Goal: Task Accomplishment & Management: Use online tool/utility

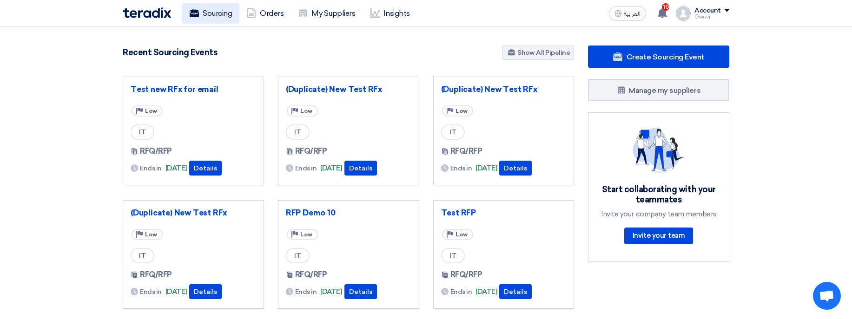
click at [210, 7] on link "Sourcing" at bounding box center [210, 13] width 57 height 20
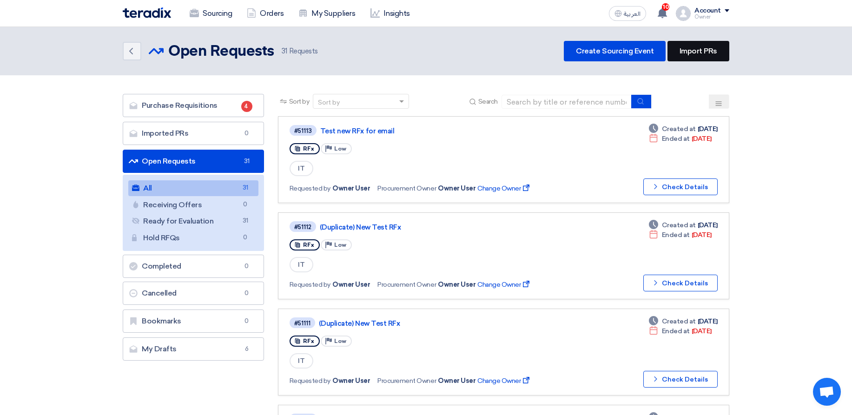
click at [690, 46] on link "Import PRs" at bounding box center [698, 51] width 62 height 20
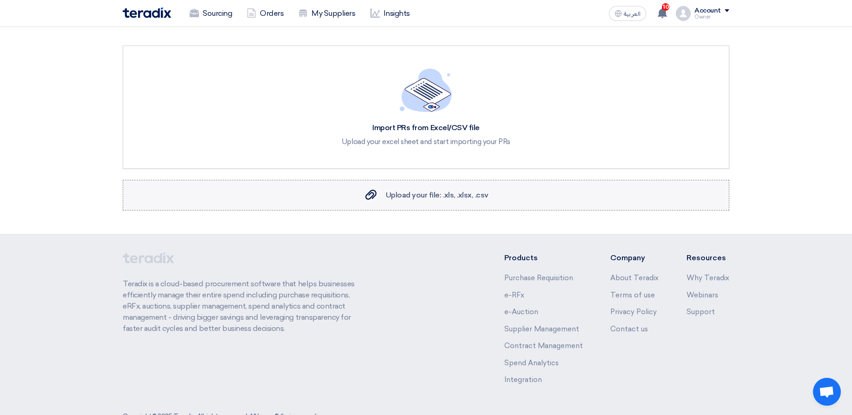
click at [427, 192] on span "Upload your file: .xls, .xlsx, .csv" at bounding box center [437, 195] width 103 height 9
click at [0, 0] on input "Upload your file: .xls, .xlsx, .csv Upload your file: .xls, .xlsx, .csv" at bounding box center [0, 0] width 0 height 0
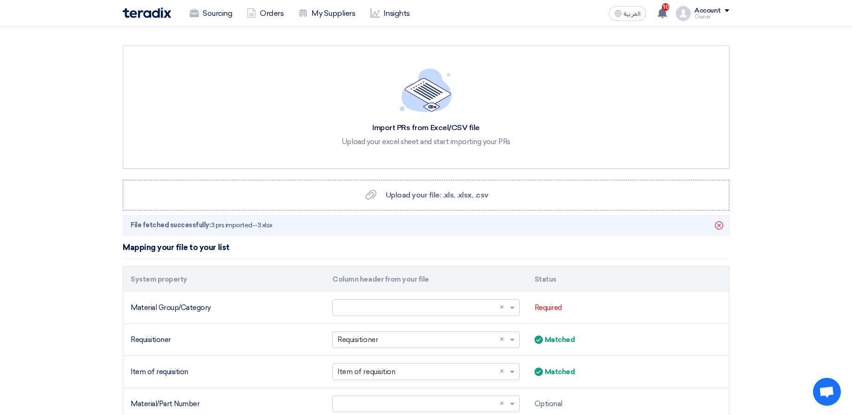
click at [703, 14] on div "Owner" at bounding box center [711, 16] width 35 height 5
click at [797, 40] on section "Import PRs from Excel/CSV file Upload your excel sheet and start importing your…" at bounding box center [426, 395] width 852 height 737
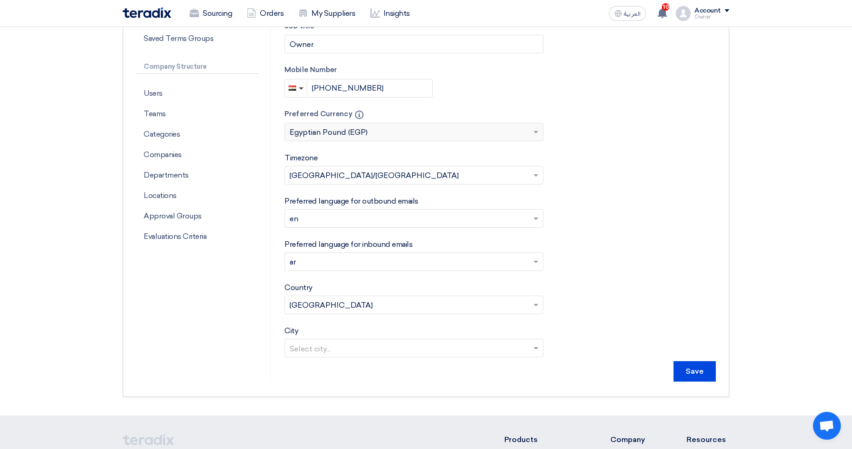
scroll to position [279, 0]
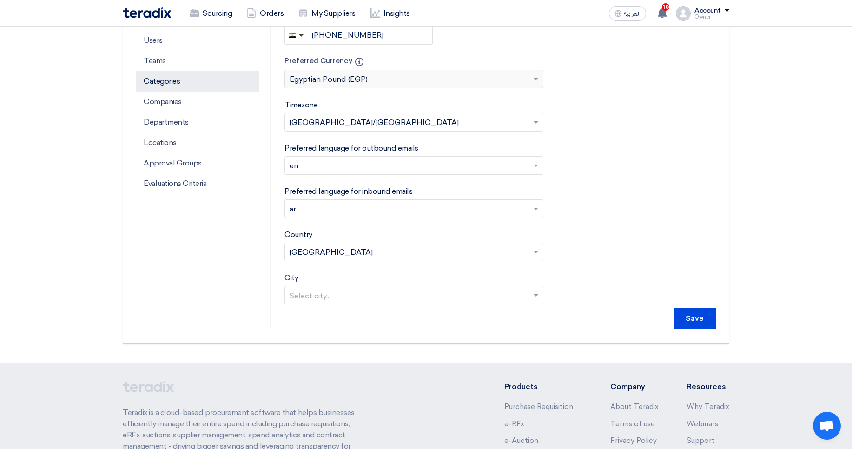
click at [179, 88] on p "Categories" at bounding box center [197, 81] width 123 height 20
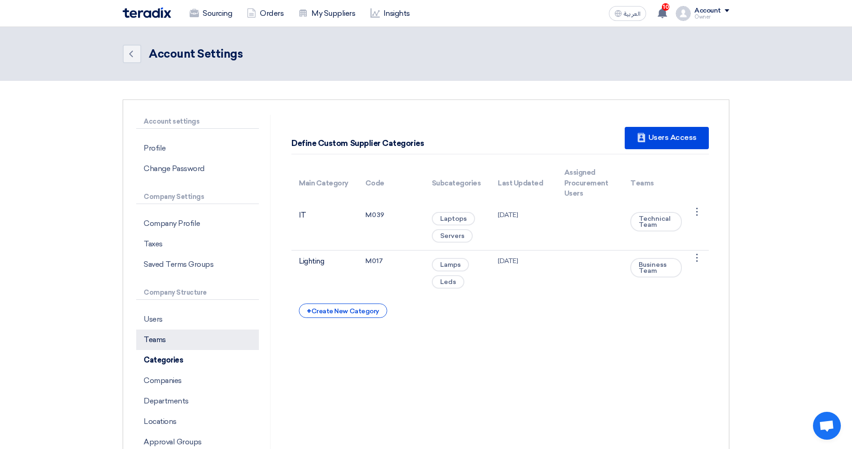
click at [167, 342] on p "Teams" at bounding box center [197, 339] width 123 height 20
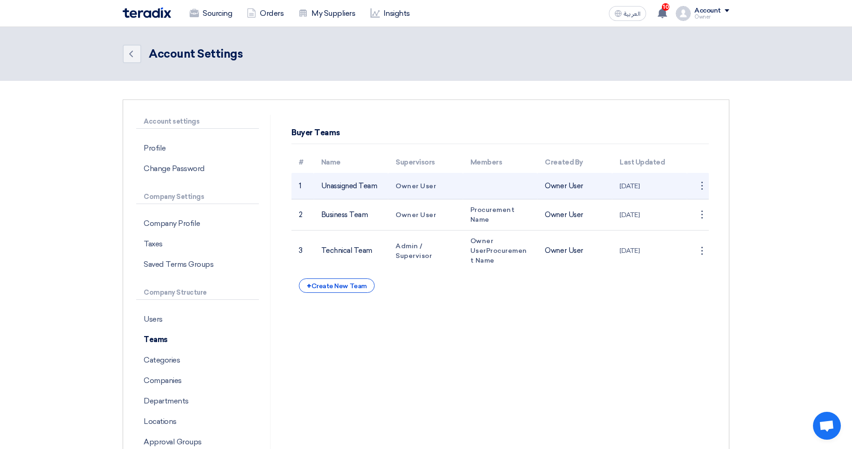
drag, startPoint x: 342, startPoint y: 186, endPoint x: 400, endPoint y: 186, distance: 57.2
click at [400, 186] on tr "1 Unassigned Team Owner User Owner User 21 Jan 2024 ⋮ Edit Team" at bounding box center [499, 186] width 417 height 26
drag, startPoint x: 400, startPoint y: 186, endPoint x: 444, endPoint y: 185, distance: 44.6
click at [400, 186] on span "Owner User" at bounding box center [415, 186] width 40 height 8
click at [471, 183] on td at bounding box center [500, 186] width 75 height 26
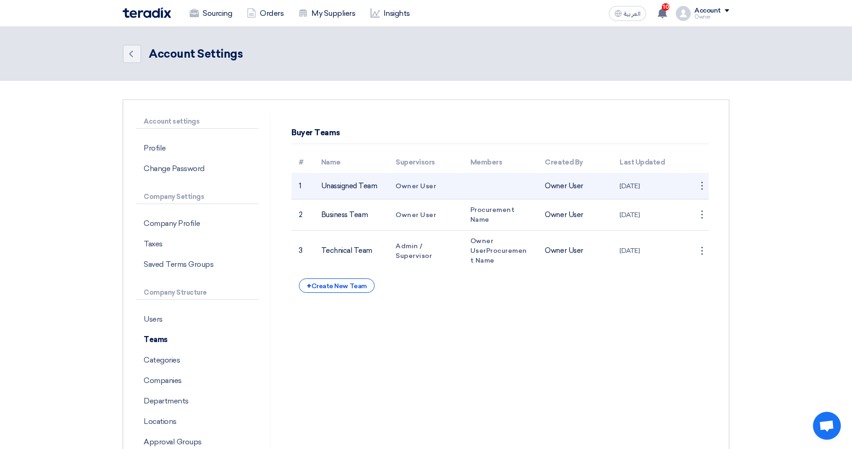
drag, startPoint x: 607, startPoint y: 183, endPoint x: 612, endPoint y: 183, distance: 5.6
click at [612, 183] on tr "1 Unassigned Team Owner User Owner User 21 Jan 2024 ⋮ Edit Team" at bounding box center [499, 186] width 417 height 26
click at [576, 187] on td "Owner User" at bounding box center [574, 186] width 75 height 26
drag, startPoint x: 576, startPoint y: 187, endPoint x: 612, endPoint y: 184, distance: 35.9
click at [612, 184] on tr "1 Unassigned Team Owner User Owner User 21 Jan 2024 ⋮ Edit Team" at bounding box center [499, 186] width 417 height 26
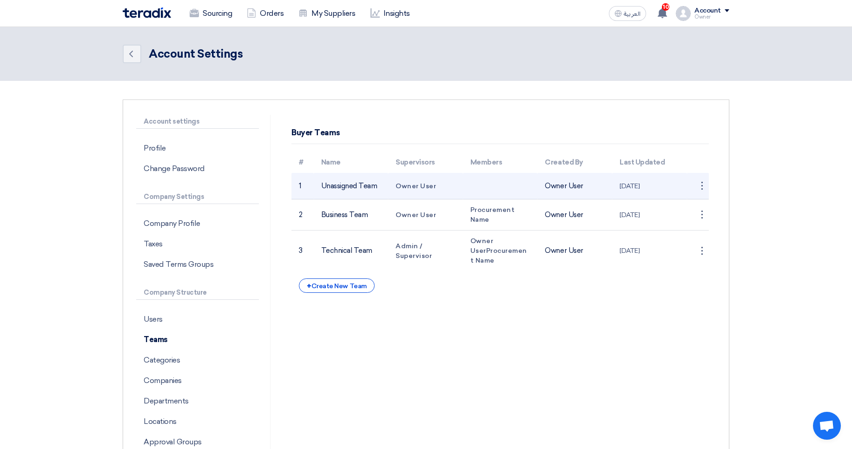
click at [613, 184] on td "21 Jan 2024" at bounding box center [649, 186] width 75 height 26
drag, startPoint x: 632, startPoint y: 184, endPoint x: 665, endPoint y: 184, distance: 32.5
click at [665, 184] on td "21 Jan 2024" at bounding box center [649, 186] width 75 height 26
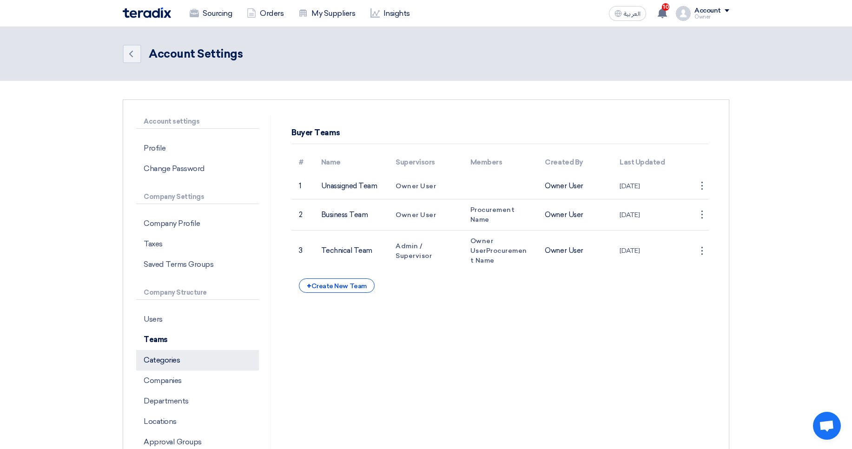
click at [180, 363] on p "Categories" at bounding box center [197, 360] width 123 height 20
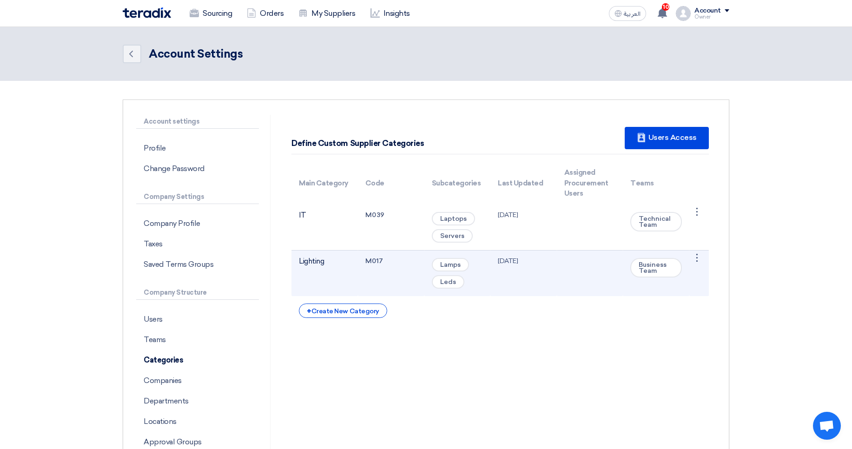
drag, startPoint x: 522, startPoint y: 214, endPoint x: 559, endPoint y: 281, distance: 76.7
click at [555, 280] on tbody "IT M039 Laptops Servers 25 Jul 2024 Technical Team ⋮ Edit Category Lighting M01…" at bounding box center [499, 250] width 417 height 92
click at [593, 283] on td at bounding box center [590, 273] width 66 height 46
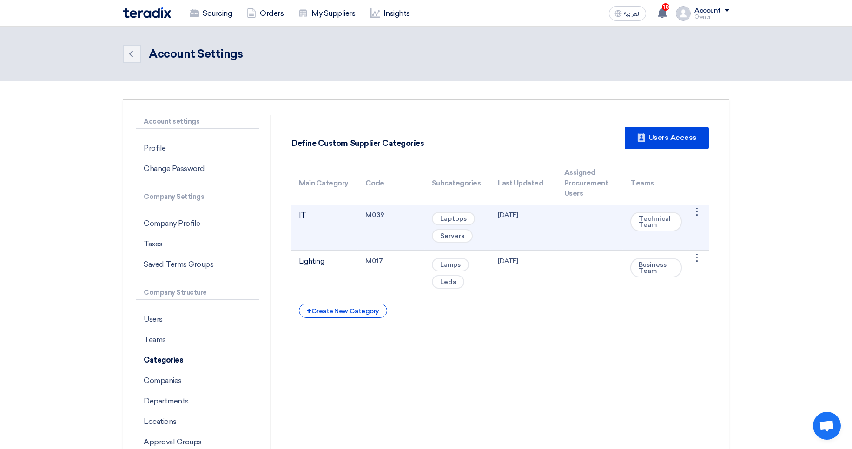
click at [650, 230] on span "Technical Team" at bounding box center [656, 222] width 52 height 20
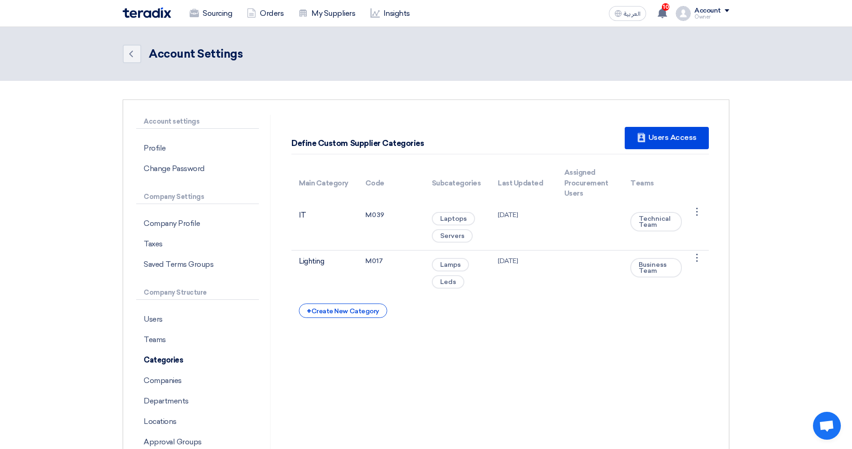
click at [647, 304] on div "+ Create New Category" at bounding box center [500, 310] width 402 height 14
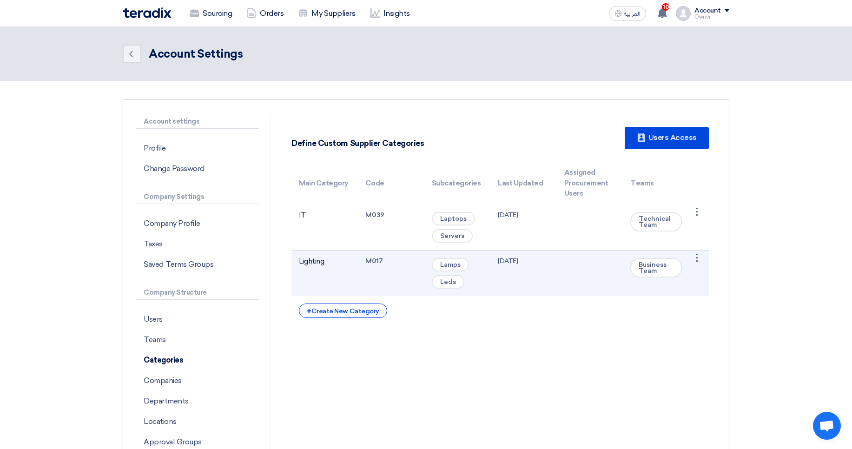
click at [380, 279] on td "M017" at bounding box center [391, 273] width 66 height 46
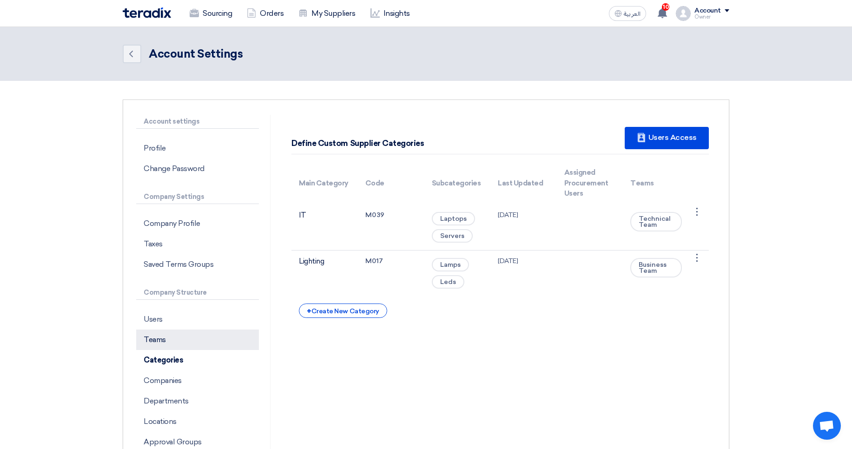
click at [158, 338] on p "Teams" at bounding box center [197, 339] width 123 height 20
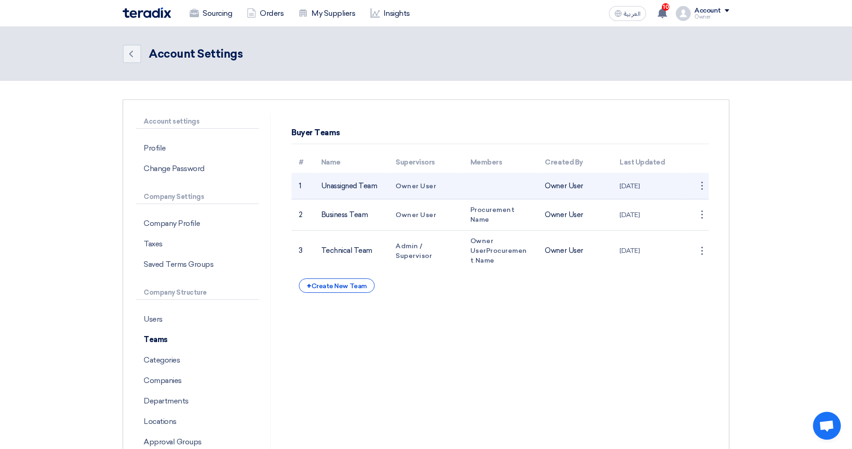
click at [410, 187] on span "Owner User" at bounding box center [415, 186] width 40 height 8
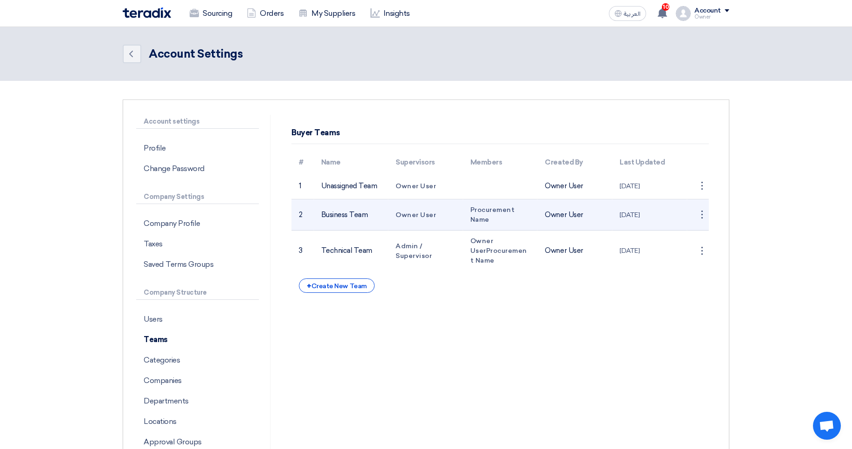
click at [405, 211] on span "Owner User" at bounding box center [415, 215] width 40 height 8
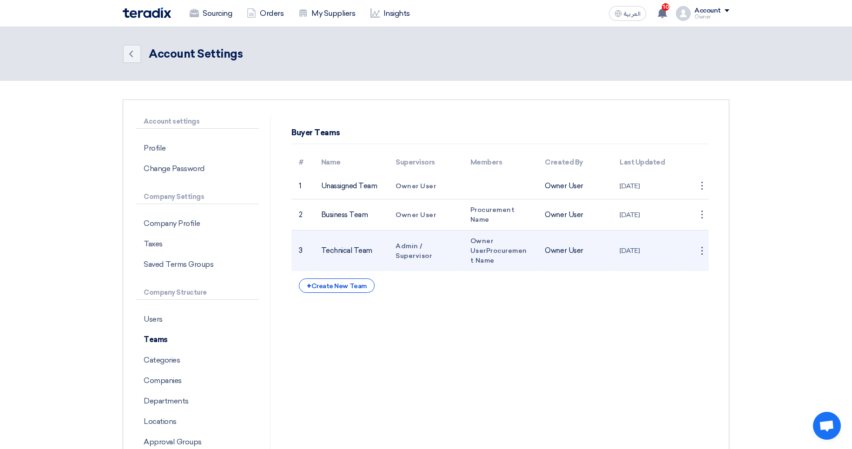
click at [406, 254] on span "Admin / Supervisor" at bounding box center [413, 251] width 36 height 18
drag, startPoint x: 406, startPoint y: 254, endPoint x: 409, endPoint y: 247, distance: 7.7
click at [409, 247] on span "Admin / Supervisor" at bounding box center [413, 251] width 36 height 18
click at [426, 264] on td "Admin / Supervisor" at bounding box center [425, 250] width 75 height 41
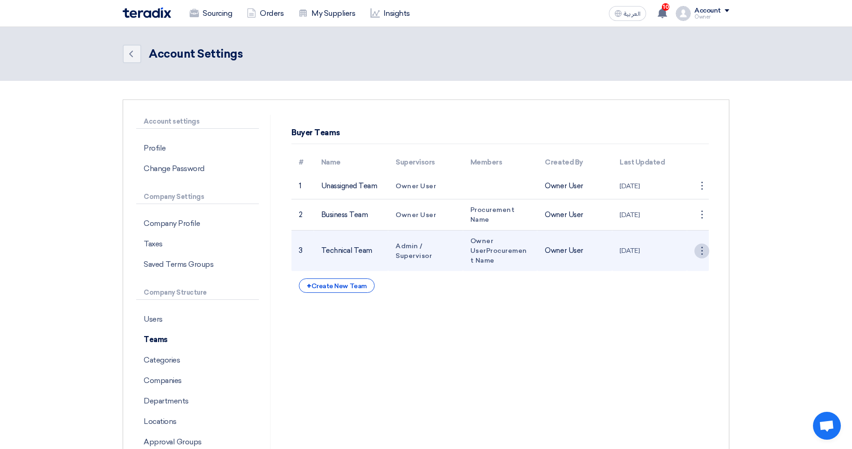
click at [698, 251] on div "⋮" at bounding box center [701, 250] width 15 height 15
click at [685, 268] on link "Edit Team" at bounding box center [685, 268] width 48 height 13
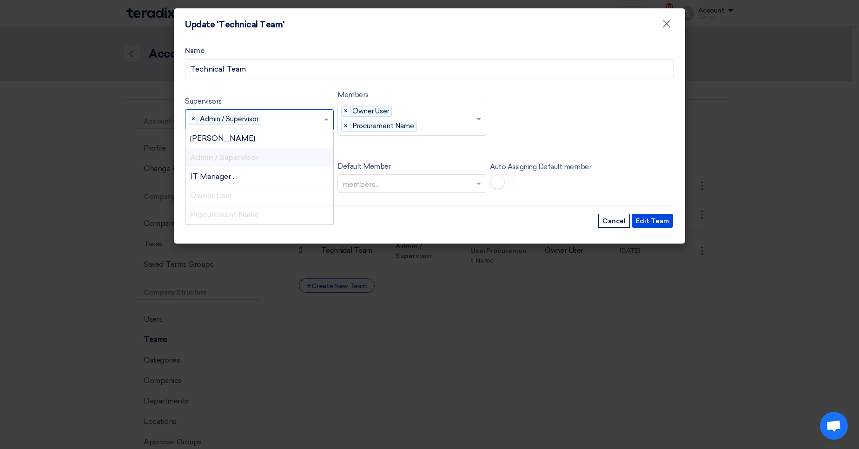
click at [296, 114] on input "text" at bounding box center [294, 119] width 58 height 15
click at [316, 85] on form "Name Technical Team Supervisors Supervisors... × Admin / Supervisor × Abd Rah A…" at bounding box center [429, 137] width 489 height 183
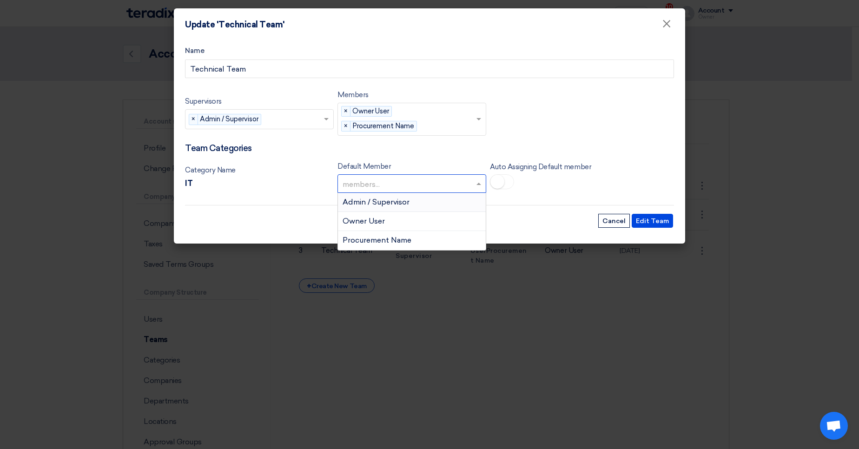
click at [369, 186] on input "text" at bounding box center [406, 184] width 129 height 15
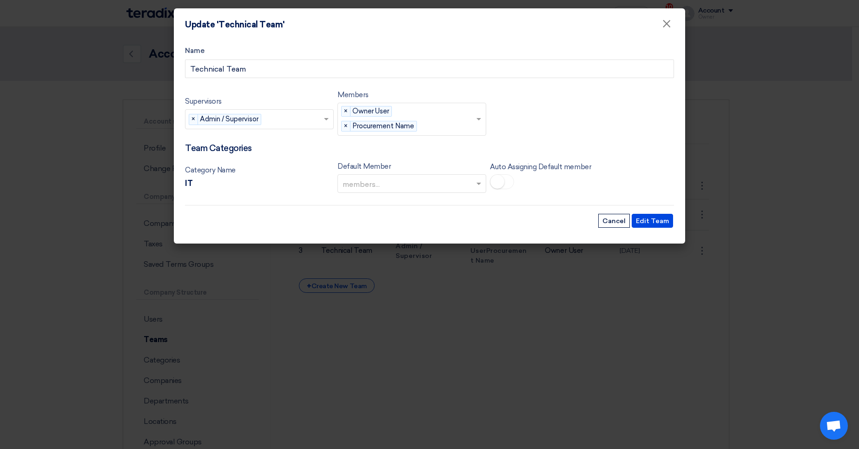
click at [554, 120] on div "Supervisors Supervisors... × Admin / Supervisor × Members members... × Owner Us…" at bounding box center [429, 116] width 489 height 54
click at [808, 126] on modal-container "Update 'Technical Team' × Name Technical Team Supervisors Supervisors... × Admi…" at bounding box center [429, 224] width 859 height 449
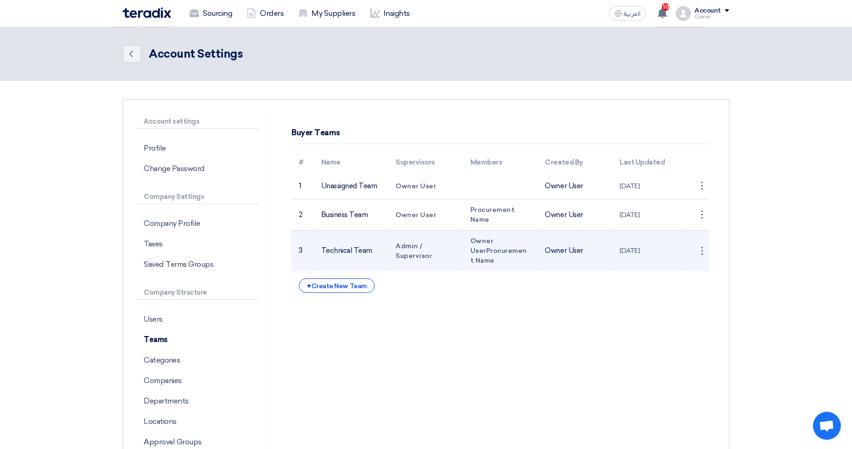
drag, startPoint x: 484, startPoint y: 211, endPoint x: 510, endPoint y: 257, distance: 53.3
click at [480, 256] on tbody "1 Unassigned Team Owner User Owner User 21 Jan 2024 ⋮ Edit Team 2 Business Team…" at bounding box center [499, 222] width 417 height 98
drag, startPoint x: 579, startPoint y: 241, endPoint x: 634, endPoint y: 216, distance: 60.3
click at [579, 241] on td "Owner User" at bounding box center [574, 250] width 75 height 41
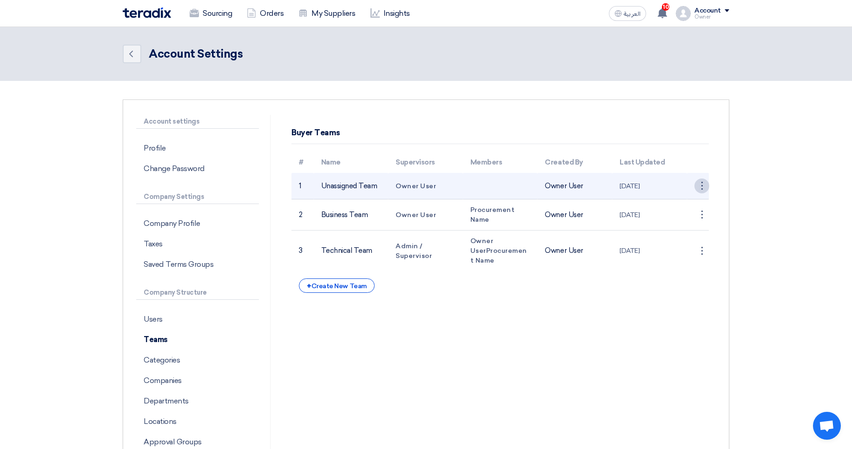
click at [698, 190] on div "⋮" at bounding box center [701, 185] width 15 height 15
click at [675, 202] on link "Edit Team" at bounding box center [685, 203] width 48 height 13
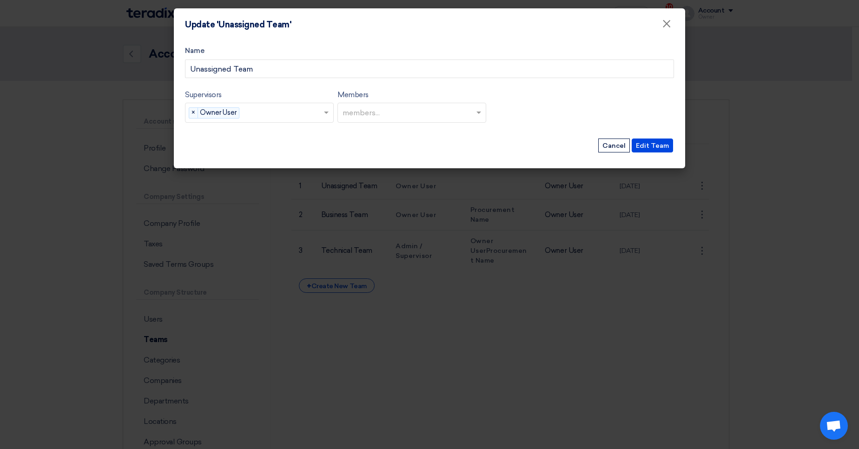
click at [362, 100] on div "Members members..." at bounding box center [411, 105] width 149 height 33
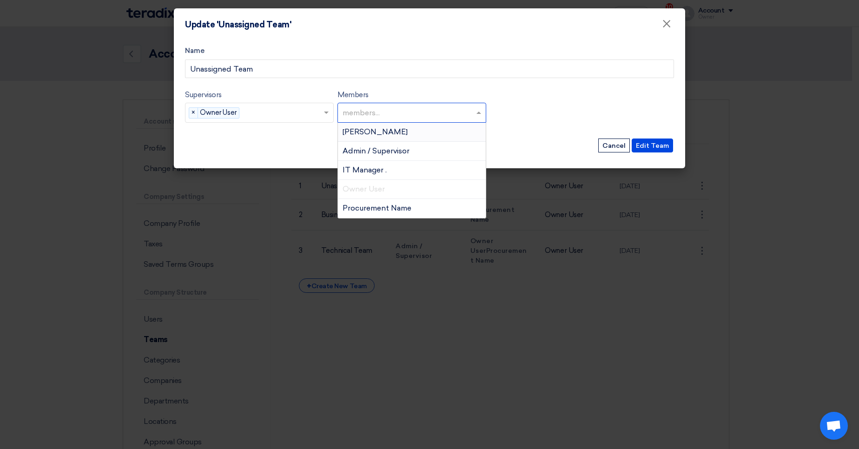
click at [375, 114] on input "text" at bounding box center [412, 113] width 141 height 15
click at [401, 131] on div "Abd Rah" at bounding box center [412, 132] width 148 height 19
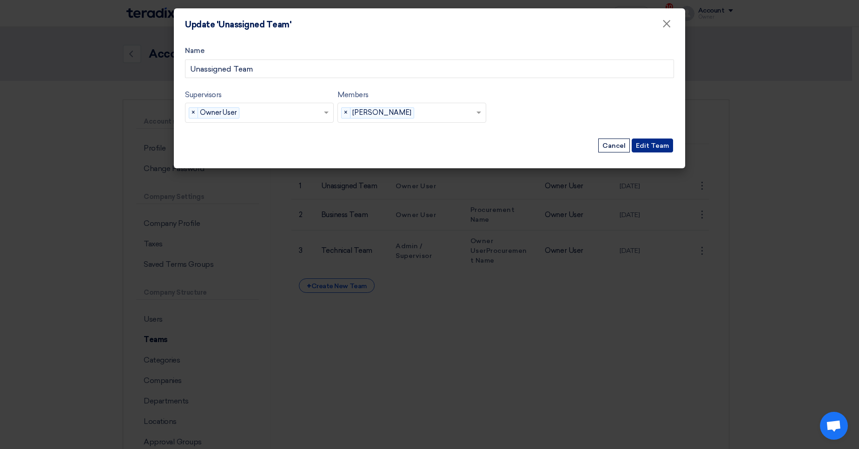
click at [650, 146] on button "Edit Team" at bounding box center [651, 145] width 41 height 14
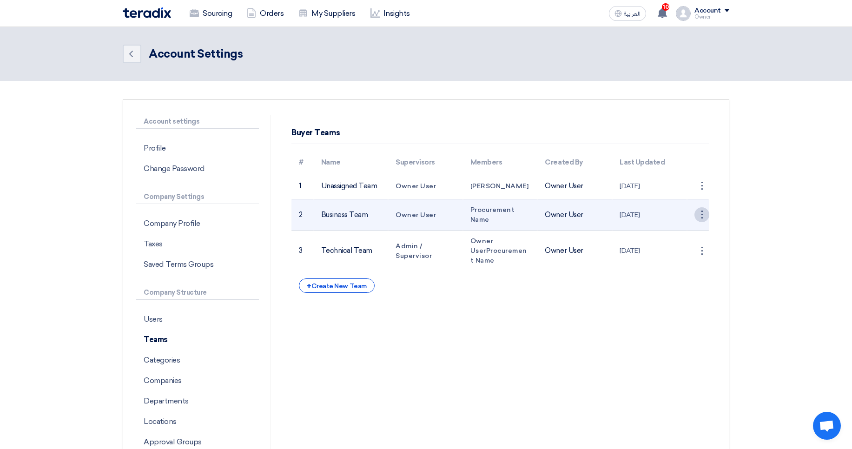
click at [707, 216] on div "⋮" at bounding box center [701, 214] width 15 height 15
click at [677, 233] on link "Edit Team" at bounding box center [685, 231] width 48 height 13
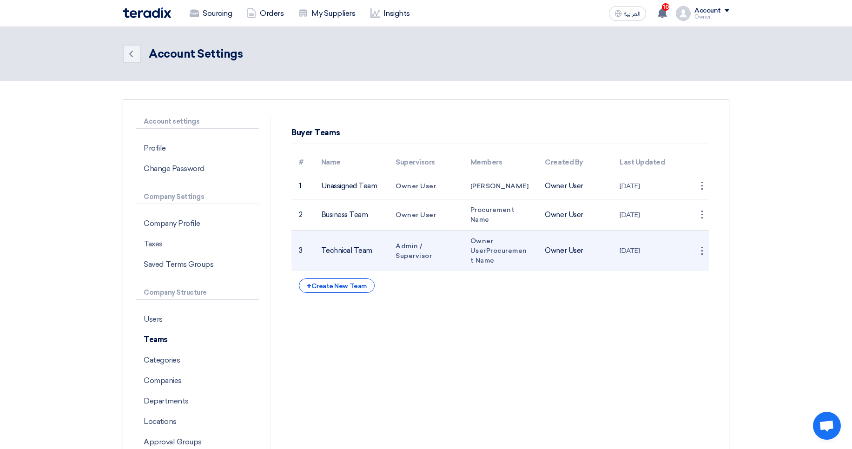
click at [631, 235] on td "21 Jan 2024" at bounding box center [649, 250] width 75 height 41
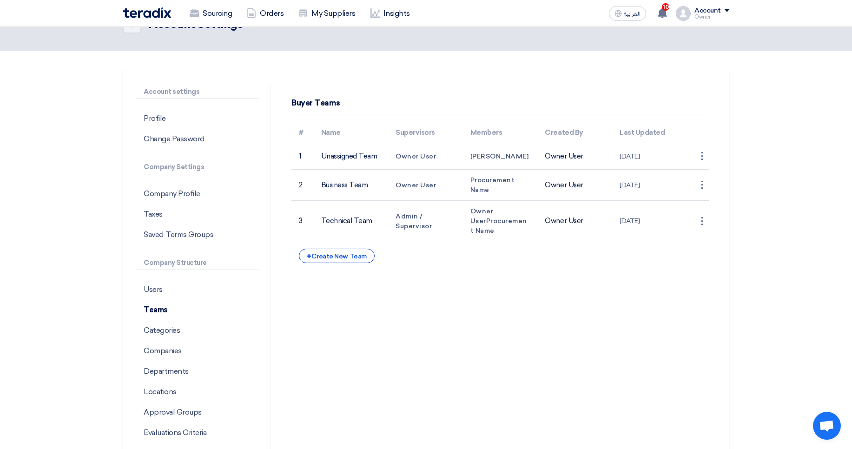
scroll to position [56, 0]
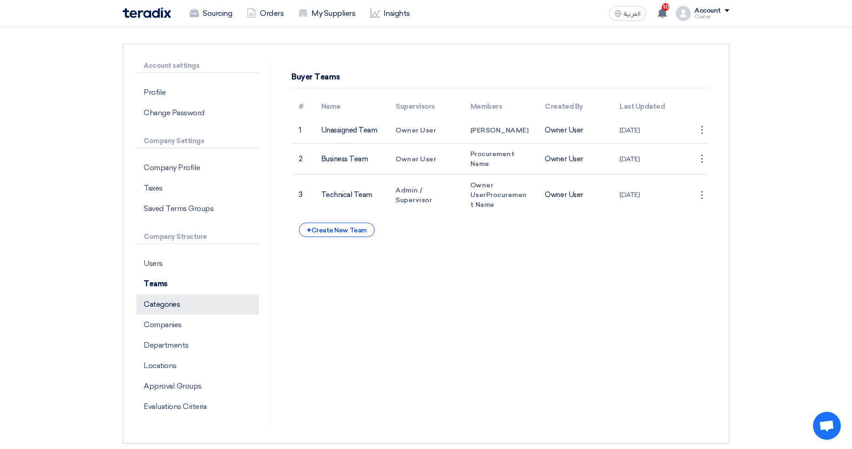
click at [168, 314] on p "Categories" at bounding box center [197, 304] width 123 height 20
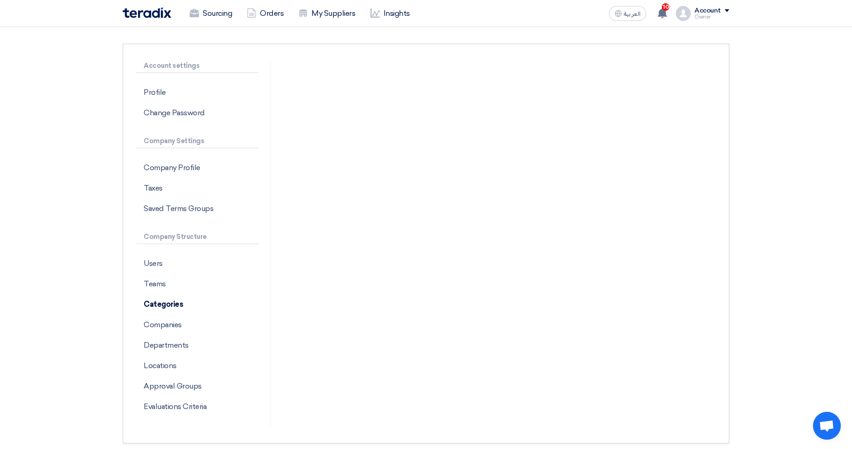
click at [505, 197] on div at bounding box center [499, 243] width 445 height 369
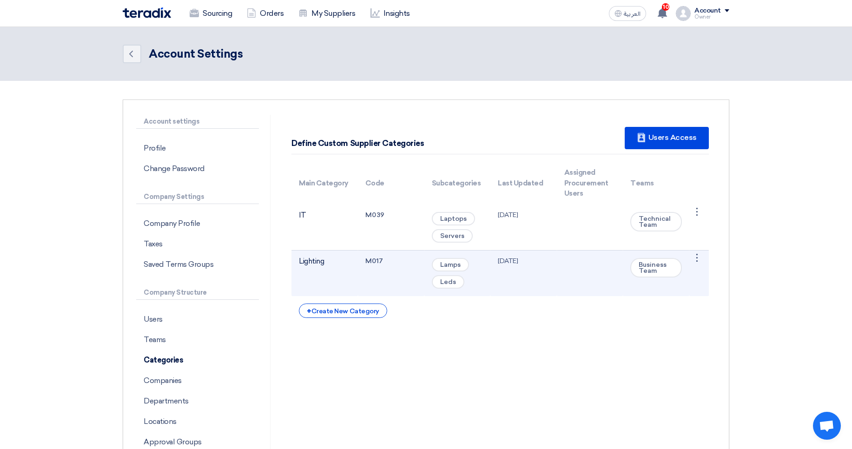
click at [489, 257] on td "Lamps Leds" at bounding box center [457, 273] width 66 height 46
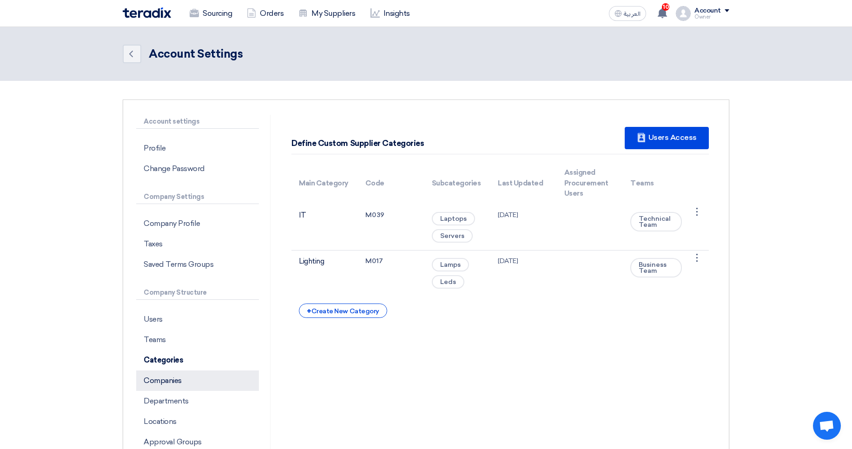
click at [156, 378] on p "Companies" at bounding box center [197, 380] width 123 height 20
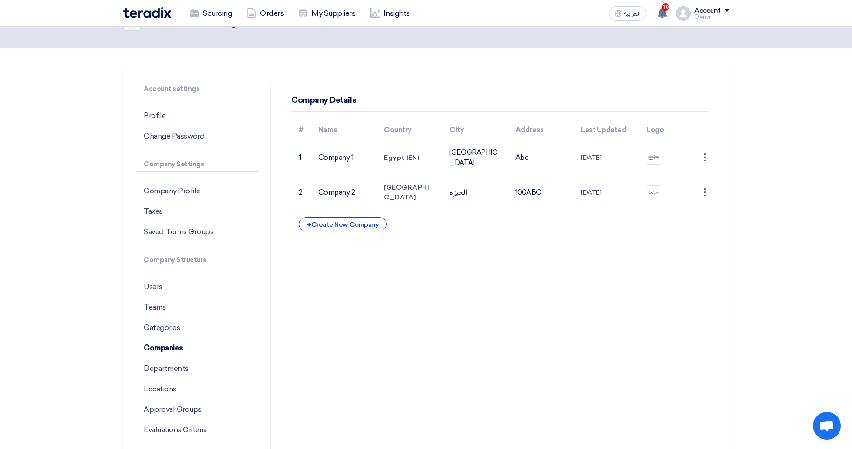
scroll to position [56, 0]
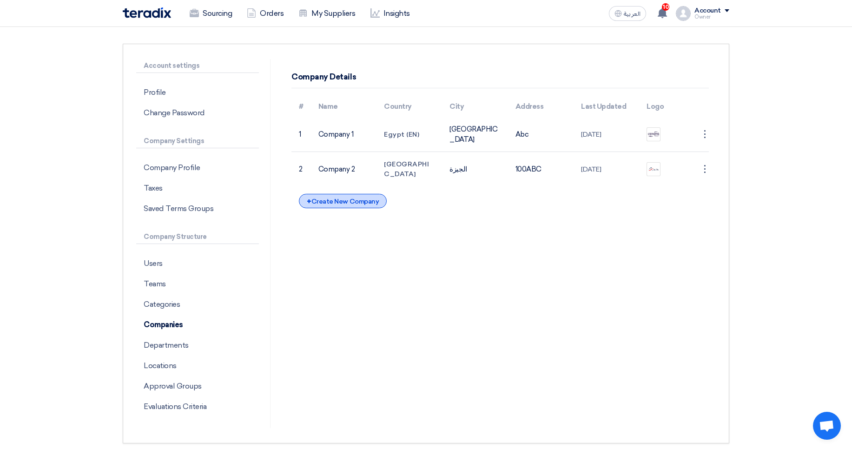
click at [355, 200] on div "+ Create New Company" at bounding box center [343, 201] width 88 height 14
click at [185, 362] on p "Locations" at bounding box center [197, 365] width 123 height 20
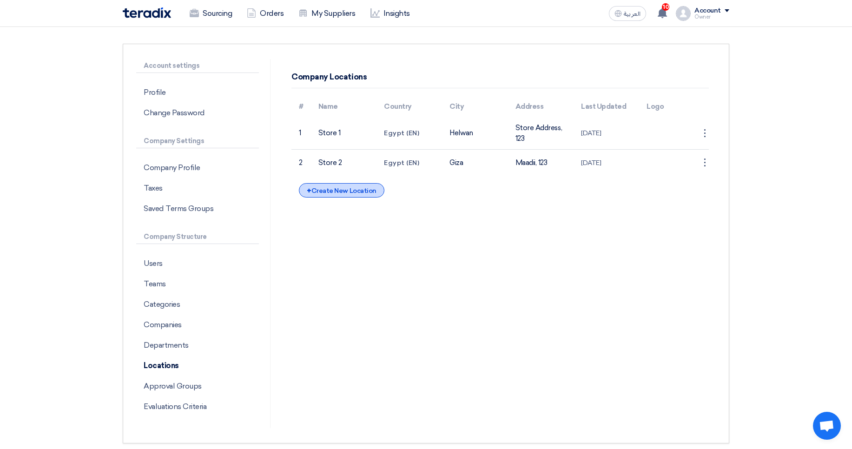
click at [335, 189] on div "+ Create New Location" at bounding box center [341, 190] width 85 height 14
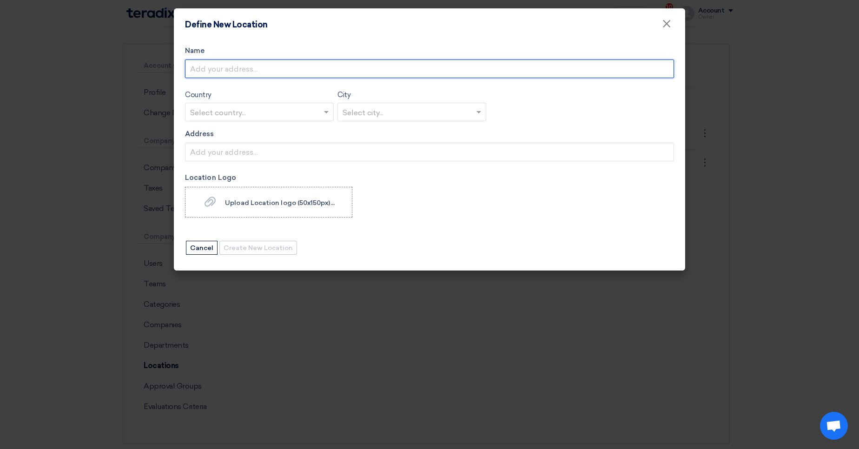
click at [251, 76] on input "Name" at bounding box center [429, 68] width 489 height 19
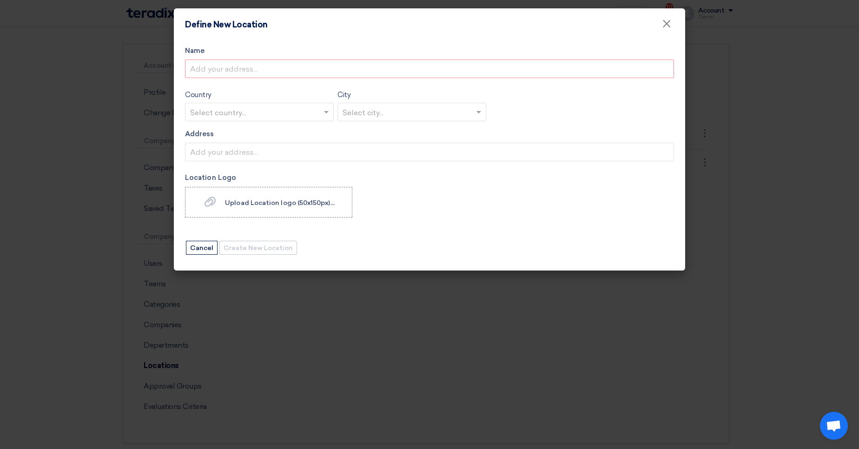
click at [440, 23] on div "Define New Location ×" at bounding box center [429, 24] width 511 height 33
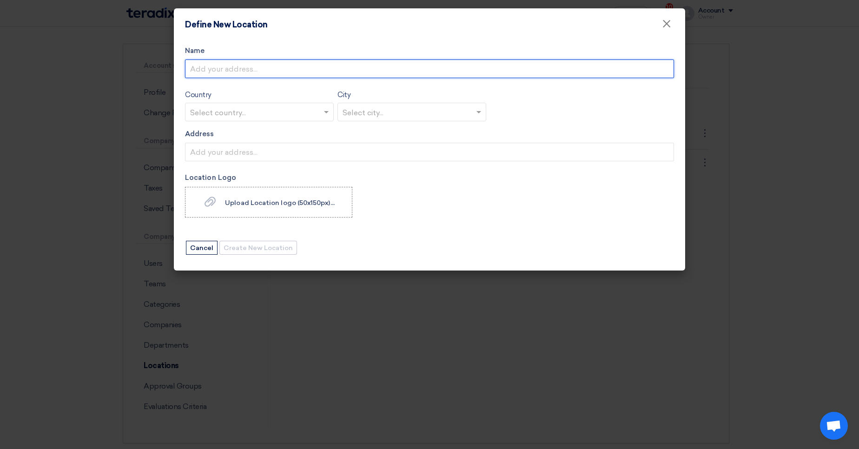
click at [309, 76] on input "Name" at bounding box center [429, 68] width 489 height 19
type input "Location 3"
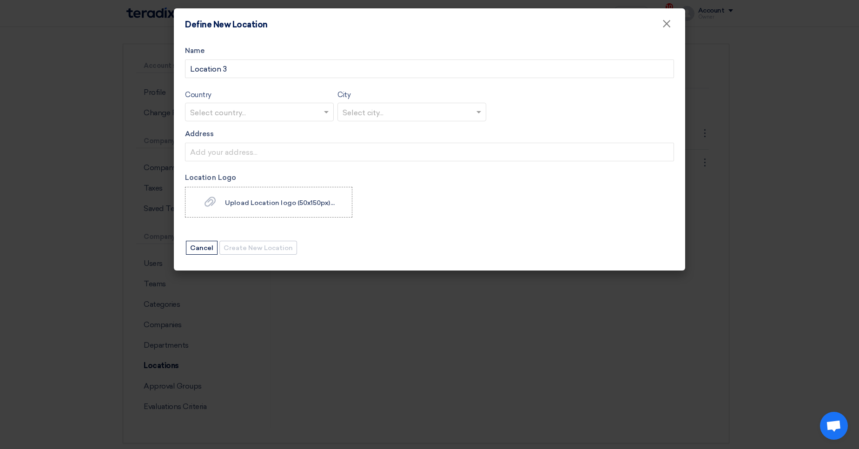
click at [256, 115] on input "text" at bounding box center [254, 112] width 129 height 15
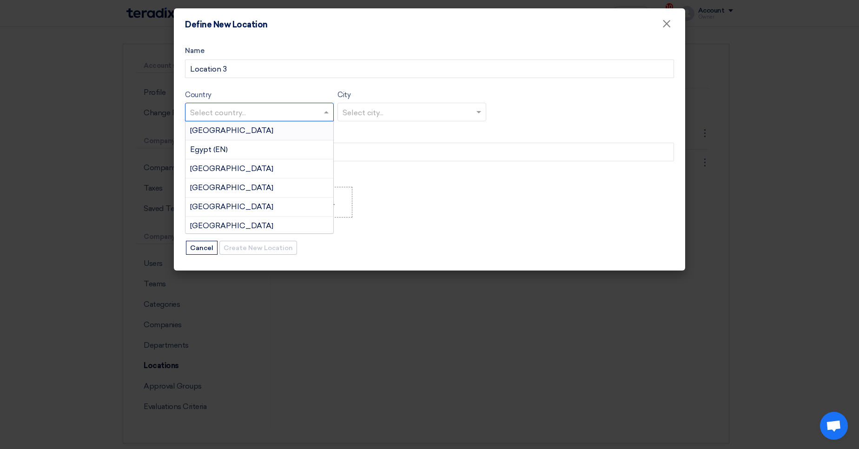
click at [255, 134] on div "Egypt" at bounding box center [259, 130] width 148 height 19
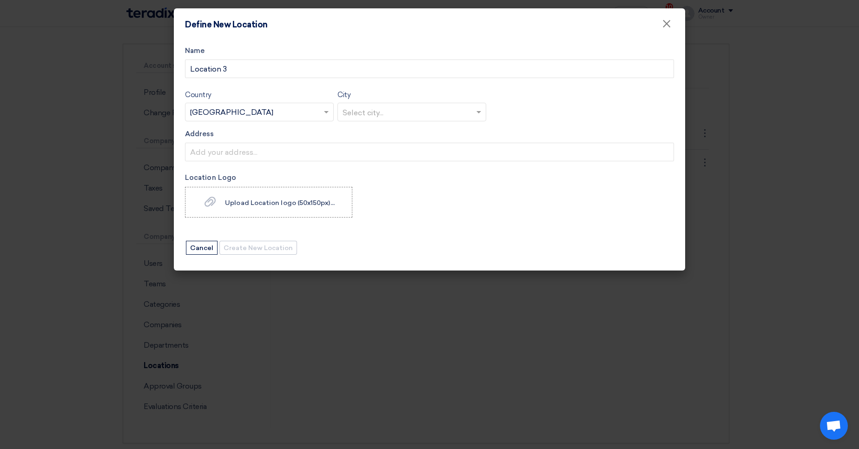
click at [382, 112] on input "text" at bounding box center [406, 112] width 129 height 15
click at [401, 138] on div "القاهرة" at bounding box center [412, 130] width 148 height 19
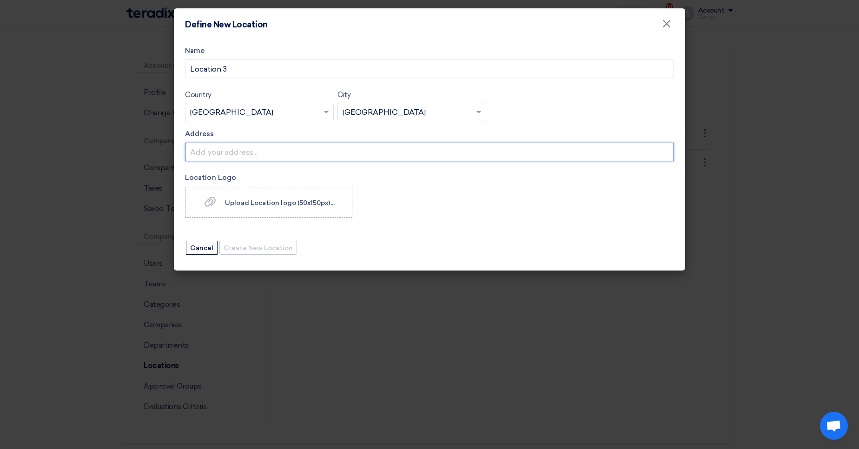
click at [325, 151] on input "Address" at bounding box center [429, 152] width 489 height 19
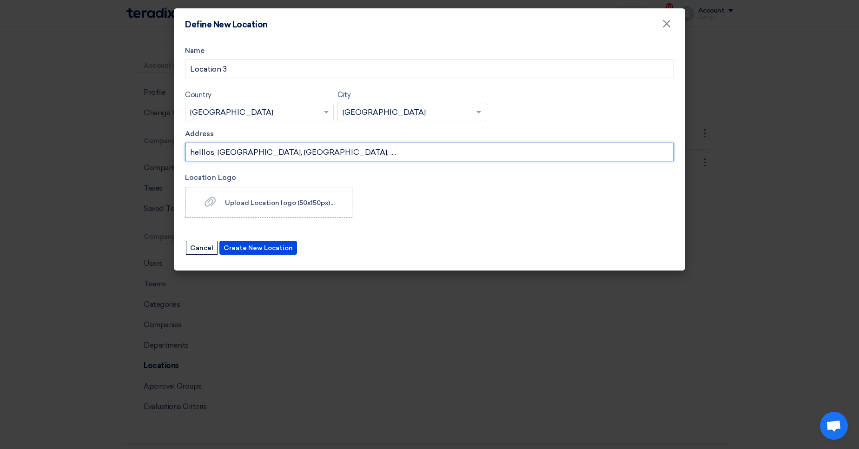
type input "helllos, Cairo, Cairo, ...."
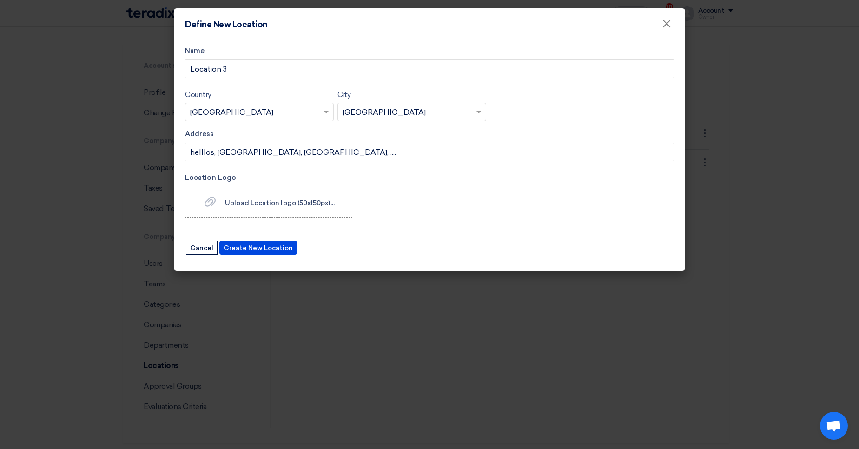
click at [265, 218] on div "Location Logo Upload Location logo (50x150px)... Upload Location logo (50x150px…" at bounding box center [429, 196] width 489 height 49
click at [287, 214] on label "Upload Location logo (50x150px)... Upload Location logo (50x150px)..." at bounding box center [268, 202] width 167 height 31
click at [0, 0] on input "Upload Location logo (50x150px)... Upload Location logo (50x150px)..." at bounding box center [0, 0] width 0 height 0
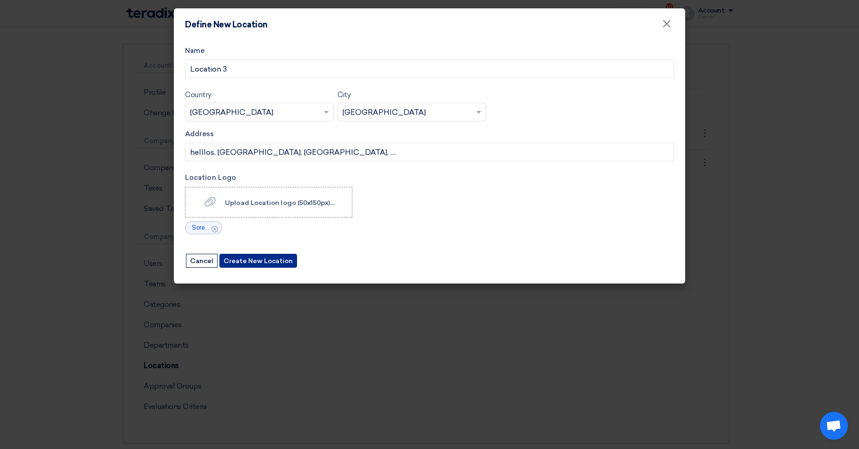
click at [264, 258] on button "Create New Location" at bounding box center [258, 261] width 78 height 14
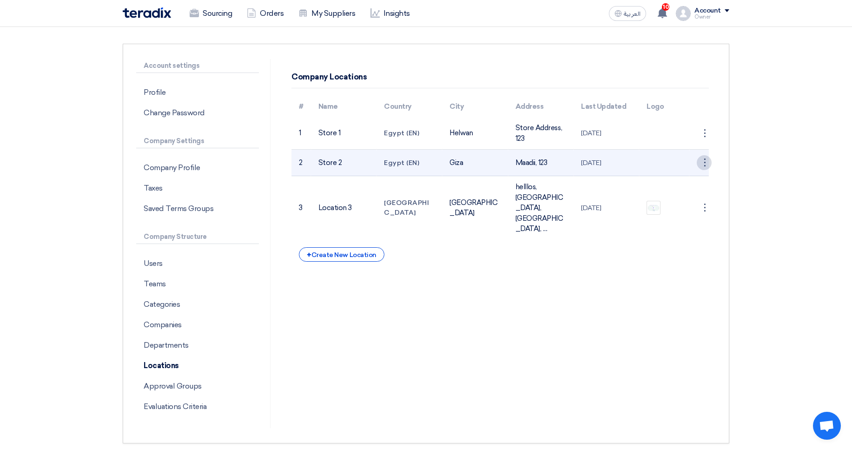
click at [704, 159] on div "⋮" at bounding box center [704, 162] width 15 height 15
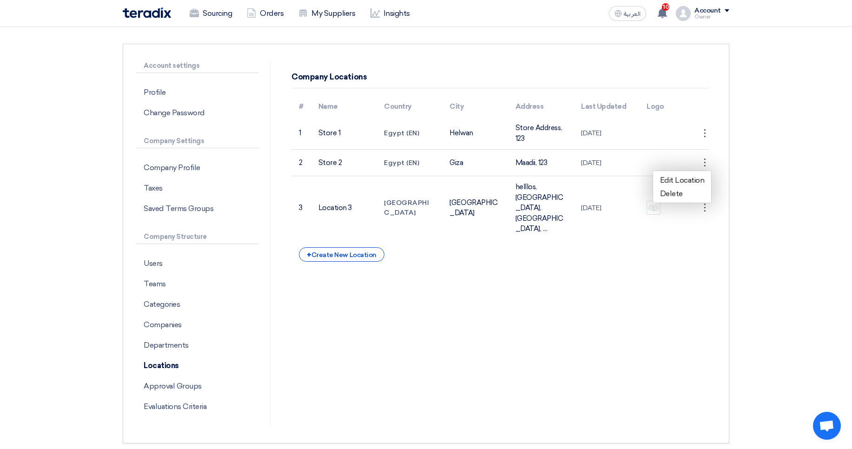
click at [499, 237] on div "Company Locations # Name Country City Address Last Updated Logo 1 Store 1 Egypt…" at bounding box center [499, 243] width 445 height 369
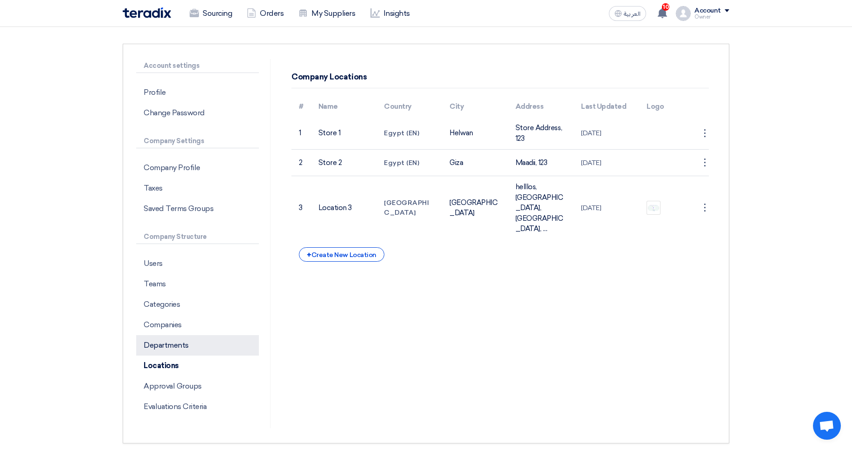
click at [193, 344] on p "Departments" at bounding box center [197, 345] width 123 height 20
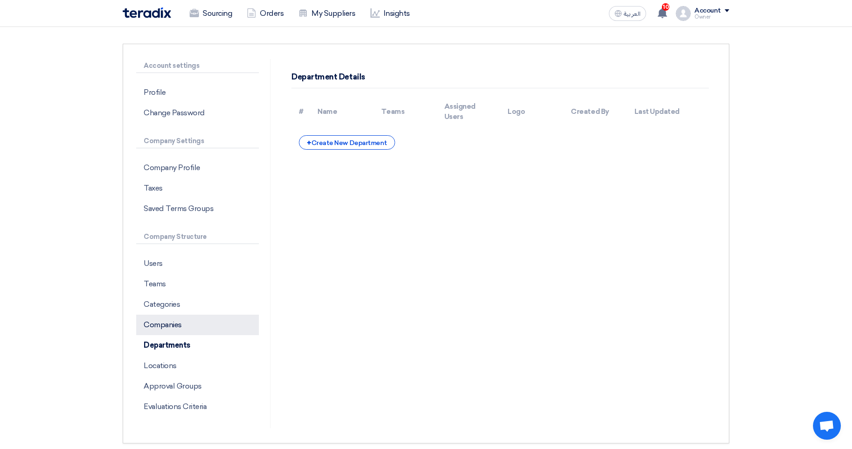
click at [177, 323] on p "Companies" at bounding box center [197, 325] width 123 height 20
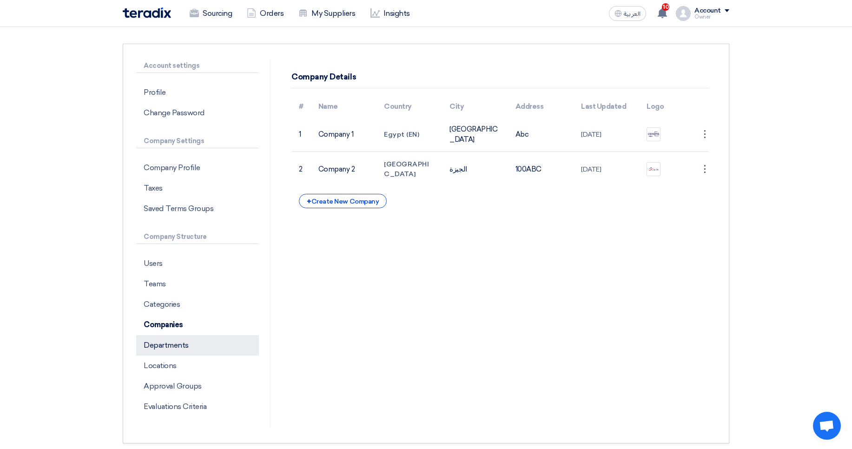
click at [169, 347] on p "Departments" at bounding box center [197, 345] width 123 height 20
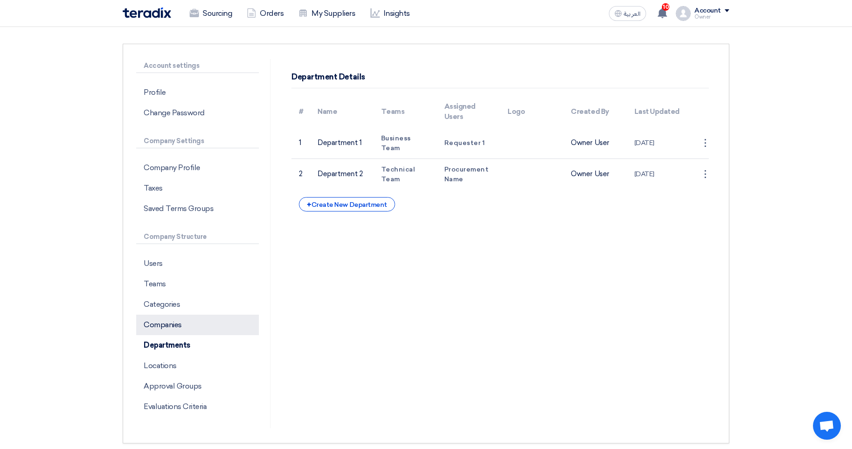
click at [164, 326] on p "Companies" at bounding box center [197, 325] width 123 height 20
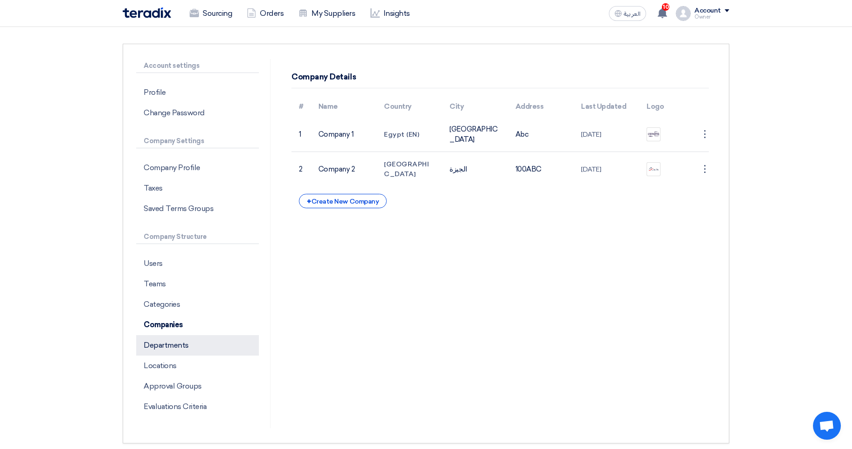
click at [159, 339] on p "Departments" at bounding box center [197, 345] width 123 height 20
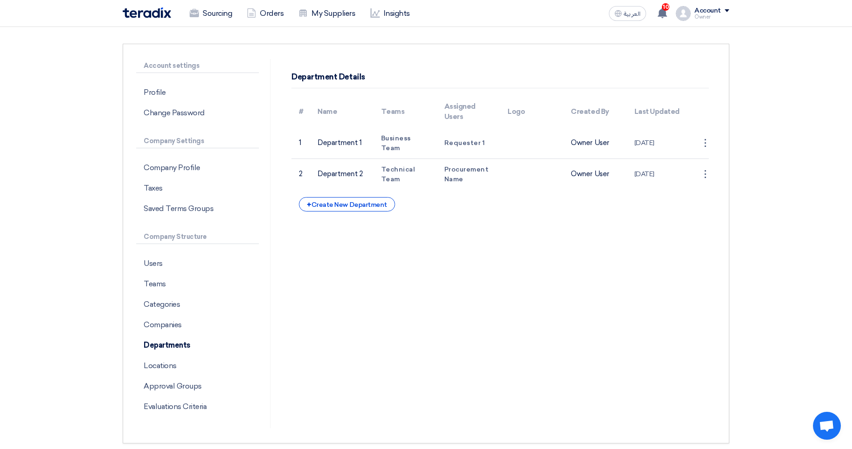
drag, startPoint x: 586, startPoint y: 139, endPoint x: 606, endPoint y: 200, distance: 64.1
click at [606, 200] on div "# Name Teams Assigned Users Logo Created By Last Updated 1 Department 1 Busines…" at bounding box center [499, 154] width 417 height 116
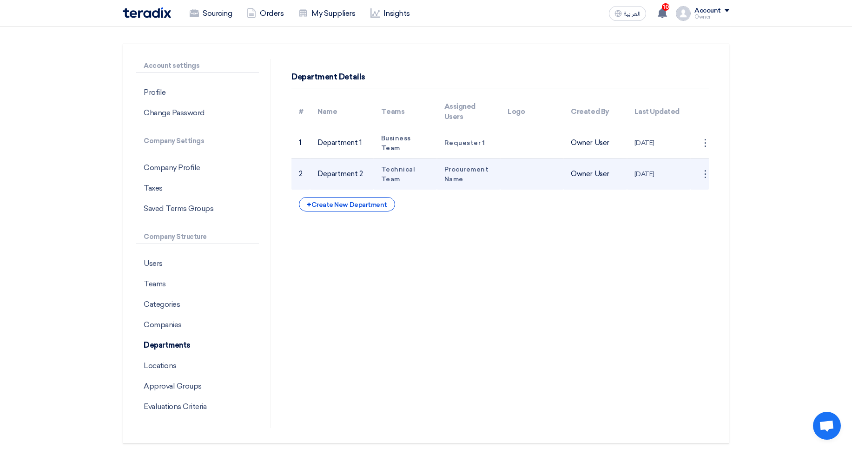
click at [623, 172] on td "Owner User" at bounding box center [594, 173] width 63 height 31
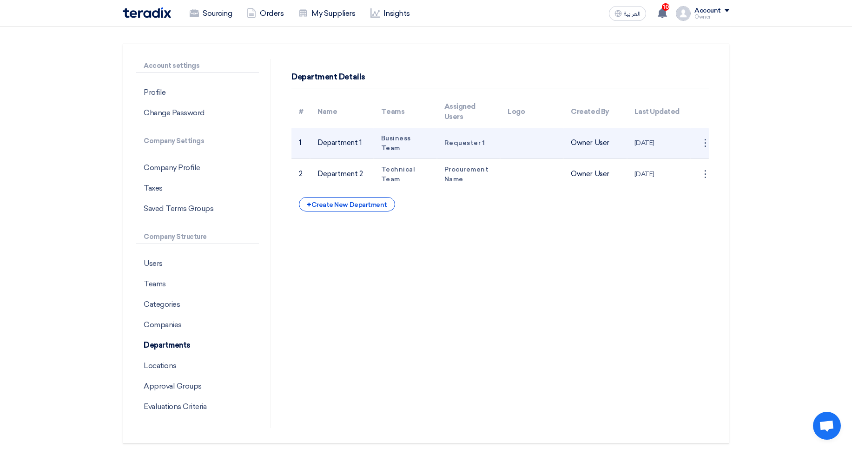
click at [598, 147] on td "Owner User" at bounding box center [594, 143] width 63 height 31
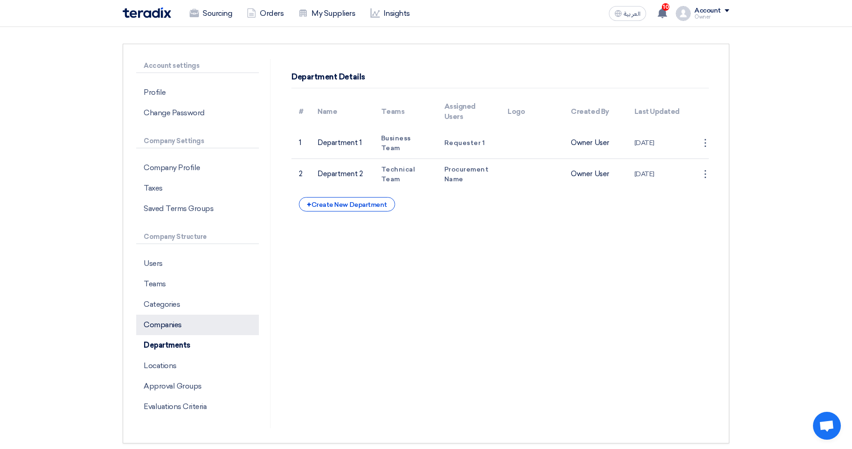
click at [200, 323] on p "Companies" at bounding box center [197, 325] width 123 height 20
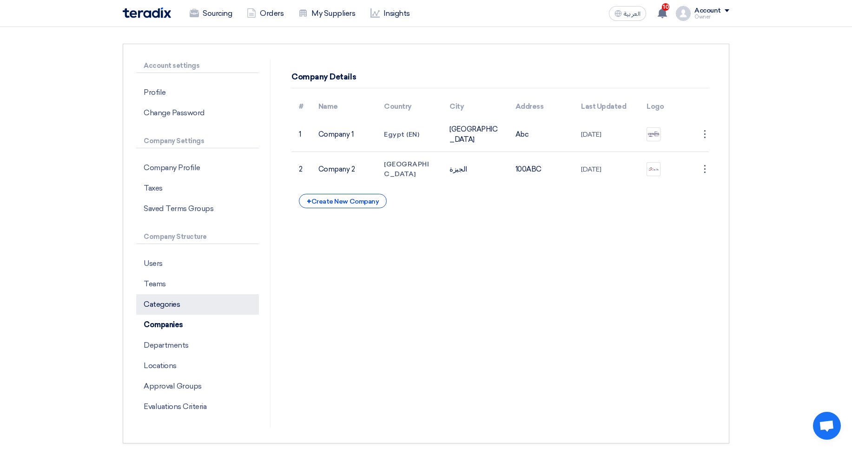
click at [194, 308] on p "Categories" at bounding box center [197, 304] width 123 height 20
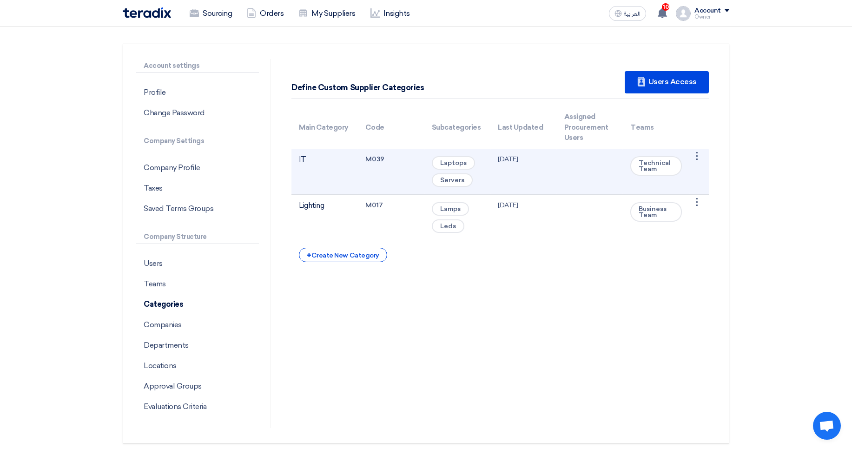
click at [370, 156] on td "M039" at bounding box center [391, 172] width 66 height 46
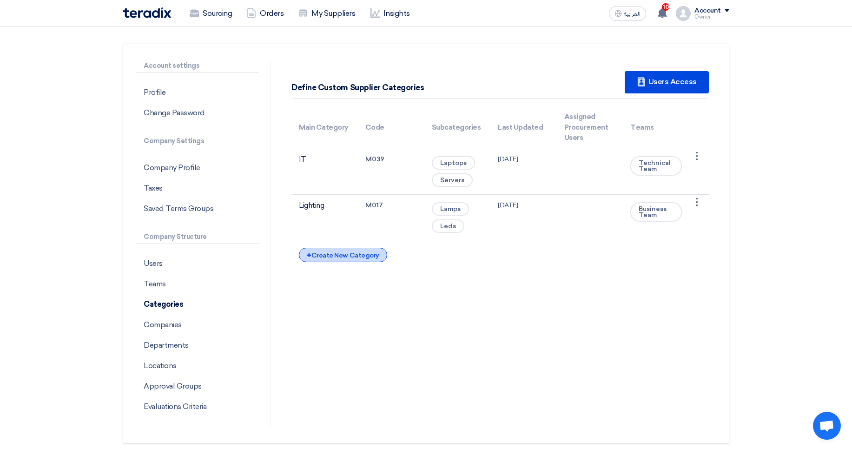
click at [338, 250] on div "+ Create New Category" at bounding box center [343, 255] width 88 height 14
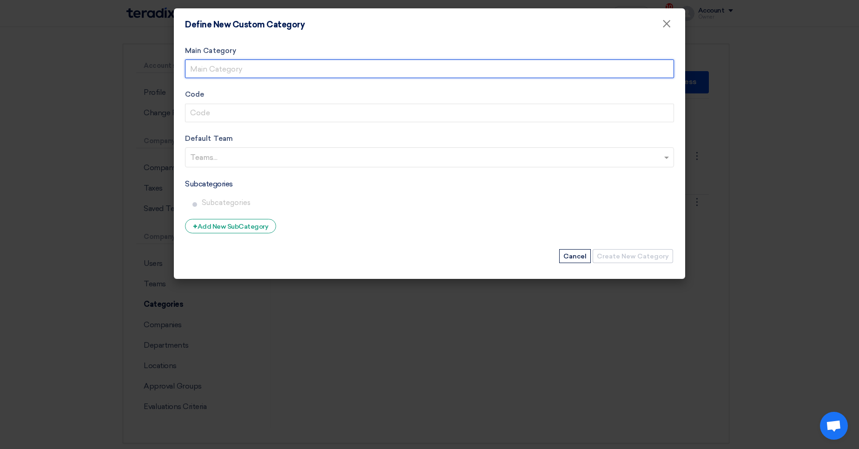
drag, startPoint x: 268, startPoint y: 64, endPoint x: 308, endPoint y: 73, distance: 41.0
click at [268, 65] on input "Main Category" at bounding box center [429, 68] width 489 height 19
type input "Construction"
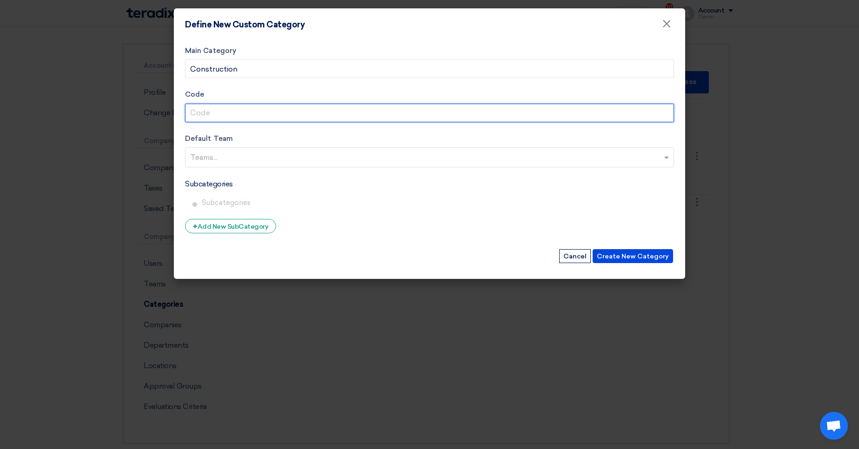
click at [237, 109] on input "Code" at bounding box center [429, 113] width 489 height 19
paste input "1OSRwcVQyvXmJPke"
type input "BV"
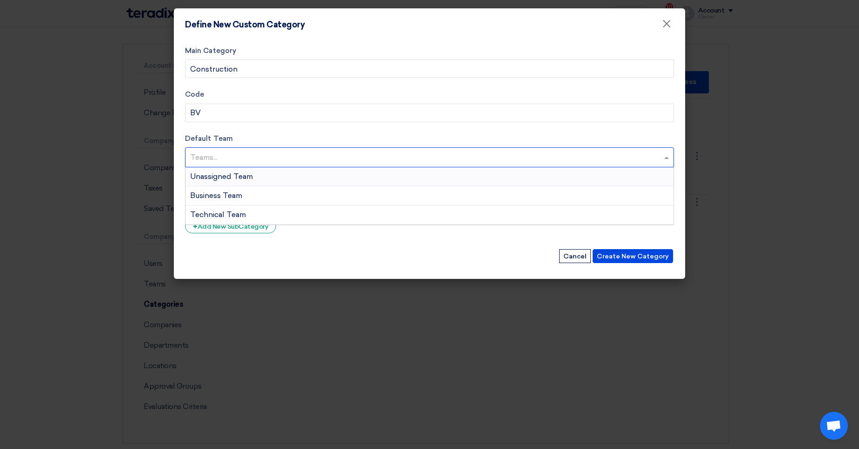
click at [396, 152] on input "text" at bounding box center [430, 158] width 481 height 15
click at [345, 208] on div "Technical Team" at bounding box center [429, 214] width 488 height 19
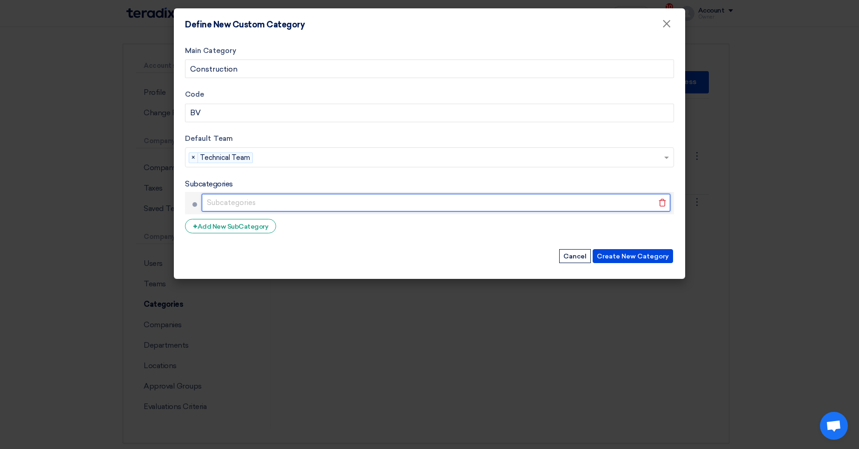
click at [414, 197] on input "text" at bounding box center [436, 203] width 468 height 18
type input "123"
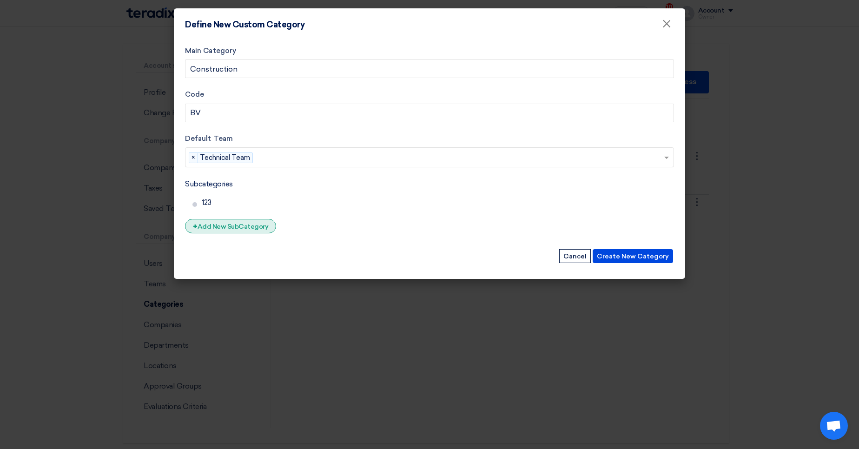
click at [262, 221] on div "+ Add New SubCategory" at bounding box center [230, 226] width 91 height 14
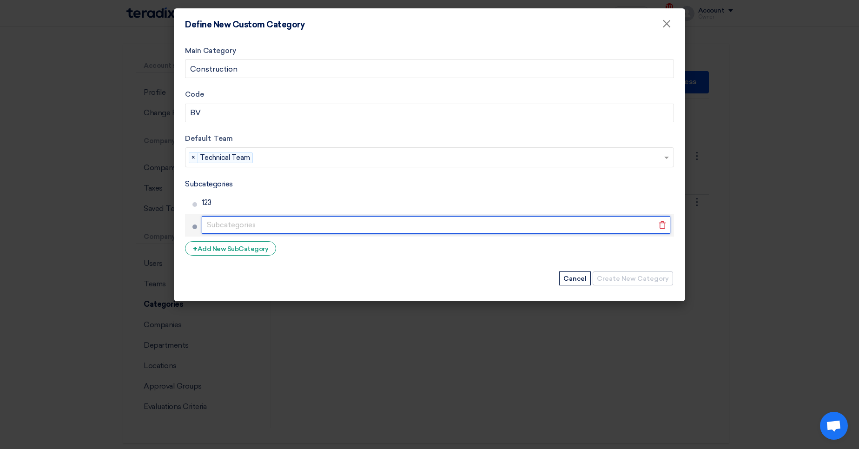
click at [262, 224] on input "text" at bounding box center [436, 225] width 468 height 18
type input "sub 2"
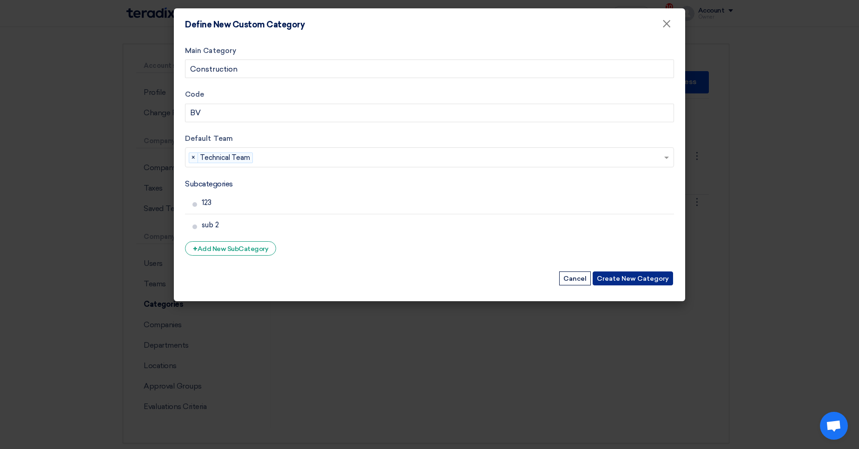
click at [651, 275] on button "Create New Category" at bounding box center [632, 278] width 80 height 14
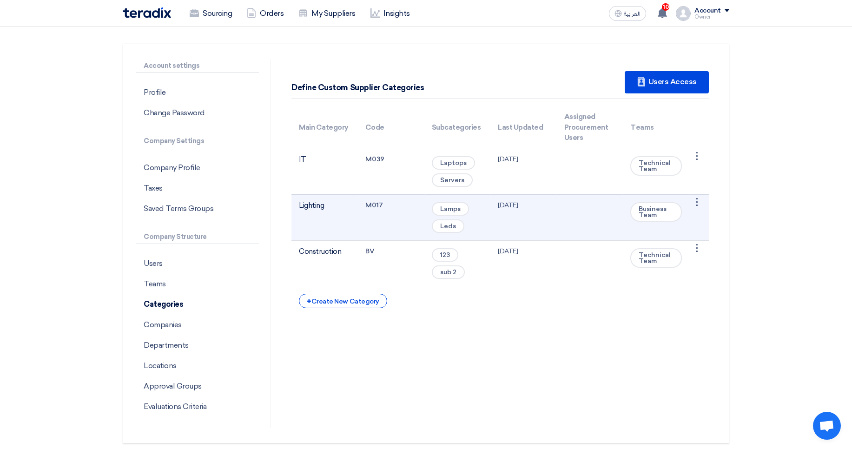
click at [381, 199] on td "M017" at bounding box center [391, 217] width 66 height 46
copy td "M017"
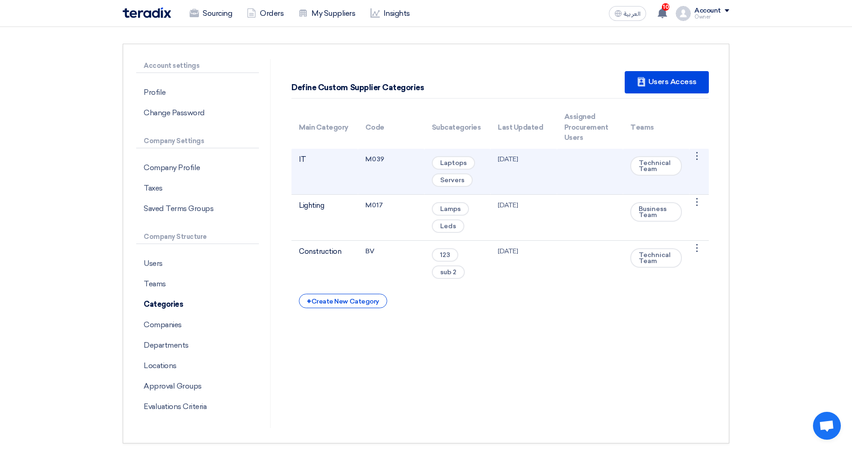
click at [374, 155] on td "M039" at bounding box center [391, 172] width 66 height 46
copy td "0"
click at [377, 157] on td "M039" at bounding box center [391, 172] width 66 height 46
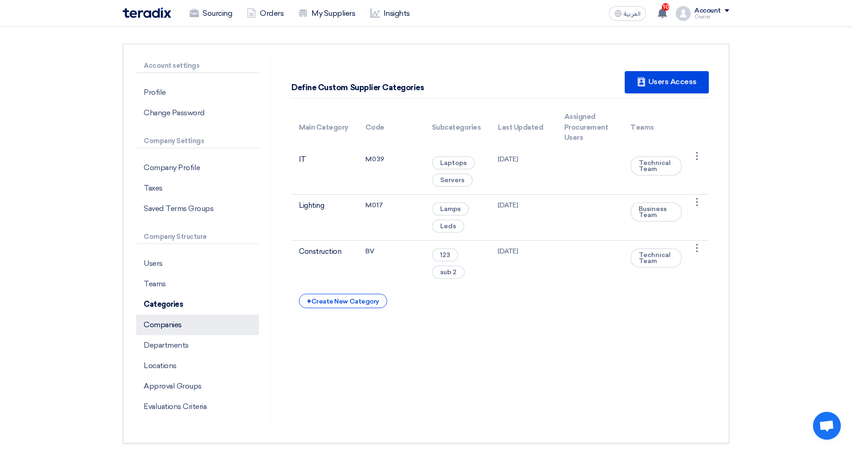
click at [174, 327] on p "Companies" at bounding box center [197, 325] width 123 height 20
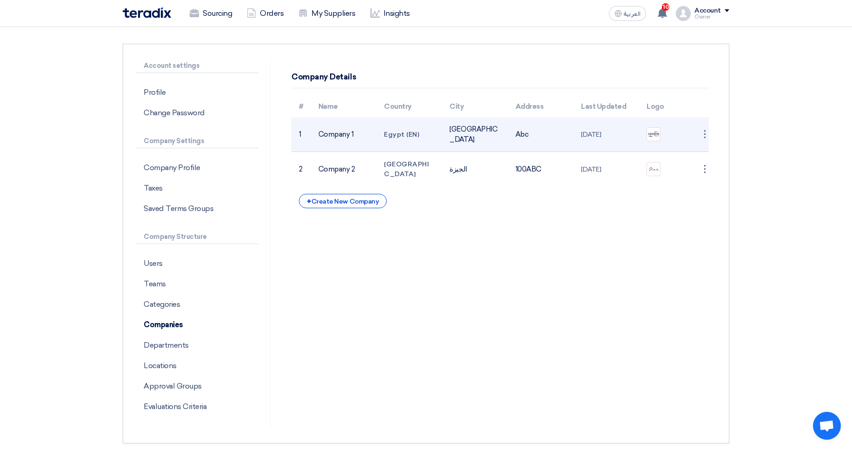
click at [333, 131] on td "Company 1" at bounding box center [344, 134] width 66 height 35
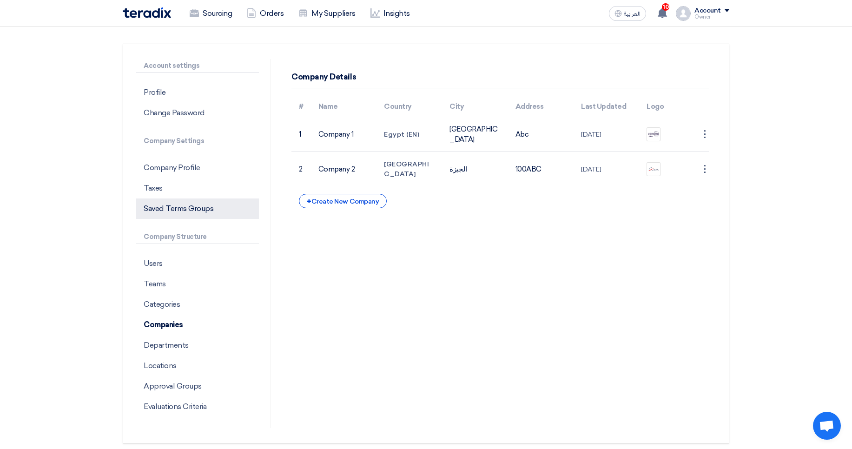
drag, startPoint x: 333, startPoint y: 131, endPoint x: 209, endPoint y: 213, distance: 149.2
click at [337, 133] on td "Company 1" at bounding box center [344, 134] width 66 height 35
click at [149, 338] on p "Departments" at bounding box center [197, 345] width 123 height 20
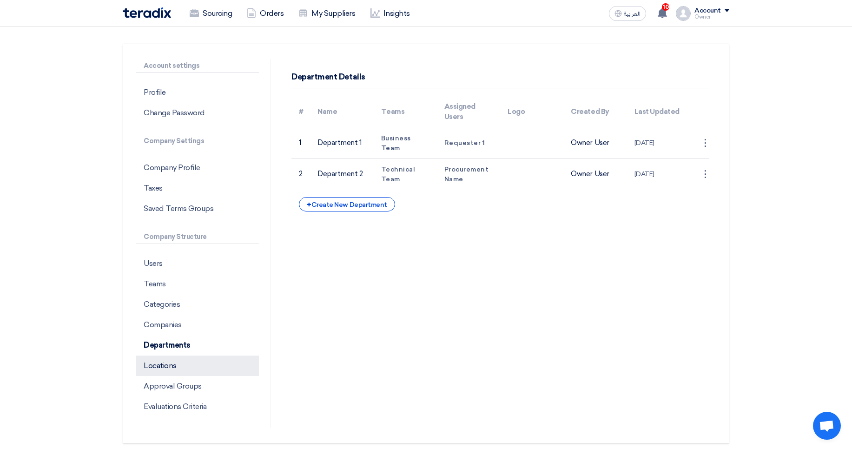
click at [153, 362] on p "Locations" at bounding box center [197, 365] width 123 height 20
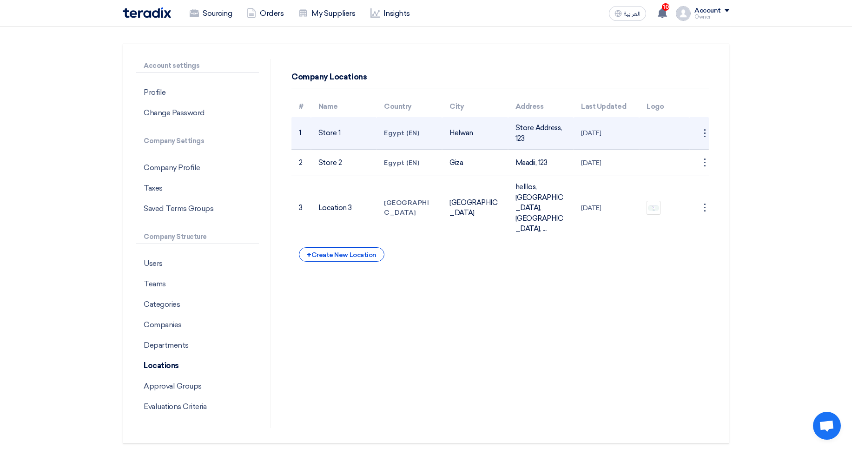
click at [322, 133] on td "Store 1" at bounding box center [344, 133] width 66 height 33
drag, startPoint x: 322, startPoint y: 133, endPoint x: 351, endPoint y: 131, distance: 28.9
click at [351, 131] on td "Store 1" at bounding box center [344, 133] width 66 height 33
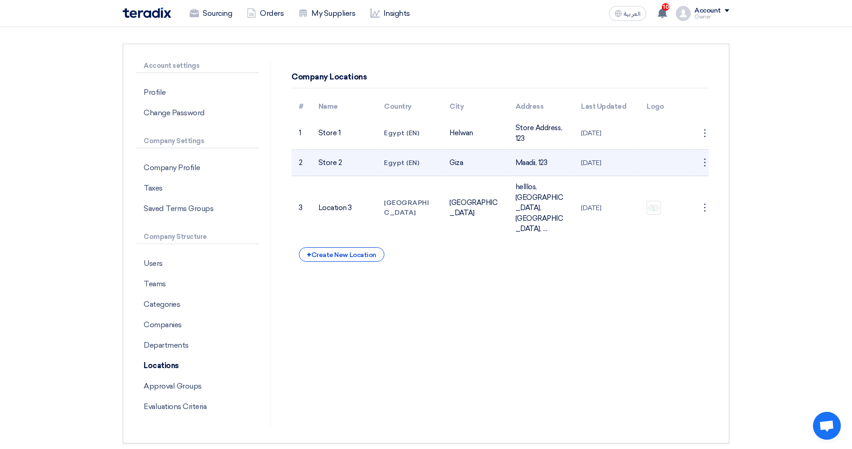
copy td "Store 1"
click at [319, 160] on td "Store 2" at bounding box center [344, 163] width 66 height 26
drag, startPoint x: 319, startPoint y: 159, endPoint x: 346, endPoint y: 157, distance: 27.6
click at [346, 157] on td "Store 2" at bounding box center [344, 163] width 66 height 26
drag, startPoint x: 340, startPoint y: 163, endPoint x: 319, endPoint y: 164, distance: 20.9
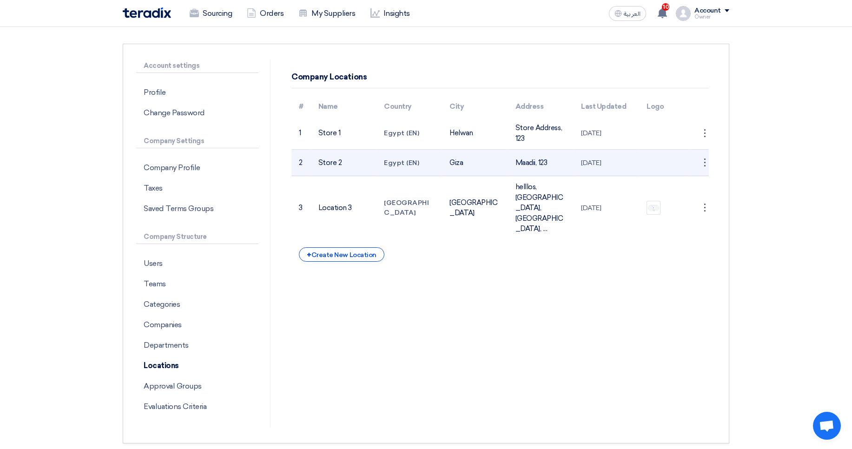
click at [319, 164] on td "Store 2" at bounding box center [344, 163] width 66 height 26
copy td "Store 2"
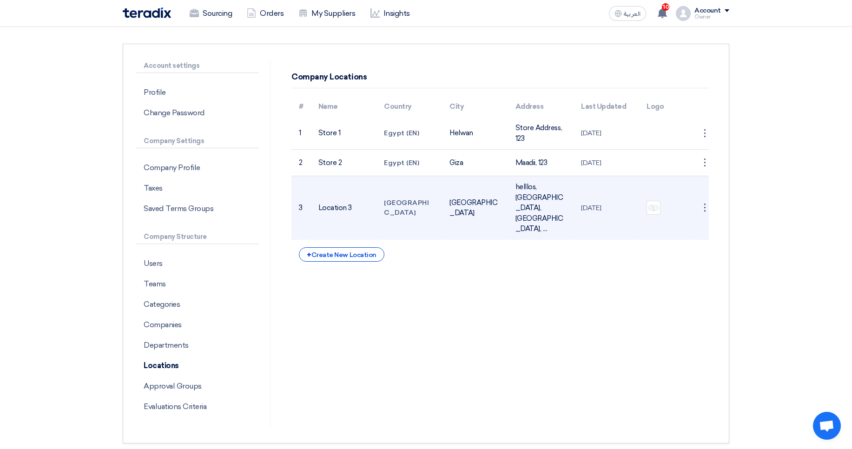
click at [338, 194] on td "Location 3" at bounding box center [344, 208] width 66 height 64
drag, startPoint x: 338, startPoint y: 194, endPoint x: 354, endPoint y: 193, distance: 15.4
click at [354, 193] on td "Location 3" at bounding box center [344, 208] width 66 height 64
copy td "Location 3"
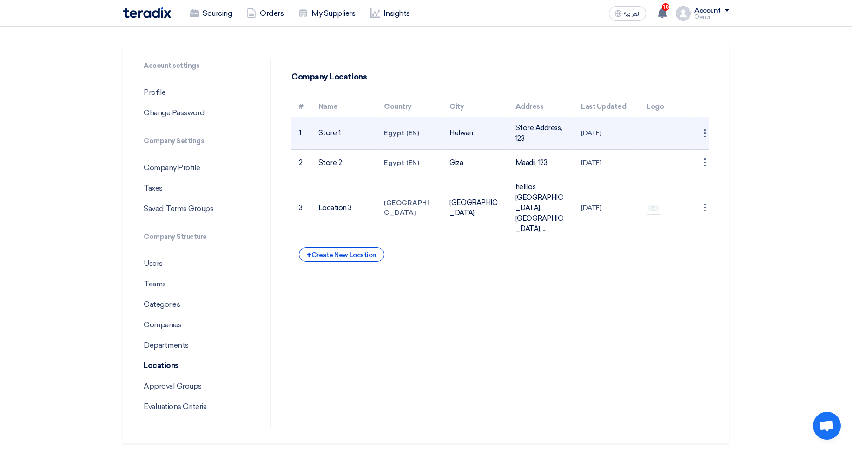
click at [389, 143] on td "Egypt (EN)" at bounding box center [409, 133] width 66 height 33
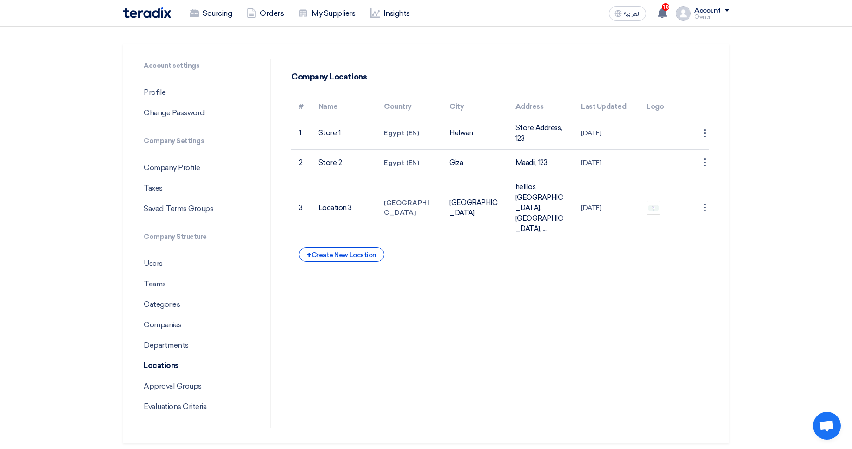
drag, startPoint x: 308, startPoint y: 113, endPoint x: 600, endPoint y: 250, distance: 322.4
click at [600, 250] on div "Company Locations # Name Country City Address Last Updated Logo 1 Store 1 Egypt…" at bounding box center [499, 243] width 445 height 369
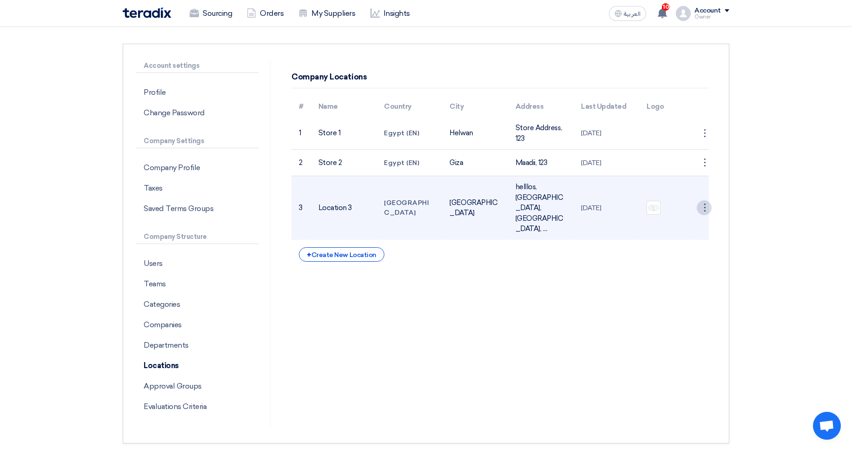
click at [711, 200] on div "⋮" at bounding box center [704, 207] width 15 height 15
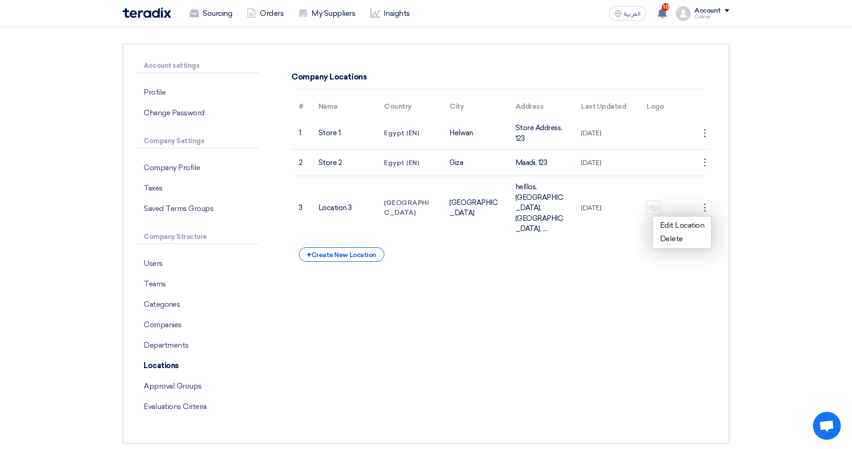
click at [779, 175] on section "Account settings Profile Change Password Company Settings Company Profile Taxes…" at bounding box center [426, 243] width 852 height 437
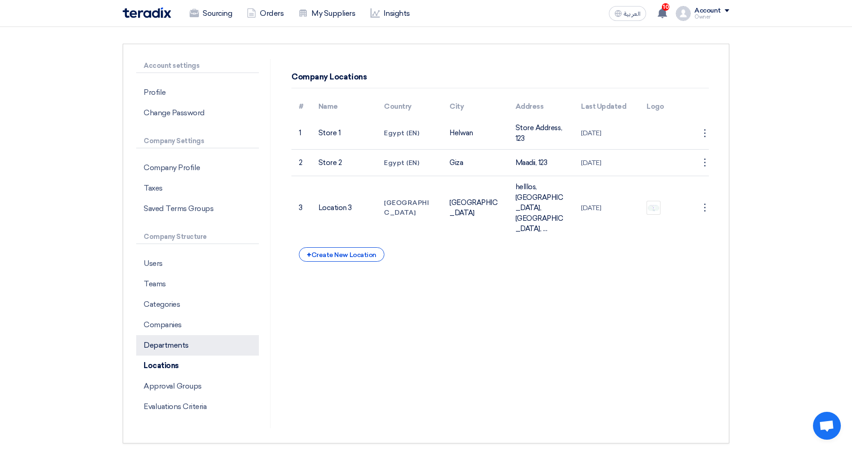
click at [218, 349] on p "Departments" at bounding box center [197, 345] width 123 height 20
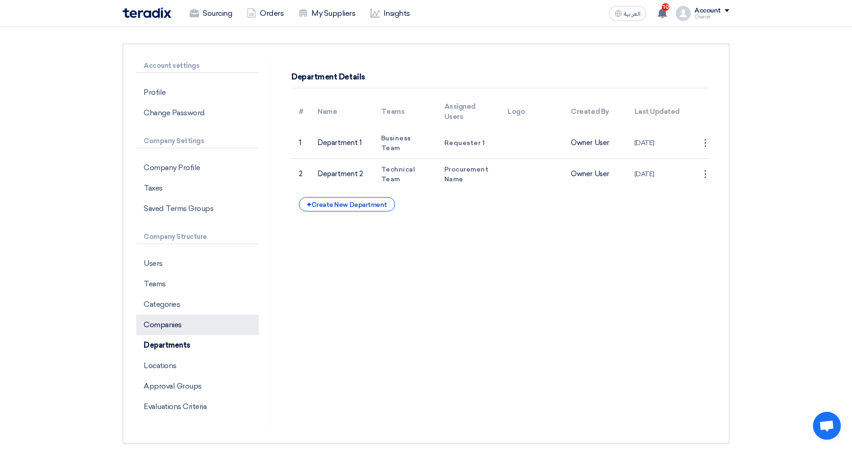
click at [153, 316] on p "Companies" at bounding box center [197, 325] width 123 height 20
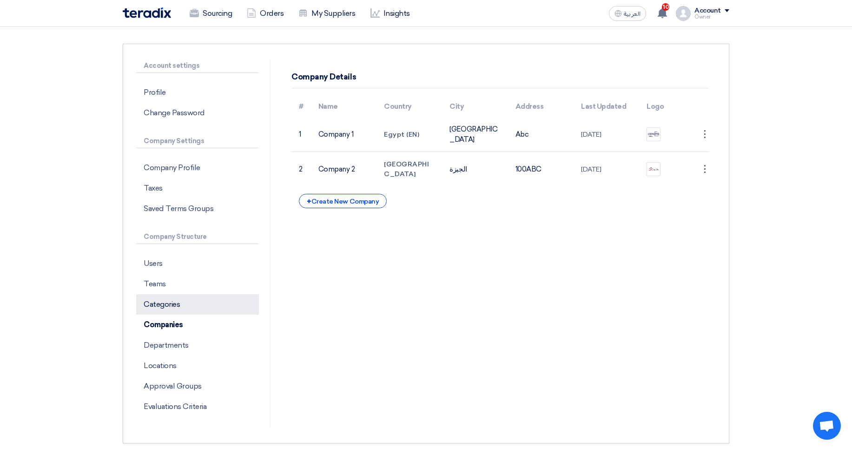
click at [186, 299] on p "Categories" at bounding box center [197, 304] width 123 height 20
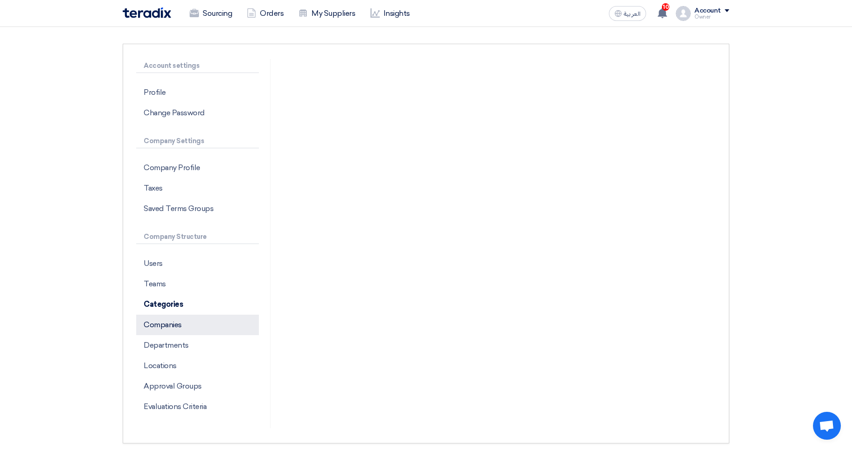
click at [149, 328] on p "Companies" at bounding box center [197, 325] width 123 height 20
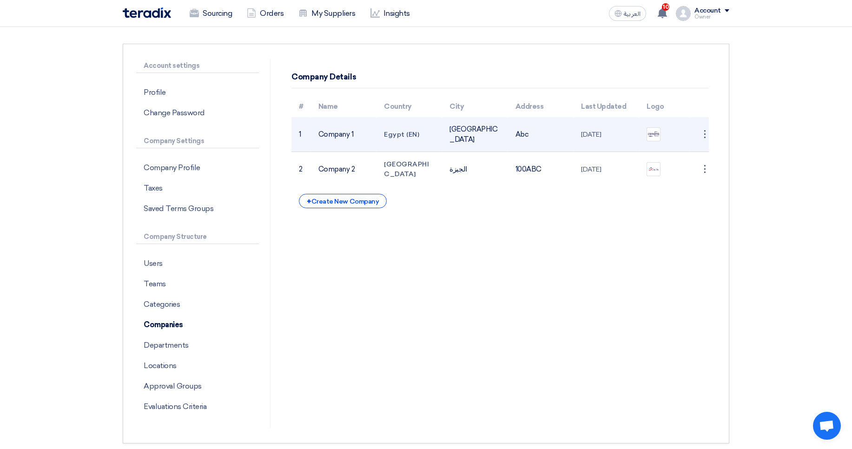
click at [319, 130] on td "Company 1" at bounding box center [344, 134] width 66 height 35
click at [322, 135] on td "Company 1" at bounding box center [344, 134] width 66 height 35
drag, startPoint x: 322, startPoint y: 135, endPoint x: 357, endPoint y: 131, distance: 36.0
click at [357, 131] on td "Company 1" at bounding box center [344, 134] width 66 height 35
copy td "Company 1"
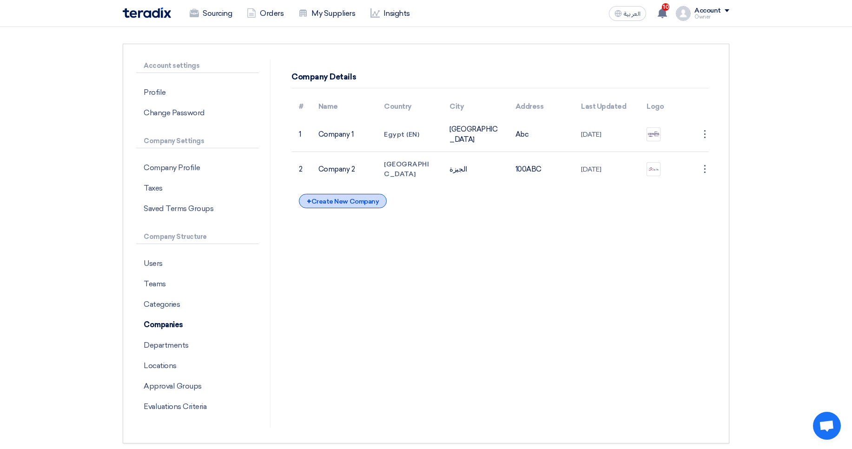
click at [338, 204] on div "+ Create New Company" at bounding box center [343, 201] width 88 height 14
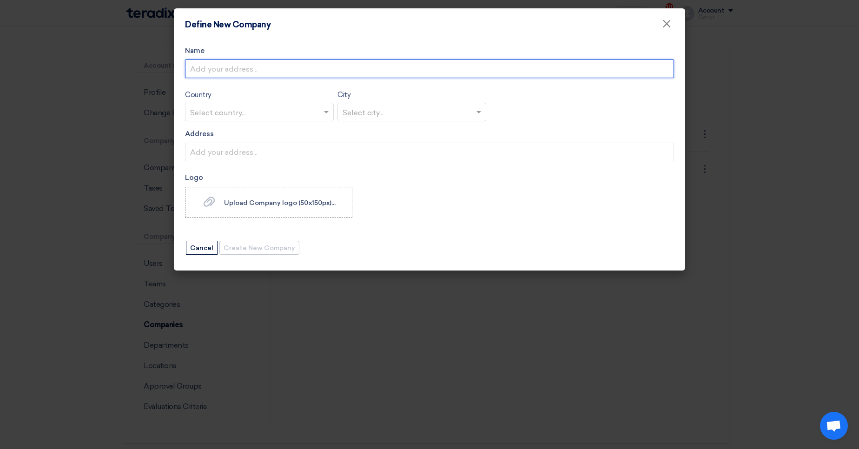
click at [282, 66] on input "Name" at bounding box center [429, 68] width 489 height 19
type input "Company 3"
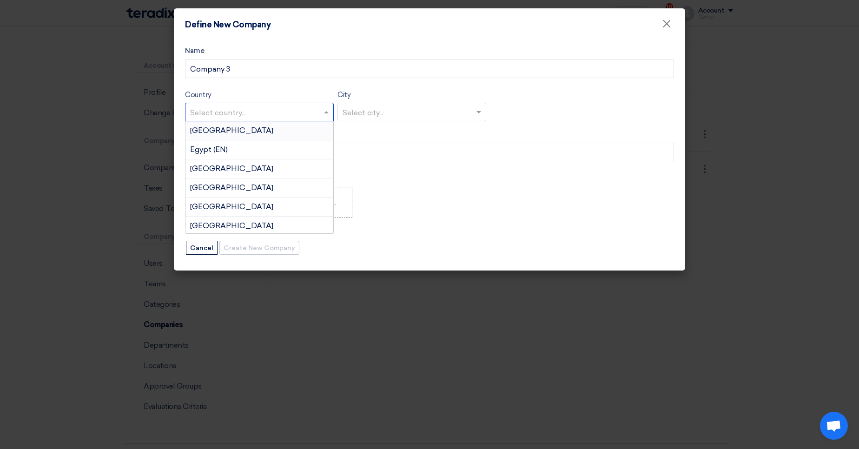
click at [278, 113] on input "text" at bounding box center [254, 112] width 129 height 15
click at [280, 129] on div "Egypt" at bounding box center [259, 130] width 148 height 19
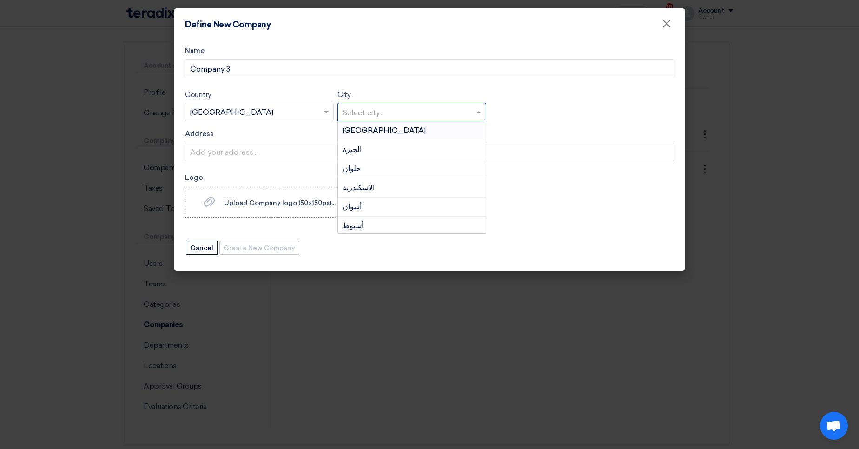
click at [385, 113] on input "text" at bounding box center [406, 112] width 129 height 15
drag, startPoint x: 389, startPoint y: 145, endPoint x: 357, endPoint y: 146, distance: 32.6
click at [389, 145] on div "الجيزة" at bounding box center [412, 149] width 148 height 19
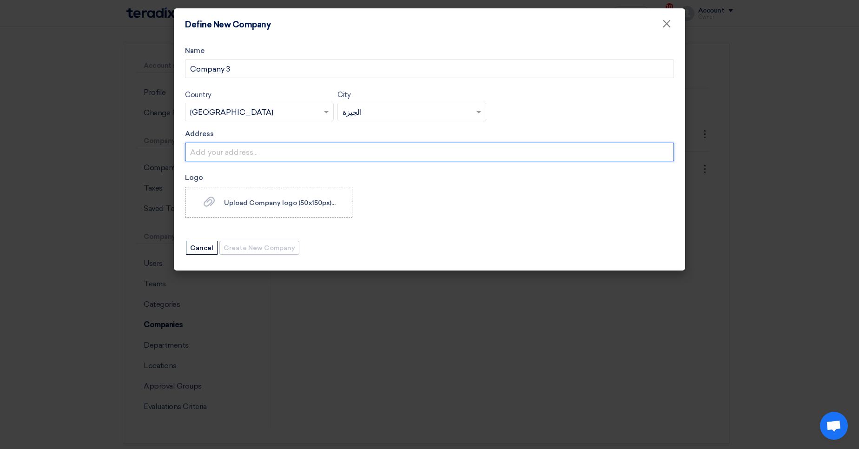
click at [275, 153] on input "Address" at bounding box center [429, 152] width 489 height 19
type input "Maddi, Maadi, Cairo,..."
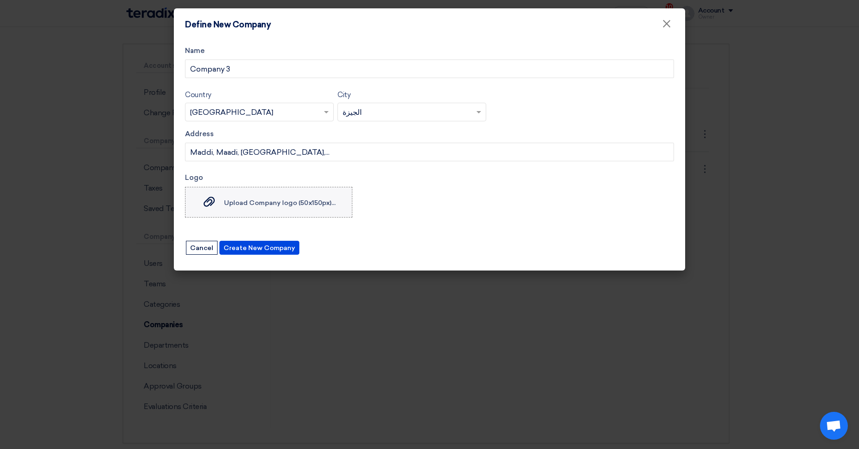
click at [330, 193] on label "Upload Company logo (50x150px)... Upload Company logo (50x150px)..." at bounding box center [268, 202] width 167 height 31
click at [0, 0] on input "Upload Company logo (50x150px)... Upload Company logo (50x150px)..." at bounding box center [0, 0] width 0 height 0
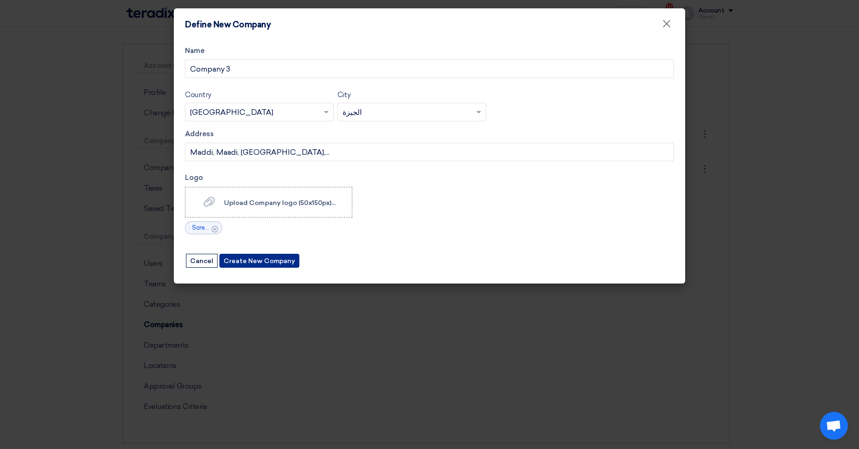
click at [247, 263] on button "Create New Company" at bounding box center [259, 261] width 80 height 14
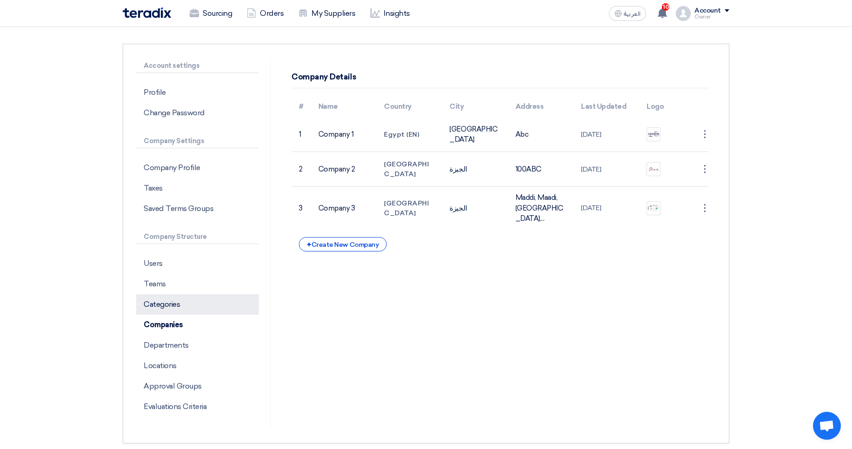
click at [208, 302] on p "Categories" at bounding box center [197, 304] width 123 height 20
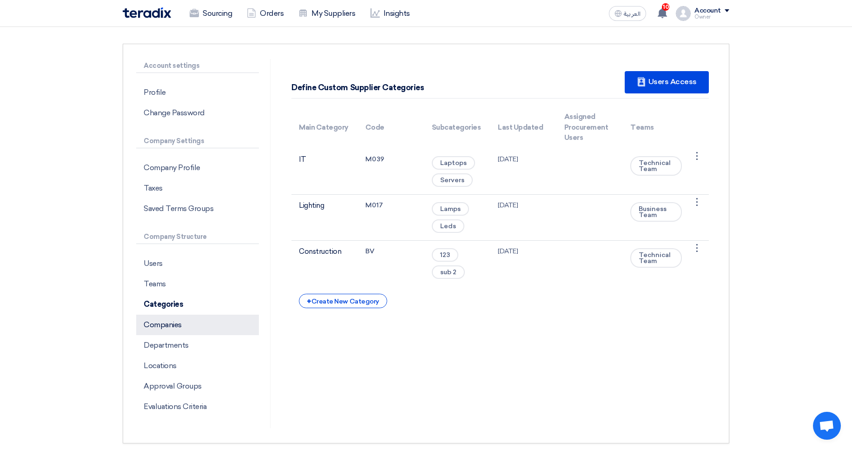
drag, startPoint x: 177, startPoint y: 314, endPoint x: 182, endPoint y: 315, distance: 4.7
click at [177, 314] on p "Categories" at bounding box center [197, 304] width 123 height 20
click at [199, 322] on p "Companies" at bounding box center [197, 325] width 123 height 20
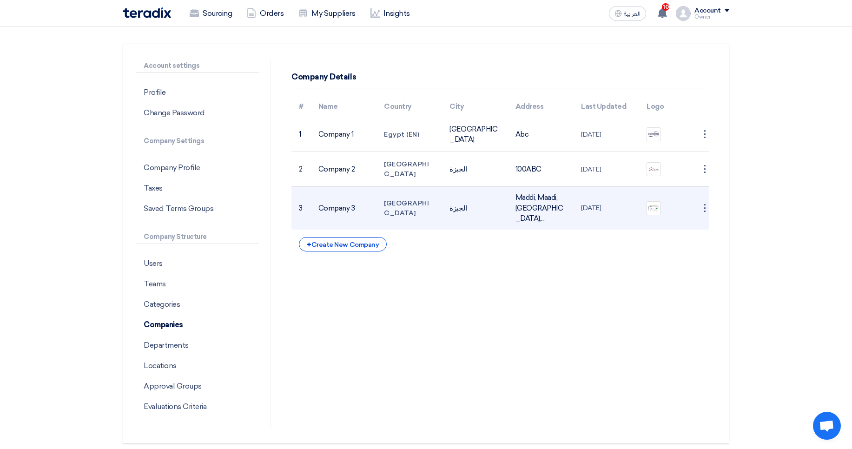
click at [327, 201] on td "Company 3" at bounding box center [344, 208] width 66 height 43
drag, startPoint x: 327, startPoint y: 201, endPoint x: 361, endPoint y: 204, distance: 34.0
click at [361, 204] on td "Company 3" at bounding box center [344, 208] width 66 height 43
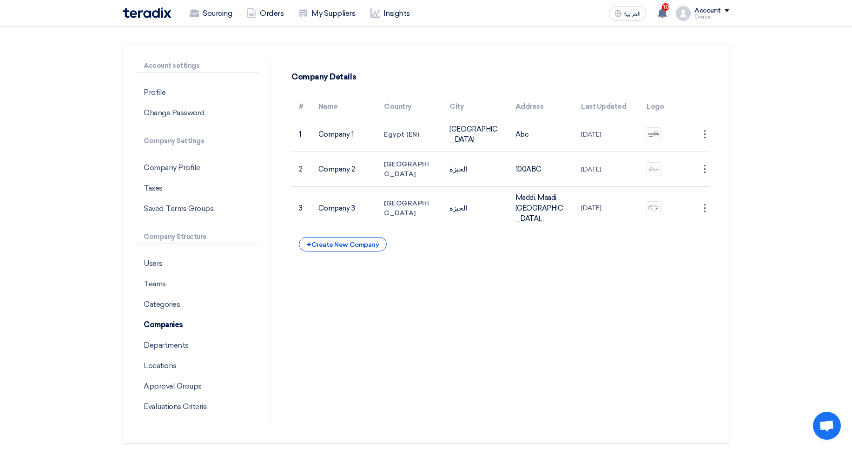
copy td "Company 3"
click at [181, 293] on p "Teams" at bounding box center [197, 284] width 123 height 20
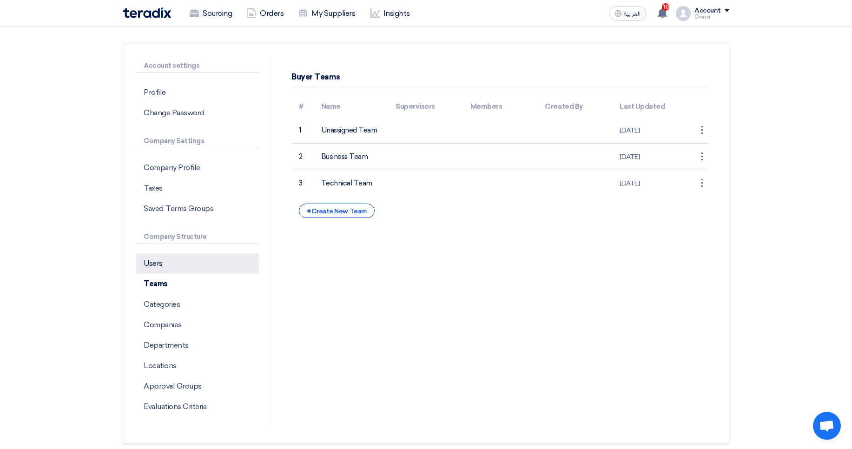
click at [178, 265] on p "Users" at bounding box center [197, 263] width 123 height 20
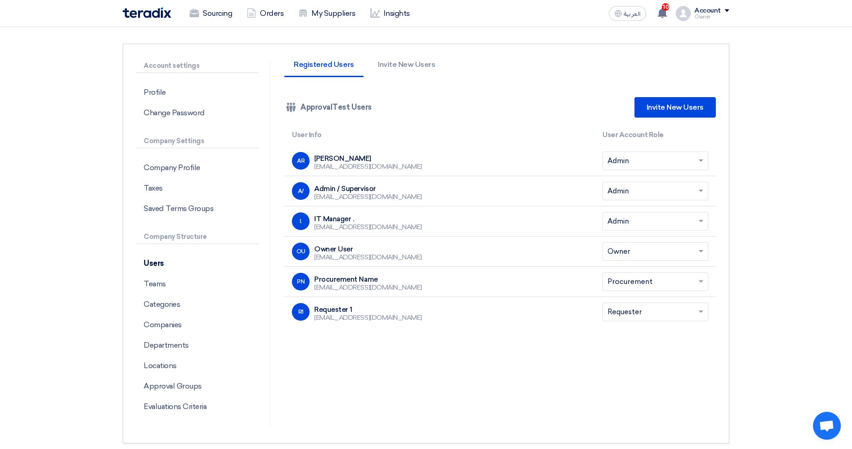
click at [322, 308] on div "Requester 1" at bounding box center [368, 309] width 108 height 8
drag, startPoint x: 322, startPoint y: 308, endPoint x: 355, endPoint y: 306, distance: 32.1
click at [355, 306] on div "Requester 1" at bounding box center [368, 309] width 108 height 8
copy div "Requester 1"
click at [335, 311] on div "Requester 1" at bounding box center [368, 309] width 108 height 8
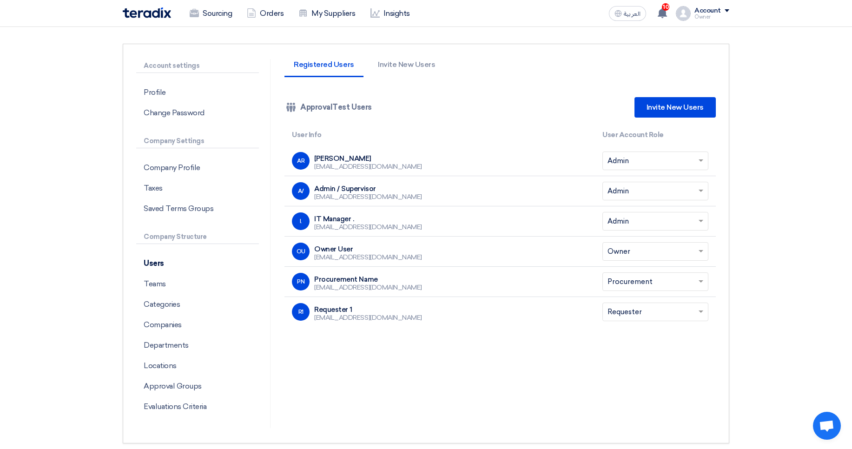
click at [335, 311] on div "Requester 1" at bounding box center [368, 309] width 108 height 8
click at [457, 100] on div "Company Team ApprovalTest Users Invite New Users" at bounding box center [499, 107] width 431 height 33
click at [187, 292] on p "Teams" at bounding box center [197, 284] width 123 height 20
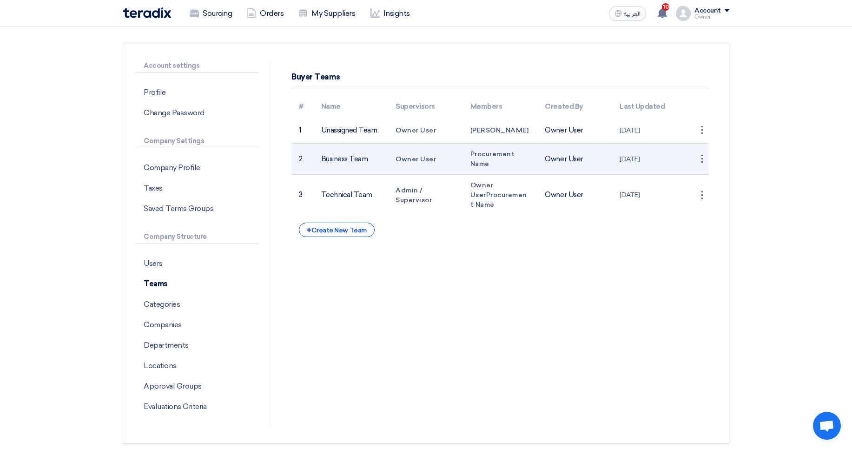
drag, startPoint x: 322, startPoint y: 161, endPoint x: 409, endPoint y: 168, distance: 86.7
click at [409, 168] on tr "2 Business Team Owner User Procurement Name Owner User 21 Jan 2024 ⋮ Edit Team …" at bounding box center [499, 159] width 417 height 31
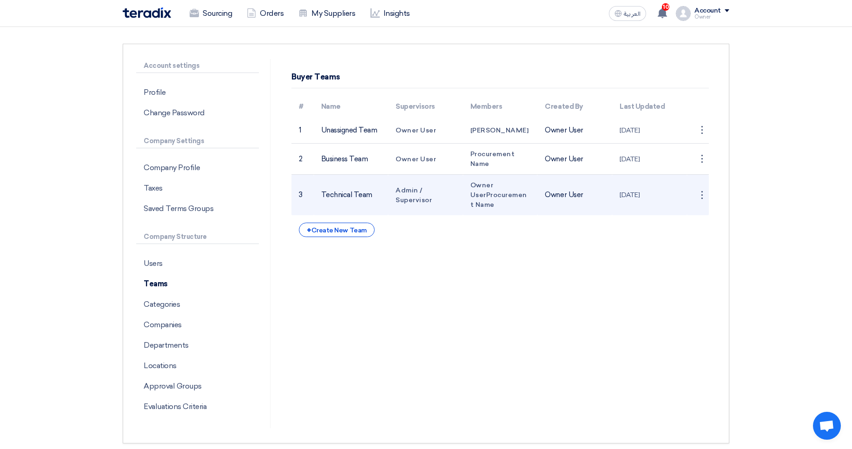
click at [357, 182] on td "Technical Team" at bounding box center [351, 195] width 75 height 41
drag, startPoint x: 338, startPoint y: 193, endPoint x: 407, endPoint y: 186, distance: 69.1
click at [407, 186] on tr "3 Technical Team Admin / Supervisor Owner User Procurement Name Owner User 17 S…" at bounding box center [499, 195] width 417 height 41
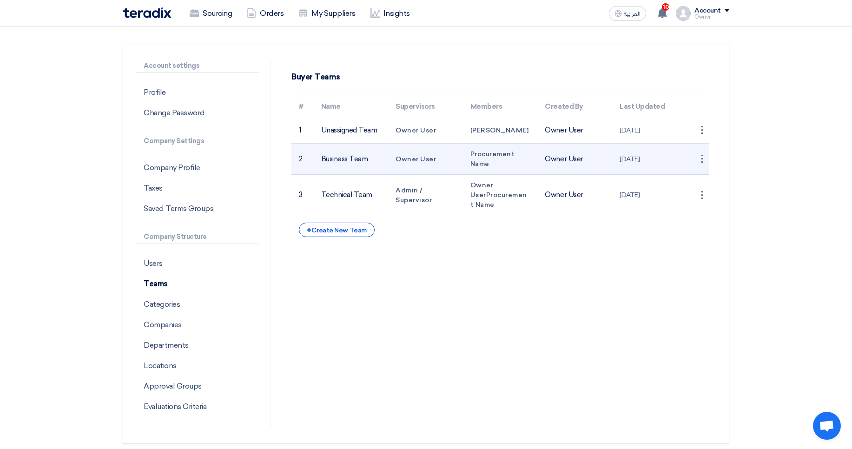
click at [411, 158] on span "Owner User" at bounding box center [415, 159] width 40 height 8
drag, startPoint x: 411, startPoint y: 158, endPoint x: 449, endPoint y: 158, distance: 38.6
click at [449, 158] on td "Owner User" at bounding box center [425, 159] width 75 height 31
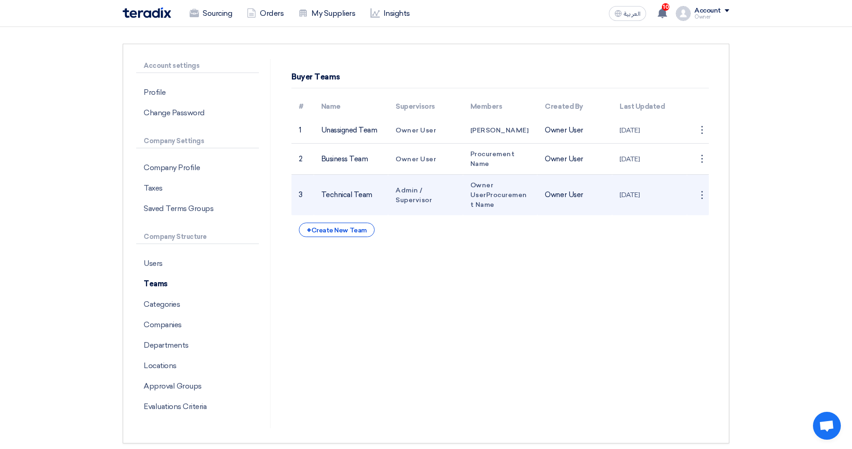
drag, startPoint x: 397, startPoint y: 185, endPoint x: 438, endPoint y: 197, distance: 43.0
click at [438, 197] on td "Admin / Supervisor" at bounding box center [425, 195] width 75 height 41
click at [439, 197] on td "Admin / Supervisor" at bounding box center [425, 195] width 75 height 41
drag, startPoint x: 438, startPoint y: 198, endPoint x: 401, endPoint y: 186, distance: 39.4
click at [401, 186] on td "Admin / Supervisor" at bounding box center [425, 195] width 75 height 41
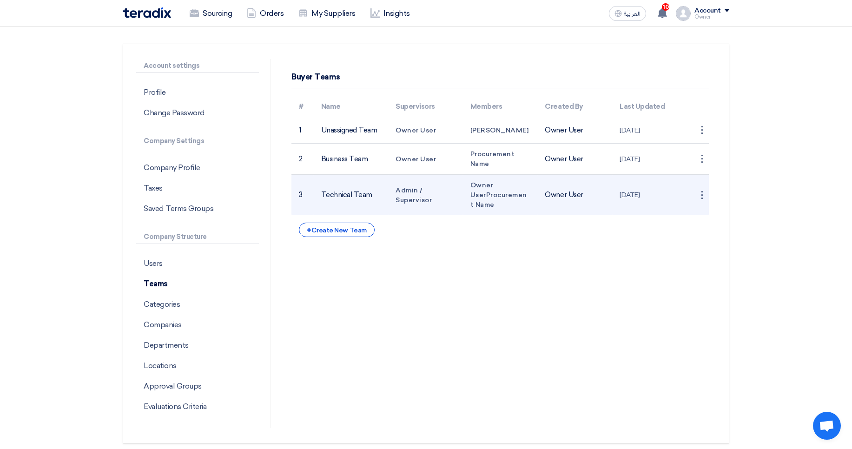
click at [403, 187] on span "Admin / Supervisor" at bounding box center [413, 195] width 36 height 18
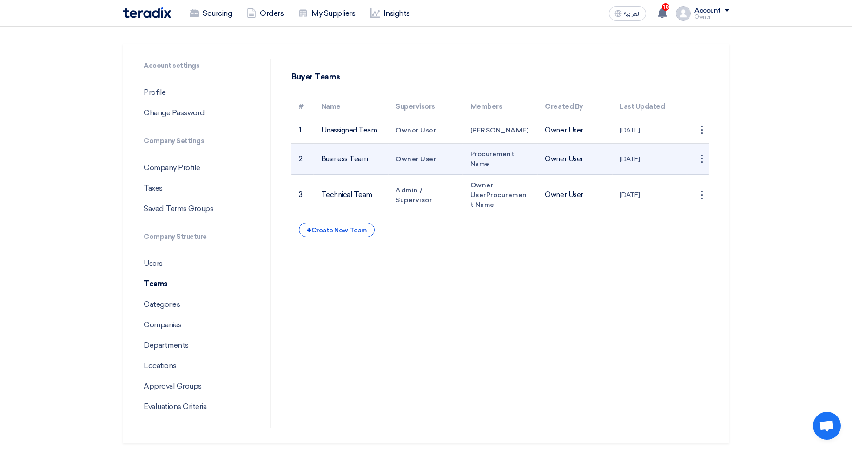
drag, startPoint x: 393, startPoint y: 163, endPoint x: 466, endPoint y: 159, distance: 72.6
click at [466, 159] on tr "2 Business Team Owner User Procurement Name Owner User 21 Jan 2024 ⋮ Edit Team …" at bounding box center [499, 159] width 417 height 31
click at [440, 155] on td "Owner User" at bounding box center [425, 159] width 75 height 31
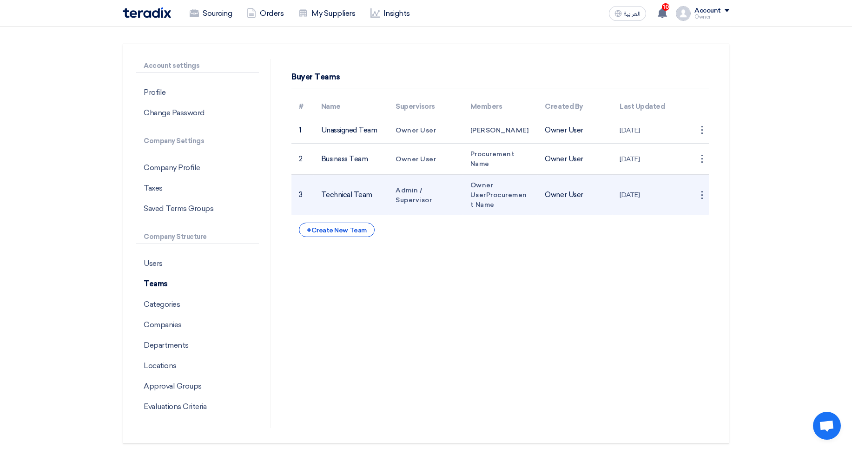
drag, startPoint x: 399, startPoint y: 194, endPoint x: 405, endPoint y: 201, distance: 8.9
click at [405, 201] on span "Admin / Supervisor" at bounding box center [413, 195] width 36 height 18
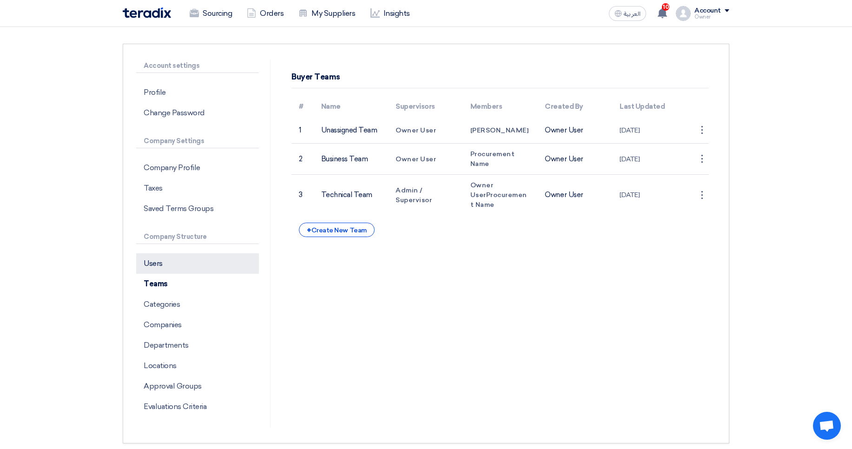
drag, startPoint x: 196, startPoint y: 262, endPoint x: 207, endPoint y: 263, distance: 10.7
click at [196, 262] on p "Users" at bounding box center [197, 263] width 123 height 20
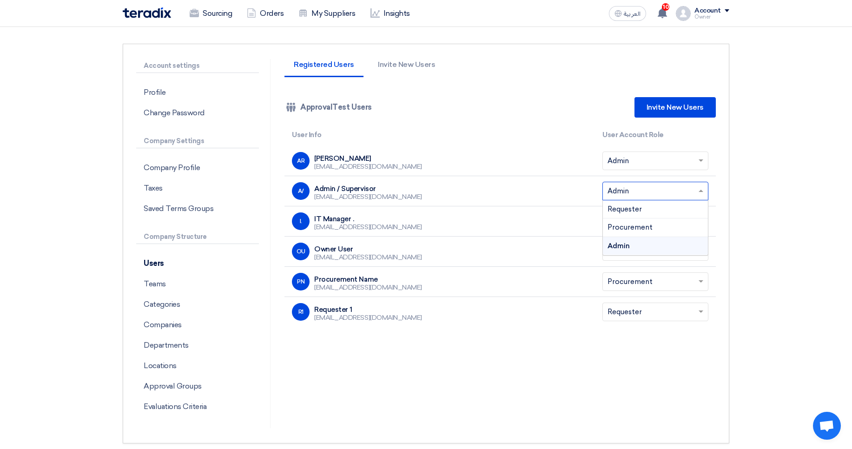
click at [625, 193] on input "text" at bounding box center [650, 191] width 86 height 15
click at [645, 227] on span "Procurement" at bounding box center [629, 227] width 45 height 8
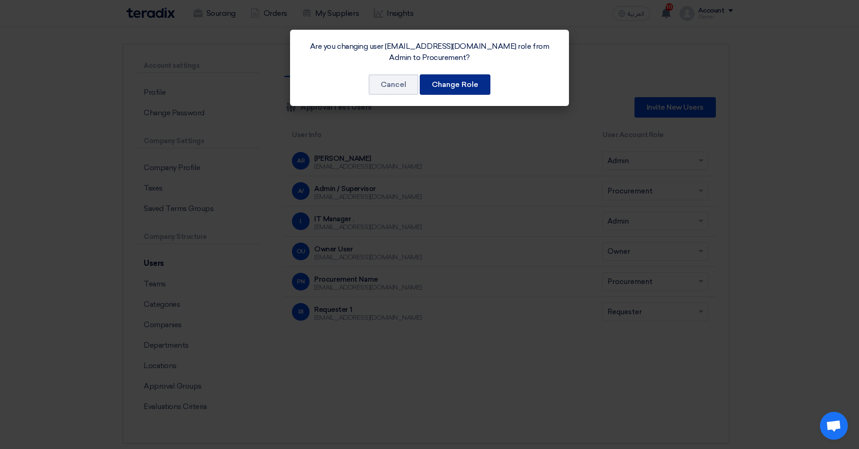
click at [470, 85] on button "Change Role" at bounding box center [455, 84] width 71 height 20
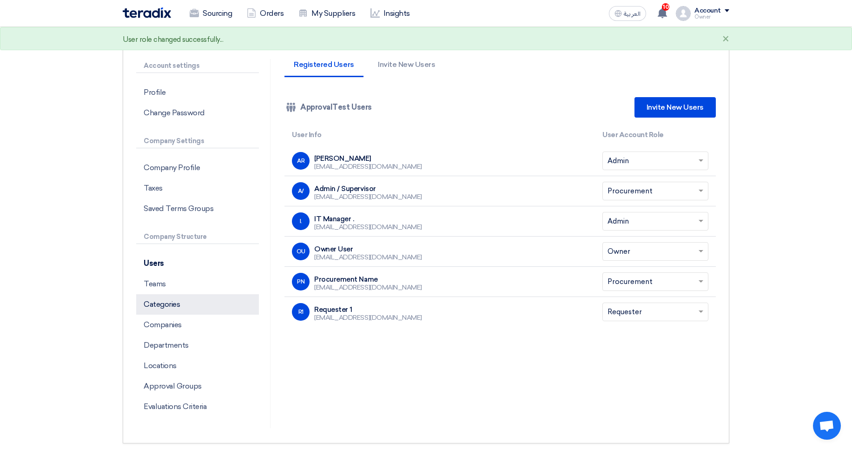
click at [181, 302] on p "Categories" at bounding box center [197, 304] width 123 height 20
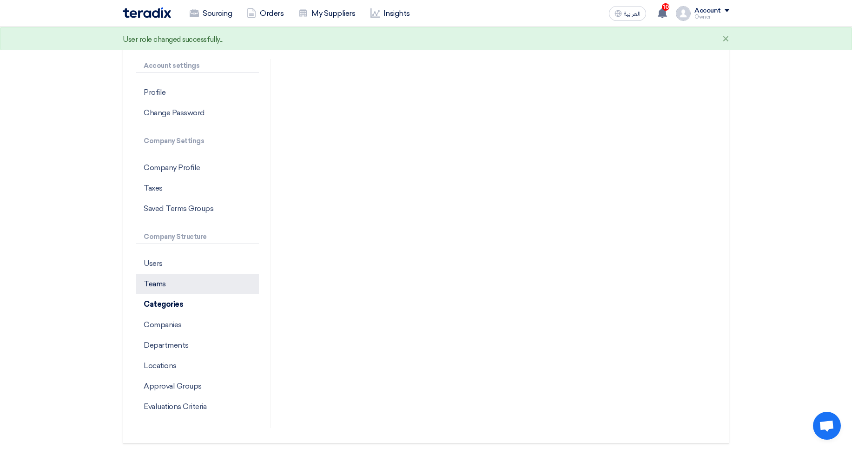
click at [184, 287] on p "Teams" at bounding box center [197, 284] width 123 height 20
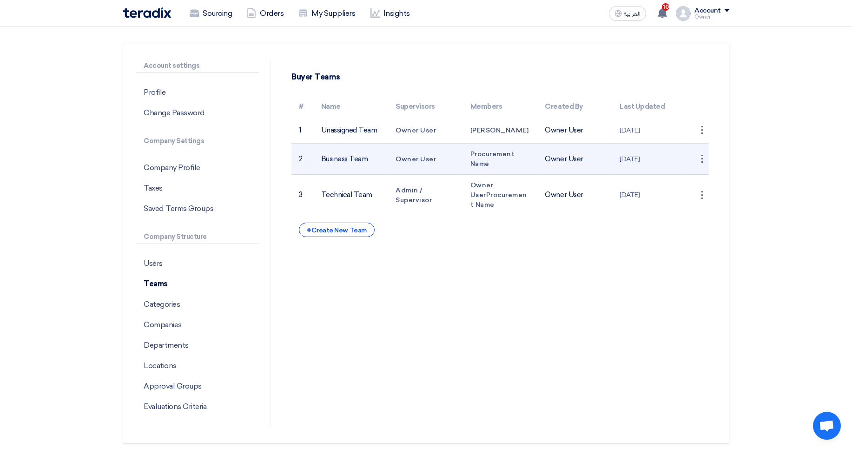
drag, startPoint x: 320, startPoint y: 159, endPoint x: 376, endPoint y: 157, distance: 55.8
click at [376, 157] on td "Business Team" at bounding box center [351, 159] width 75 height 31
click at [401, 162] on span "Owner User" at bounding box center [415, 159] width 40 height 8
drag, startPoint x: 399, startPoint y: 161, endPoint x: 437, endPoint y: 159, distance: 38.2
click at [437, 159] on td "Owner User" at bounding box center [425, 159] width 75 height 31
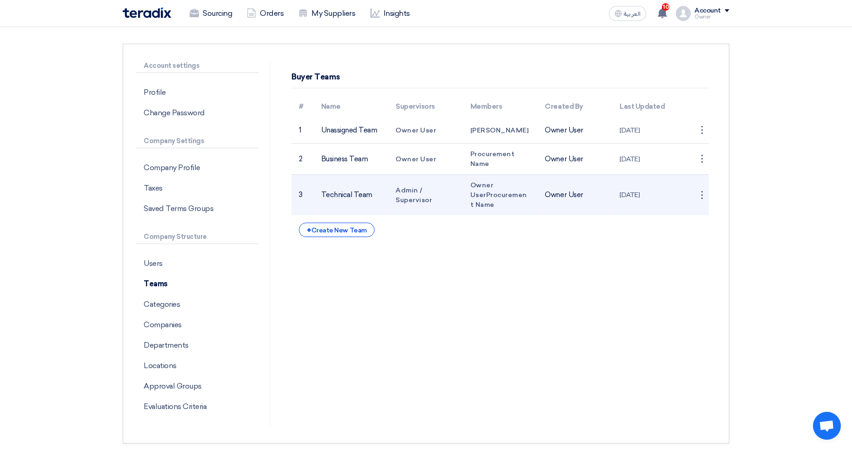
drag, startPoint x: 329, startPoint y: 197, endPoint x: 373, endPoint y: 195, distance: 43.7
click at [373, 195] on td "Technical Team" at bounding box center [351, 195] width 75 height 41
drag, startPoint x: 396, startPoint y: 191, endPoint x: 437, endPoint y: 203, distance: 42.5
click at [437, 203] on td "Admin / Supervisor" at bounding box center [425, 195] width 75 height 41
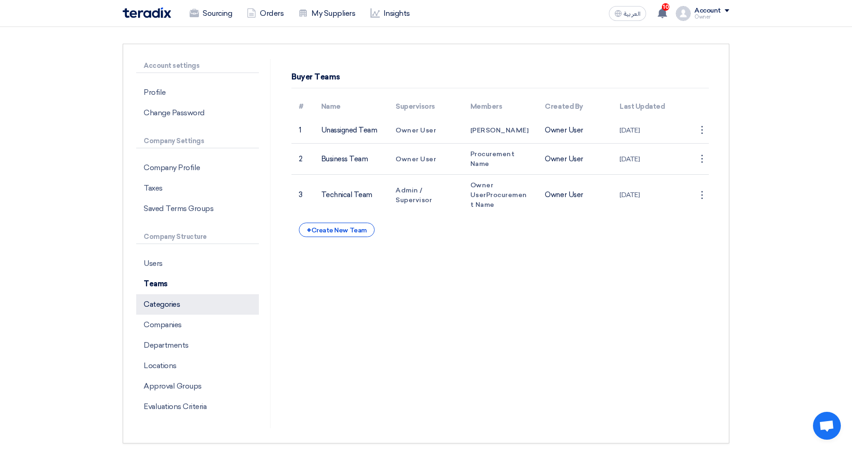
click at [161, 305] on p "Categories" at bounding box center [197, 304] width 123 height 20
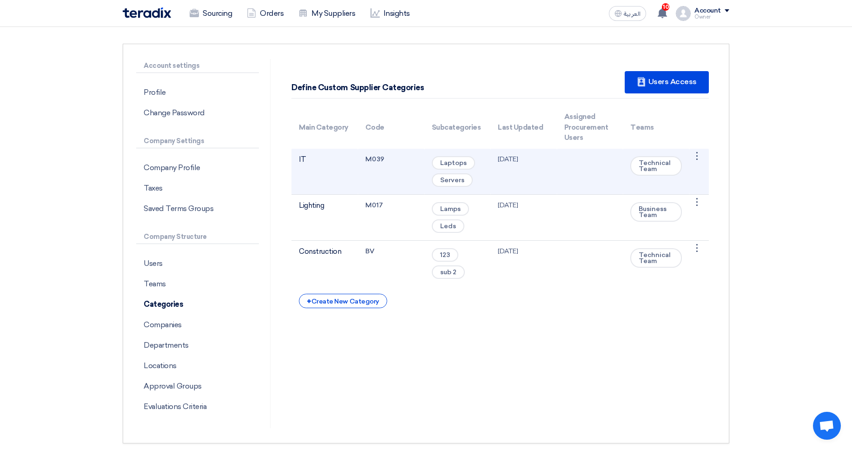
drag, startPoint x: 649, startPoint y: 166, endPoint x: 661, endPoint y: 175, distance: 15.2
click at [661, 175] on span "Technical Team" at bounding box center [656, 166] width 52 height 20
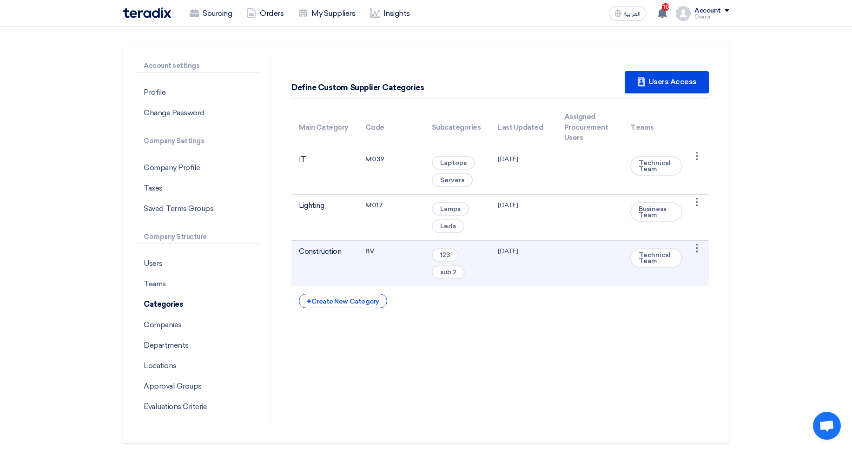
drag, startPoint x: 652, startPoint y: 249, endPoint x: 670, endPoint y: 265, distance: 24.3
click at [670, 265] on span "Technical Team" at bounding box center [656, 258] width 52 height 20
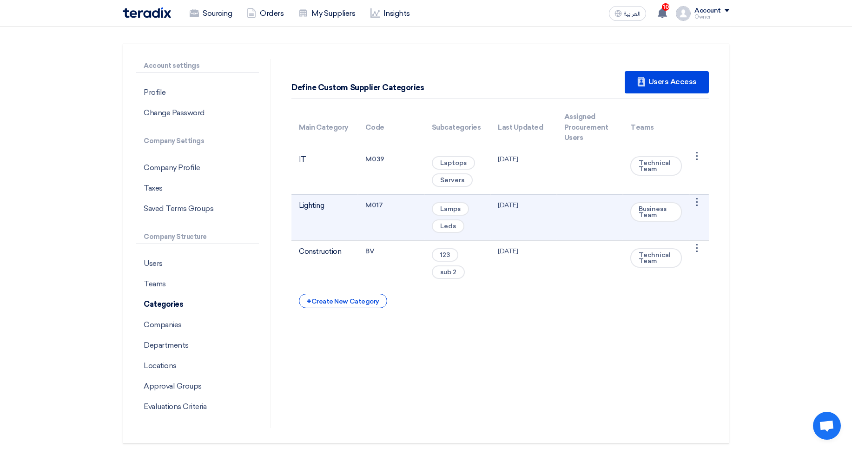
drag, startPoint x: 656, startPoint y: 212, endPoint x: 644, endPoint y: 212, distance: 11.6
click at [644, 212] on span "Business Team" at bounding box center [656, 212] width 52 height 20
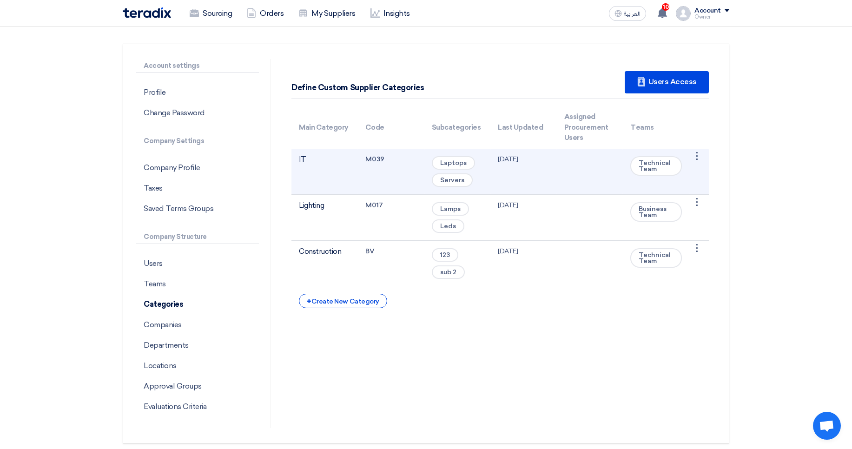
drag, startPoint x: 366, startPoint y: 154, endPoint x: 393, endPoint y: 151, distance: 27.6
click at [393, 151] on td "M039" at bounding box center [391, 172] width 66 height 46
drag, startPoint x: 375, startPoint y: 159, endPoint x: 399, endPoint y: 161, distance: 23.3
click at [399, 161] on td "M039" at bounding box center [391, 172] width 66 height 46
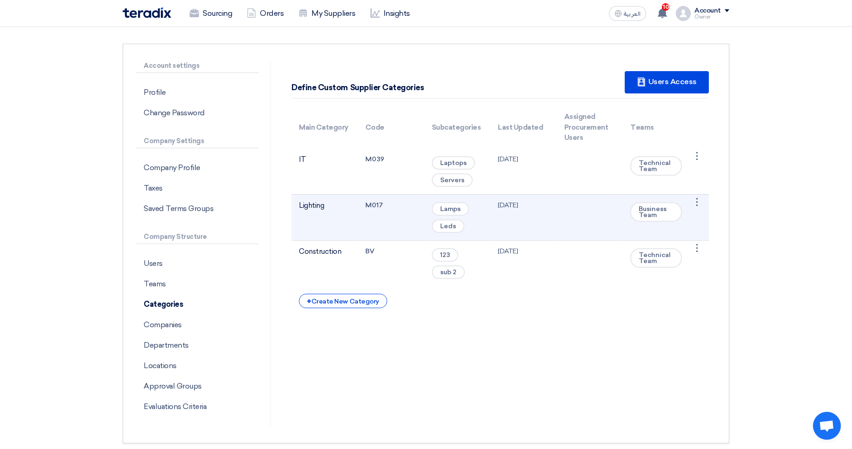
drag, startPoint x: 376, startPoint y: 203, endPoint x: 407, endPoint y: 204, distance: 31.6
click at [407, 204] on td "M017" at bounding box center [391, 217] width 66 height 46
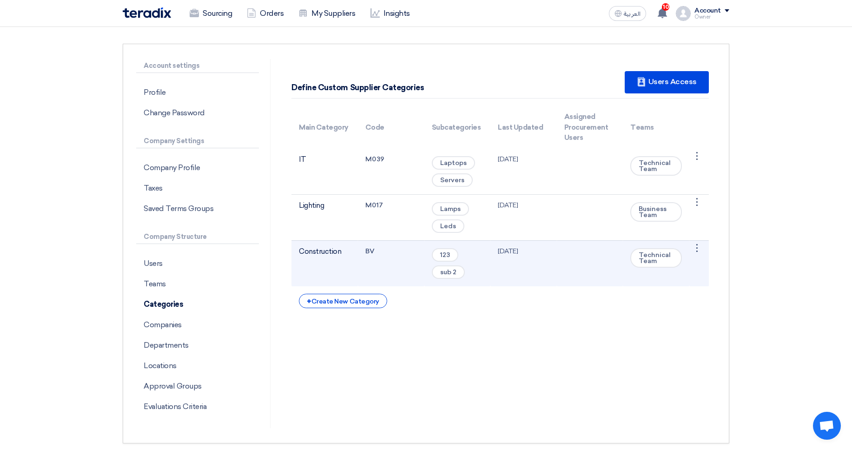
drag, startPoint x: 364, startPoint y: 252, endPoint x: 370, endPoint y: 252, distance: 6.1
click at [370, 252] on td "BV" at bounding box center [391, 263] width 66 height 46
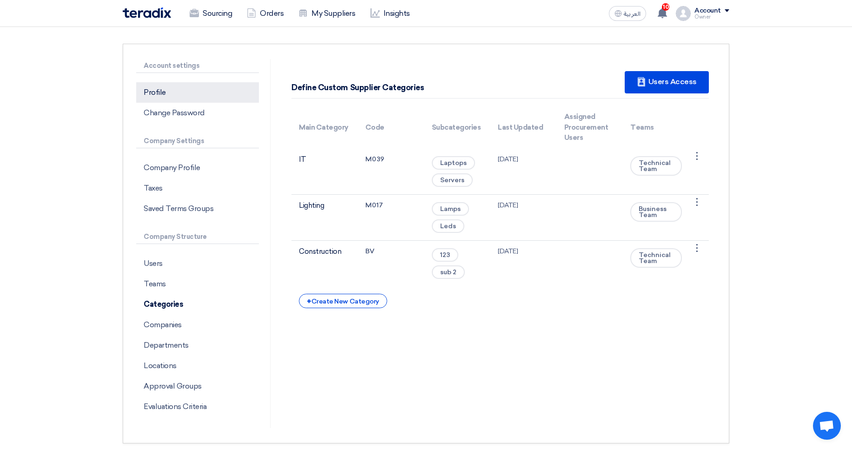
click at [167, 92] on p "Profile" at bounding box center [197, 92] width 123 height 20
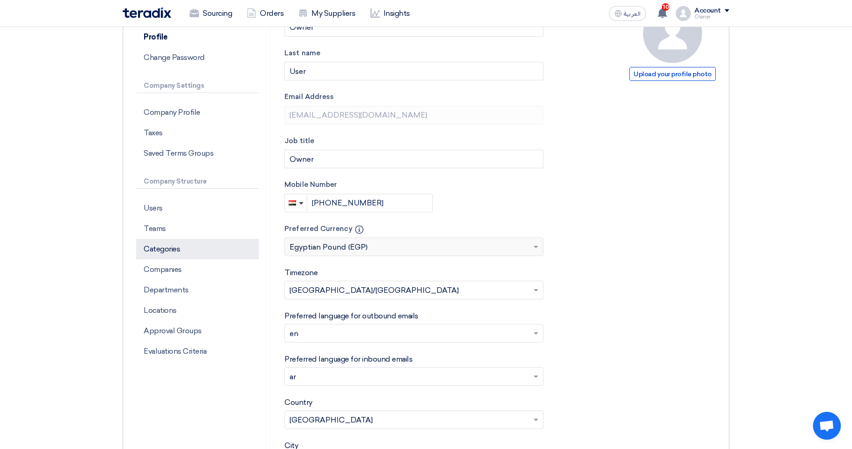
scroll to position [112, 0]
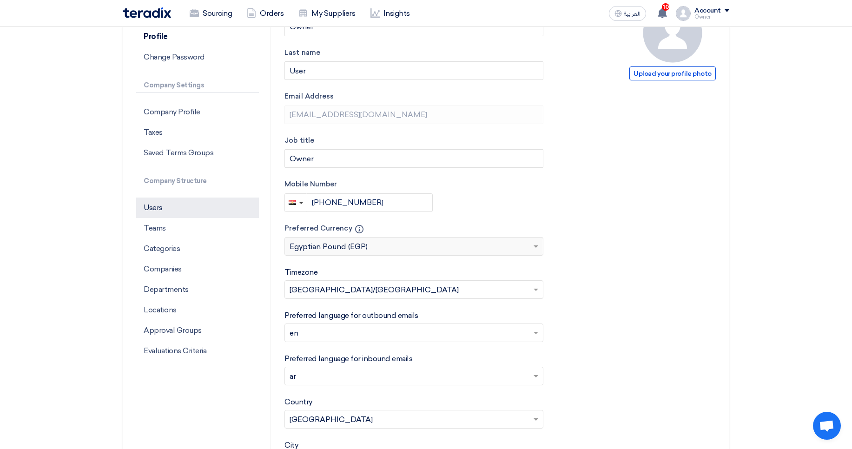
drag, startPoint x: 181, startPoint y: 227, endPoint x: 200, endPoint y: 217, distance: 21.6
click at [181, 228] on p "Teams" at bounding box center [197, 228] width 123 height 20
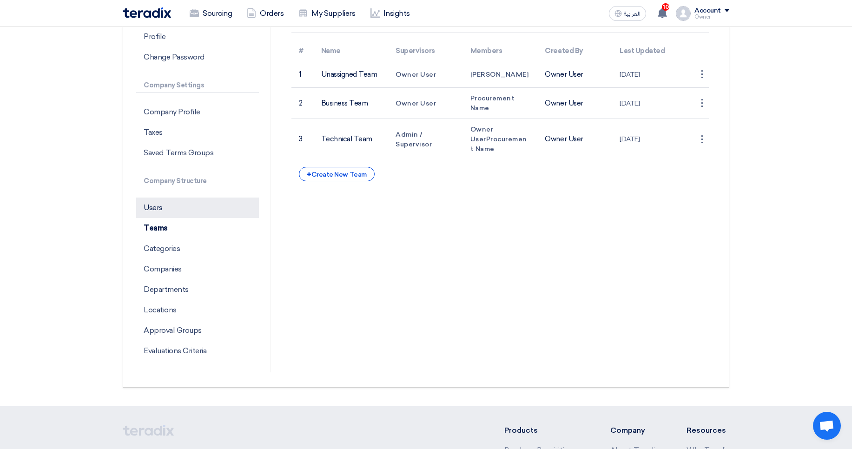
click at [203, 213] on p "Users" at bounding box center [197, 207] width 123 height 20
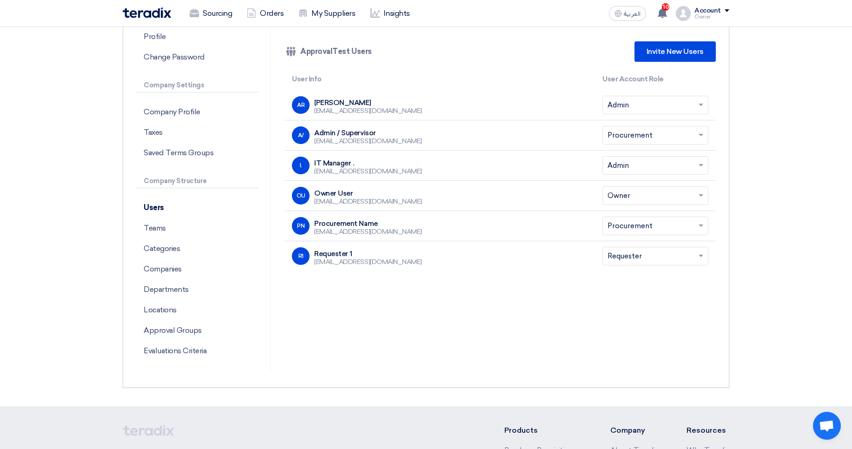
drag, startPoint x: 323, startPoint y: 255, endPoint x: 367, endPoint y: 251, distance: 43.9
click at [367, 251] on div "Requester 1" at bounding box center [368, 254] width 108 height 8
click at [197, 219] on p "Teams" at bounding box center [197, 228] width 123 height 20
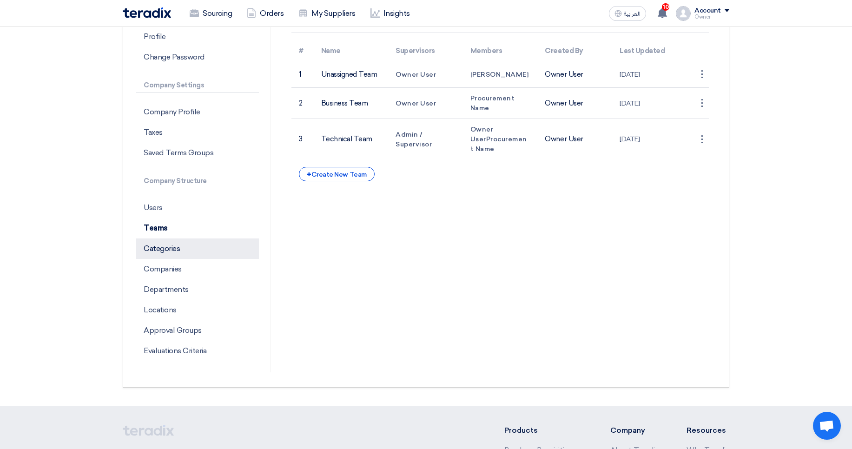
click at [202, 244] on p "Categories" at bounding box center [197, 248] width 123 height 20
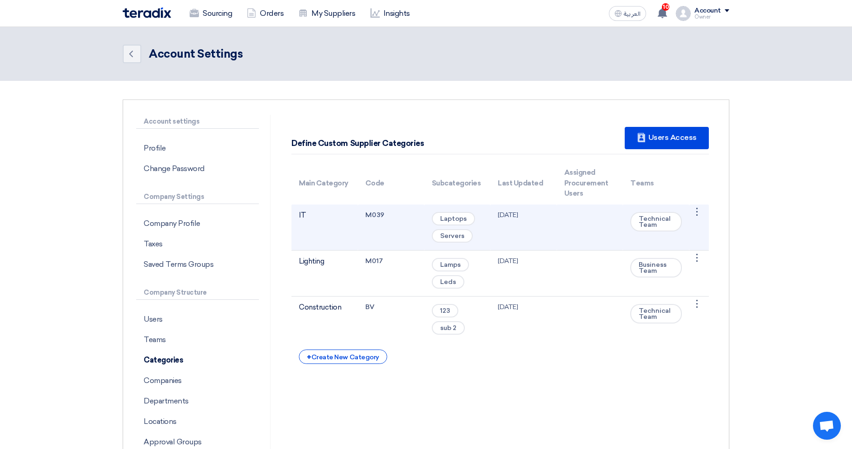
drag, startPoint x: 367, startPoint y: 216, endPoint x: 397, endPoint y: 216, distance: 30.2
click at [397, 216] on td "M039" at bounding box center [391, 227] width 66 height 46
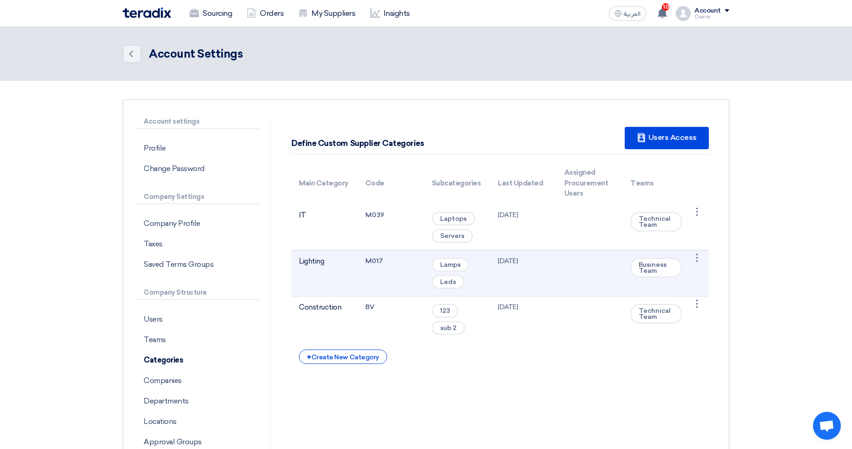
drag, startPoint x: 377, startPoint y: 256, endPoint x: 379, endPoint y: 295, distance: 39.1
click at [394, 261] on td "M017" at bounding box center [391, 273] width 66 height 46
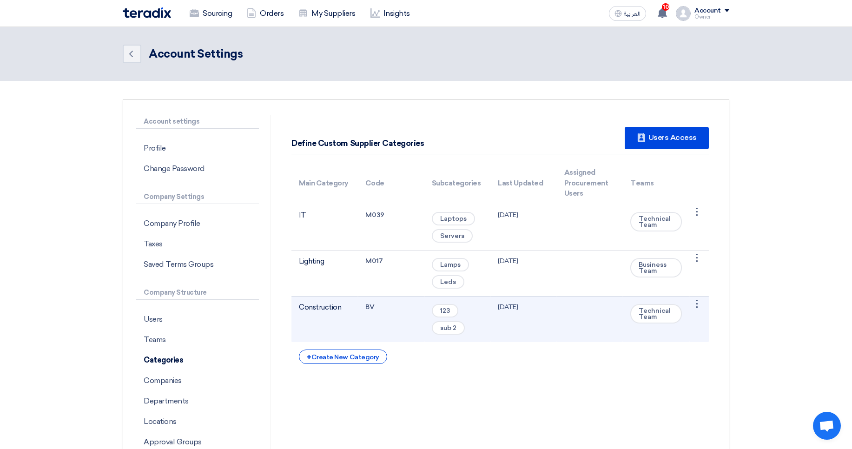
drag, startPoint x: 364, startPoint y: 309, endPoint x: 372, endPoint y: 302, distance: 10.5
click at [369, 303] on td "BV" at bounding box center [391, 319] width 66 height 46
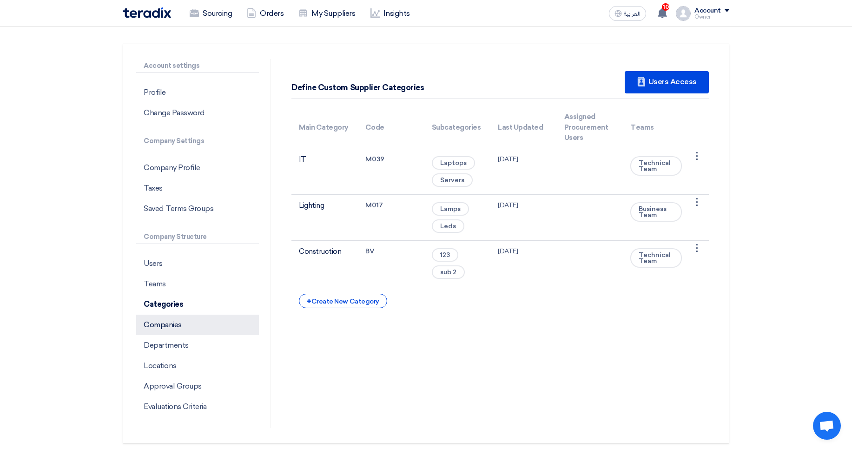
click at [218, 323] on p "Companies" at bounding box center [197, 325] width 123 height 20
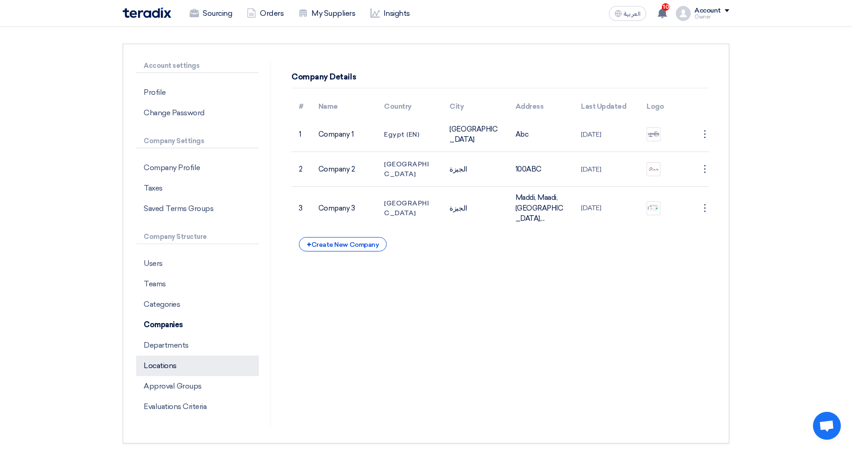
click at [193, 366] on p "Locations" at bounding box center [197, 365] width 123 height 20
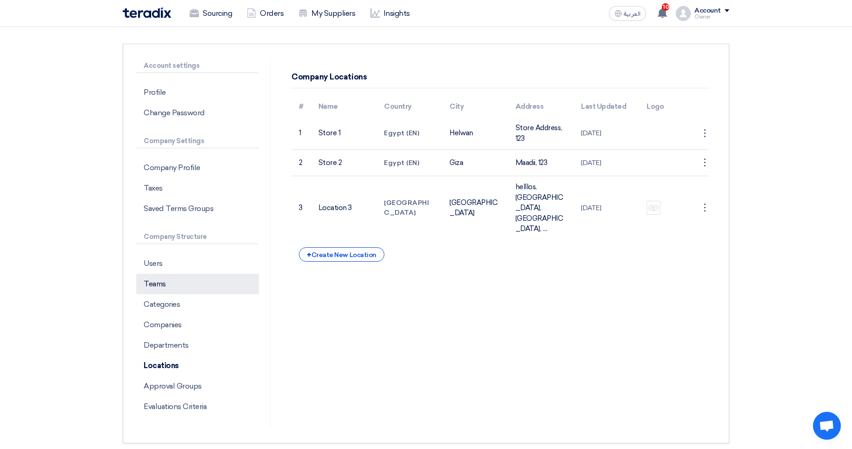
click at [171, 289] on p "Teams" at bounding box center [197, 284] width 123 height 20
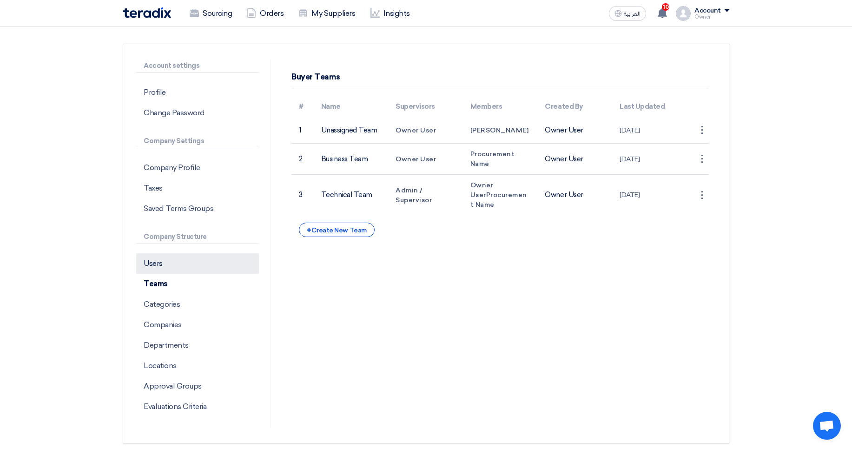
click at [178, 270] on p "Users" at bounding box center [197, 263] width 123 height 20
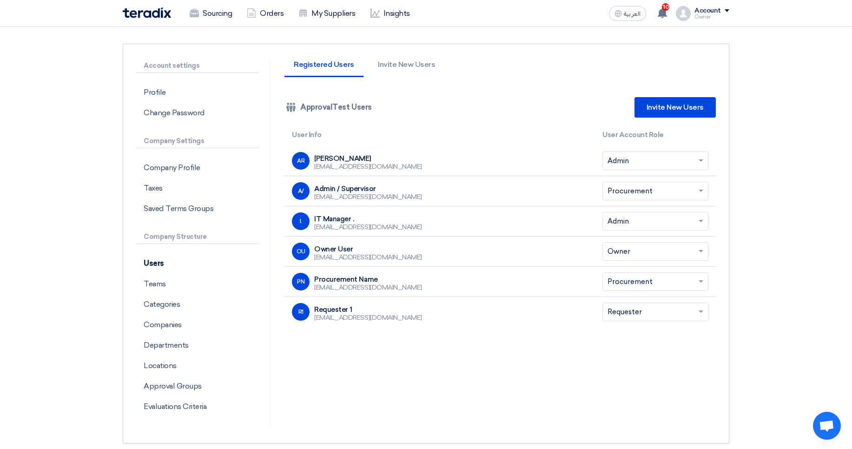
drag, startPoint x: 318, startPoint y: 247, endPoint x: 417, endPoint y: 250, distance: 99.0
click at [373, 246] on div "Owner User" at bounding box center [368, 249] width 108 height 8
click at [184, 298] on p "Categories" at bounding box center [197, 304] width 123 height 20
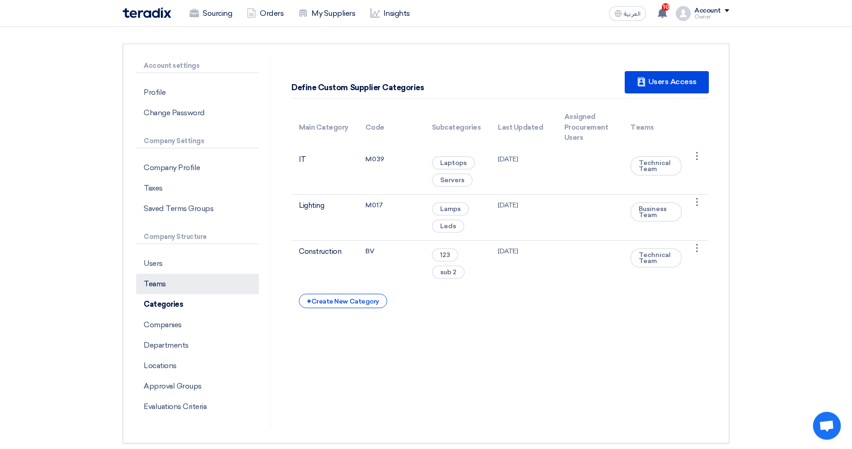
drag, startPoint x: 175, startPoint y: 287, endPoint x: 203, endPoint y: 278, distance: 28.9
click at [176, 288] on p "Teams" at bounding box center [197, 284] width 123 height 20
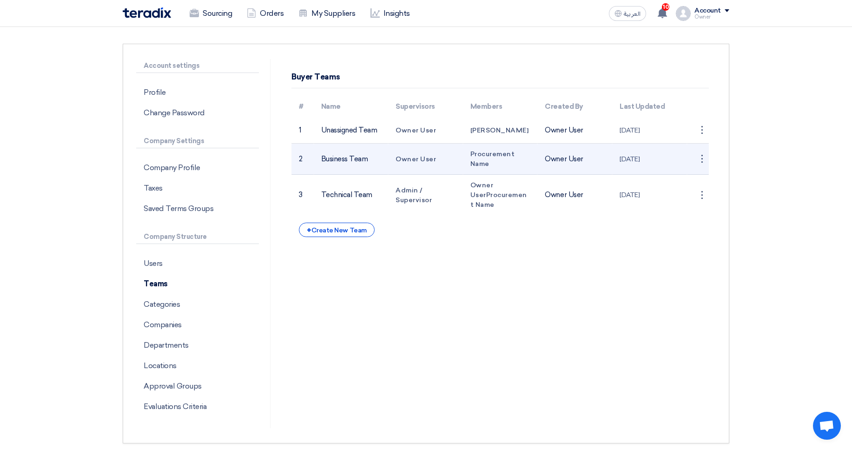
drag, startPoint x: 332, startPoint y: 160, endPoint x: 374, endPoint y: 162, distance: 42.3
click at [374, 162] on td "Business Team" at bounding box center [351, 159] width 75 height 31
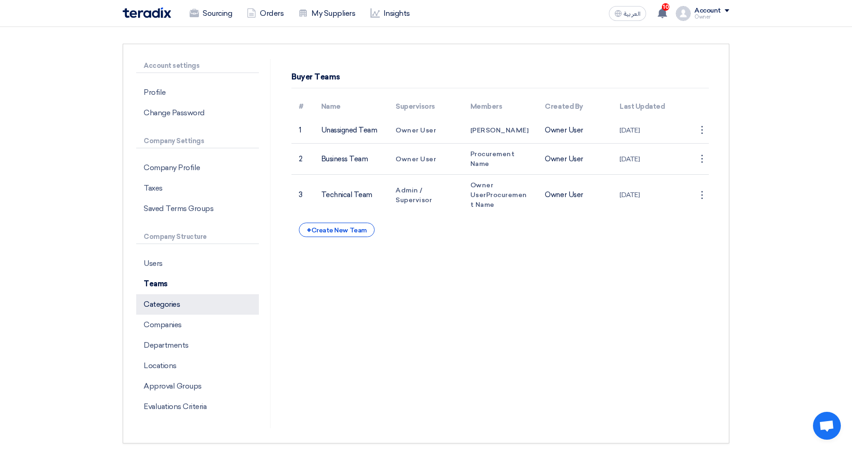
click at [177, 312] on p "Categories" at bounding box center [197, 304] width 123 height 20
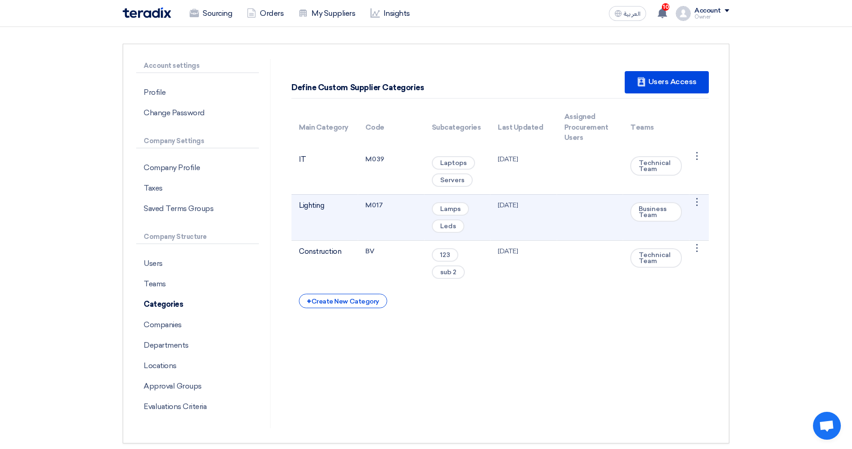
drag, startPoint x: 638, startPoint y: 211, endPoint x: 645, endPoint y: 216, distance: 8.1
click at [645, 216] on span "Business Team" at bounding box center [656, 212] width 52 height 20
drag, startPoint x: 296, startPoint y: 206, endPoint x: 332, endPoint y: 203, distance: 35.9
click at [332, 203] on td "Lighting" at bounding box center [324, 217] width 66 height 46
click at [333, 202] on td "Lighting" at bounding box center [324, 217] width 66 height 46
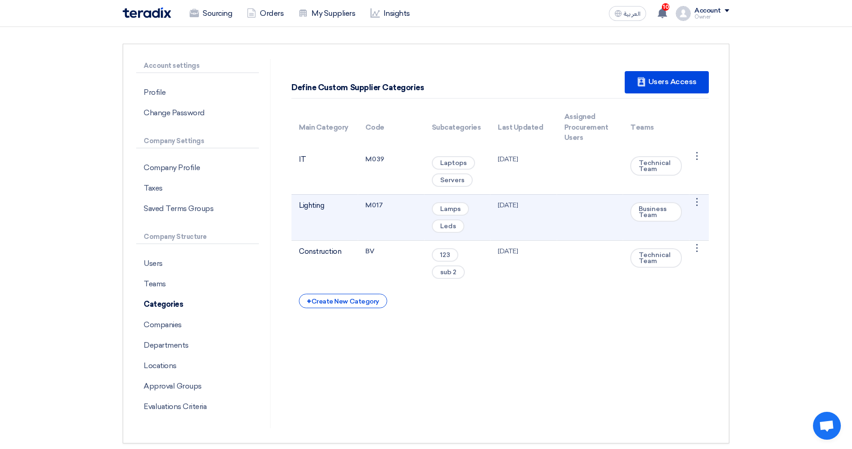
click at [351, 204] on td "Lighting" at bounding box center [324, 217] width 66 height 46
click at [530, 209] on td "25 Jul 2024" at bounding box center [523, 217] width 66 height 46
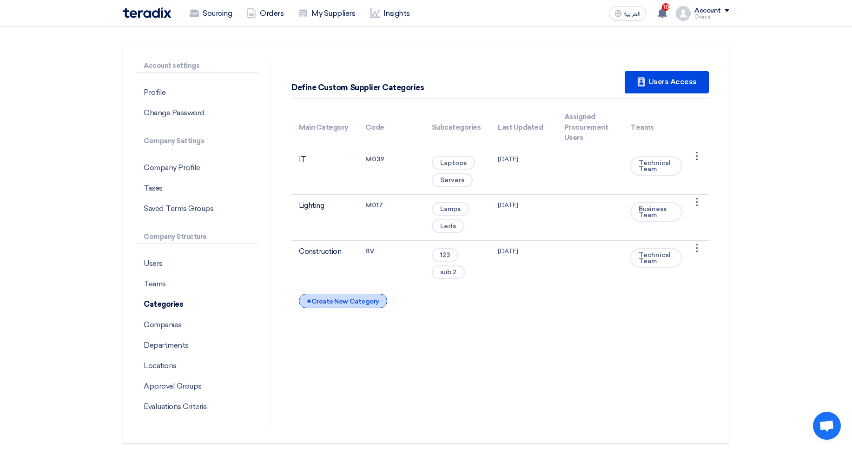
click at [358, 302] on div "+ Create New Category" at bounding box center [343, 301] width 88 height 14
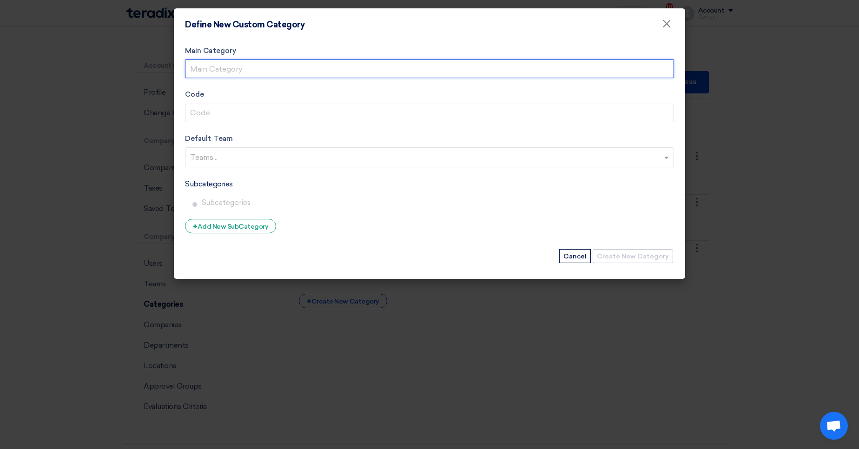
click at [265, 75] on input "Main Category" at bounding box center [429, 68] width 489 height 19
type input "New Category"
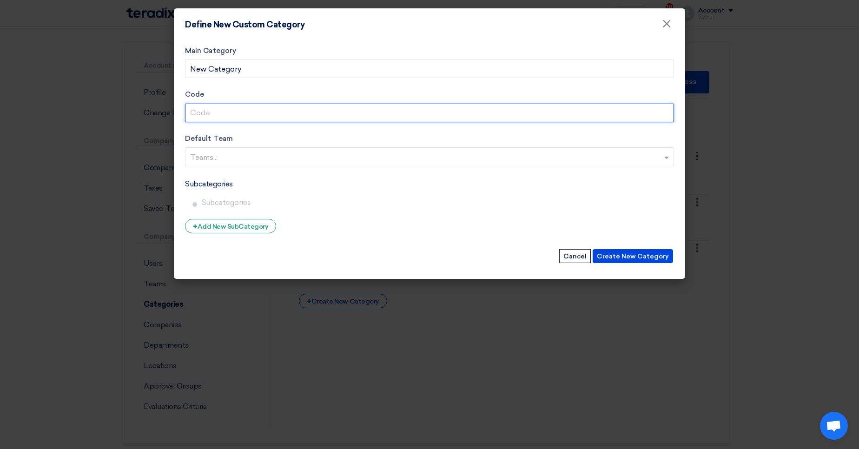
click at [282, 105] on input "Code" at bounding box center [429, 113] width 489 height 19
type input "CAT"
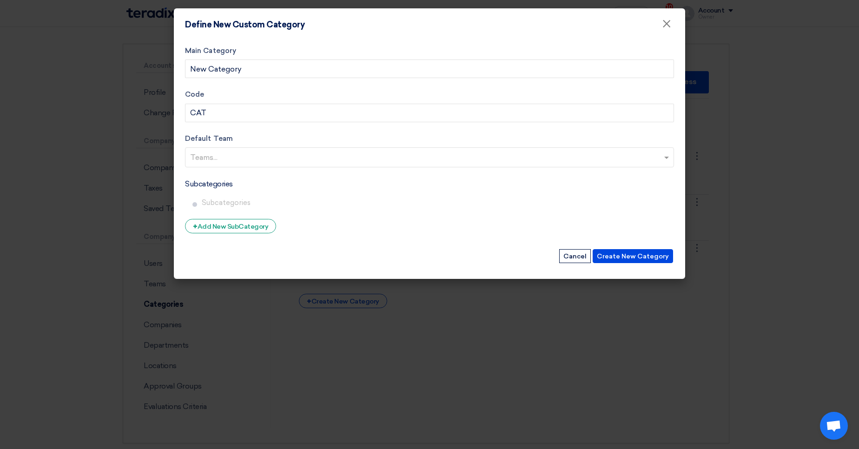
click at [225, 136] on label "Default Team" at bounding box center [429, 138] width 489 height 11
click at [219, 157] on input "text" at bounding box center [430, 158] width 481 height 15
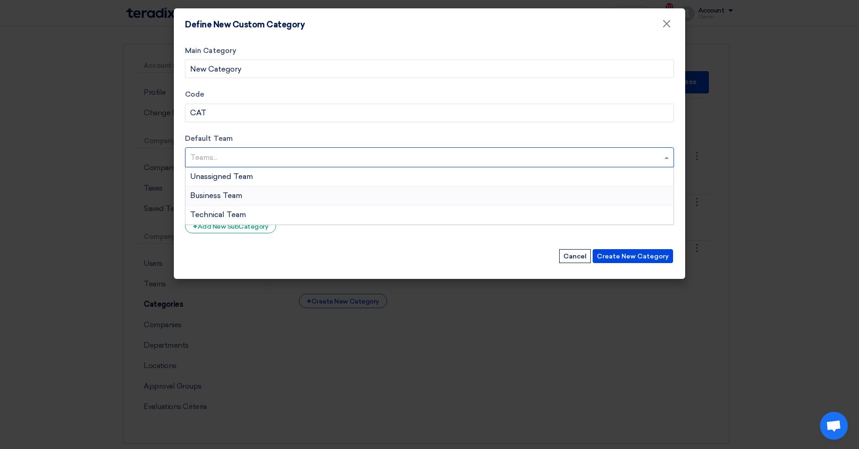
click at [352, 193] on div "Business Team" at bounding box center [429, 195] width 488 height 19
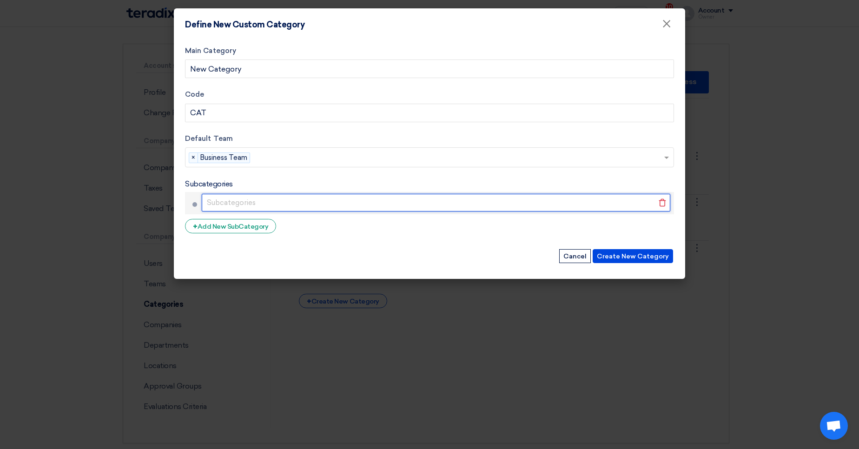
click at [536, 203] on input "text" at bounding box center [436, 203] width 468 height 18
type input "sub 1"
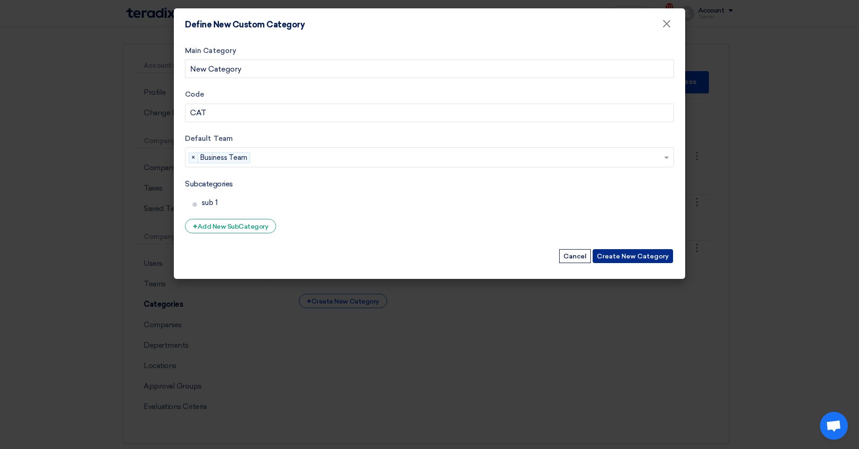
click at [660, 255] on button "Create New Category" at bounding box center [632, 256] width 80 height 14
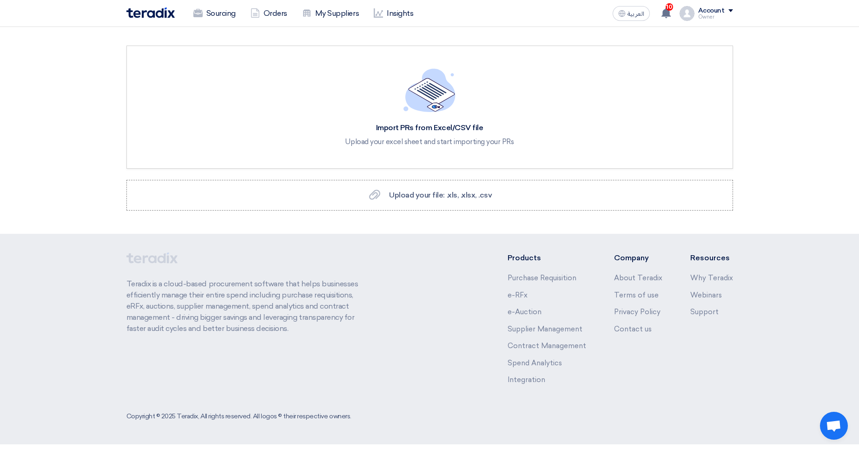
drag, startPoint x: 673, startPoint y: 113, endPoint x: 591, endPoint y: 339, distance: 239.6
click at [592, 339] on app-shell "Sourcing Orders My Suppliers Insights العربية ع 10 Good News, TBAT Solutions ha…" at bounding box center [429, 235] width 859 height 417
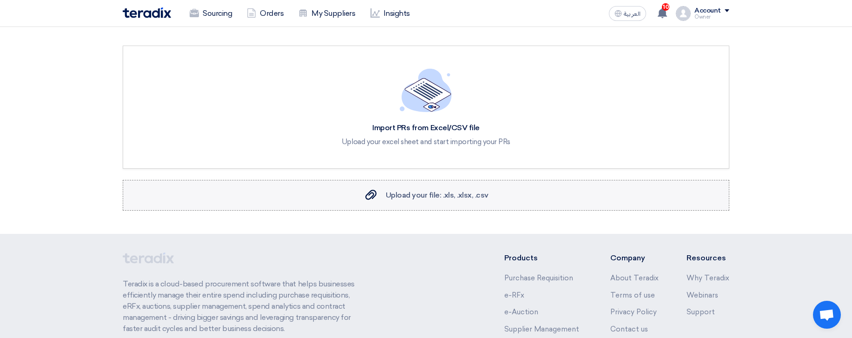
click at [544, 198] on label "Upload your file: .xls, .xlsx, .csv Upload your file: .xls, .xlsx, .csv" at bounding box center [426, 195] width 606 height 31
click at [0, 0] on input "Upload your file: .xls, .xlsx, .csv Upload your file: .xls, .xlsx, .csv" at bounding box center [0, 0] width 0 height 0
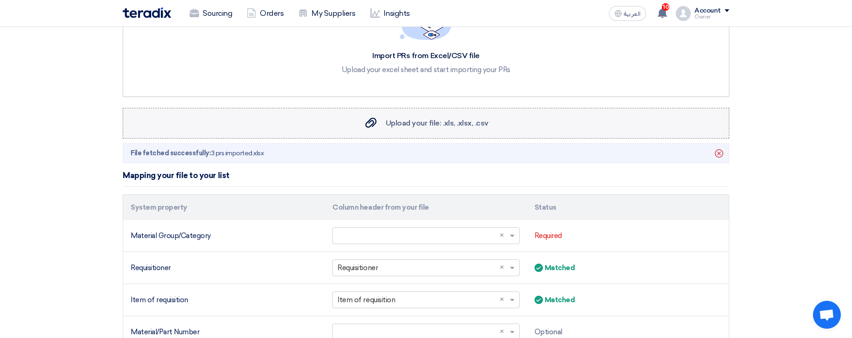
scroll to position [167, 0]
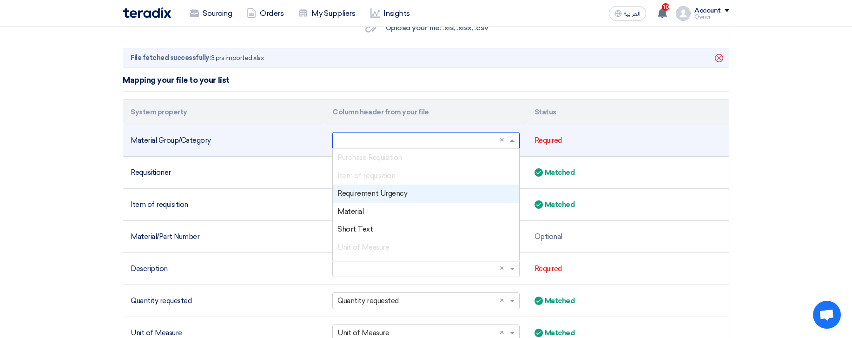
click at [388, 138] on input "text" at bounding box center [420, 140] width 167 height 15
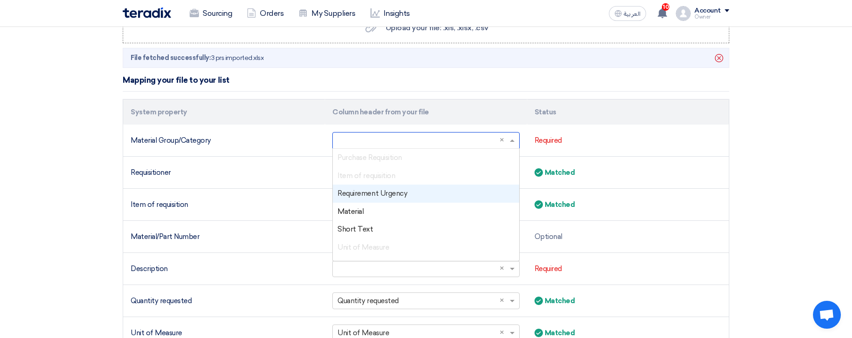
click at [356, 106] on th "Column header from your file" at bounding box center [426, 112] width 202 height 26
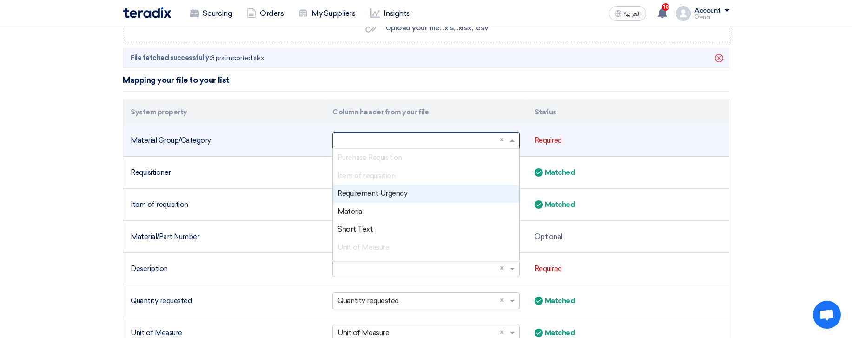
click at [410, 137] on input "text" at bounding box center [420, 140] width 167 height 15
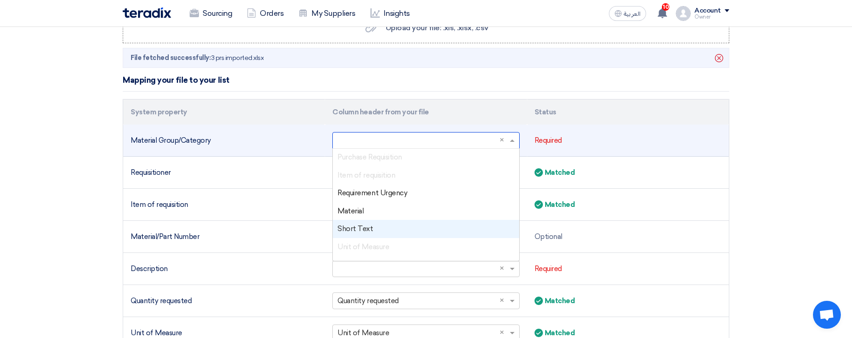
scroll to position [56, 0]
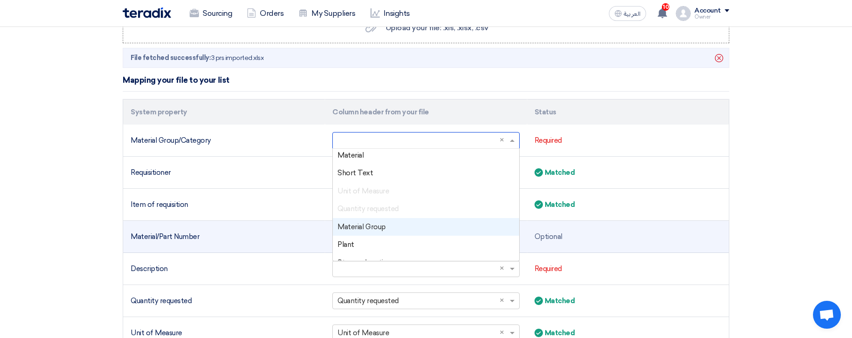
click at [427, 223] on div "Material Group" at bounding box center [426, 227] width 186 height 18
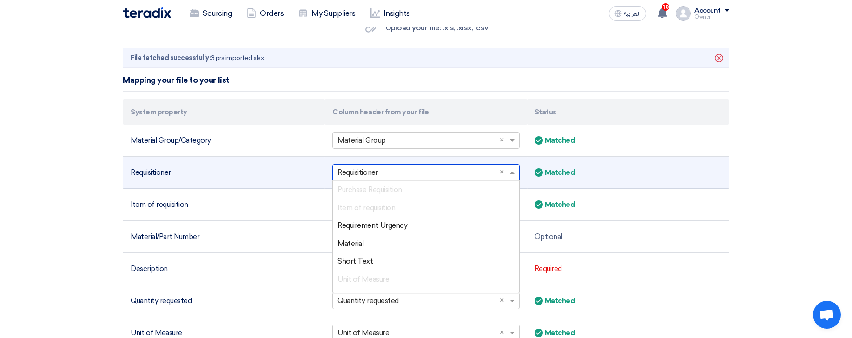
click at [372, 176] on input "text" at bounding box center [420, 172] width 167 height 15
click at [389, 243] on div "Material" at bounding box center [426, 244] width 186 height 18
click at [361, 172] on input "text" at bounding box center [420, 172] width 167 height 15
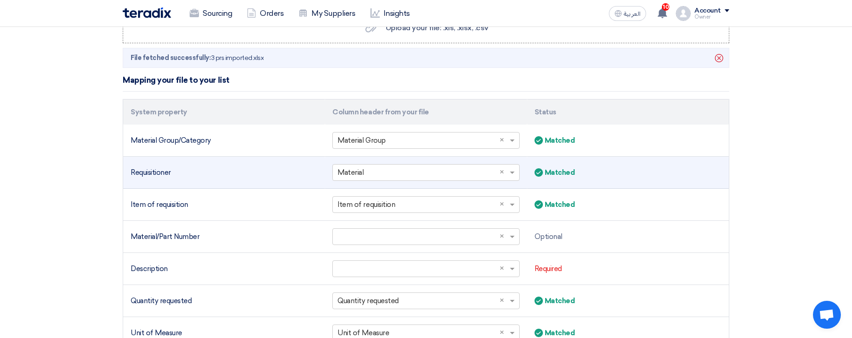
drag, startPoint x: 148, startPoint y: 175, endPoint x: 179, endPoint y: 171, distance: 30.9
click at [179, 171] on div "Requisitioner" at bounding box center [224, 172] width 187 height 11
click at [181, 171] on div "Requisitioner" at bounding box center [224, 172] width 187 height 11
click at [142, 171] on div "Requisitioner" at bounding box center [224, 172] width 187 height 11
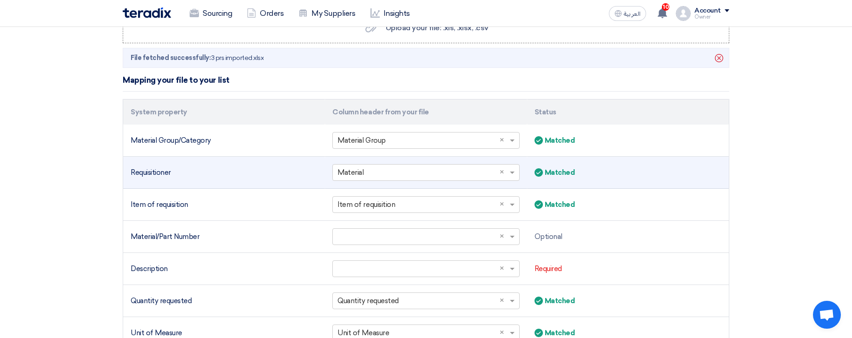
click at [142, 171] on div "Requisitioner" at bounding box center [224, 172] width 187 height 11
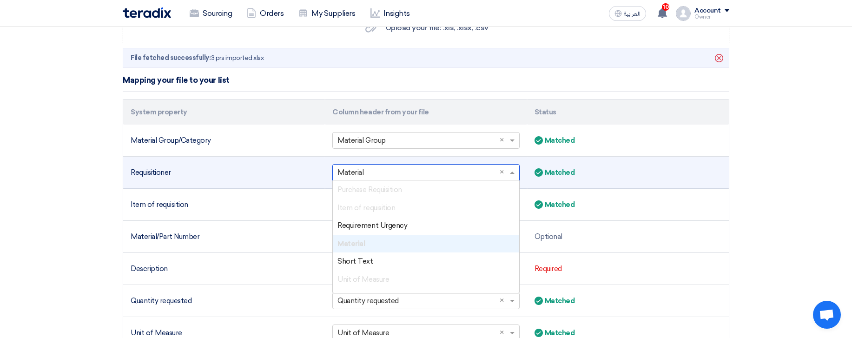
click at [398, 174] on input "text" at bounding box center [420, 172] width 167 height 15
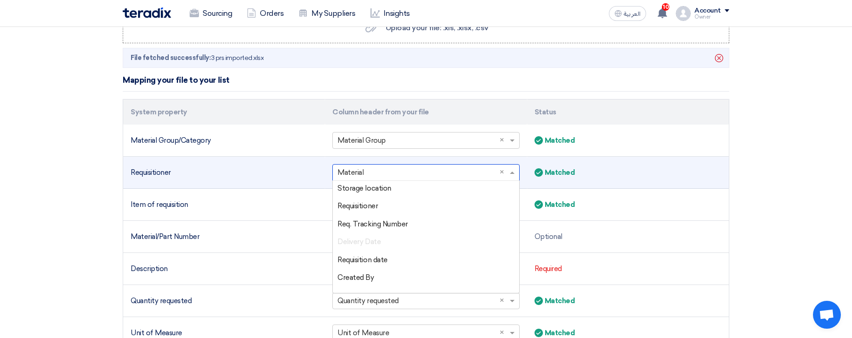
scroll to position [168, 0]
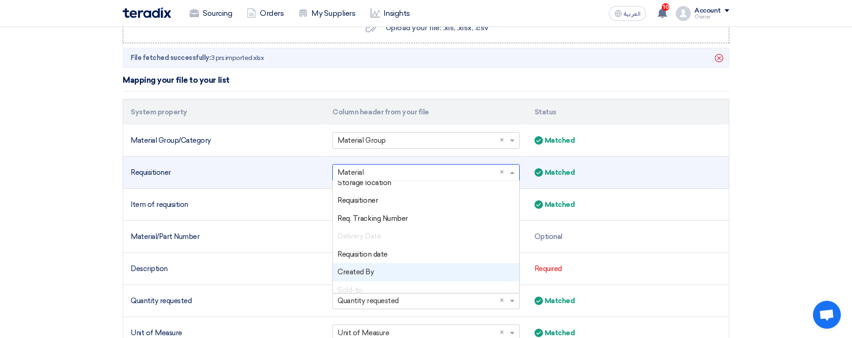
click at [382, 271] on div "Created By" at bounding box center [426, 272] width 186 height 18
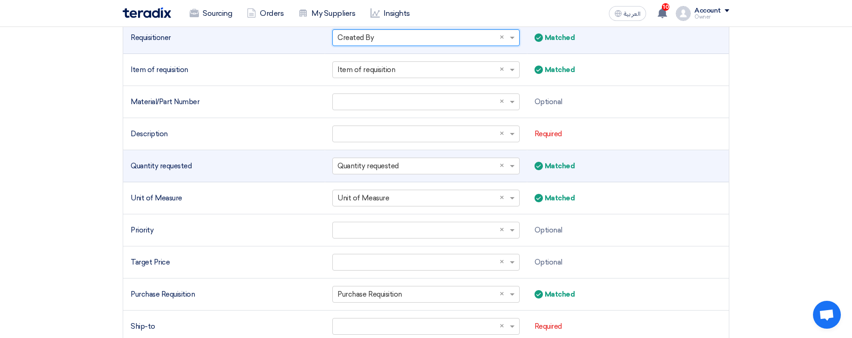
scroll to position [167, 0]
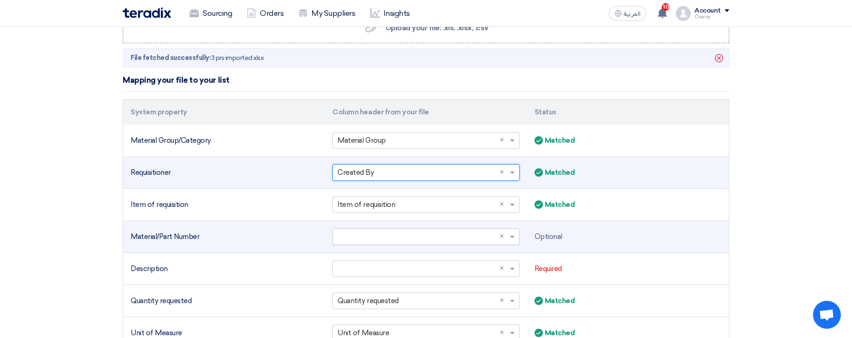
click at [422, 237] on input "text" at bounding box center [420, 236] width 167 height 15
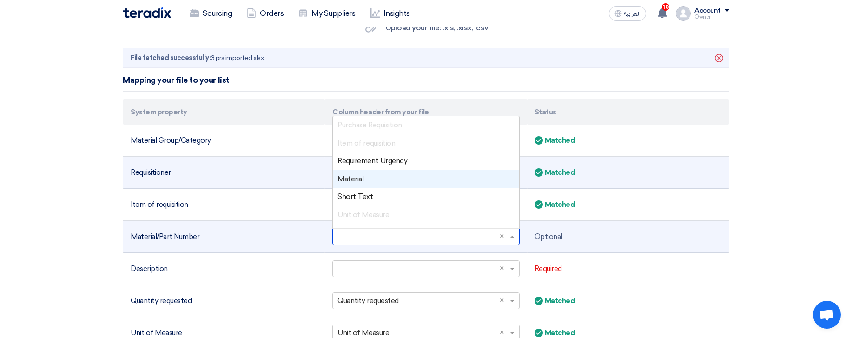
click at [392, 181] on div "Material" at bounding box center [426, 179] width 186 height 18
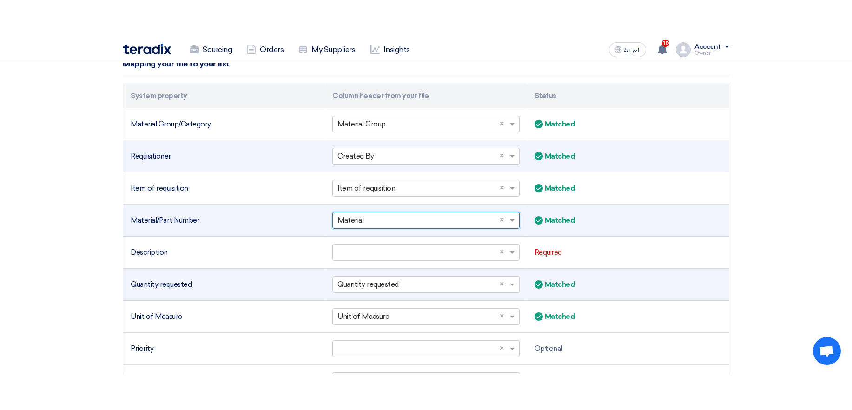
scroll to position [279, 0]
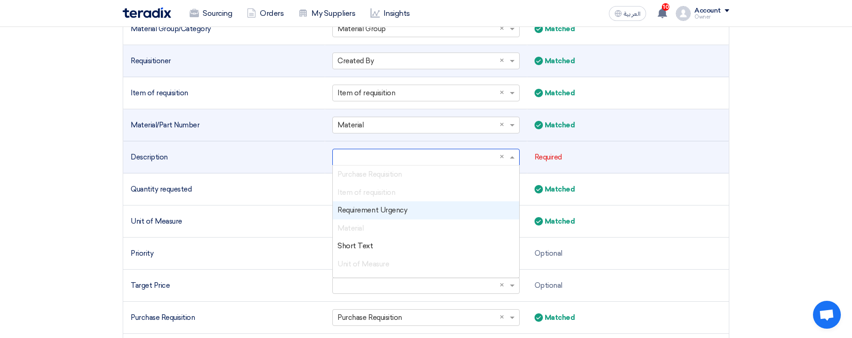
click at [392, 152] on input "text" at bounding box center [420, 157] width 167 height 15
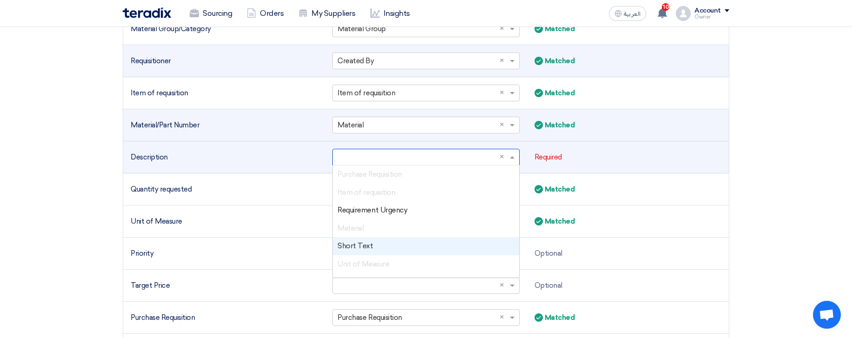
click at [384, 244] on div "Short Text" at bounding box center [426, 246] width 186 height 18
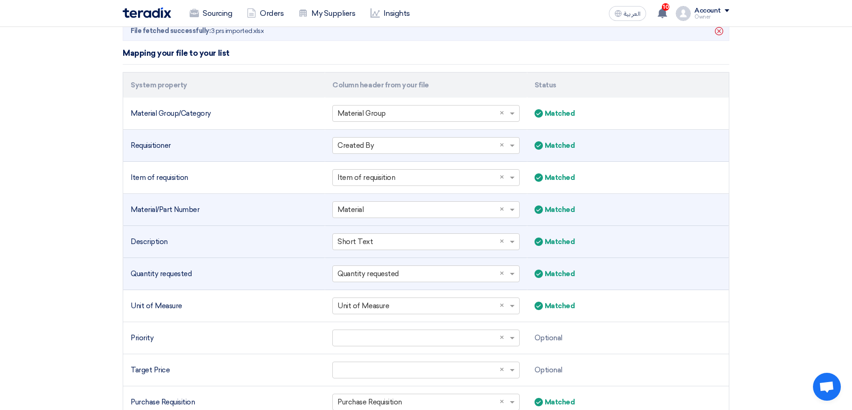
scroll to position [223, 0]
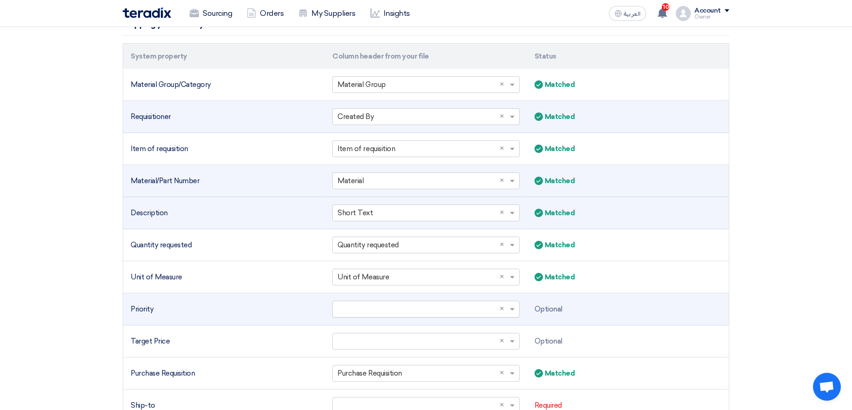
click at [459, 309] on input "text" at bounding box center [420, 309] width 167 height 15
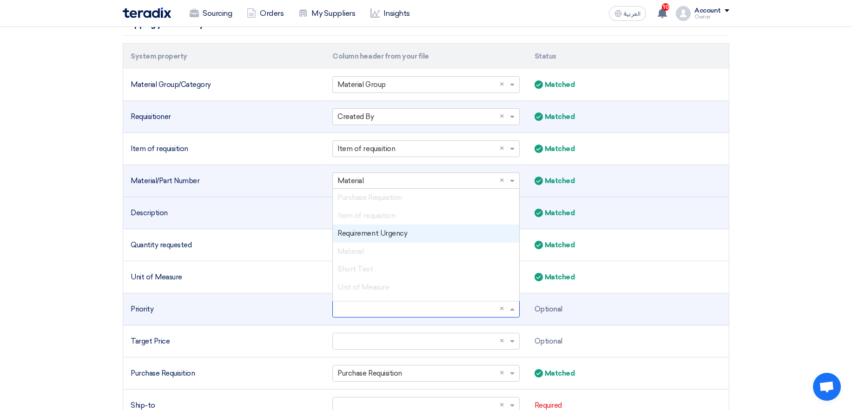
click at [439, 234] on div "Requirement Urgency" at bounding box center [426, 233] width 186 height 18
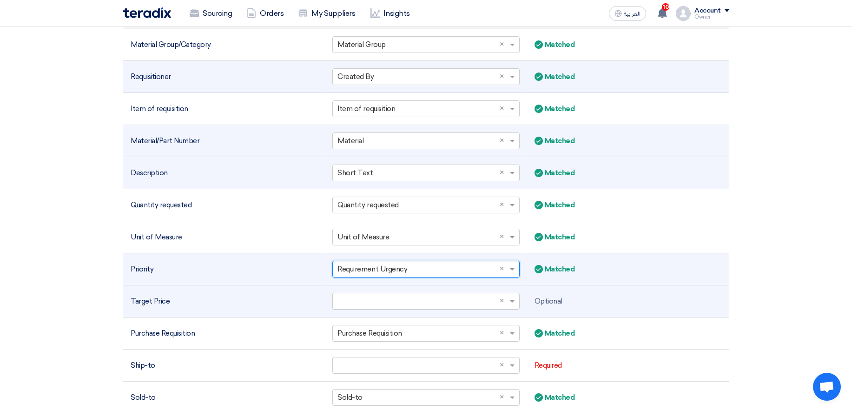
scroll to position [279, 0]
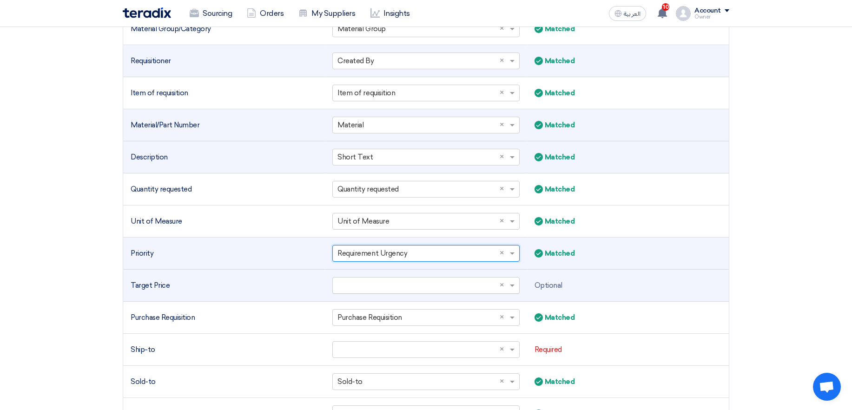
click at [425, 279] on input "text" at bounding box center [420, 285] width 167 height 15
click at [594, 272] on td "Optional" at bounding box center [628, 285] width 202 height 32
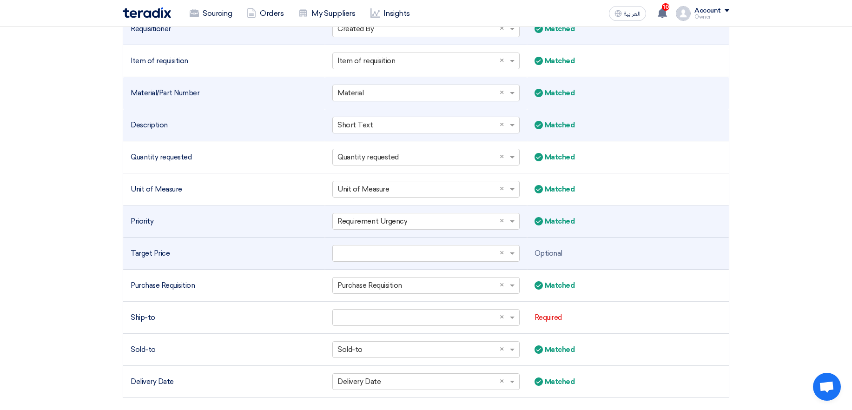
scroll to position [335, 0]
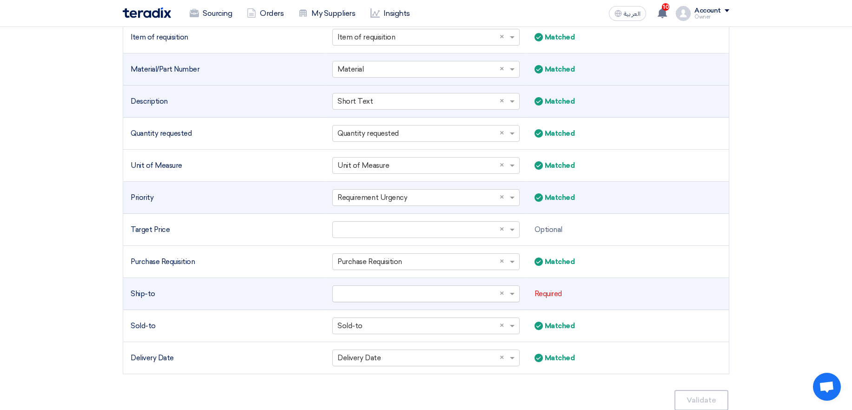
click at [407, 296] on input "text" at bounding box center [420, 293] width 167 height 15
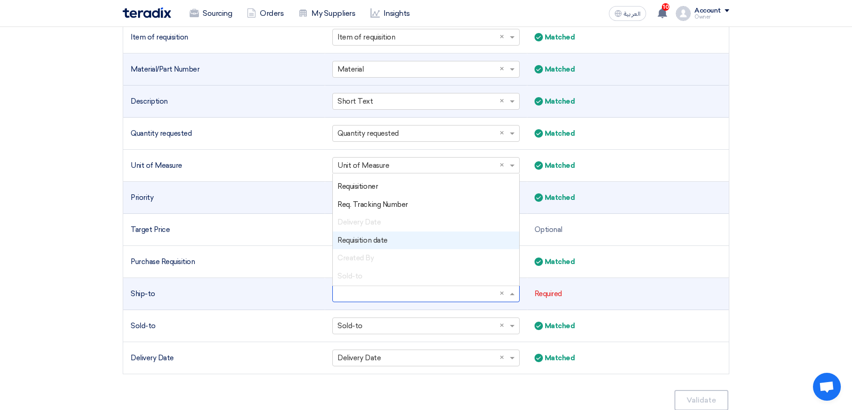
scroll to position [119, 0]
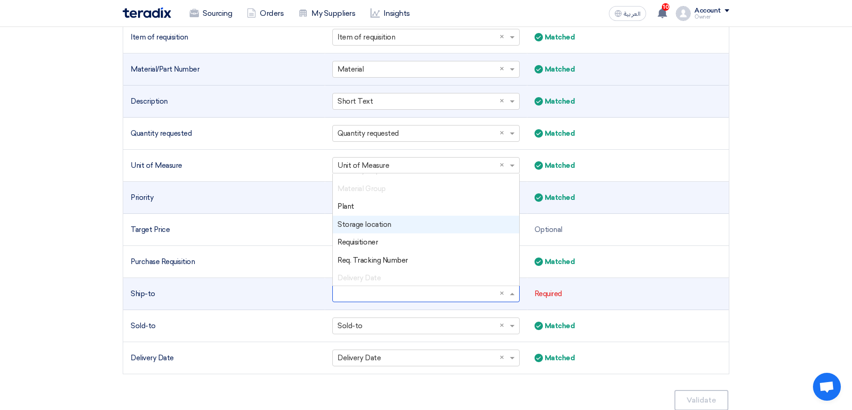
click at [413, 223] on div "Storage location" at bounding box center [426, 225] width 186 height 18
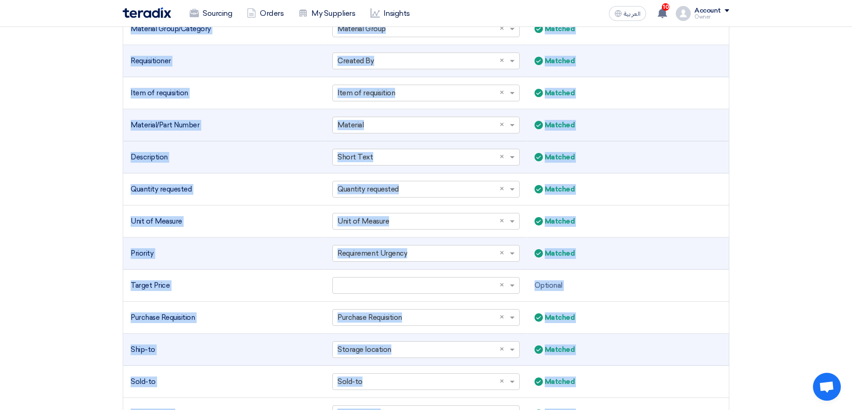
scroll to position [565, 0]
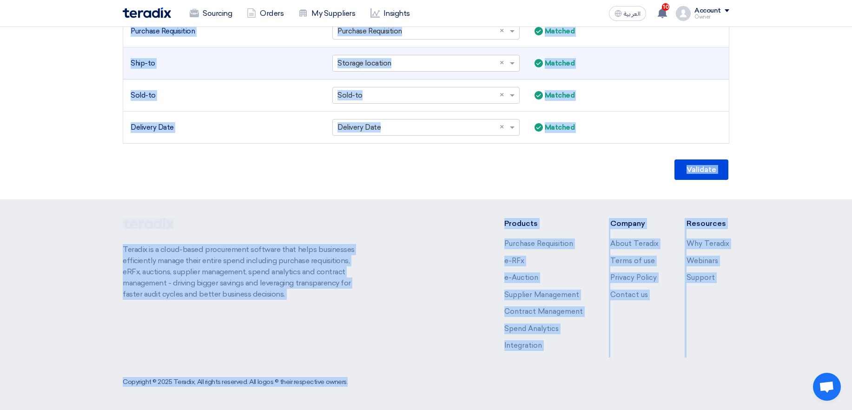
drag, startPoint x: 744, startPoint y: 409, endPoint x: 701, endPoint y: 404, distance: 44.0
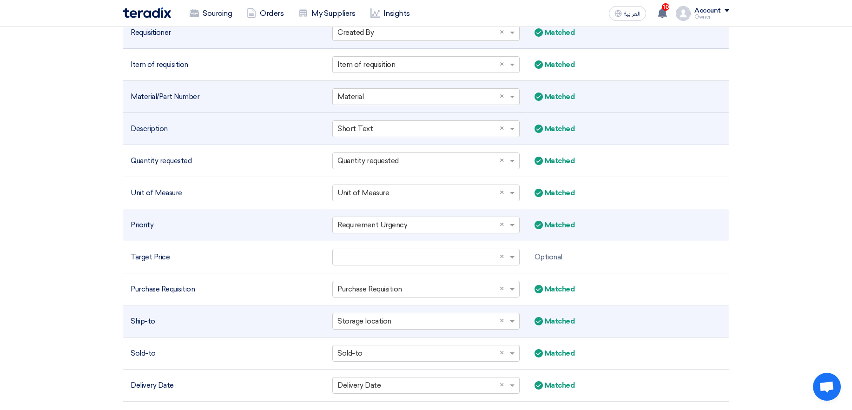
scroll to position [230, 0]
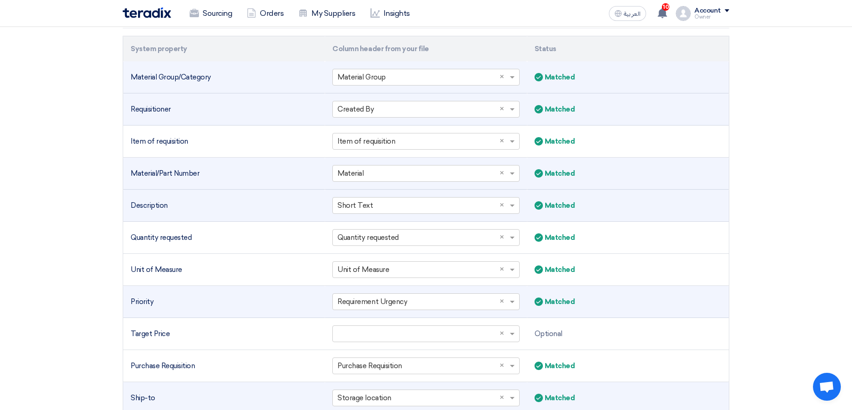
click at [674, 84] on td "Matched Matched" at bounding box center [628, 77] width 202 height 32
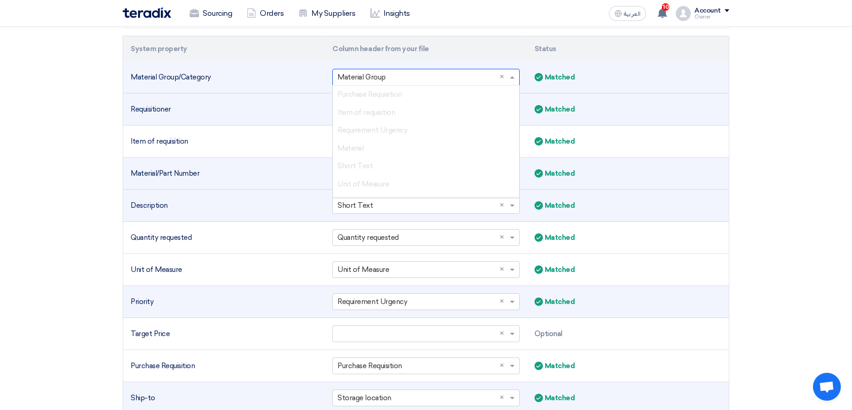
click at [447, 79] on input "text" at bounding box center [420, 77] width 167 height 15
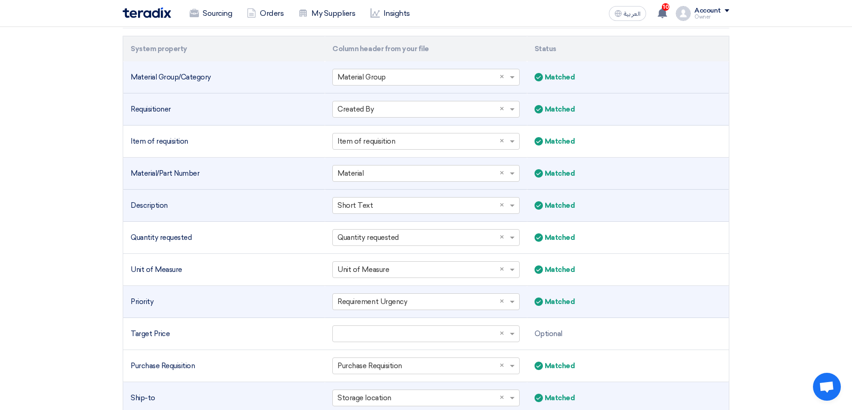
click at [660, 80] on div "Matched Matched" at bounding box center [627, 77] width 187 height 11
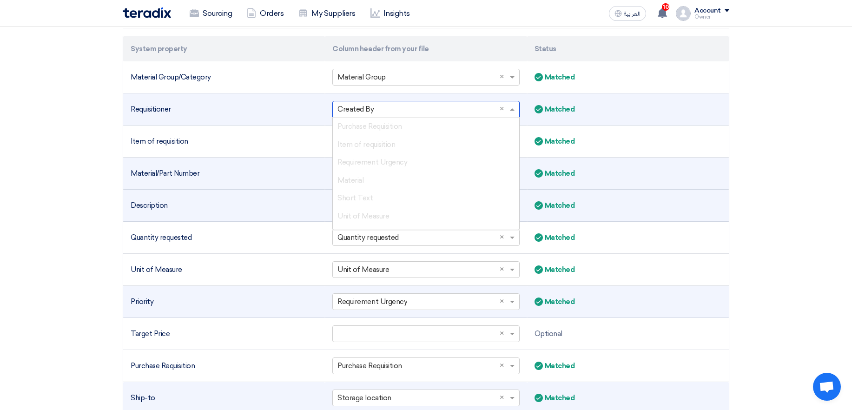
click at [433, 111] on input "text" at bounding box center [420, 109] width 167 height 15
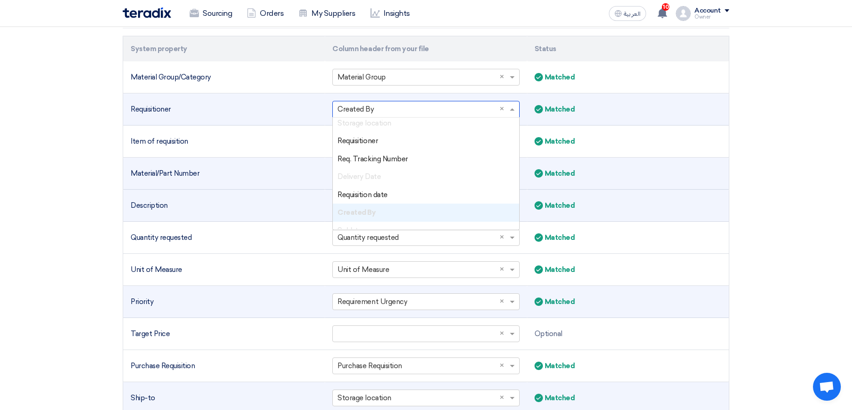
click at [272, 118] on td "Requisitioner" at bounding box center [224, 109] width 202 height 32
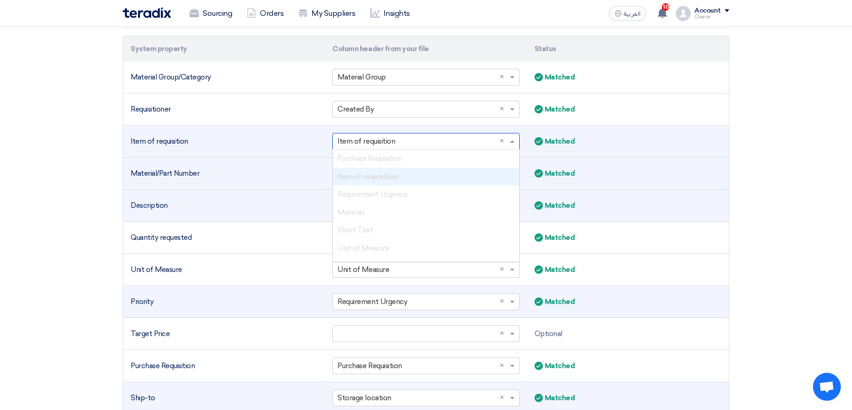
click at [376, 136] on input "text" at bounding box center [420, 141] width 167 height 15
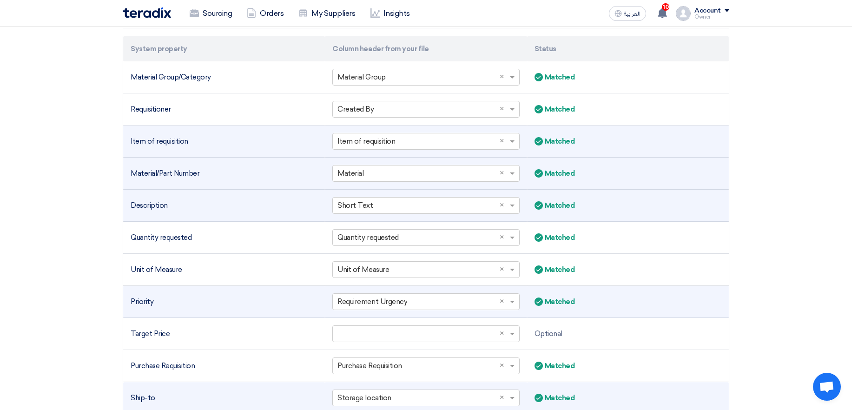
click at [669, 134] on td "Matched Matched" at bounding box center [628, 141] width 202 height 32
drag, startPoint x: 128, startPoint y: 144, endPoint x: 190, endPoint y: 142, distance: 61.4
click at [190, 142] on td "Item of requisition" at bounding box center [224, 141] width 202 height 32
click at [620, 132] on td "Matched Matched" at bounding box center [628, 141] width 202 height 32
drag, startPoint x: 537, startPoint y: 133, endPoint x: 575, endPoint y: 141, distance: 39.0
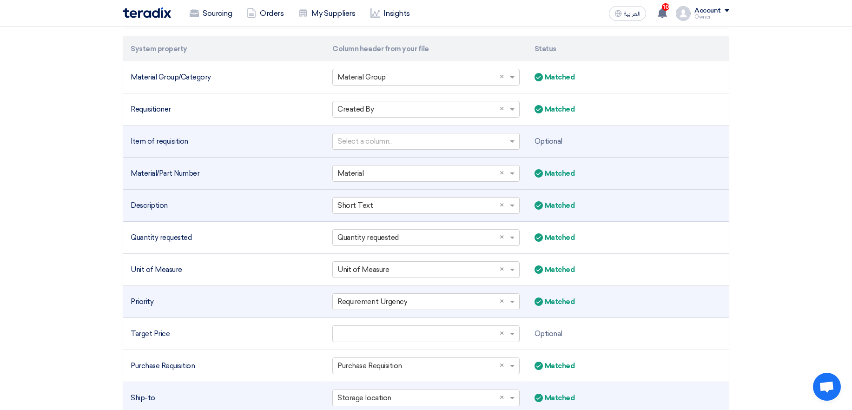
click at [575, 141] on td "Optional" at bounding box center [628, 141] width 202 height 32
click at [637, 140] on td "Optional" at bounding box center [628, 141] width 202 height 32
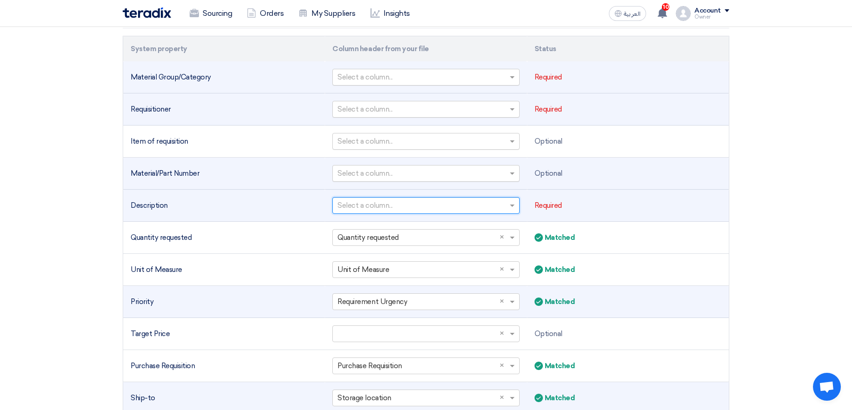
drag, startPoint x: 500, startPoint y: 204, endPoint x: 500, endPoint y: 221, distance: 16.3
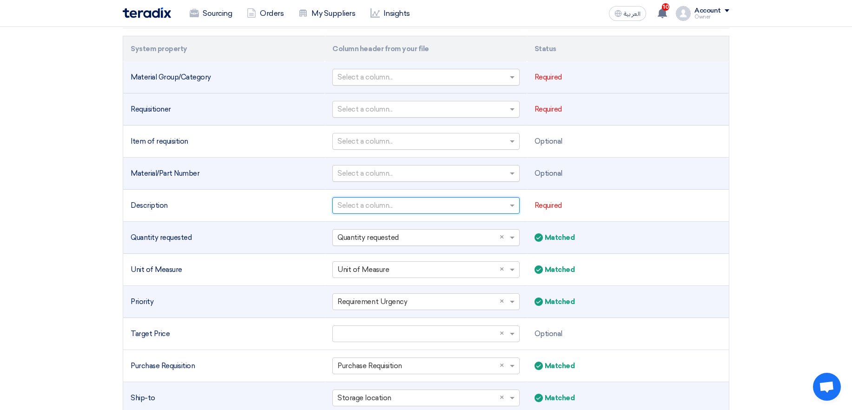
click at [505, 238] on span "×" at bounding box center [503, 237] width 8 height 11
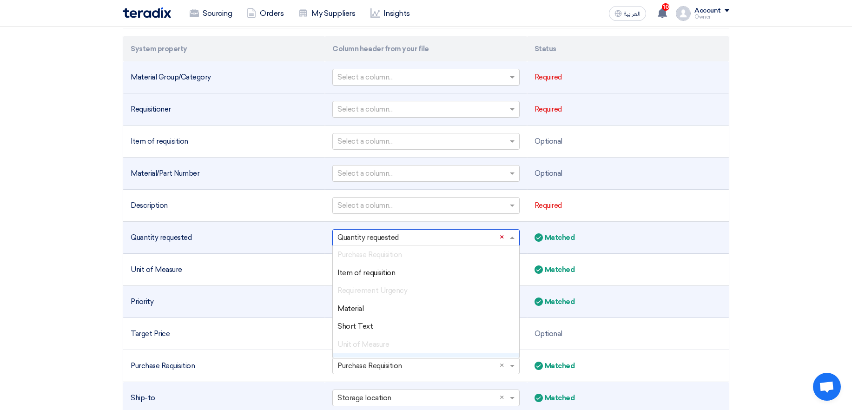
scroll to position [0, 0]
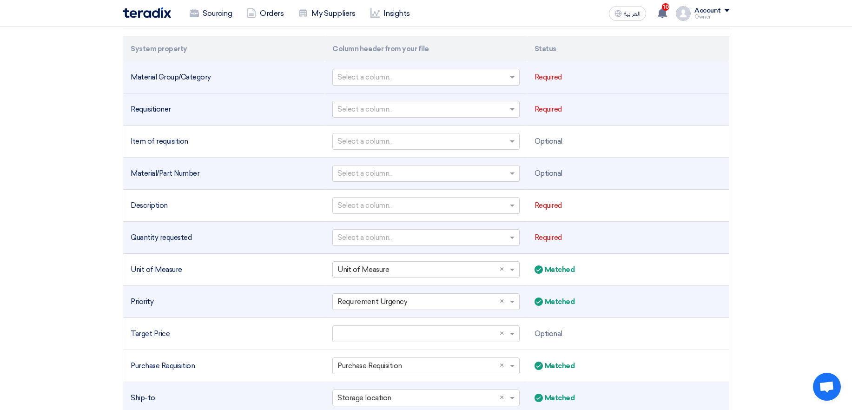
click at [610, 227] on td "Required" at bounding box center [628, 238] width 202 height 32
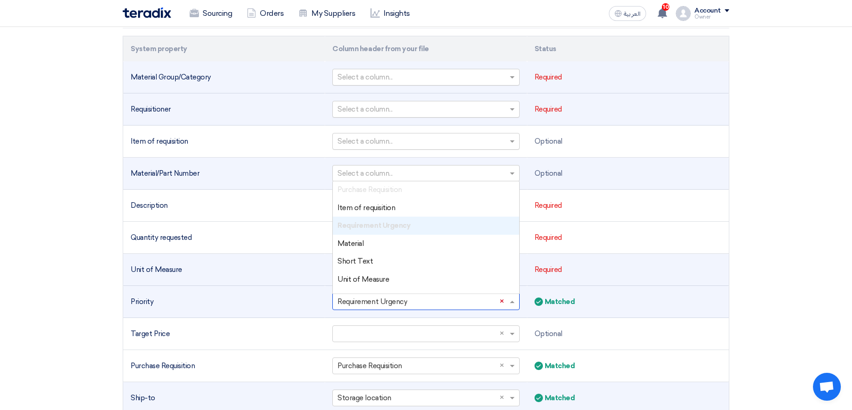
click at [500, 302] on div "Select a column... × Requirement Urgency ×" at bounding box center [425, 301] width 187 height 17
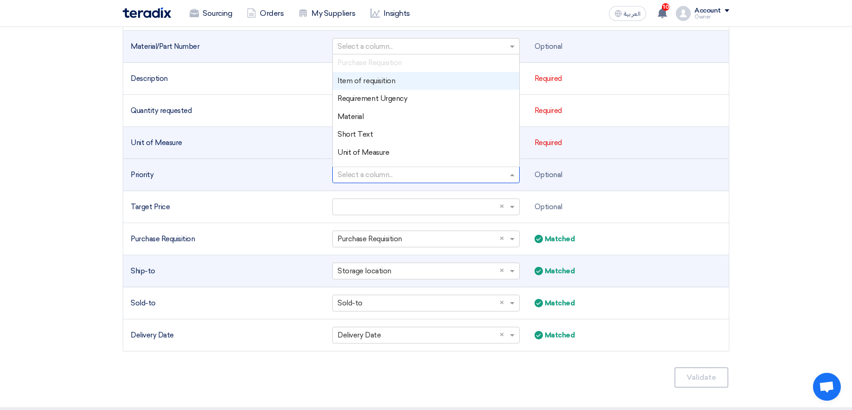
scroll to position [509, 0]
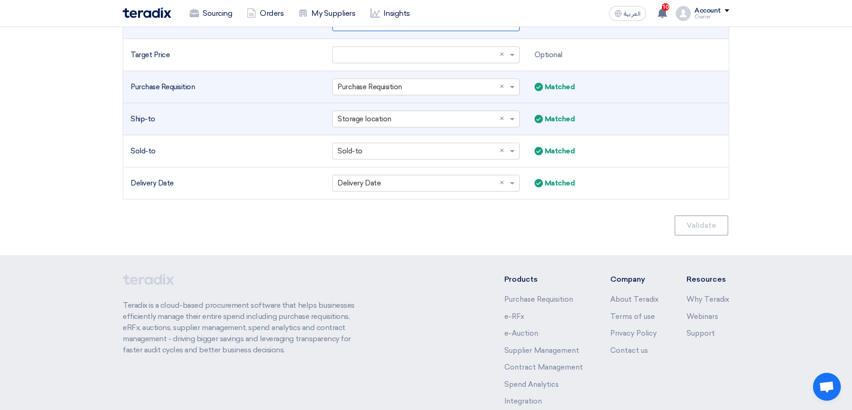
drag, startPoint x: 675, startPoint y: 85, endPoint x: 601, endPoint y: 84, distance: 73.9
click at [675, 84] on div "Matched Matched" at bounding box center [627, 87] width 187 height 11
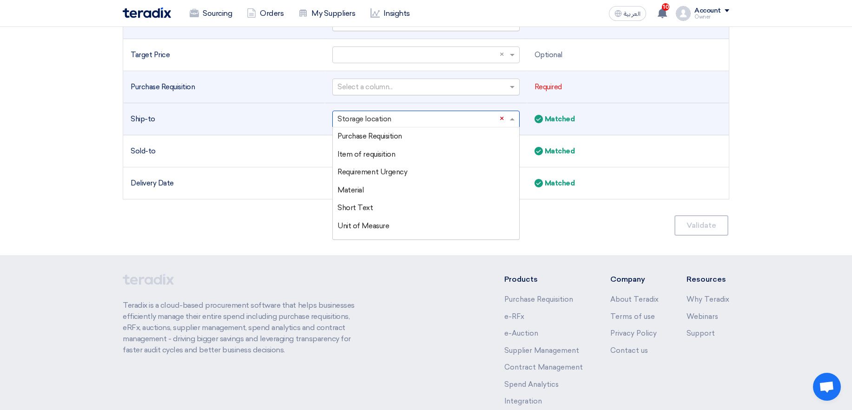
click at [498, 122] on input "text" at bounding box center [420, 119] width 167 height 15
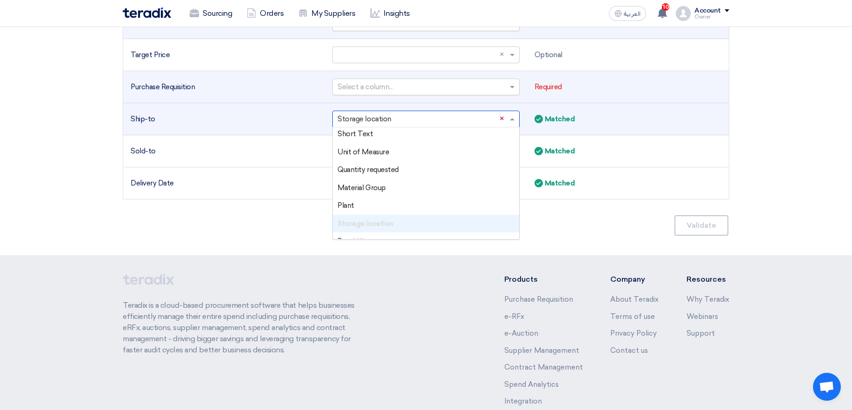
scroll to position [0, 0]
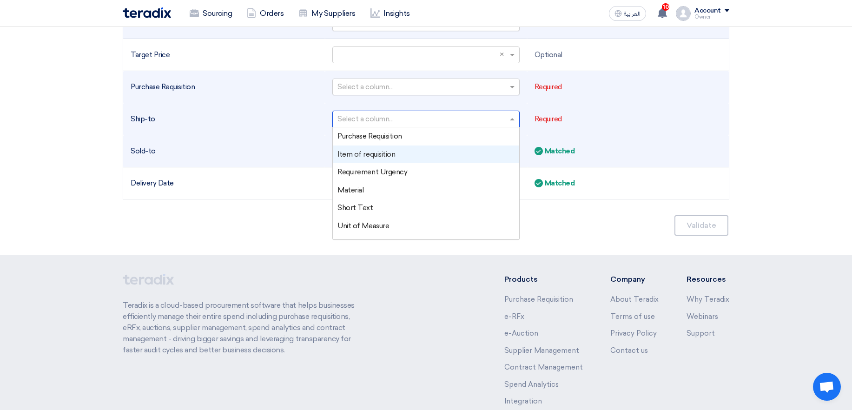
click at [617, 145] on td "Matched Matched" at bounding box center [628, 151] width 202 height 32
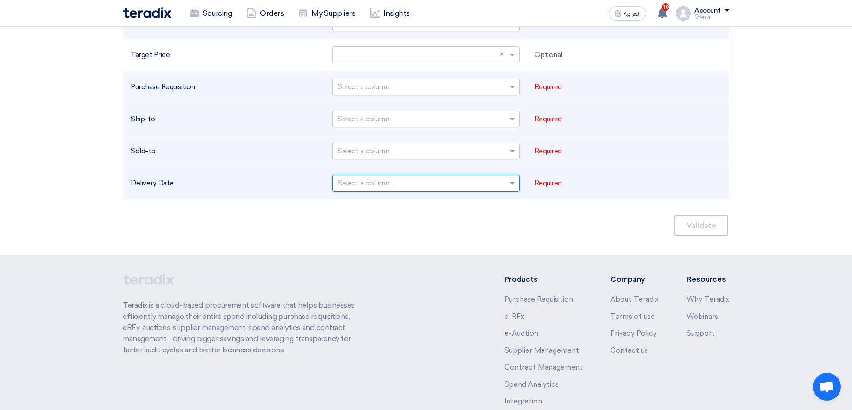
scroll to position [230, 0]
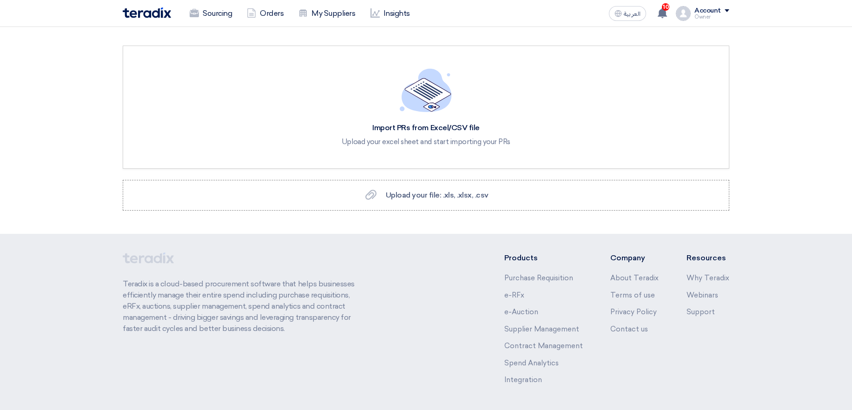
scroll to position [34, 0]
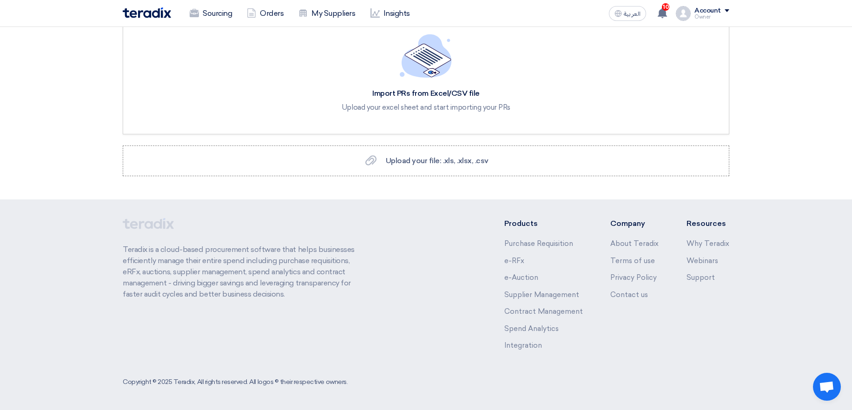
click at [500, 179] on section "Import PRs from Excel/CSV file Upload your excel sheet and start importing your…" at bounding box center [426, 96] width 852 height 207
click at [484, 156] on span "Upload your file: .xls, .xlsx, .csv" at bounding box center [437, 160] width 103 height 9
click at [0, 0] on input "Upload your file: .xls, .xlsx, .csv Upload your file: .xls, .xlsx, .csv" at bounding box center [0, 0] width 0 height 0
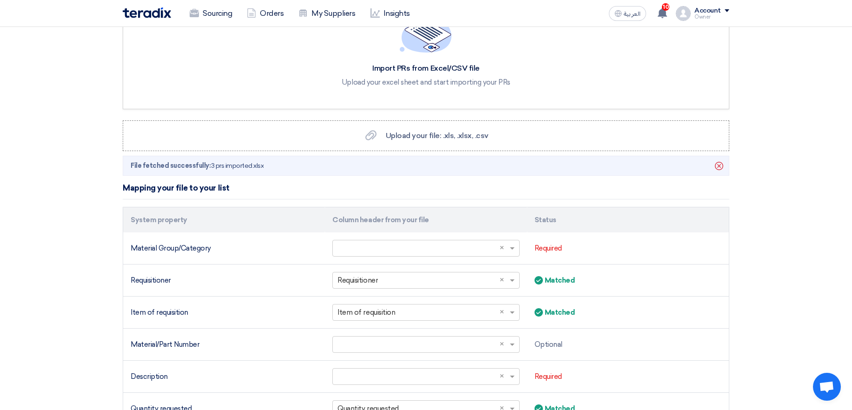
scroll to position [90, 0]
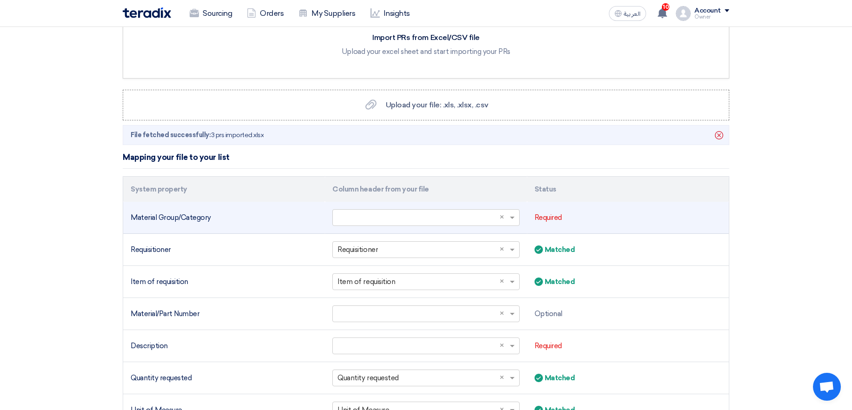
click at [388, 208] on td "Select a column... × ×" at bounding box center [426, 218] width 202 height 32
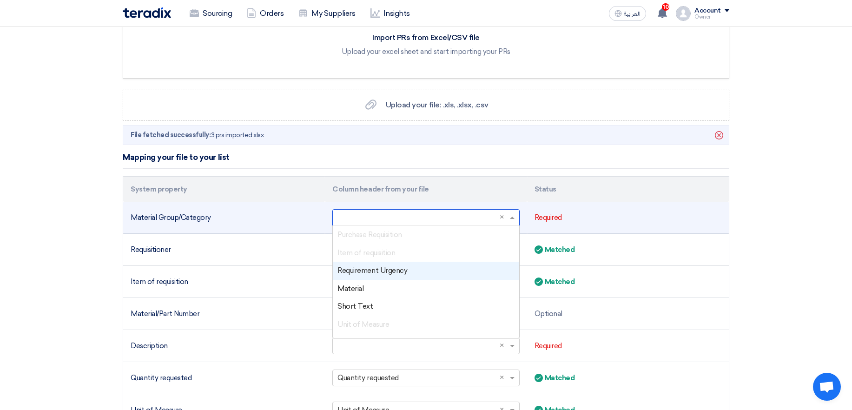
click at [416, 222] on input "text" at bounding box center [420, 217] width 167 height 15
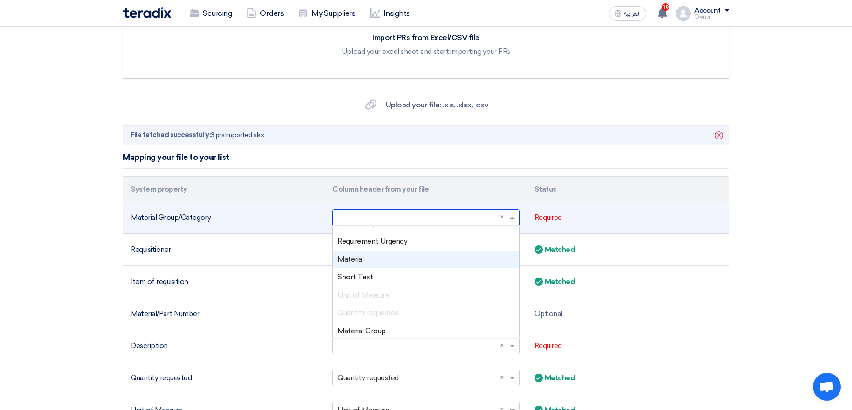
scroll to position [56, 0]
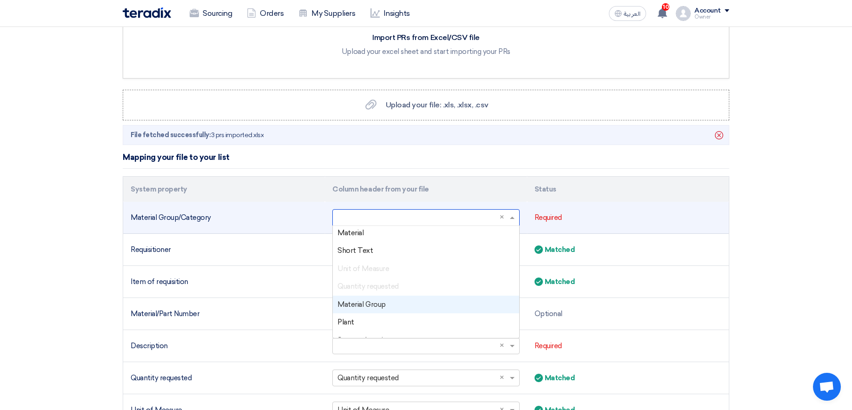
click at [395, 303] on div "Material Group" at bounding box center [426, 305] width 186 height 18
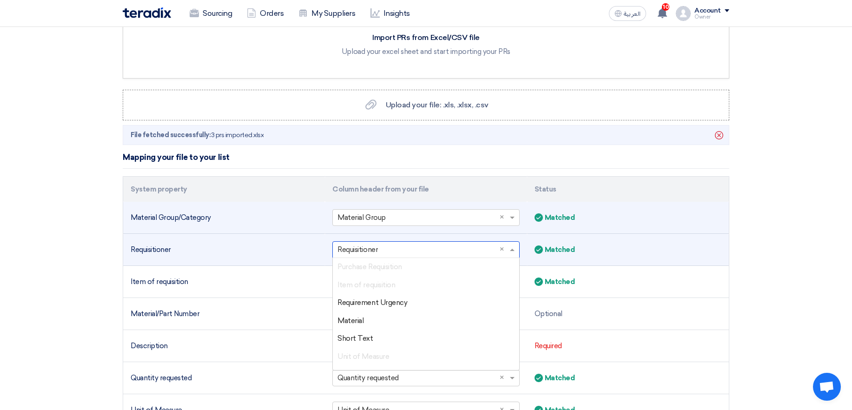
click at [360, 256] on input "text" at bounding box center [420, 249] width 167 height 15
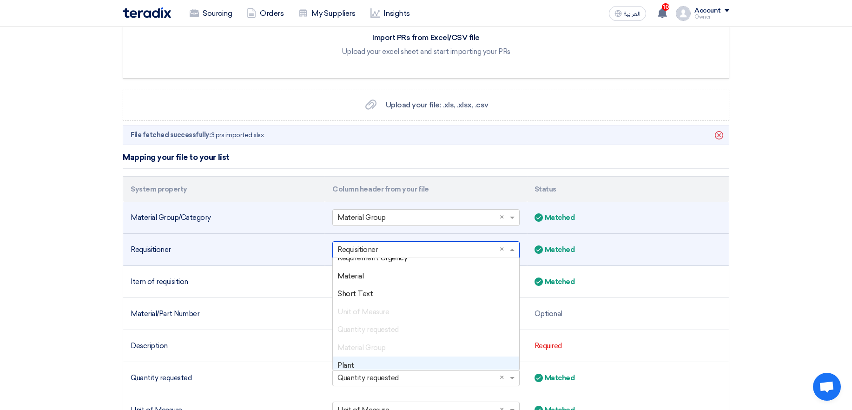
scroll to position [175, 0]
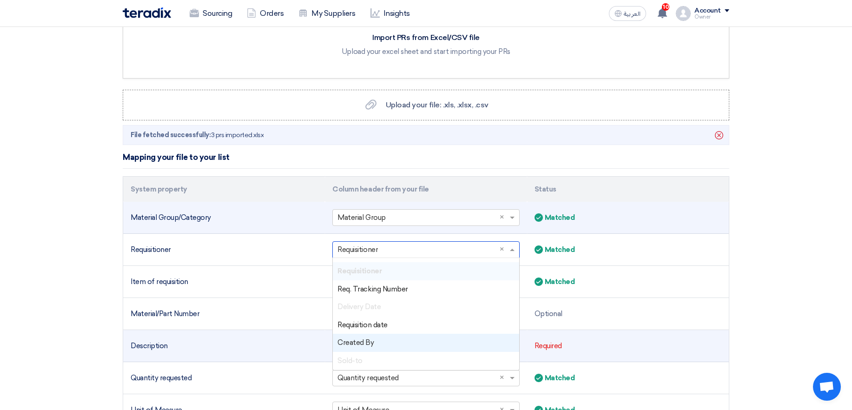
drag, startPoint x: 409, startPoint y: 342, endPoint x: 398, endPoint y: 350, distance: 14.2
click at [408, 342] on div "Created By" at bounding box center [426, 343] width 186 height 18
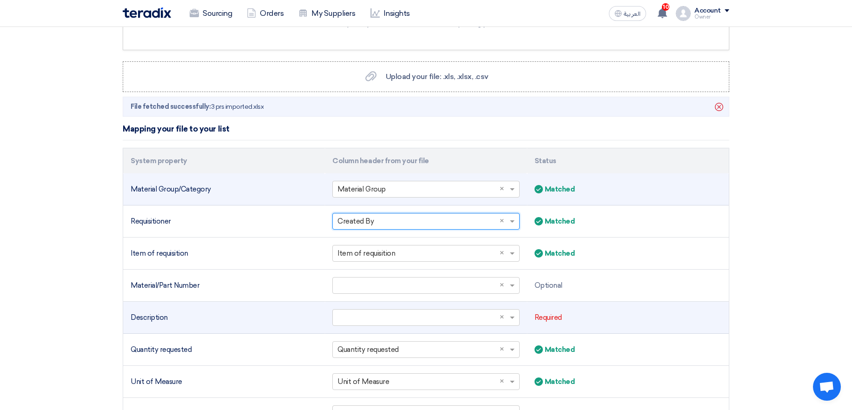
scroll to position [146, 0]
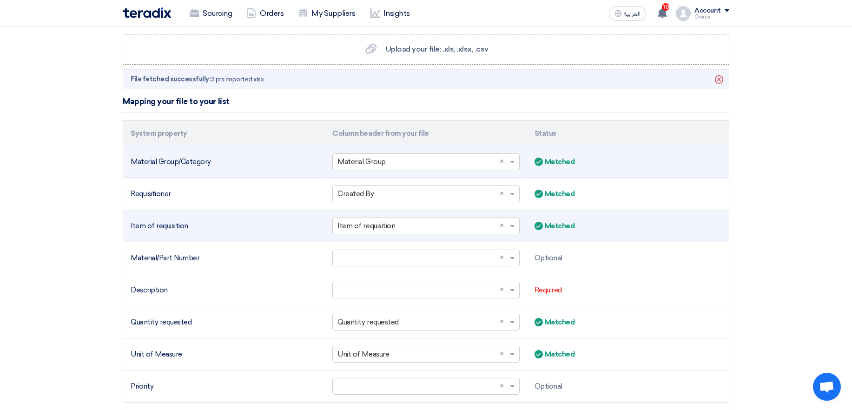
drag, startPoint x: 151, startPoint y: 227, endPoint x: 206, endPoint y: 225, distance: 54.4
click at [203, 225] on div "Item of requisition" at bounding box center [224, 226] width 187 height 11
click at [206, 225] on div "Item of requisition" at bounding box center [224, 226] width 187 height 11
click at [474, 227] on input "text" at bounding box center [420, 225] width 167 height 15
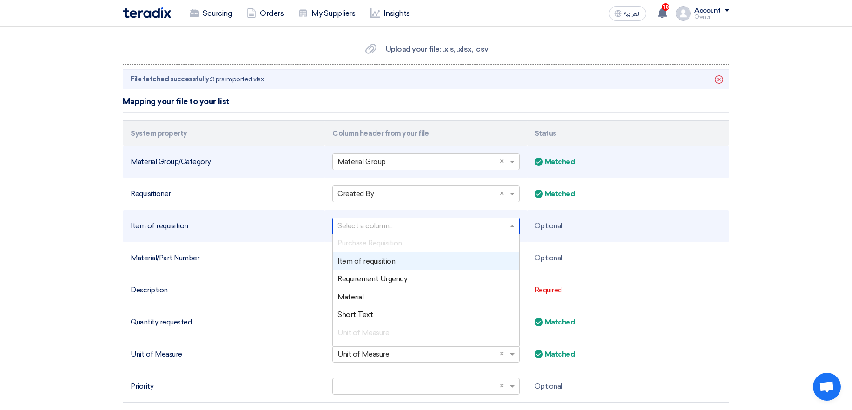
click at [423, 263] on div "Item of requisition" at bounding box center [426, 261] width 186 height 18
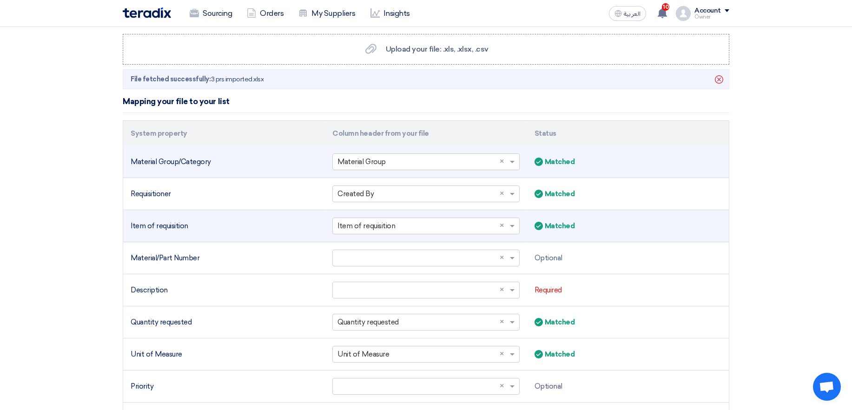
drag, startPoint x: 560, startPoint y: 229, endPoint x: 571, endPoint y: 230, distance: 10.7
click at [571, 230] on span "Matched" at bounding box center [560, 226] width 30 height 11
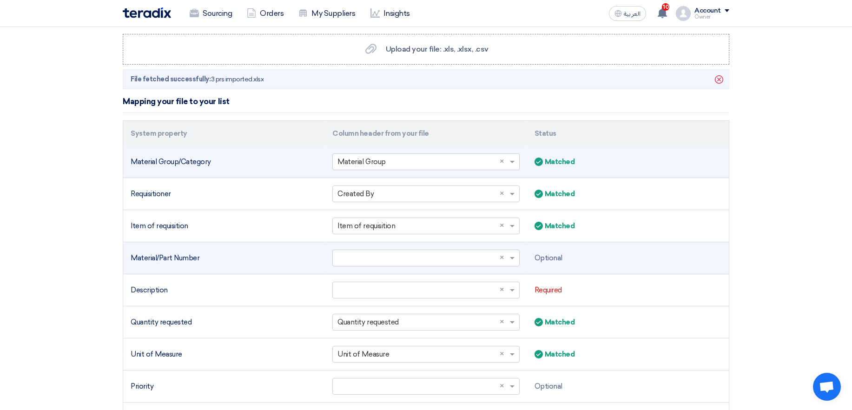
click at [254, 259] on div "Material/Part Number" at bounding box center [224, 258] width 187 height 11
click at [374, 261] on input "text" at bounding box center [420, 257] width 167 height 15
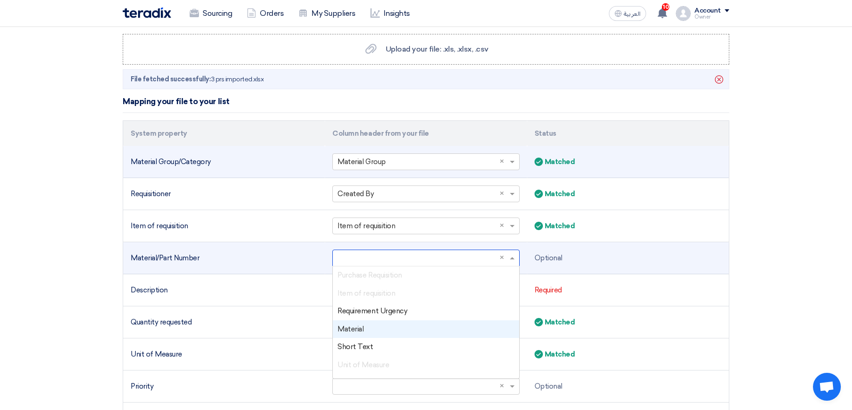
click at [380, 329] on div "Material" at bounding box center [426, 329] width 186 height 18
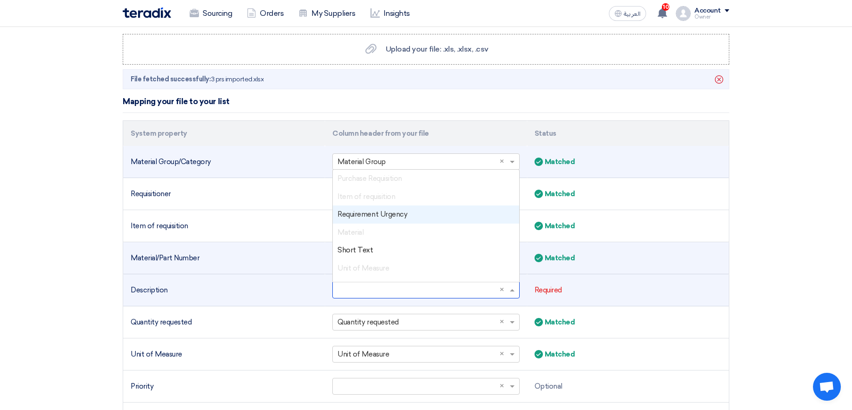
click at [393, 293] on input "text" at bounding box center [420, 290] width 167 height 15
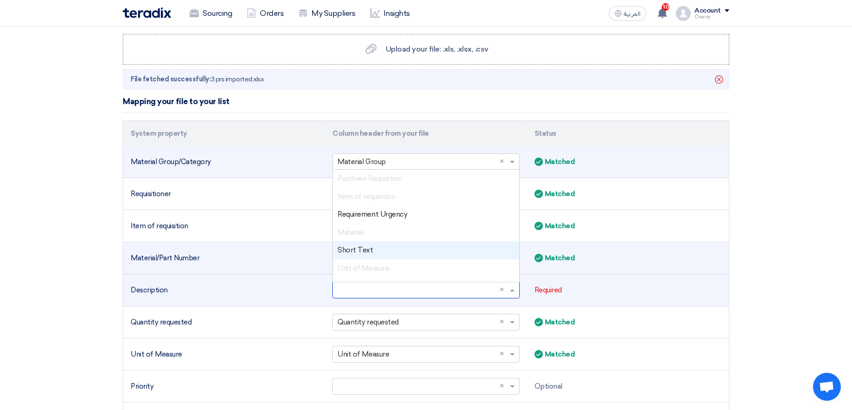
click at [381, 253] on div "Short Text" at bounding box center [426, 250] width 186 height 18
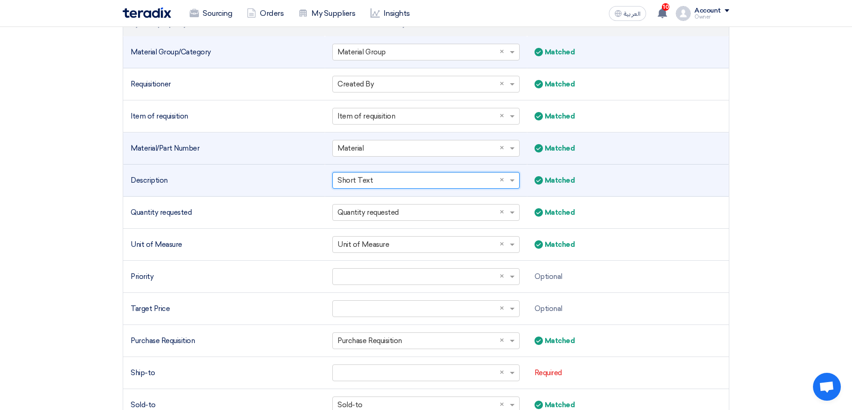
scroll to position [257, 0]
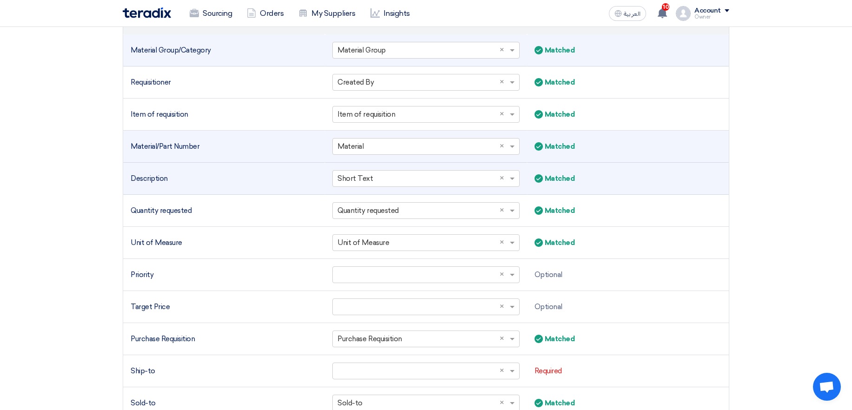
drag, startPoint x: 133, startPoint y: 143, endPoint x: 218, endPoint y: 177, distance: 92.0
click at [218, 177] on tbody "Material Group/Category Select a column... × Material Group × Matched Matched R…" at bounding box center [425, 242] width 605 height 416
click at [218, 177] on div "Description" at bounding box center [224, 178] width 187 height 11
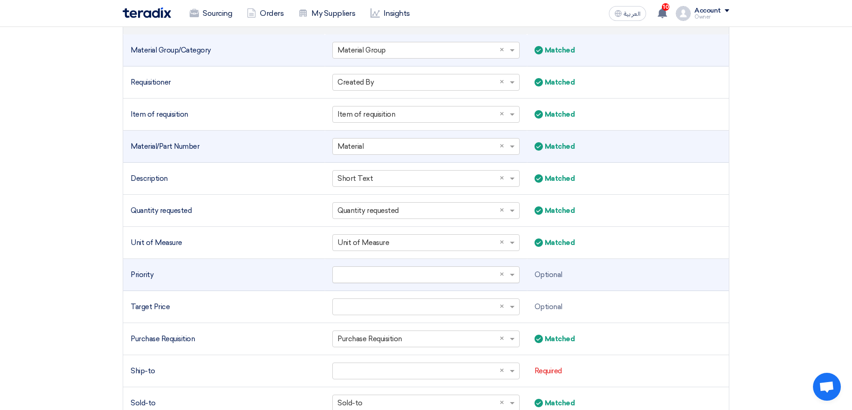
click at [455, 275] on input "text" at bounding box center [420, 274] width 167 height 15
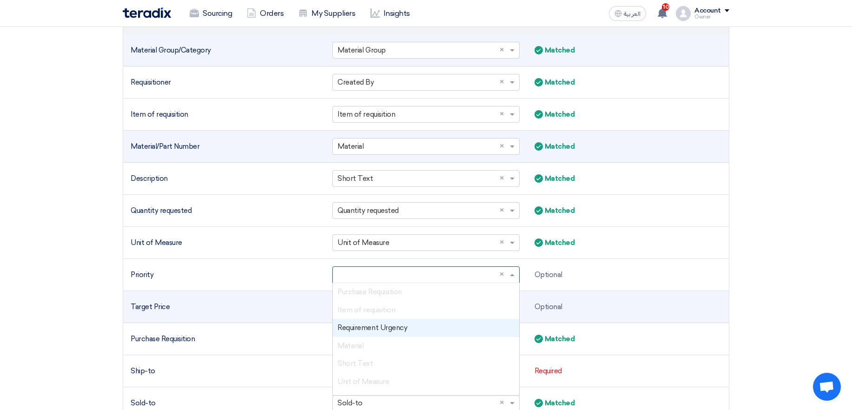
drag, startPoint x: 423, startPoint y: 328, endPoint x: 521, endPoint y: 316, distance: 98.7
click at [423, 329] on div "Requirement Urgency" at bounding box center [426, 328] width 186 height 18
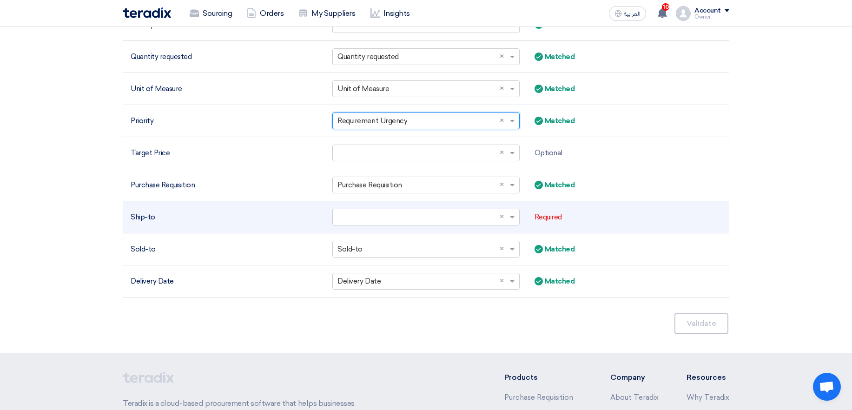
scroll to position [425, 0]
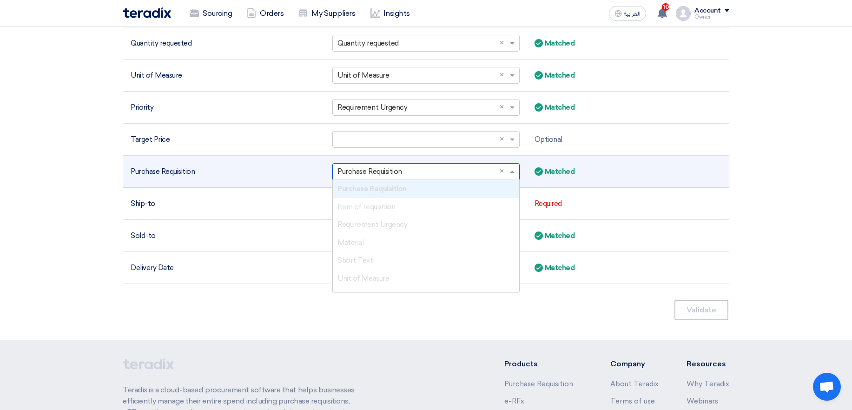
click at [394, 171] on input "text" at bounding box center [420, 171] width 167 height 15
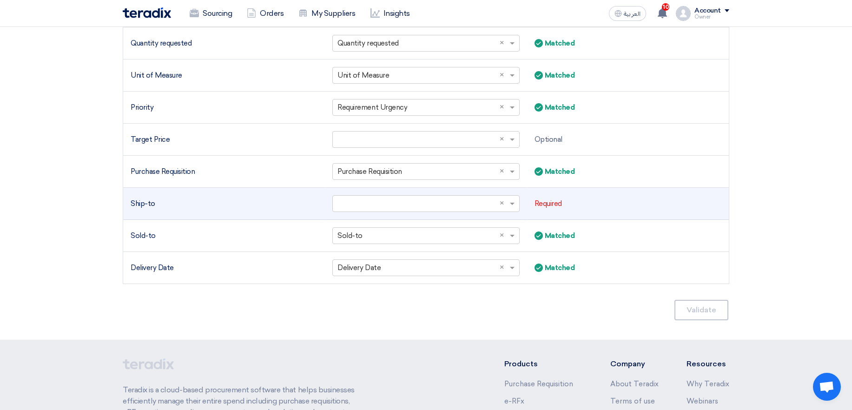
click at [668, 194] on td "Required" at bounding box center [628, 204] width 202 height 32
click at [416, 210] on input "text" at bounding box center [420, 203] width 167 height 15
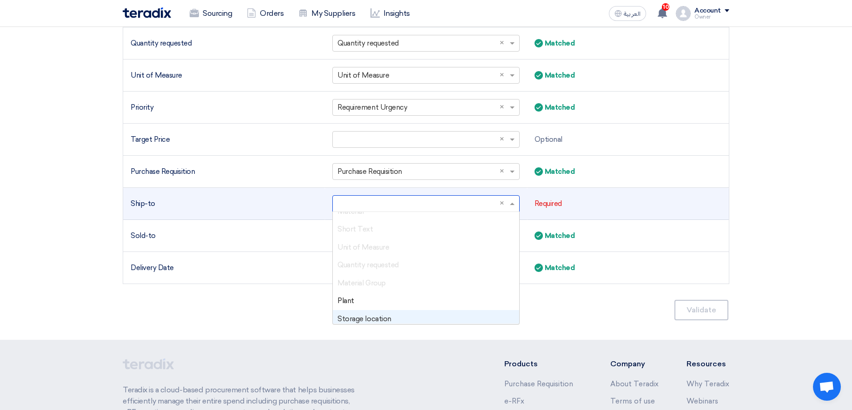
click at [414, 314] on div "Storage location" at bounding box center [426, 319] width 186 height 18
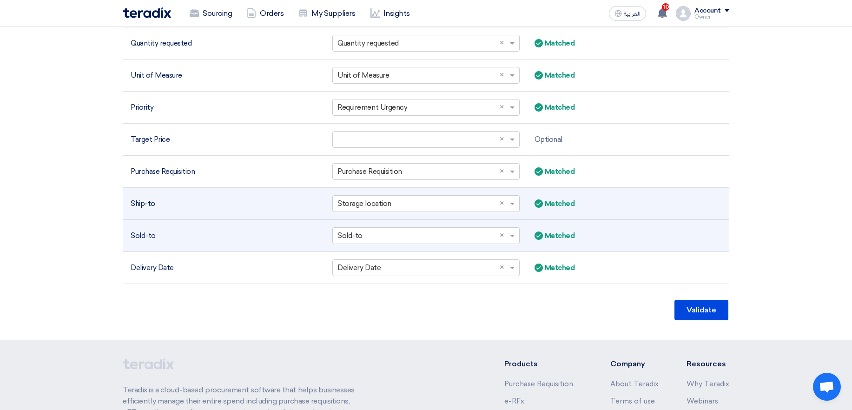
drag, startPoint x: 127, startPoint y: 236, endPoint x: 325, endPoint y: 237, distance: 198.4
click at [325, 237] on tr "Sold-to Select a column... × Sold-to × Matched Matched" at bounding box center [425, 236] width 605 height 32
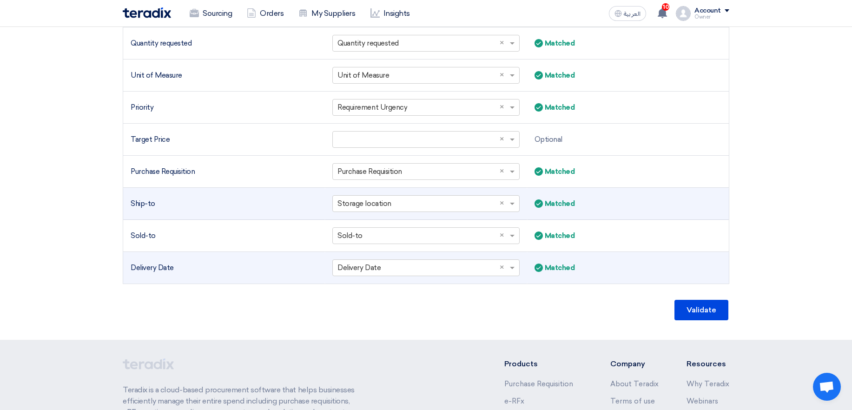
drag, startPoint x: 131, startPoint y: 269, endPoint x: 209, endPoint y: 266, distance: 77.6
click at [202, 266] on div "Delivery Date" at bounding box center [224, 268] width 187 height 11
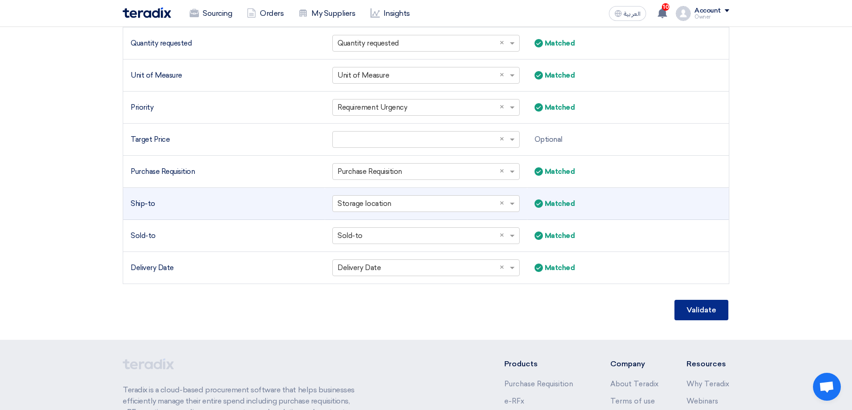
drag, startPoint x: 698, startPoint y: 309, endPoint x: 743, endPoint y: 267, distance: 62.1
click at [715, 286] on div "Mapping your file to your list System property Column header from your file Sta…" at bounding box center [426, 66] width 606 height 509
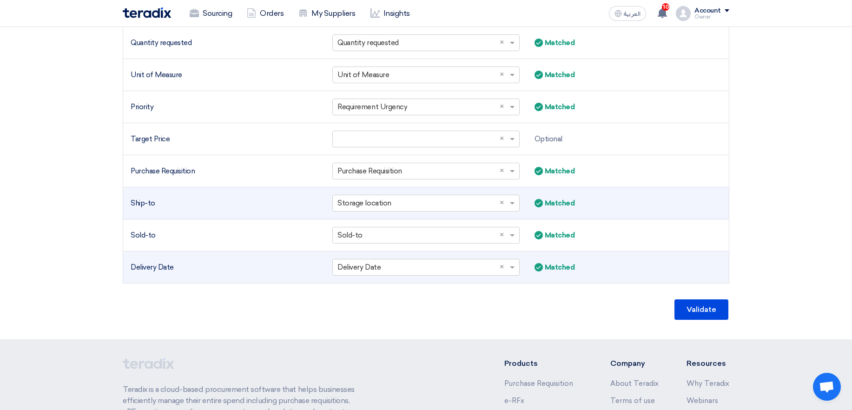
scroll to position [425, 0]
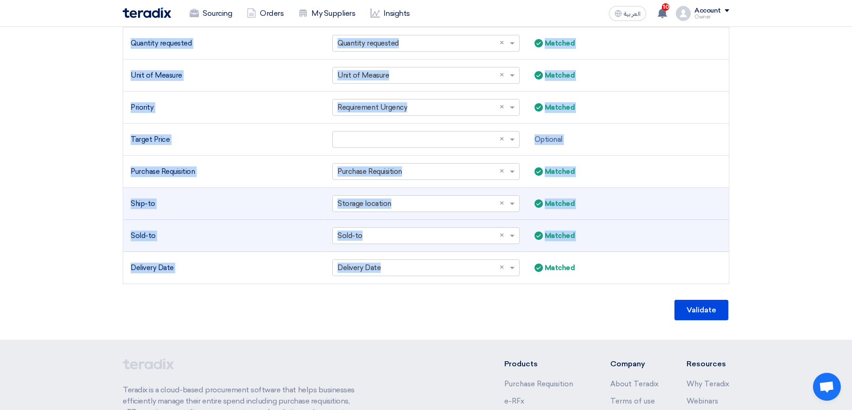
drag, startPoint x: 120, startPoint y: 204, endPoint x: 499, endPoint y: 249, distance: 381.4
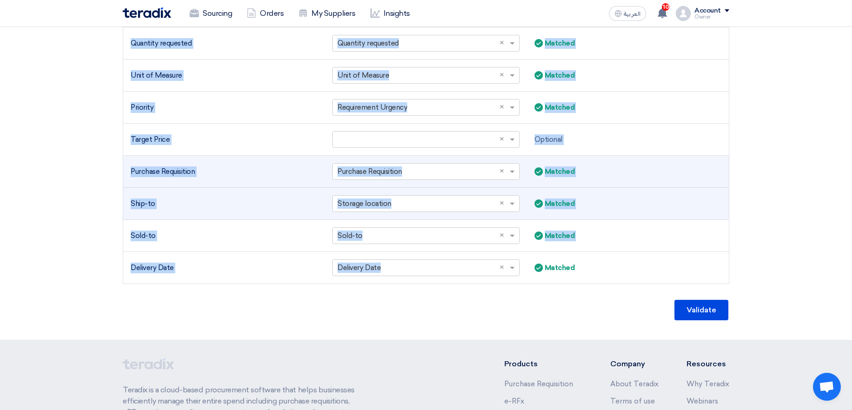
click at [665, 185] on td "Matched Matched" at bounding box center [628, 172] width 202 height 32
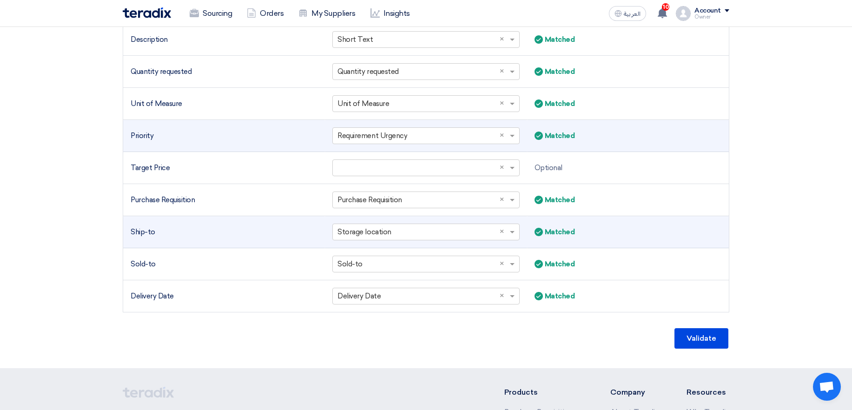
scroll to position [369, 0]
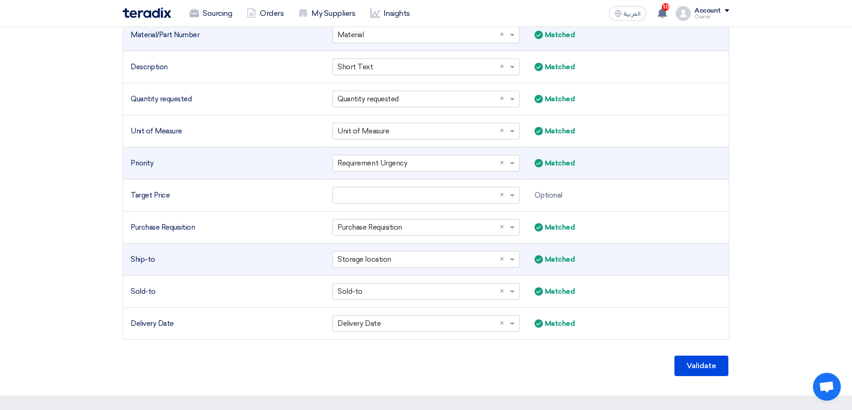
drag, startPoint x: 123, startPoint y: 162, endPoint x: 163, endPoint y: 164, distance: 39.6
click at [163, 164] on td "Priority" at bounding box center [224, 163] width 202 height 32
click at [185, 153] on td "Priority" at bounding box center [224, 163] width 202 height 32
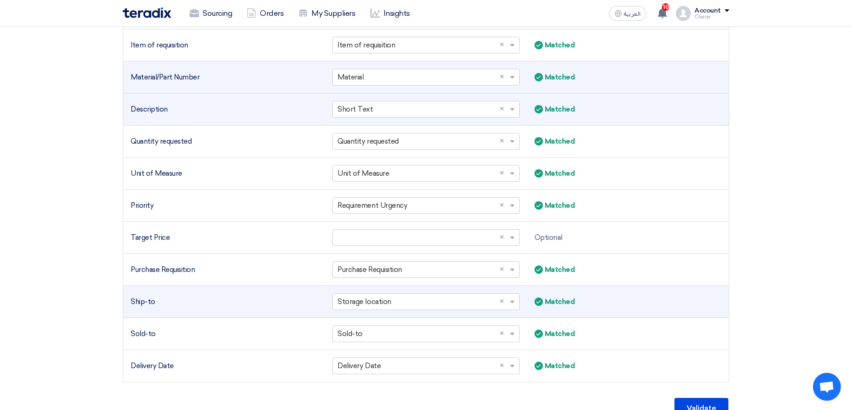
scroll to position [257, 0]
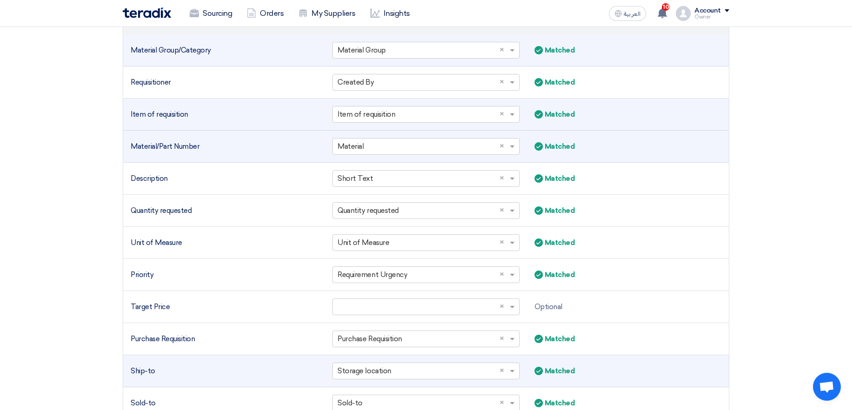
drag, startPoint x: 131, startPoint y: 115, endPoint x: 217, endPoint y: 116, distance: 86.4
click at [217, 116] on div "Item of requisition" at bounding box center [224, 114] width 187 height 11
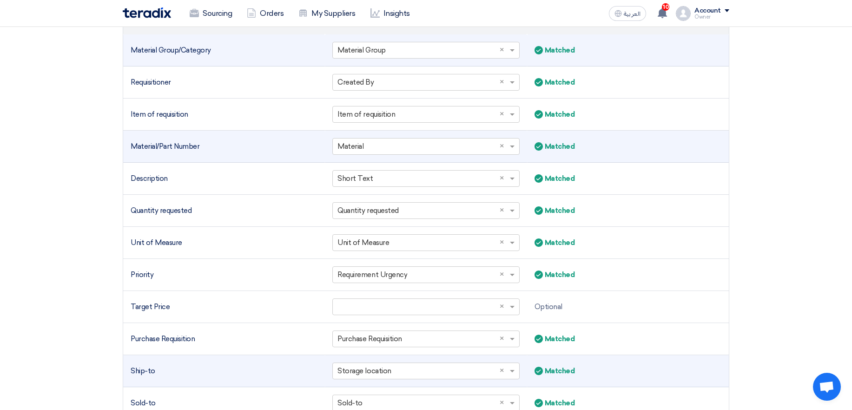
drag, startPoint x: 134, startPoint y: 143, endPoint x: 260, endPoint y: 143, distance: 125.9
click at [260, 143] on div "Material/Part Number" at bounding box center [224, 146] width 187 height 11
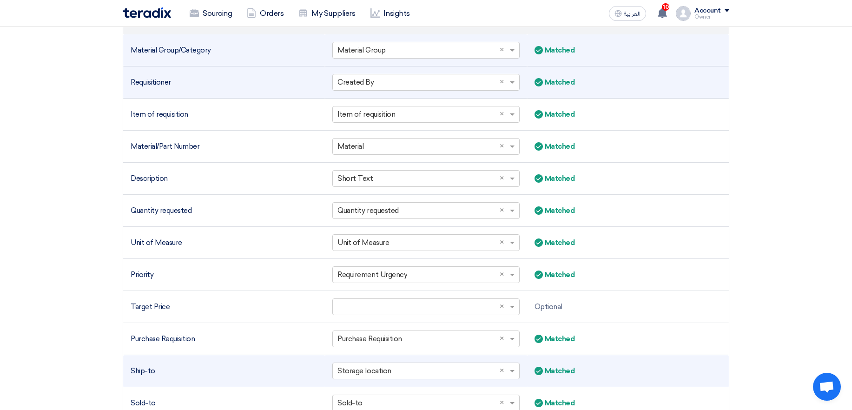
drag, startPoint x: 133, startPoint y: 80, endPoint x: 161, endPoint y: 82, distance: 27.9
click at [161, 82] on div "Requisitioner" at bounding box center [224, 82] width 187 height 11
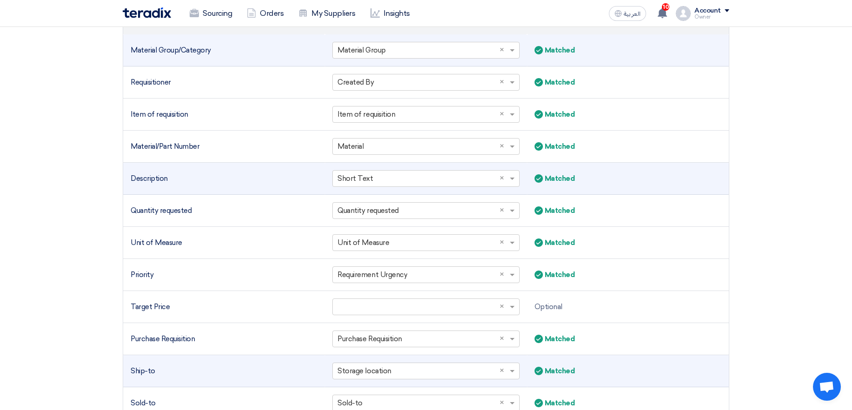
drag, startPoint x: 169, startPoint y: 183, endPoint x: 173, endPoint y: 186, distance: 5.3
click at [171, 184] on td "Description" at bounding box center [224, 179] width 202 height 32
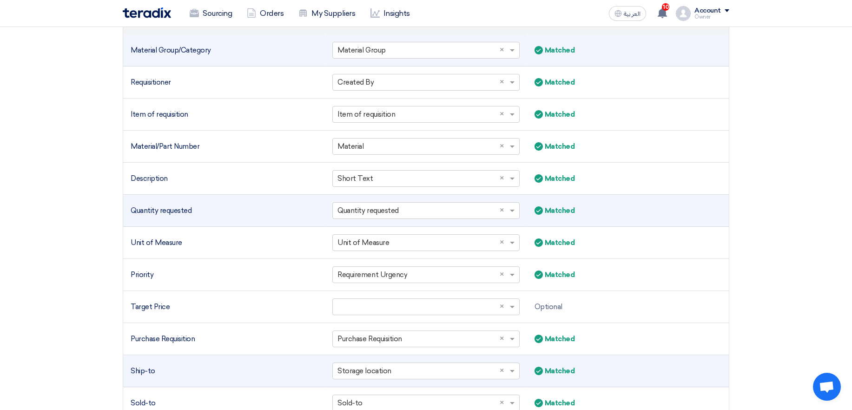
drag, startPoint x: 131, startPoint y: 213, endPoint x: 164, endPoint y: 213, distance: 33.9
click at [164, 213] on td "Quantity requested" at bounding box center [224, 211] width 202 height 32
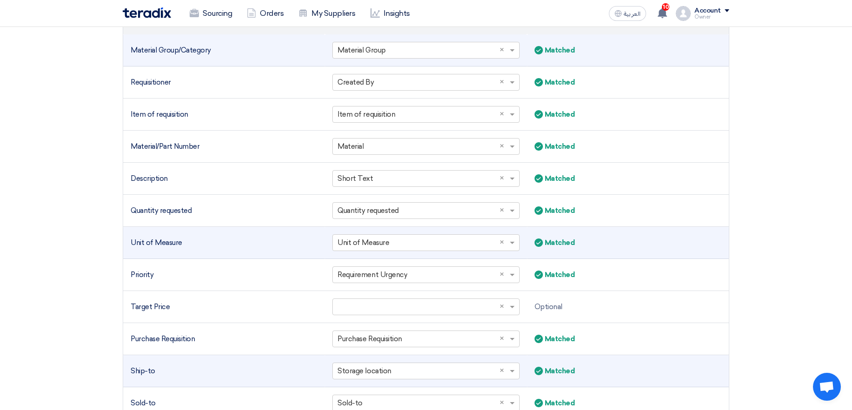
drag, startPoint x: 140, startPoint y: 246, endPoint x: 165, endPoint y: 245, distance: 25.1
click at [165, 245] on div "Unit of Measure" at bounding box center [224, 242] width 187 height 11
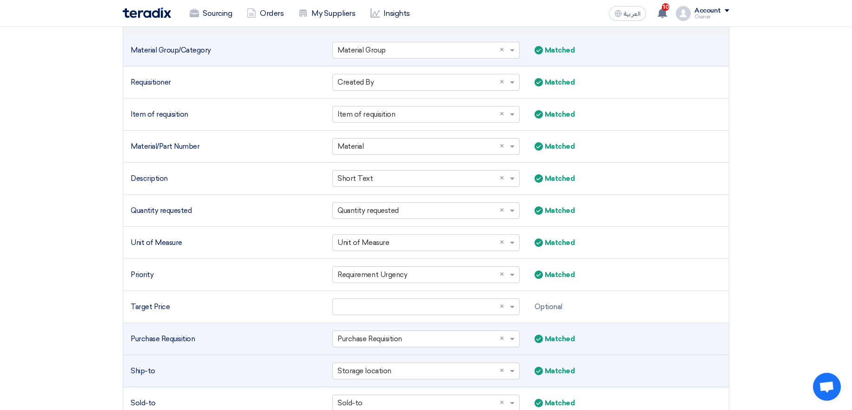
drag, startPoint x: 133, startPoint y: 342, endPoint x: 210, endPoint y: 342, distance: 77.1
click at [210, 342] on td "Purchase Requisition" at bounding box center [224, 339] width 202 height 32
click at [219, 337] on div "Purchase Requisition" at bounding box center [224, 339] width 187 height 11
drag, startPoint x: 208, startPoint y: 335, endPoint x: 137, endPoint y: 340, distance: 71.3
click at [137, 340] on div "Purchase Requisition" at bounding box center [224, 339] width 187 height 11
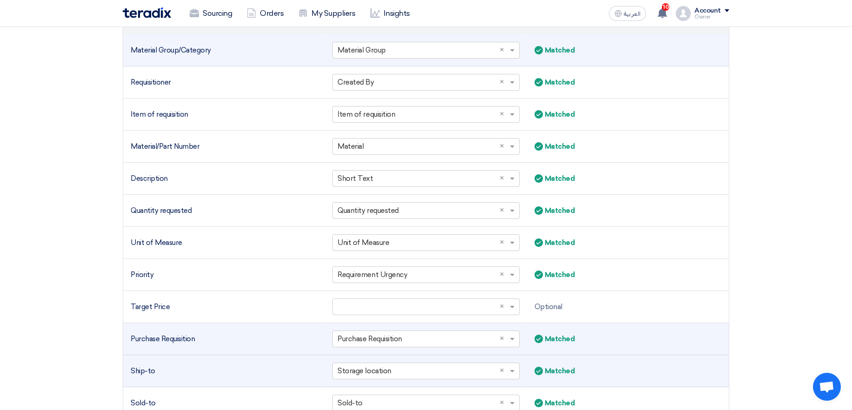
click at [137, 340] on div "Purchase Requisition" at bounding box center [224, 339] width 187 height 11
click at [220, 331] on td "Purchase Requisition" at bounding box center [224, 339] width 202 height 32
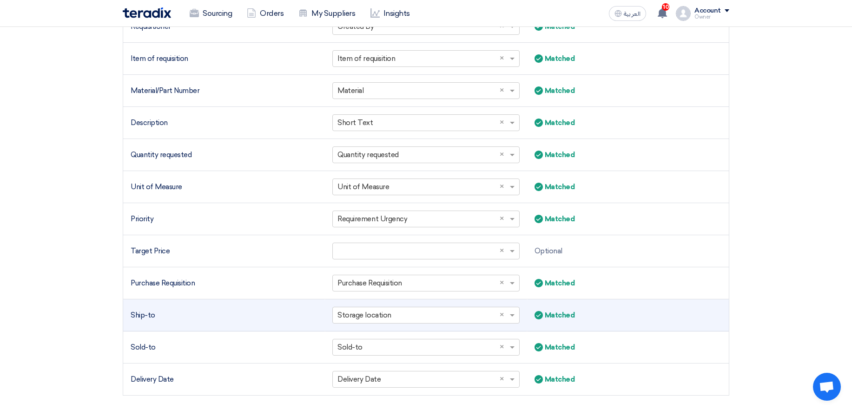
click at [223, 302] on td "Ship-to" at bounding box center [224, 315] width 202 height 32
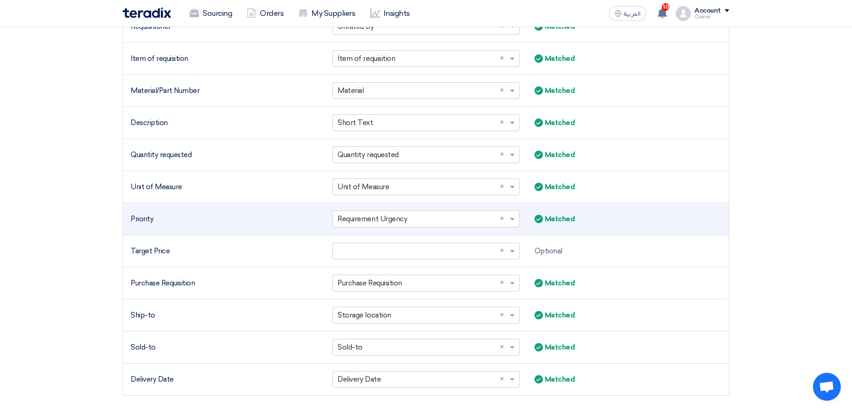
scroll to position [425, 0]
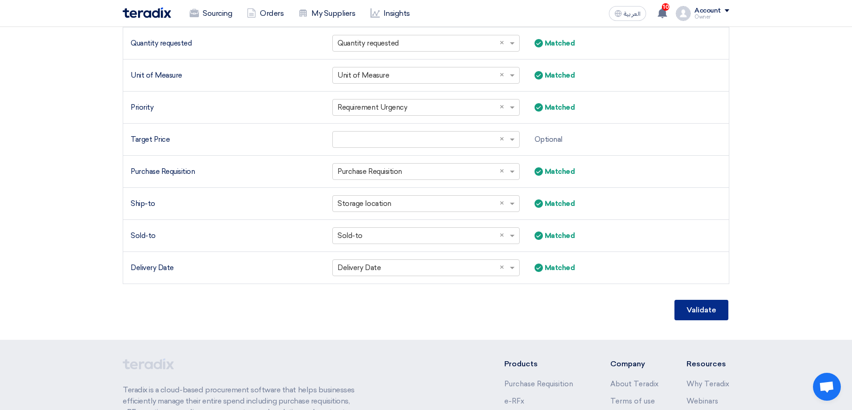
click at [709, 313] on button "Validate" at bounding box center [701, 310] width 54 height 20
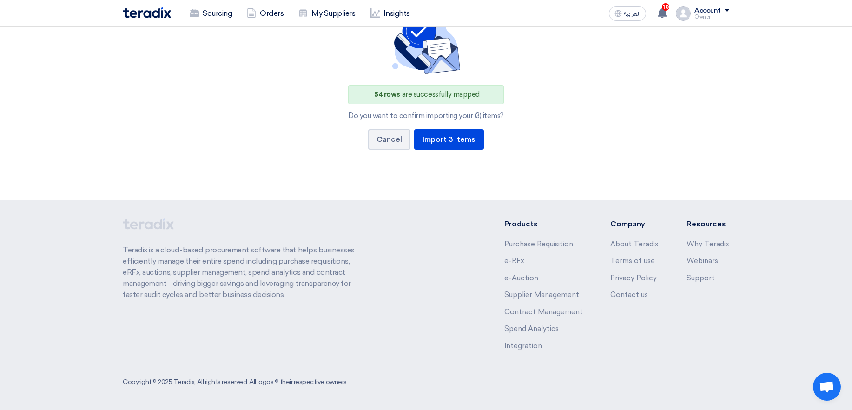
scroll to position [93, 0]
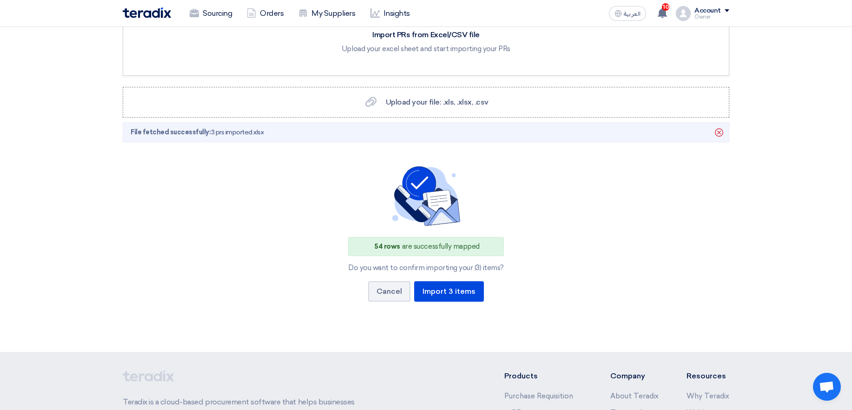
drag, startPoint x: 375, startPoint y: 248, endPoint x: 483, endPoint y: 244, distance: 108.8
click at [483, 244] on div "54 rows are successfully mapped" at bounding box center [426, 246] width 156 height 19
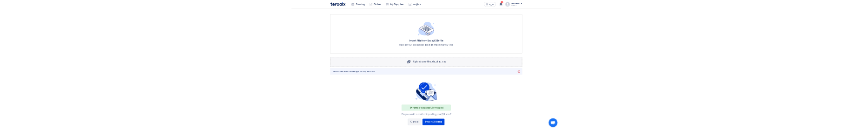
scroll to position [56, 0]
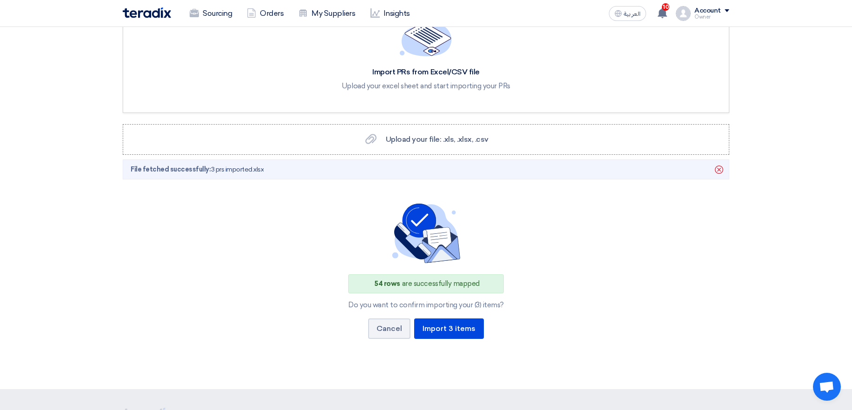
drag, startPoint x: 471, startPoint y: 302, endPoint x: 480, endPoint y: 302, distance: 9.3
click at [480, 302] on div "Do you want to confirm importing your (3) items?" at bounding box center [426, 305] width 156 height 8
drag, startPoint x: 372, startPoint y: 283, endPoint x: 401, endPoint y: 285, distance: 28.4
click at [401, 285] on div "54 rows are successfully mapped" at bounding box center [426, 283] width 156 height 19
click at [460, 327] on button "Import 3 items" at bounding box center [449, 328] width 70 height 20
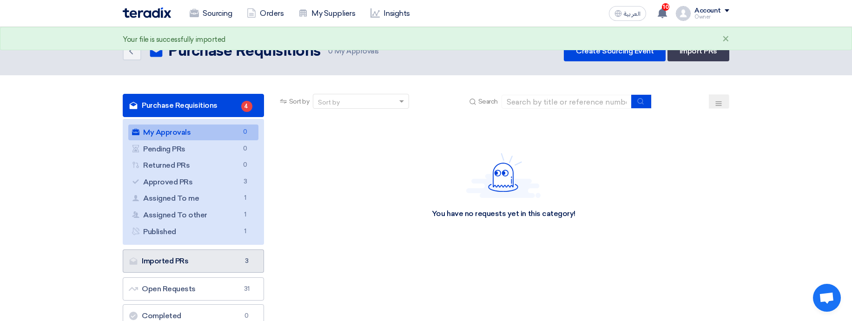
click at [175, 268] on link "Imported PRs Imported PRs 3" at bounding box center [193, 261] width 141 height 23
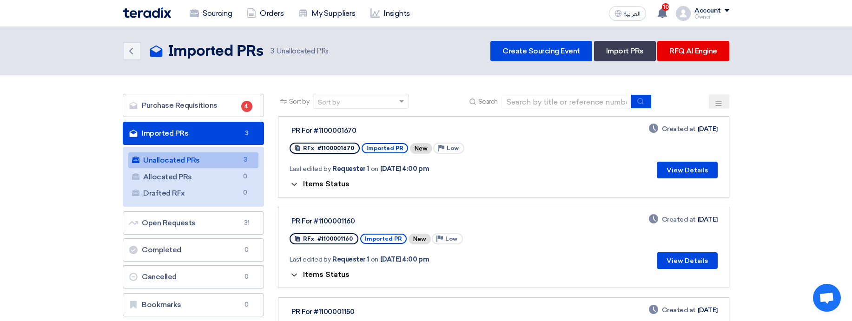
click at [336, 270] on span "Items Status" at bounding box center [326, 274] width 46 height 9
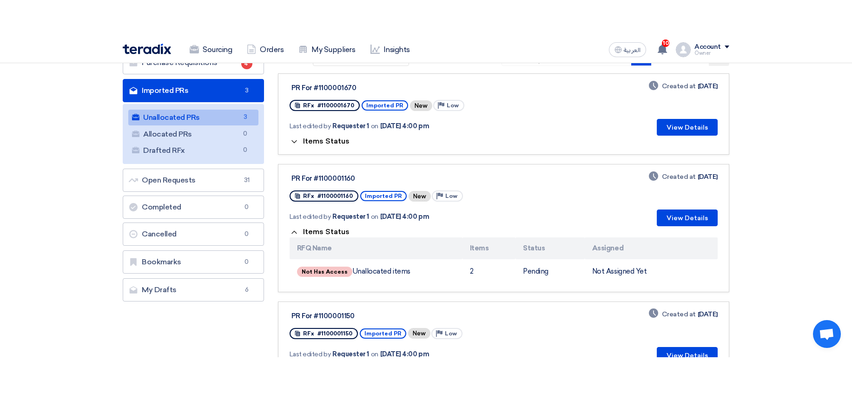
scroll to position [56, 0]
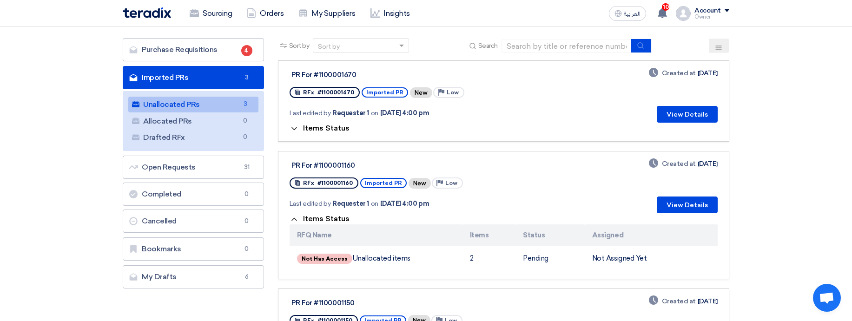
click at [322, 216] on span "Items Status" at bounding box center [326, 218] width 46 height 9
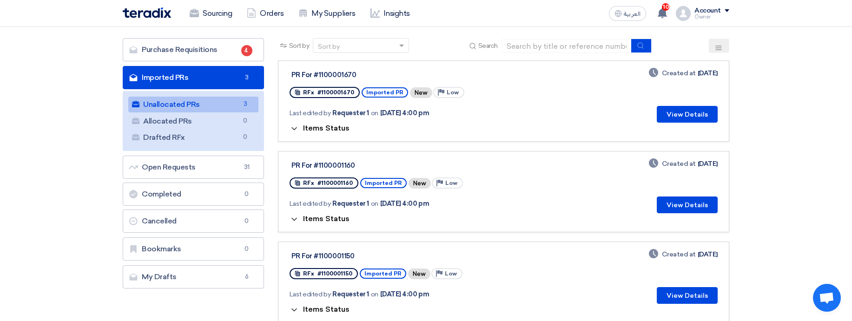
click at [320, 126] on span "Items Status" at bounding box center [326, 128] width 46 height 9
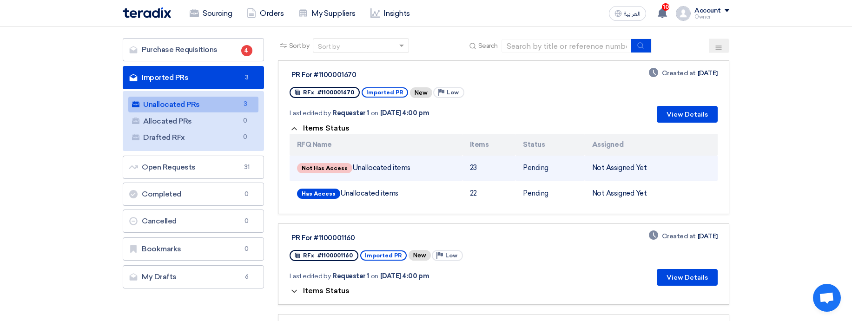
click at [441, 158] on td "Not Has Access Unallocated items" at bounding box center [375, 169] width 173 height 26
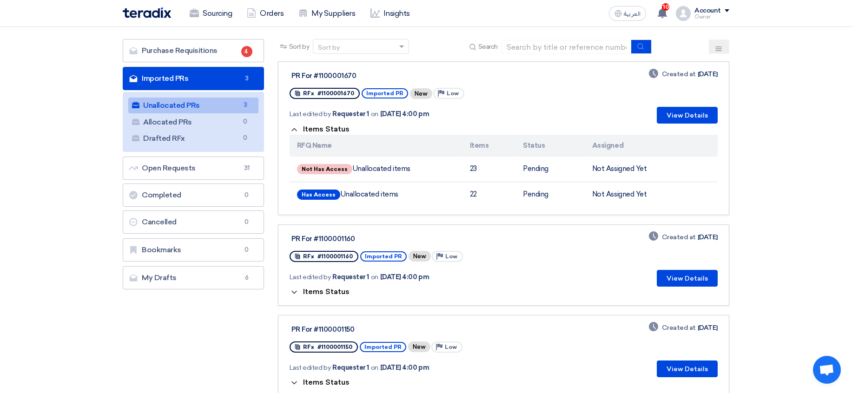
scroll to position [0, 0]
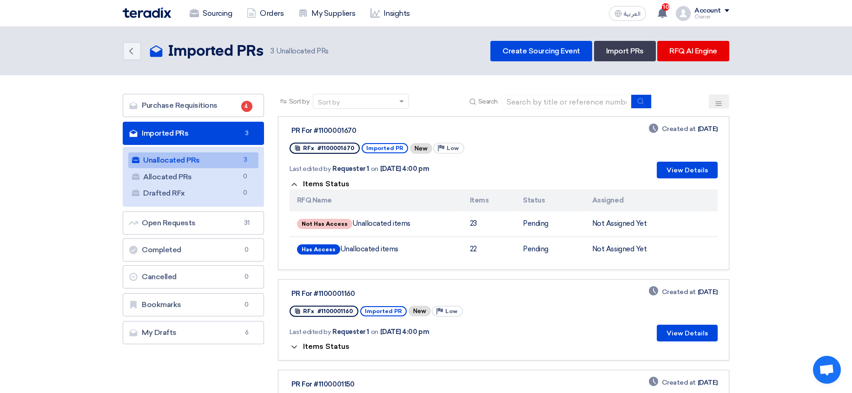
click at [814, 147] on section "Purchase Requisitions Purchase Requisitions 4 Imported PRs Imported PRs 3 Unall…" at bounding box center [426, 277] width 852 height 404
click at [331, 183] on span "Items Status" at bounding box center [326, 183] width 46 height 9
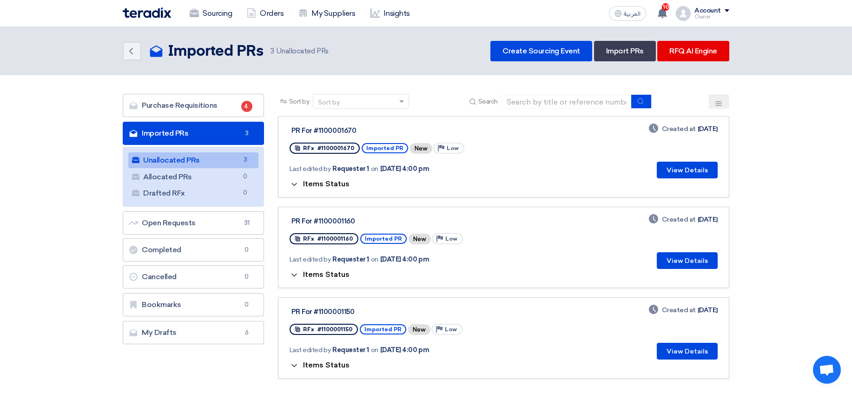
click at [322, 186] on span "Items Status" at bounding box center [326, 183] width 46 height 9
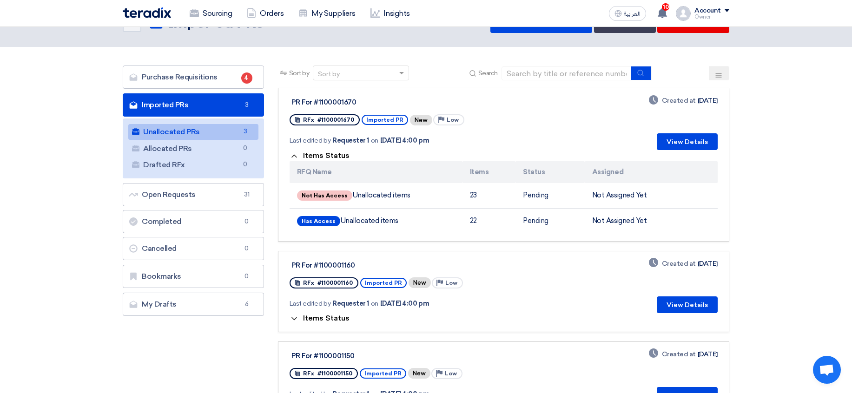
scroll to position [56, 0]
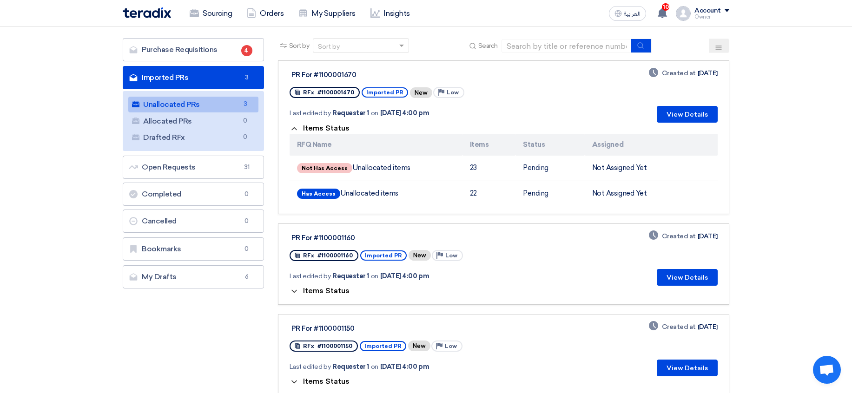
click at [321, 298] on link "PR For #1100001160 RFx #1100001160 Imported PR New Priority Low Last edited by …" at bounding box center [503, 263] width 451 height 81
click at [328, 288] on span "Items Status" at bounding box center [326, 291] width 46 height 9
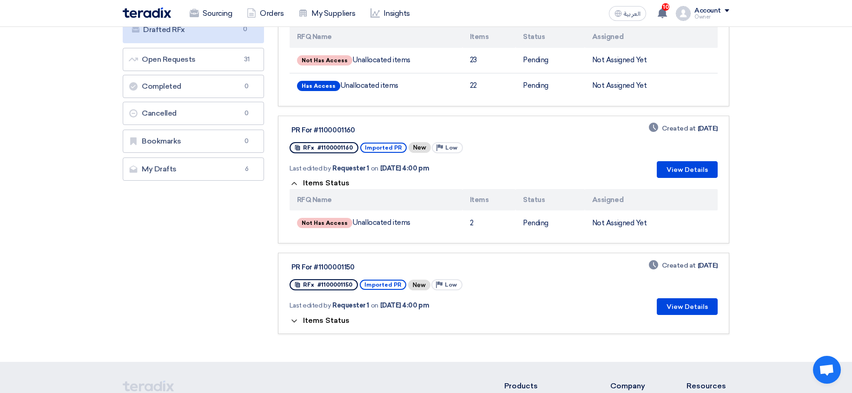
scroll to position [167, 0]
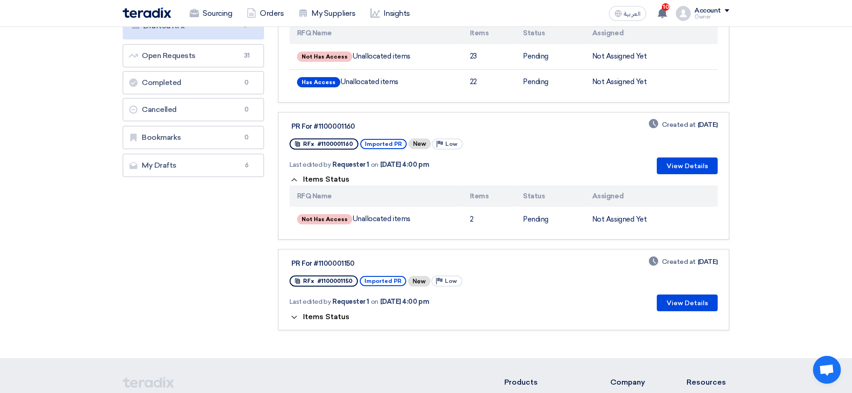
click at [329, 316] on span "Items Status" at bounding box center [326, 316] width 46 height 9
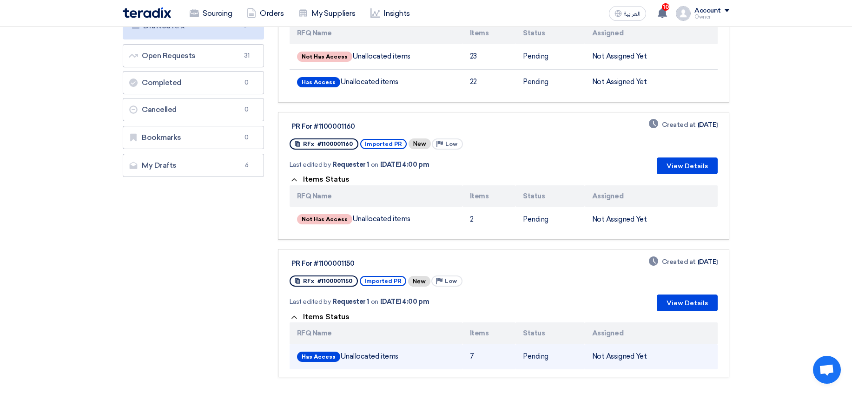
drag, startPoint x: 455, startPoint y: 354, endPoint x: 477, endPoint y: 355, distance: 21.4
click at [477, 355] on tr "Has Access Unallocated items 7 Pending Not Assigned Yet" at bounding box center [503, 356] width 428 height 25
click at [495, 355] on td "7" at bounding box center [488, 356] width 53 height 25
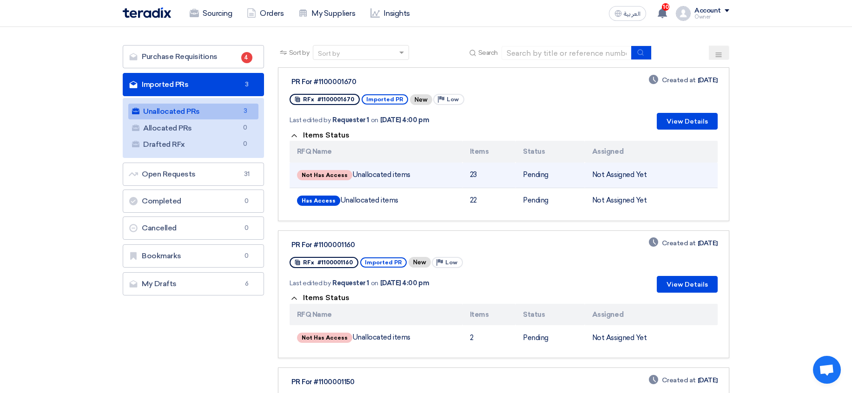
scroll to position [0, 0]
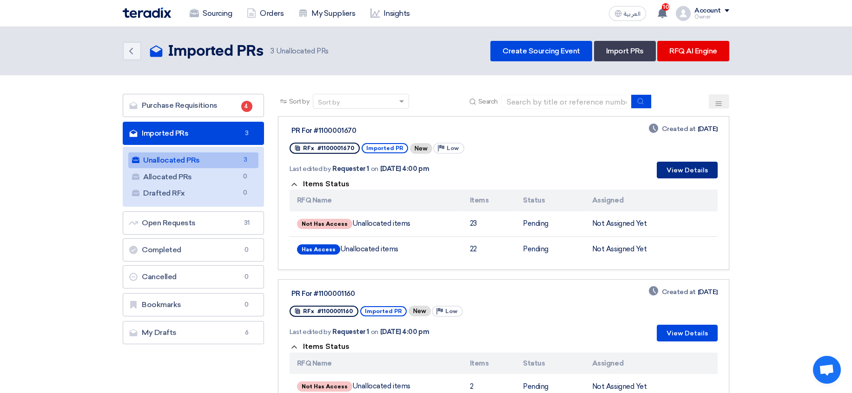
click at [666, 170] on button "View Details" at bounding box center [687, 170] width 61 height 17
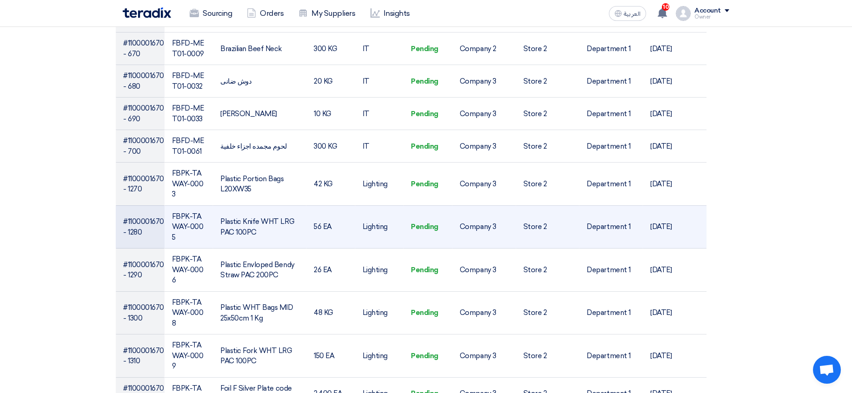
scroll to position [892, 0]
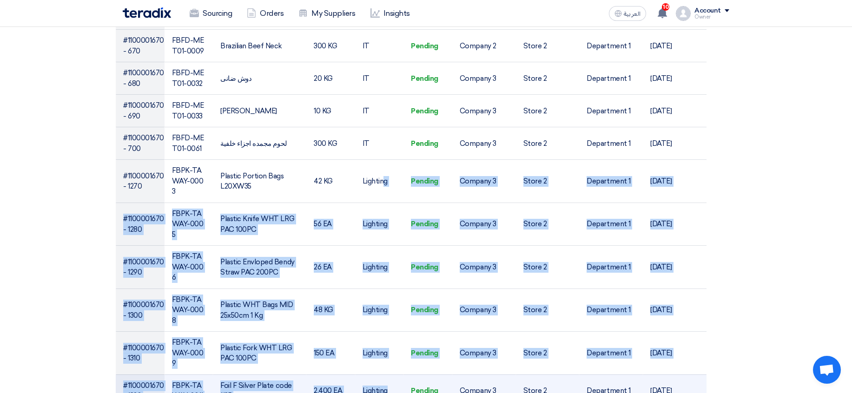
drag, startPoint x: 381, startPoint y: 151, endPoint x: 359, endPoint y: 364, distance: 214.0
click at [359, 364] on tbody "#1100001670 - 10 FBBV-BWT01-0026 Mineral Water Aquafina 600Ml × 20 500 PAC Cons…" at bounding box center [411, 281] width 591 height 1651
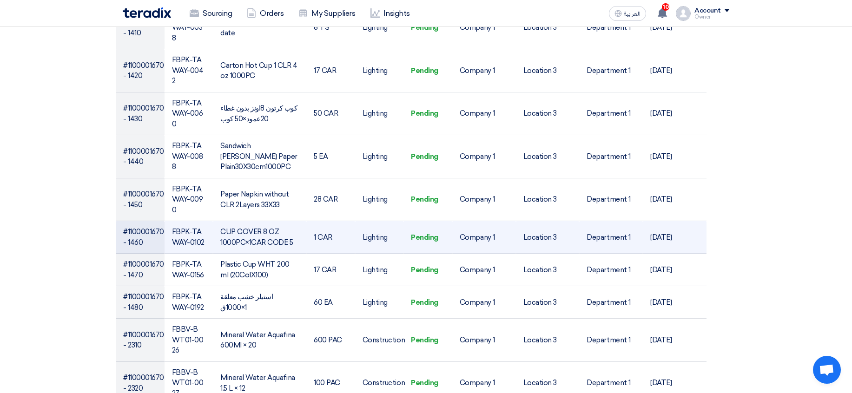
scroll to position [1617, 0]
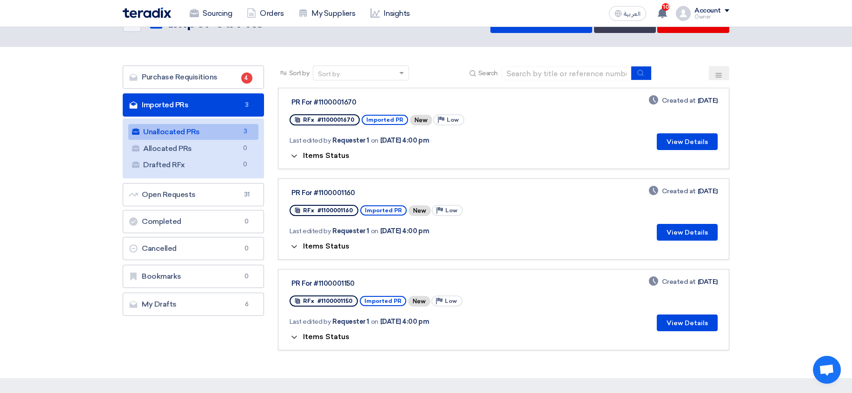
scroll to position [56, 0]
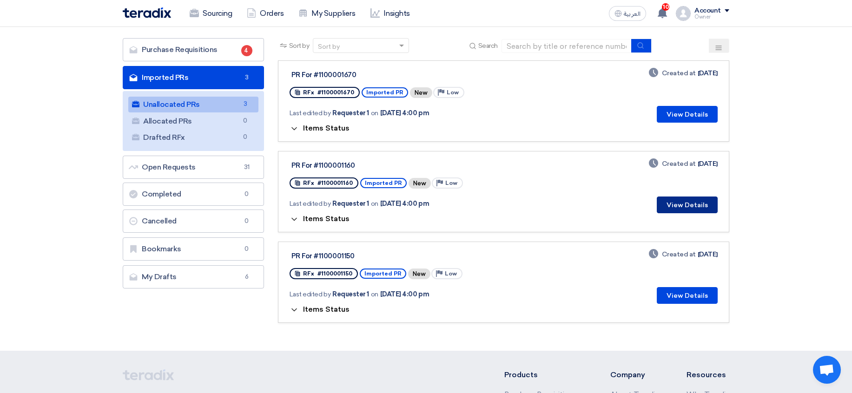
click at [673, 209] on button "View Details" at bounding box center [687, 205] width 61 height 17
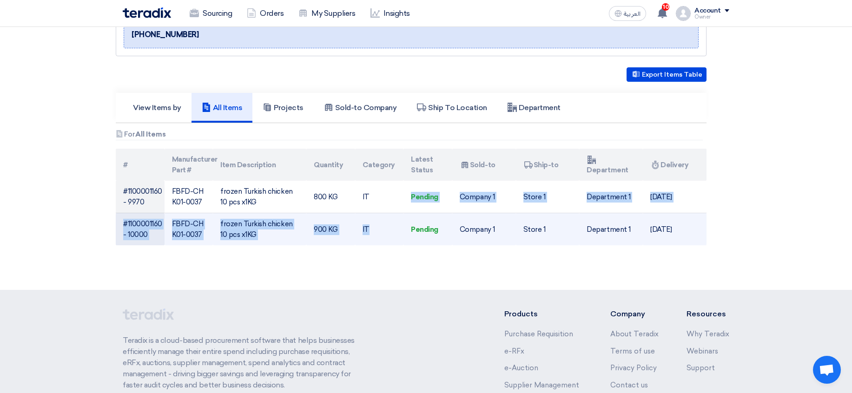
drag, startPoint x: 371, startPoint y: 197, endPoint x: 399, endPoint y: 230, distance: 43.5
click at [399, 230] on tbody "#1100001160 - 9970 FBFD-CHK01-0037 frozen Turkish chicken 10 pcs x1KG 800 KG IT…" at bounding box center [411, 213] width 591 height 65
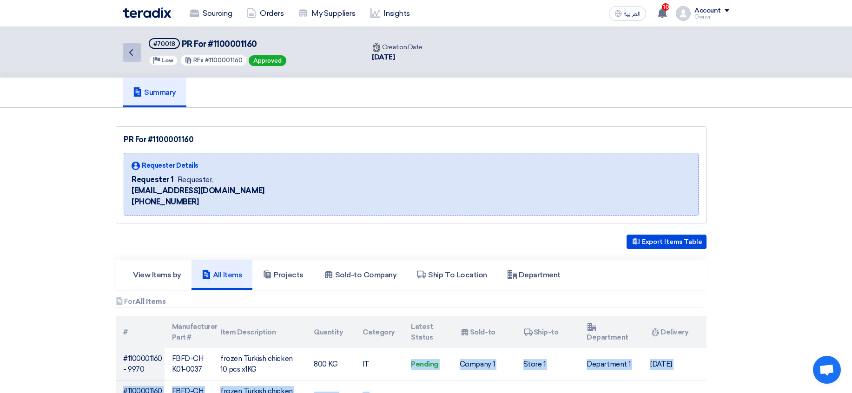
click at [133, 58] on link "Back" at bounding box center [132, 52] width 19 height 19
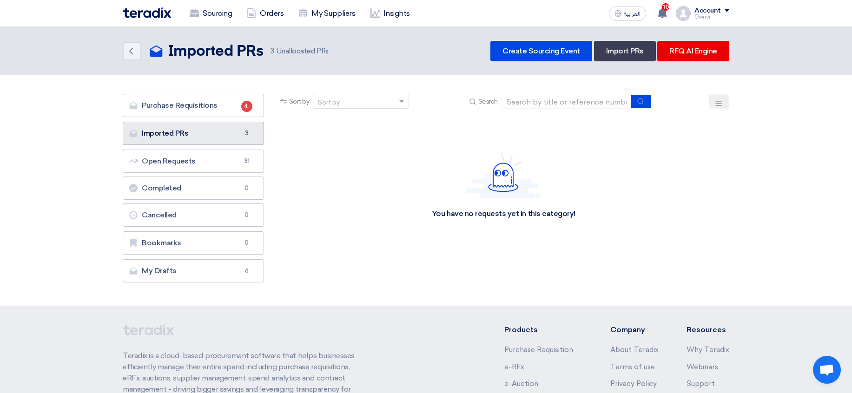
click at [235, 138] on link "Imported PRs Imported PRs 3" at bounding box center [193, 133] width 141 height 23
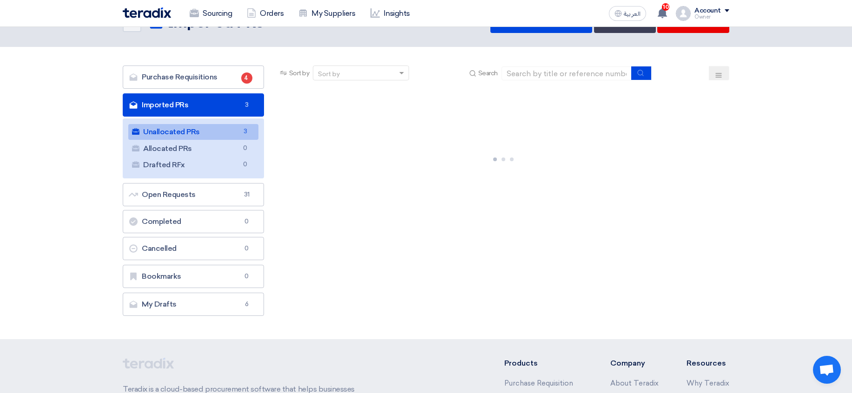
scroll to position [56, 0]
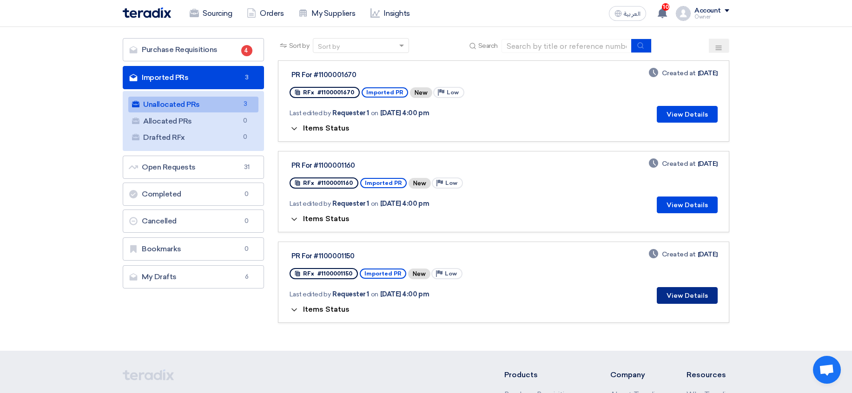
click at [668, 288] on button "View Details" at bounding box center [687, 295] width 61 height 17
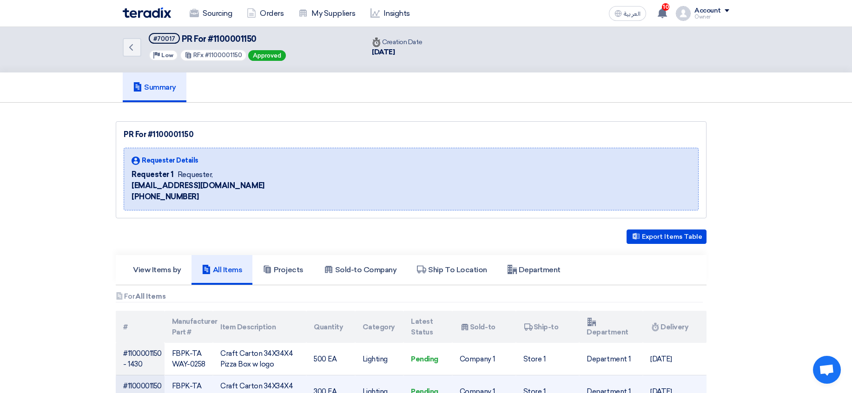
scroll to position [279, 0]
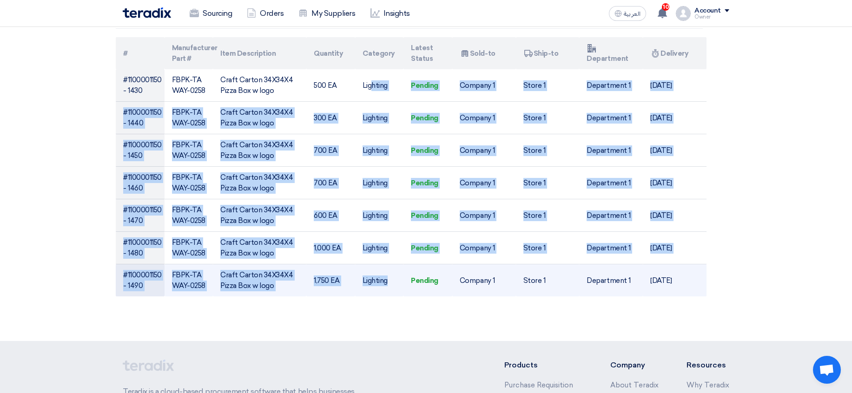
drag, startPoint x: 376, startPoint y: 96, endPoint x: 401, endPoint y: 277, distance: 183.4
click at [401, 277] on tbody "#1100001150 - 1430 FBPK-TAWAY-0258 Craft Carton 34X34X4 Pizza Box w logo 500 EA…" at bounding box center [411, 182] width 591 height 227
click at [401, 278] on td "Lighting" at bounding box center [379, 280] width 49 height 33
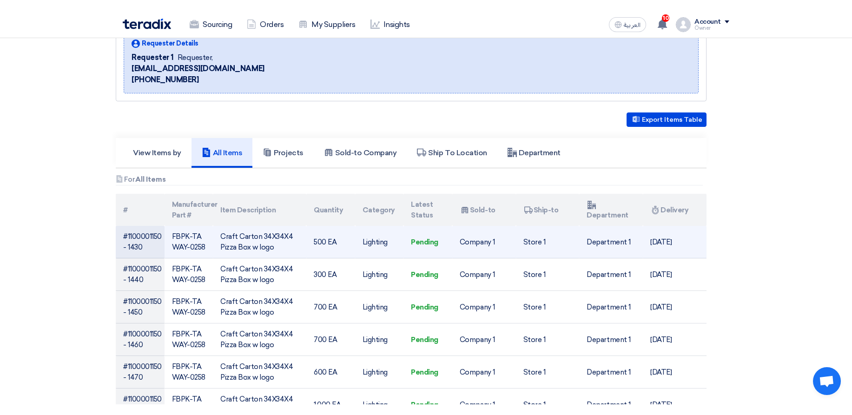
scroll to position [56, 0]
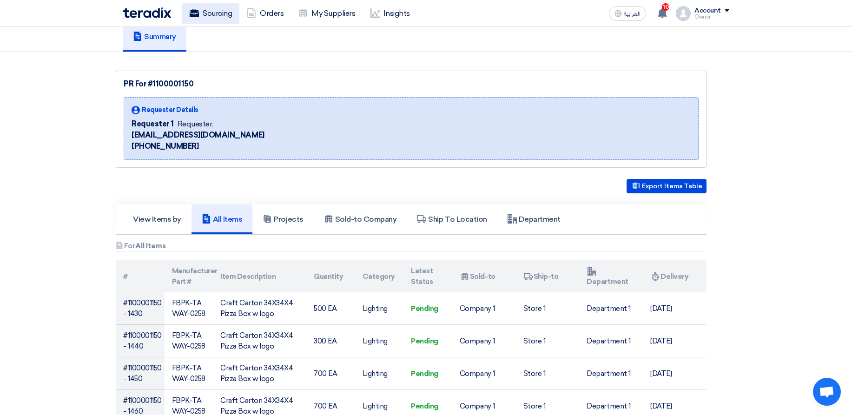
click at [225, 21] on link "Sourcing" at bounding box center [210, 13] width 57 height 20
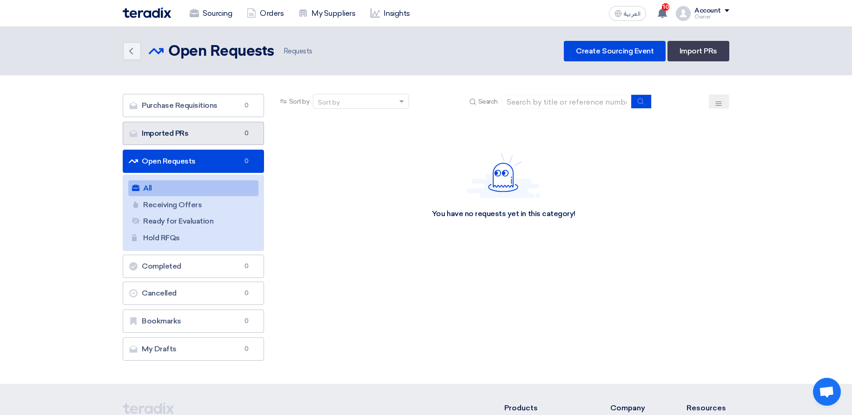
click at [223, 125] on link "Imported PRs Imported PRs 0" at bounding box center [193, 133] width 141 height 23
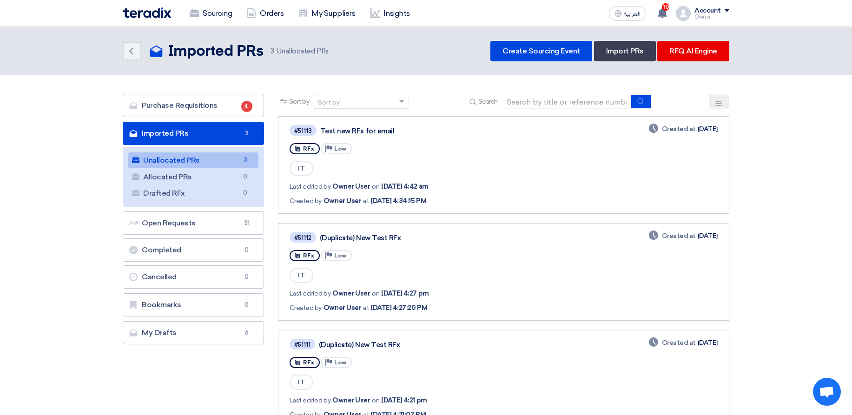
click at [237, 167] on link "Unallocated PRs Unallocated PRs 3" at bounding box center [193, 160] width 130 height 16
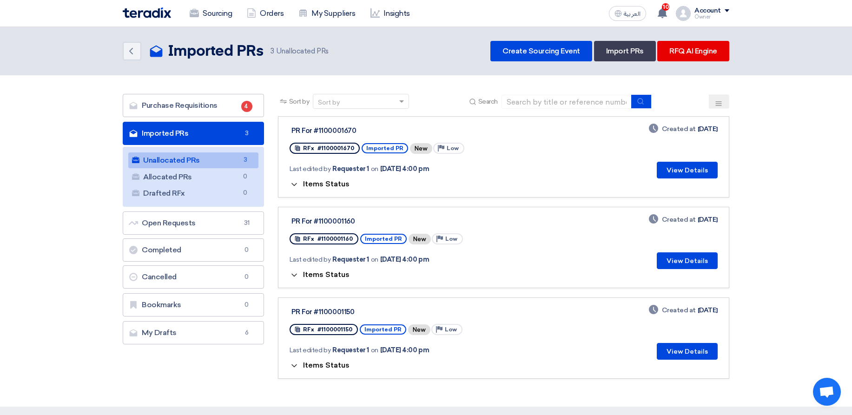
click at [324, 181] on span "Items Status" at bounding box center [326, 183] width 46 height 9
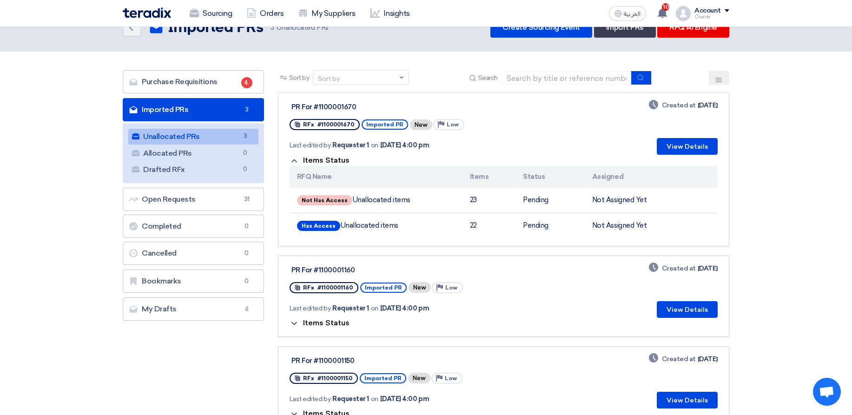
scroll to position [56, 0]
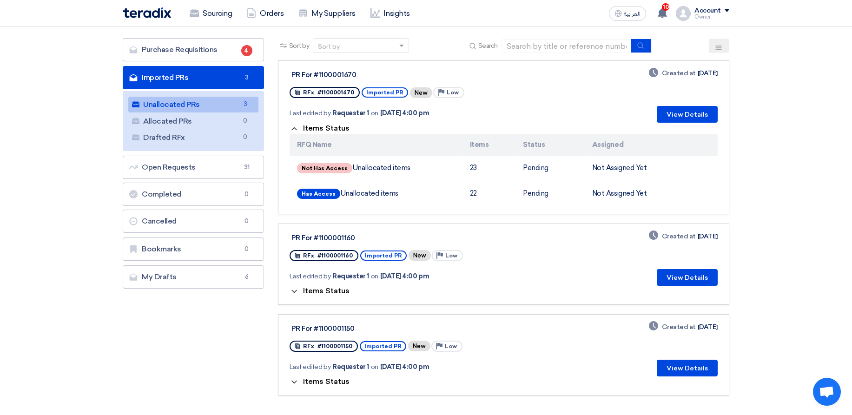
click at [337, 287] on span "Items Status" at bounding box center [326, 291] width 46 height 9
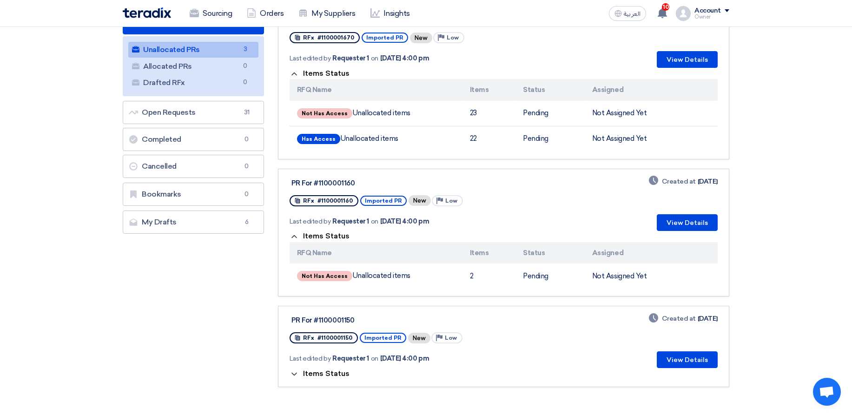
scroll to position [112, 0]
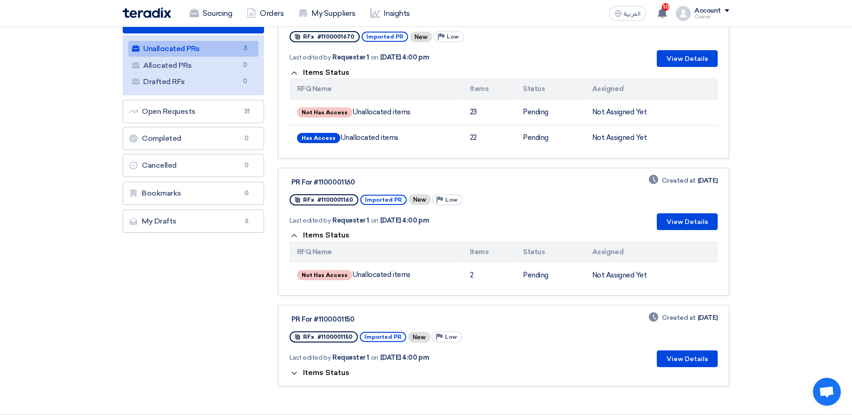
click at [331, 374] on span "Items Status" at bounding box center [326, 372] width 46 height 9
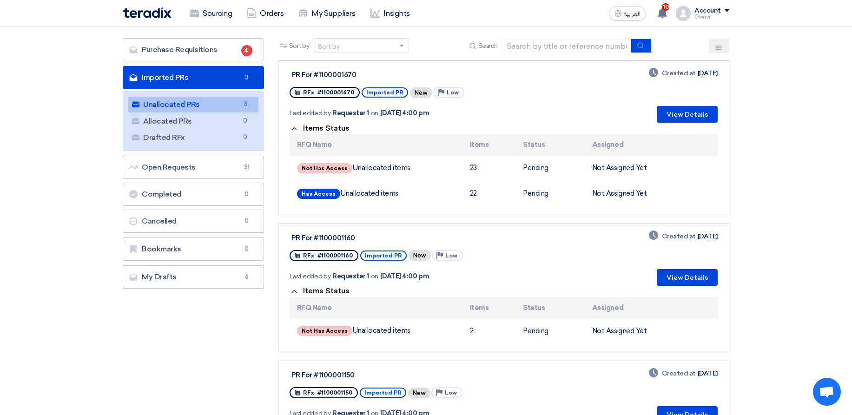
scroll to position [0, 0]
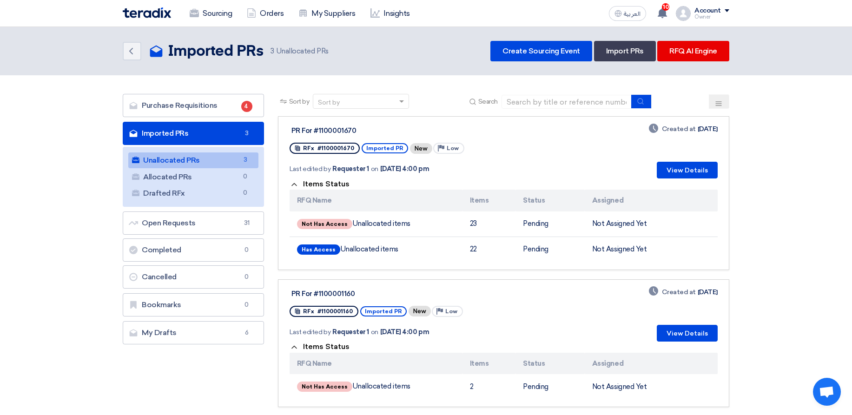
click at [373, 147] on span "Imported PR" at bounding box center [384, 148] width 46 height 10
click at [373, 148] on span "Imported PR" at bounding box center [384, 148] width 46 height 10
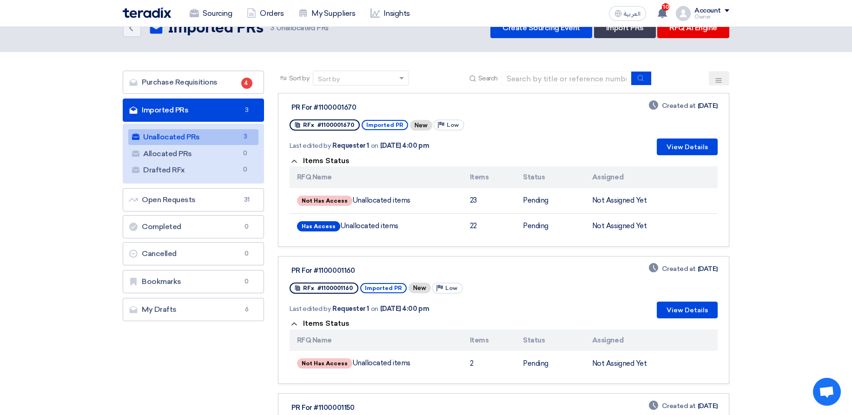
scroll to position [56, 0]
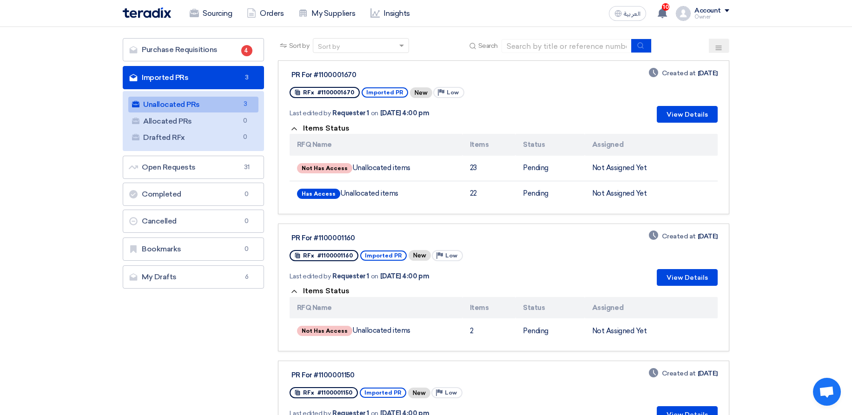
click at [785, 164] on section "Purchase Requisitions Purchase Requisitions 4 Imported PRs Imported PRs 3 Unall…" at bounding box center [426, 268] width 852 height 497
click at [707, 17] on div "Owner" at bounding box center [711, 16] width 35 height 5
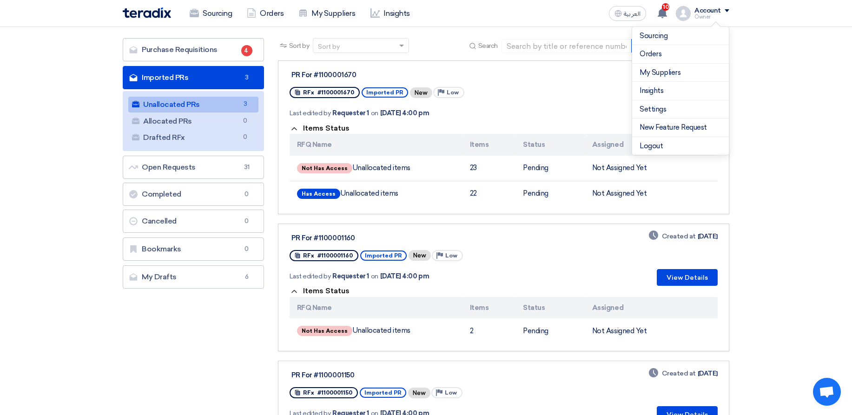
click at [470, 154] on th "Items" at bounding box center [488, 145] width 53 height 22
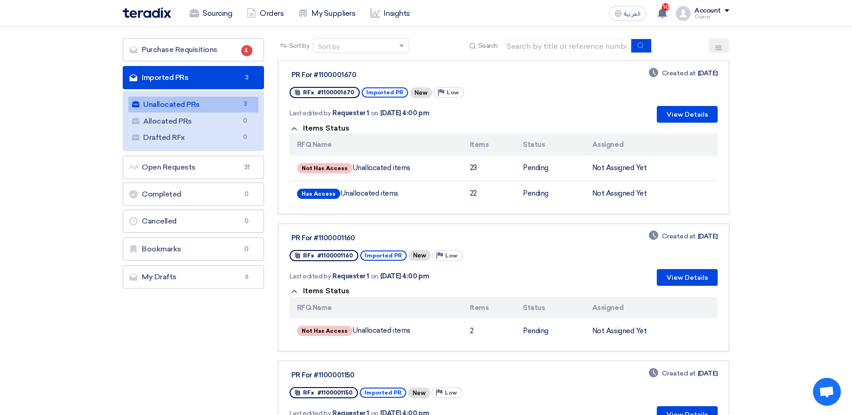
click at [334, 77] on div "PR For #1100001670" at bounding box center [407, 75] width 232 height 8
click at [330, 235] on div "PR For #1100001160" at bounding box center [407, 238] width 232 height 8
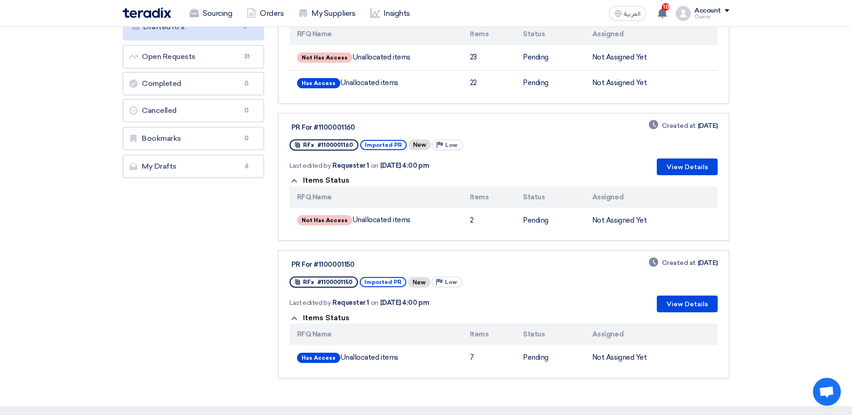
scroll to position [167, 0]
click at [341, 266] on div "PR For #1100001150" at bounding box center [407, 263] width 232 height 8
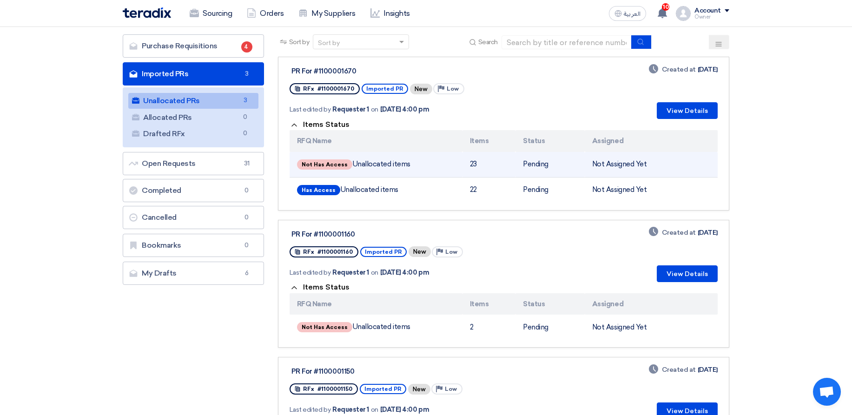
scroll to position [56, 0]
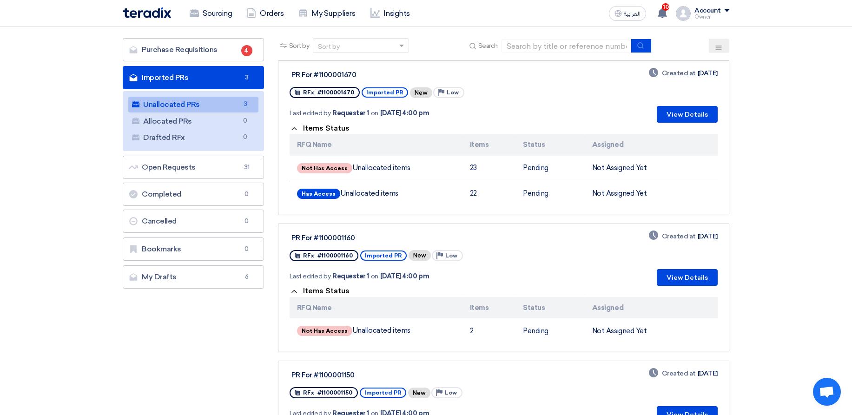
click at [333, 75] on div "PR For #1100001670" at bounding box center [407, 75] width 232 height 8
click at [335, 232] on div "PR For #1100001160" at bounding box center [407, 237] width 236 height 12
click at [364, 233] on div "PR For #1100001160" at bounding box center [407, 237] width 236 height 12
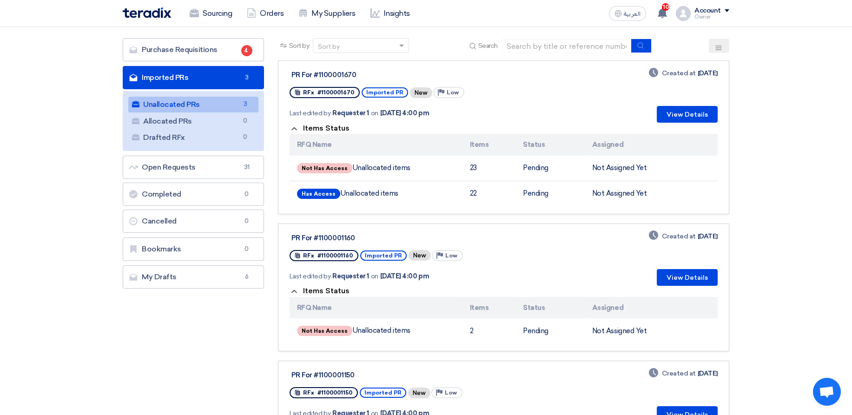
click at [506, 121] on div "Last edited by Requester 1 on Sep 17, 2025, 4:00 pm" at bounding box center [407, 113] width 236 height 19
click at [824, 191] on section "Purchase Requisitions Purchase Requisitions 4 Imported PRs Imported PRs 3 Unall…" at bounding box center [426, 268] width 852 height 497
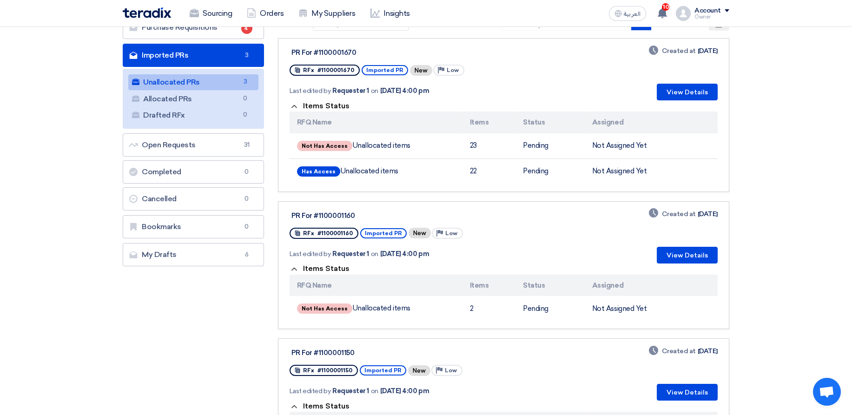
scroll to position [80, 0]
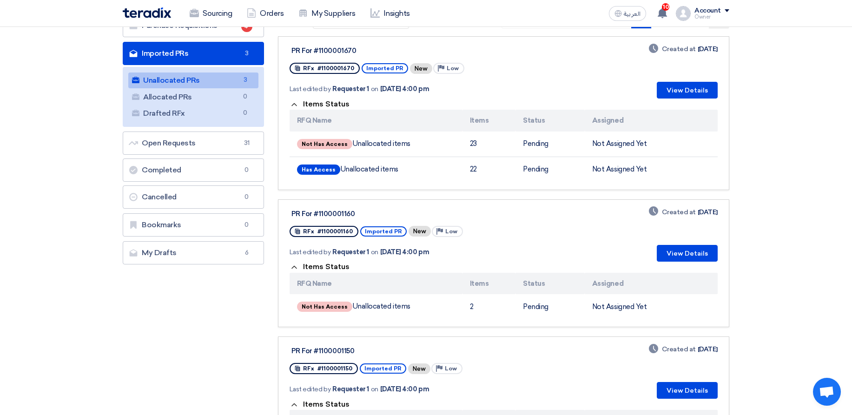
click at [331, 51] on div "PR For #1100001670" at bounding box center [407, 50] width 232 height 8
click at [704, 95] on button "View Details" at bounding box center [687, 90] width 61 height 17
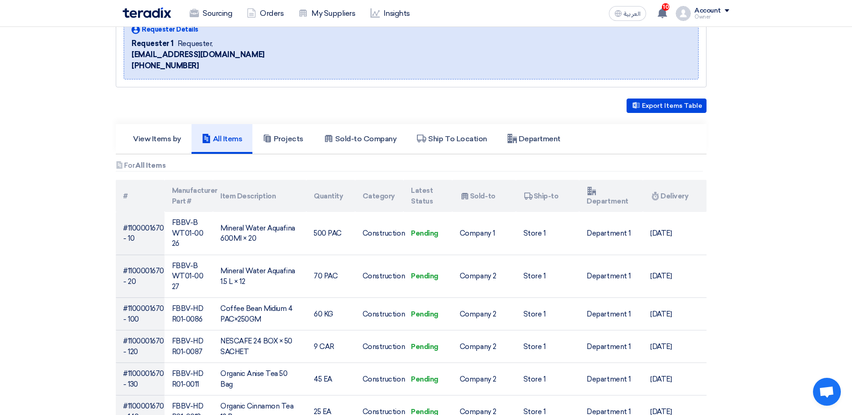
scroll to position [141, 0]
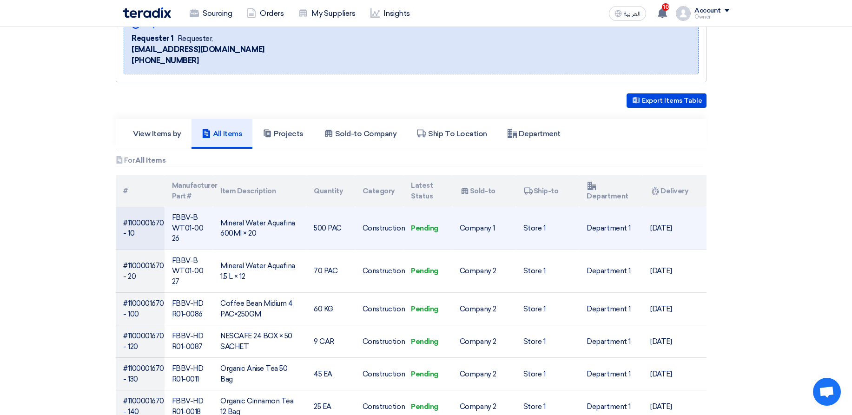
click at [392, 221] on td "Construction" at bounding box center [379, 228] width 49 height 43
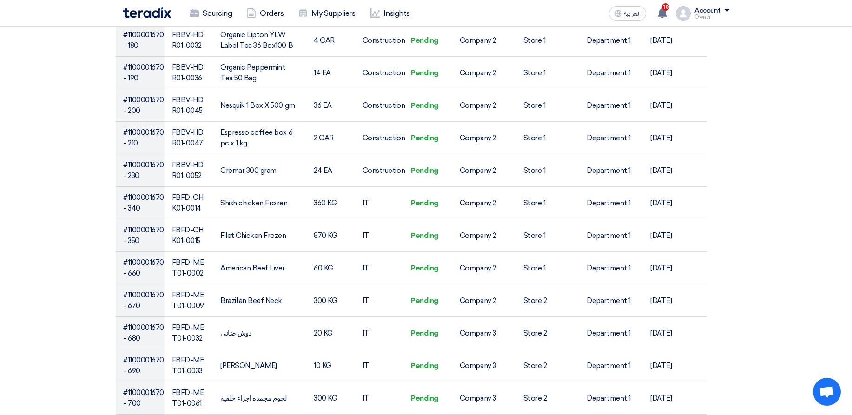
scroll to position [638, 0]
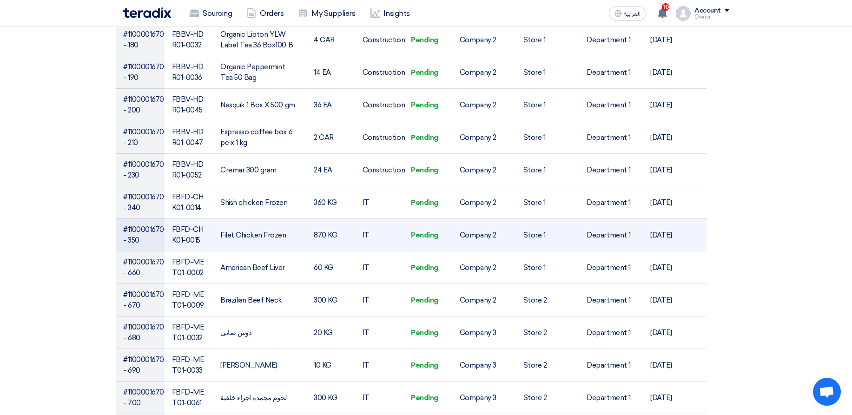
click at [392, 219] on td "IT" at bounding box center [379, 235] width 49 height 33
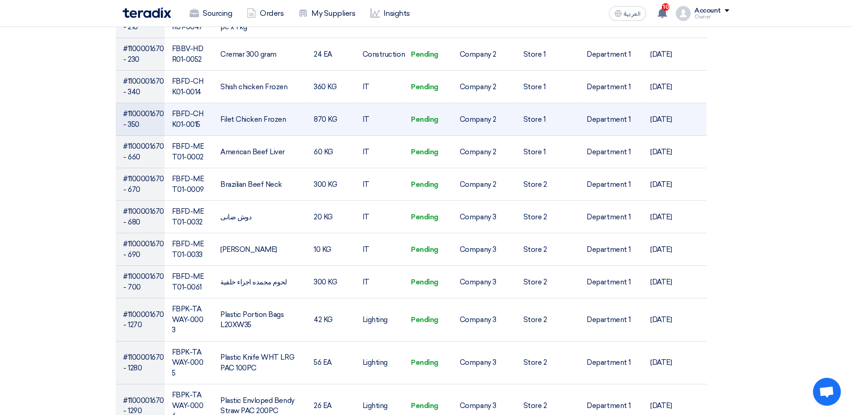
scroll to position [917, 0]
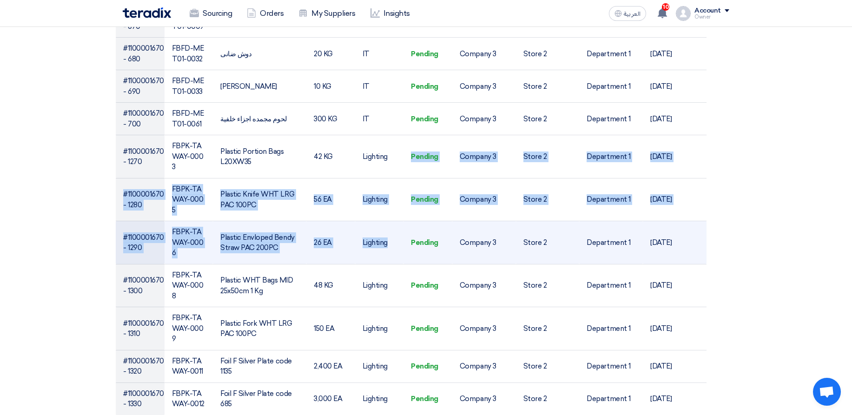
drag, startPoint x: 375, startPoint y: 143, endPoint x: 374, endPoint y: 218, distance: 75.8
click at [374, 218] on tbody "#1100001670 - 10 FBBV-BWT01-0026 Mineral Water Aquafina 600Ml × 20 500 PAC Cons…" at bounding box center [411, 256] width 591 height 1651
click at [374, 221] on td "Lighting" at bounding box center [379, 242] width 49 height 43
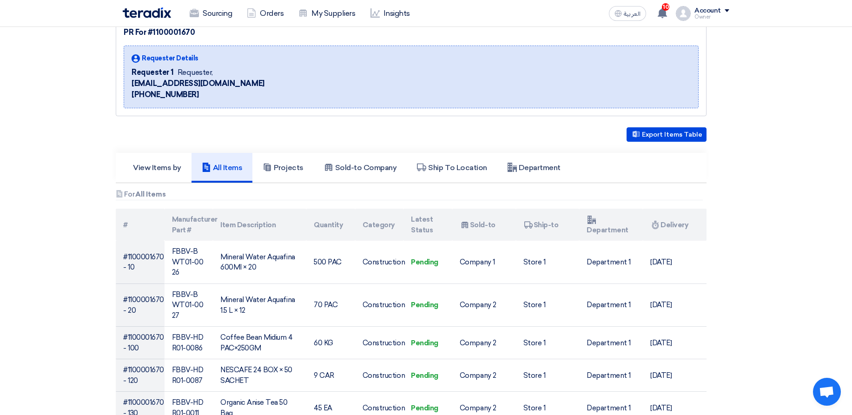
scroll to position [112, 0]
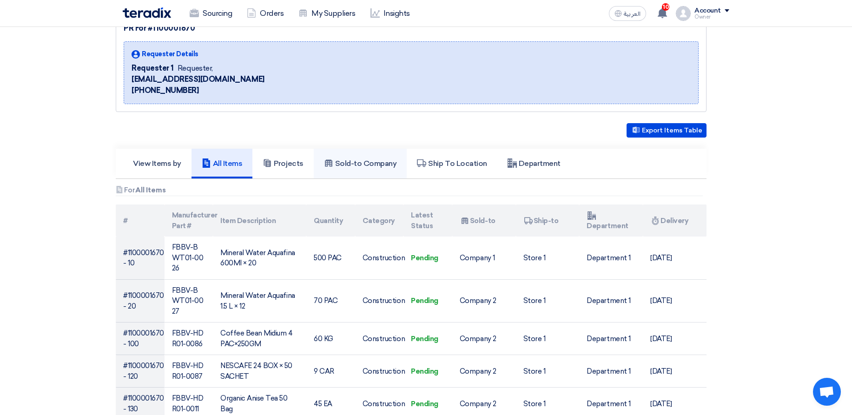
click at [359, 166] on h5 "Sold-to Company" at bounding box center [360, 163] width 73 height 9
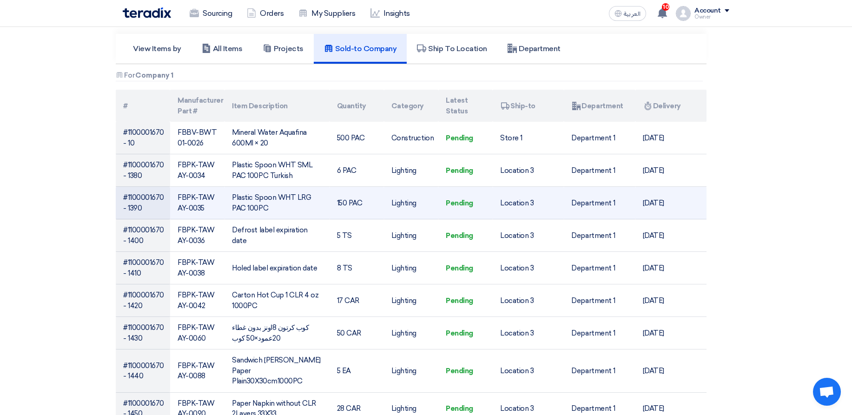
scroll to position [167, 0]
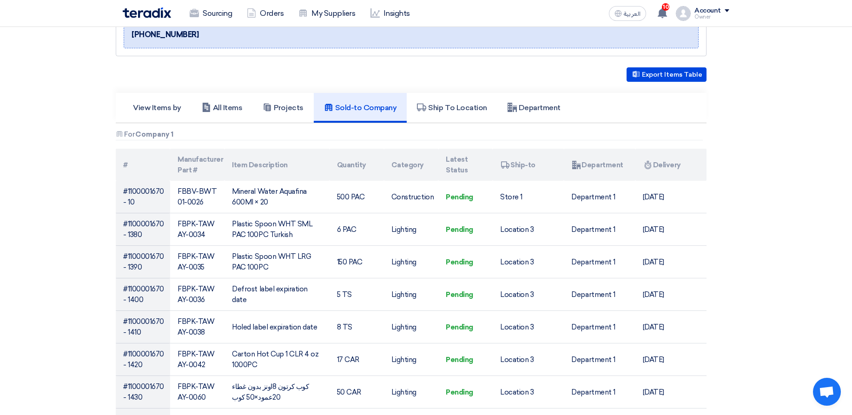
drag, startPoint x: 163, startPoint y: 135, endPoint x: 217, endPoint y: 135, distance: 53.9
click at [217, 135] on div "Attachments For Company 1" at bounding box center [409, 136] width 587 height 10
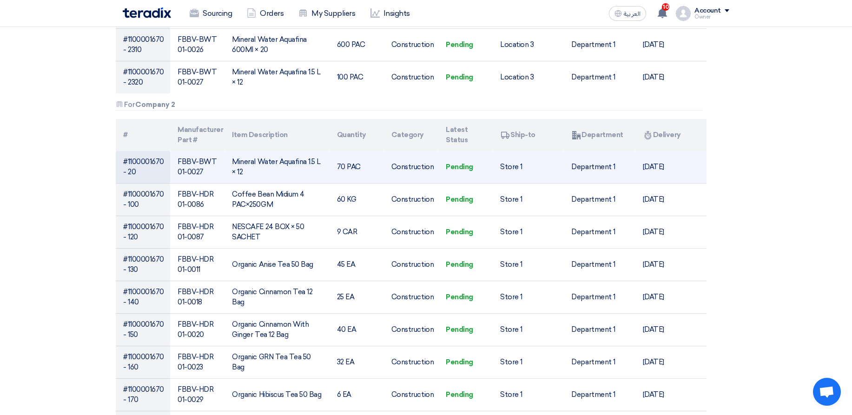
scroll to position [725, 0]
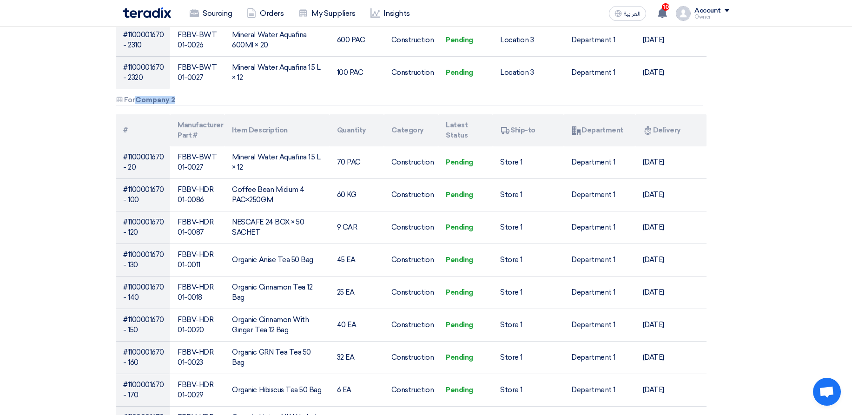
drag, startPoint x: 139, startPoint y: 87, endPoint x: 243, endPoint y: 88, distance: 104.5
click at [243, 96] on div "Attachments For Company 2" at bounding box center [409, 101] width 587 height 10
click at [244, 96] on div "Attachments For Company 2" at bounding box center [409, 101] width 587 height 10
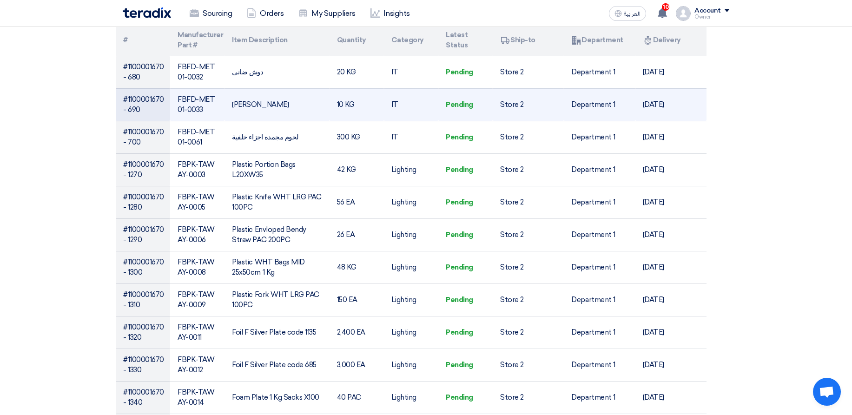
scroll to position [1282, 0]
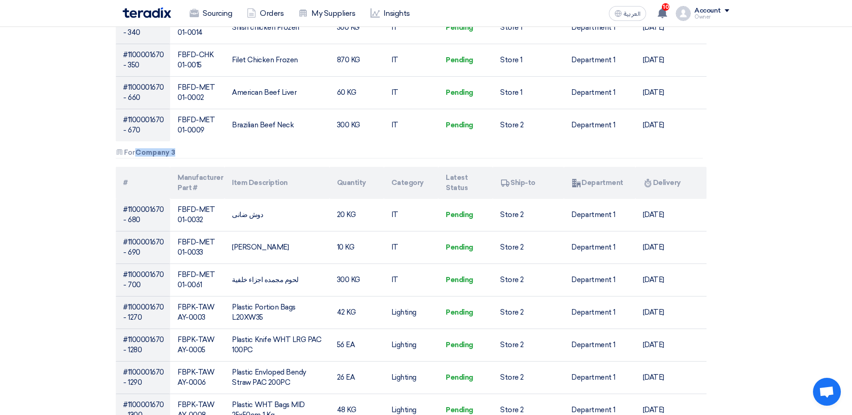
drag, startPoint x: 138, startPoint y: 139, endPoint x: 225, endPoint y: 141, distance: 87.4
click at [222, 149] on div "Attachments For Company 3" at bounding box center [409, 154] width 587 height 10
click at [227, 149] on div "Attachments For Company 3" at bounding box center [409, 154] width 587 height 10
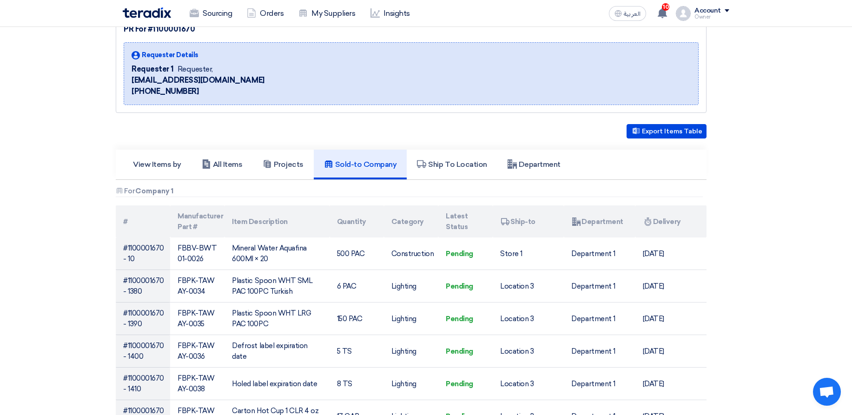
scroll to position [56, 0]
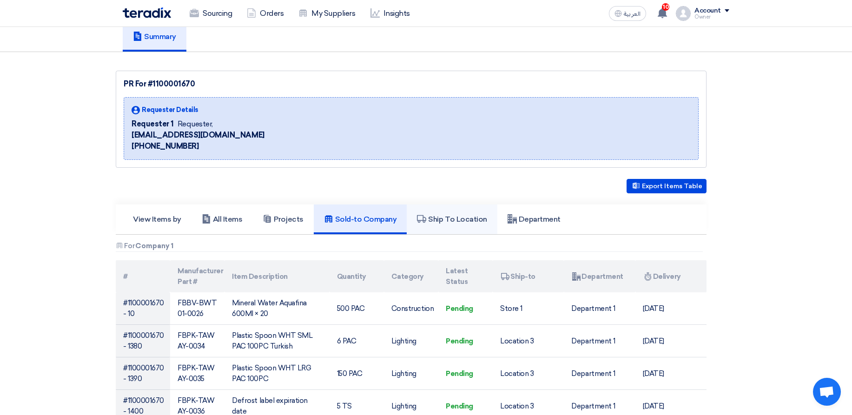
click at [453, 213] on link "Ship To Location" at bounding box center [452, 219] width 90 height 30
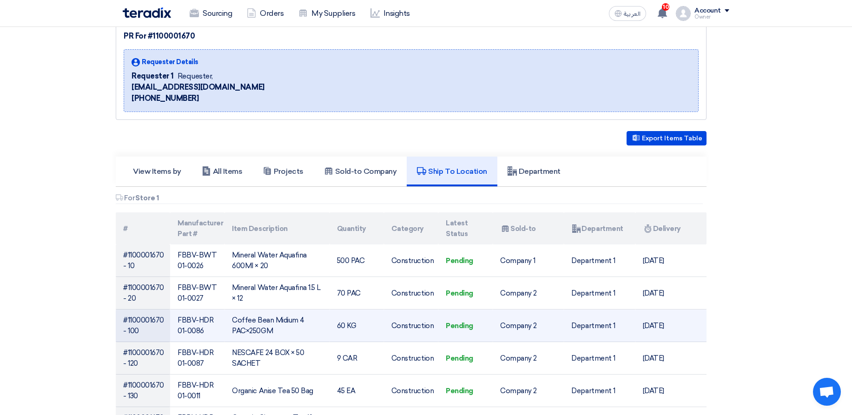
scroll to position [223, 0]
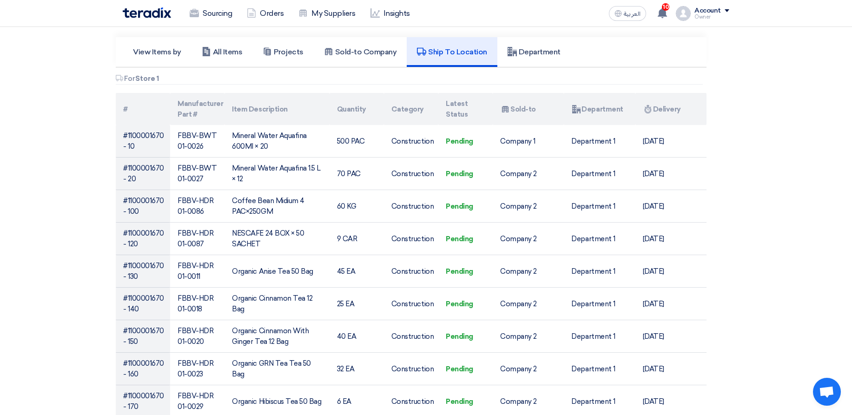
drag, startPoint x: 131, startPoint y: 78, endPoint x: 203, endPoint y: 81, distance: 71.7
click at [203, 81] on div "Attachments For Store 1" at bounding box center [409, 80] width 587 height 10
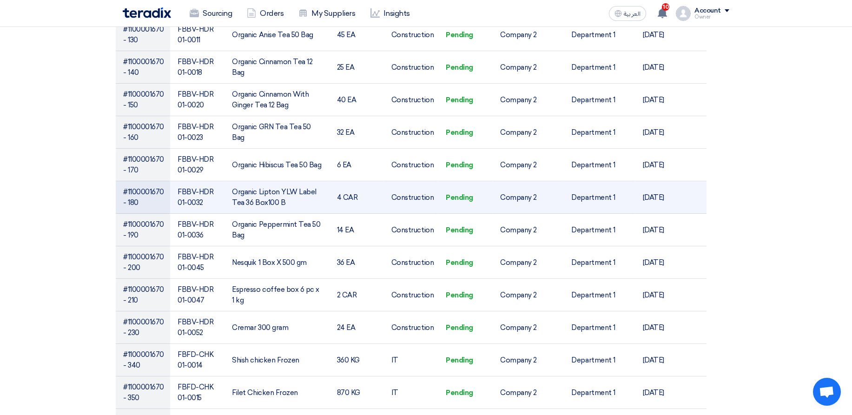
scroll to position [558, 0]
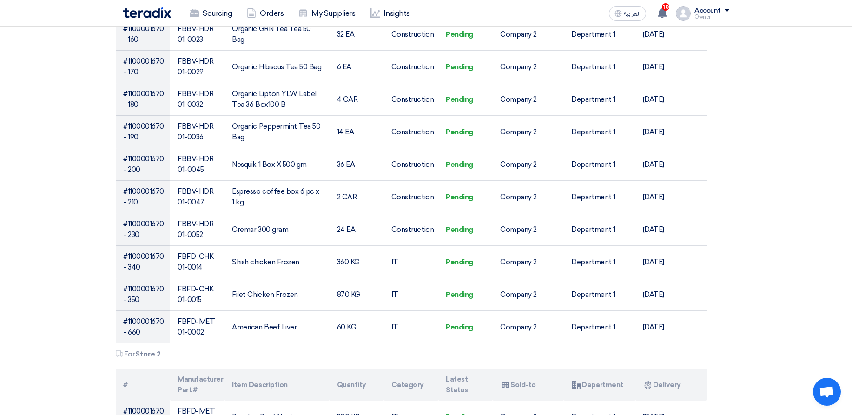
drag, startPoint x: 131, startPoint y: 354, endPoint x: 167, endPoint y: 355, distance: 36.8
click at [164, 355] on div "Attachments For Store 2" at bounding box center [409, 355] width 587 height 10
click at [181, 355] on div "Attachments For Store 2" at bounding box center [409, 355] width 587 height 10
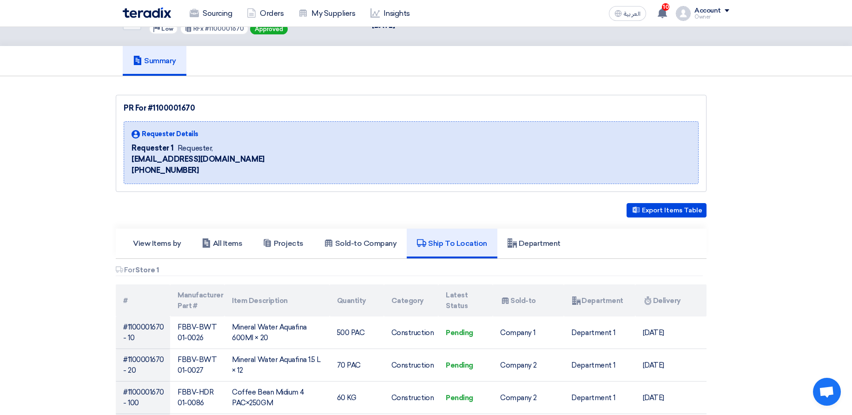
scroll to position [0, 0]
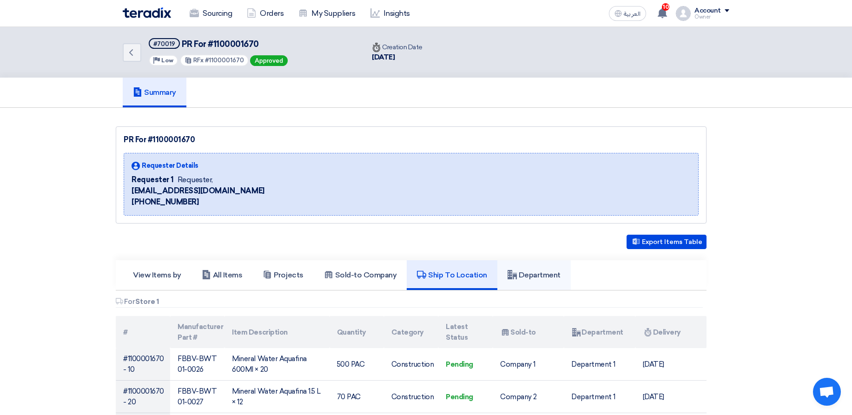
click at [521, 278] on h5 "Department" at bounding box center [533, 274] width 53 height 9
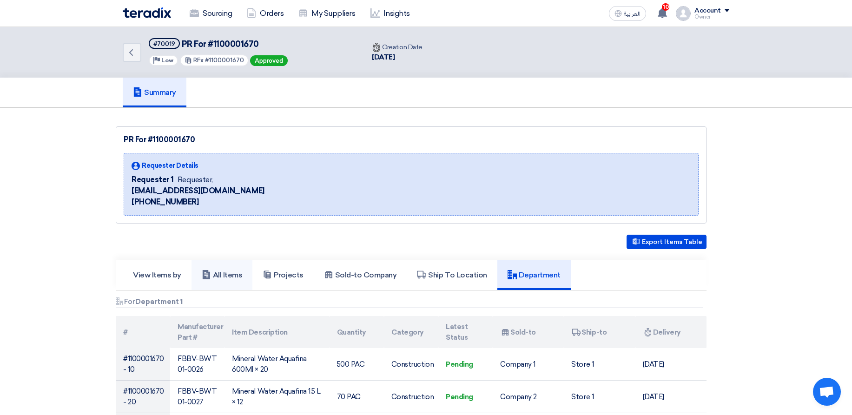
click at [226, 273] on h5 "All Items" at bounding box center [222, 274] width 41 height 9
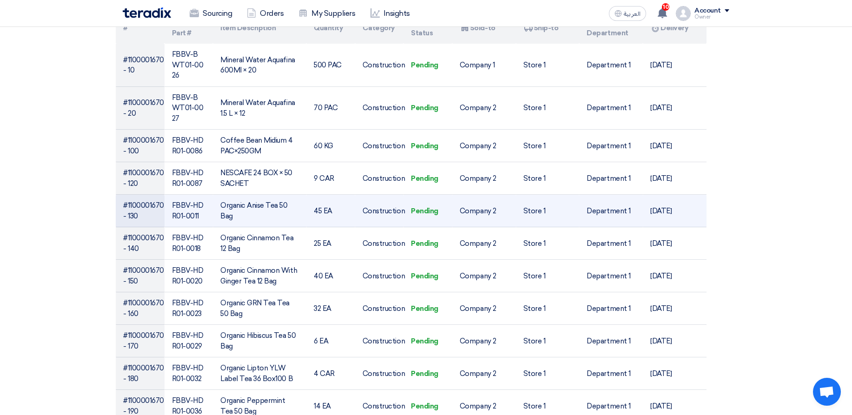
scroll to position [279, 0]
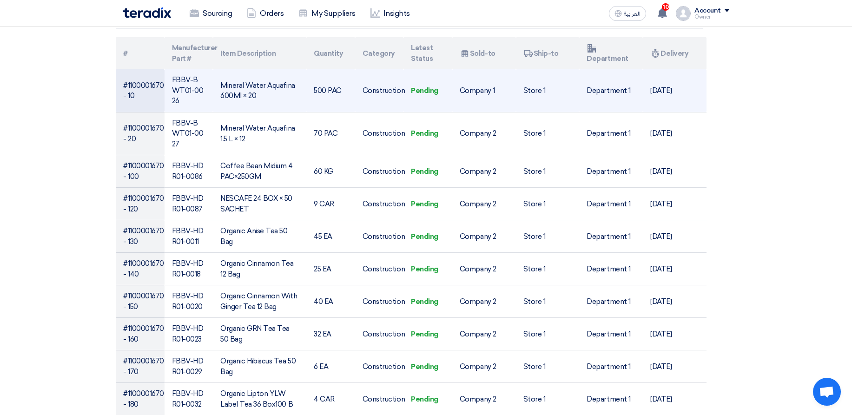
click at [375, 85] on td "Construction" at bounding box center [379, 90] width 49 height 43
click at [375, 84] on td "Construction" at bounding box center [379, 90] width 49 height 43
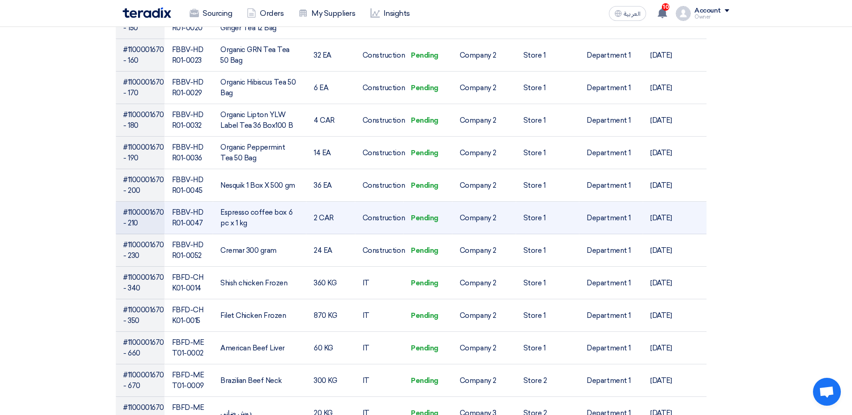
scroll to position [725, 0]
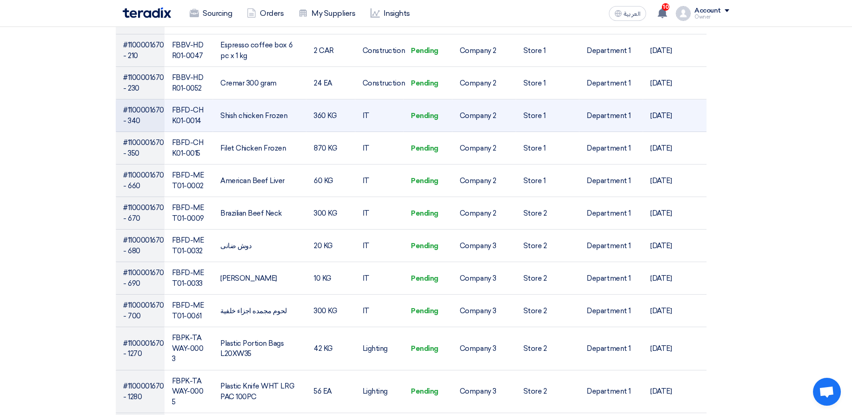
click at [363, 99] on td "IT" at bounding box center [379, 115] width 49 height 33
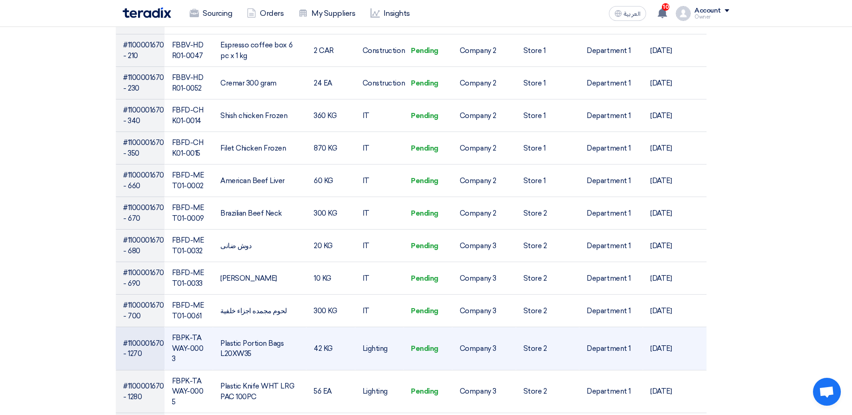
click at [382, 327] on td "Lighting" at bounding box center [379, 348] width 49 height 43
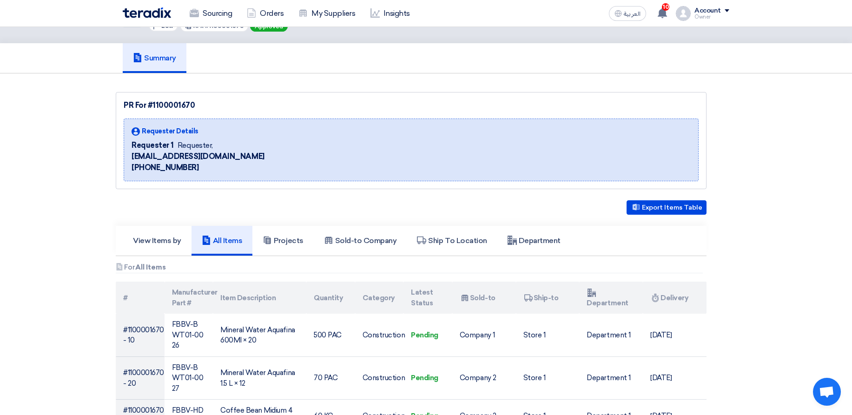
scroll to position [0, 0]
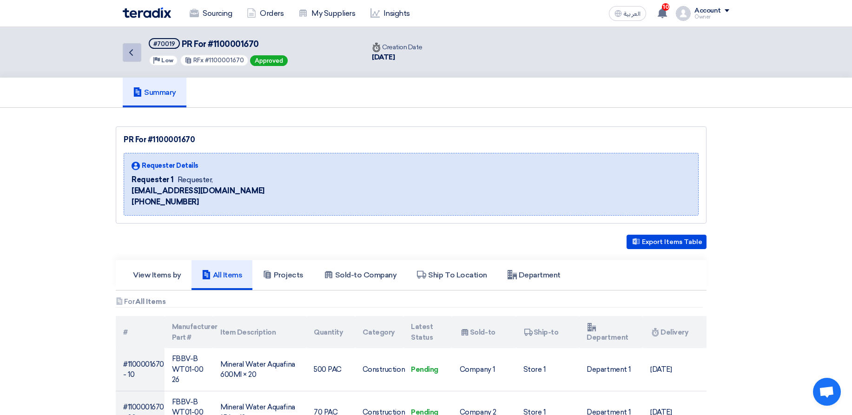
click at [138, 58] on link "Back" at bounding box center [132, 52] width 19 height 19
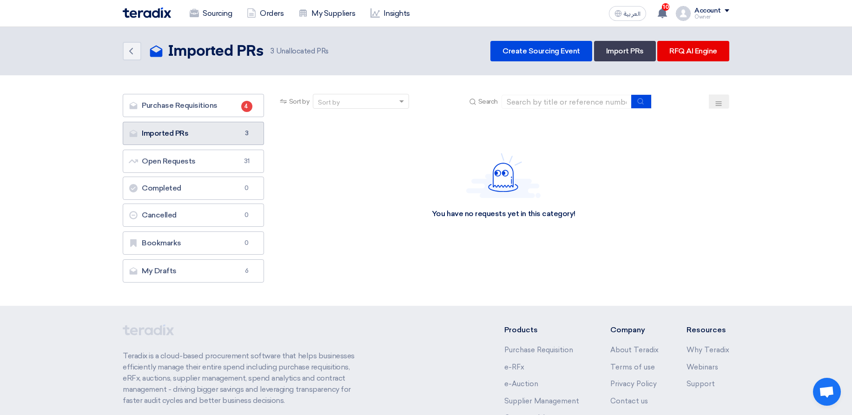
click at [220, 139] on link "Imported PRs Imported PRs 3" at bounding box center [193, 133] width 141 height 23
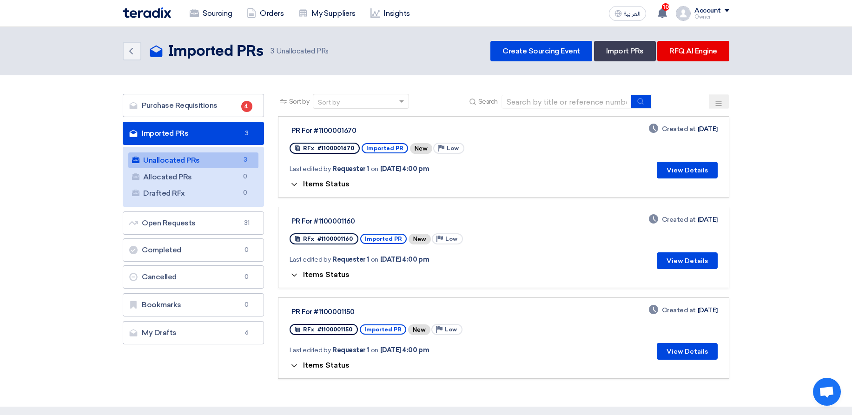
click at [317, 181] on span "Items Status" at bounding box center [326, 183] width 46 height 9
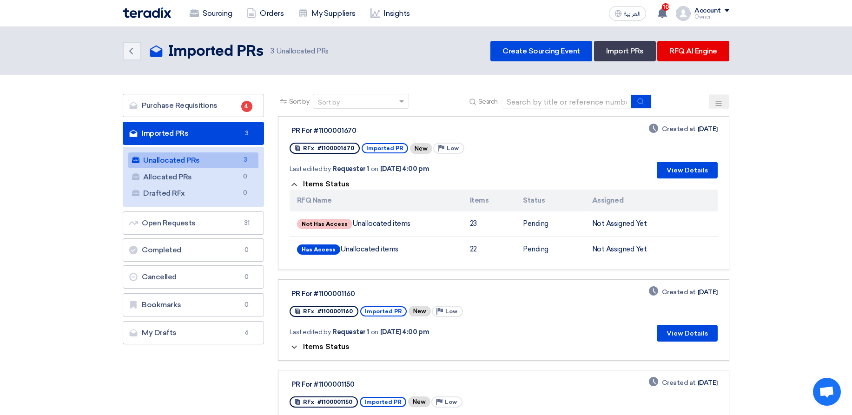
click at [341, 185] on span "Items Status" at bounding box center [326, 183] width 46 height 9
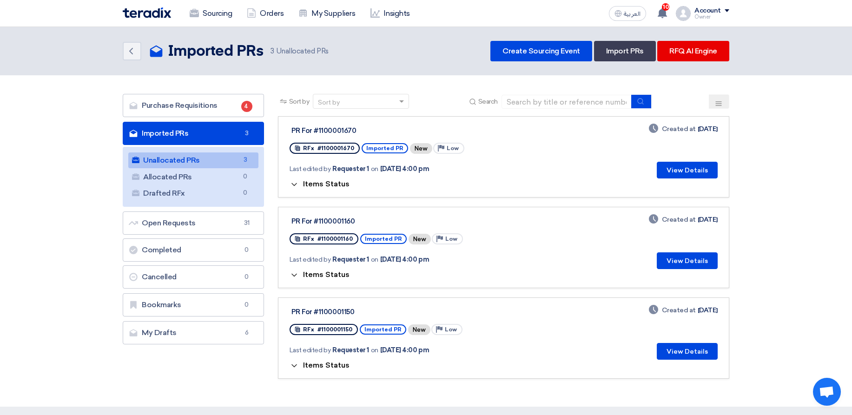
click at [341, 185] on span "Items Status" at bounding box center [326, 183] width 46 height 9
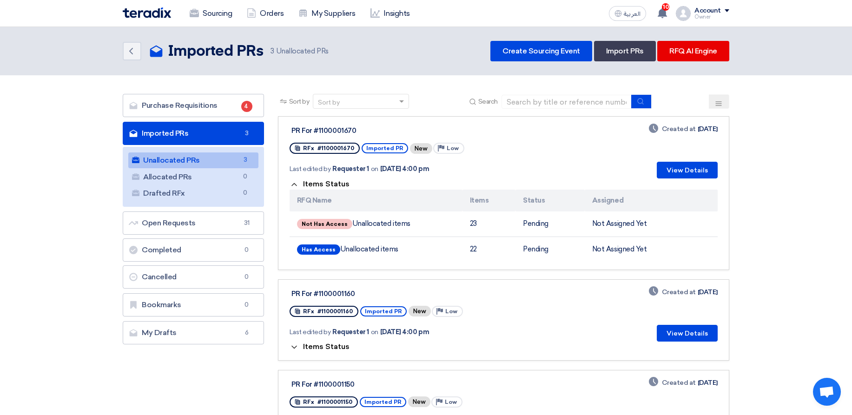
click at [432, 191] on th "RFQ Name" at bounding box center [375, 201] width 173 height 22
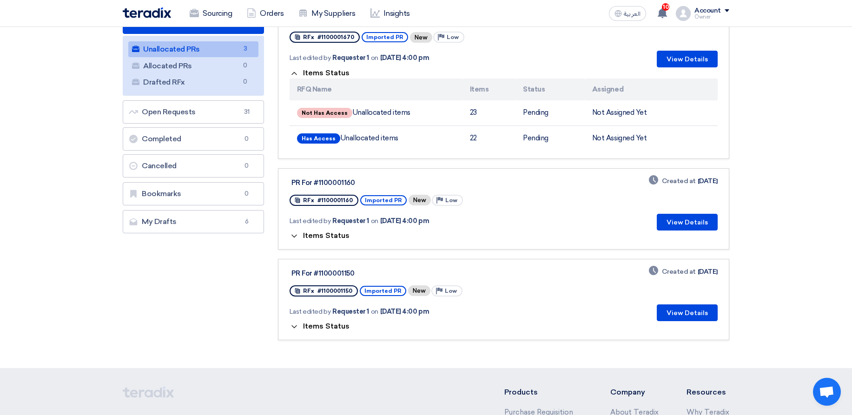
scroll to position [112, 0]
click at [333, 234] on span "Items Status" at bounding box center [326, 235] width 46 height 9
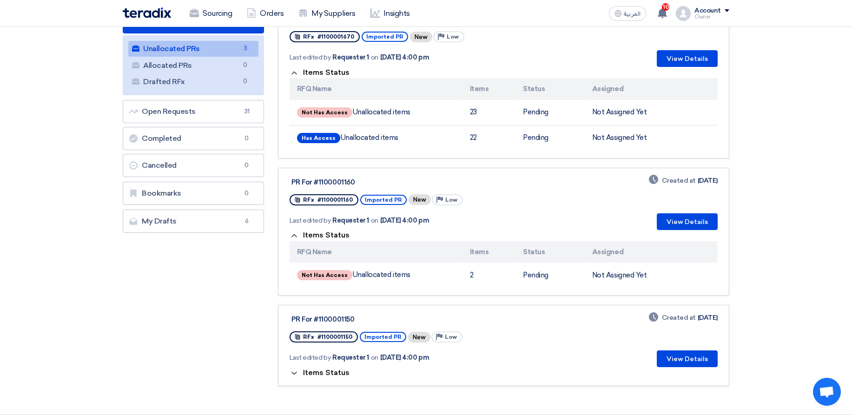
click at [333, 234] on span "Items Status" at bounding box center [326, 235] width 46 height 9
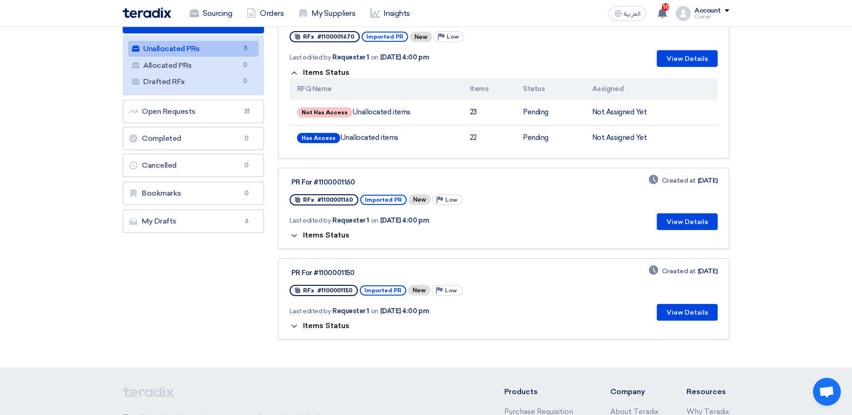
click at [335, 325] on span "Items Status" at bounding box center [326, 326] width 46 height 9
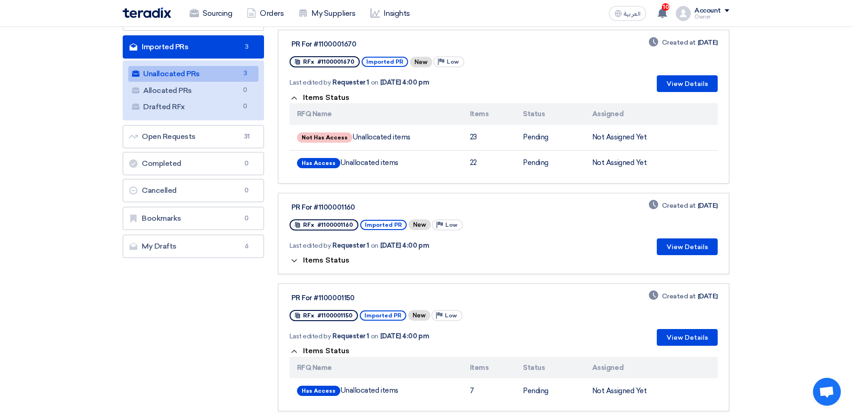
scroll to position [56, 0]
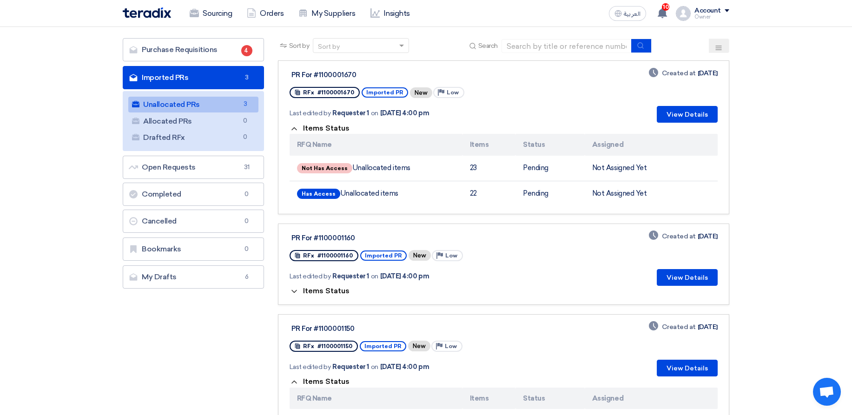
click at [340, 74] on div "PR For #1100001670" at bounding box center [407, 75] width 232 height 8
click at [340, 73] on div "PR For #1100001670" at bounding box center [407, 75] width 232 height 8
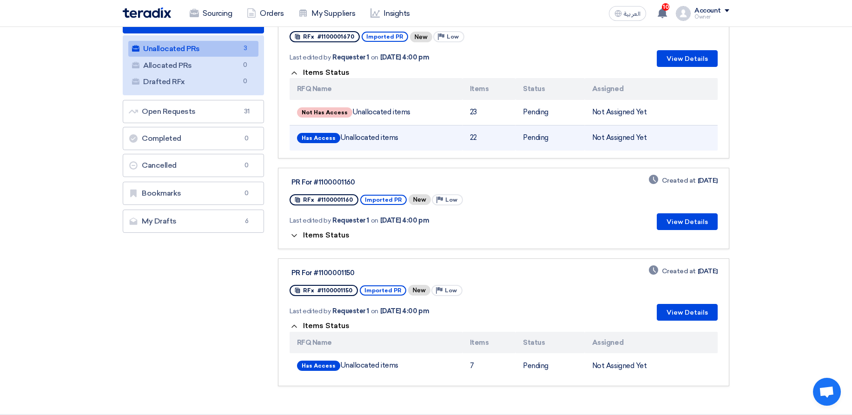
drag, startPoint x: 348, startPoint y: 144, endPoint x: 398, endPoint y: 137, distance: 50.2
click at [398, 137] on td "Has Access Unallocated items" at bounding box center [375, 138] width 173 height 26
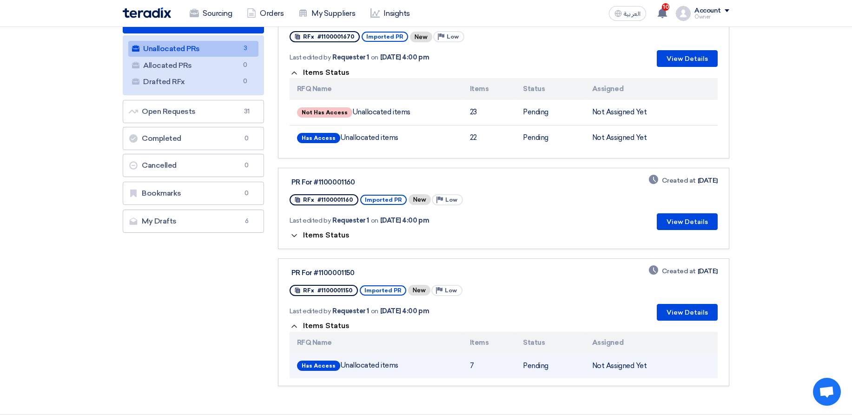
drag, startPoint x: 349, startPoint y: 365, endPoint x: 407, endPoint y: 193, distance: 181.3
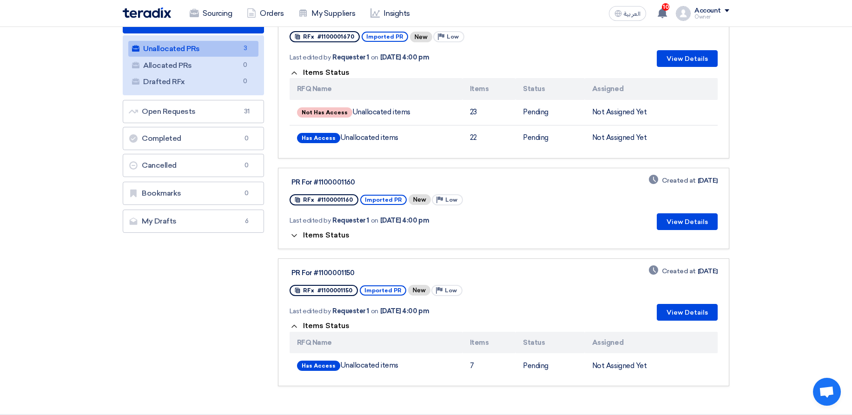
click at [422, 366] on td "Has Access Unallocated items" at bounding box center [375, 365] width 173 height 25
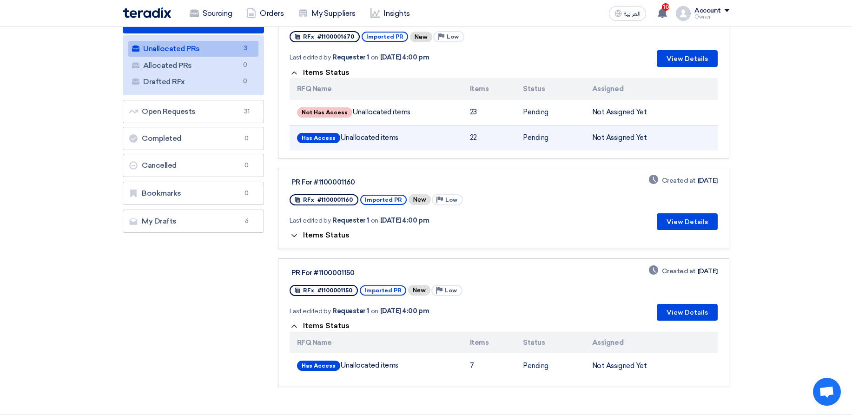
drag, startPoint x: 356, startPoint y: 135, endPoint x: 405, endPoint y: 136, distance: 48.3
click at [405, 136] on td "Has Access Unallocated items" at bounding box center [375, 138] width 173 height 26
click at [414, 135] on td "Has Access Unallocated items" at bounding box center [375, 138] width 173 height 26
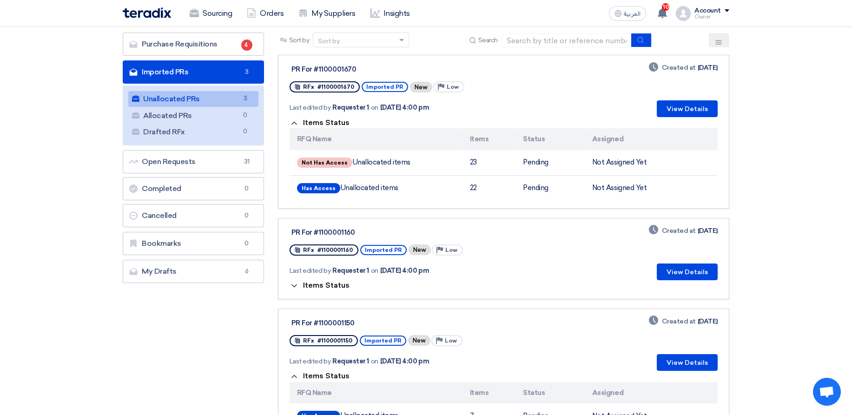
scroll to position [0, 0]
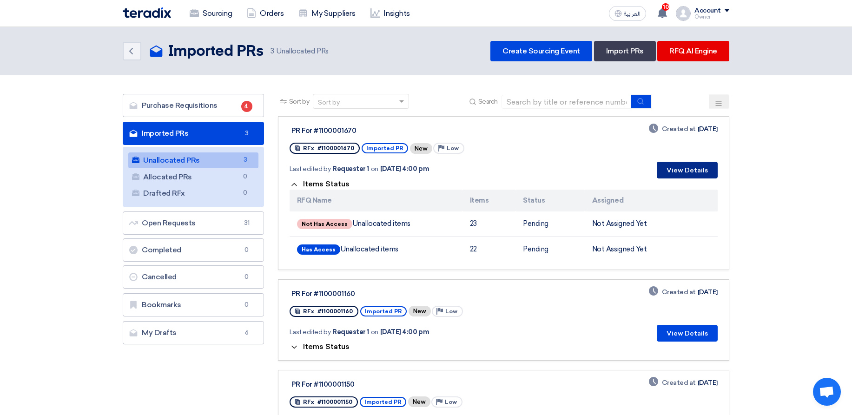
click at [682, 165] on button "View Details" at bounding box center [687, 170] width 61 height 17
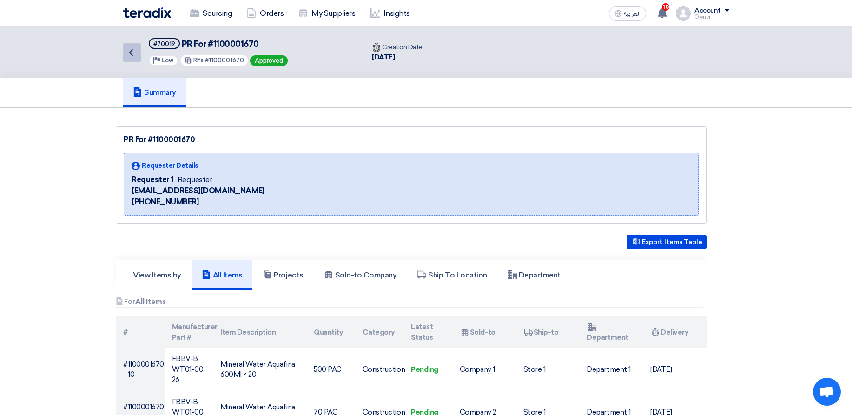
click at [133, 59] on link "Back" at bounding box center [132, 52] width 19 height 19
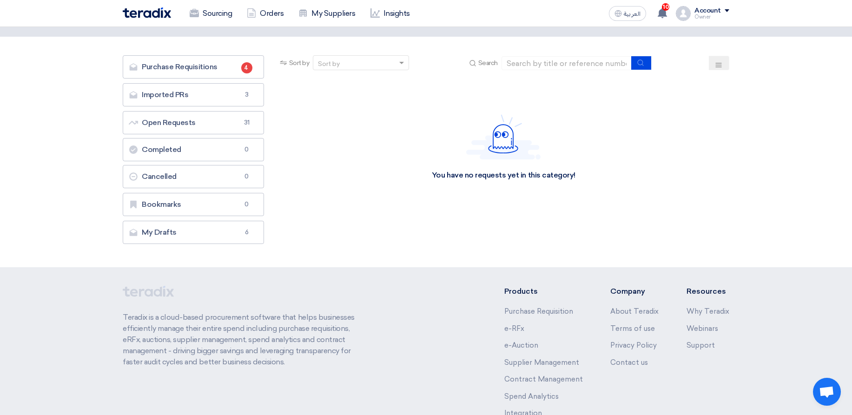
scroll to position [101, 0]
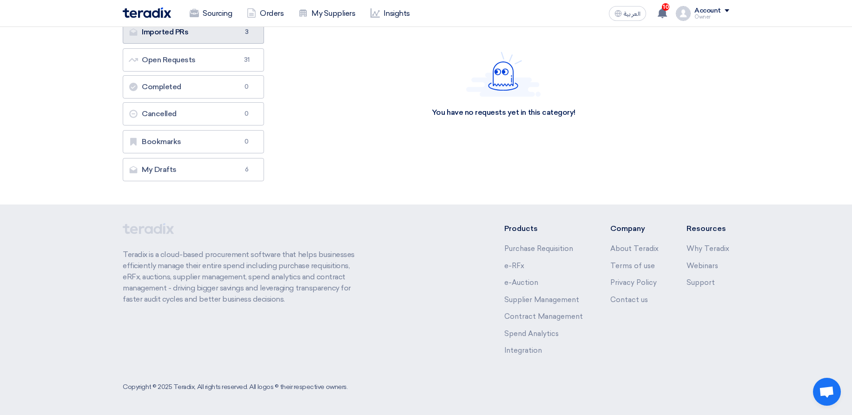
click at [235, 43] on link "Imported PRs Imported PRs 3" at bounding box center [193, 31] width 141 height 23
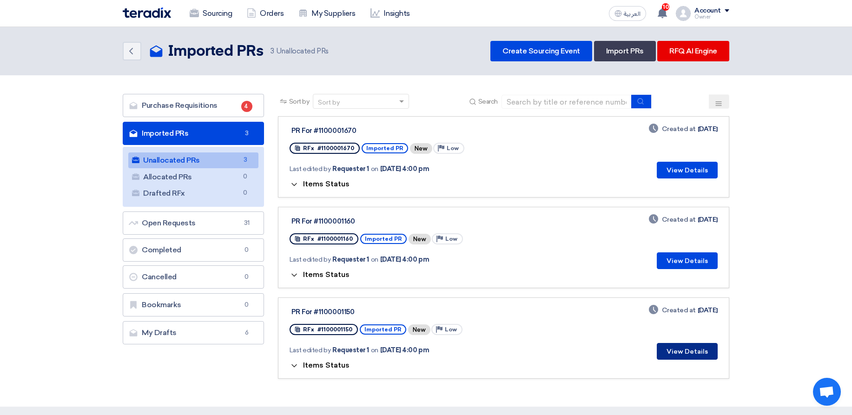
click at [698, 346] on button "View Details" at bounding box center [687, 351] width 61 height 17
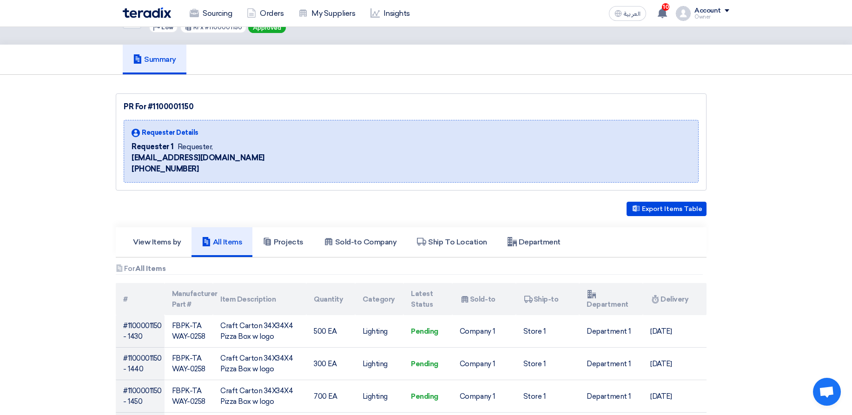
scroll to position [167, 0]
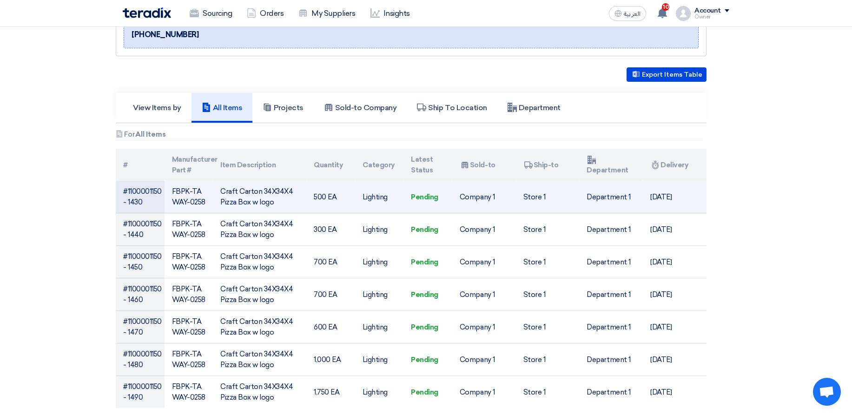
click at [381, 199] on td "Lighting" at bounding box center [379, 197] width 49 height 33
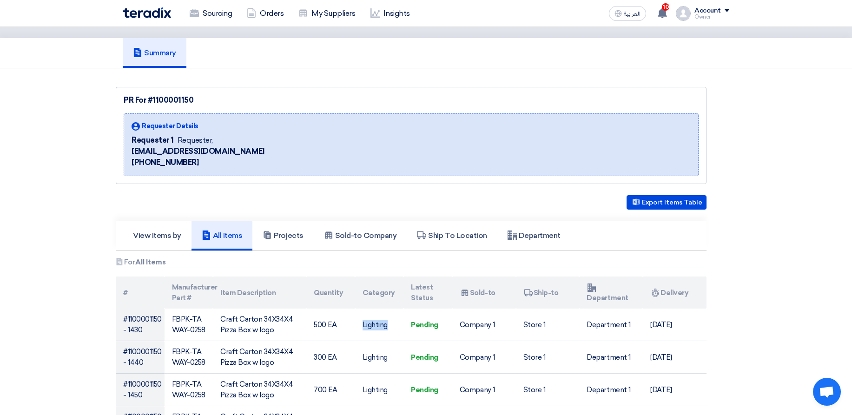
scroll to position [0, 0]
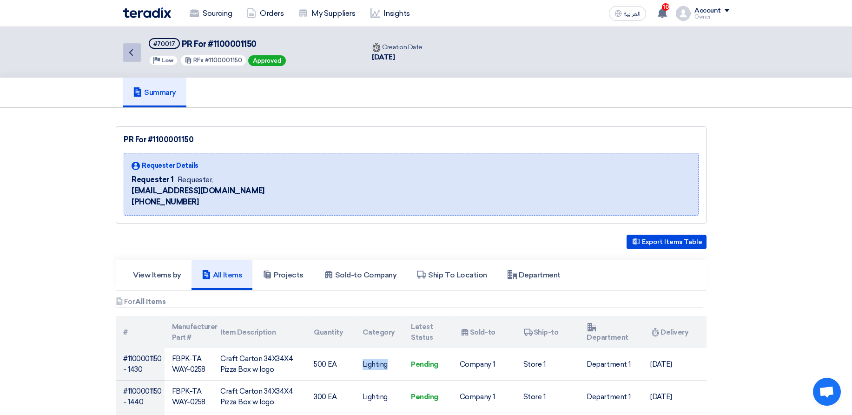
click at [137, 50] on link "Back" at bounding box center [132, 52] width 19 height 19
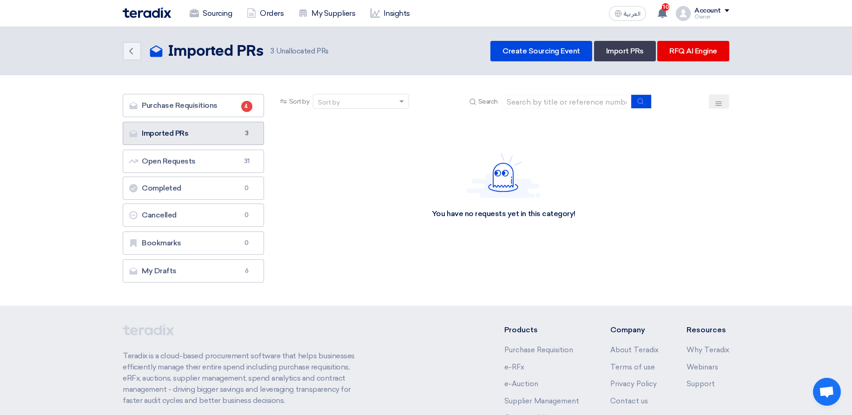
click at [220, 127] on link "Imported PRs Imported PRs 3" at bounding box center [193, 133] width 141 height 23
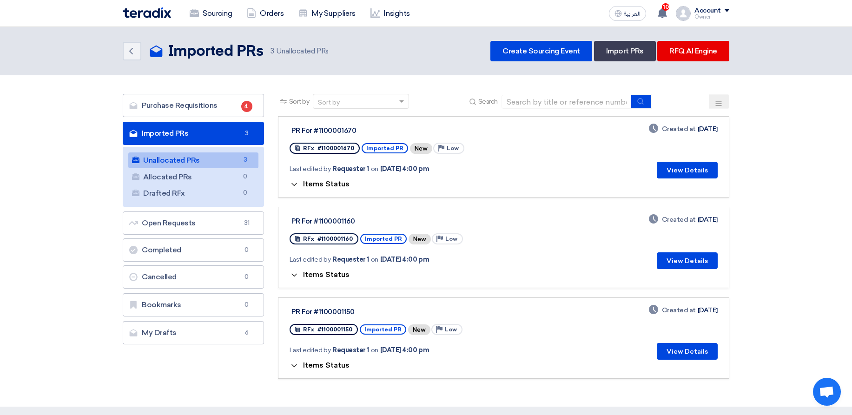
click at [337, 179] on span "Items Status" at bounding box center [326, 183] width 46 height 9
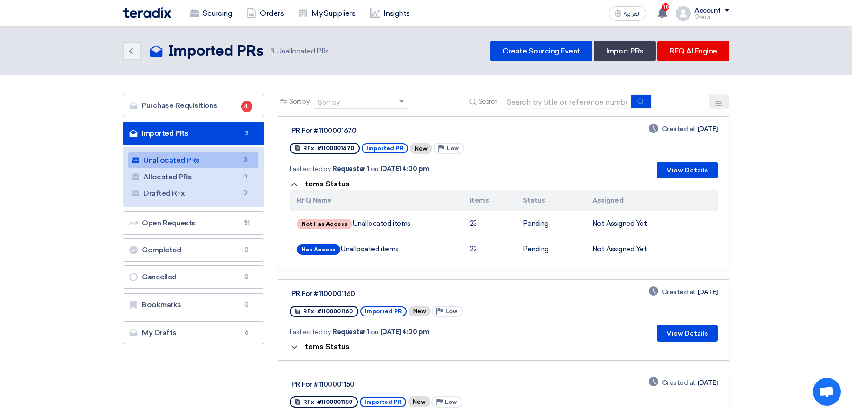
click at [332, 354] on link "PR For #1100001160 RFx #1100001160 Imported PR New Priority Low Last edited by …" at bounding box center [503, 319] width 451 height 81
click at [331, 348] on span "Items Status" at bounding box center [326, 346] width 46 height 9
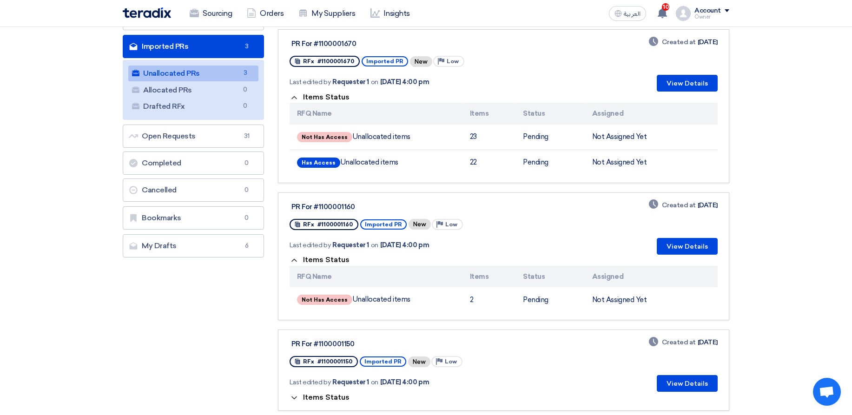
scroll to position [112, 0]
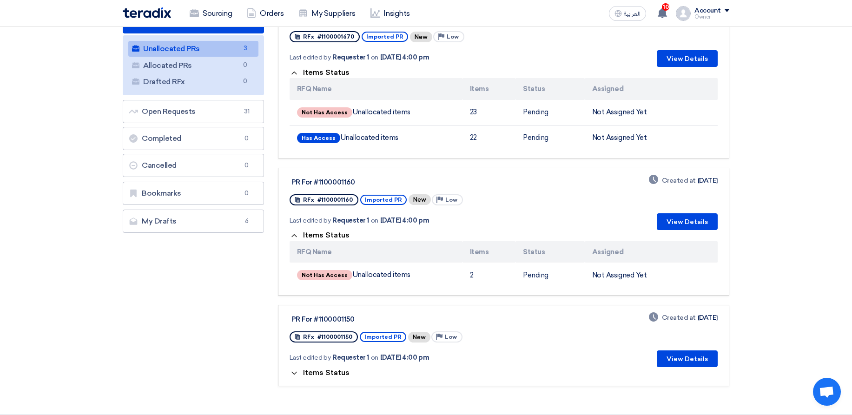
click at [335, 373] on span "Items Status" at bounding box center [326, 372] width 46 height 9
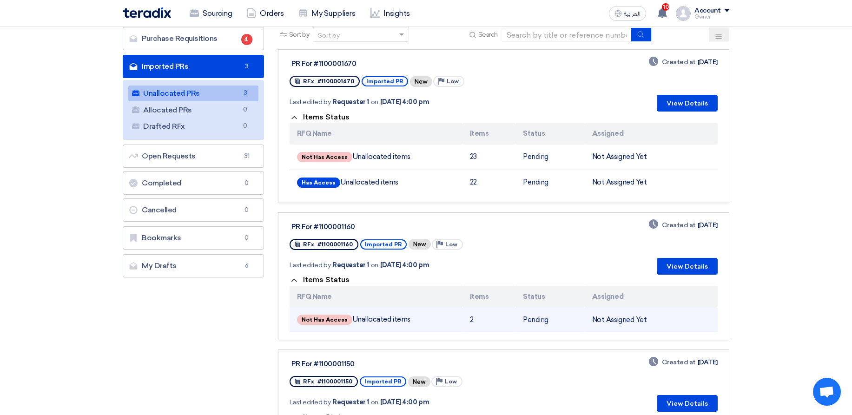
scroll to position [56, 0]
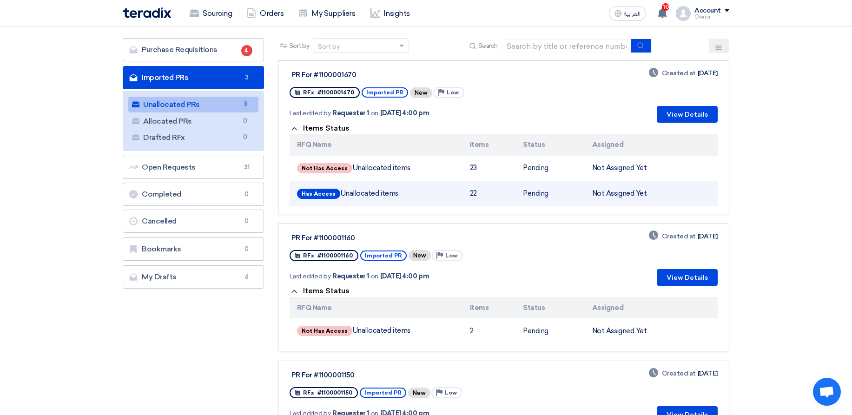
drag, startPoint x: 343, startPoint y: 194, endPoint x: 403, endPoint y: 197, distance: 59.6
click at [403, 197] on td "Has Access Unallocated items" at bounding box center [375, 194] width 173 height 26
click at [406, 197] on td "Has Access Unallocated items" at bounding box center [375, 194] width 173 height 26
click at [337, 195] on span "Has Access" at bounding box center [318, 194] width 43 height 10
drag, startPoint x: 339, startPoint y: 195, endPoint x: 405, endPoint y: 194, distance: 66.5
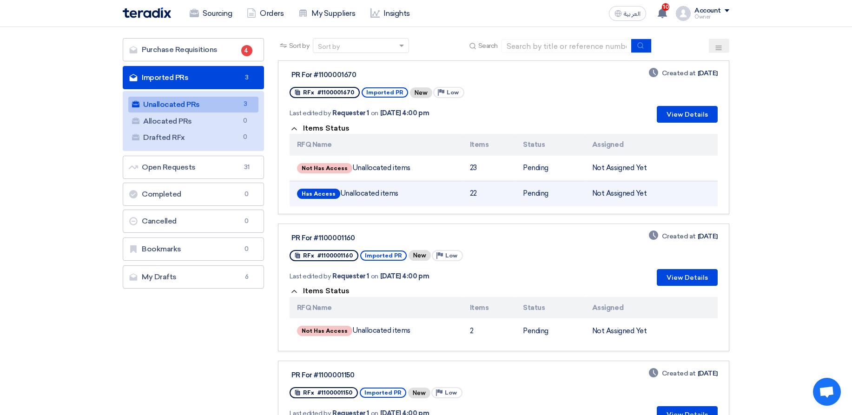
click at [405, 194] on td "Has Access Unallocated items" at bounding box center [375, 194] width 173 height 26
click at [410, 193] on td "Has Access Unallocated items" at bounding box center [375, 194] width 173 height 26
drag, startPoint x: 341, startPoint y: 193, endPoint x: 483, endPoint y: 200, distance: 142.8
click at [431, 199] on td "Has Access Unallocated items" at bounding box center [375, 194] width 173 height 26
drag, startPoint x: 481, startPoint y: 194, endPoint x: 342, endPoint y: 197, distance: 139.9
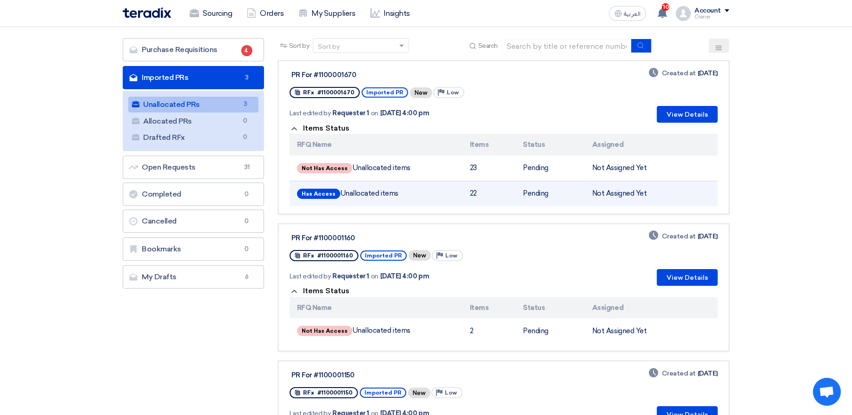
click at [342, 197] on tr "Has Access Unallocated items 22 Pending Not Assigned Yet" at bounding box center [503, 194] width 428 height 26
click at [349, 194] on td "Has Access Unallocated items" at bounding box center [375, 194] width 173 height 26
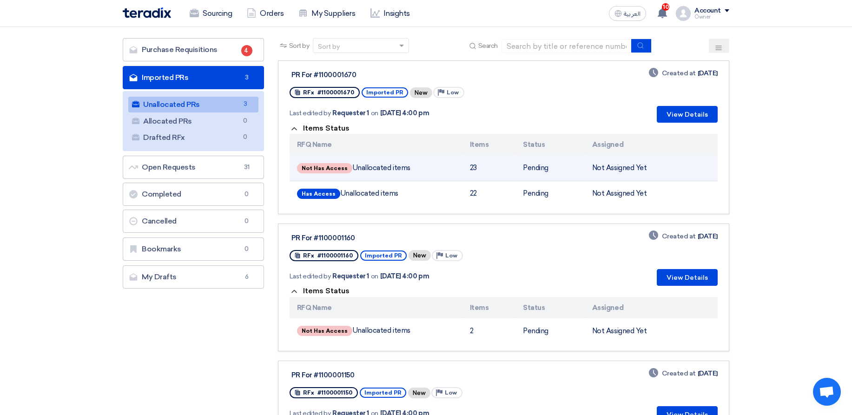
drag, startPoint x: 364, startPoint y: 169, endPoint x: 426, endPoint y: 173, distance: 61.5
click at [412, 175] on td "Not Has Access Unallocated items" at bounding box center [375, 169] width 173 height 26
click at [428, 172] on td "Not Has Access Unallocated items" at bounding box center [375, 169] width 173 height 26
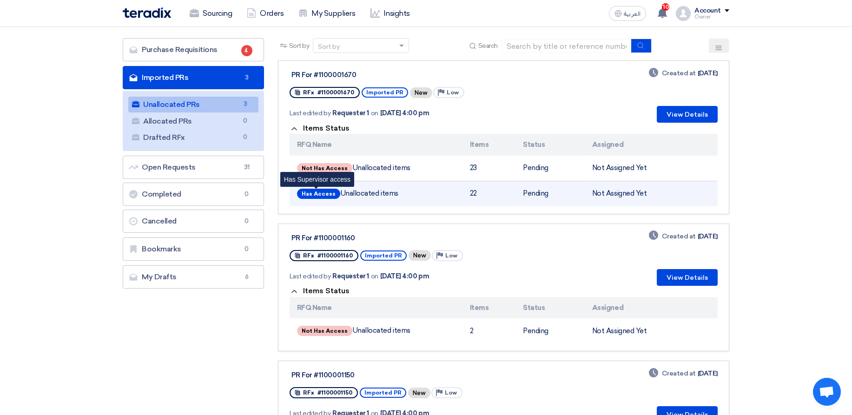
drag, startPoint x: 410, startPoint y: 194, endPoint x: 330, endPoint y: 197, distance: 79.5
click at [330, 197] on td "Has Access Unallocated items Has Supervisor access" at bounding box center [375, 194] width 173 height 26
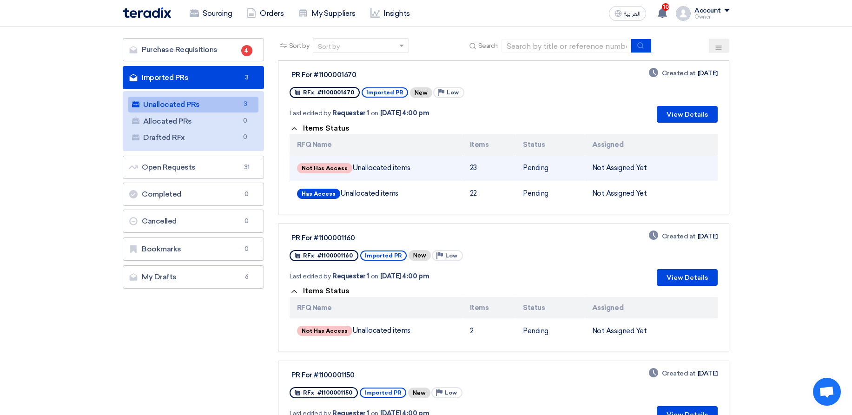
drag, startPoint x: 401, startPoint y: 171, endPoint x: 353, endPoint y: 181, distance: 49.5
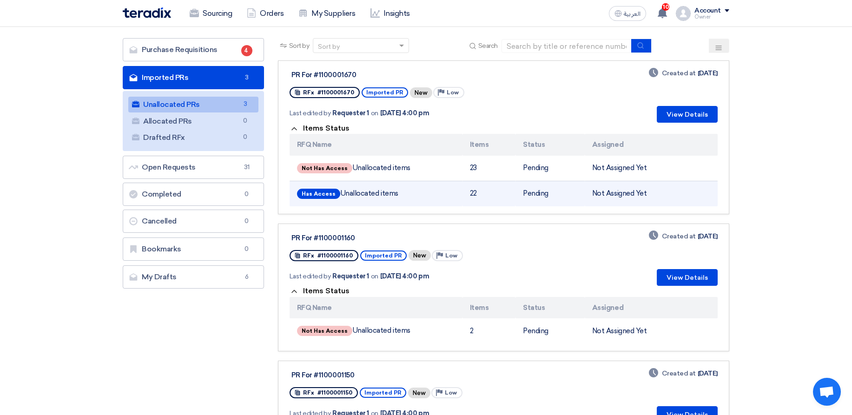
click at [339, 176] on td "Not Has Access Unallocated items" at bounding box center [375, 169] width 173 height 26
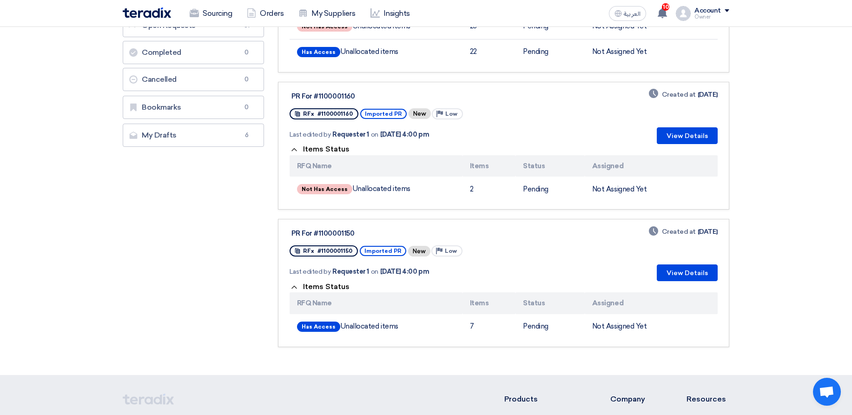
scroll to position [223, 0]
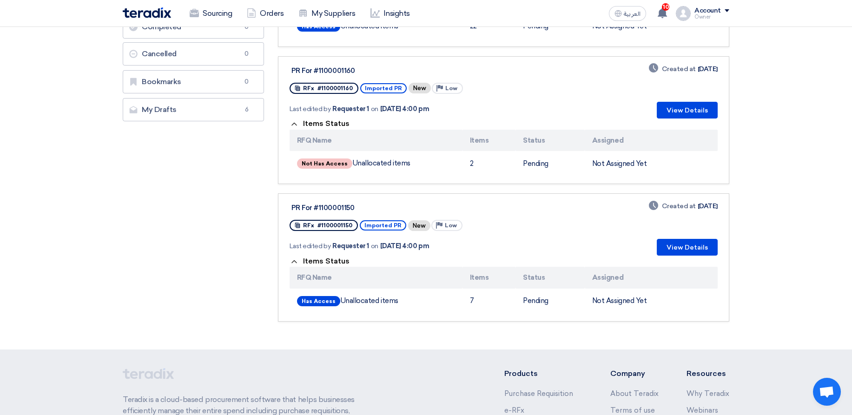
drag, startPoint x: 353, startPoint y: 294, endPoint x: 406, endPoint y: 286, distance: 53.5
click at [382, 296] on td "Has Access Unallocated items" at bounding box center [375, 301] width 173 height 25
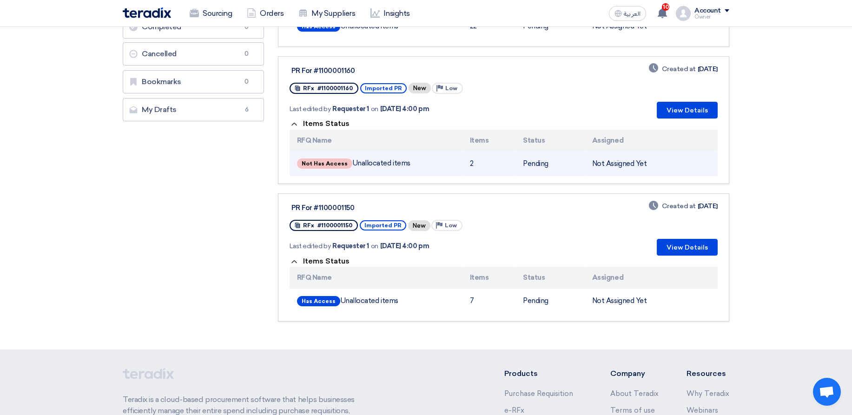
drag, startPoint x: 372, startPoint y: 165, endPoint x: 398, endPoint y: 166, distance: 26.5
click at [398, 166] on td "Not Has Access Unallocated items" at bounding box center [375, 163] width 173 height 25
click at [399, 166] on td "Not Has Access Unallocated items" at bounding box center [375, 163] width 173 height 25
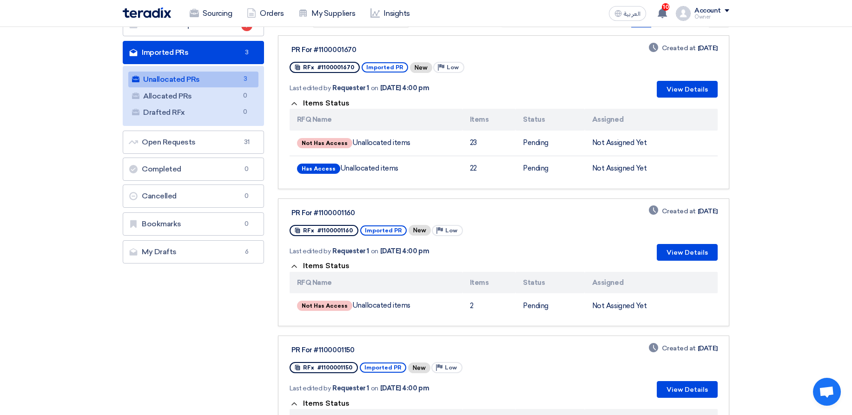
scroll to position [0, 0]
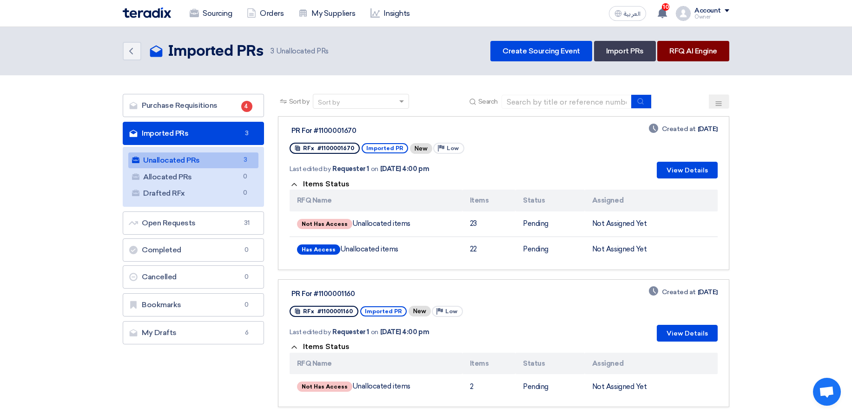
click at [692, 50] on link "RFQ AI Engine" at bounding box center [693, 51] width 72 height 20
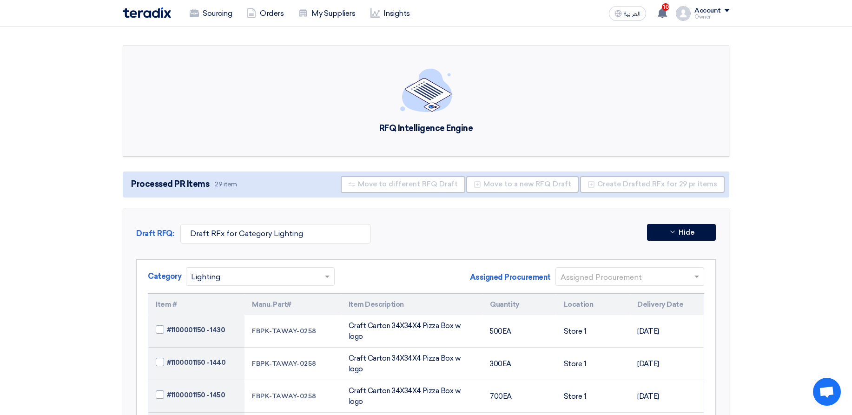
drag, startPoint x: 213, startPoint y: 184, endPoint x: 220, endPoint y: 183, distance: 7.0
click at [220, 183] on span "Processed PR Items 29 item" at bounding box center [183, 184] width 112 height 13
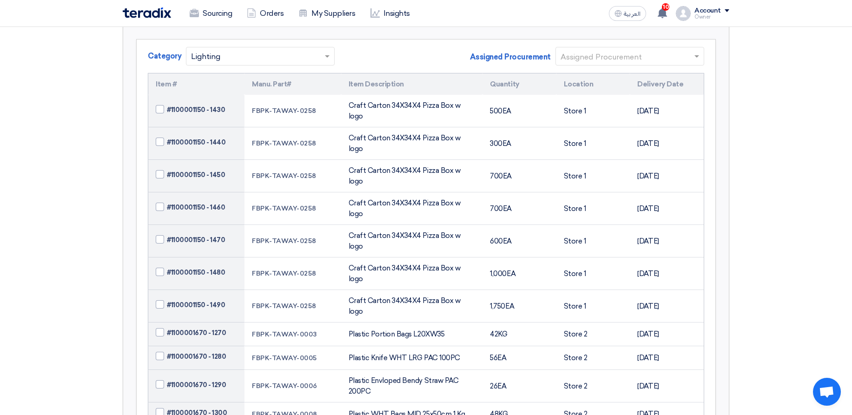
scroll to position [223, 0]
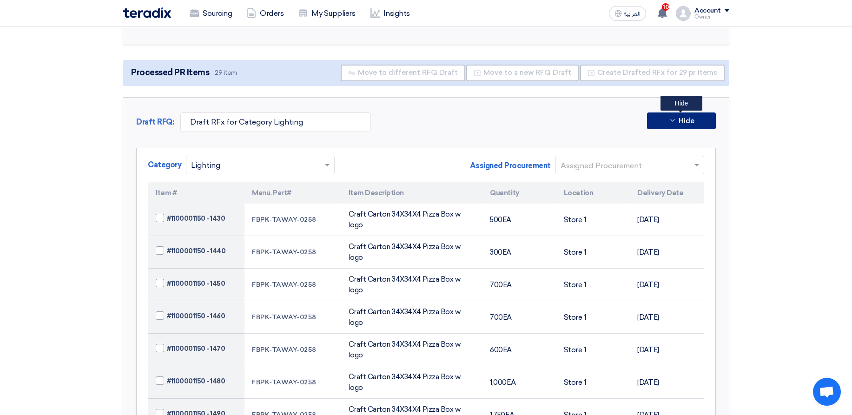
click at [685, 114] on button "Hide" at bounding box center [681, 120] width 69 height 17
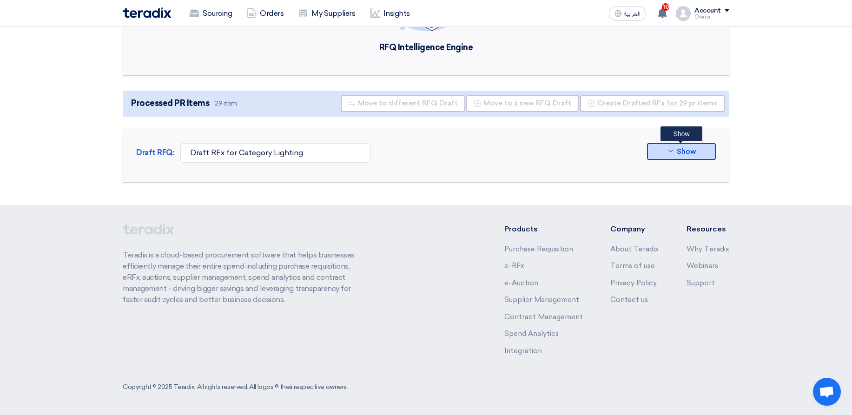
click at [669, 150] on icon at bounding box center [670, 150] width 7 height 7
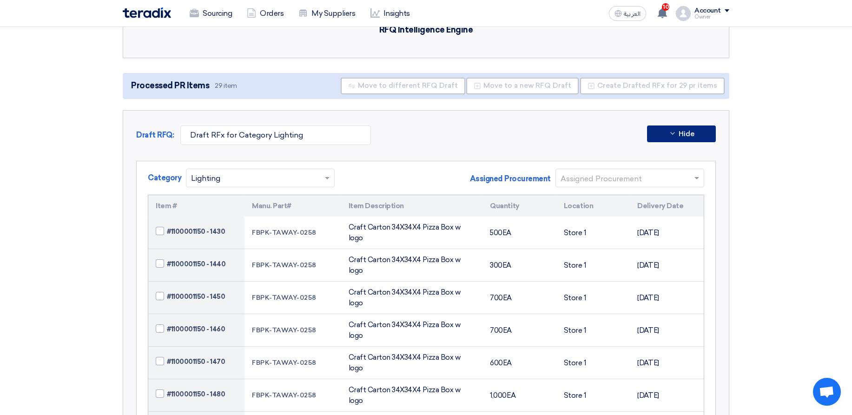
scroll to position [0, 0]
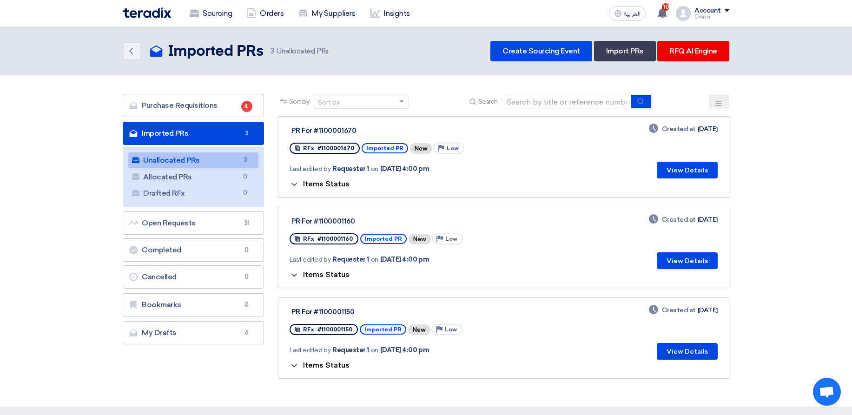
click at [341, 183] on span "Items Status" at bounding box center [326, 183] width 46 height 9
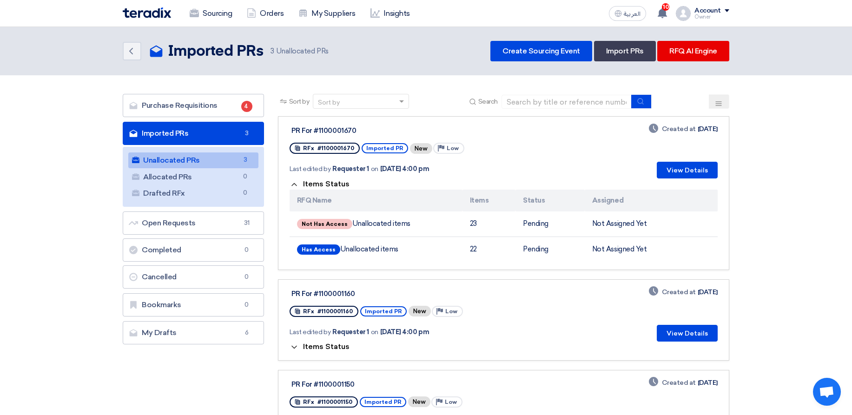
click at [455, 183] on div "Items Status RFQ Name Items Status Assigned Not Has Access Unallocated items 23…" at bounding box center [503, 220] width 428 height 84
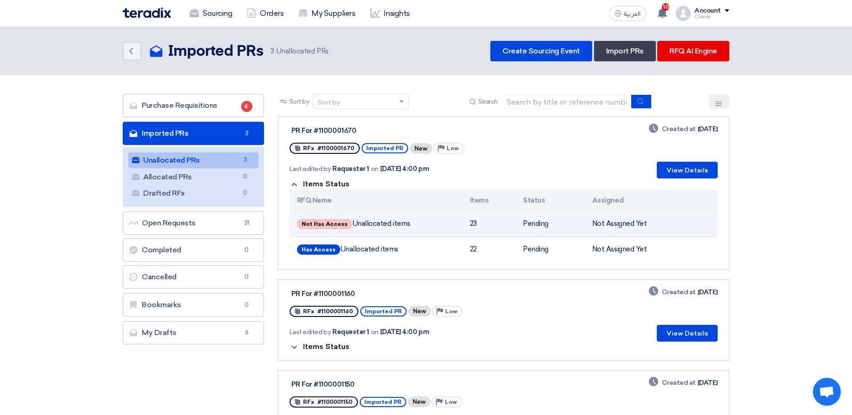
drag, startPoint x: 366, startPoint y: 220, endPoint x: 401, endPoint y: 226, distance: 34.8
click at [401, 226] on td "Not Has Access Unallocated items" at bounding box center [375, 224] width 173 height 26
click at [418, 222] on td "Not Has Access Unallocated items" at bounding box center [375, 224] width 173 height 26
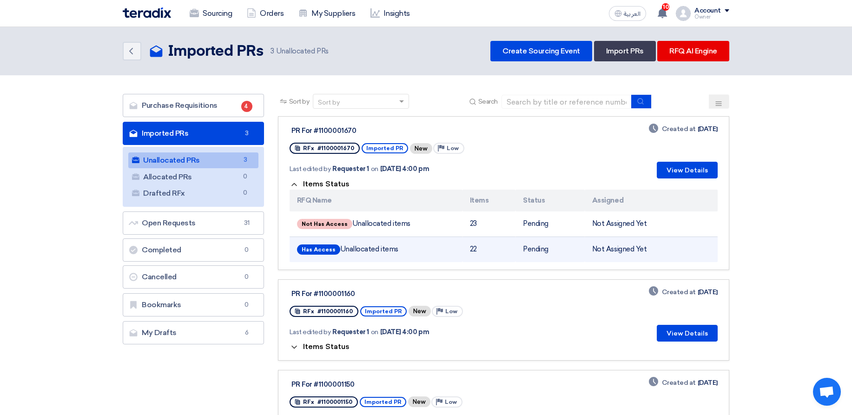
click at [355, 250] on td "Has Access Unallocated items" at bounding box center [375, 250] width 173 height 26
drag, startPoint x: 355, startPoint y: 250, endPoint x: 419, endPoint y: 250, distance: 64.1
click at [419, 250] on td "Has Access Unallocated items" at bounding box center [375, 250] width 173 height 26
drag, startPoint x: 348, startPoint y: 252, endPoint x: 408, endPoint y: 255, distance: 60.4
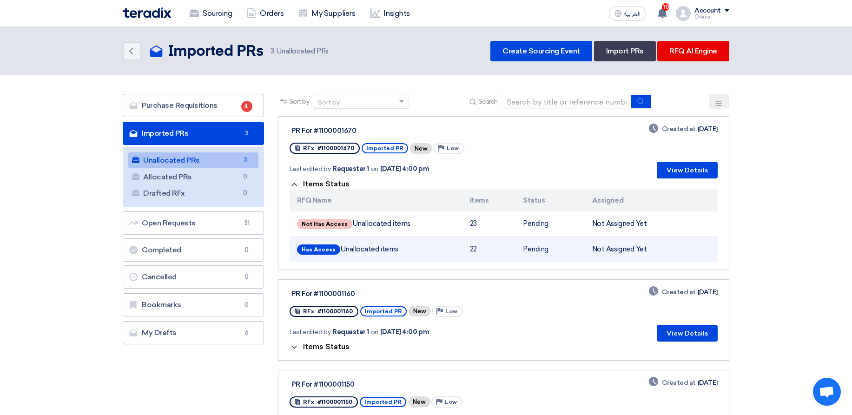
click at [411, 255] on td "Has Access Unallocated items" at bounding box center [375, 250] width 173 height 26
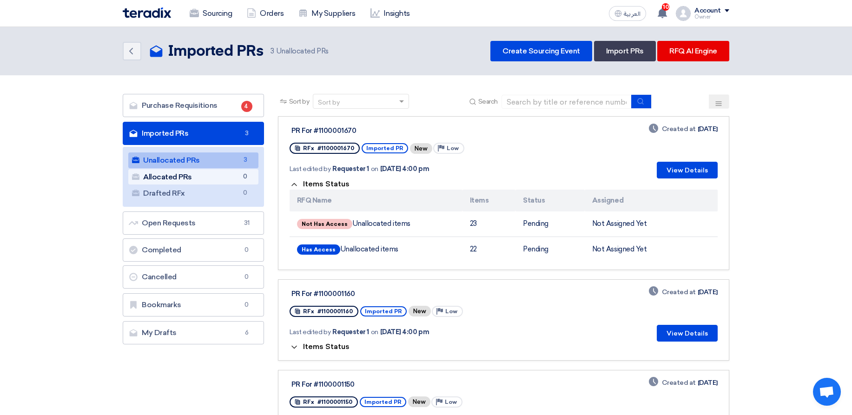
click at [191, 179] on link "Allocated PRs Allocated PRs 0" at bounding box center [193, 177] width 130 height 16
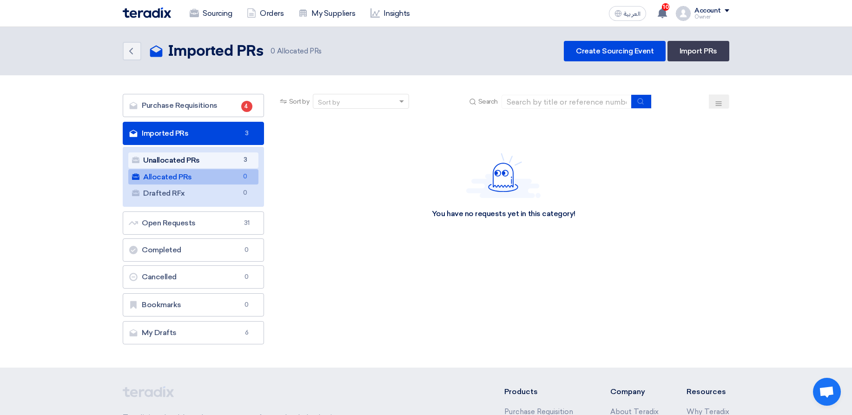
click at [166, 164] on link "Unallocated PRs Unallocated PRs 3" at bounding box center [193, 160] width 130 height 16
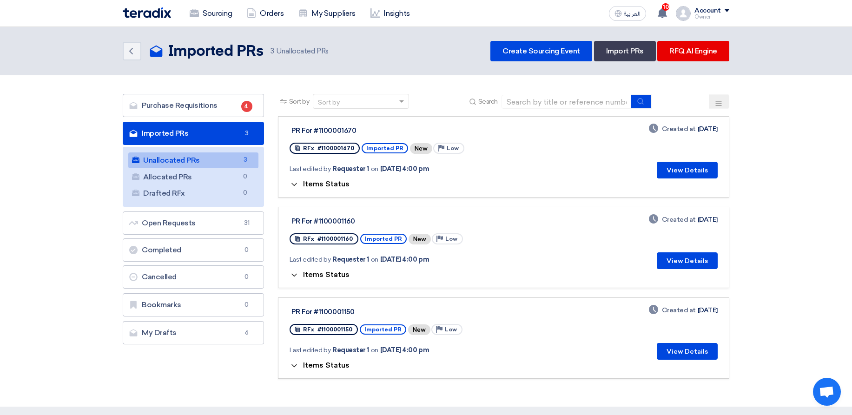
click at [325, 186] on span "Items Status" at bounding box center [326, 183] width 46 height 9
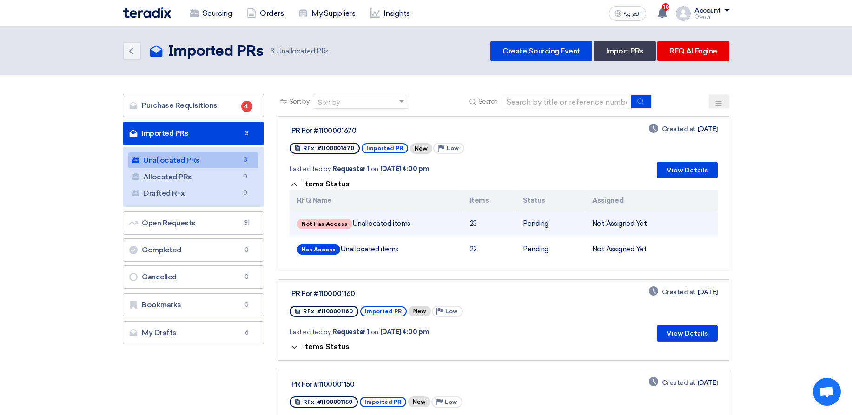
drag, startPoint x: 360, startPoint y: 223, endPoint x: 432, endPoint y: 222, distance: 72.5
click at [432, 222] on td "Not Has Access Unallocated items" at bounding box center [375, 224] width 173 height 26
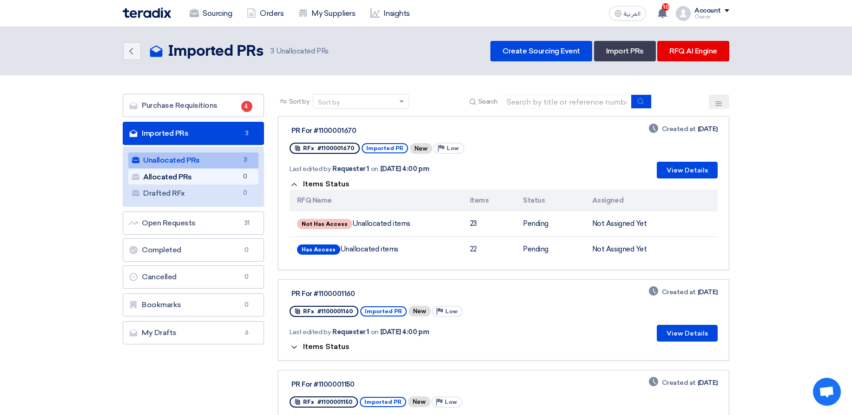
click at [217, 180] on link "Allocated PRs Allocated PRs 0" at bounding box center [193, 177] width 130 height 16
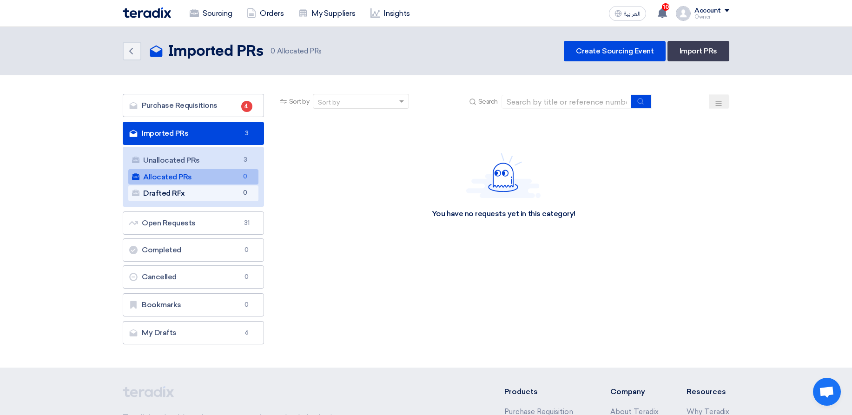
click at [183, 200] on link "Drafted RFx Drafted RFx 0" at bounding box center [193, 193] width 130 height 16
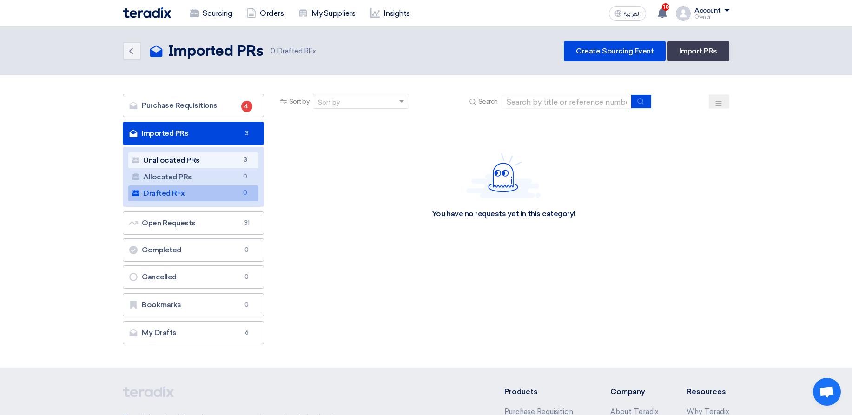
click at [214, 161] on link "Unallocated PRs Unallocated PRs 3" at bounding box center [193, 160] width 130 height 16
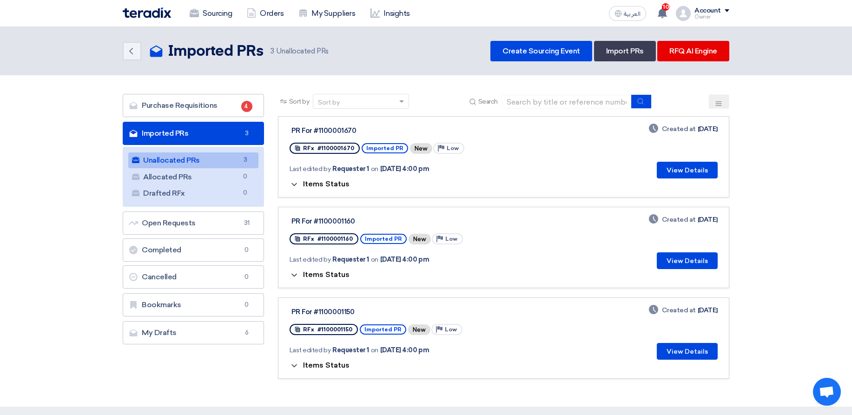
click at [333, 183] on span "Items Status" at bounding box center [326, 183] width 46 height 9
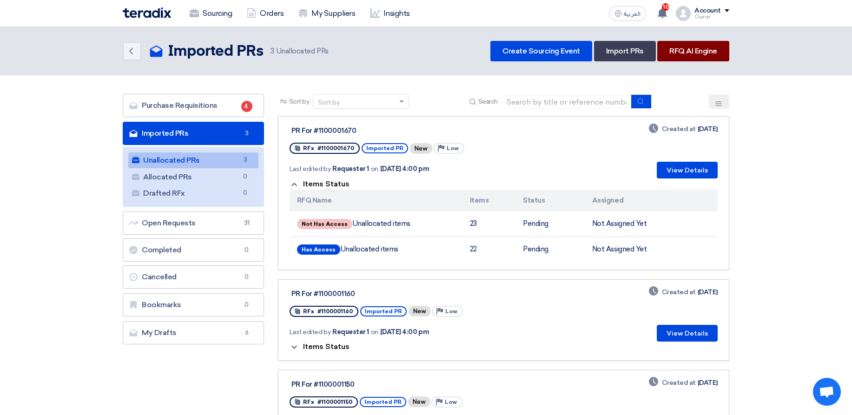
click at [713, 55] on link "RFQ AI Engine" at bounding box center [693, 51] width 72 height 20
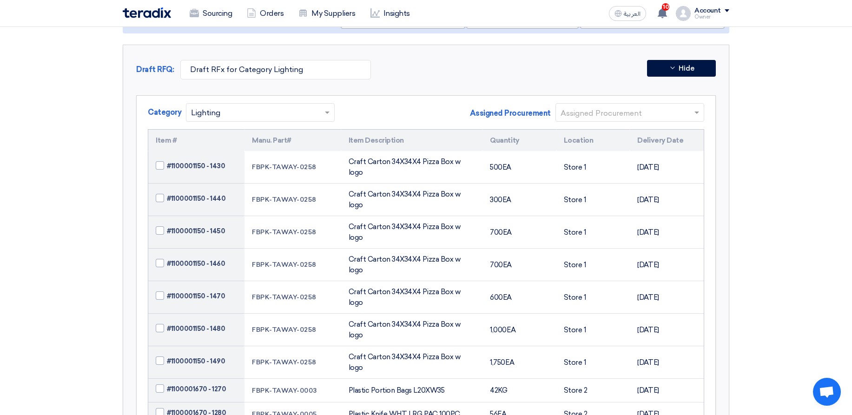
scroll to position [167, 0]
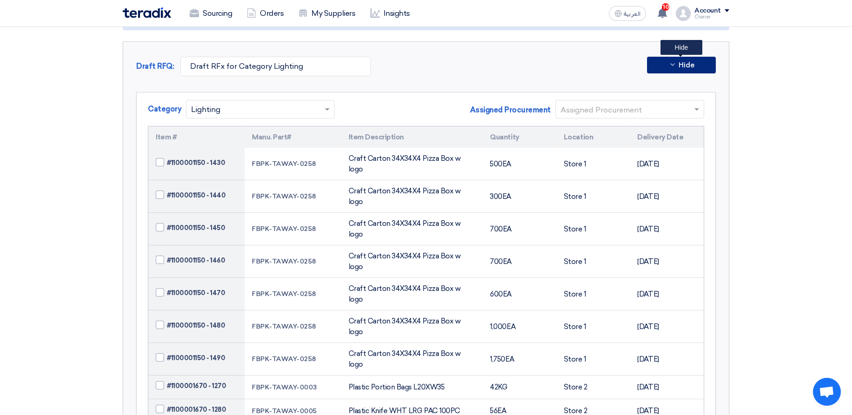
click at [660, 62] on button "Hide" at bounding box center [681, 65] width 69 height 17
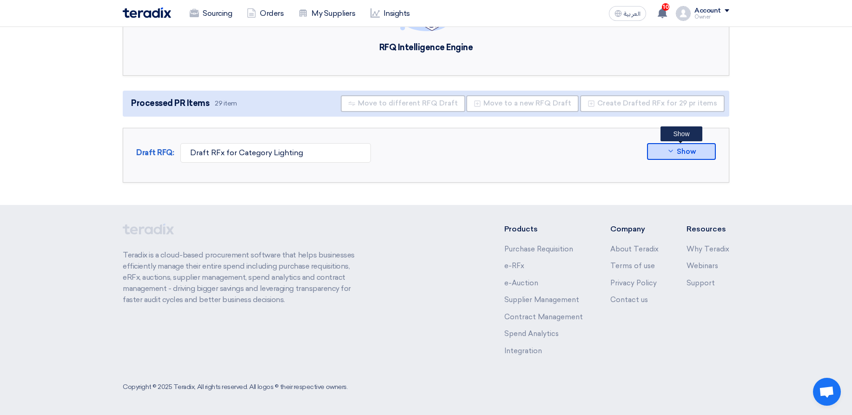
click at [697, 149] on button "Show" at bounding box center [681, 151] width 69 height 17
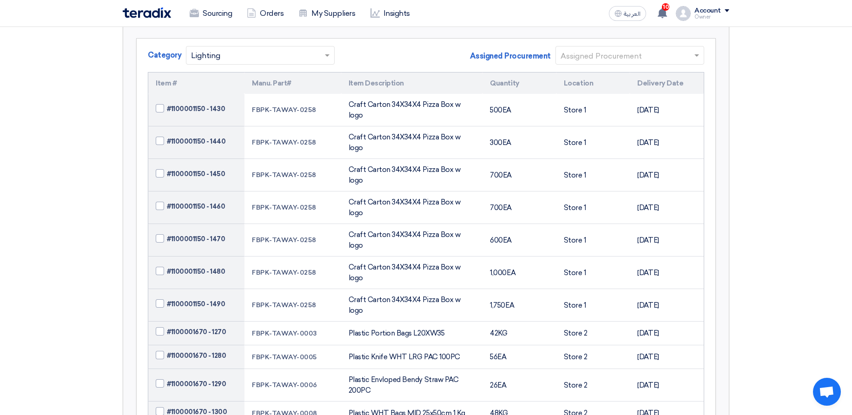
scroll to position [223, 0]
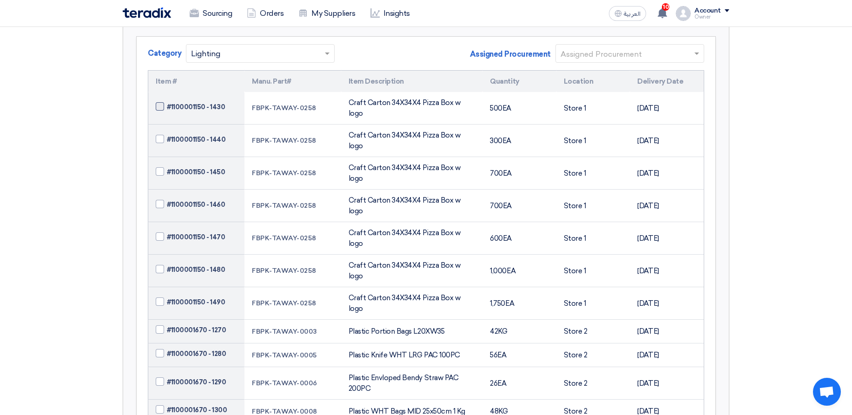
click at [211, 102] on span "#1100001150 - 1430" at bounding box center [196, 107] width 58 height 10
click at [211, 101] on input "#1100001150 - 1430" at bounding box center [207, 106] width 81 height 15
checkbox input "true"
click at [203, 135] on span "#1100001150 - 1440" at bounding box center [196, 140] width 59 height 10
click at [203, 132] on input "#1100001150 - 1440" at bounding box center [207, 139] width 81 height 15
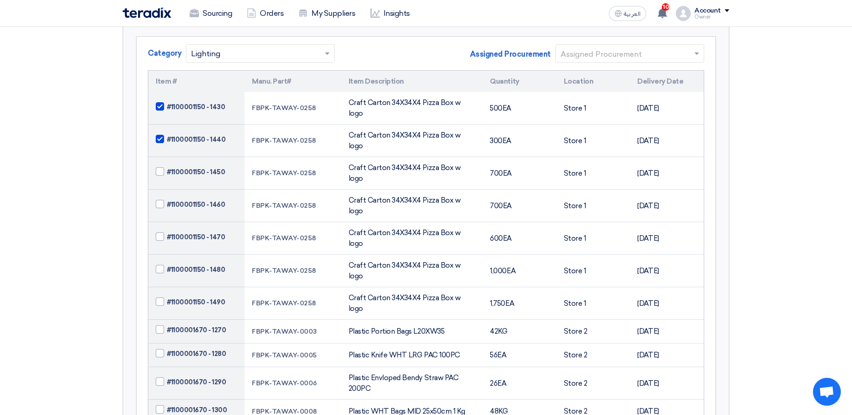
click at [204, 157] on td "#1100001150 - 1450" at bounding box center [196, 173] width 96 height 33
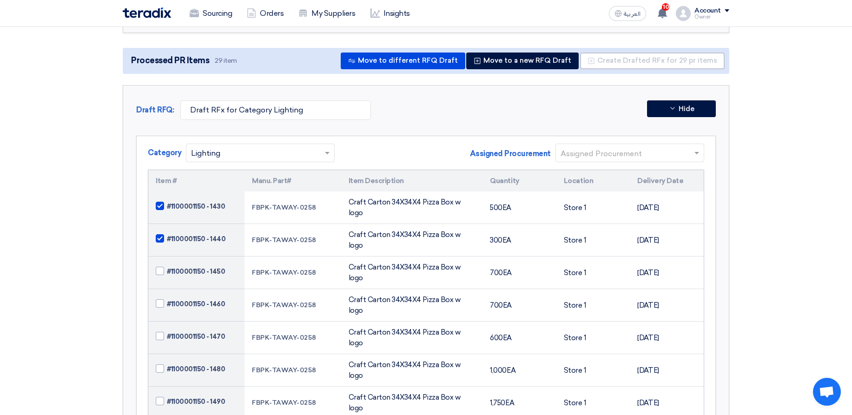
scroll to position [112, 0]
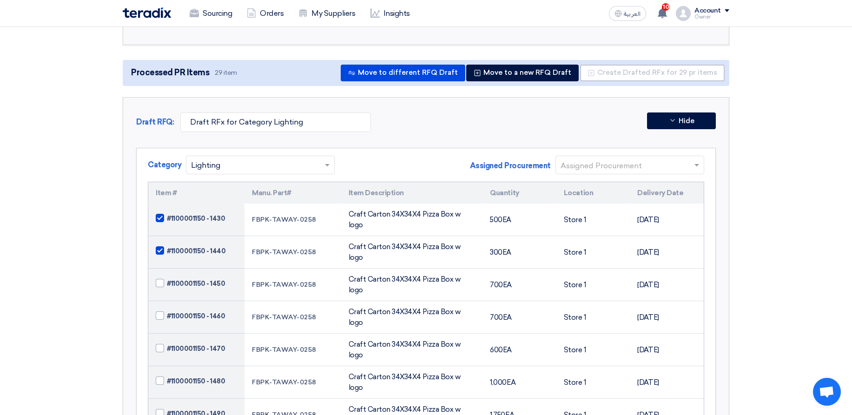
drag, startPoint x: 161, startPoint y: 194, endPoint x: 182, endPoint y: 192, distance: 20.5
click at [182, 192] on th "Item #" at bounding box center [196, 193] width 96 height 22
click at [184, 192] on th "Item #" at bounding box center [196, 193] width 96 height 22
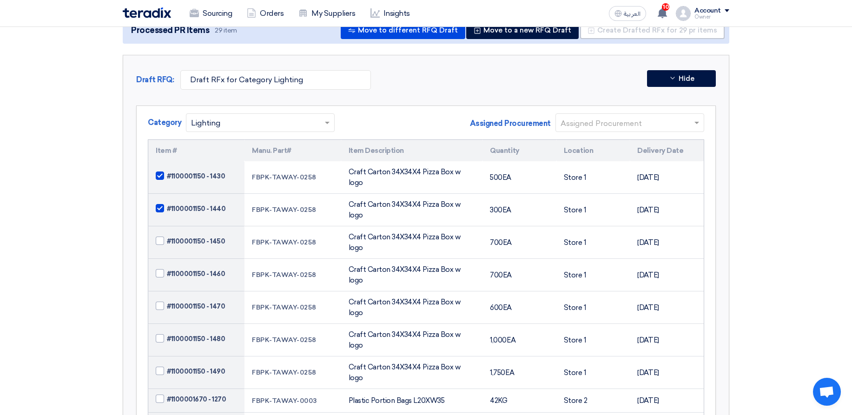
scroll to position [167, 0]
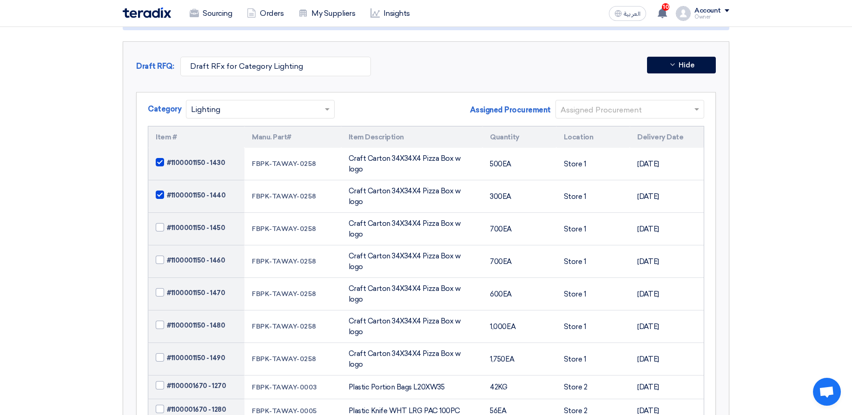
click at [223, 191] on label "#1100001150 - 1440" at bounding box center [196, 196] width 81 height 10
click at [223, 188] on input "#1100001150 - 1440" at bounding box center [207, 195] width 81 height 15
checkbox input "false"
click at [219, 161] on span "#1100001150 - 1430" at bounding box center [196, 163] width 58 height 10
click at [219, 161] on input "#1100001150 - 1430" at bounding box center [207, 162] width 81 height 15
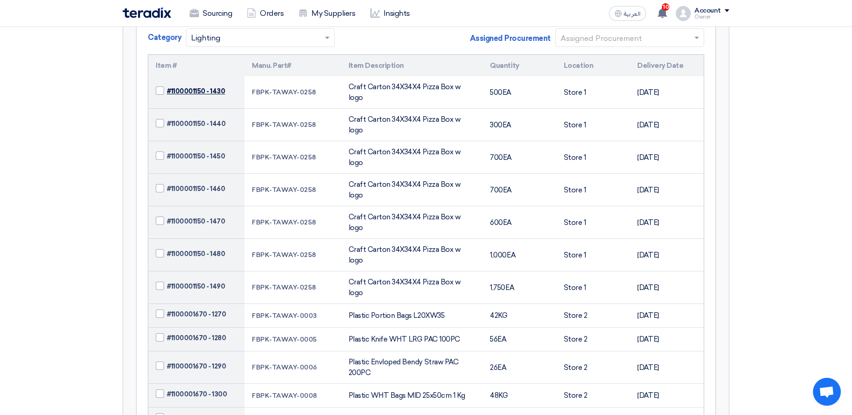
scroll to position [56, 0]
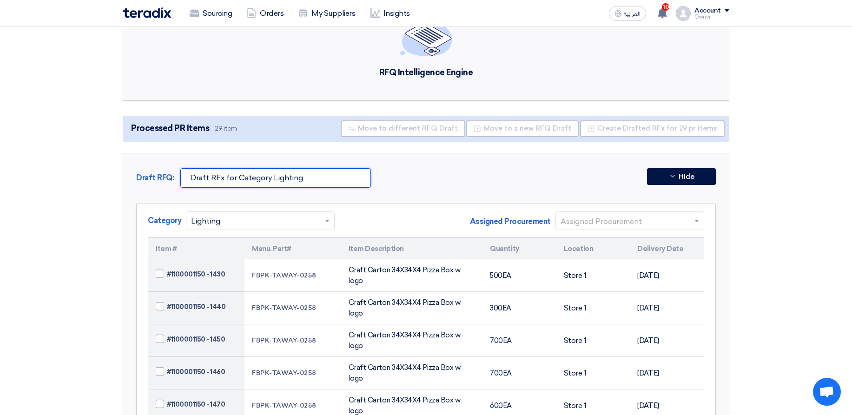
click at [329, 185] on input "Draft RFx for Category Lighting" at bounding box center [275, 178] width 191 height 20
click at [440, 173] on div "Draft RFQ: Draft RFx for Category Lighting Hide" at bounding box center [425, 180] width 579 height 24
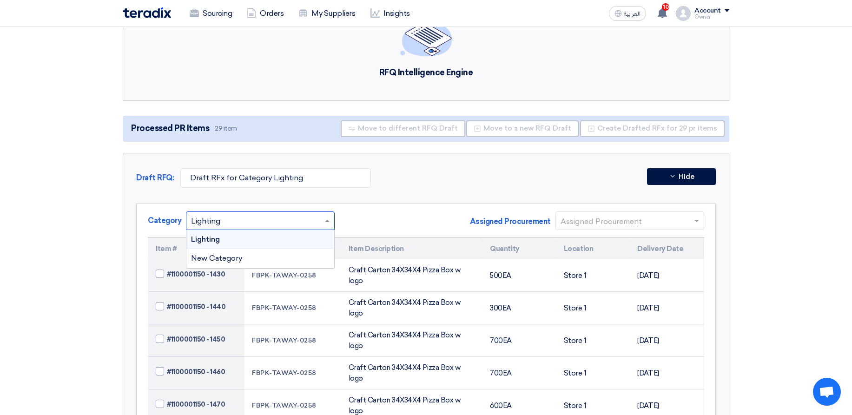
click at [327, 226] on div at bounding box center [260, 220] width 148 height 15
click at [458, 190] on div "Draft RFQ: Draft RFx for Category Lighting Hide" at bounding box center [425, 180] width 579 height 24
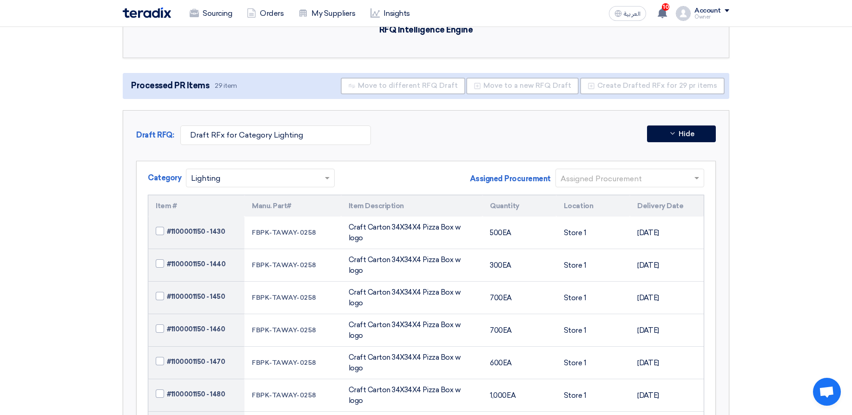
scroll to position [112, 0]
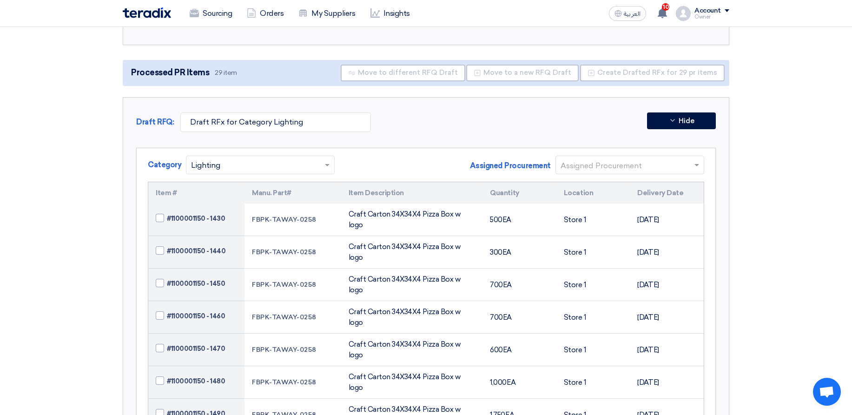
click at [486, 162] on span "Assigned Procurement" at bounding box center [510, 165] width 81 height 11
click at [493, 164] on span "Assigned Procurement" at bounding box center [510, 165] width 81 height 11
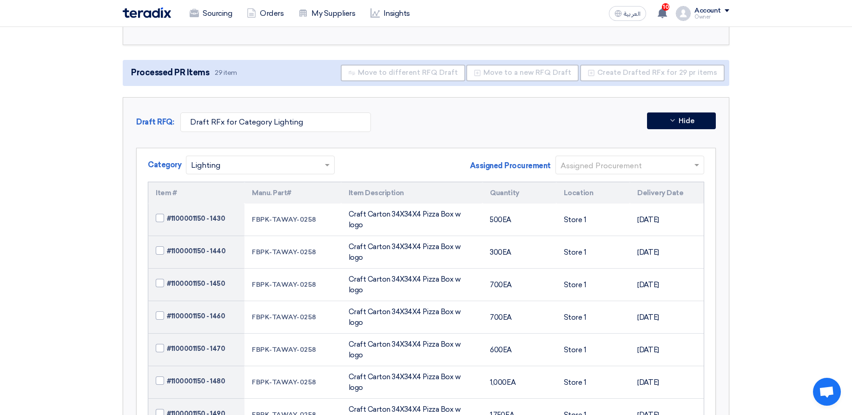
click at [493, 164] on span "Assigned Procurement" at bounding box center [510, 165] width 81 height 11
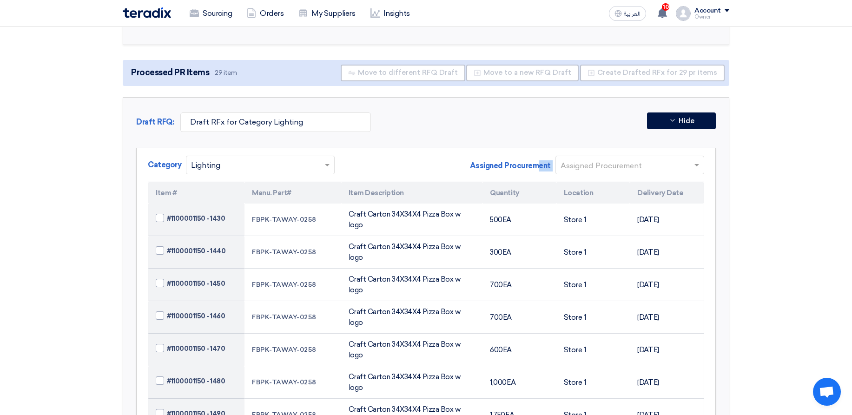
click at [493, 164] on span "Assigned Procurement" at bounding box center [510, 165] width 81 height 11
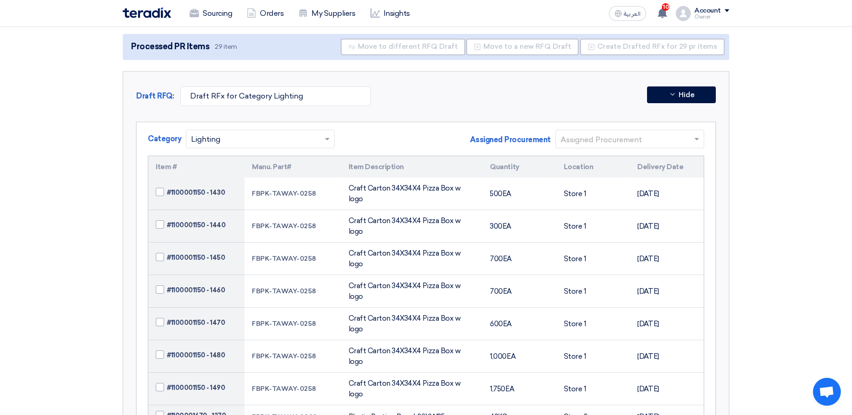
scroll to position [167, 0]
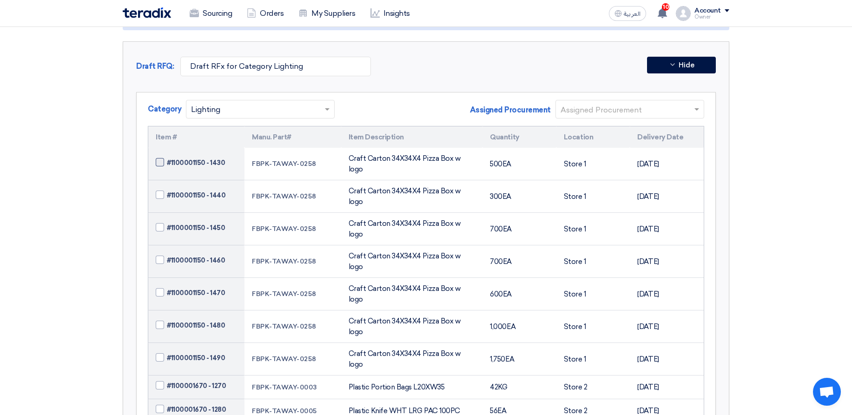
click at [208, 158] on span "#1100001150 - 1430" at bounding box center [196, 163] width 58 height 10
click at [208, 157] on input "#1100001150 - 1430" at bounding box center [207, 162] width 81 height 15
checkbox input "true"
click at [205, 191] on span "#1100001150 - 1440" at bounding box center [196, 196] width 59 height 10
click at [205, 188] on input "#1100001150 - 1440" at bounding box center [207, 195] width 81 height 15
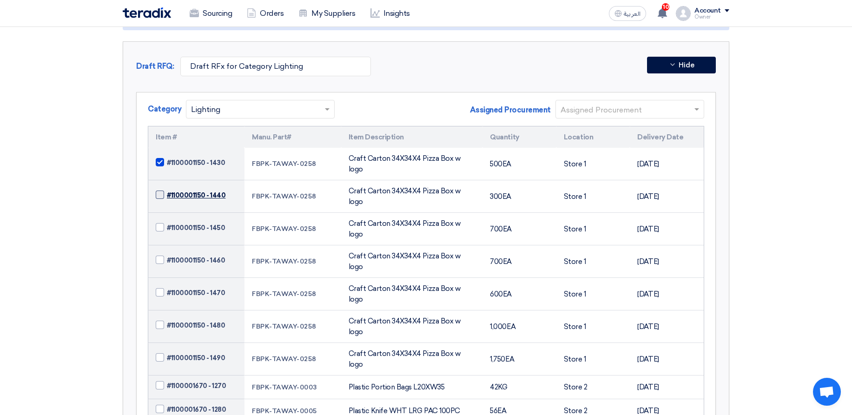
checkbox input "true"
click at [197, 223] on span "#1100001150 - 1450" at bounding box center [196, 228] width 58 height 10
click at [197, 220] on input "#1100001150 - 1450" at bounding box center [207, 227] width 81 height 15
checkbox input "true"
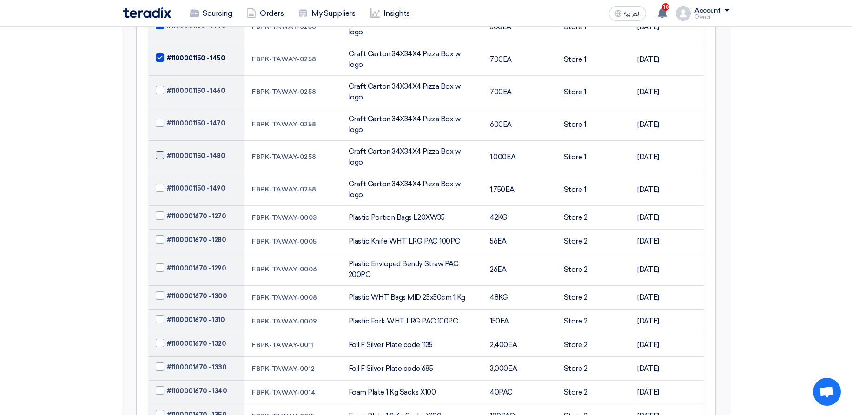
scroll to position [279, 0]
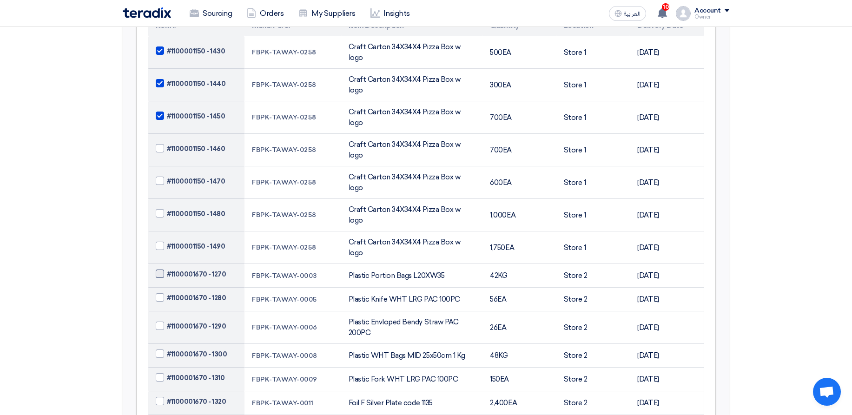
click at [202, 269] on span "#1100001670 - 1270" at bounding box center [196, 274] width 59 height 10
click at [202, 267] on input "#1100001670 - 1270" at bounding box center [207, 274] width 81 height 15
checkbox input "true"
click at [197, 293] on span "#1100001670 - 1280" at bounding box center [196, 298] width 59 height 10
click at [197, 291] on input "#1100001670 - 1280" at bounding box center [207, 298] width 81 height 15
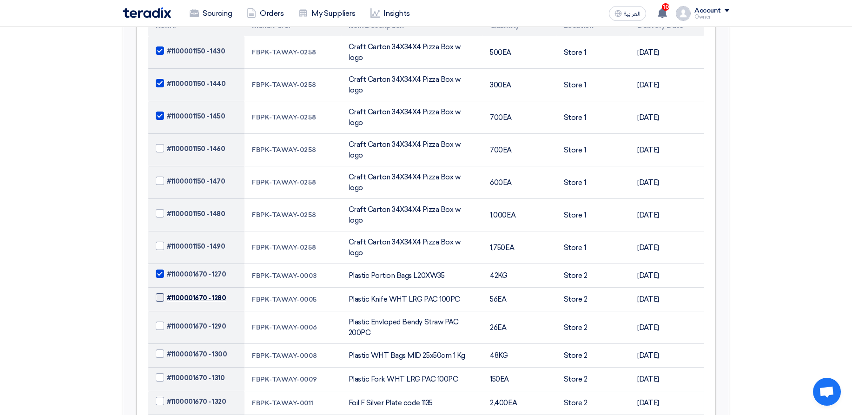
checkbox input "true"
click at [196, 322] on span "#1100001670 - 1290" at bounding box center [196, 327] width 59 height 10
click at [196, 319] on input "#1100001670 - 1290" at bounding box center [207, 326] width 81 height 15
checkbox input "true"
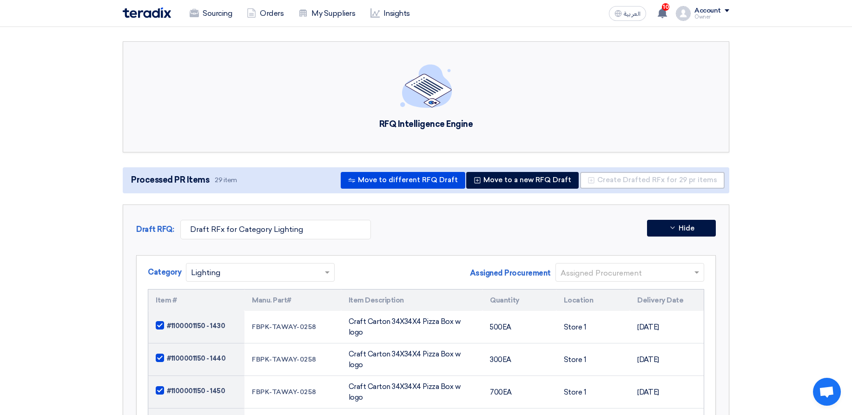
scroll to position [0, 0]
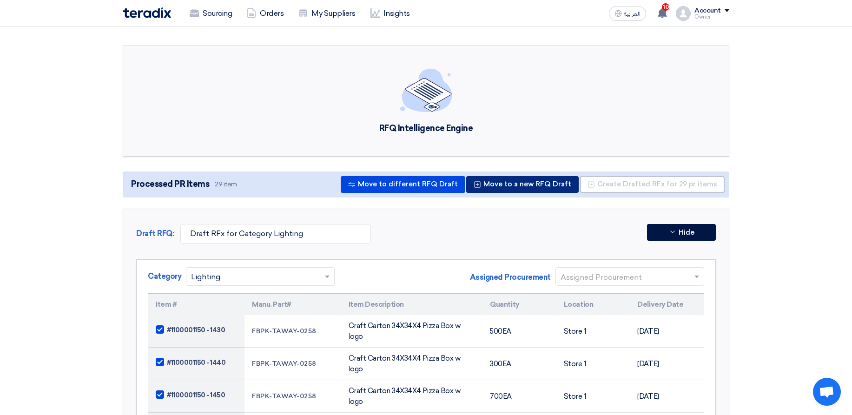
click at [516, 187] on button "Move to a new RFQ Draft" at bounding box center [522, 184] width 112 height 17
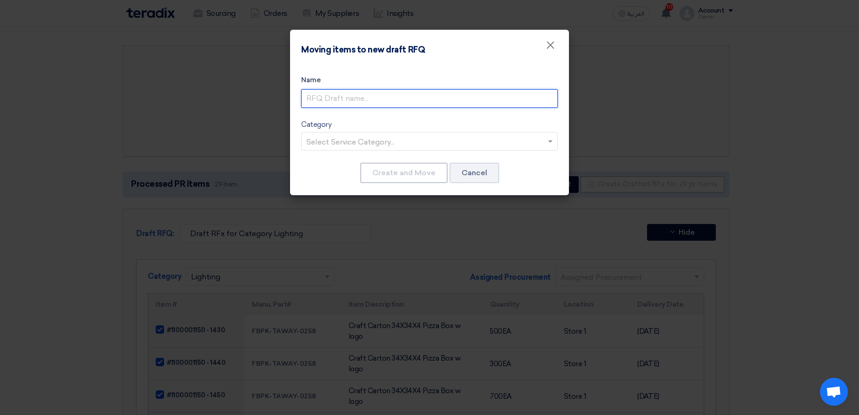
click at [370, 95] on input "text" at bounding box center [429, 98] width 256 height 19
click at [601, 132] on modal-container "Moving items to new draft RFQ × Name Category Select Service Category... Create…" at bounding box center [429, 207] width 859 height 415
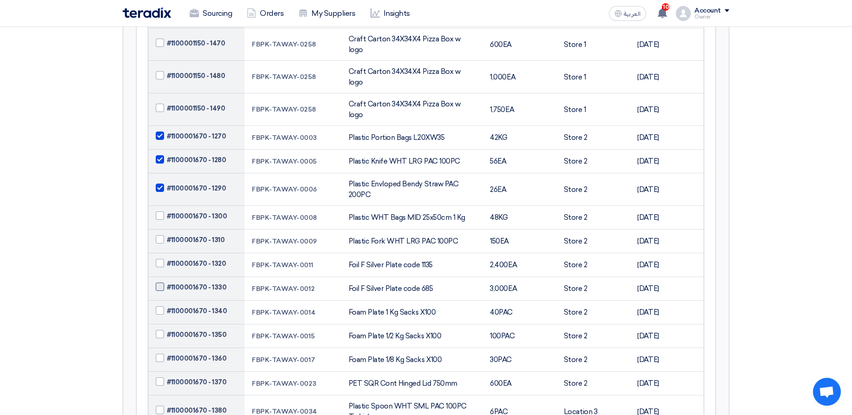
scroll to position [446, 0]
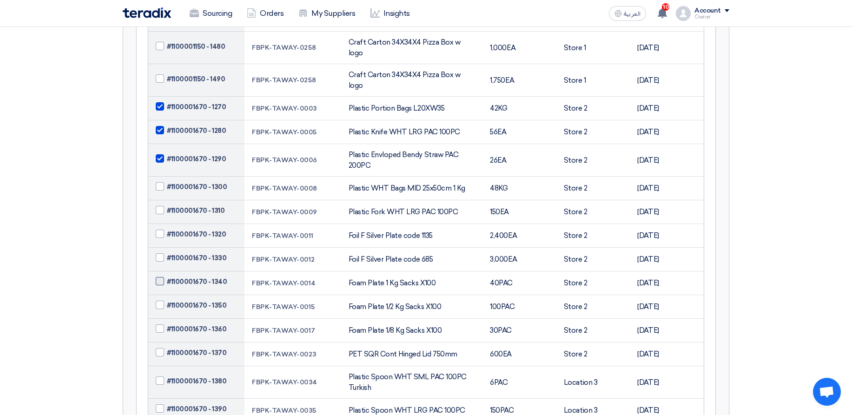
click at [197, 277] on span "#1100001670 - 1340" at bounding box center [197, 282] width 60 height 10
click at [197, 275] on input "#1100001670 - 1340" at bounding box center [207, 282] width 81 height 15
checkbox input "true"
click at [197, 301] on span "#1100001670 - 1350" at bounding box center [196, 306] width 59 height 10
click at [197, 298] on input "#1100001670 - 1350" at bounding box center [207, 305] width 81 height 15
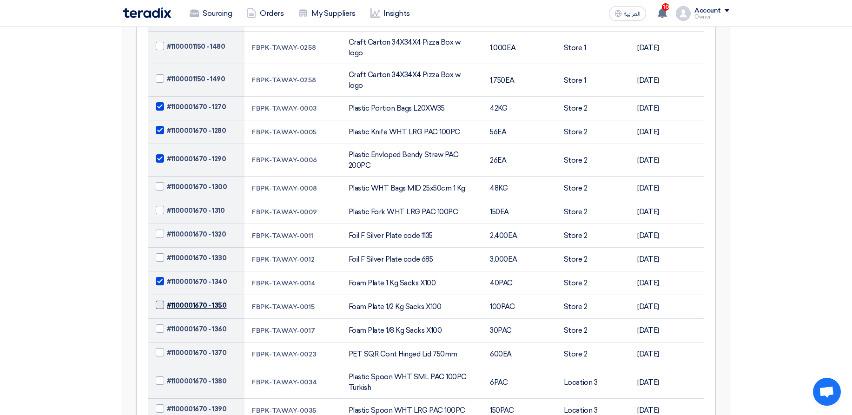
checkbox input "true"
click at [193, 324] on span "#1100001670 - 1360" at bounding box center [196, 329] width 59 height 10
click at [193, 322] on input "#1100001670 - 1360" at bounding box center [207, 329] width 81 height 15
checkbox input "true"
click at [189, 348] on span "#1100001670 - 1370" at bounding box center [196, 353] width 59 height 10
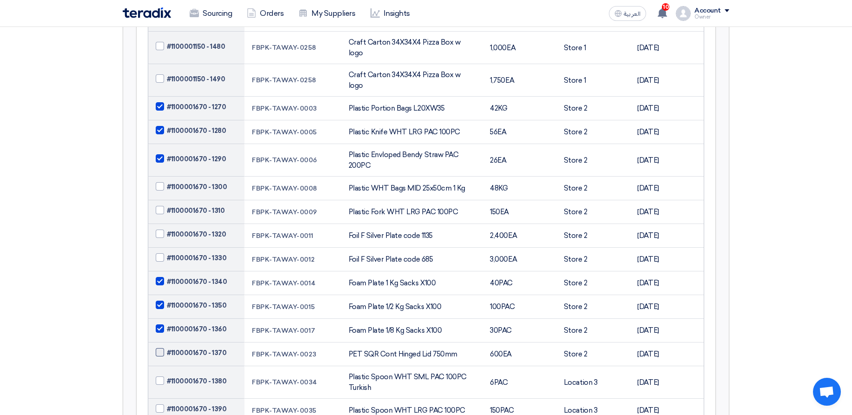
click at [189, 346] on input "#1100001670 - 1370" at bounding box center [207, 353] width 81 height 15
checkbox input "true"
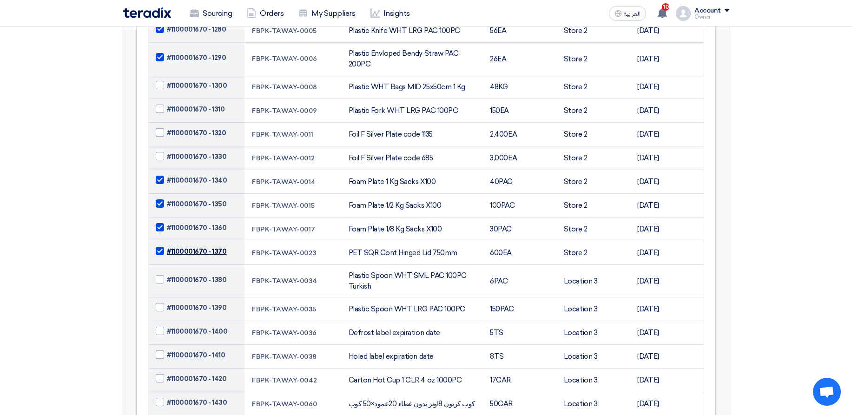
scroll to position [502, 0]
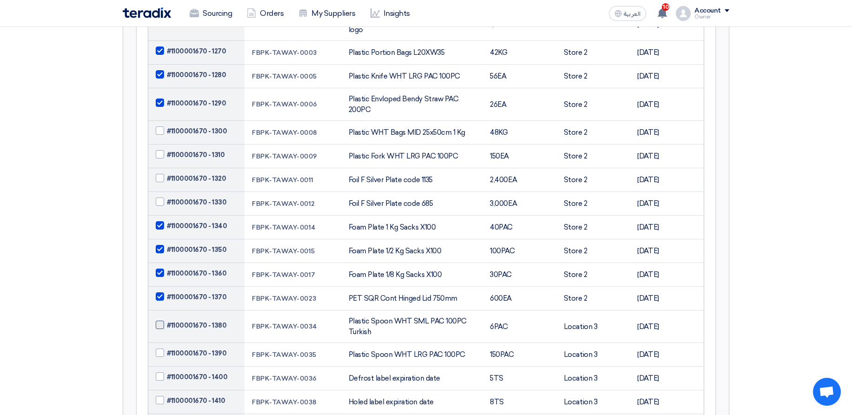
click at [197, 321] on span "#1100001670 - 1380" at bounding box center [196, 326] width 59 height 10
click at [197, 318] on input "#1100001670 - 1380" at bounding box center [207, 325] width 81 height 15
checkbox input "true"
click at [201, 348] on span "#1100001670 - 1390" at bounding box center [196, 353] width 59 height 10
click at [201, 346] on input "#1100001670 - 1390" at bounding box center [207, 353] width 81 height 15
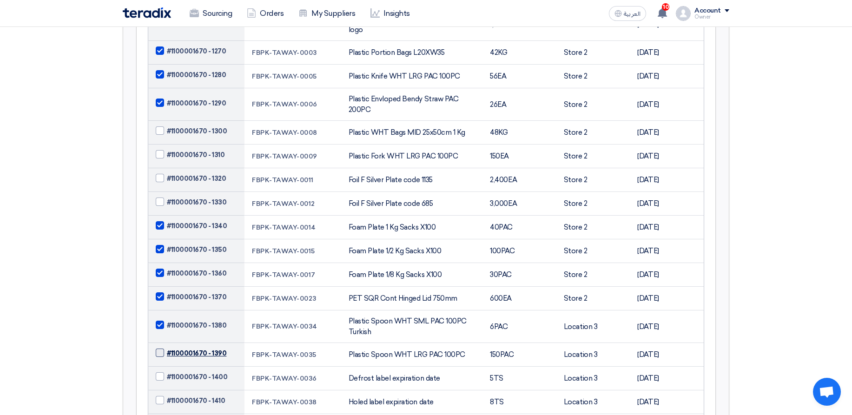
checkbox input "true"
click at [197, 372] on span "#1100001670 - 1400" at bounding box center [197, 377] width 60 height 10
click at [197, 370] on input "#1100001670 - 1400" at bounding box center [207, 377] width 81 height 15
checkbox input "true"
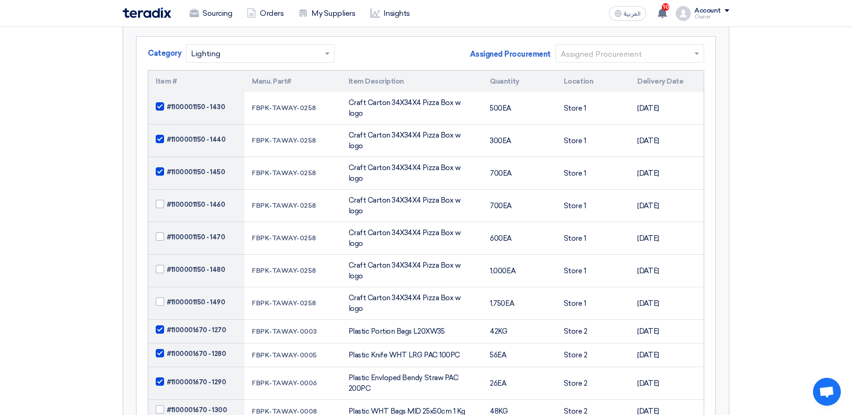
scroll to position [0, 0]
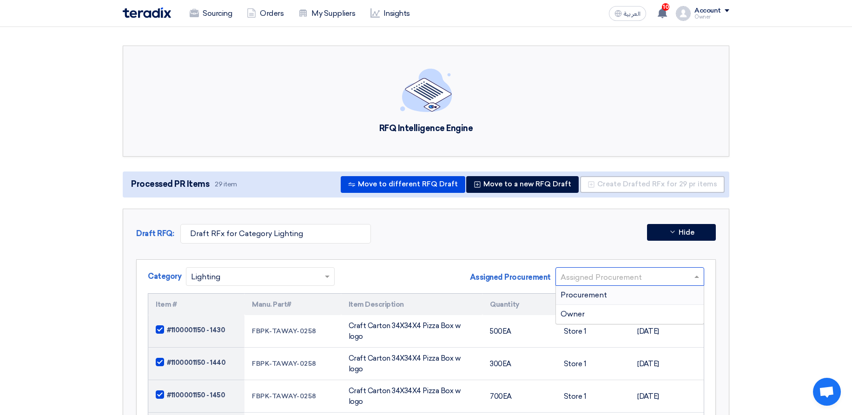
click at [606, 281] on input "text" at bounding box center [624, 276] width 129 height 15
click at [528, 248] on div "Draft RFQ: Draft RFx for Category Lighting Hide" at bounding box center [425, 236] width 579 height 24
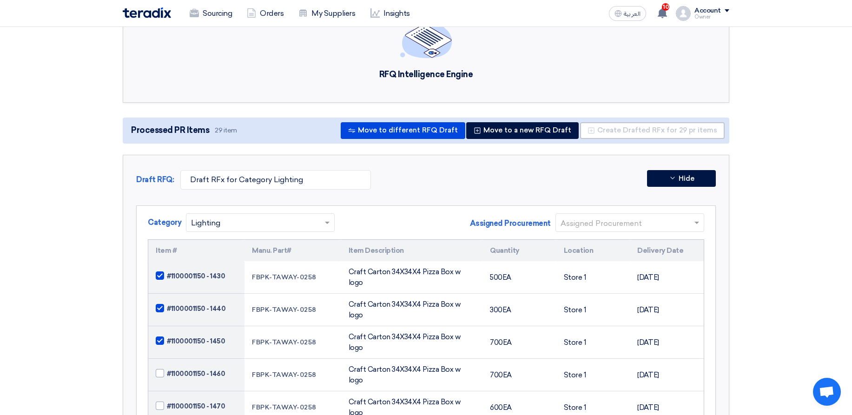
scroll to position [167, 0]
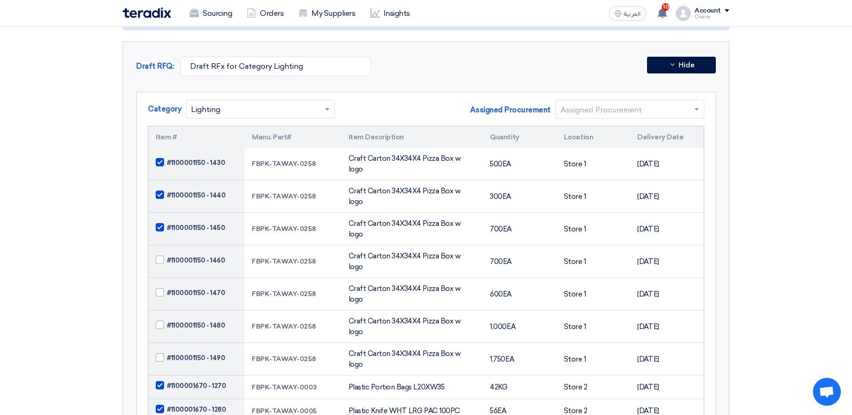
drag, startPoint x: 564, startPoint y: 158, endPoint x: 598, endPoint y: 162, distance: 33.7
click at [597, 161] on td "Store 1" at bounding box center [593, 164] width 74 height 33
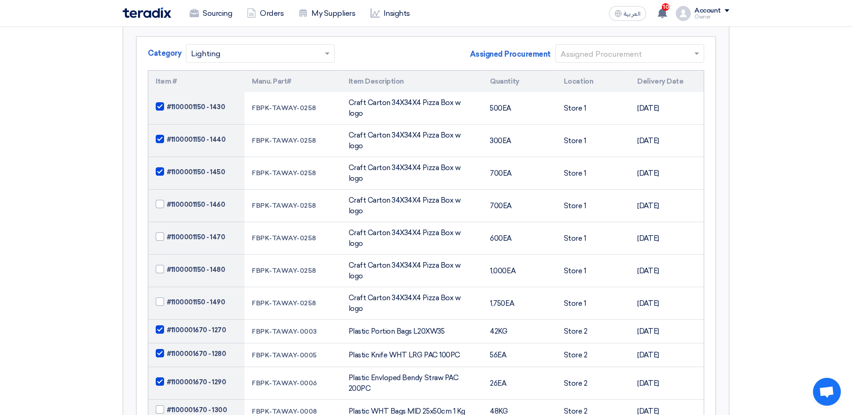
scroll to position [335, 0]
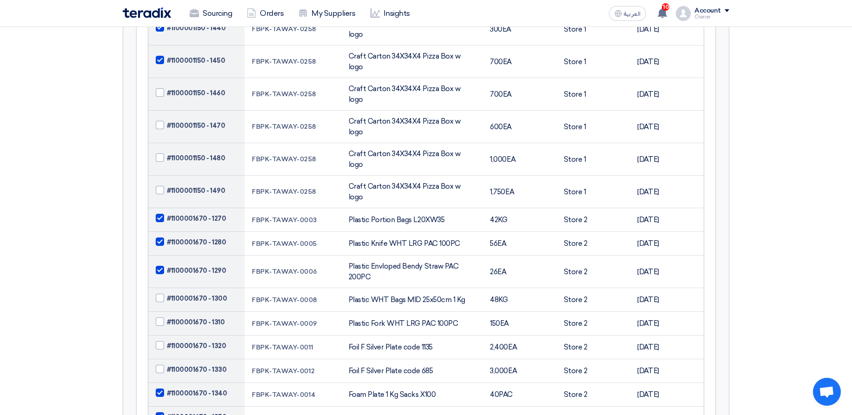
drag, startPoint x: 569, startPoint y: 213, endPoint x: 594, endPoint y: 214, distance: 25.6
click at [594, 256] on td "Store 2" at bounding box center [593, 272] width 74 height 33
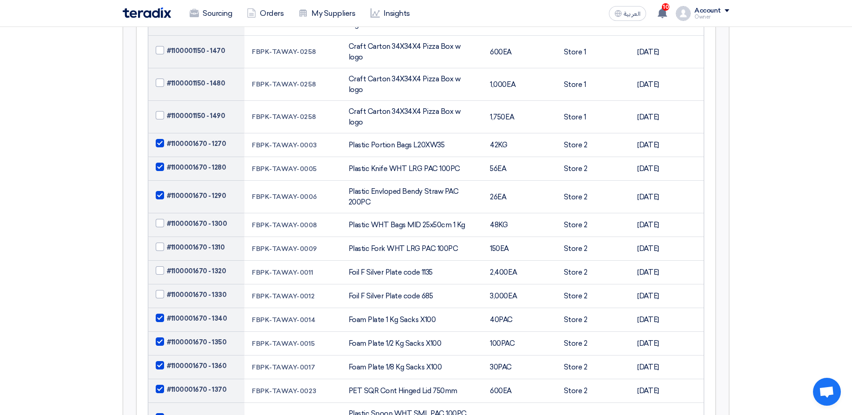
scroll to position [446, 0]
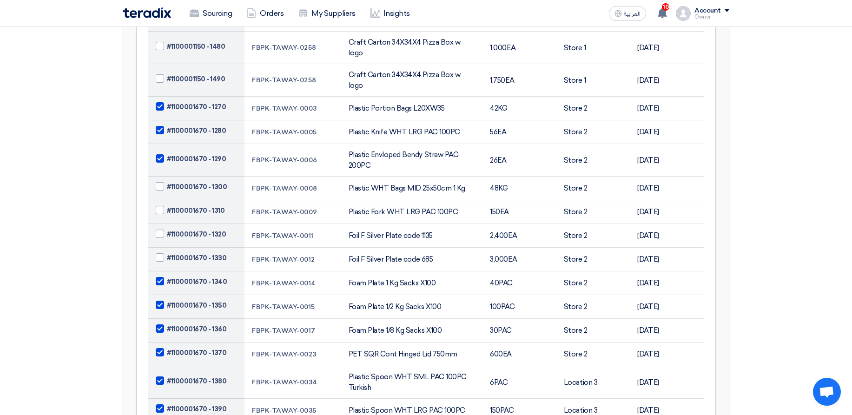
drag, startPoint x: 580, startPoint y: 317, endPoint x: 591, endPoint y: 361, distance: 44.6
click at [591, 361] on tbody "#1100001150 - 1430 FBPK-TAWAY-0258 Craft Carton 34X34X4 Pizza Box w logo 500 EA…" at bounding box center [425, 265] width 555 height 793
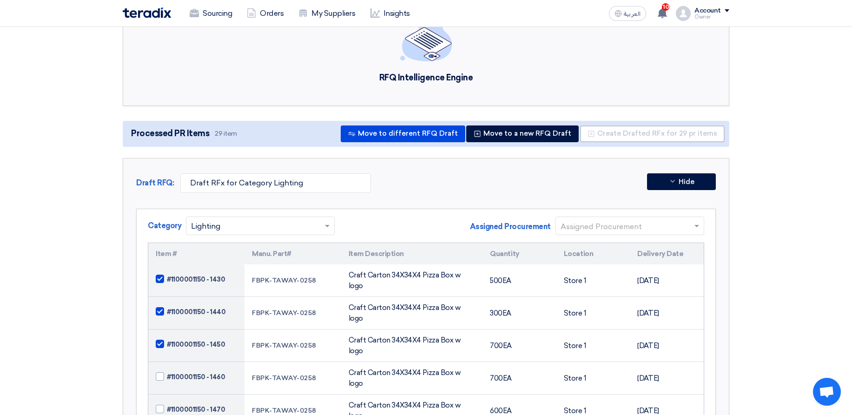
scroll to position [0, 0]
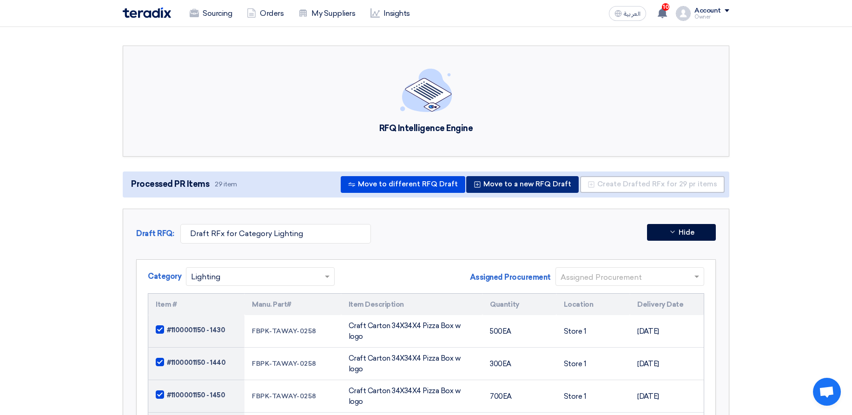
click at [537, 183] on button "Move to a new RFQ Draft" at bounding box center [522, 184] width 112 height 17
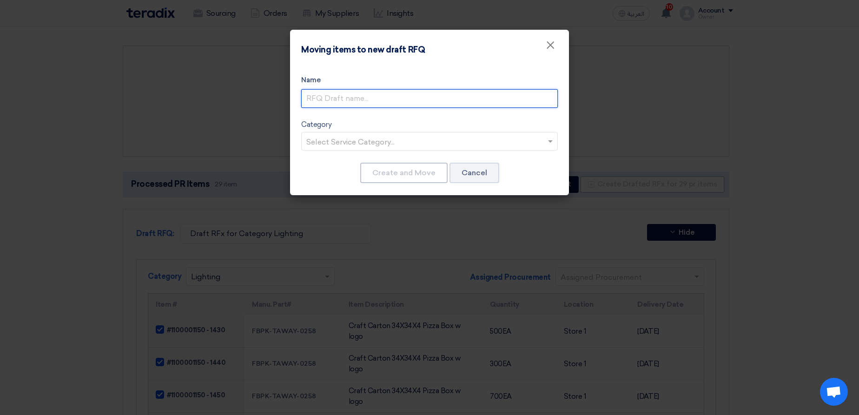
click at [403, 101] on input "text" at bounding box center [429, 98] width 256 height 19
type input "r"
type input "RFx for 3 different locations"
click at [472, 137] on input "text" at bounding box center [424, 142] width 237 height 15
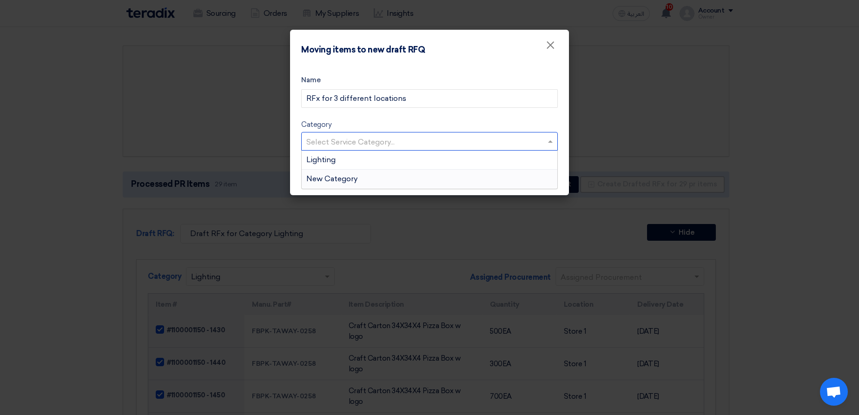
click at [401, 181] on div "New Category" at bounding box center [430, 179] width 256 height 19
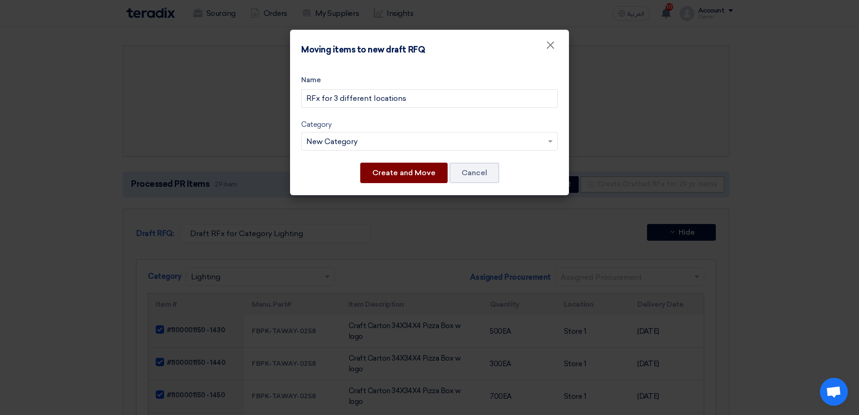
click at [399, 174] on button "Create and Move" at bounding box center [403, 173] width 87 height 20
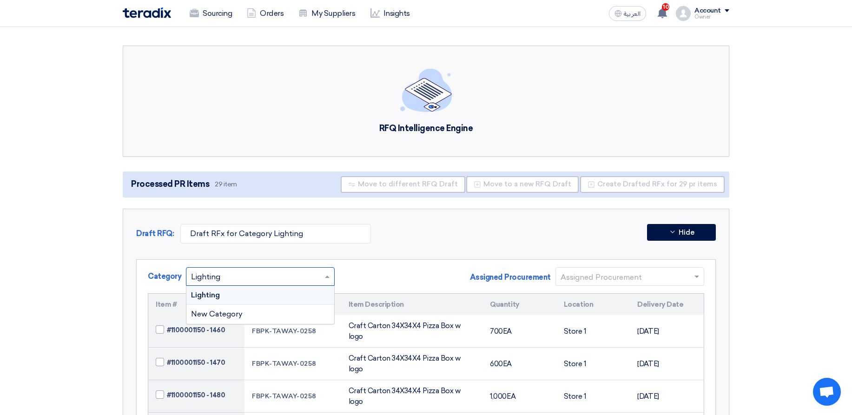
click at [302, 281] on input "text" at bounding box center [255, 276] width 129 height 15
click at [422, 268] on div "Category × Lighting Lighting New Category Assigned Procurement Assigned Procure…" at bounding box center [426, 280] width 556 height 26
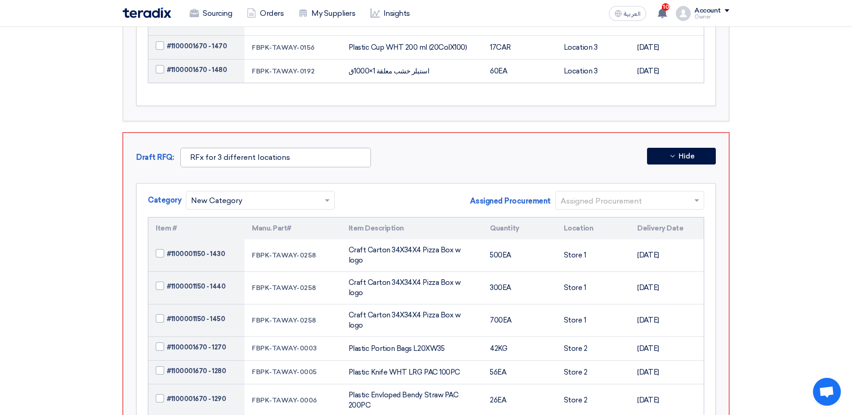
scroll to position [669, 0]
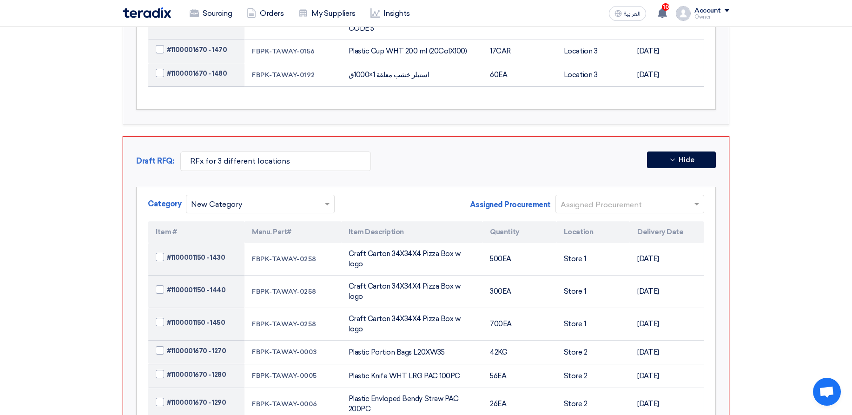
click at [597, 197] on input "text" at bounding box center [624, 204] width 129 height 15
click at [484, 199] on span "Assigned Procurement" at bounding box center [510, 204] width 81 height 11
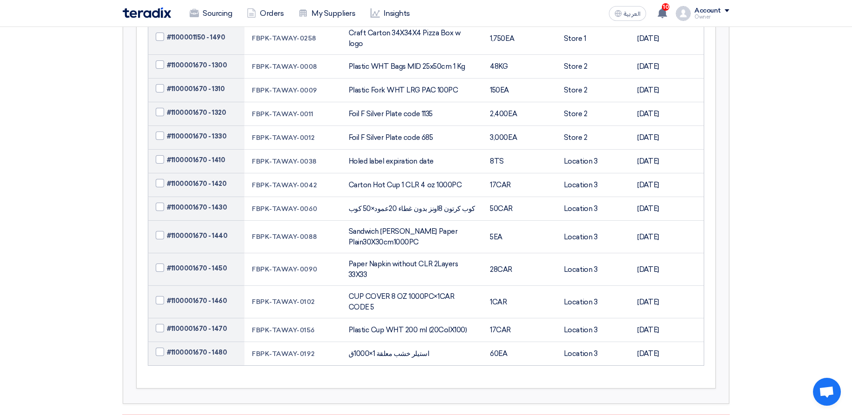
scroll to position [112, 0]
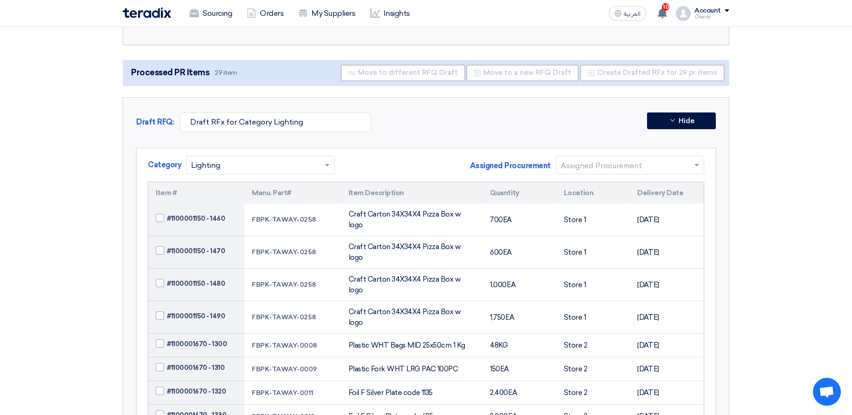
click at [578, 171] on input "text" at bounding box center [624, 165] width 129 height 15
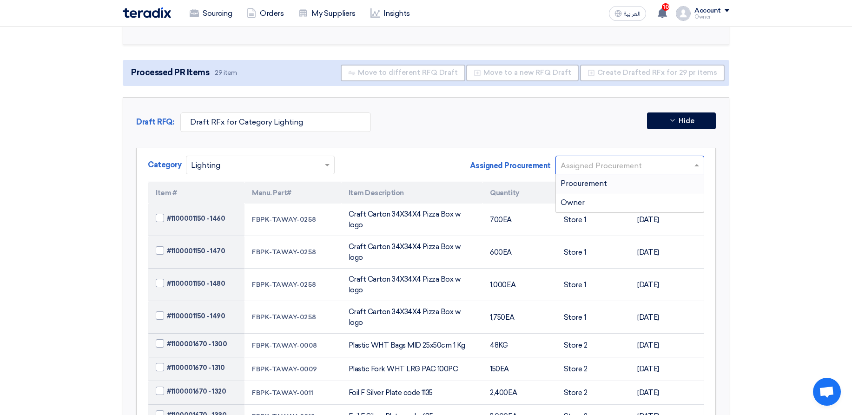
click at [581, 179] on span "Procurement" at bounding box center [583, 183] width 46 height 9
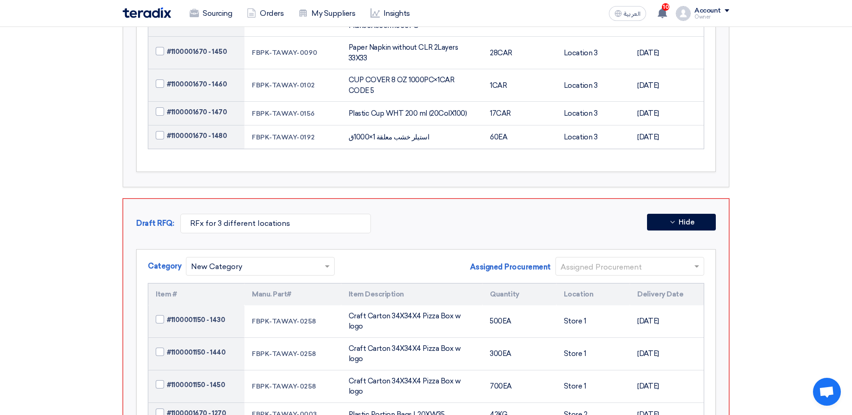
scroll to position [613, 0]
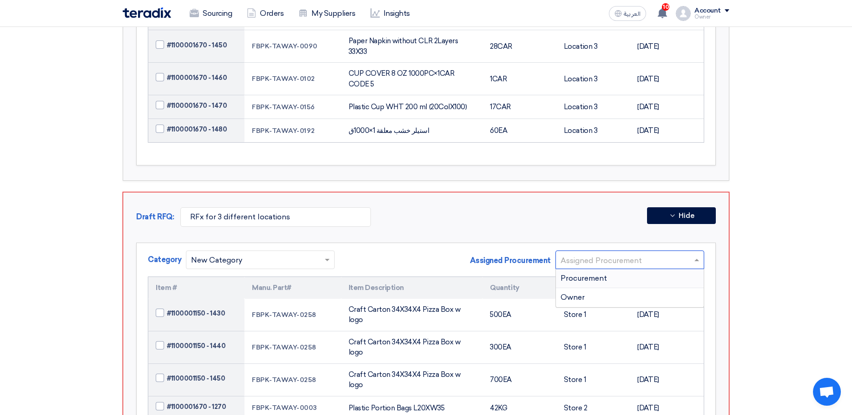
click at [598, 253] on input "text" at bounding box center [624, 260] width 129 height 15
click at [598, 269] on div "Procurement" at bounding box center [630, 278] width 148 height 19
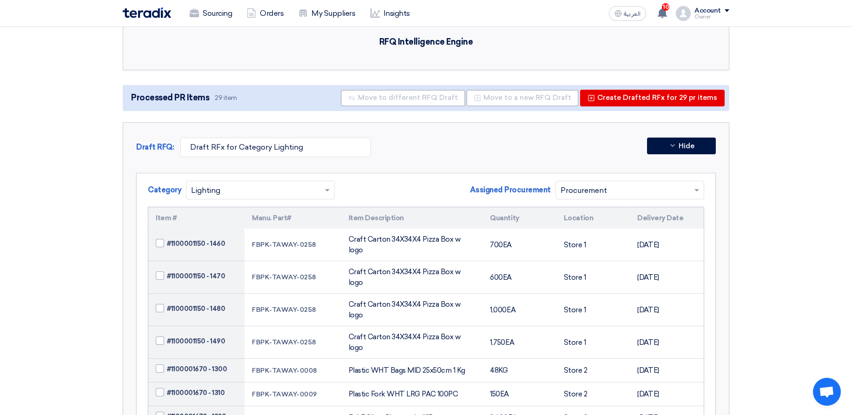
scroll to position [0, 0]
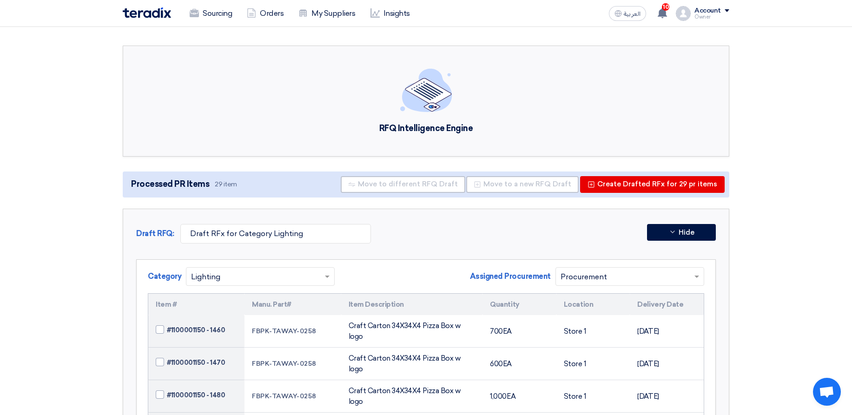
click at [600, 274] on input "text" at bounding box center [624, 276] width 129 height 15
click at [594, 313] on div "Owner" at bounding box center [630, 314] width 148 height 19
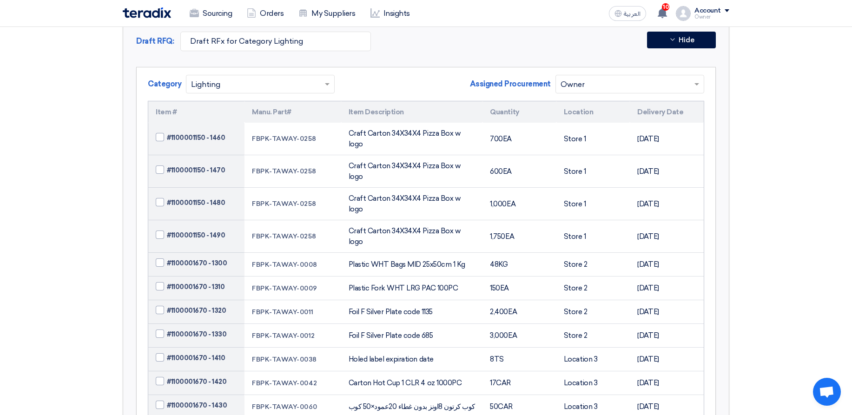
scroll to position [335, 0]
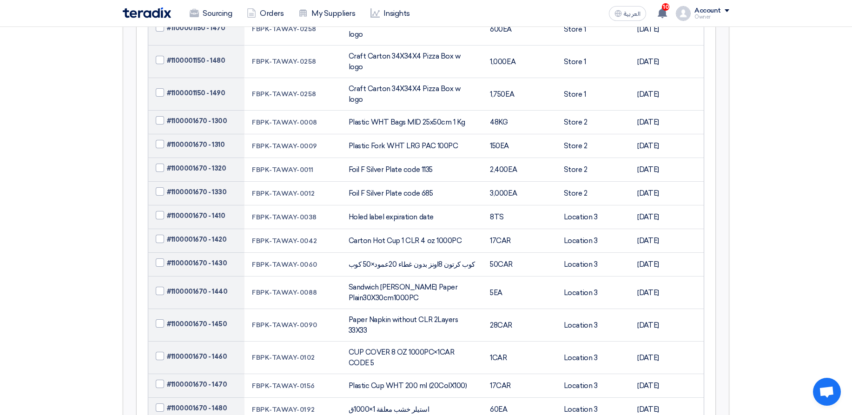
click at [204, 205] on td "#1100001670 - 1410" at bounding box center [196, 217] width 96 height 24
click at [206, 211] on span "#1100001670 - 1410" at bounding box center [196, 216] width 58 height 10
click at [206, 209] on input "#1100001670 - 1410" at bounding box center [207, 216] width 81 height 15
checkbox input "true"
click at [206, 235] on span "#1100001670 - 1420" at bounding box center [196, 240] width 59 height 10
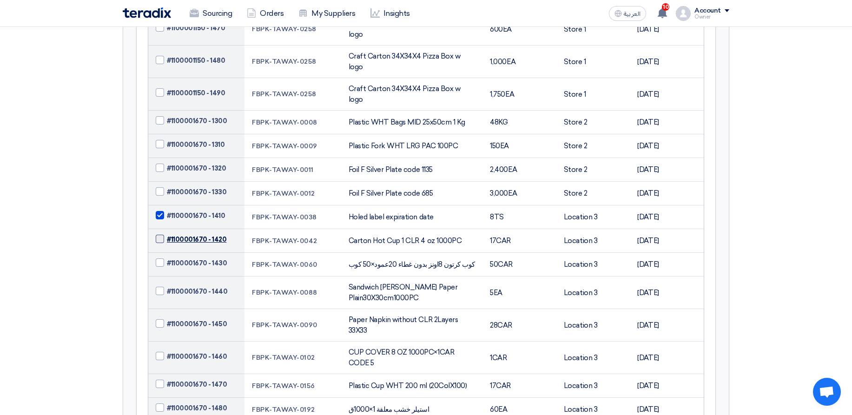
click at [206, 232] on input "#1100001670 - 1420" at bounding box center [207, 239] width 81 height 15
checkbox input "true"
click at [209, 258] on span "#1100001670 - 1430" at bounding box center [197, 263] width 60 height 10
click at [209, 256] on input "#1100001670 - 1430" at bounding box center [207, 263] width 81 height 15
checkbox input "true"
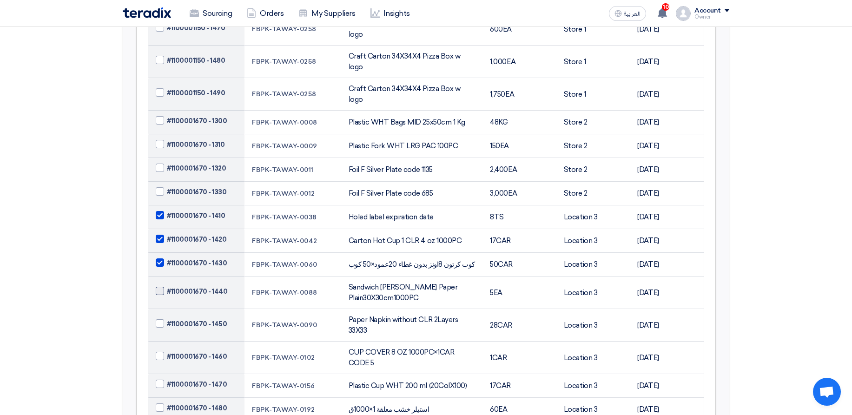
click at [201, 287] on span "#1100001670 - 1440" at bounding box center [197, 292] width 60 height 10
click at [201, 284] on input "#1100001670 - 1440" at bounding box center [207, 291] width 81 height 15
checkbox input "true"
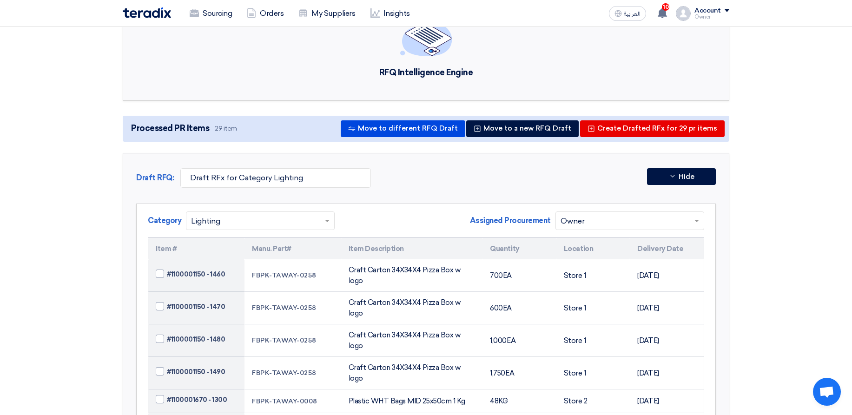
scroll to position [0, 0]
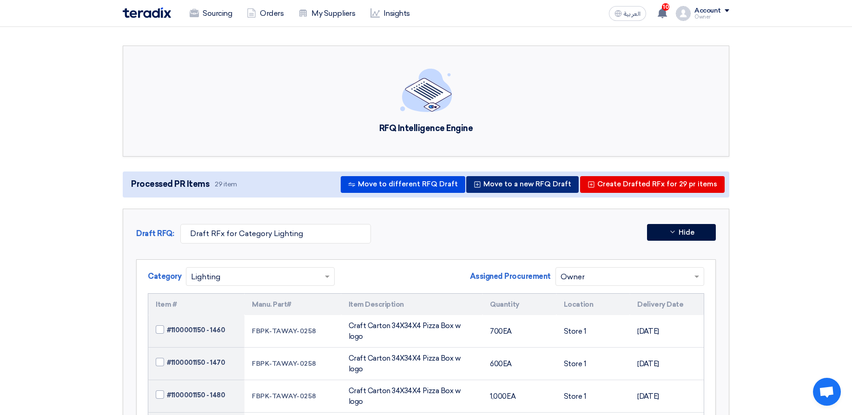
click at [525, 184] on button "Move to a new RFQ Draft" at bounding box center [522, 184] width 112 height 17
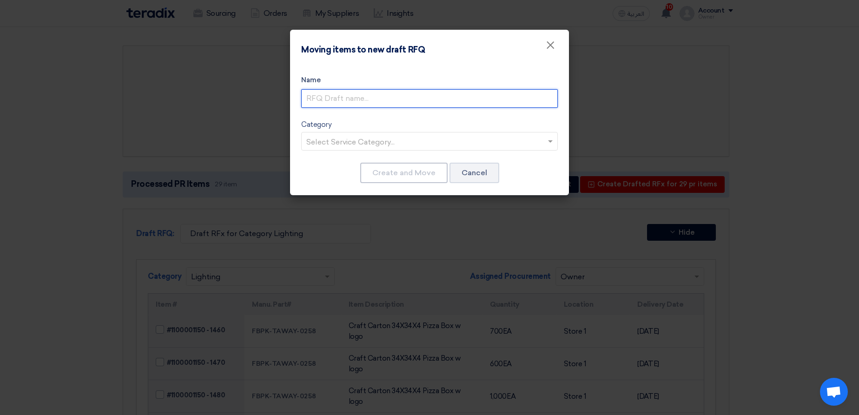
click at [368, 96] on input "text" at bounding box center [429, 98] width 256 height 19
type input "Same category"
click at [408, 149] on input "text" at bounding box center [424, 142] width 237 height 15
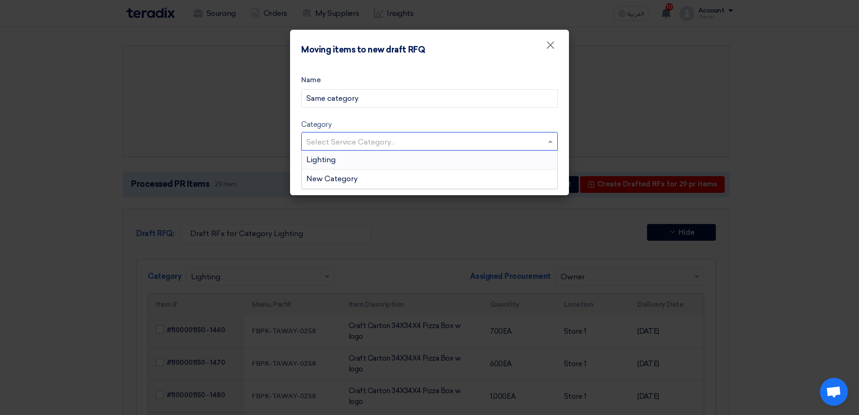
click at [390, 162] on div "Lighting" at bounding box center [430, 160] width 256 height 19
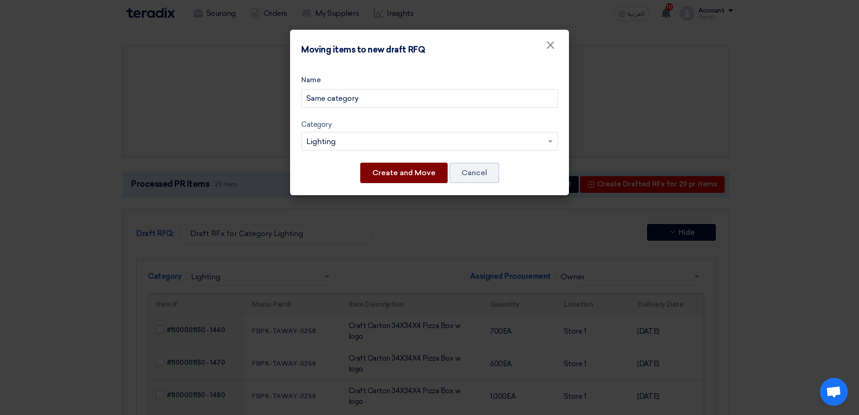
click at [388, 174] on button "Create and Move" at bounding box center [403, 173] width 87 height 20
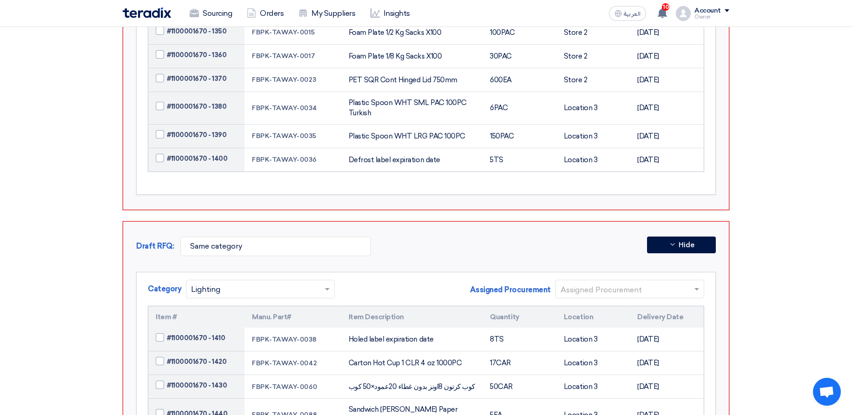
scroll to position [1115, 0]
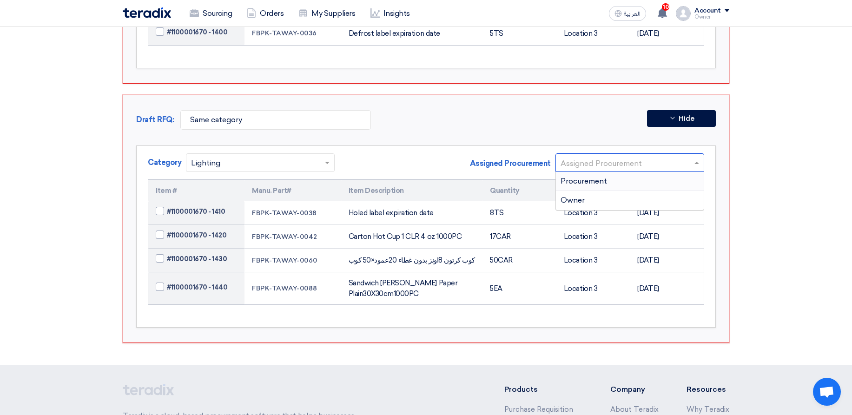
click at [588, 156] on input "text" at bounding box center [624, 163] width 129 height 15
click at [602, 191] on div "Owner" at bounding box center [630, 200] width 148 height 19
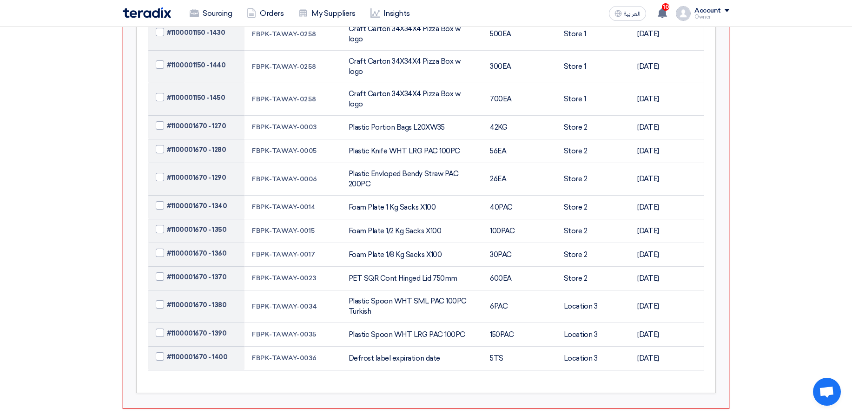
scroll to position [948, 0]
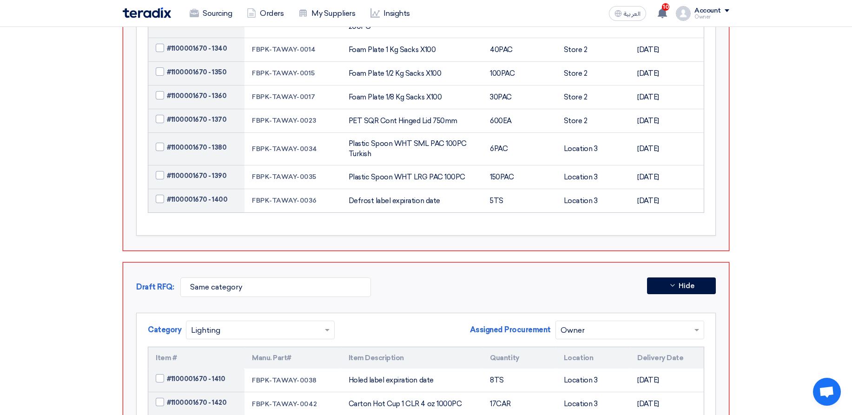
click at [615, 323] on input "text" at bounding box center [624, 330] width 129 height 15
click at [616, 339] on div "Procurement" at bounding box center [630, 348] width 148 height 19
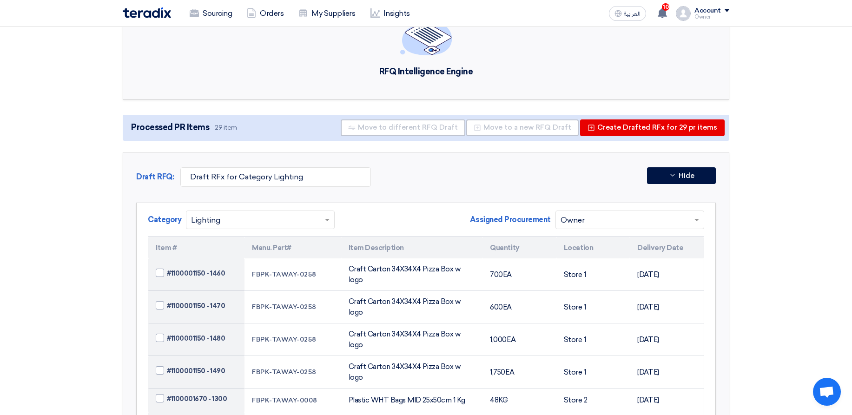
scroll to position [56, 0]
click at [210, 269] on span "#1100001150 - 1460" at bounding box center [196, 274] width 58 height 10
click at [171, 270] on span "#1100001150 - 1460" at bounding box center [196, 274] width 58 height 10
click at [171, 270] on input "#1100001150 - 1460" at bounding box center [207, 274] width 81 height 15
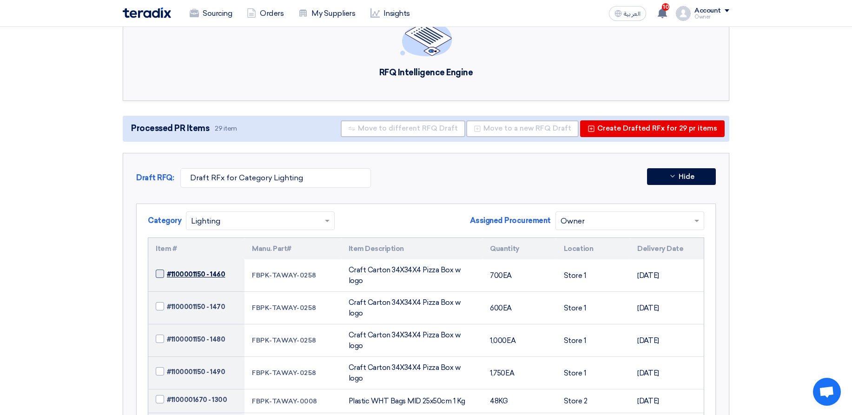
checkbox input "true"
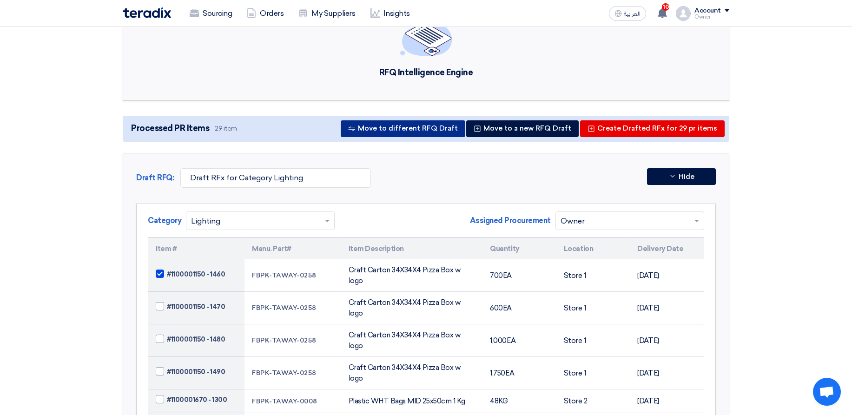
click at [438, 133] on button "Move to different RFQ Draft" at bounding box center [403, 128] width 125 height 17
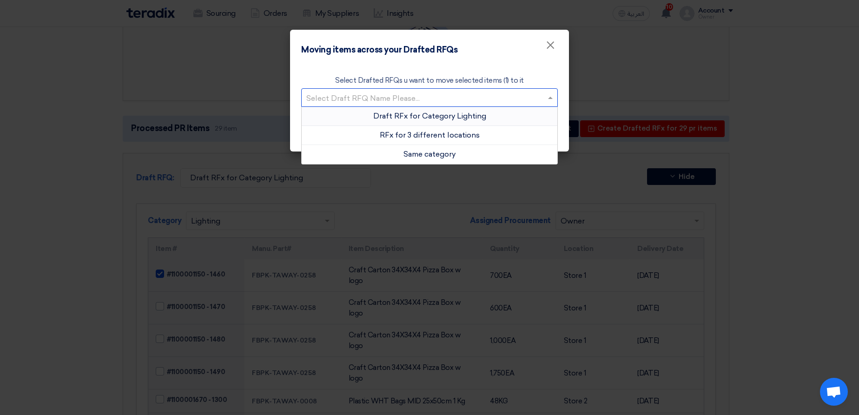
click at [408, 101] on input "text" at bounding box center [424, 98] width 237 height 15
click at [494, 129] on div "RFx for 3 different locations" at bounding box center [430, 135] width 256 height 19
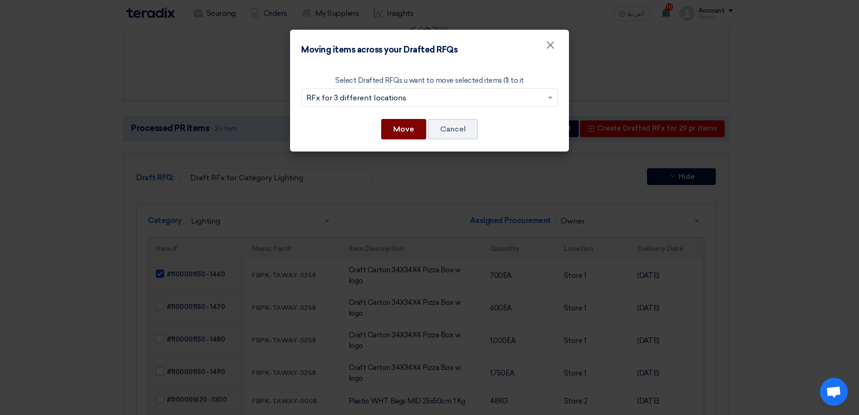
drag, startPoint x: 409, startPoint y: 130, endPoint x: 390, endPoint y: 147, distance: 25.7
click at [408, 129] on button "Move" at bounding box center [403, 129] width 45 height 20
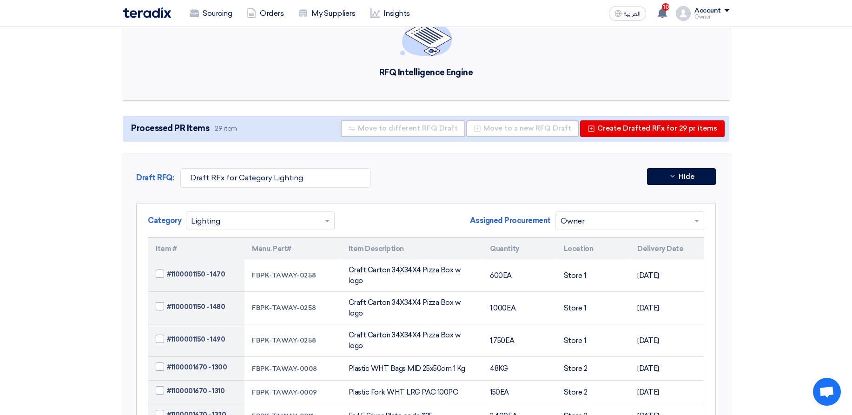
click at [675, 179] on icon at bounding box center [672, 175] width 7 height 7
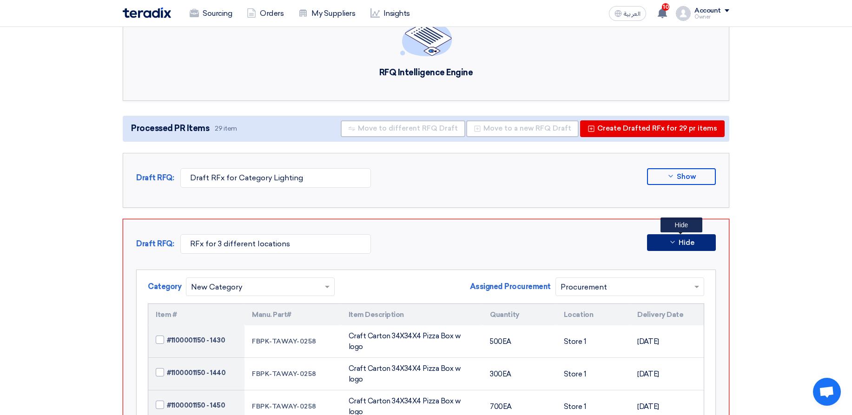
click at [663, 243] on button "Hide" at bounding box center [681, 242] width 69 height 17
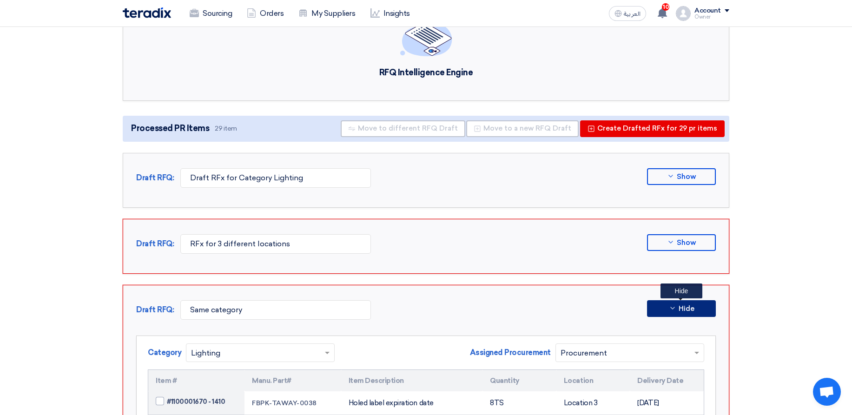
click at [687, 303] on button "Hide" at bounding box center [681, 308] width 69 height 17
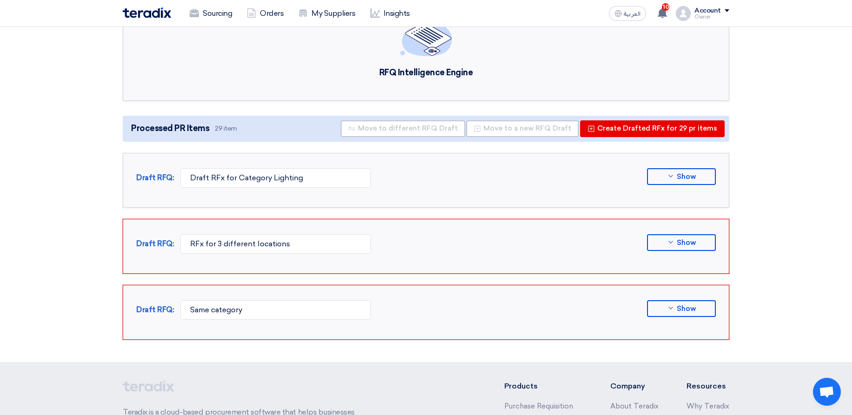
click at [790, 229] on section "RFQ Intelligence Engine Processed PR Items 29 item Move to different RFQ Draft …" at bounding box center [426, 166] width 852 height 391
click at [682, 243] on span "Show" at bounding box center [686, 242] width 19 height 7
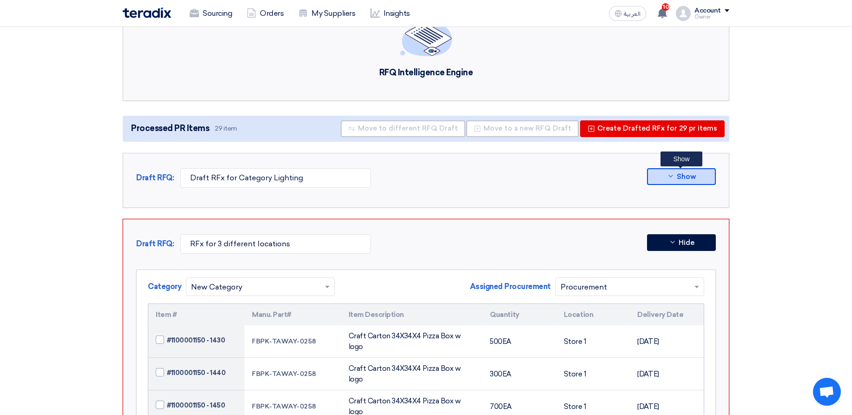
click at [681, 176] on span "Show" at bounding box center [686, 176] width 19 height 7
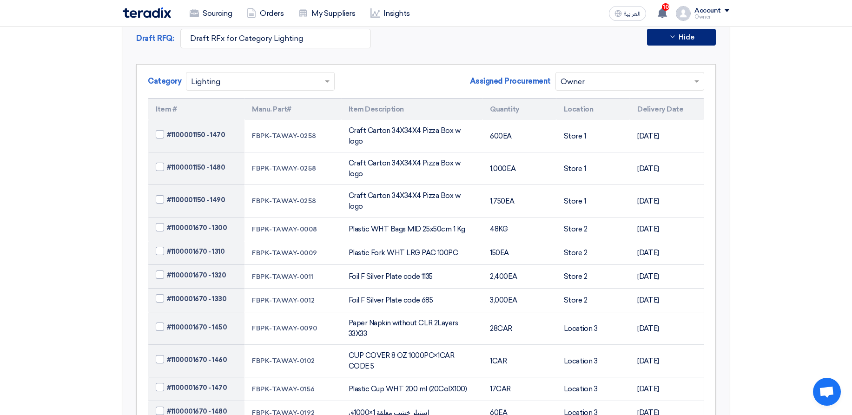
scroll to position [223, 0]
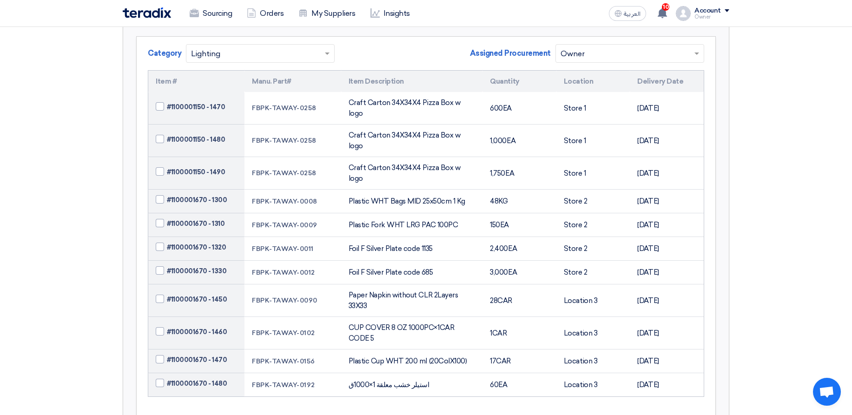
click at [152, 83] on th "Item #" at bounding box center [196, 82] width 96 height 22
click at [153, 79] on th "Item #" at bounding box center [196, 82] width 96 height 22
drag, startPoint x: 158, startPoint y: 78, endPoint x: 230, endPoint y: 80, distance: 71.6
click at [230, 80] on th "Item #" at bounding box center [196, 82] width 96 height 22
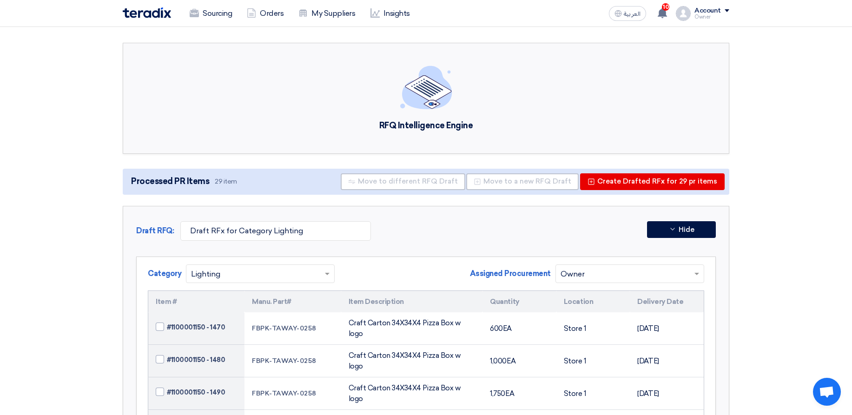
scroll to position [0, 0]
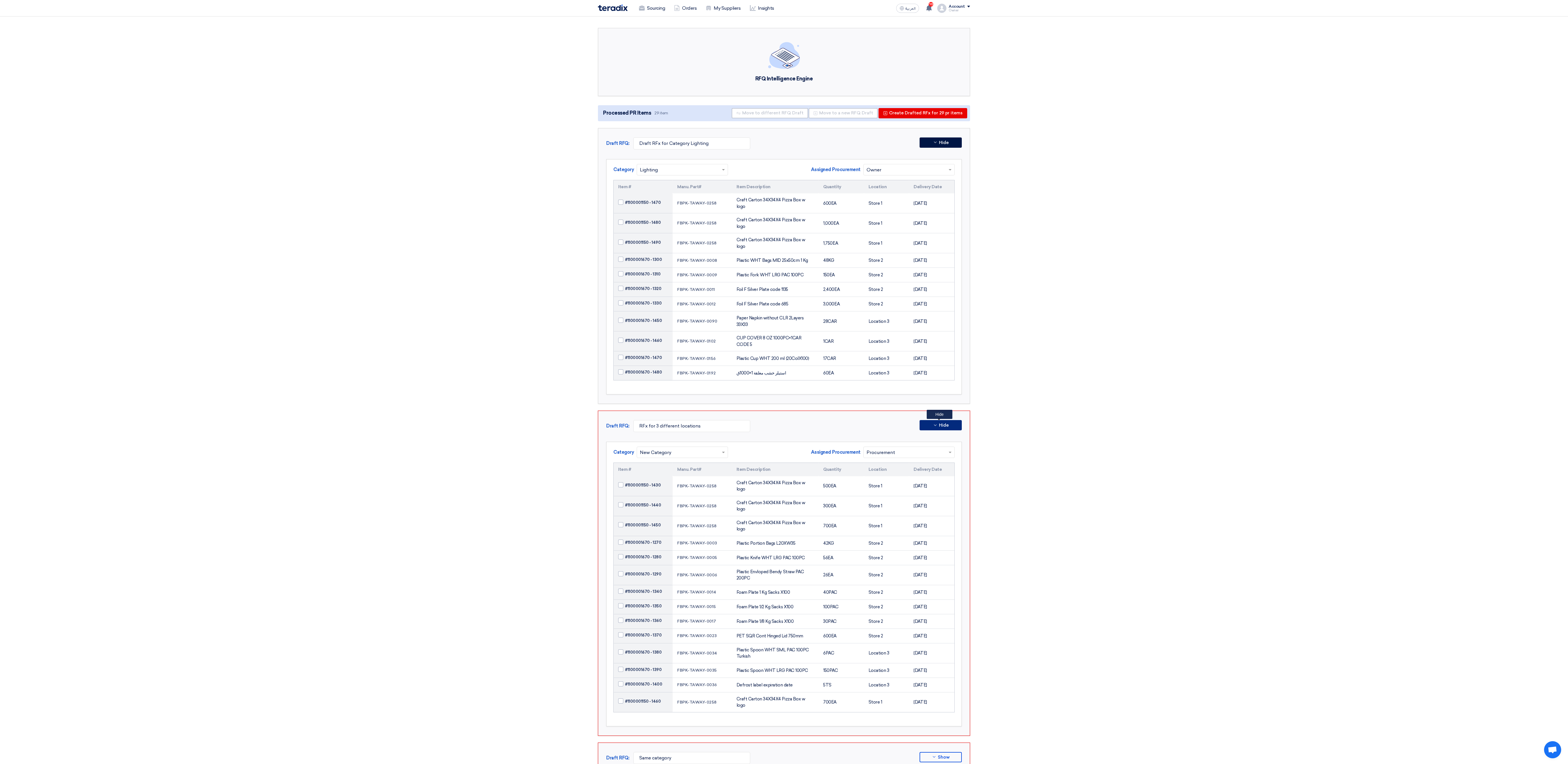
click at [522, 251] on span "Hide" at bounding box center [944, 425] width 10 height 4
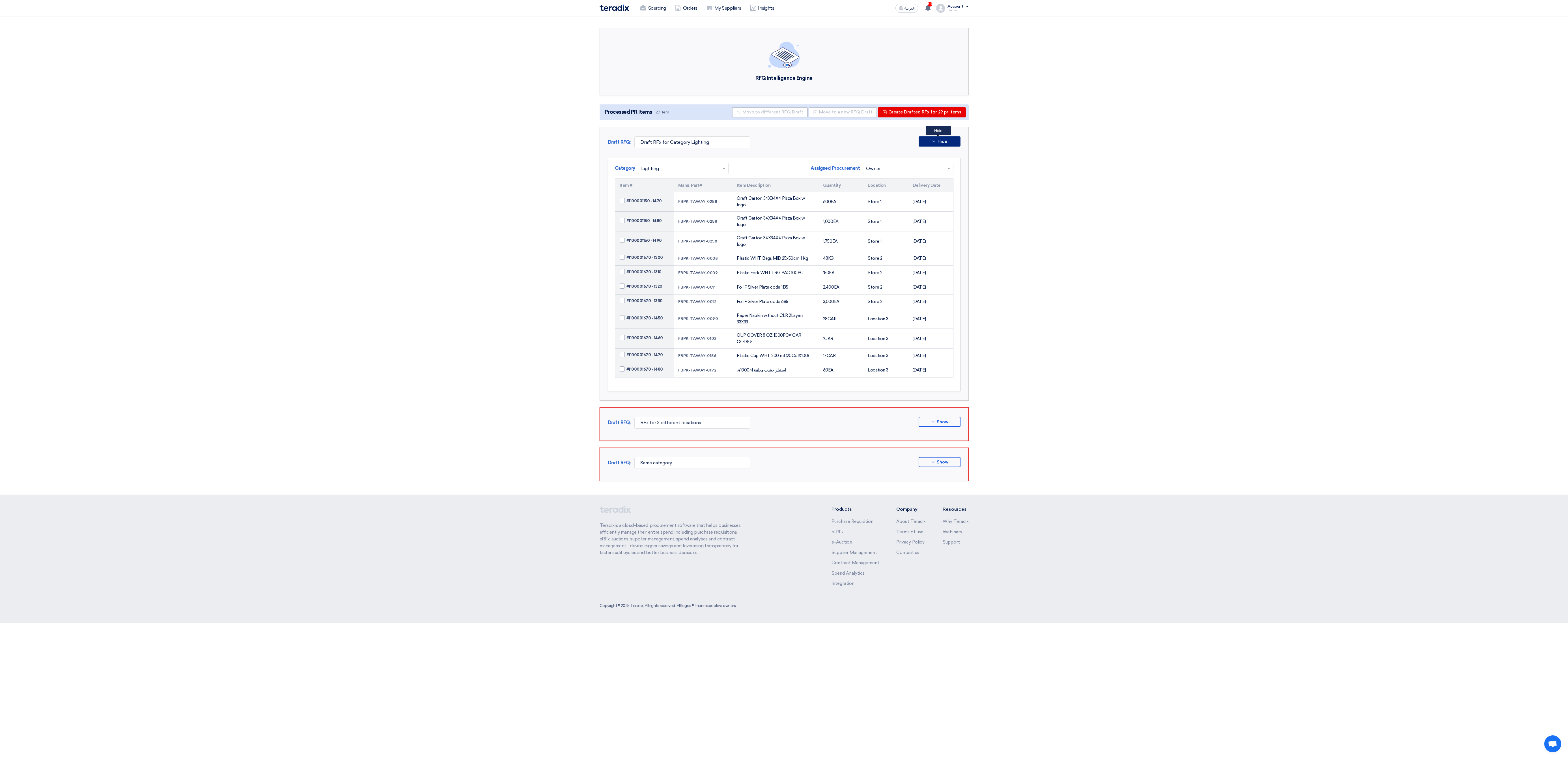
click at [518, 146] on button "Hide" at bounding box center [939, 141] width 42 height 10
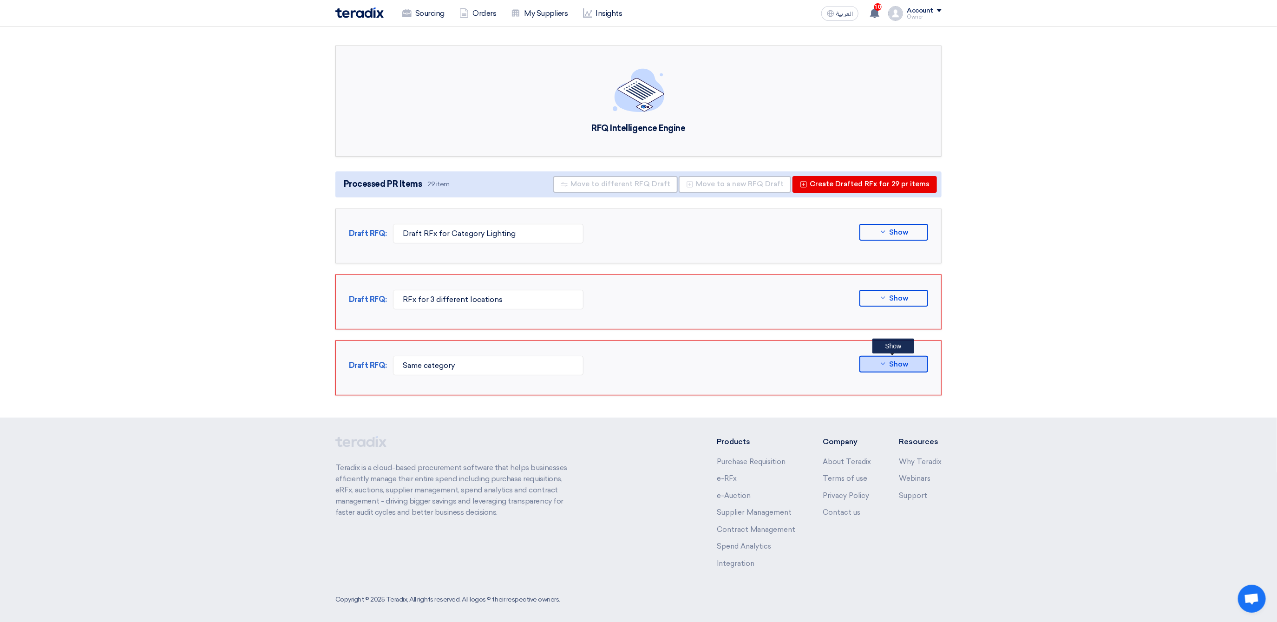
click at [851, 360] on button "Show" at bounding box center [894, 364] width 69 height 17
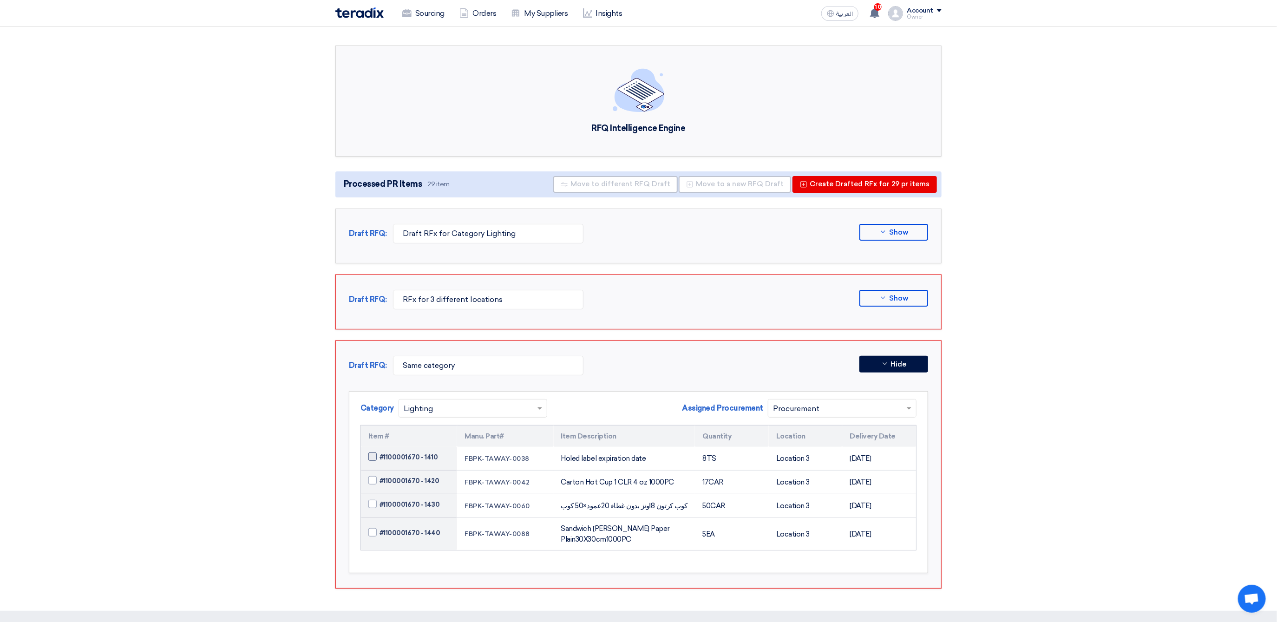
click at [389, 409] on span "#1100001670 - 1410" at bounding box center [409, 458] width 58 height 10
click at [389, 409] on input "#1100001670 - 1410" at bounding box center [420, 457] width 81 height 15
checkbox input "true"
click at [386, 409] on span "#1100001670 - 1420" at bounding box center [409, 481] width 59 height 10
click at [386, 409] on input "#1100001670 - 1420" at bounding box center [420, 481] width 81 height 15
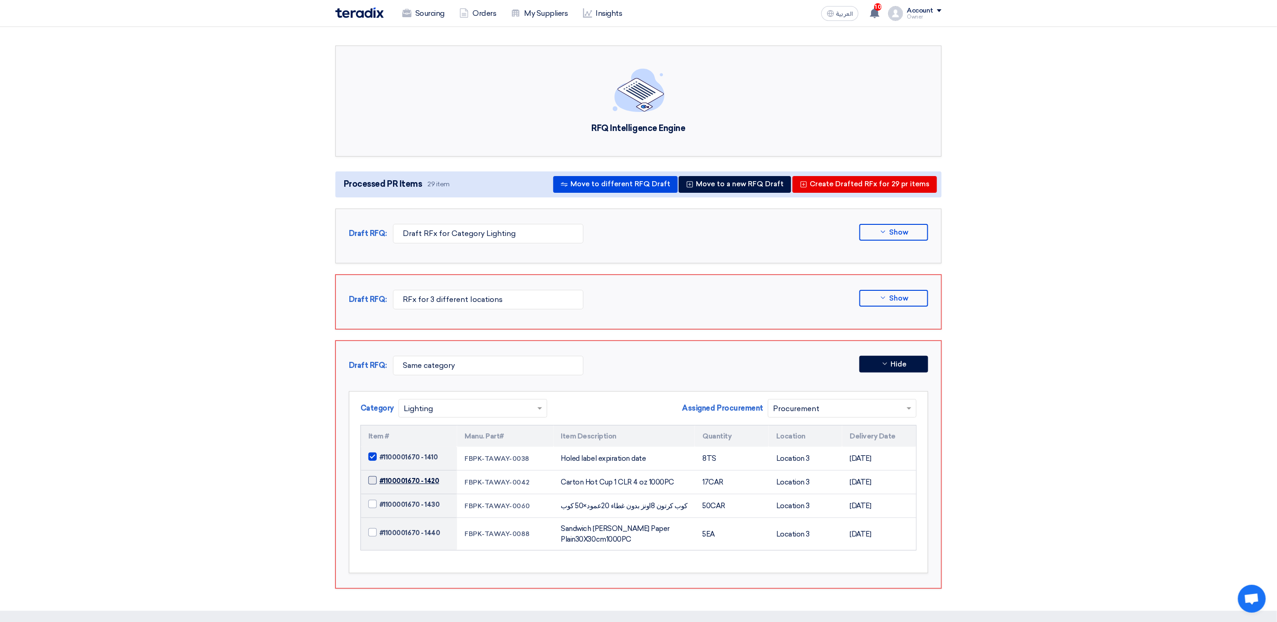
checkbox input "true"
click at [407, 409] on td "#1100001670 - 1430" at bounding box center [409, 506] width 96 height 24
click at [407, 409] on span "#1100001670 - 1430" at bounding box center [410, 505] width 60 height 10
click at [407, 409] on input "#1100001670 - 1430" at bounding box center [420, 505] width 81 height 15
checkbox input "true"
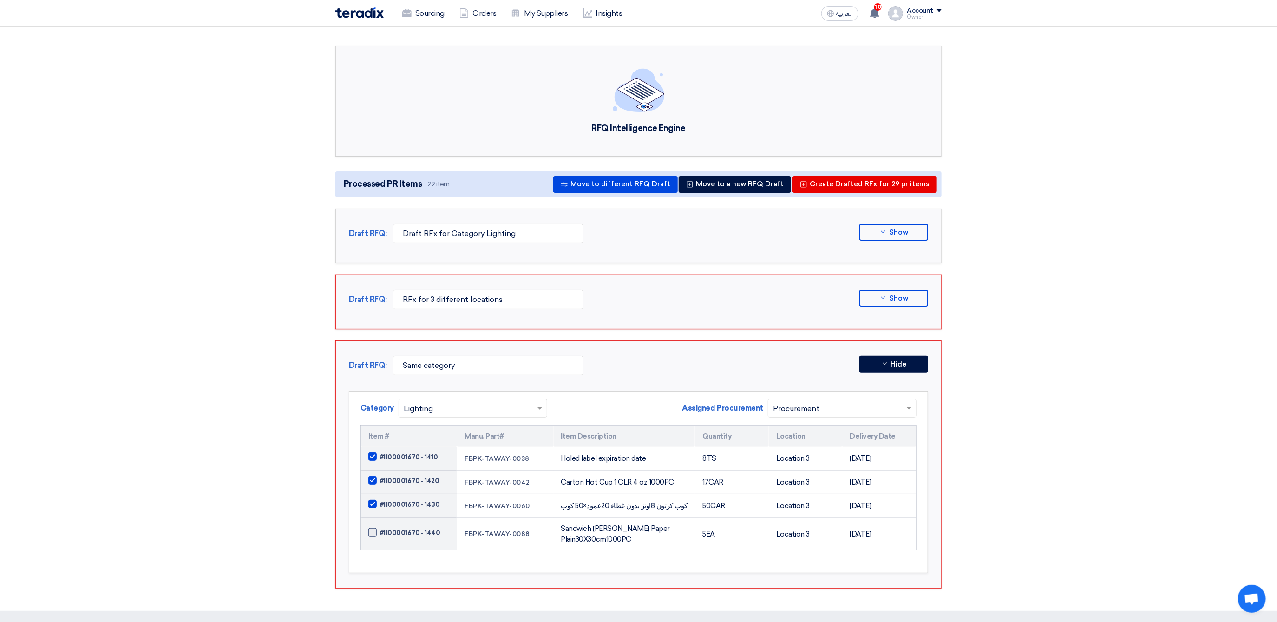
click at [419, 409] on span "#1100001670 - 1440" at bounding box center [410, 533] width 60 height 10
click at [419, 409] on input "#1100001670 - 1440" at bounding box center [420, 533] width 81 height 15
checkbox input "true"
click at [406, 409] on span "#1100001670 - 1410" at bounding box center [409, 458] width 58 height 10
click at [406, 409] on input "#1100001670 - 1410" at bounding box center [420, 457] width 81 height 15
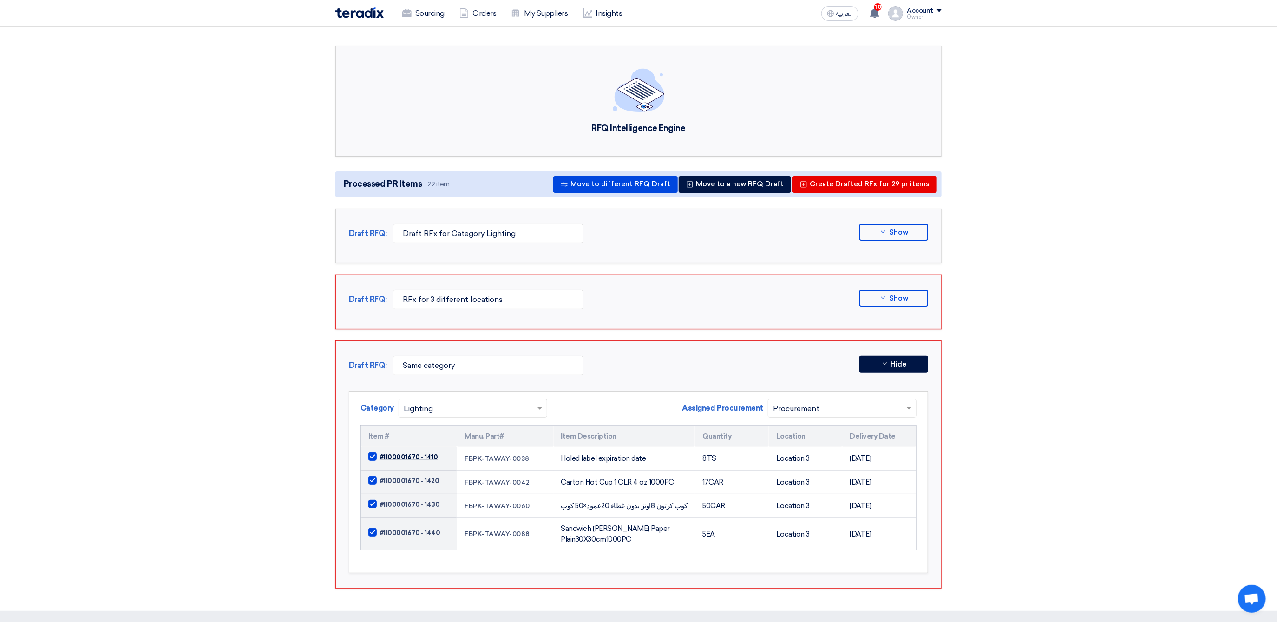
checkbox input "false"
click at [405, 409] on span "#1100001670 - 1420" at bounding box center [409, 481] width 59 height 10
click at [405, 409] on input "#1100001670 - 1420" at bounding box center [420, 481] width 81 height 15
checkbox input "false"
click at [401, 409] on span "#1100001670 - 1430" at bounding box center [410, 505] width 60 height 10
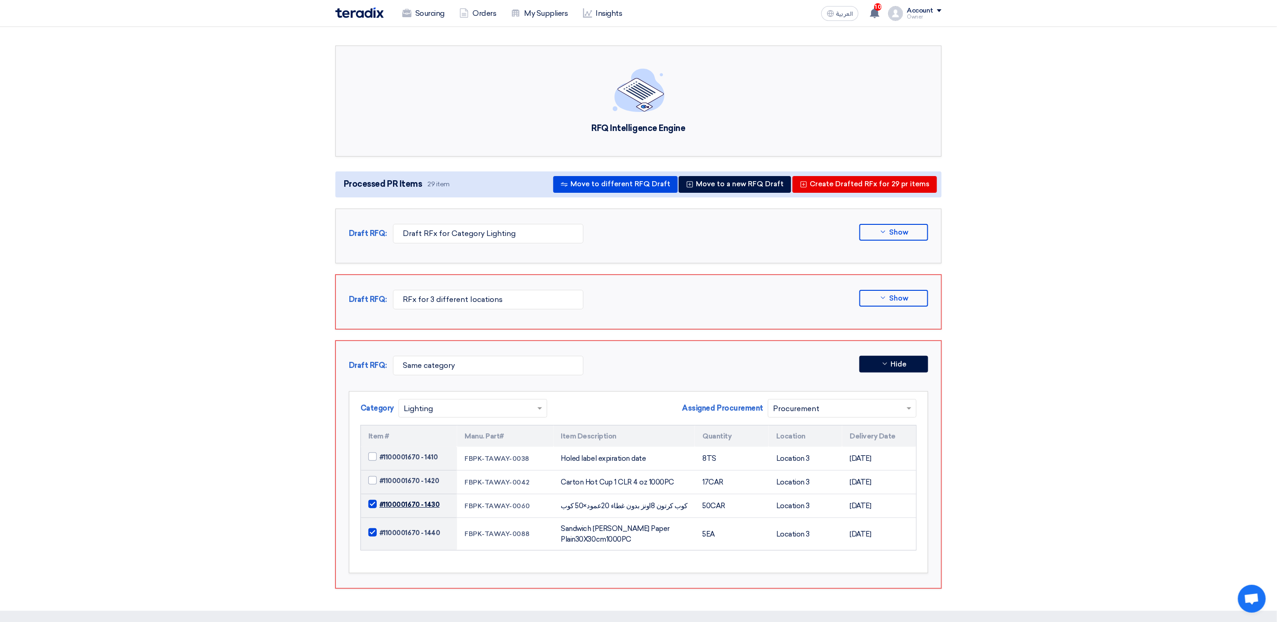
click at [401, 409] on input "#1100001670 - 1430" at bounding box center [420, 505] width 81 height 15
checkbox input "false"
click at [414, 409] on span "#1100001670 - 1440" at bounding box center [410, 533] width 60 height 10
click at [414, 409] on input "#1100001670 - 1440" at bounding box center [420, 533] width 81 height 15
checkbox input "false"
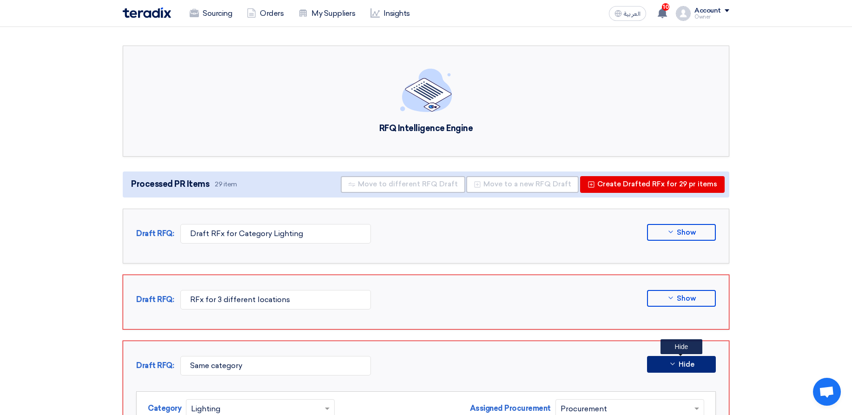
click at [687, 359] on button "Hide" at bounding box center [681, 364] width 69 height 17
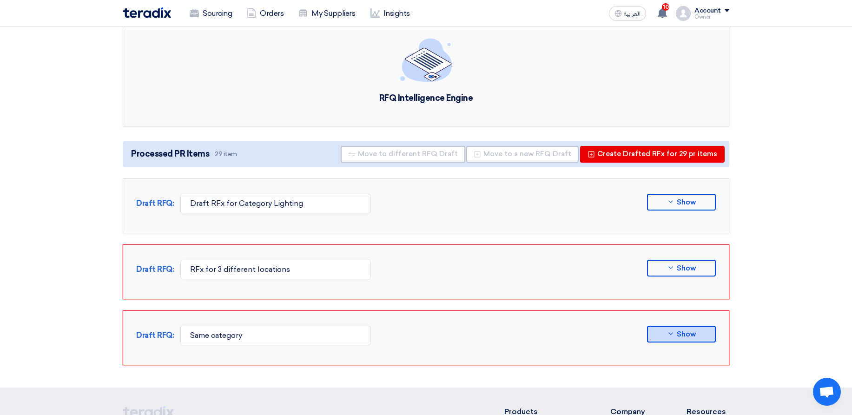
scroll to position [56, 0]
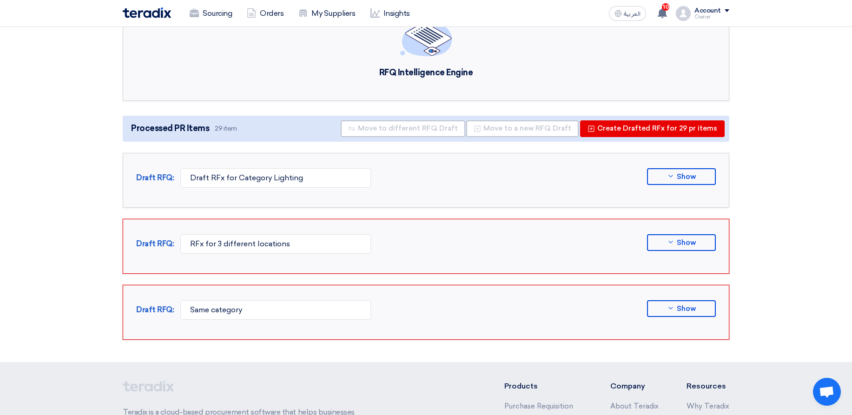
click at [808, 169] on section "RFQ Intelligence Engine Processed PR Items 29 item Move to different RFQ Draft …" at bounding box center [426, 166] width 852 height 391
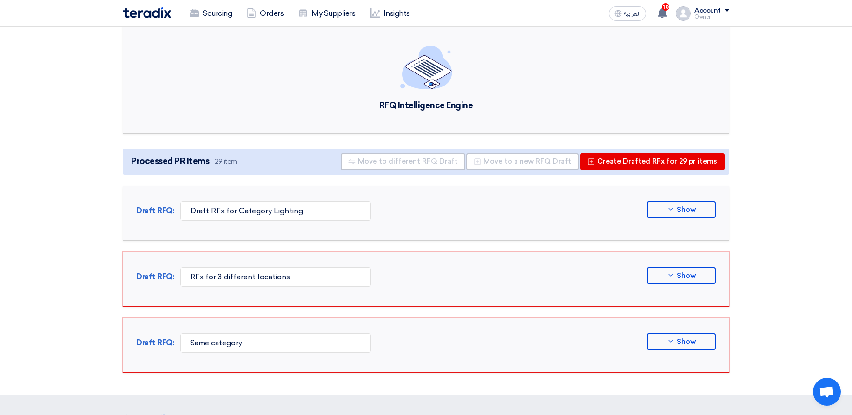
scroll to position [0, 0]
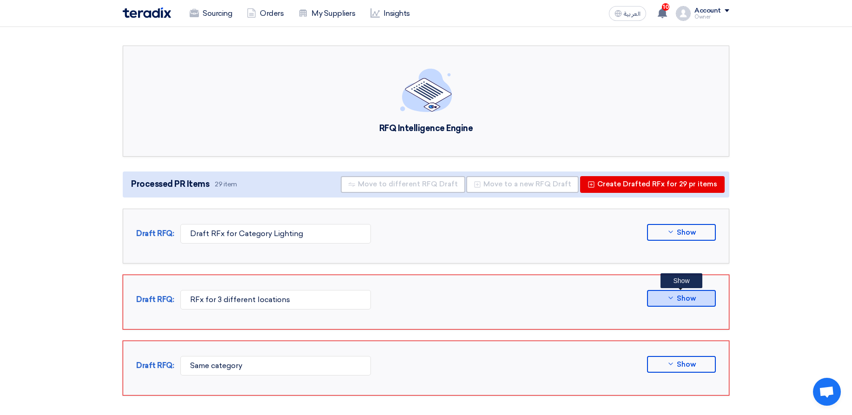
click at [696, 297] on button "Show" at bounding box center [681, 298] width 69 height 17
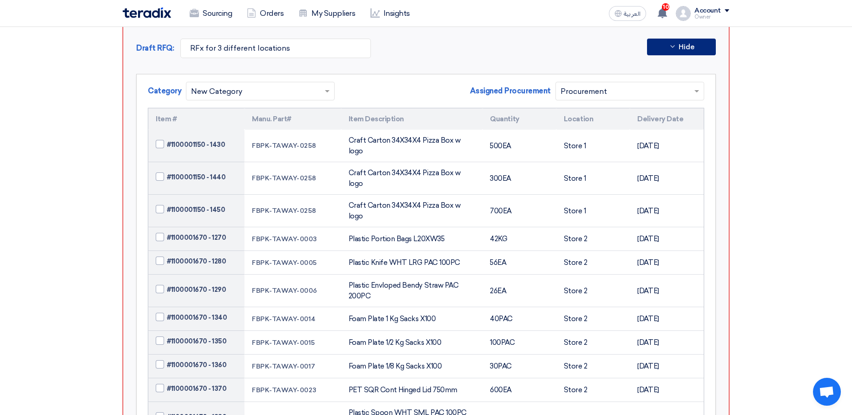
scroll to position [223, 0]
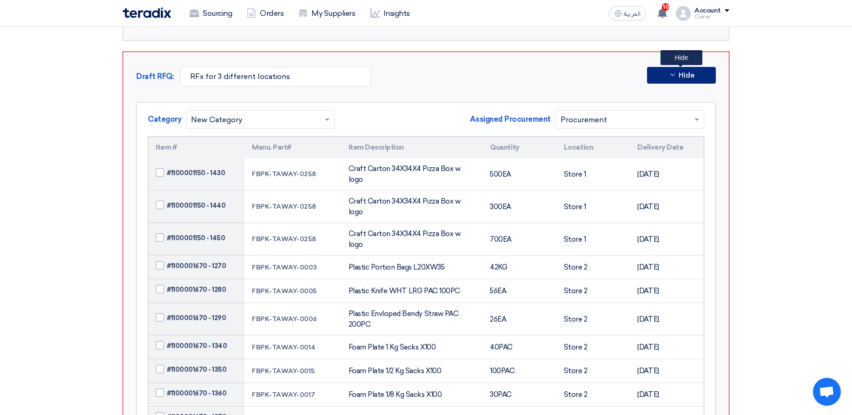
click at [693, 77] on span "Hide" at bounding box center [686, 75] width 16 height 7
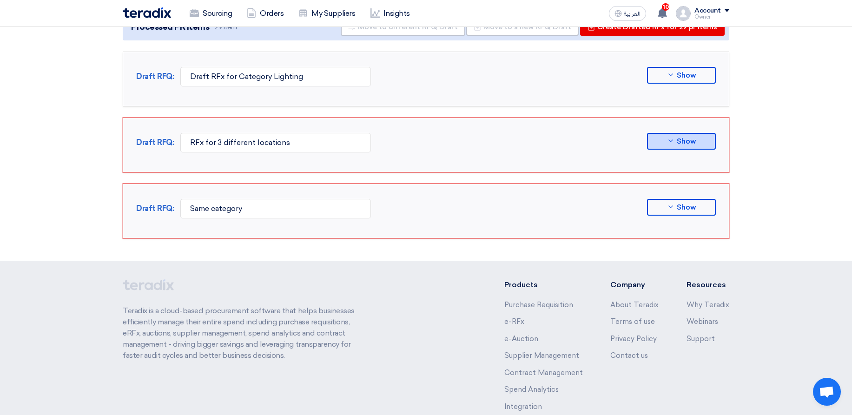
scroll to position [46, 0]
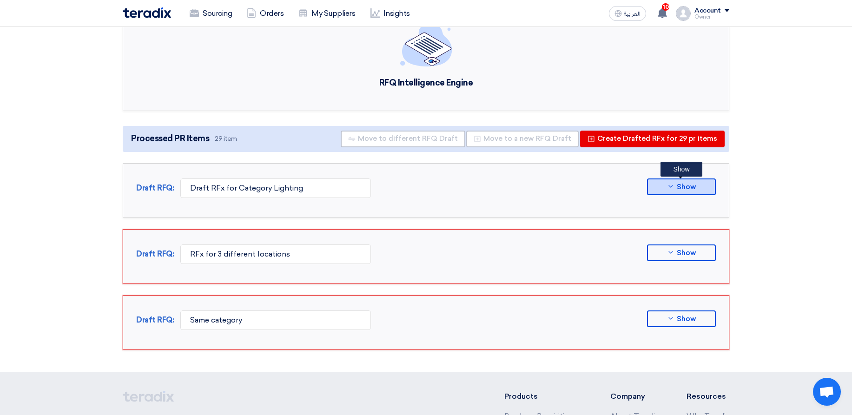
click at [671, 193] on button "Show" at bounding box center [681, 186] width 69 height 17
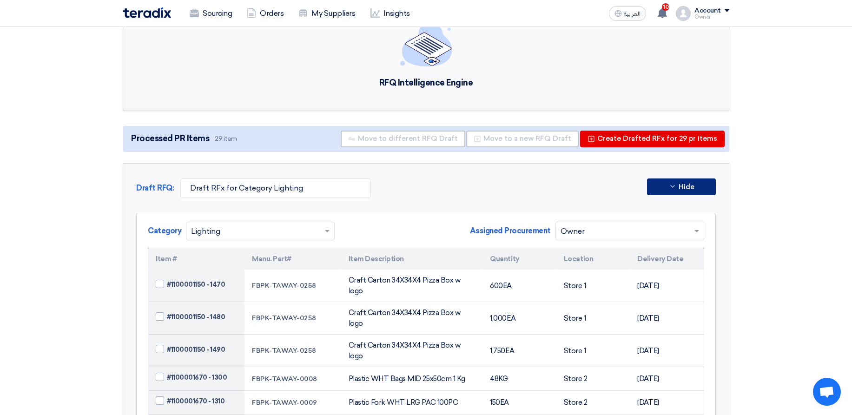
scroll to position [101, 0]
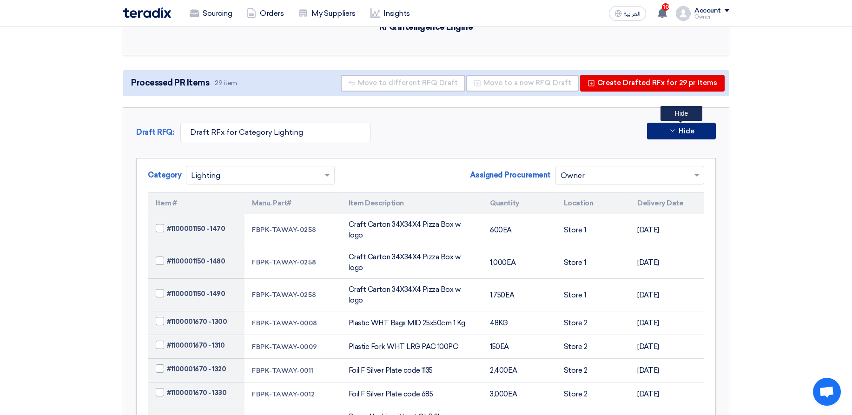
click at [670, 135] on button "Hide" at bounding box center [681, 131] width 69 height 17
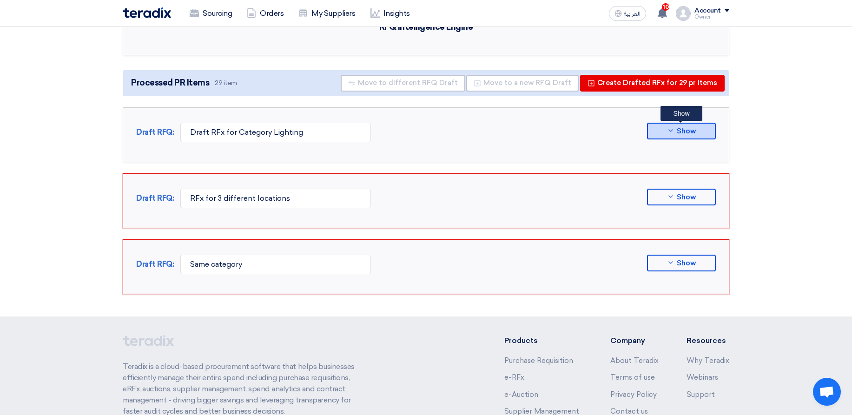
click at [711, 132] on button "Show" at bounding box center [681, 131] width 69 height 17
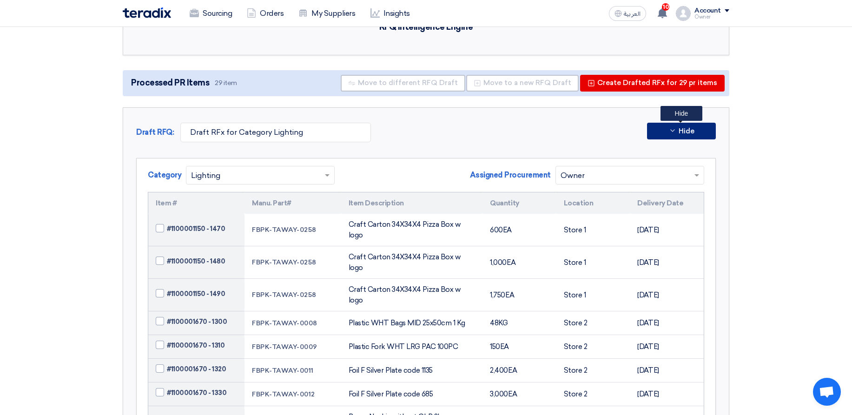
click at [680, 130] on span "Hide" at bounding box center [686, 131] width 16 height 7
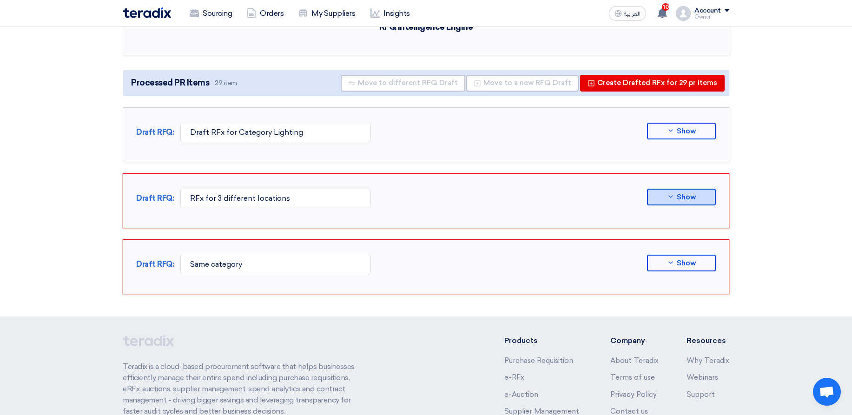
click at [667, 194] on icon at bounding box center [670, 196] width 7 height 7
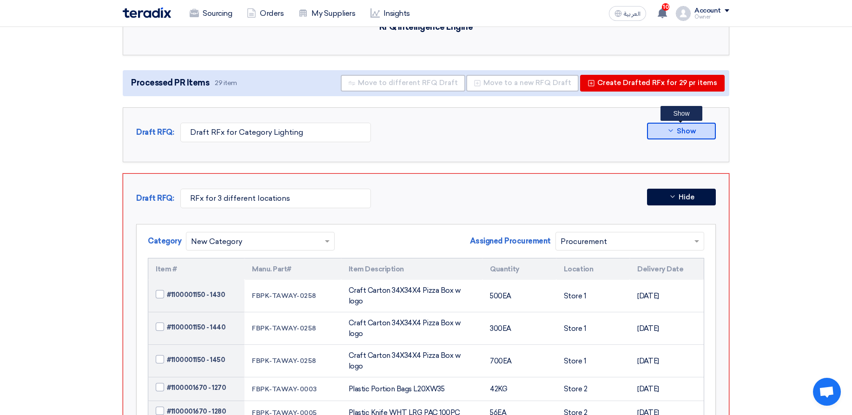
click at [664, 138] on button "Show" at bounding box center [681, 131] width 69 height 17
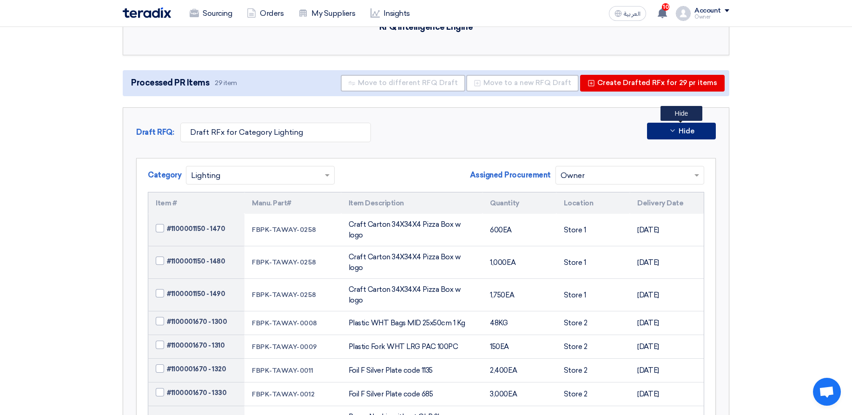
click at [690, 132] on span "Hide" at bounding box center [686, 131] width 16 height 7
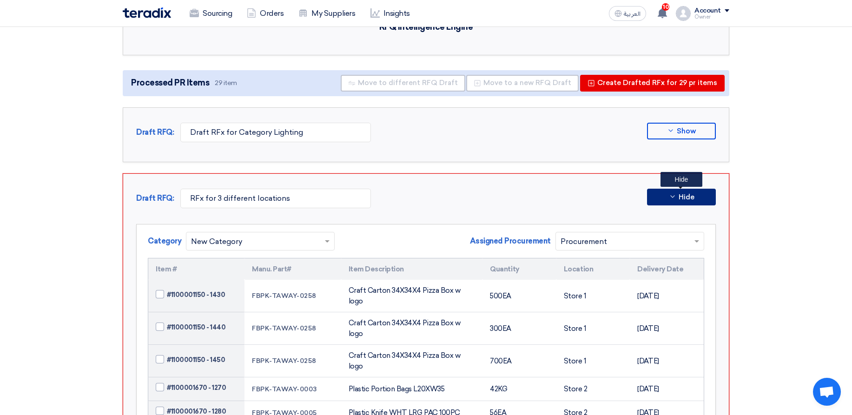
click at [667, 198] on button "Hide" at bounding box center [681, 197] width 69 height 17
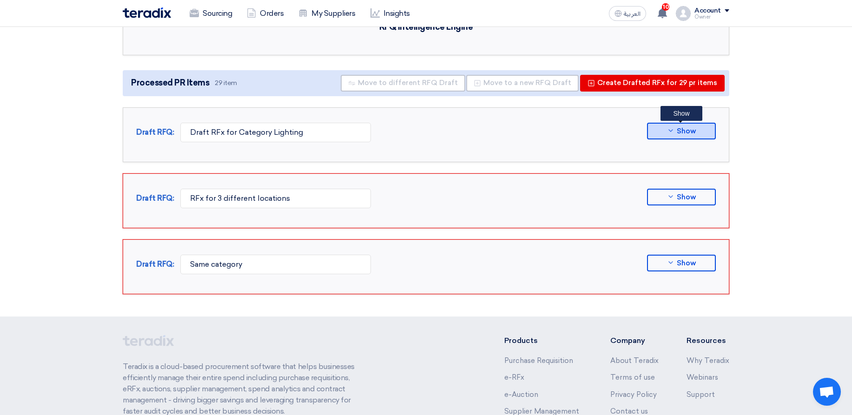
click at [659, 136] on button "Show" at bounding box center [681, 131] width 69 height 17
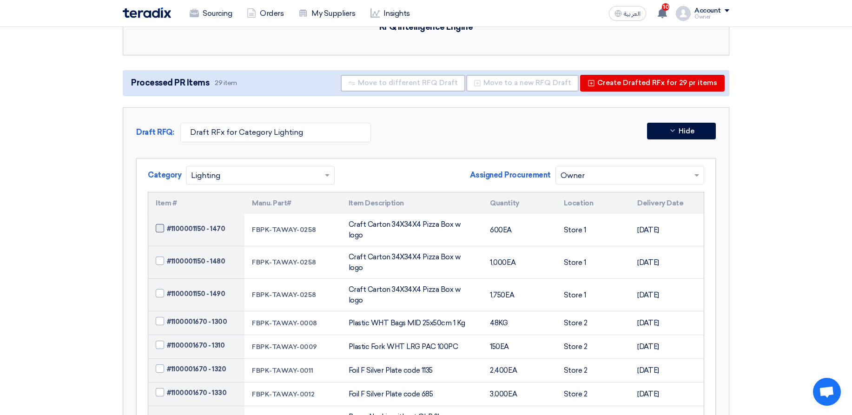
click at [188, 227] on span "#1100001150 - 1470" at bounding box center [196, 229] width 58 height 10
click at [188, 227] on input "#1100001150 - 1470" at bounding box center [207, 228] width 81 height 15
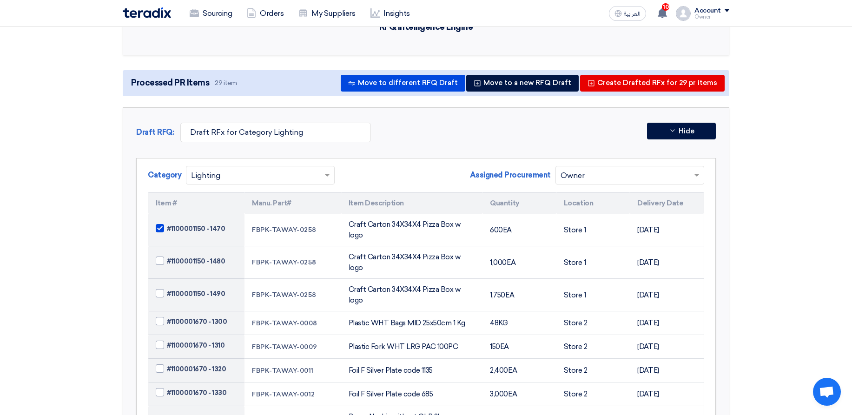
click at [188, 228] on span "#1100001150 - 1470" at bounding box center [196, 229] width 58 height 10
click at [188, 228] on input "#1100001150 - 1470" at bounding box center [207, 228] width 81 height 15
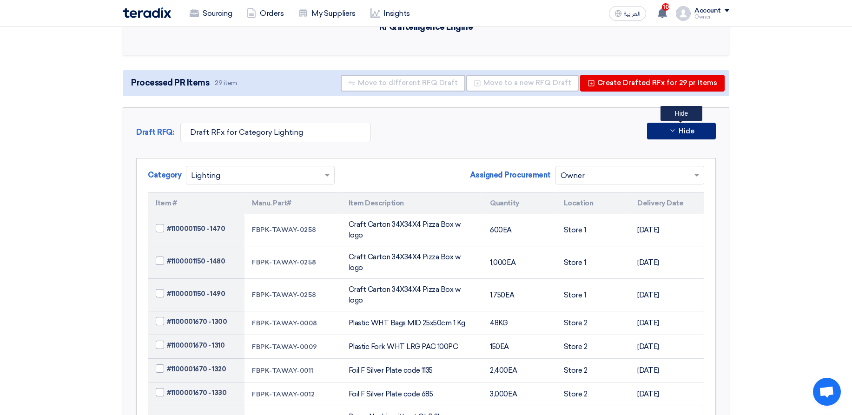
click at [679, 131] on span "Hide" at bounding box center [686, 131] width 16 height 7
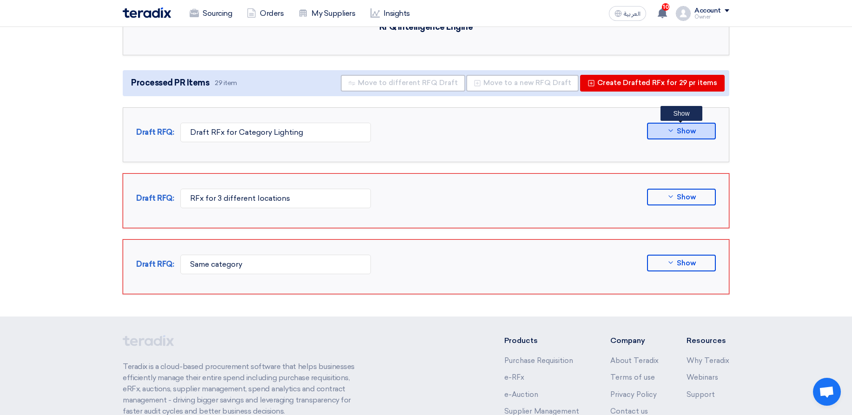
click at [669, 135] on button "Show" at bounding box center [681, 131] width 69 height 17
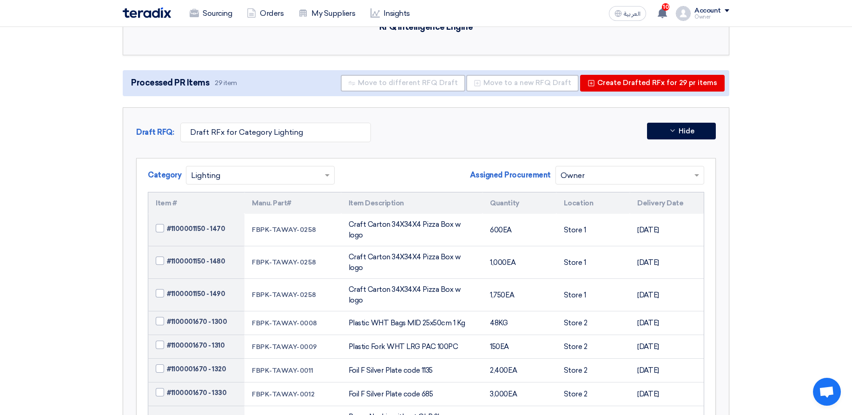
drag, startPoint x: 280, startPoint y: 222, endPoint x: 300, endPoint y: 221, distance: 20.0
click at [300, 221] on td "FBPK-TAWAY-0258" at bounding box center [292, 230] width 96 height 33
click at [675, 130] on icon at bounding box center [672, 130] width 7 height 7
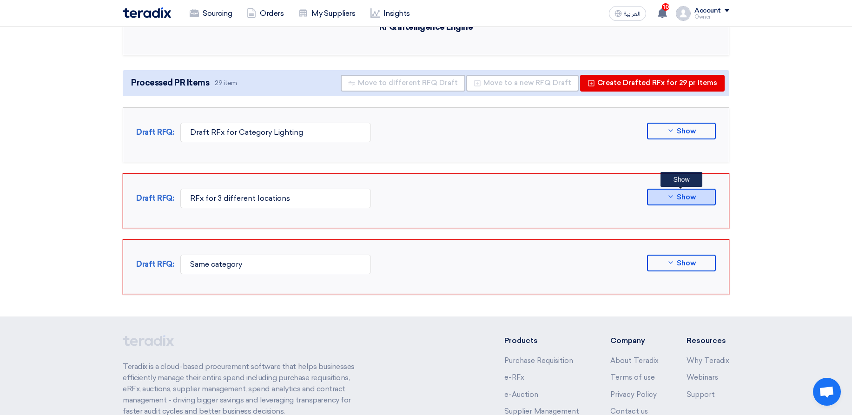
click at [698, 199] on button "Show" at bounding box center [681, 197] width 69 height 17
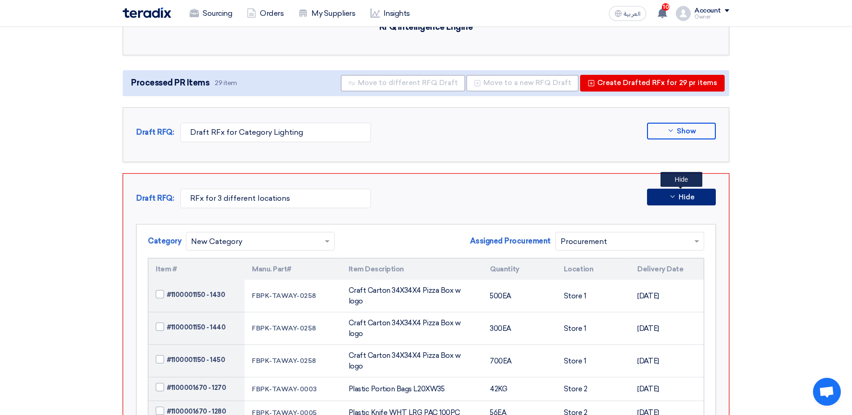
click at [664, 191] on button "Hide" at bounding box center [681, 197] width 69 height 17
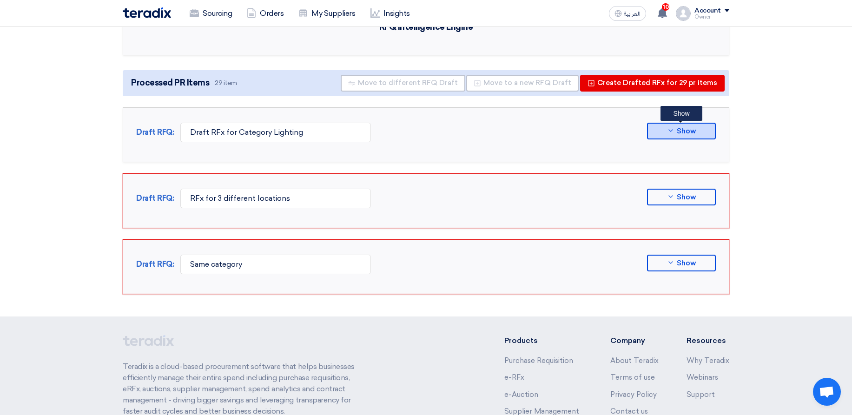
click at [690, 129] on span "Show" at bounding box center [686, 131] width 19 height 7
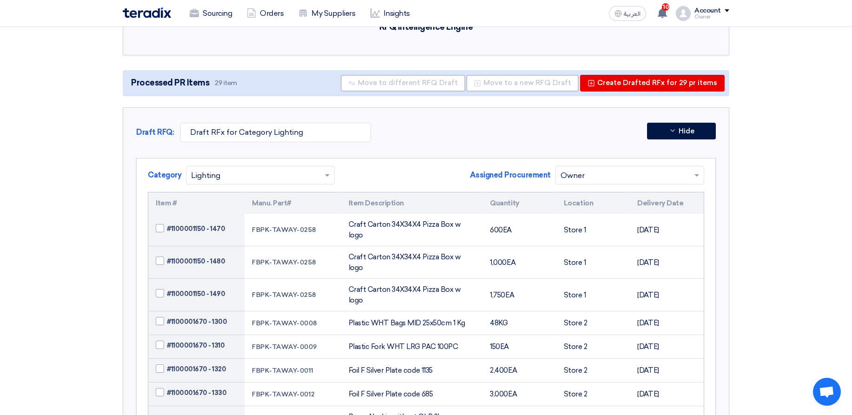
click at [328, 222] on td "FBPK-TAWAY-0258" at bounding box center [292, 230] width 96 height 33
click at [188, 224] on span "#1100001150 - 1470" at bounding box center [196, 229] width 58 height 10
click at [188, 224] on input "#1100001150 - 1470" at bounding box center [207, 228] width 81 height 15
checkbox input "true"
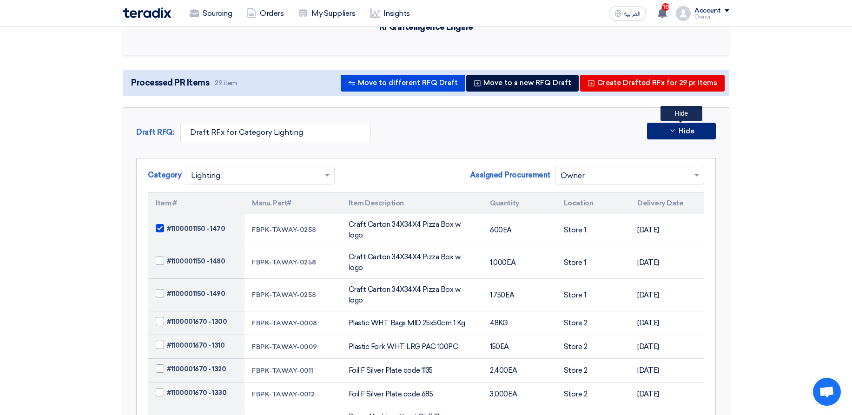
click at [670, 134] on icon at bounding box center [672, 130] width 7 height 7
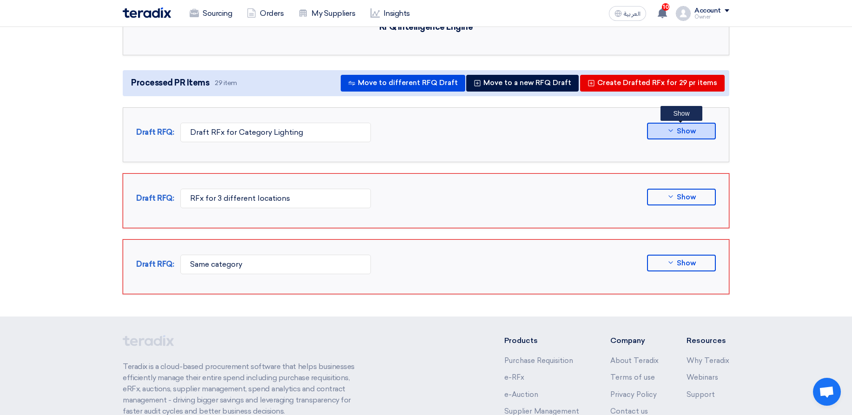
click at [670, 134] on icon at bounding box center [670, 130] width 7 height 7
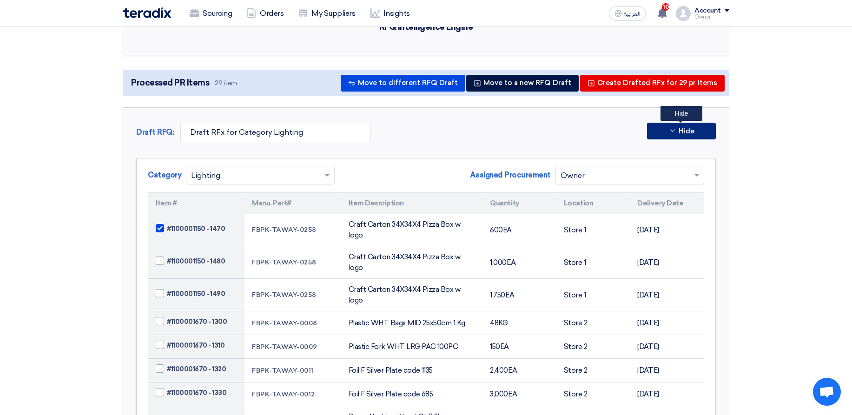
drag, startPoint x: 682, startPoint y: 134, endPoint x: 681, endPoint y: 148, distance: 14.0
click at [683, 133] on span "Hide" at bounding box center [686, 131] width 16 height 7
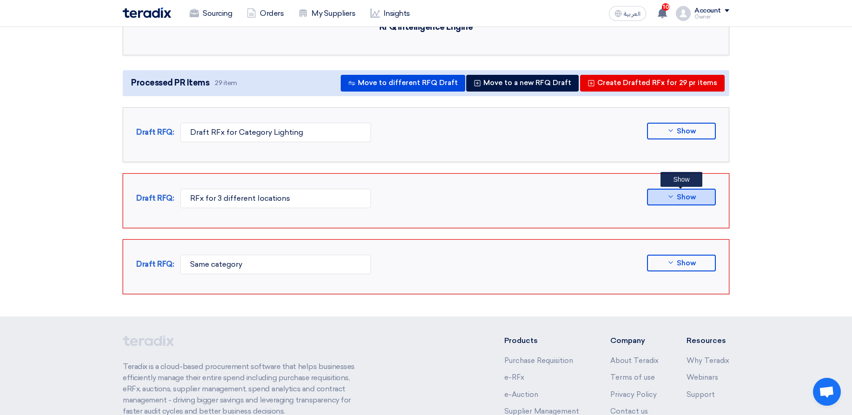
click at [681, 194] on span "Show" at bounding box center [686, 197] width 19 height 7
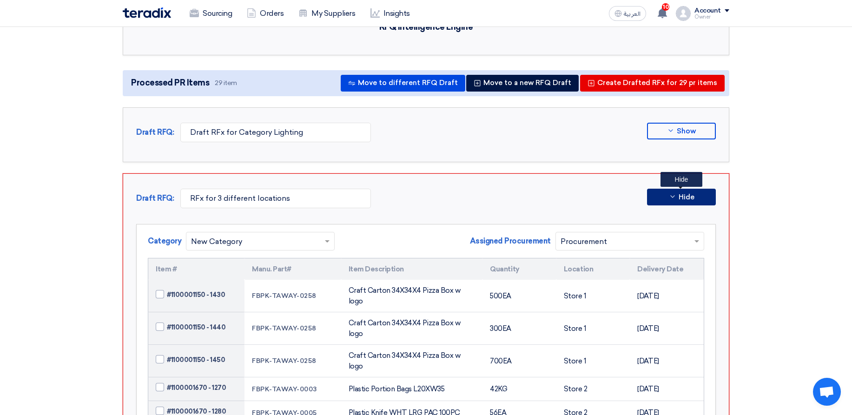
click at [690, 195] on span "Hide" at bounding box center [686, 197] width 16 height 7
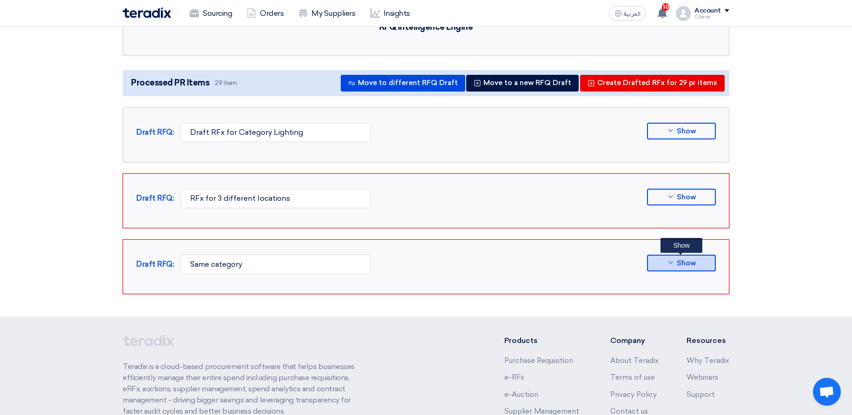
click at [692, 269] on button "Show" at bounding box center [681, 263] width 69 height 17
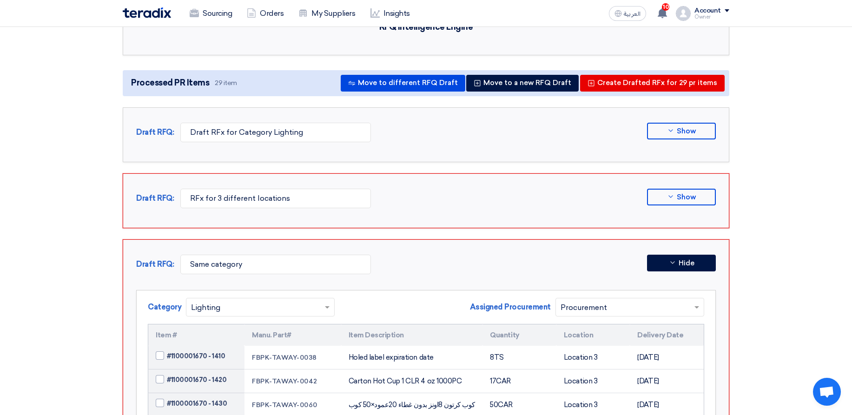
click at [691, 143] on div "Show" at bounding box center [680, 135] width 71 height 24
click at [689, 132] on span "Show" at bounding box center [686, 131] width 19 height 7
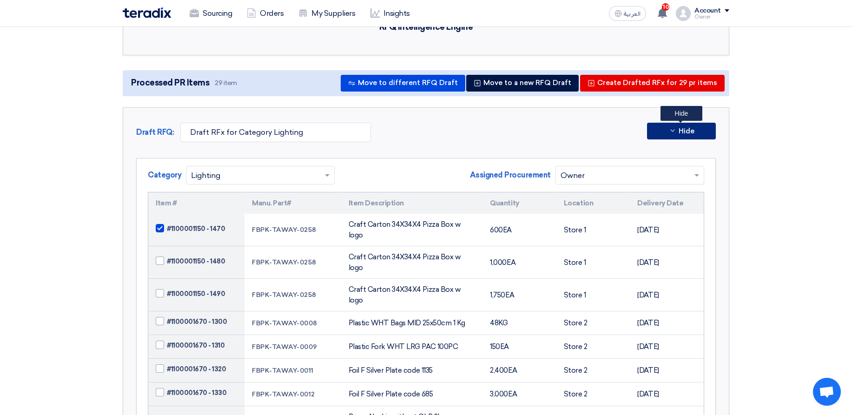
click at [688, 133] on span "Hide" at bounding box center [686, 131] width 16 height 7
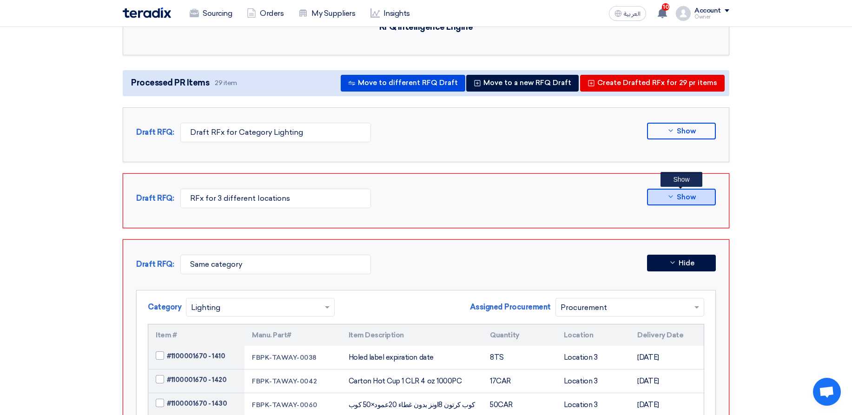
click at [675, 197] on button "Show" at bounding box center [681, 197] width 69 height 17
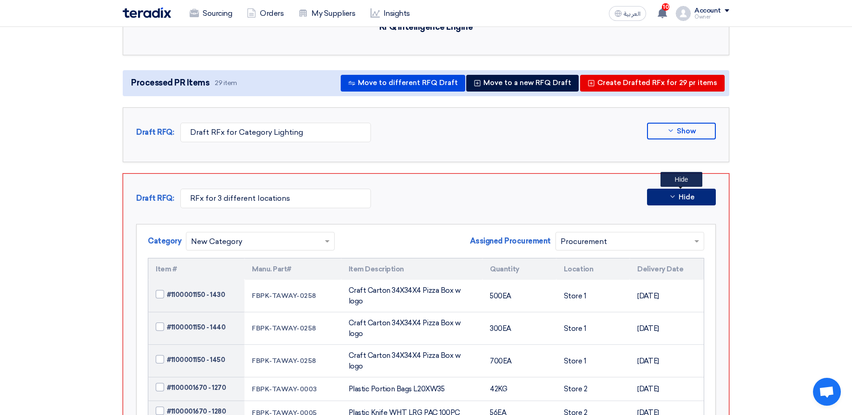
click at [670, 201] on button "Hide" at bounding box center [681, 197] width 69 height 17
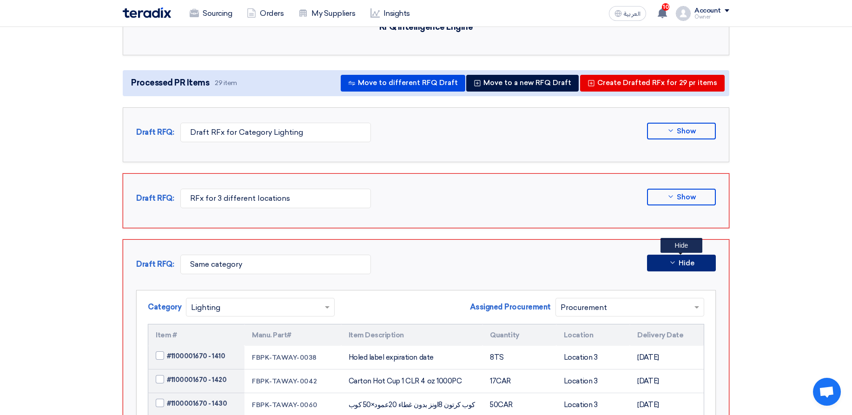
click at [710, 262] on button "Hide" at bounding box center [681, 263] width 69 height 17
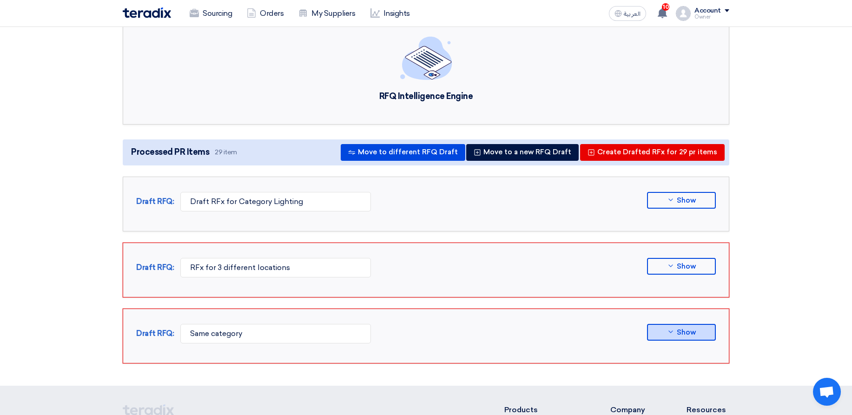
scroll to position [0, 0]
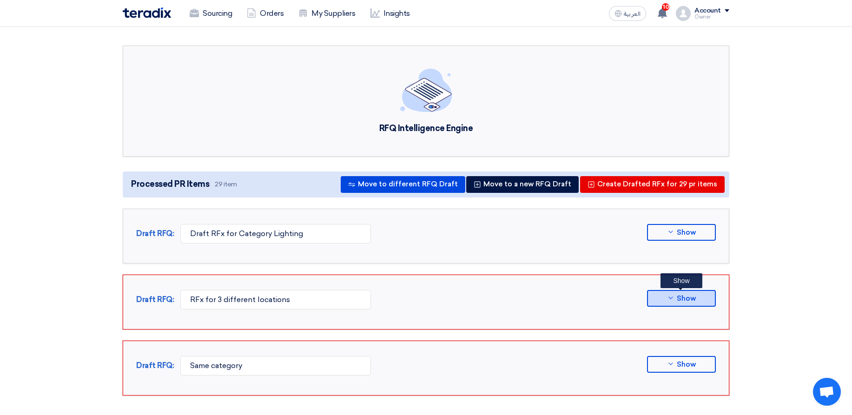
click at [709, 300] on button "Show" at bounding box center [681, 298] width 69 height 17
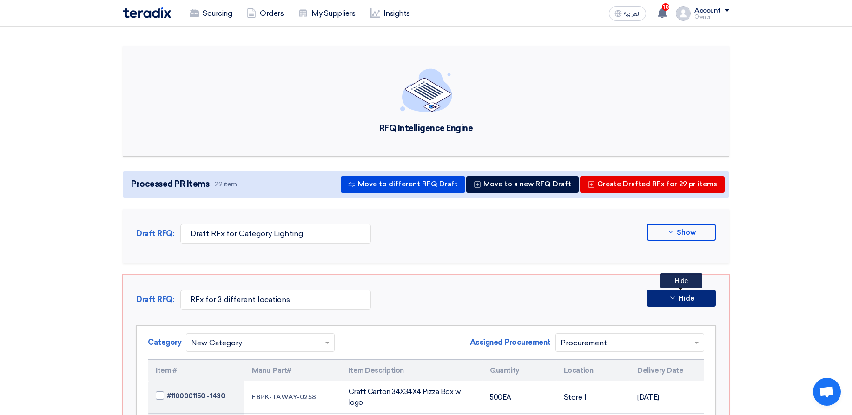
click at [709, 300] on button "Hide" at bounding box center [681, 298] width 69 height 17
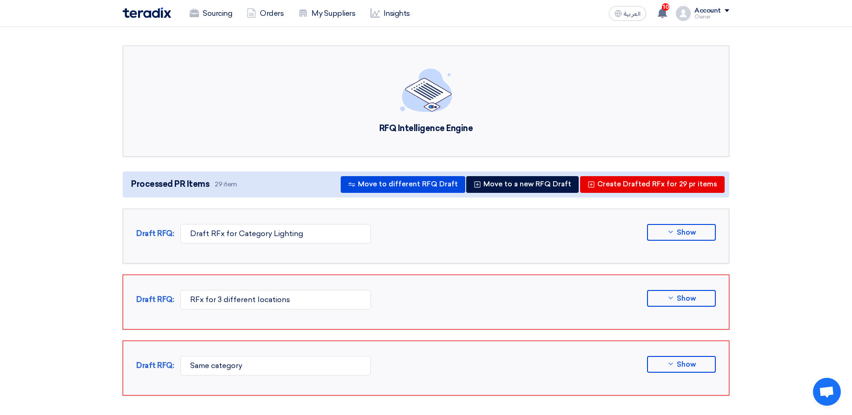
click at [747, 268] on section "RFQ Intelligence Engine Processed PR Items 29 item Move to different RFQ Draft …" at bounding box center [426, 222] width 852 height 391
click at [682, 289] on div "Draft RFQ: RFx for 3 different locations Show Category × New Category ×" at bounding box center [426, 302] width 606 height 55
click at [690, 294] on button "Show" at bounding box center [681, 298] width 69 height 17
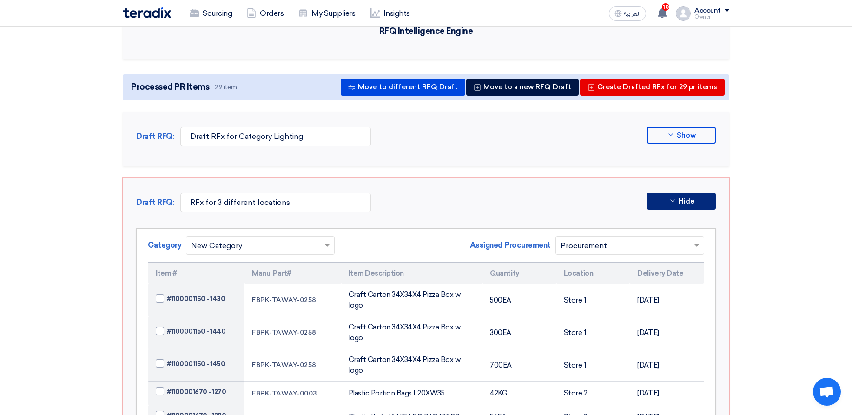
scroll to position [112, 0]
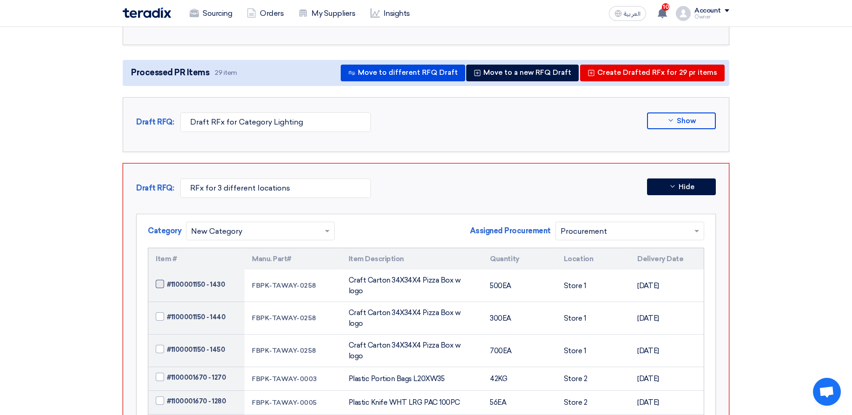
click at [196, 284] on span "#1100001150 - 1430" at bounding box center [196, 285] width 58 height 10
click at [196, 284] on input "#1100001150 - 1430" at bounding box center [207, 284] width 81 height 15
checkbox input "true"
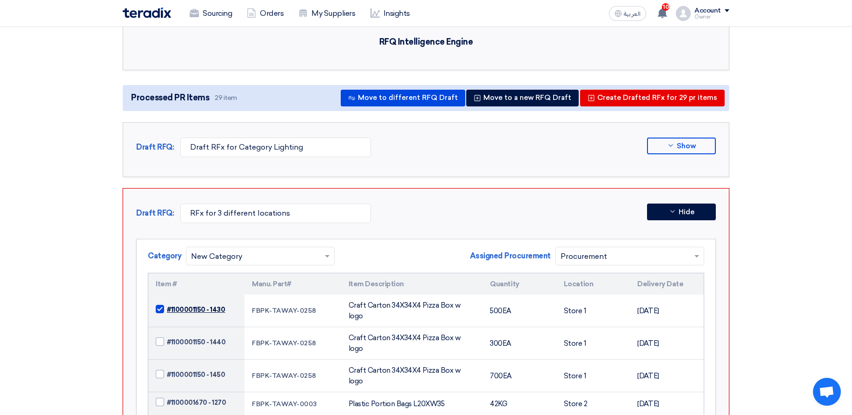
scroll to position [56, 0]
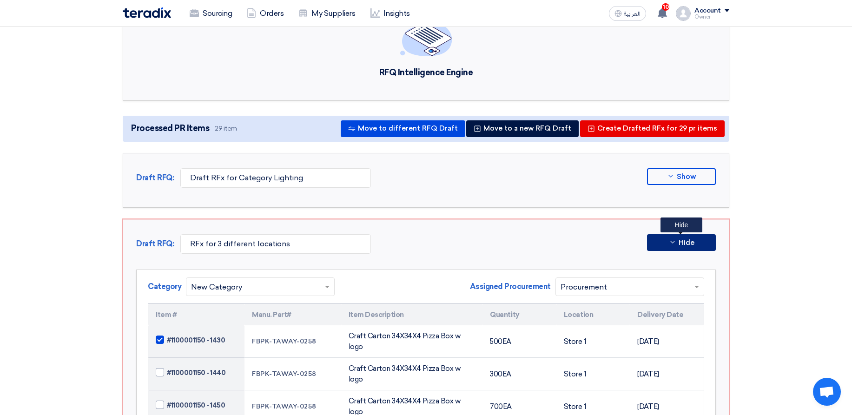
click at [690, 237] on button "Hide" at bounding box center [681, 242] width 69 height 17
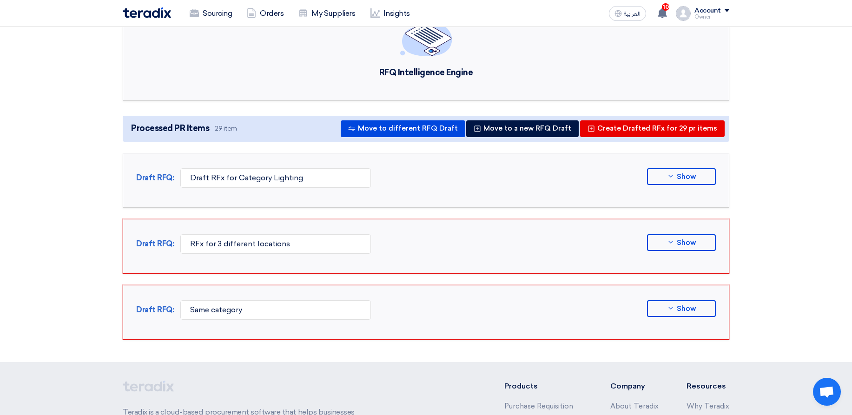
click at [750, 213] on section "RFQ Intelligence Engine Processed PR Items 29 item Move to different RFQ Draft …" at bounding box center [426, 166] width 852 height 391
click at [690, 177] on span "Show" at bounding box center [686, 176] width 19 height 7
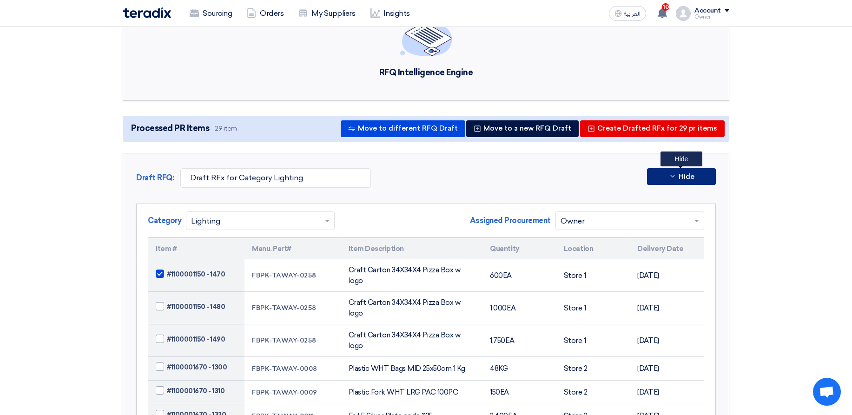
click at [690, 177] on span "Hide" at bounding box center [686, 176] width 16 height 7
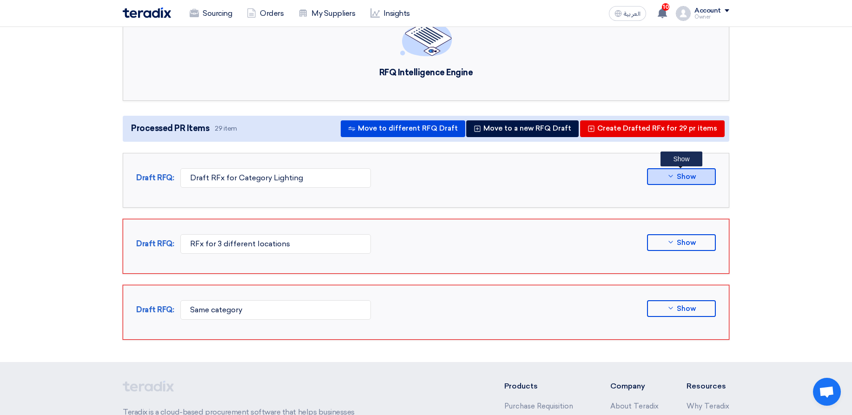
click at [710, 173] on button "Show" at bounding box center [681, 176] width 69 height 17
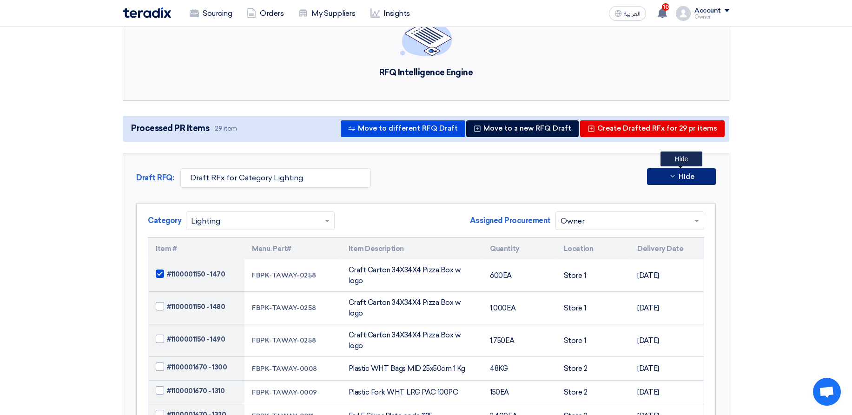
click at [714, 172] on button "Hide" at bounding box center [681, 176] width 69 height 17
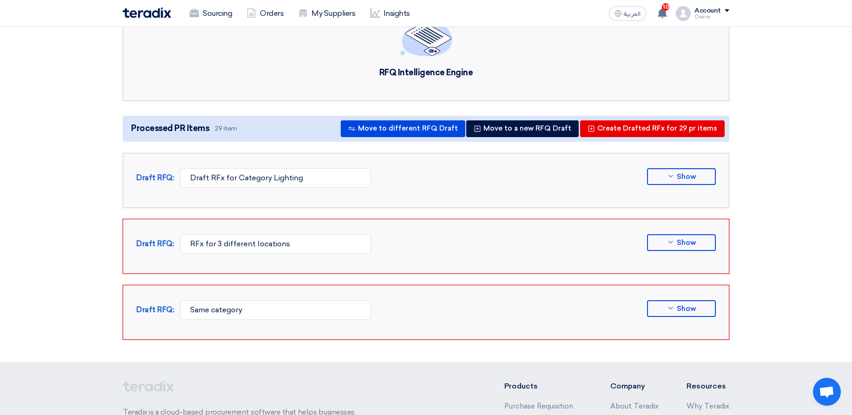
click at [742, 171] on section "RFQ Intelligence Engine Processed PR Items 29 item Move to different RFQ Draft …" at bounding box center [426, 166] width 852 height 391
click at [712, 242] on button "Show" at bounding box center [681, 242] width 69 height 17
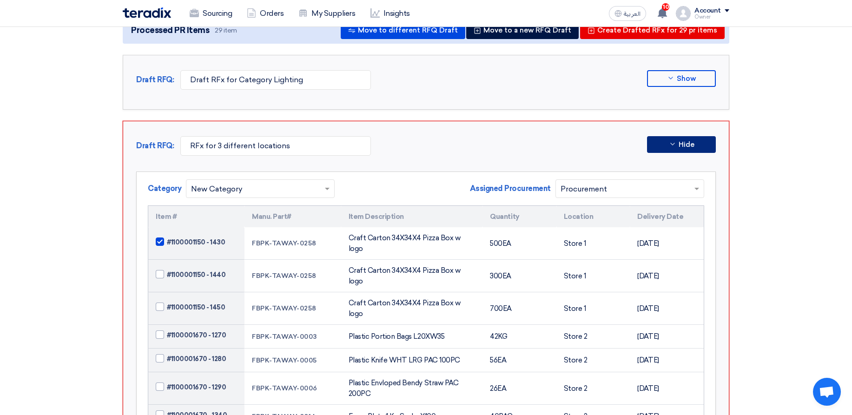
scroll to position [167, 0]
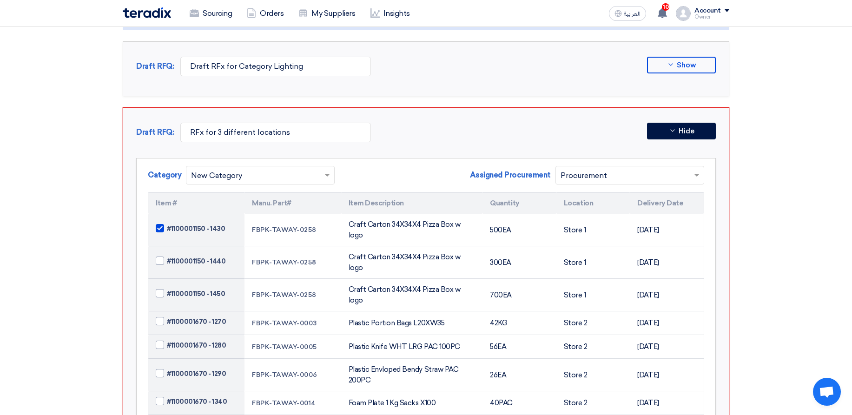
click at [395, 171] on div "Category × New Category Assigned Procurement Assigned Procurement × Procurement" at bounding box center [426, 179] width 556 height 26
click at [665, 135] on button "Hide" at bounding box center [681, 131] width 69 height 17
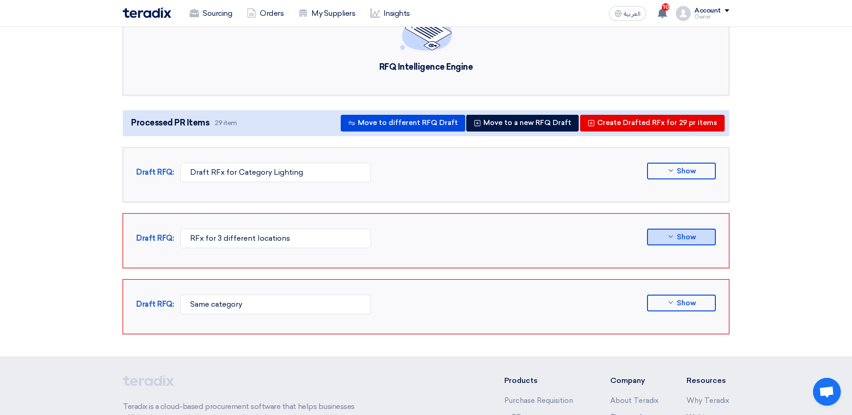
scroll to position [56, 0]
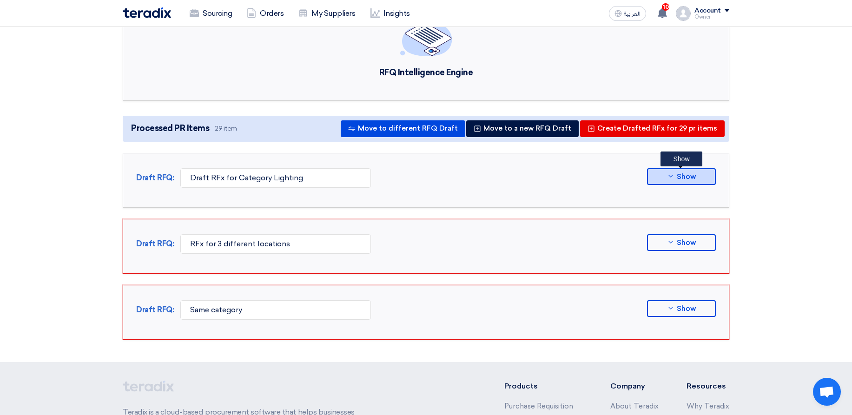
click at [695, 173] on span "Show" at bounding box center [686, 176] width 19 height 7
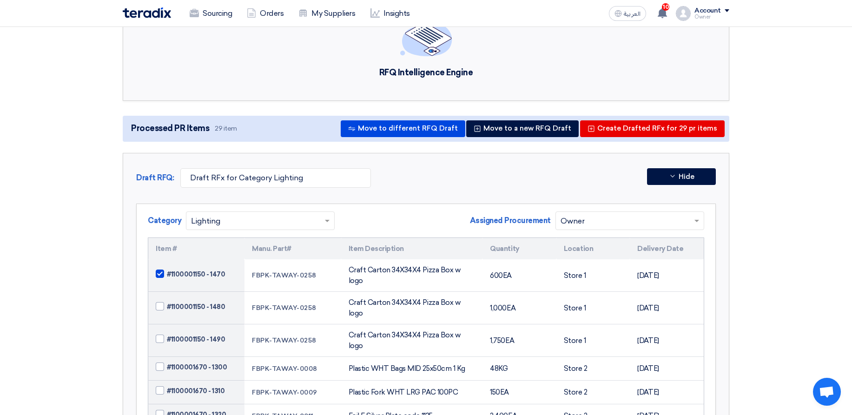
click at [777, 170] on section "RFQ Intelligence Engine Processed PR Items 29 item Move to different RFQ Draft …" at bounding box center [426, 363] width 852 height 785
click at [191, 269] on span "#1100001150 - 1470" at bounding box center [196, 274] width 58 height 10
click at [191, 269] on input "#1100001150 - 1470" at bounding box center [207, 274] width 81 height 15
checkbox input "false"
click at [753, 173] on section "RFQ Intelligence Engine Processed PR Items 29 item Move to different RFQ Draft …" at bounding box center [426, 363] width 852 height 785
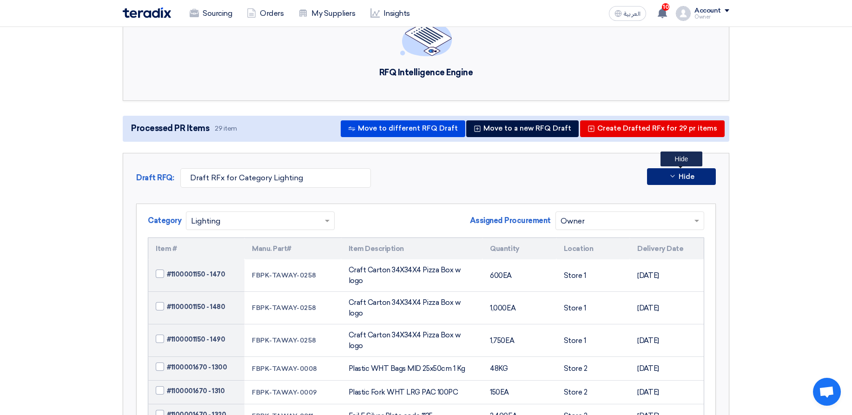
click at [697, 172] on button "Hide" at bounding box center [681, 176] width 69 height 17
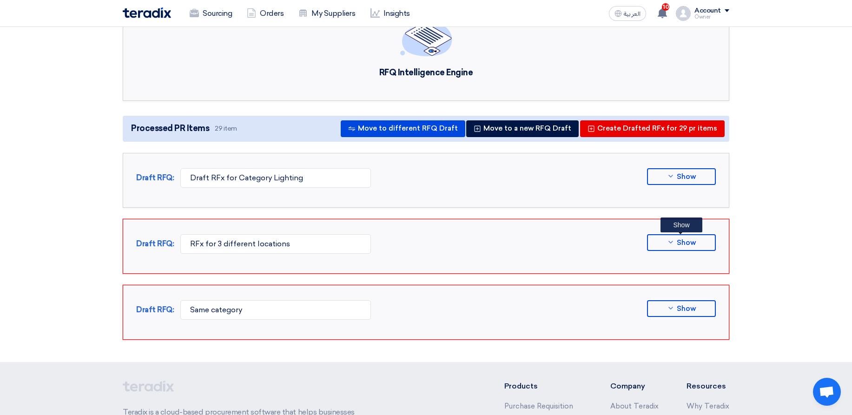
click at [700, 254] on div "Show Show" at bounding box center [680, 246] width 71 height 24
click at [697, 243] on button "Show" at bounding box center [681, 242] width 69 height 17
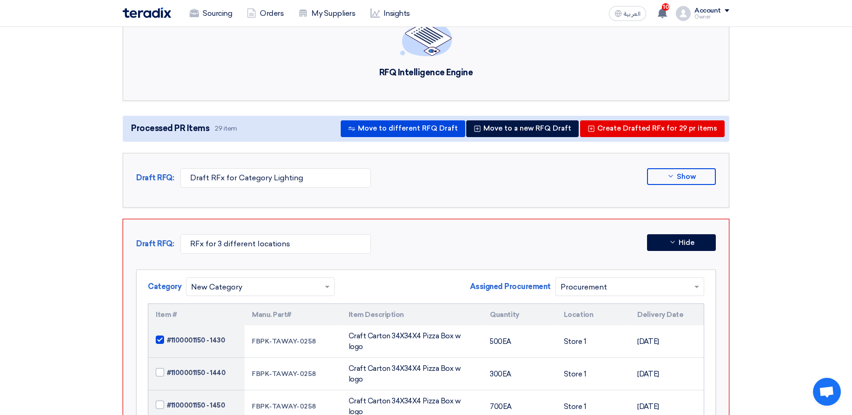
click at [196, 335] on span "#1100001150 - 1430" at bounding box center [196, 340] width 58 height 10
click at [196, 333] on input "#1100001150 - 1430" at bounding box center [207, 340] width 81 height 15
checkbox input "false"
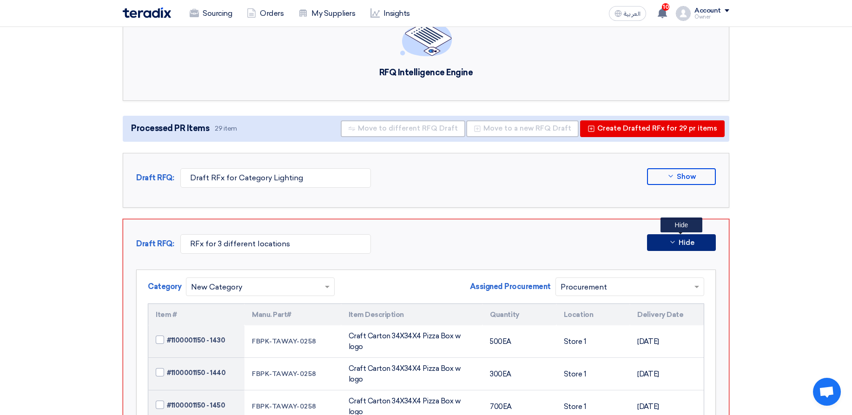
click at [672, 239] on icon at bounding box center [672, 241] width 7 height 7
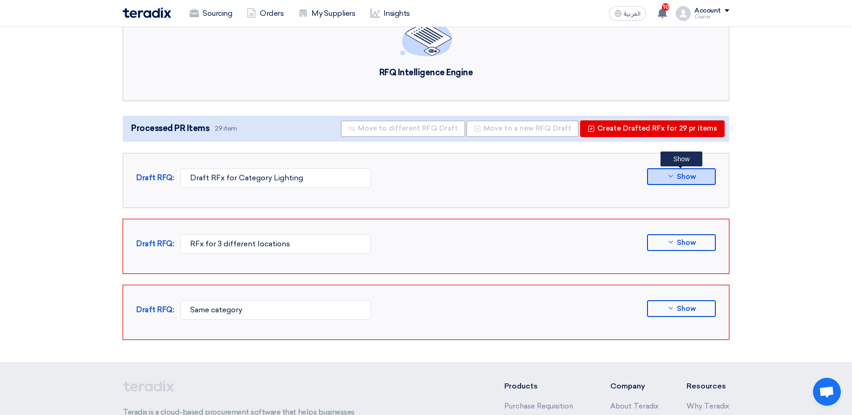
click at [693, 174] on span "Show" at bounding box center [686, 176] width 19 height 7
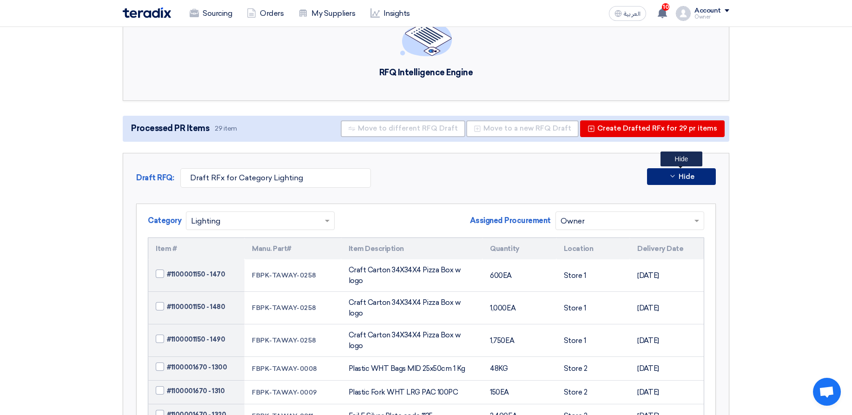
click at [665, 174] on button "Hide" at bounding box center [681, 176] width 69 height 17
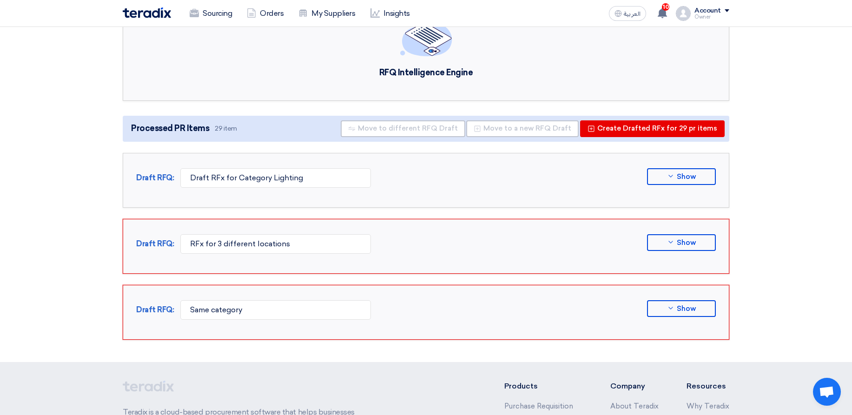
click at [764, 174] on section "RFQ Intelligence Engine Processed PR Items 29 item Move to different RFQ Draft …" at bounding box center [426, 166] width 852 height 391
click at [718, 176] on div "Draft RFQ: Draft RFx for Category Lighting Show Category × Lighting ×" at bounding box center [426, 180] width 606 height 55
click at [702, 179] on button "Show" at bounding box center [681, 176] width 69 height 17
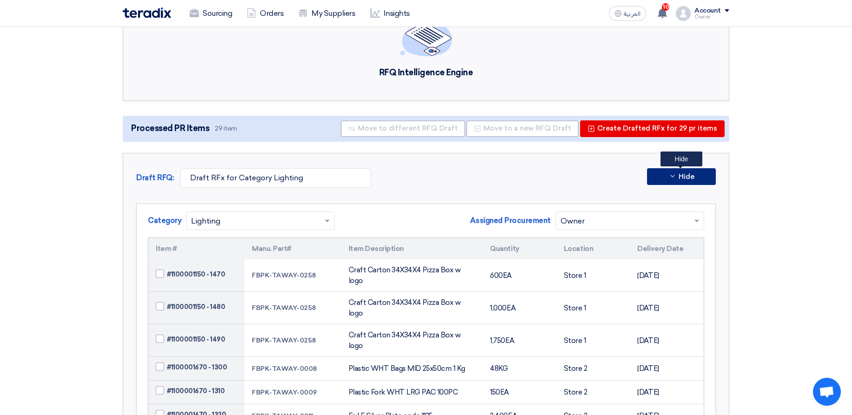
click at [702, 179] on button "Hide" at bounding box center [681, 176] width 69 height 17
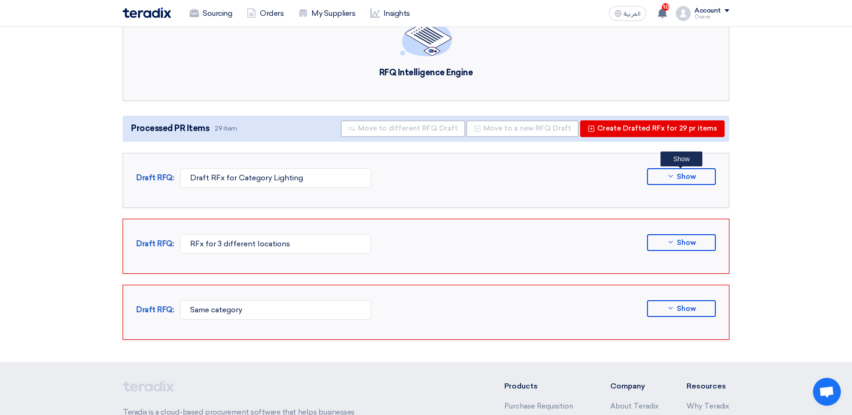
click at [835, 100] on section "RFQ Intelligence Engine Processed PR Items 29 item Move to different RFQ Draft …" at bounding box center [426, 166] width 852 height 391
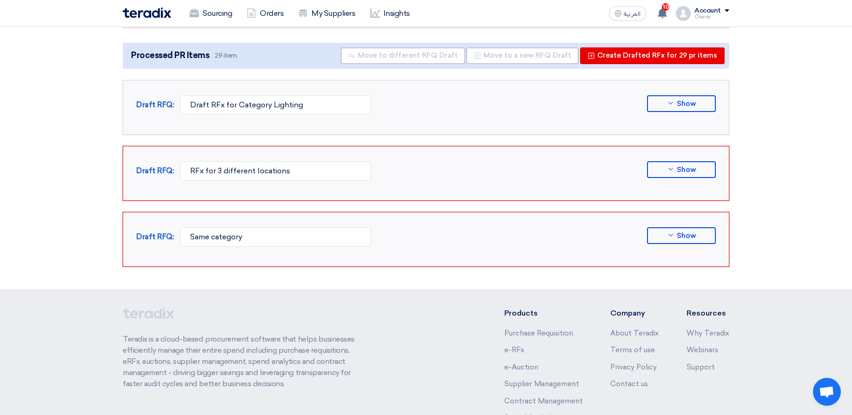
scroll to position [0, 0]
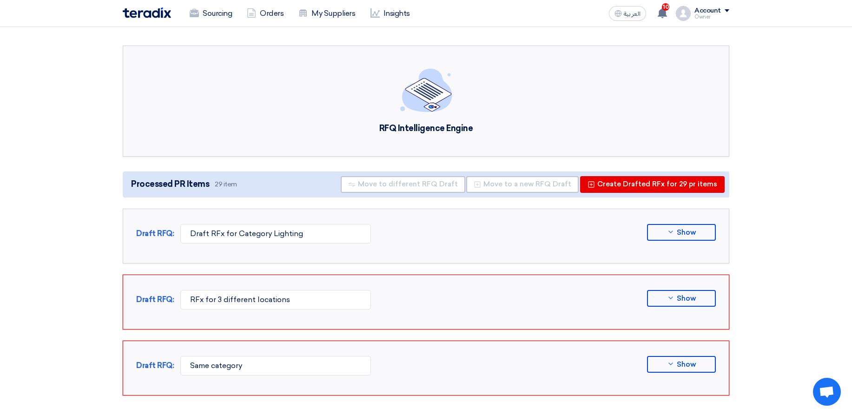
click at [788, 175] on section "RFQ Intelligence Engine Processed PR Items 29 item Move to different RFQ Draft …" at bounding box center [426, 222] width 852 height 391
click at [667, 237] on button "Show" at bounding box center [681, 232] width 69 height 17
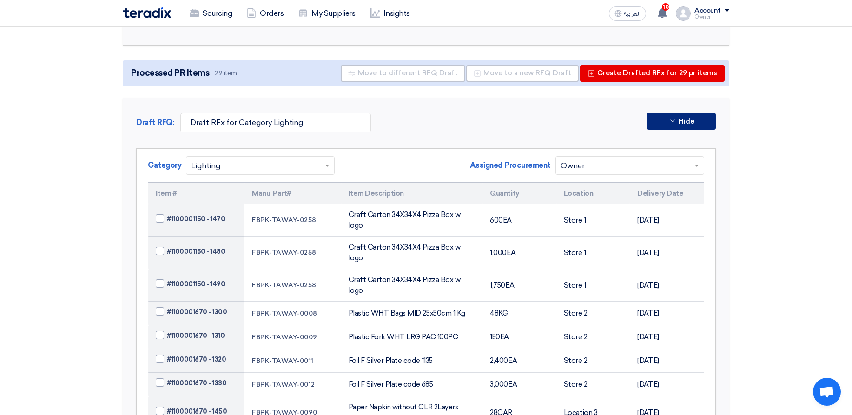
scroll to position [112, 0]
click at [250, 165] on input "text" at bounding box center [255, 165] width 129 height 15
click at [443, 157] on div "Category × Lighting Assigned Procurement Assigned Procurement × Owner" at bounding box center [426, 169] width 556 height 26
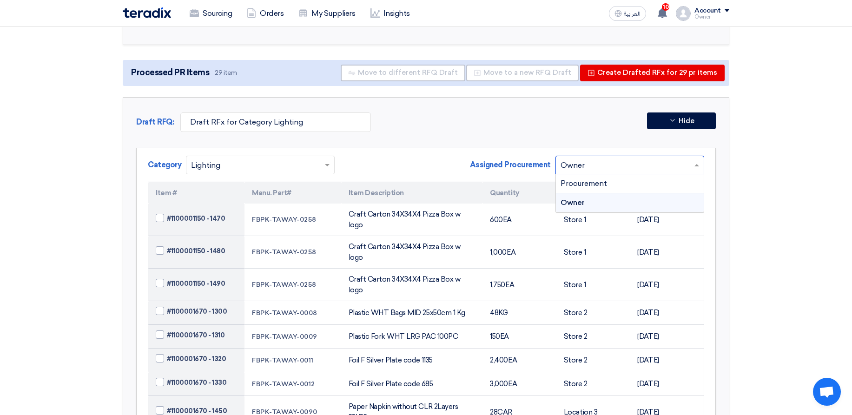
click at [580, 159] on input "text" at bounding box center [624, 165] width 129 height 15
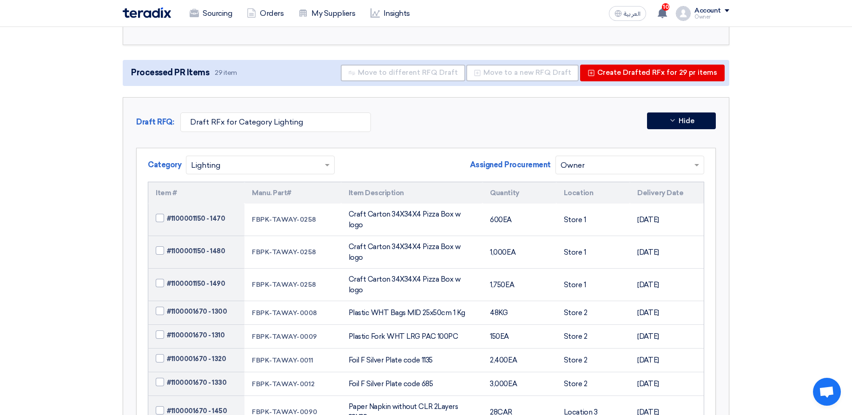
click at [479, 166] on span "Assigned Procurement" at bounding box center [510, 164] width 81 height 11
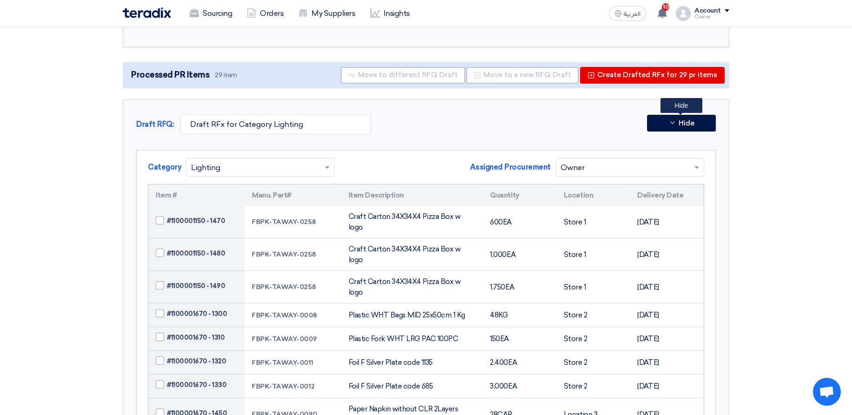
scroll to position [56, 0]
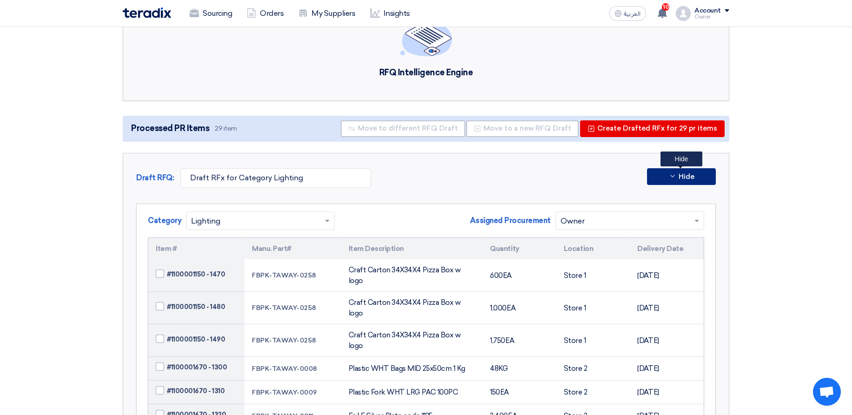
click at [665, 177] on button "Hide" at bounding box center [681, 176] width 69 height 17
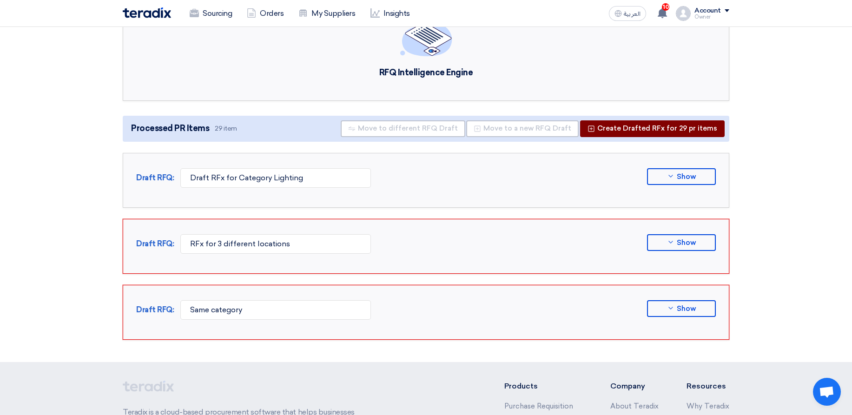
click at [667, 129] on button "Create Drafted RFx for 29 pr items" at bounding box center [652, 128] width 145 height 17
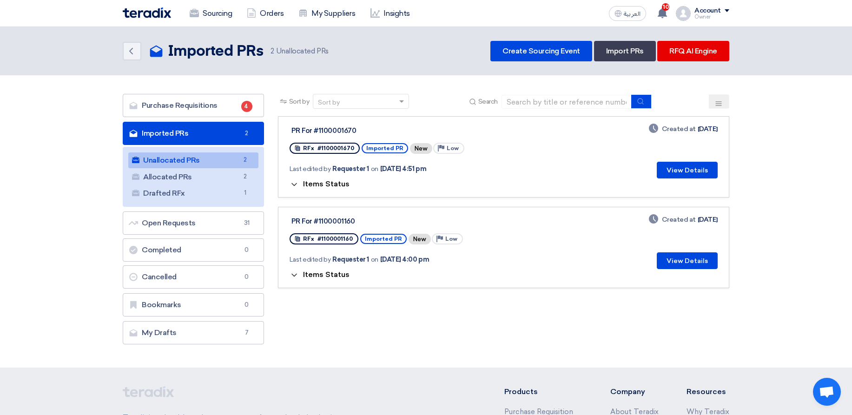
click at [335, 184] on span "Items Status" at bounding box center [326, 183] width 46 height 9
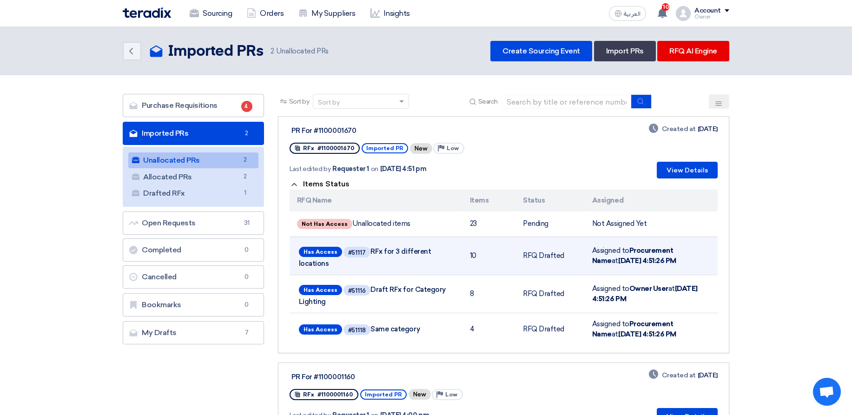
drag, startPoint x: 369, startPoint y: 253, endPoint x: 445, endPoint y: 248, distance: 75.9
click at [445, 248] on span "Has Access #51117 RFx for 3 different locations" at bounding box center [376, 256] width 154 height 23
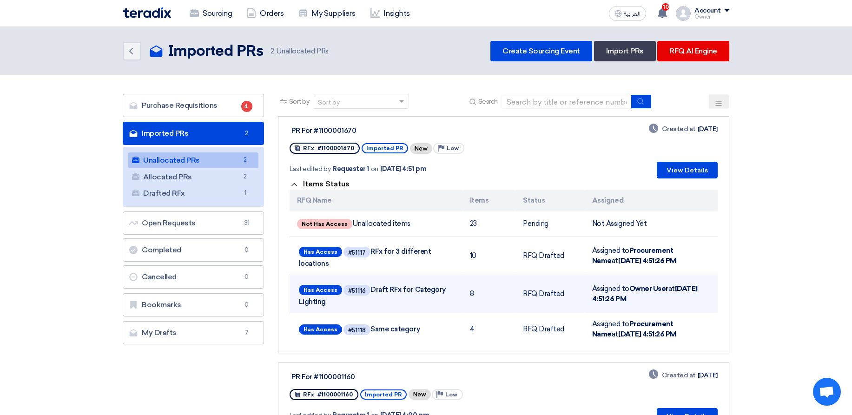
drag, startPoint x: 374, startPoint y: 290, endPoint x: 456, endPoint y: 288, distance: 82.3
click at [456, 288] on td "Has Access #51116 Draft RFx for Category Lighting" at bounding box center [375, 294] width 173 height 38
click at [455, 288] on td "Has Access #51116 Draft RFx for Category Lighting" at bounding box center [375, 294] width 173 height 38
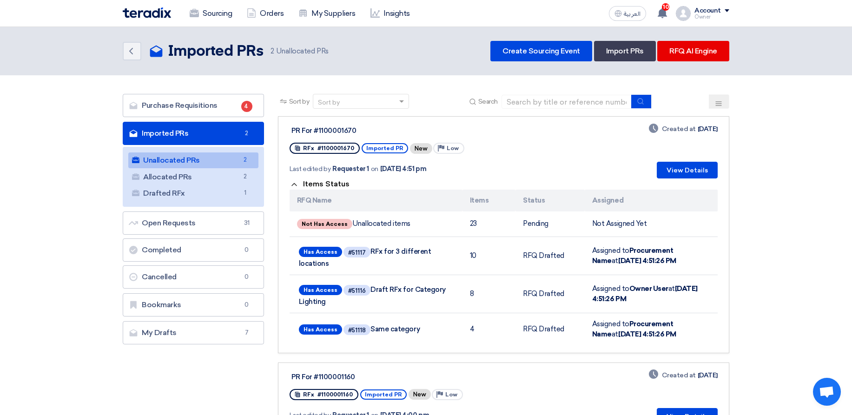
click at [344, 184] on span "Items Status" at bounding box center [326, 183] width 46 height 9
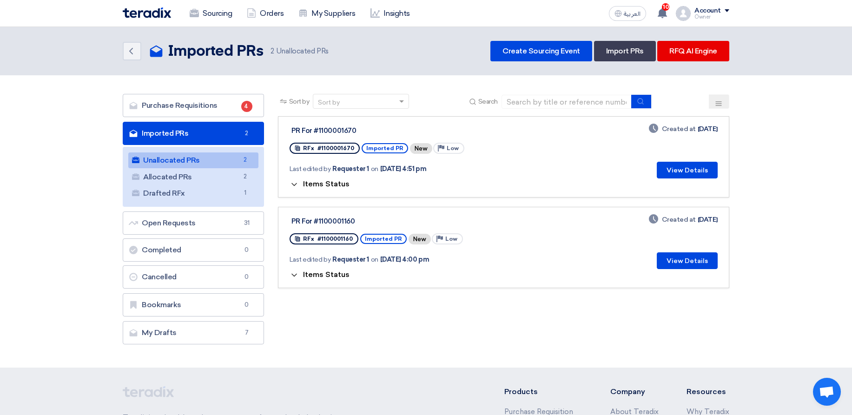
click at [334, 185] on span "Items Status" at bounding box center [326, 183] width 46 height 9
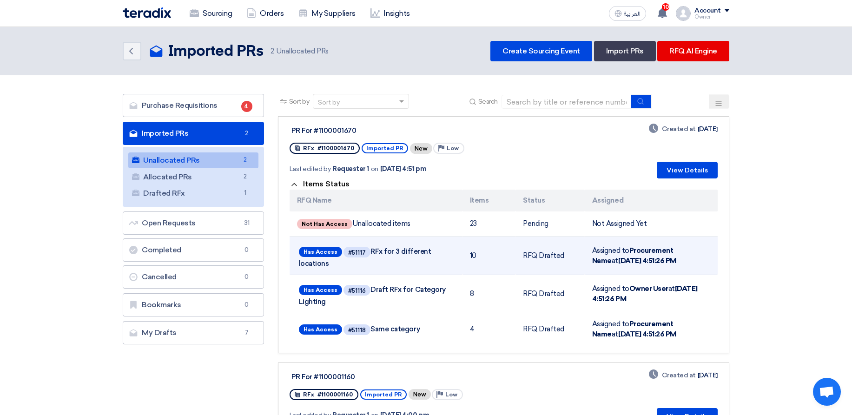
drag, startPoint x: 377, startPoint y: 252, endPoint x: 454, endPoint y: 257, distance: 77.3
click at [454, 257] on div "Has Access #51117 RFx for 3 different locations" at bounding box center [376, 256] width 158 height 26
click at [450, 270] on td "Has Access #51117 RFx for 3 different locations" at bounding box center [375, 256] width 173 height 38
drag, startPoint x: 467, startPoint y: 255, endPoint x: 479, endPoint y: 254, distance: 11.2
click at [479, 254] on td "10" at bounding box center [488, 256] width 53 height 38
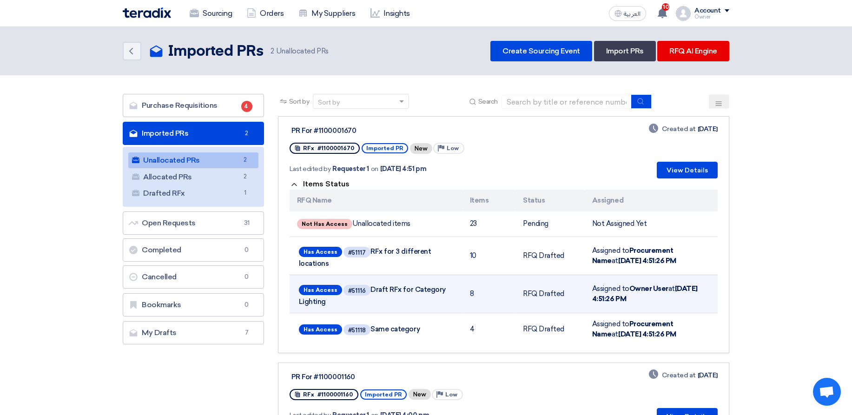
drag, startPoint x: 467, startPoint y: 297, endPoint x: 475, endPoint y: 295, distance: 8.2
click at [475, 295] on td "8" at bounding box center [488, 294] width 53 height 38
drag, startPoint x: 386, startPoint y: 292, endPoint x: 373, endPoint y: 292, distance: 12.5
click at [373, 292] on span "Has Access #51116 Draft RFx for Category Lighting" at bounding box center [376, 294] width 154 height 23
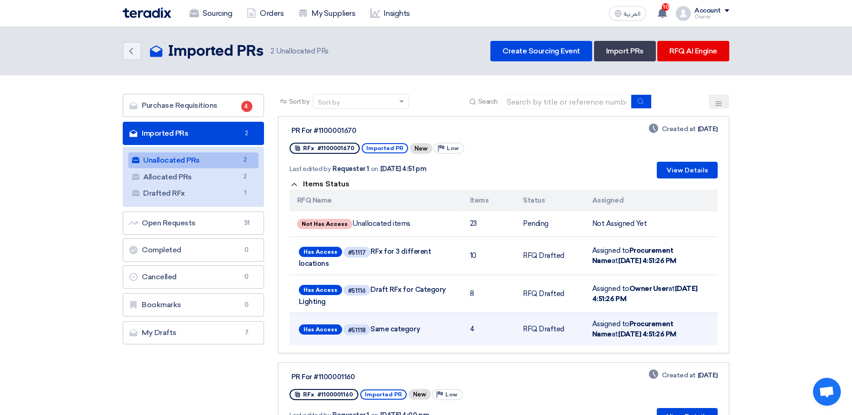
drag, startPoint x: 470, startPoint y: 332, endPoint x: 443, endPoint y: 332, distance: 26.5
click at [470, 332] on td "4" at bounding box center [488, 329] width 53 height 33
drag, startPoint x: 414, startPoint y: 332, endPoint x: 366, endPoint y: 332, distance: 47.9
click at [366, 332] on span "Has Access #51118 Same category" at bounding box center [376, 329] width 154 height 14
click at [377, 327] on span "Has Access #51118 Same category" at bounding box center [376, 329] width 154 height 14
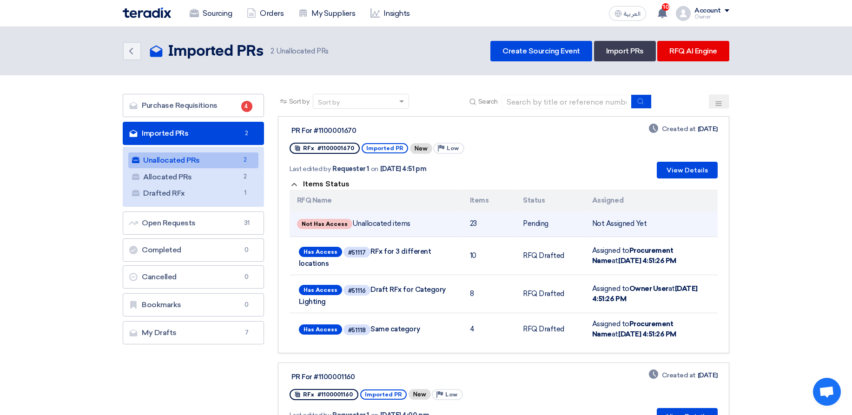
drag, startPoint x: 356, startPoint y: 223, endPoint x: 426, endPoint y: 225, distance: 69.7
click at [426, 225] on td "Not Has Access Unallocated items" at bounding box center [375, 224] width 173 height 26
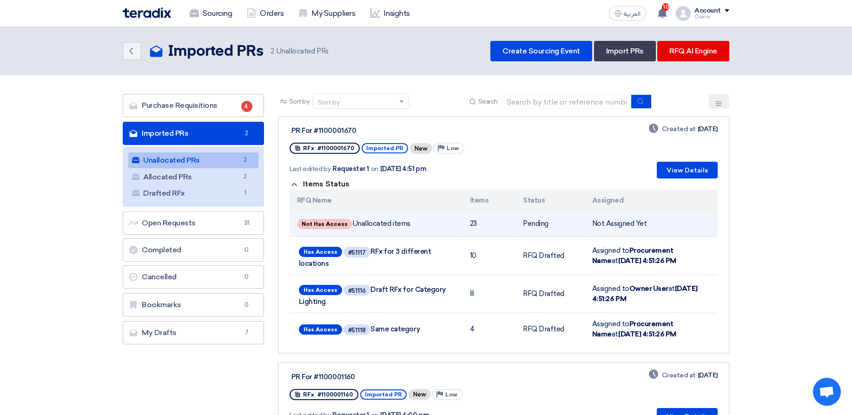
click at [426, 225] on td "Not Has Access Unallocated items" at bounding box center [375, 224] width 173 height 26
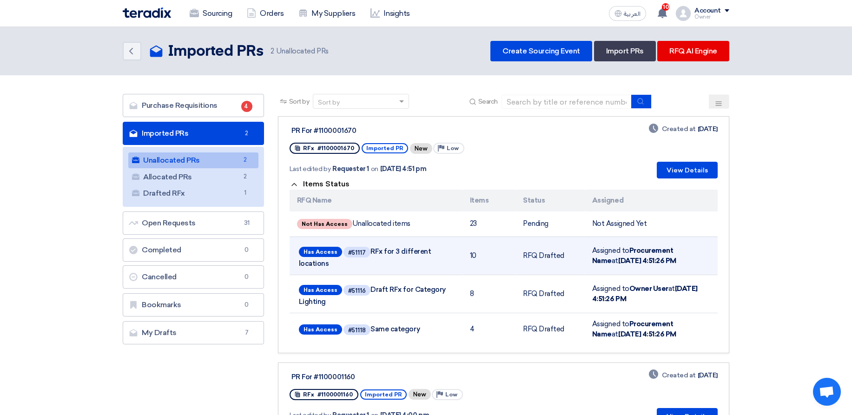
click at [422, 243] on div "Has Access #51117 RFx for 3 different locations" at bounding box center [376, 256] width 158 height 26
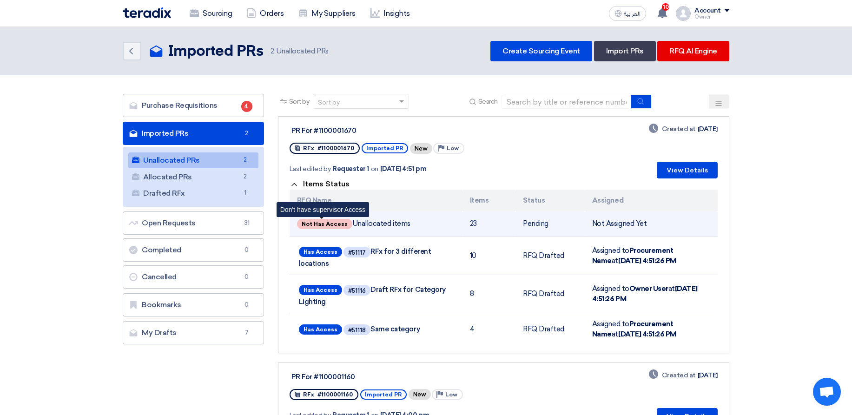
click at [332, 224] on span "Not Has Access" at bounding box center [324, 224] width 55 height 10
click at [625, 233] on td "Not Assigned Yet" at bounding box center [651, 224] width 133 height 26
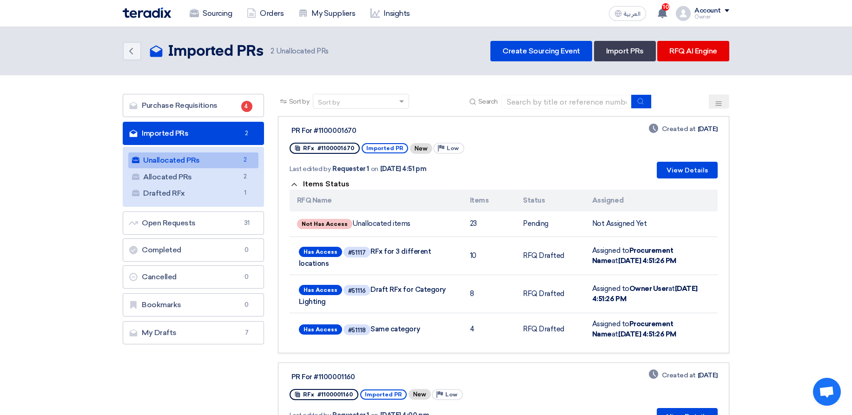
click at [784, 201] on section "Purchase Requisitions Purchase Requisitions 4 Imported PRs Imported PRs 2 Unall…" at bounding box center [426, 273] width 852 height 396
drag, startPoint x: 314, startPoint y: 127, endPoint x: 379, endPoint y: 135, distance: 65.9
click at [376, 135] on div "PR For #1100001670" at bounding box center [407, 130] width 236 height 12
click at [386, 124] on div "PR For #1100001670" at bounding box center [407, 130] width 236 height 12
click at [396, 128] on div "PR For #1100001670" at bounding box center [407, 130] width 232 height 8
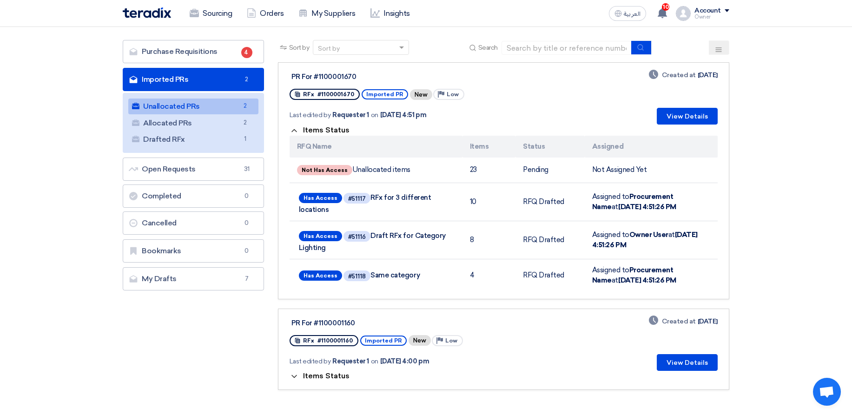
scroll to position [56, 0]
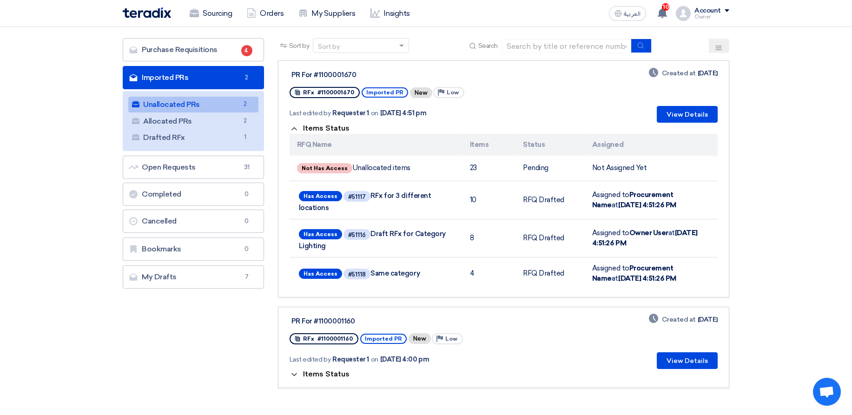
click at [323, 125] on span "Items Status" at bounding box center [326, 128] width 46 height 9
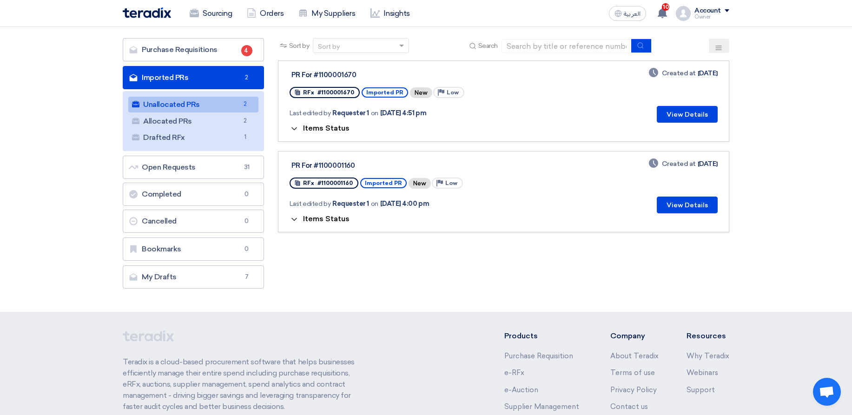
click at [765, 140] on section "Purchase Requisitions Purchase Requisitions 4 Imported PRs Imported PRs 2 Unall…" at bounding box center [426, 166] width 852 height 292
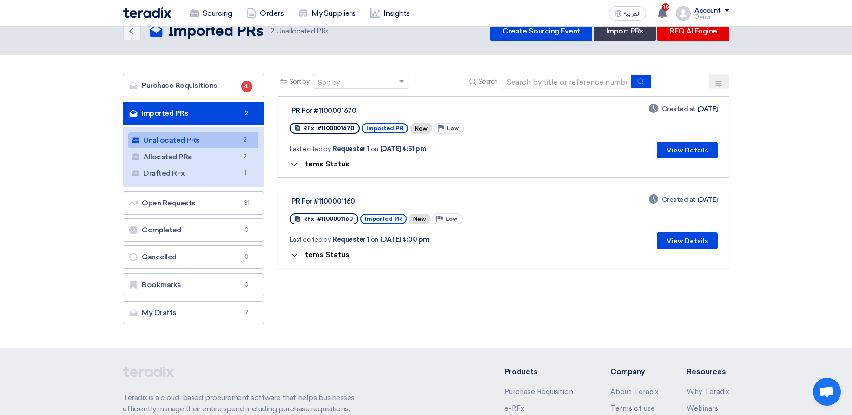
scroll to position [0, 0]
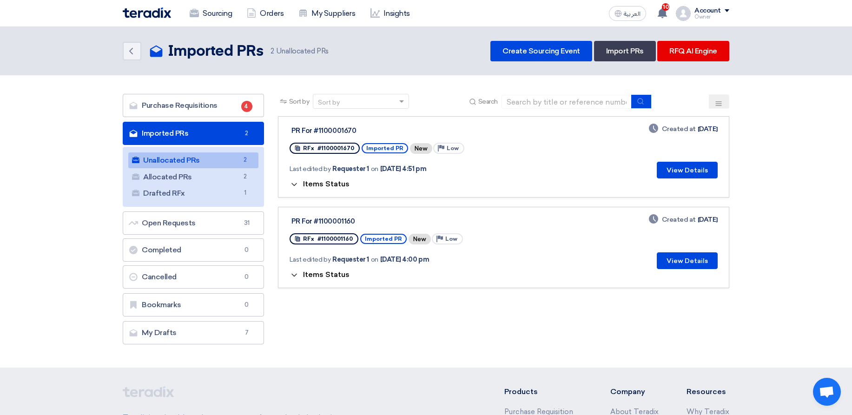
click at [827, 126] on section "Purchase Requisitions Purchase Requisitions 4 Imported PRs Imported PRs 2 Unall…" at bounding box center [426, 221] width 852 height 292
click at [338, 184] on span "Items Status" at bounding box center [326, 183] width 46 height 9
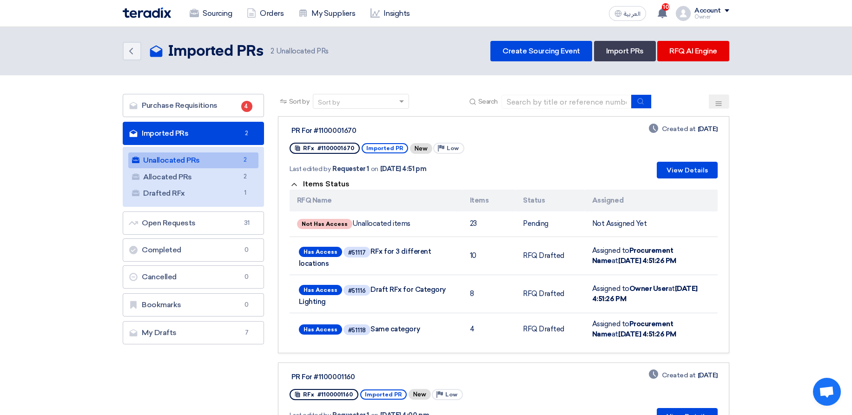
click at [342, 186] on span "Items Status" at bounding box center [326, 183] width 46 height 9
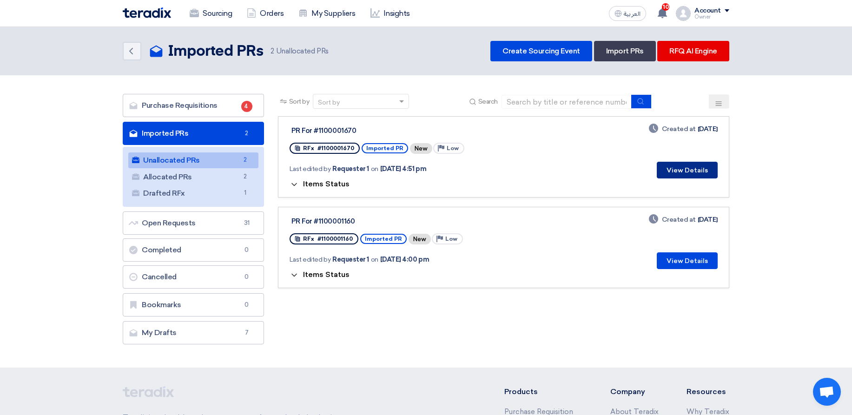
click at [681, 173] on button "View Details" at bounding box center [687, 170] width 61 height 17
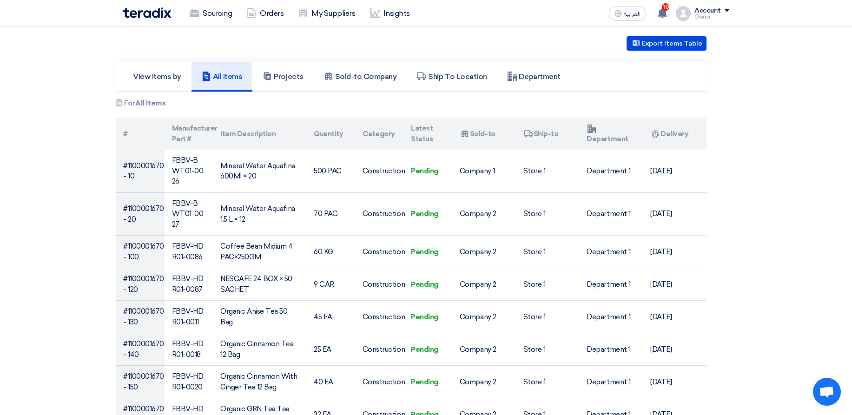
scroll to position [223, 0]
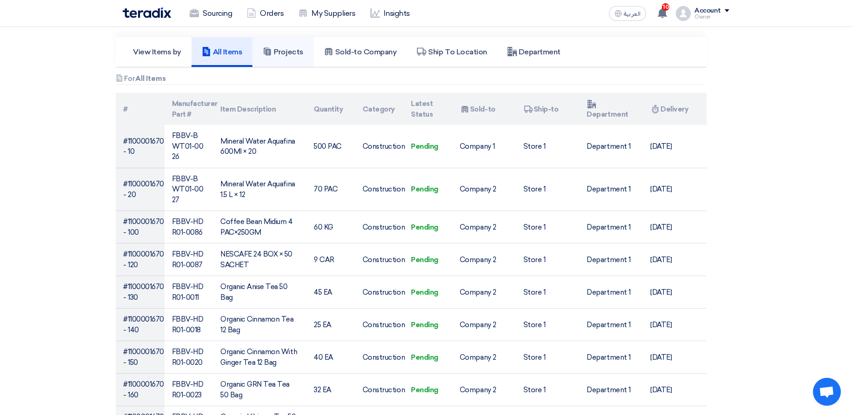
click at [298, 49] on h5 "Projects" at bounding box center [283, 51] width 40 height 9
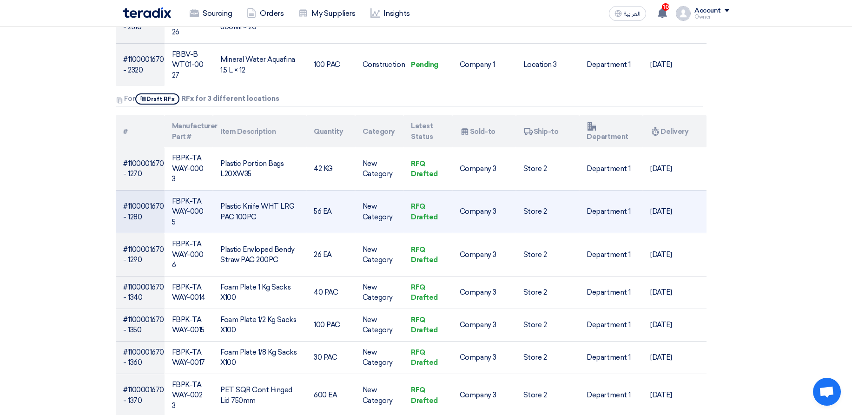
scroll to position [1059, 0]
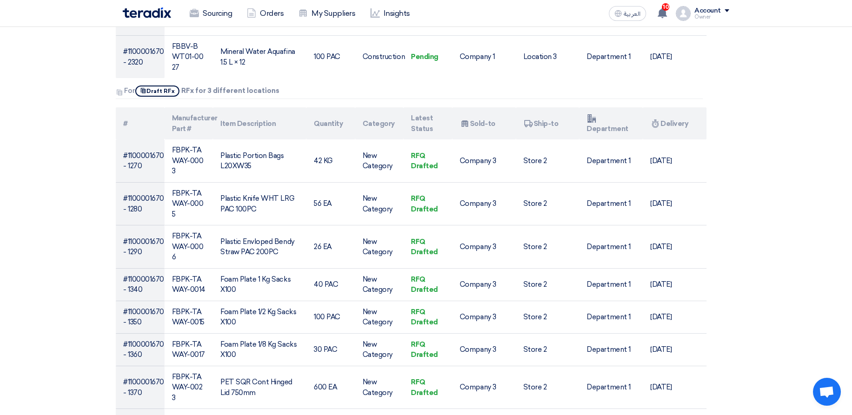
drag, startPoint x: 207, startPoint y: 53, endPoint x: 284, endPoint y: 53, distance: 77.6
click at [280, 85] on div "Attachments For Show Projects Draft RFx RFx for 3 different locations" at bounding box center [409, 91] width 587 height 13
drag, startPoint x: 308, startPoint y: 49, endPoint x: 327, endPoint y: 49, distance: 18.6
click at [309, 85] on div "Attachments For Show Projects Draft RFx RFx for 3 different locations" at bounding box center [409, 91] width 587 height 13
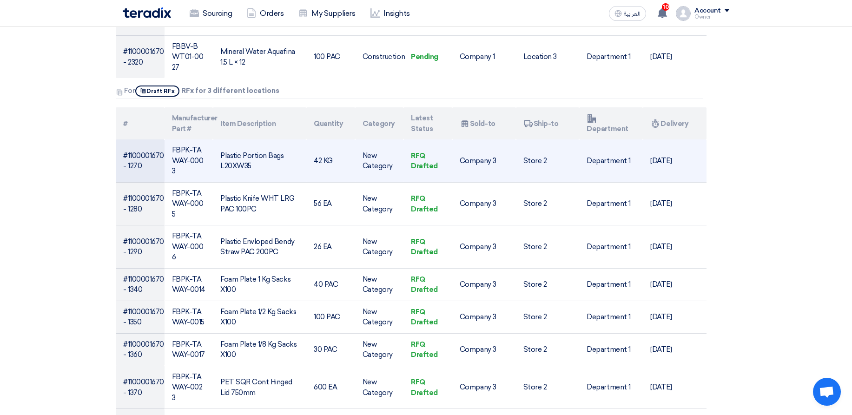
click at [421, 139] on td "RFQ Drafted" at bounding box center [427, 160] width 49 height 43
drag, startPoint x: 375, startPoint y: 109, endPoint x: 375, endPoint y: 122, distance: 12.6
click at [375, 139] on td "New Category" at bounding box center [379, 160] width 49 height 43
click at [401, 139] on td "New Category" at bounding box center [379, 160] width 49 height 43
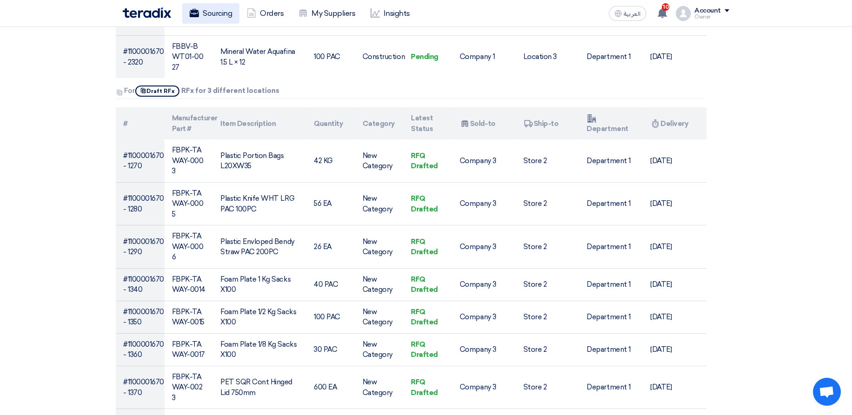
click at [230, 5] on link "Sourcing" at bounding box center [210, 13] width 57 height 20
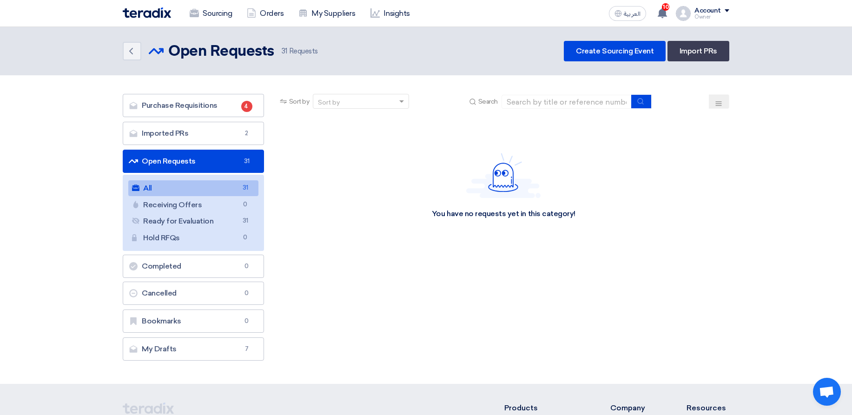
click at [220, 146] on div "Purchase Requisitions Purchase Requisitions 4 Imported PRs Imported PRs 2 Open …" at bounding box center [193, 227] width 141 height 267
click at [230, 136] on link "Imported PRs Imported PRs 2" at bounding box center [193, 133] width 141 height 23
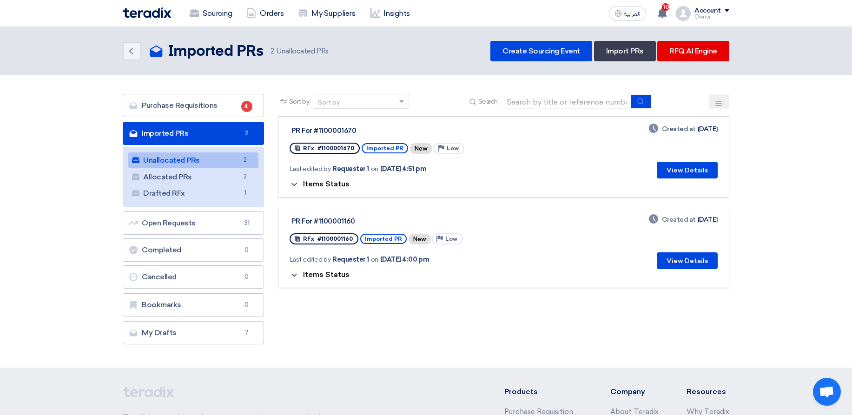
click at [323, 186] on span "Items Status" at bounding box center [326, 183] width 46 height 9
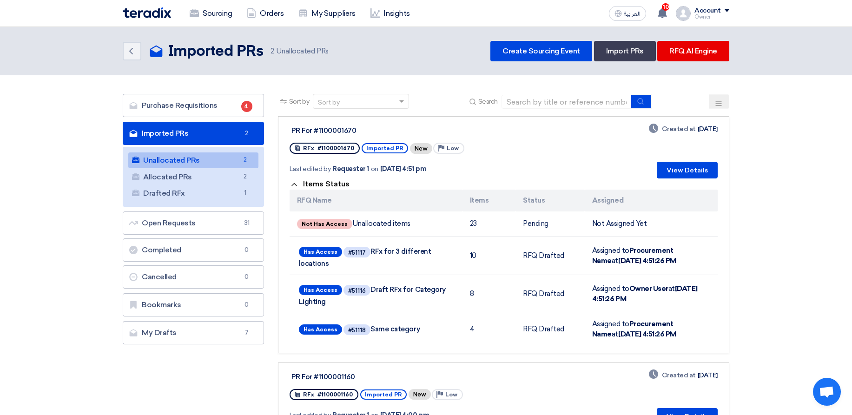
drag, startPoint x: 318, startPoint y: 132, endPoint x: 382, endPoint y: 130, distance: 63.7
click at [379, 130] on div "PR For #1100001670" at bounding box center [407, 130] width 232 height 8
click at [386, 130] on div "PR For #1100001670" at bounding box center [407, 130] width 232 height 8
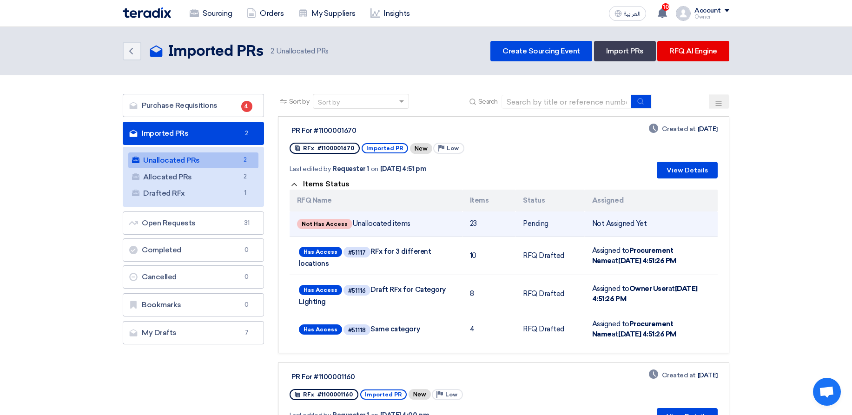
click at [553, 235] on td "Pending" at bounding box center [549, 224] width 69 height 26
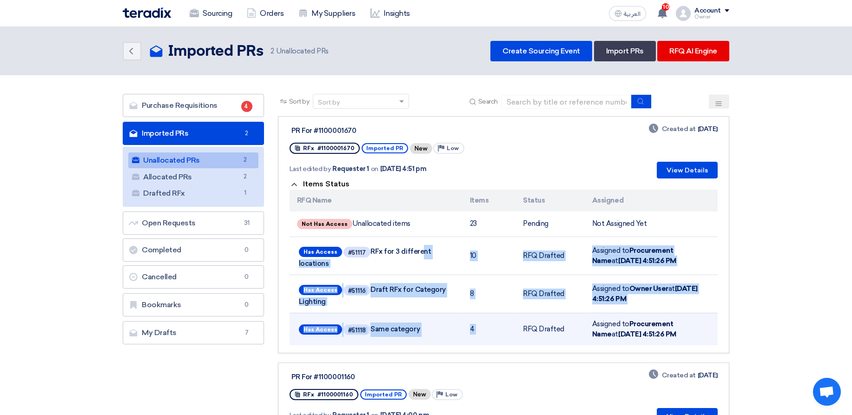
drag, startPoint x: 370, startPoint y: 245, endPoint x: 536, endPoint y: 323, distance: 183.3
click at [536, 323] on tbody "Not Has Access Unallocated items 23 Pending Not Assigned Yet Has Access #51117 …" at bounding box center [503, 278] width 428 height 134
click at [537, 323] on td "RFQ Drafted" at bounding box center [549, 329] width 69 height 33
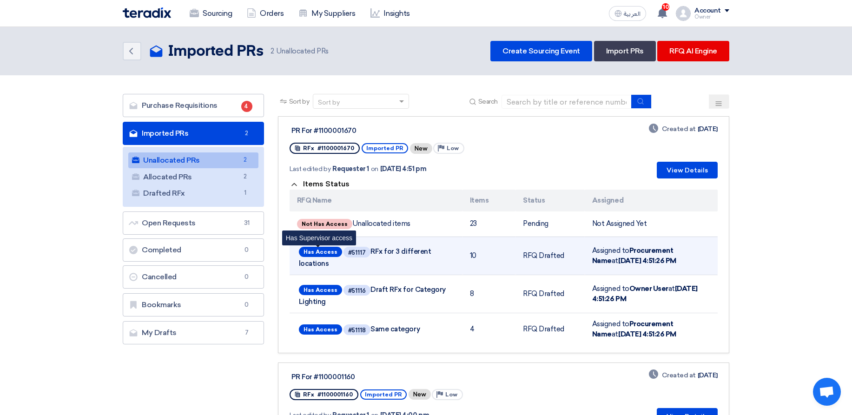
click at [311, 250] on span "Has Access" at bounding box center [320, 252] width 43 height 10
click at [335, 249] on span "Has Access" at bounding box center [320, 252] width 43 height 10
click at [358, 255] on div "#51117" at bounding box center [357, 253] width 18 height 6
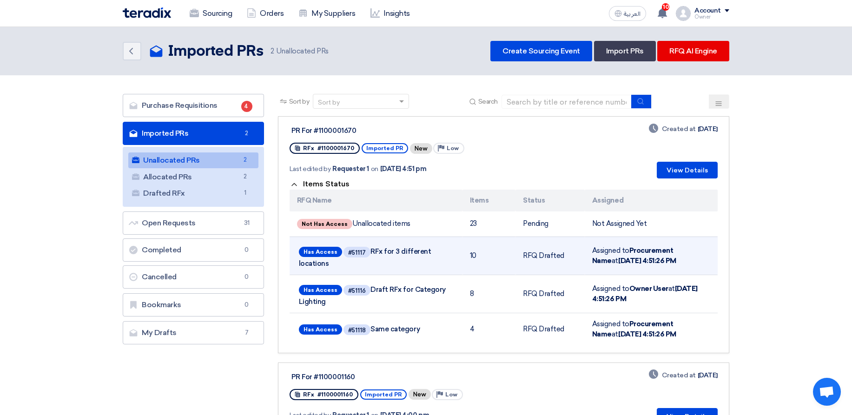
click at [380, 252] on span "Has Access #51117 RFx for 3 different locations" at bounding box center [376, 256] width 154 height 23
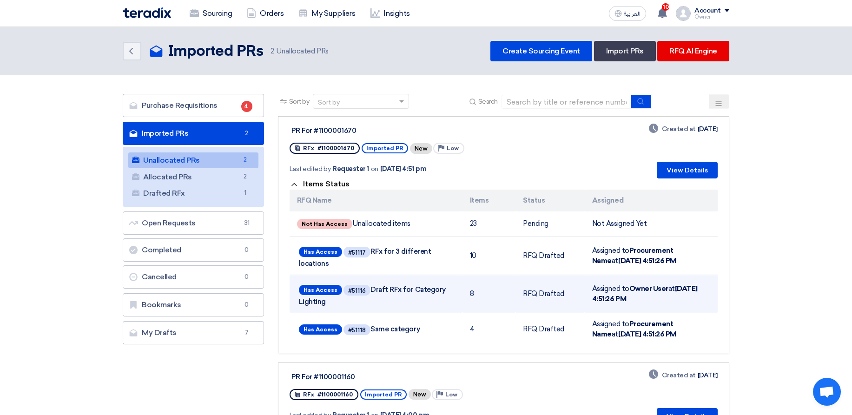
drag, startPoint x: 380, startPoint y: 252, endPoint x: 439, endPoint y: 306, distance: 79.9
click at [439, 306] on tbody "Not Has Access Unallocated items 23 Pending Not Assigned Yet Has Access #51117 …" at bounding box center [503, 278] width 428 height 134
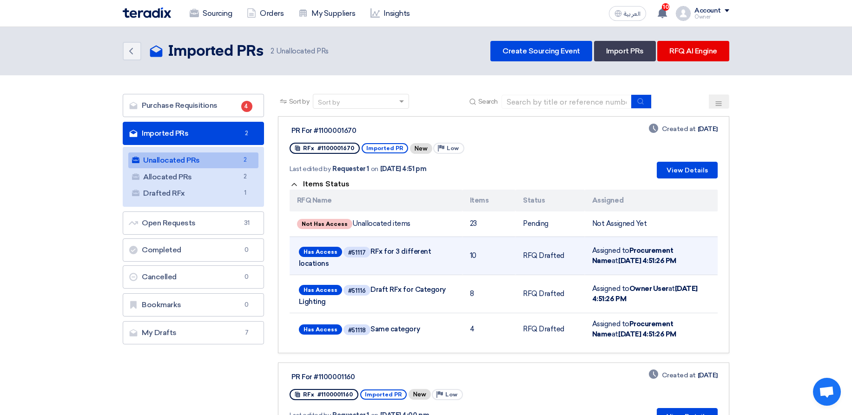
click at [377, 245] on span "Has Access #51117 RFx for 3 different locations" at bounding box center [376, 256] width 154 height 23
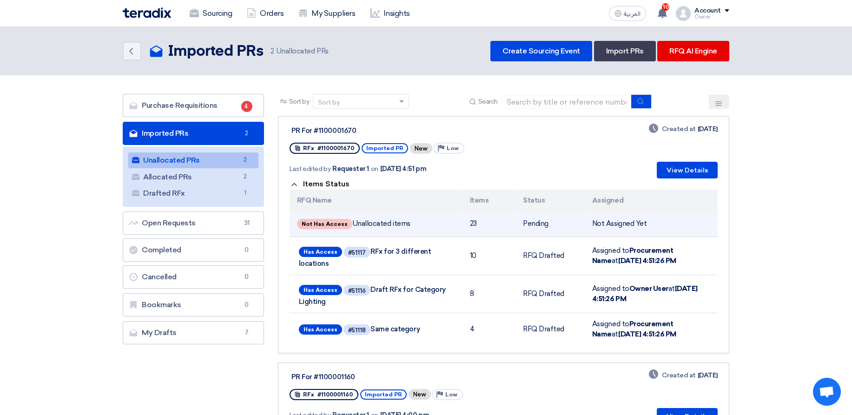
drag, startPoint x: 309, startPoint y: 224, endPoint x: 349, endPoint y: 225, distance: 40.9
click at [349, 225] on td "Not Has Access Unallocated items" at bounding box center [375, 224] width 173 height 26
click at [336, 223] on span "Not Has Access" at bounding box center [324, 224] width 55 height 10
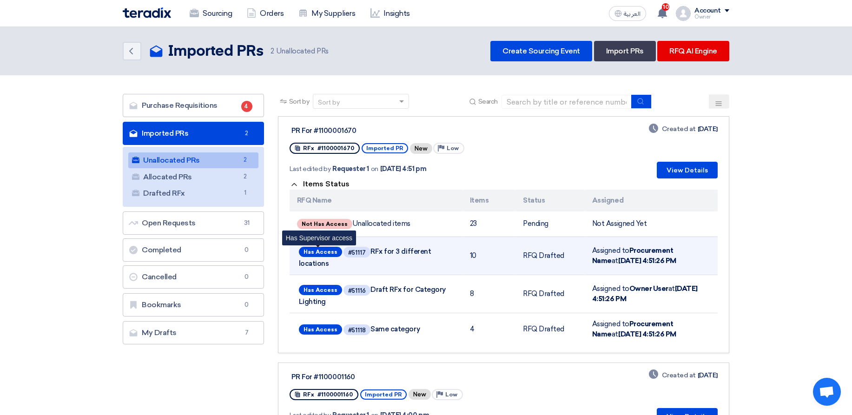
drag, startPoint x: 307, startPoint y: 250, endPoint x: 321, endPoint y: 250, distance: 14.0
click at [321, 250] on span "Has Access" at bounding box center [320, 252] width 43 height 10
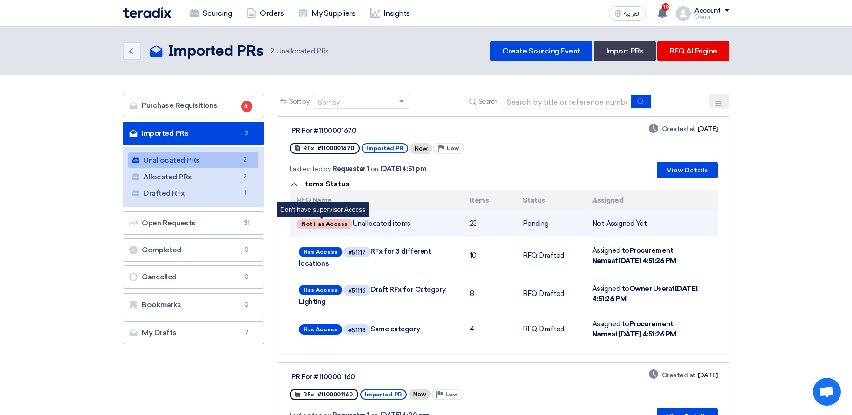
drag, startPoint x: 311, startPoint y: 223, endPoint x: 325, endPoint y: 222, distance: 14.4
click at [325, 222] on span "Not Has Access" at bounding box center [324, 224] width 55 height 10
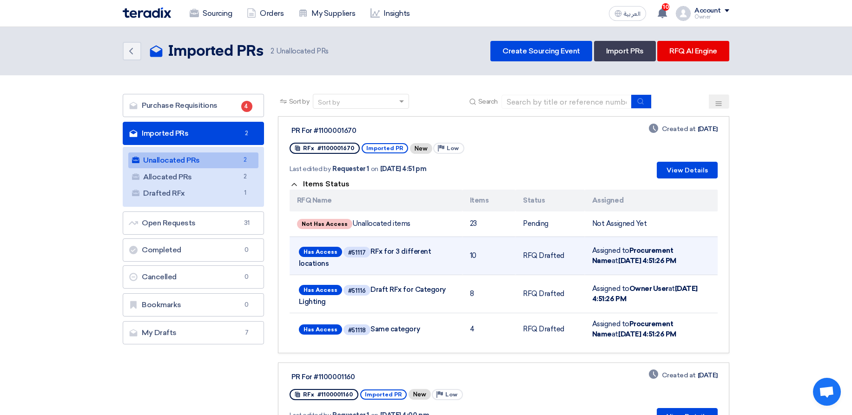
click at [435, 244] on div "Has Access #51117 RFx for 3 different locations" at bounding box center [376, 256] width 158 height 26
click at [435, 243] on div "Has Access #51117 RFx for 3 different locations" at bounding box center [376, 256] width 158 height 26
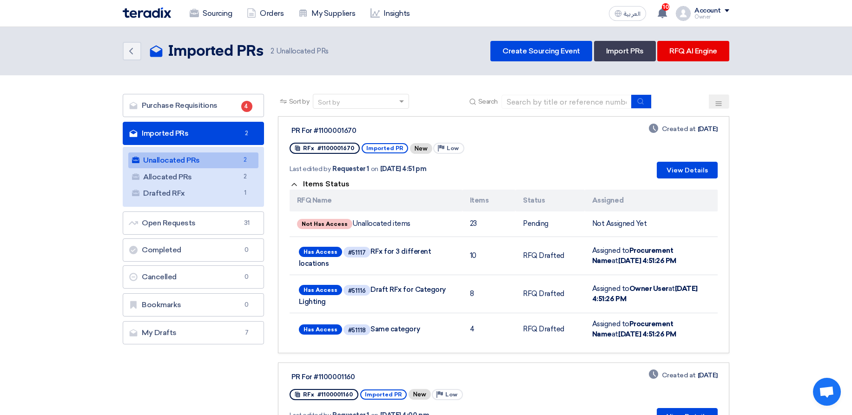
click at [567, 178] on div "PR For #1100001670 RFx #1100001670 Imported PR New Priority Low Last edited by …" at bounding box center [503, 151] width 428 height 54
click at [451, 150] on span "Low" at bounding box center [453, 148] width 12 height 7
click at [513, 150] on div "RFx #1100001670 Imported PR New Priority Low" at bounding box center [407, 148] width 236 height 15
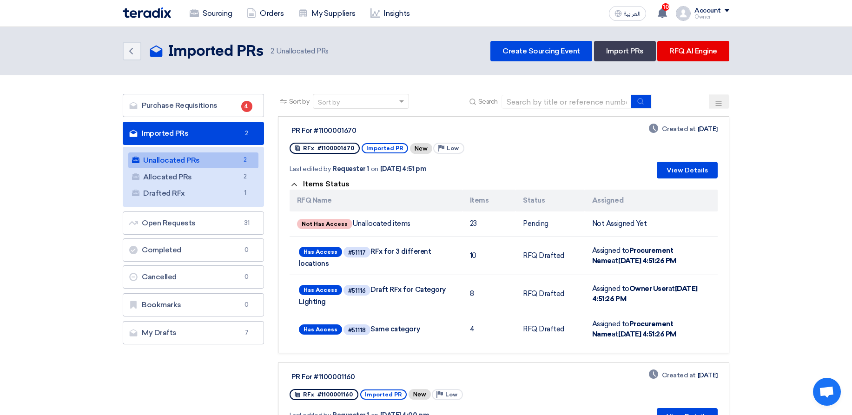
click at [840, 144] on section "Purchase Requisitions Purchase Requisitions 4 Imported PRs Imported PRs 2 Unall…" at bounding box center [426, 273] width 852 height 396
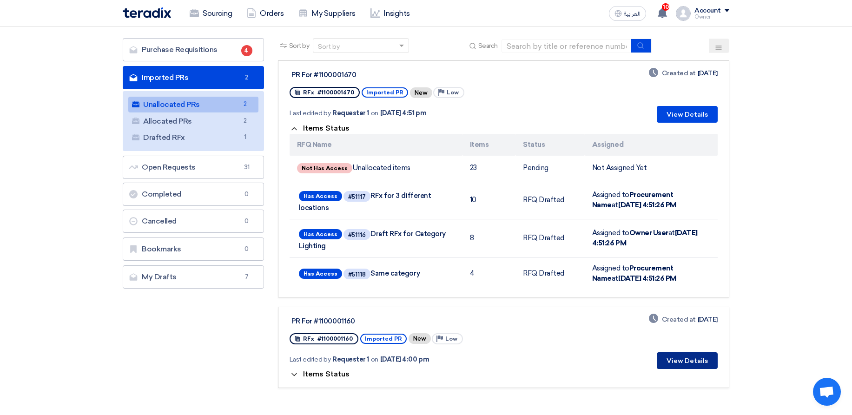
click at [693, 367] on button "View Details" at bounding box center [687, 360] width 61 height 17
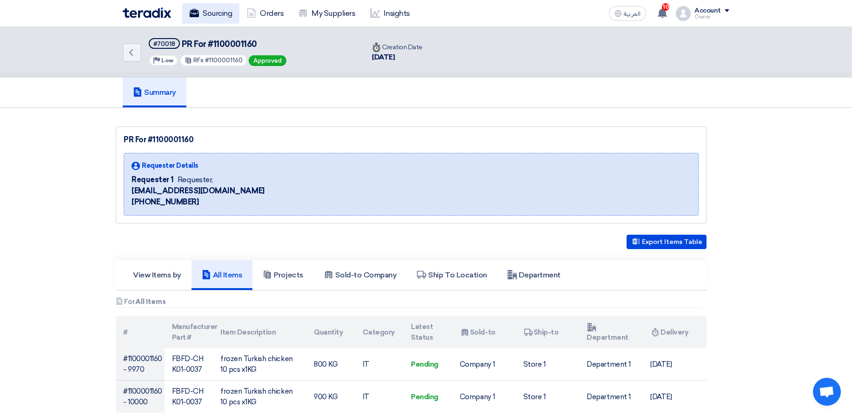
click at [203, 20] on link "Sourcing" at bounding box center [210, 13] width 57 height 20
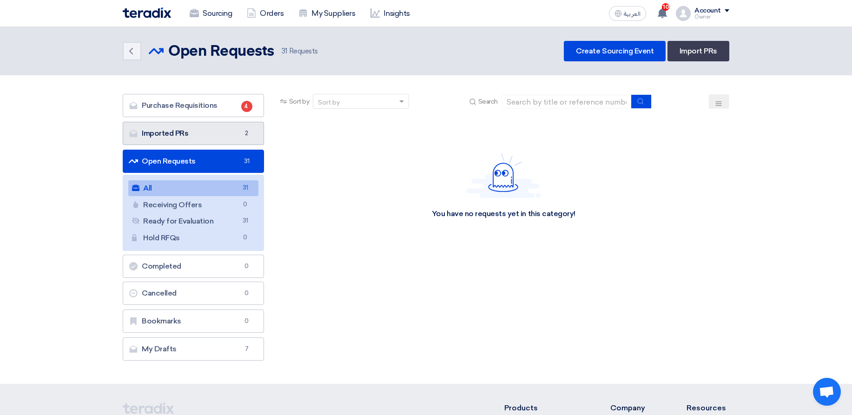
click at [254, 131] on link "Imported PRs Imported PRs 2" at bounding box center [193, 133] width 141 height 23
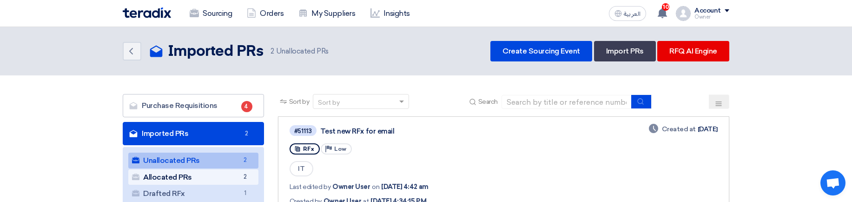
click at [225, 176] on link "Allocated PRs Allocated PRs 2" at bounding box center [193, 177] width 130 height 16
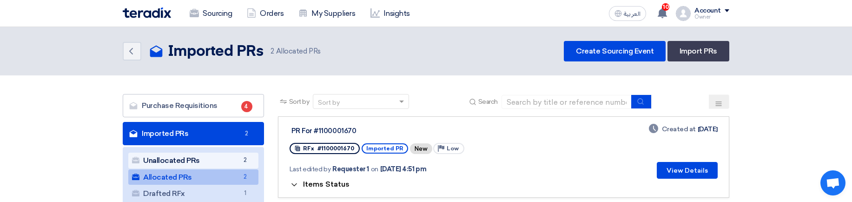
click at [213, 156] on link "Unallocated PRs Unallocated PRs 2" at bounding box center [193, 160] width 130 height 16
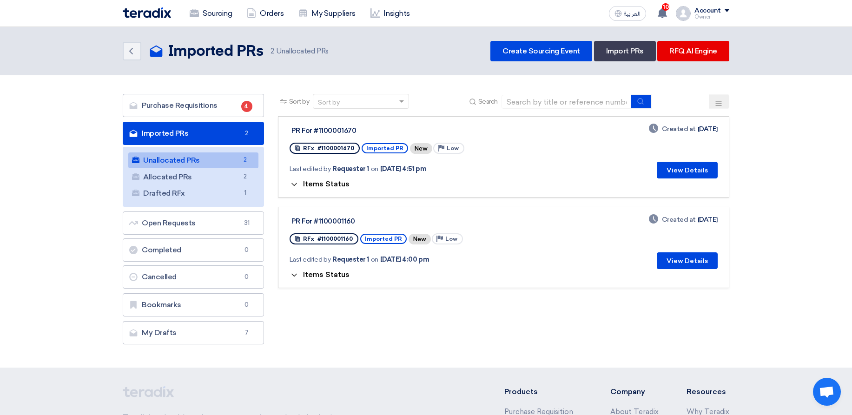
click at [342, 184] on span "Items Status" at bounding box center [326, 183] width 46 height 9
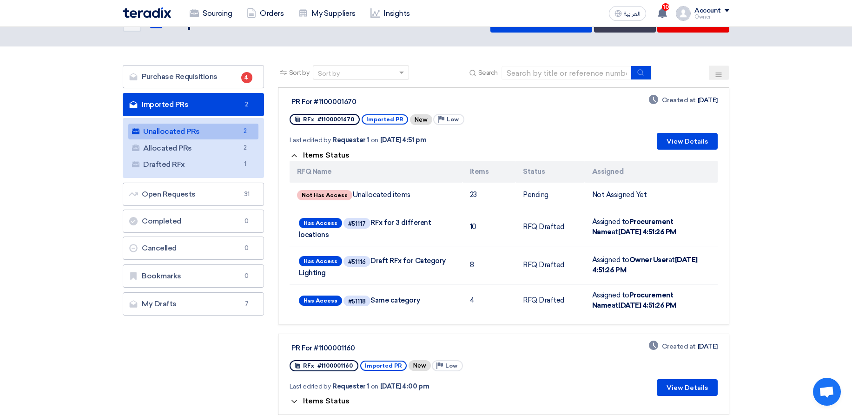
scroll to position [56, 0]
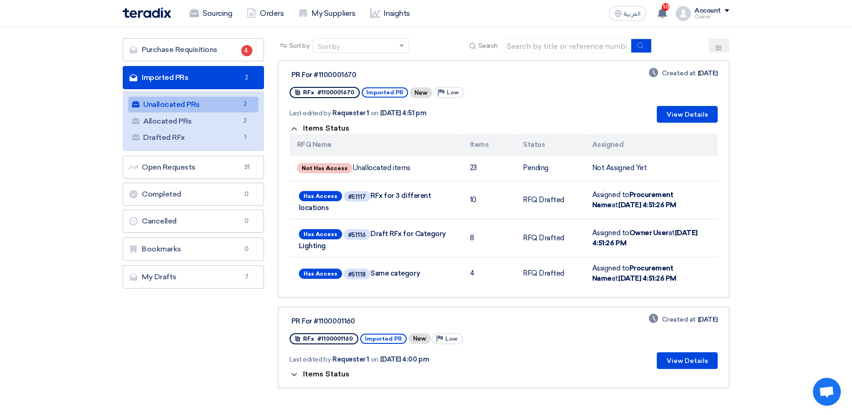
click at [315, 374] on span "Items Status" at bounding box center [326, 374] width 46 height 9
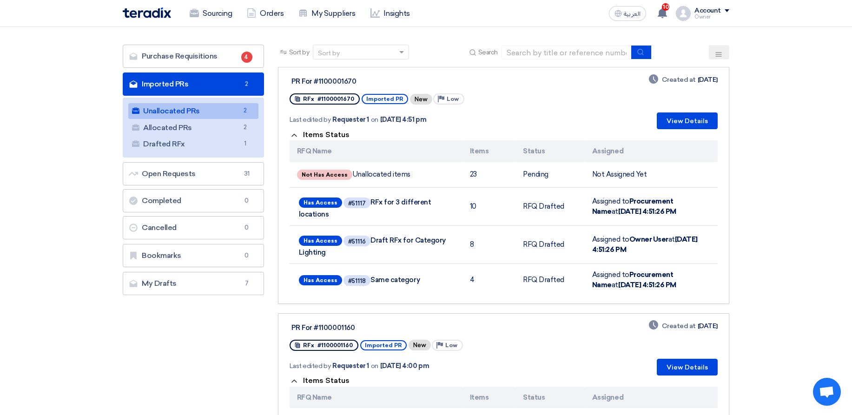
scroll to position [0, 0]
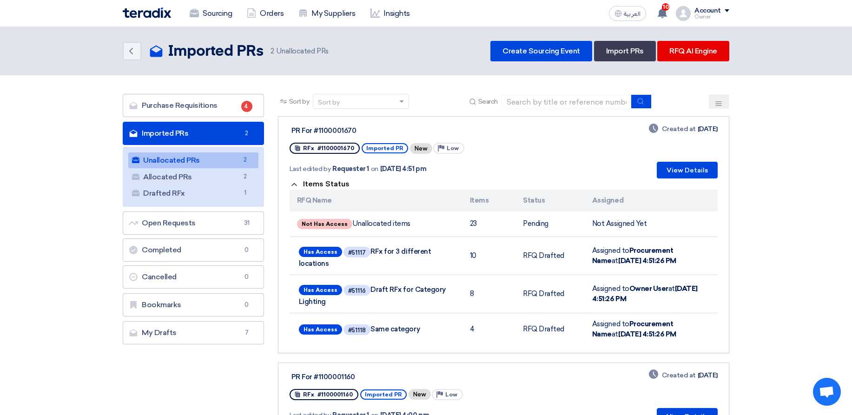
click at [329, 183] on span "Items Status" at bounding box center [326, 183] width 46 height 9
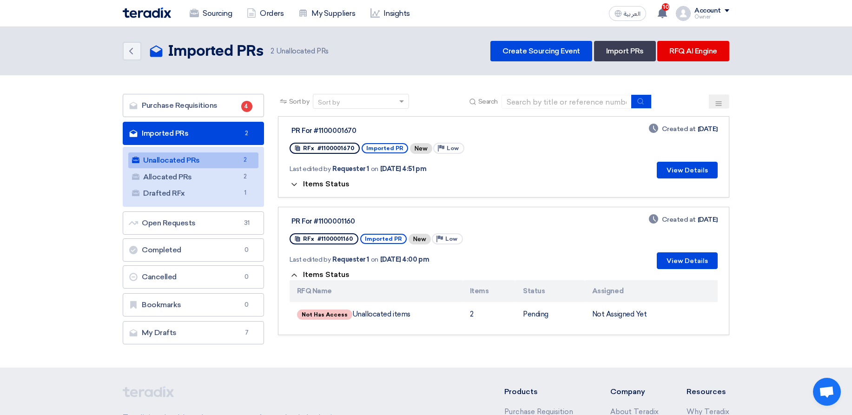
click at [325, 275] on span "Items Status" at bounding box center [326, 274] width 46 height 9
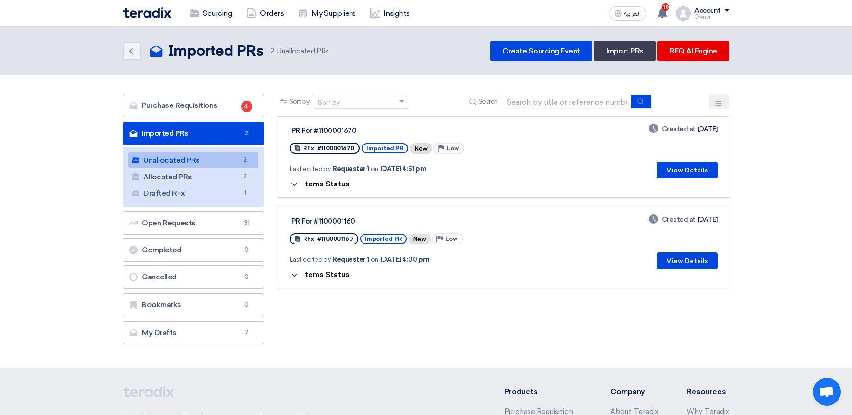
click at [484, 263] on div "Last edited by Requester 1 on Sep 17, 2025, 4:00 pm" at bounding box center [406, 260] width 234 height 10
drag, startPoint x: 480, startPoint y: 262, endPoint x: 288, endPoint y: 258, distance: 191.9
click at [288, 258] on link "PR For #1100001160 RFx #1100001160 Imported PR New Priority Low Last edited by …" at bounding box center [503, 247] width 451 height 81
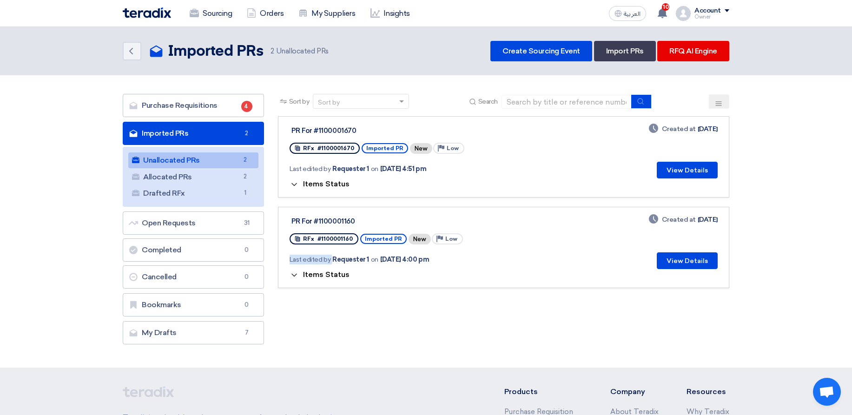
click at [288, 258] on link "PR For #1100001160 RFx #1100001160 Imported PR New Priority Low Last edited by …" at bounding box center [503, 247] width 451 height 81
click at [384, 260] on span "Sep 17, 2025, 4:00 pm" at bounding box center [404, 260] width 49 height 10
click at [444, 259] on div "Last edited by Requester 1 on Sep 17, 2025, 4:00 pm" at bounding box center [406, 260] width 234 height 10
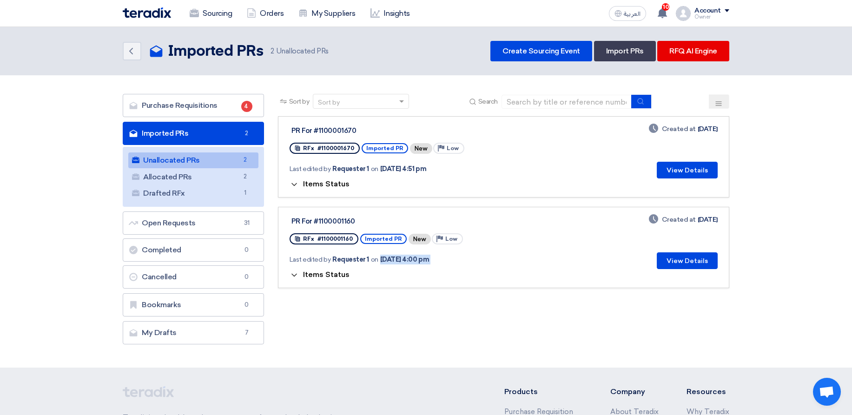
click at [429, 259] on span "Sep 17, 2025, 4:00 pm" at bounding box center [404, 260] width 49 height 10
click at [456, 261] on div "Last edited by Requester 1 on Sep 17, 2025, 4:00 pm" at bounding box center [406, 260] width 234 height 10
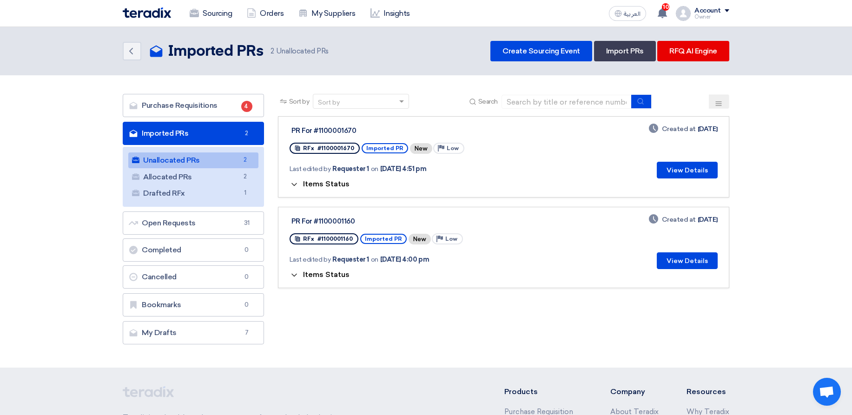
click at [336, 181] on span "Items Status" at bounding box center [326, 183] width 46 height 9
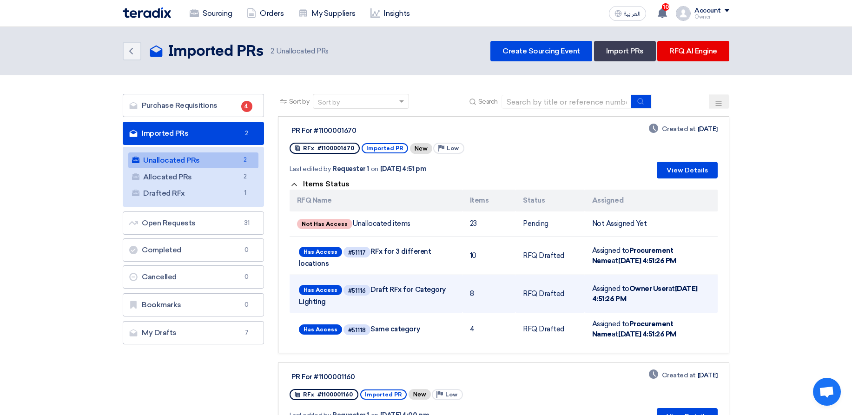
scroll to position [56, 0]
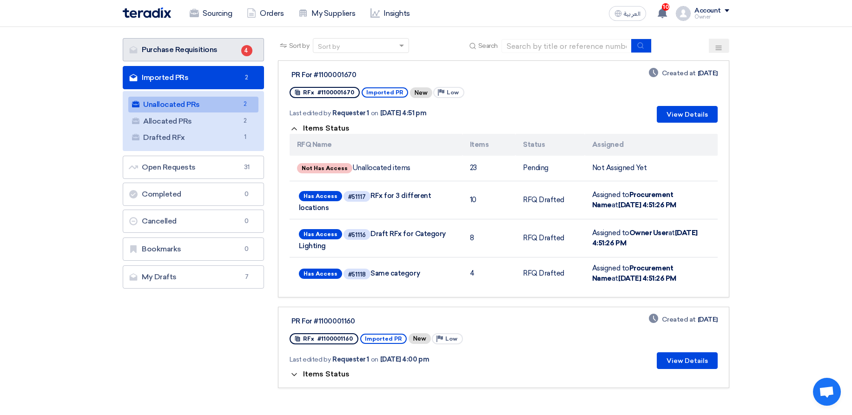
click at [199, 45] on link "Purchase Requisitions Purchase Requisitions 4" at bounding box center [193, 49] width 141 height 23
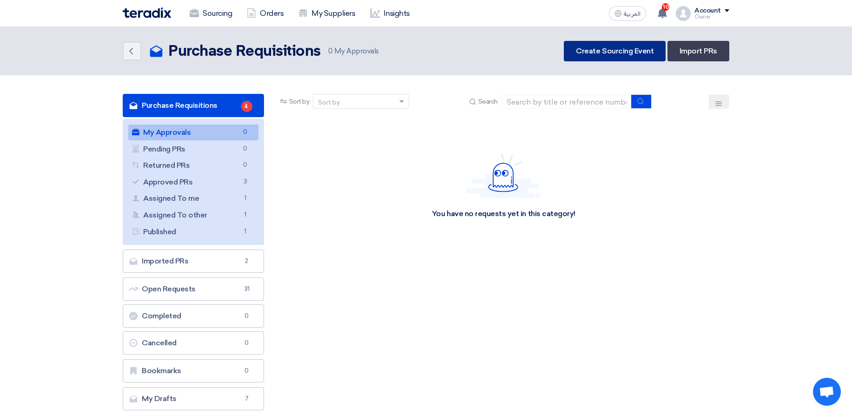
click at [600, 55] on link "Create Sourcing Event" at bounding box center [615, 51] width 102 height 20
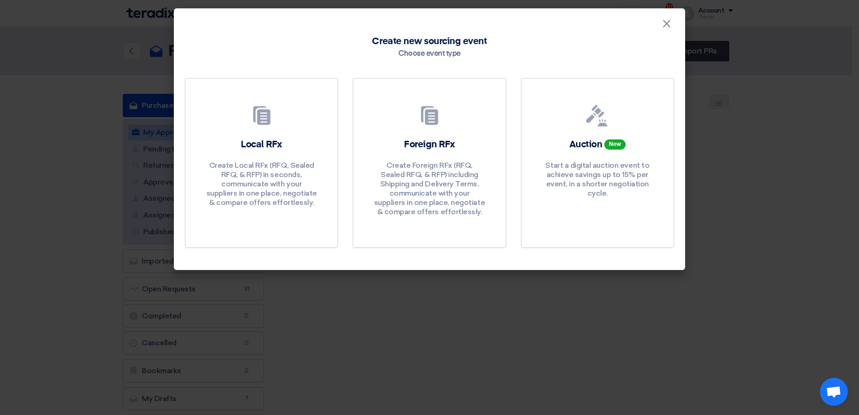
click at [751, 92] on modal-container "× Create new sourcing event Choose event type Local RFx Create Local RFx (RFQ, …" at bounding box center [429, 207] width 859 height 415
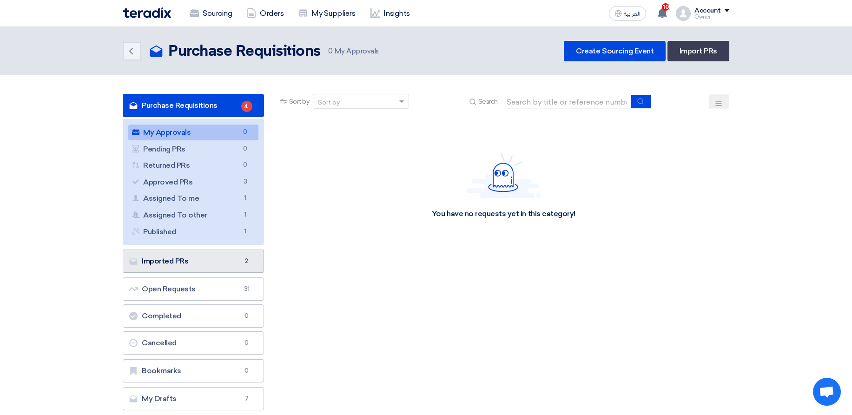
click at [204, 251] on link "Imported PRs Imported PRs 2" at bounding box center [193, 261] width 141 height 23
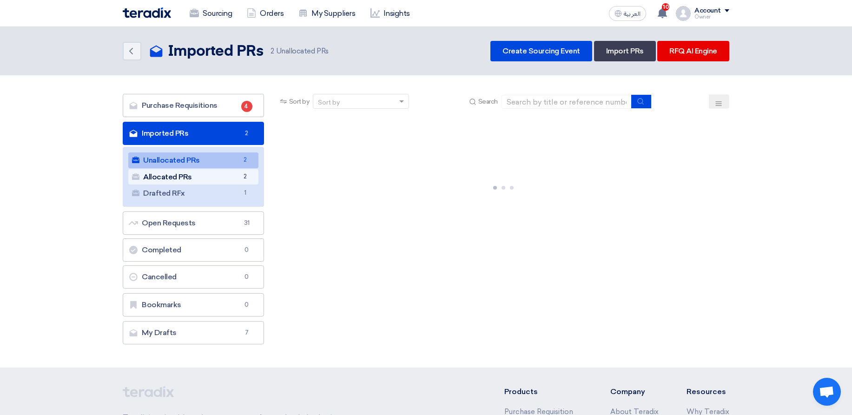
click at [223, 177] on link "Allocated PRs Allocated PRs 2" at bounding box center [193, 177] width 130 height 16
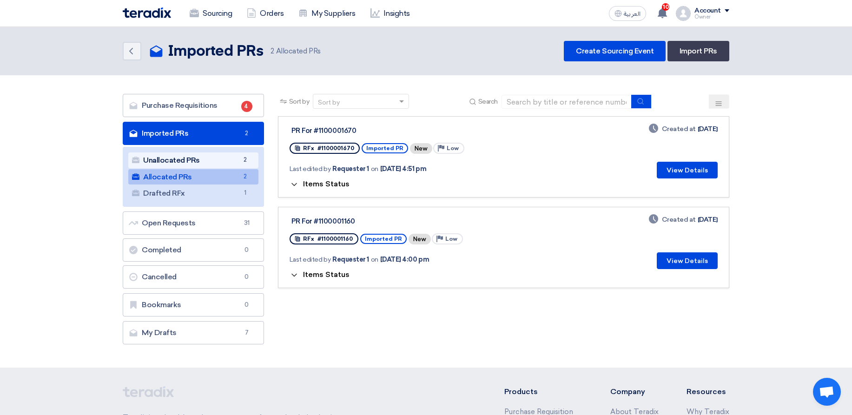
click at [229, 166] on link "Unallocated PRs Unallocated PRs 2" at bounding box center [193, 160] width 130 height 16
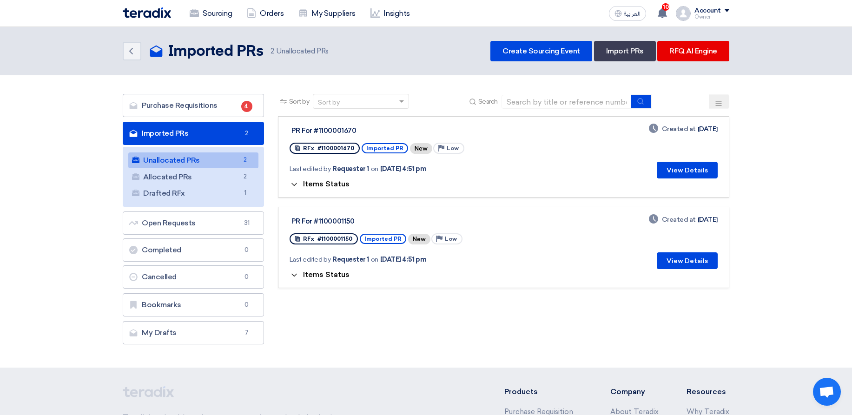
click at [337, 183] on span "Items Status" at bounding box center [326, 183] width 46 height 9
click at [678, 168] on button "View Details" at bounding box center [687, 170] width 61 height 17
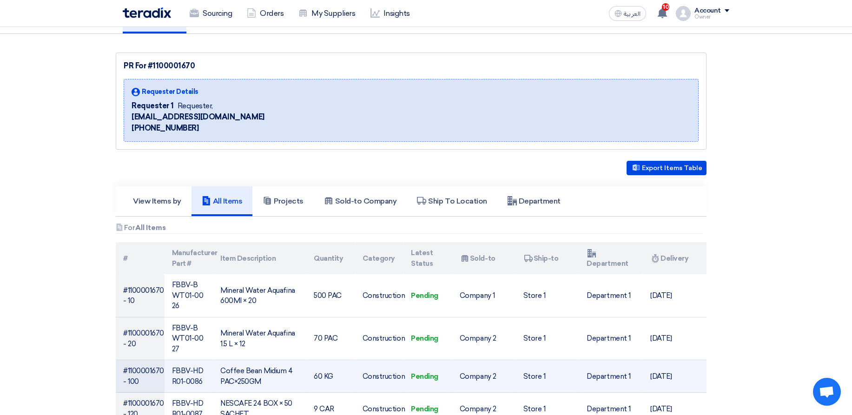
scroll to position [167, 0]
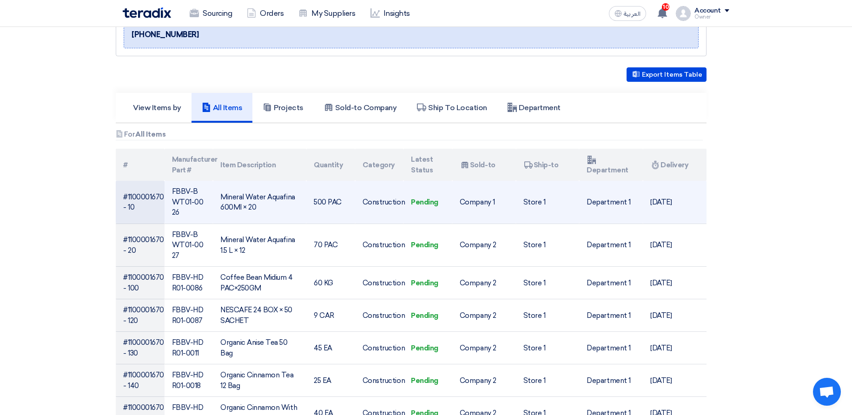
drag, startPoint x: 103, startPoint y: 179, endPoint x: 343, endPoint y: 192, distance: 240.6
click at [376, 194] on td "Construction" at bounding box center [379, 202] width 49 height 43
drag, startPoint x: 362, startPoint y: 192, endPoint x: 411, endPoint y: 192, distance: 48.3
click at [411, 192] on tr "#1100001670 - 10 FBBV-BWT01-0026 Mineral Water Aquafina 600Ml × 20 500 PAC Cons…" at bounding box center [411, 202] width 591 height 43
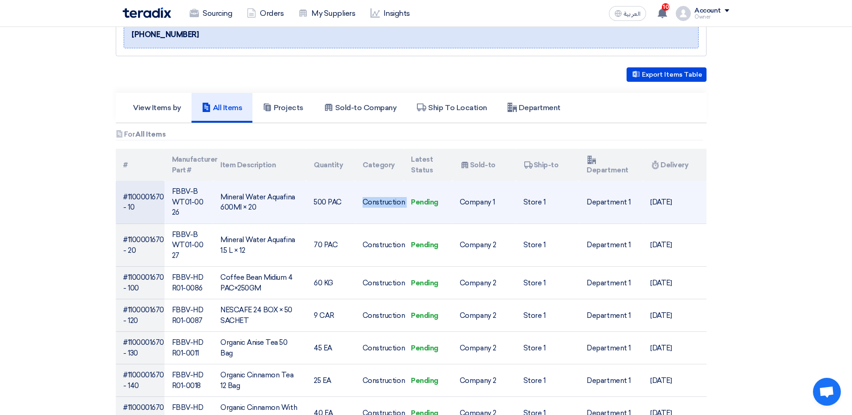
drag, startPoint x: 417, startPoint y: 198, endPoint x: 457, endPoint y: 203, distance: 39.7
click at [457, 203] on tr "#1100001670 - 10 FBBV-BWT01-0026 Mineral Water Aquafina 600Ml × 20 500 PAC Cons…" at bounding box center [411, 202] width 591 height 43
click at [478, 199] on td "Company 1" at bounding box center [484, 202] width 64 height 43
drag, startPoint x: 444, startPoint y: 199, endPoint x: 483, endPoint y: 199, distance: 39.5
click at [483, 199] on tr "#1100001670 - 10 FBBV-BWT01-0026 Mineral Water Aquafina 600Ml × 20 500 PAC Cons…" at bounding box center [411, 202] width 591 height 43
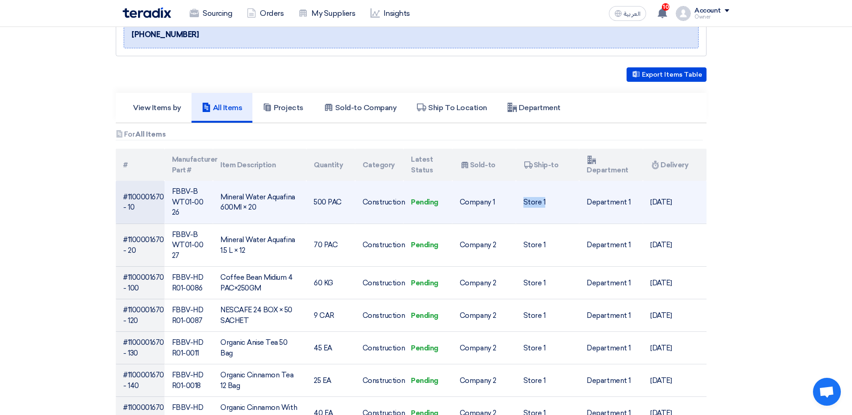
drag, startPoint x: 520, startPoint y: 198, endPoint x: 551, endPoint y: 197, distance: 30.2
click at [551, 197] on td "Store 1" at bounding box center [548, 202] width 64 height 43
drag, startPoint x: 585, startPoint y: 196, endPoint x: 648, endPoint y: 196, distance: 62.7
click at [629, 196] on td "Department 1" at bounding box center [611, 202] width 64 height 43
drag, startPoint x: 653, startPoint y: 195, endPoint x: 702, endPoint y: 194, distance: 48.3
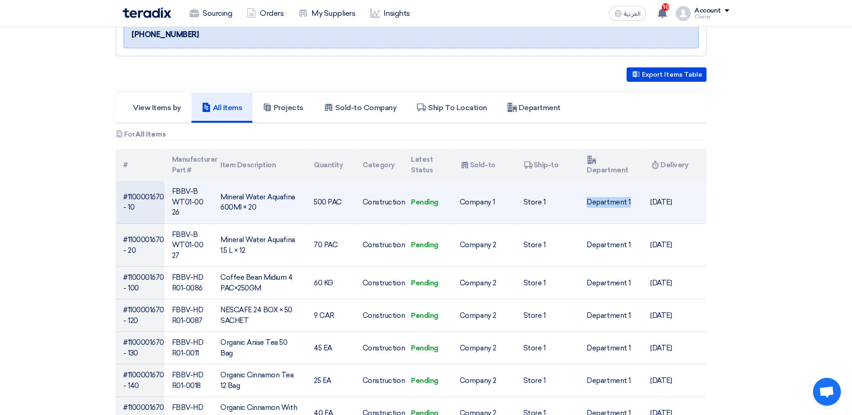
click at [701, 194] on td "[DATE]" at bounding box center [675, 202] width 64 height 43
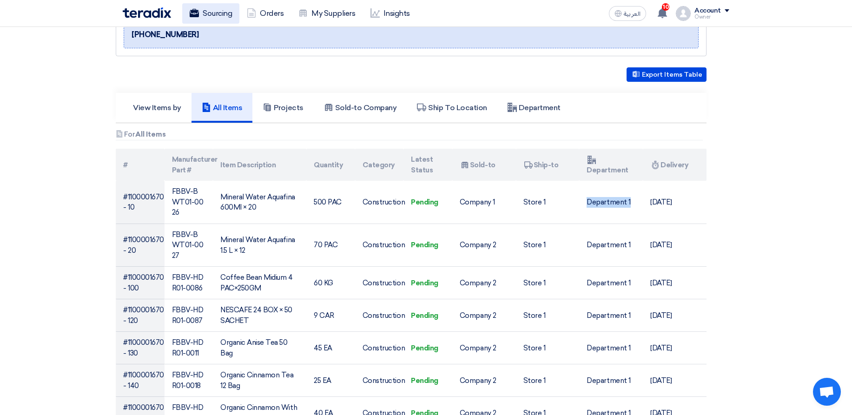
click at [230, 13] on link "Sourcing" at bounding box center [210, 13] width 57 height 20
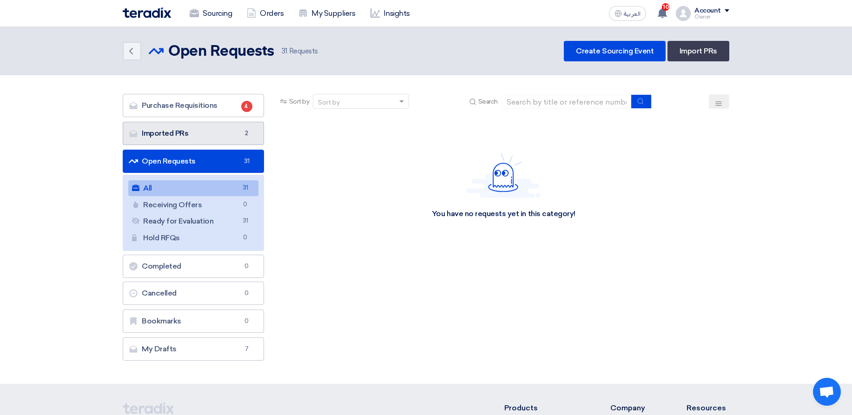
click at [237, 130] on link "Imported PRs Imported PRs 2" at bounding box center [193, 133] width 141 height 23
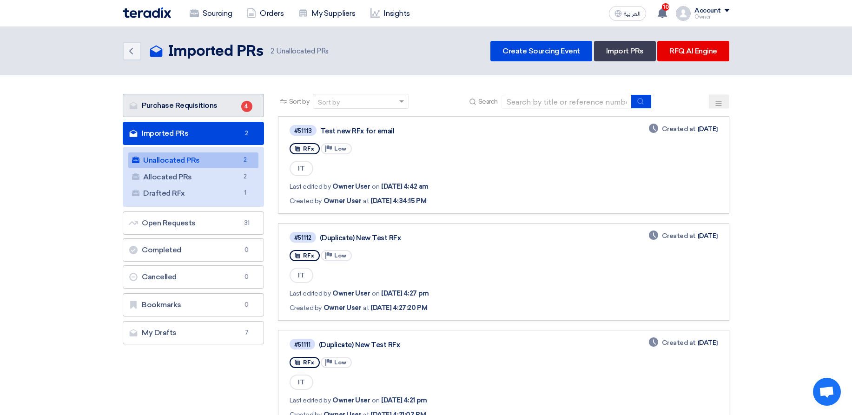
click at [180, 106] on link "Purchase Requisitions Purchase Requisitions 4" at bounding box center [193, 105] width 141 height 23
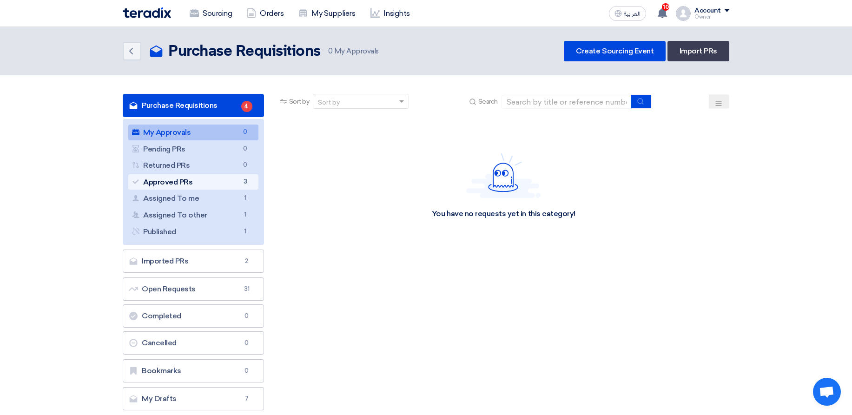
click at [227, 183] on link "Approved PRs Approved PRs 3" at bounding box center [193, 182] width 130 height 16
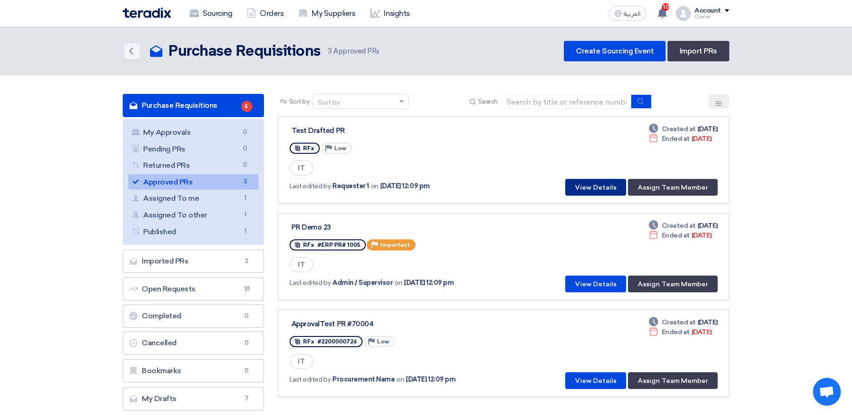
click at [598, 183] on button "View Details" at bounding box center [595, 187] width 61 height 17
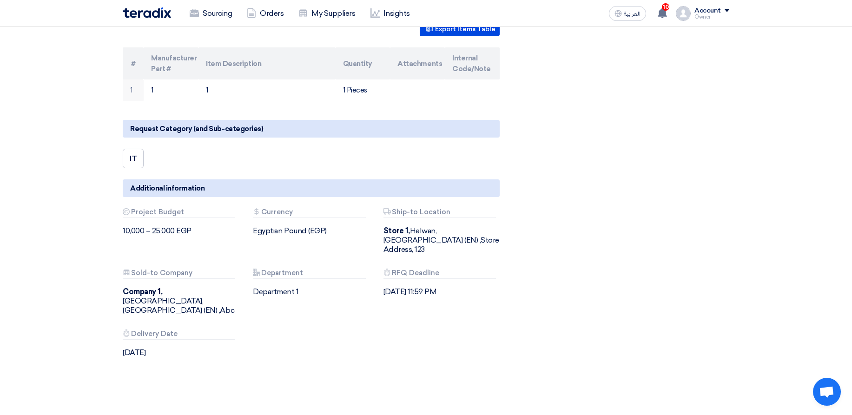
scroll to position [181, 0]
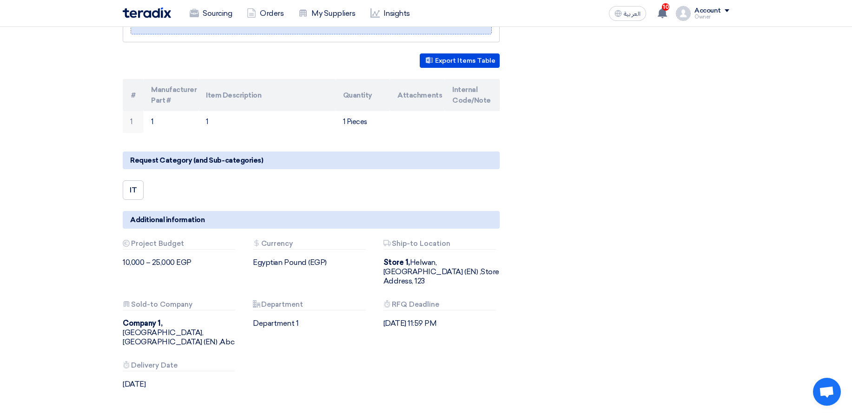
drag, startPoint x: 142, startPoint y: 244, endPoint x: 492, endPoint y: 352, distance: 365.8
click at [482, 355] on div "Budget Project Budget 10,000 – 25,000 EGP Attachments Currency Egyptian Pound (…" at bounding box center [311, 322] width 391 height 164
click at [497, 349] on div "Budget Project Budget 10,000 – 25,000 EGP Attachments Currency Egyptian Pound (…" at bounding box center [311, 322] width 391 height 164
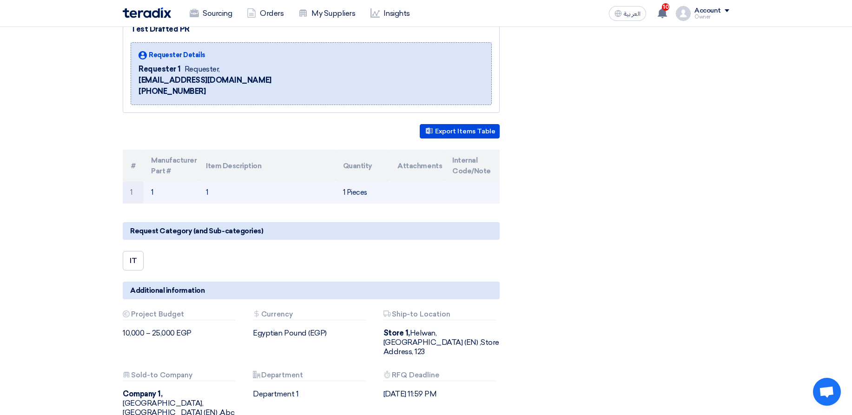
scroll to position [0, 0]
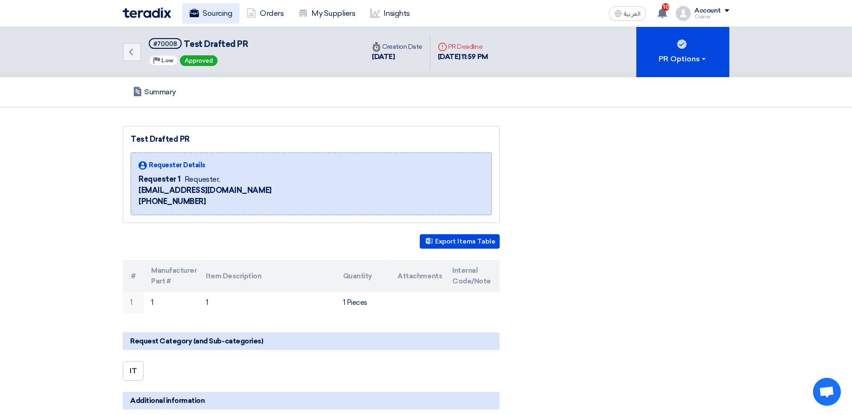
click at [223, 19] on link "Sourcing" at bounding box center [210, 13] width 57 height 20
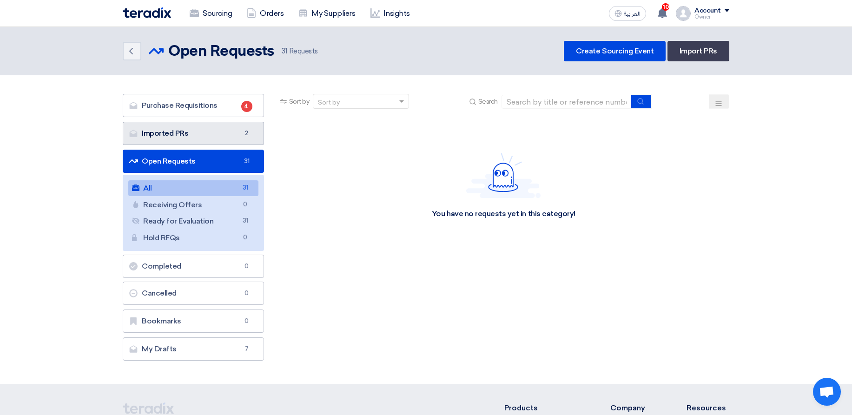
click at [223, 135] on link "Imported PRs Imported PRs 2" at bounding box center [193, 133] width 141 height 23
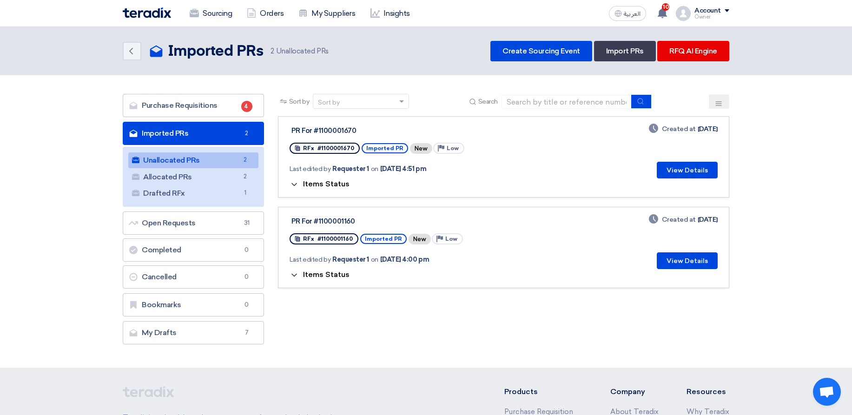
click at [309, 183] on span "Items Status" at bounding box center [326, 183] width 46 height 9
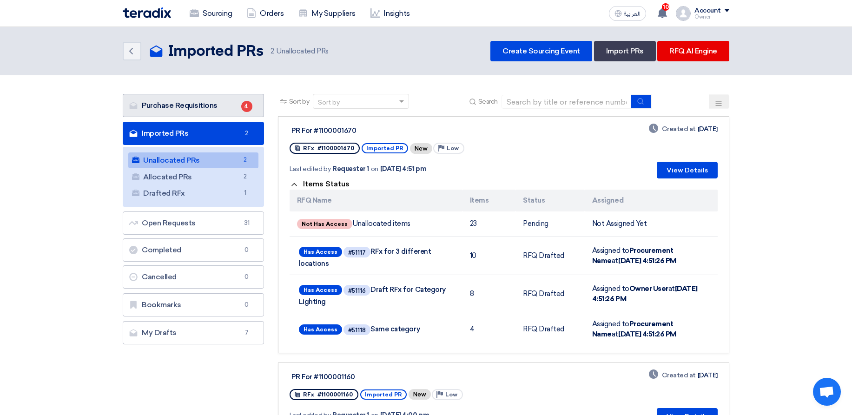
click at [226, 107] on link "Purchase Requisitions Purchase Requisitions 4" at bounding box center [193, 105] width 141 height 23
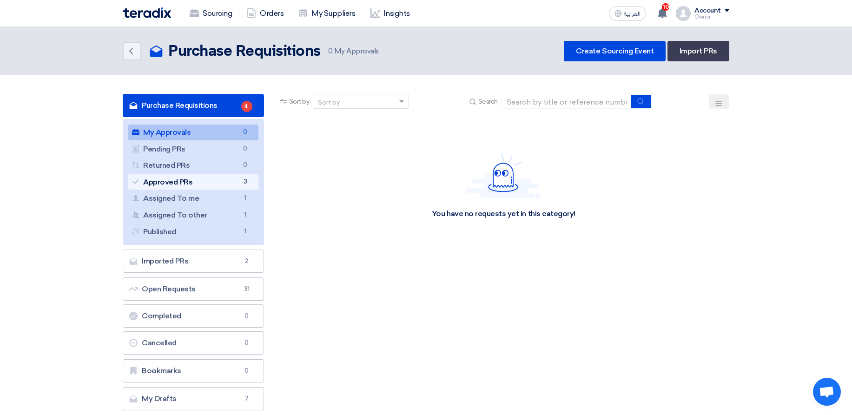
click at [218, 187] on link "Approved PRs Approved PRs 3" at bounding box center [193, 182] width 130 height 16
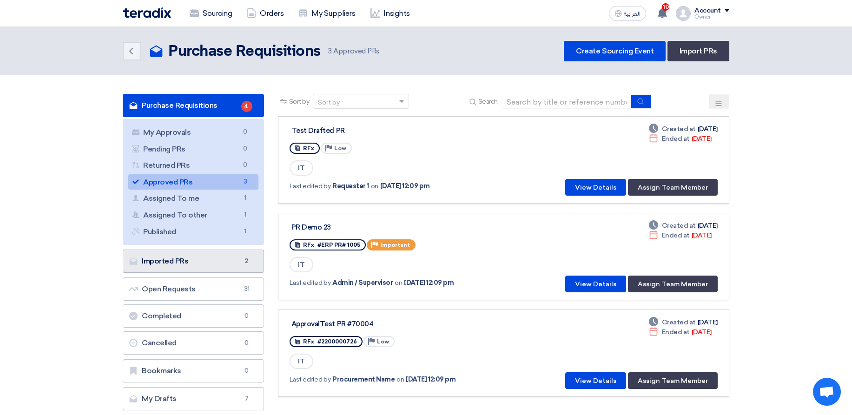
click at [196, 269] on link "Imported PRs Imported PRs 2" at bounding box center [193, 261] width 141 height 23
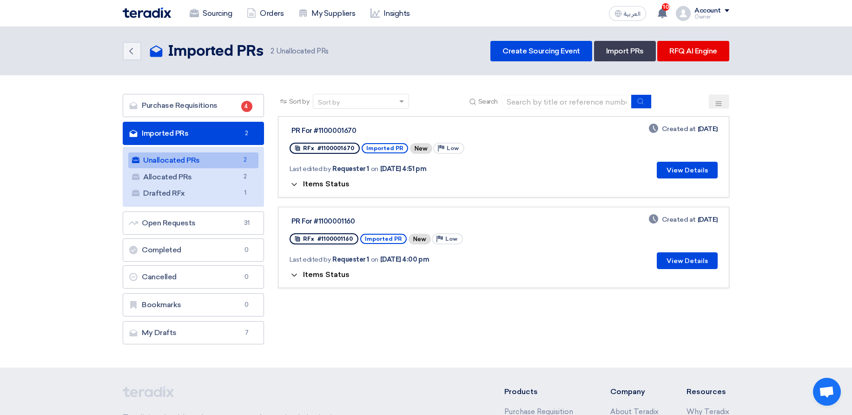
click at [329, 187] on span "Items Status" at bounding box center [326, 183] width 46 height 9
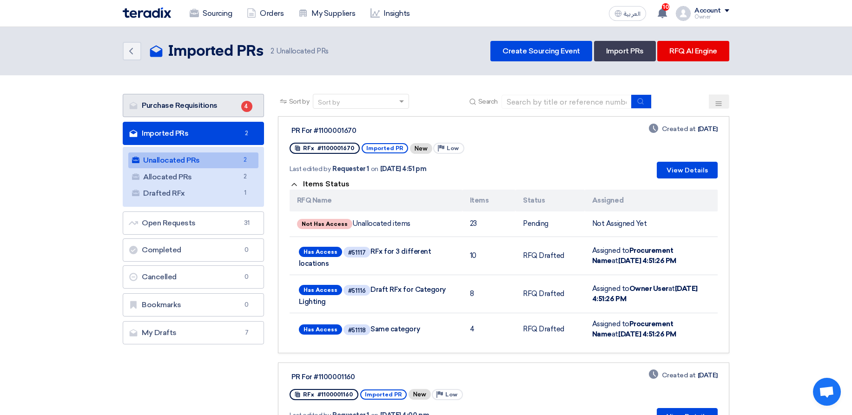
click at [236, 105] on link "Purchase Requisitions Purchase Requisitions 4" at bounding box center [193, 105] width 141 height 23
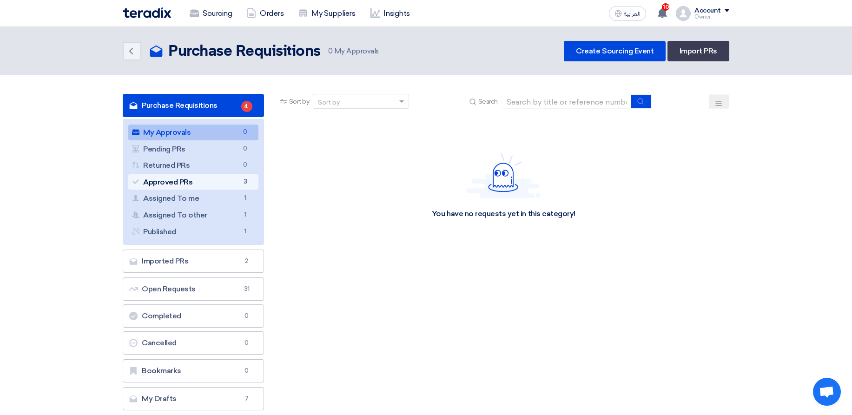
click at [233, 187] on link "Approved PRs Approved PRs 3" at bounding box center [193, 182] width 130 height 16
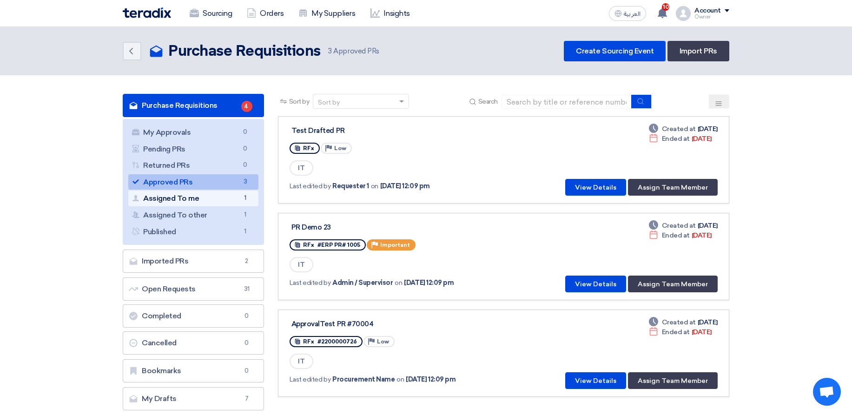
click at [240, 203] on span "1" at bounding box center [245, 198] width 11 height 10
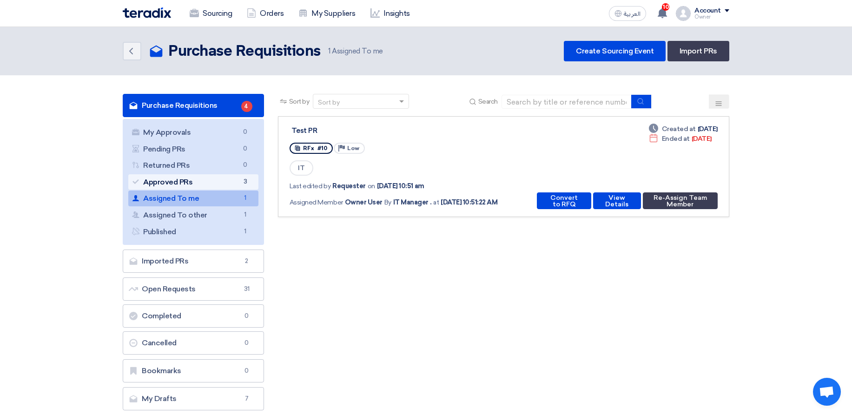
click at [255, 184] on link "Approved PRs Approved PRs 3" at bounding box center [193, 182] width 130 height 16
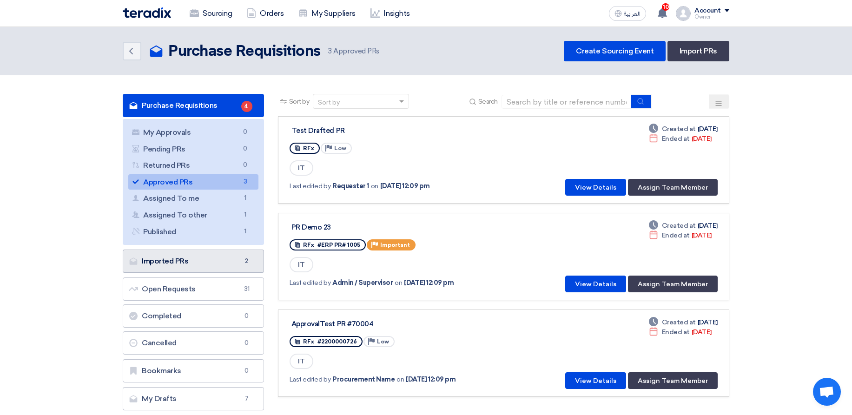
click at [216, 256] on link "Imported PRs Imported PRs 2" at bounding box center [193, 261] width 141 height 23
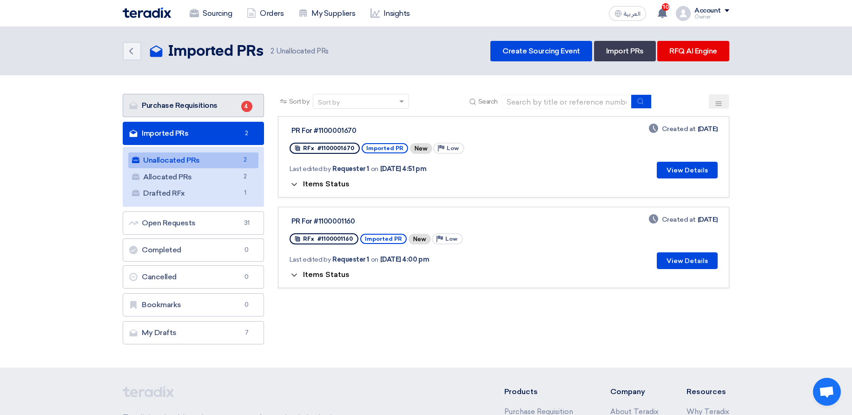
click at [207, 113] on link "Purchase Requisitions Purchase Requisitions 4" at bounding box center [193, 105] width 141 height 23
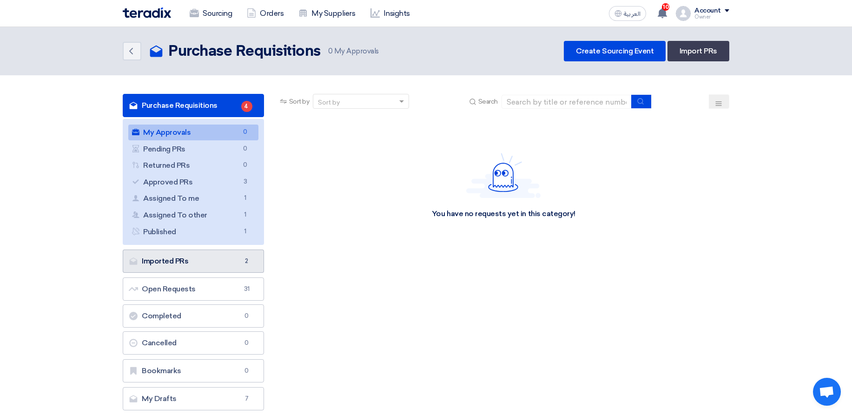
click at [185, 267] on link "Imported PRs Imported PRs 2" at bounding box center [193, 261] width 141 height 23
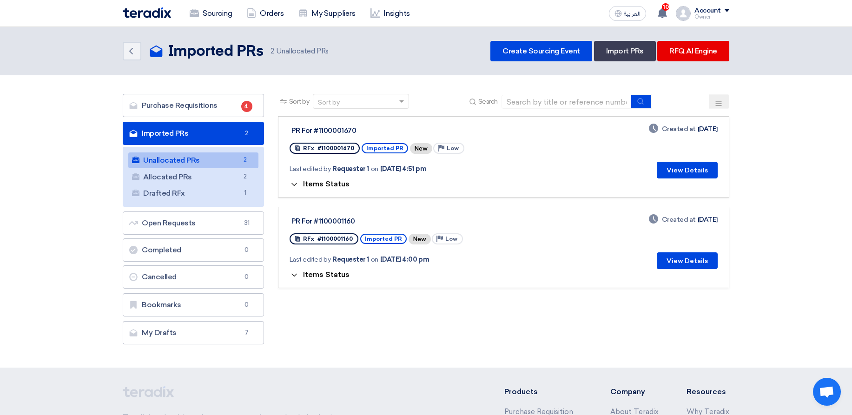
drag, startPoint x: 293, startPoint y: 131, endPoint x: 368, endPoint y: 129, distance: 74.8
click at [368, 129] on div "PR For #1100001670" at bounding box center [407, 130] width 232 height 8
click at [333, 180] on span "Items Status" at bounding box center [326, 183] width 46 height 9
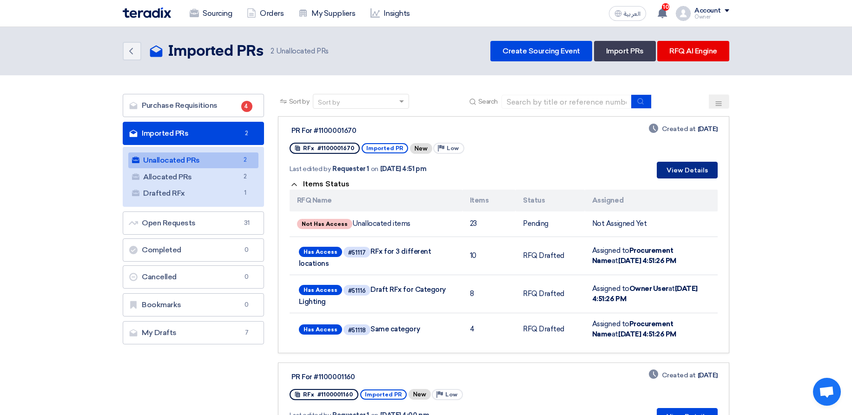
click at [666, 168] on button "View Details" at bounding box center [687, 170] width 61 height 17
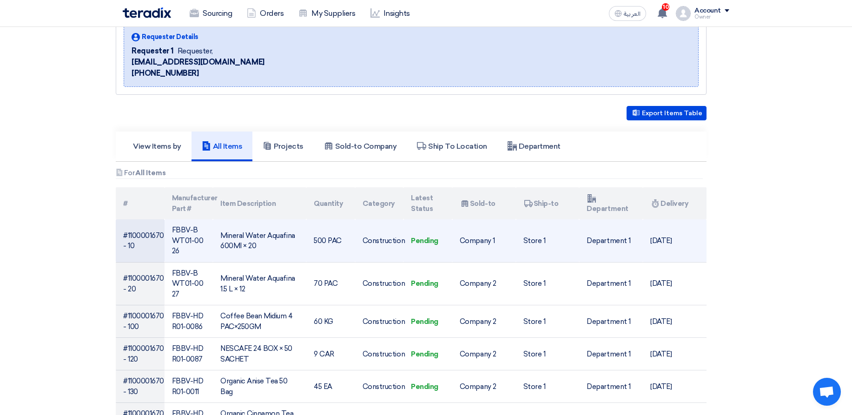
scroll to position [223, 0]
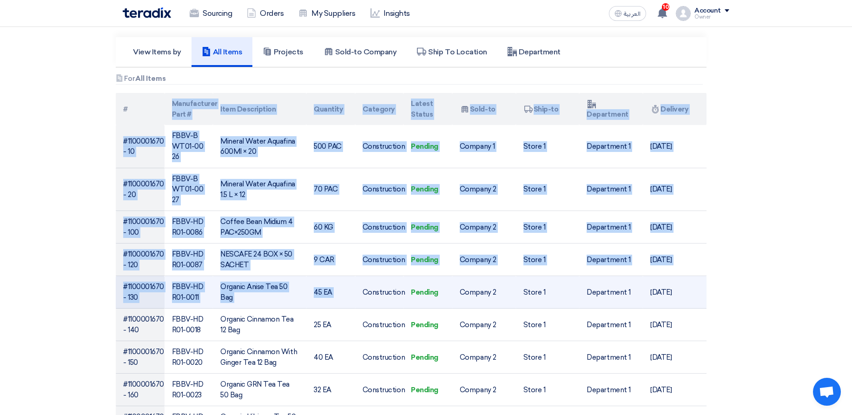
drag, startPoint x: 157, startPoint y: 127, endPoint x: 364, endPoint y: 255, distance: 243.1
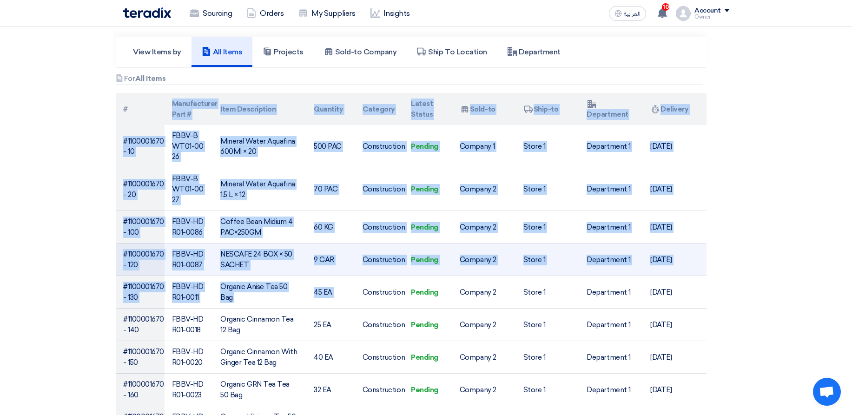
click at [402, 243] on td "Construction" at bounding box center [379, 259] width 49 height 33
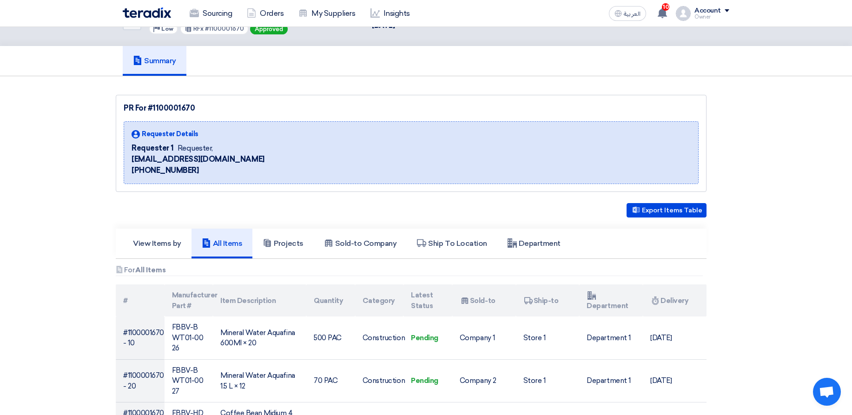
scroll to position [0, 0]
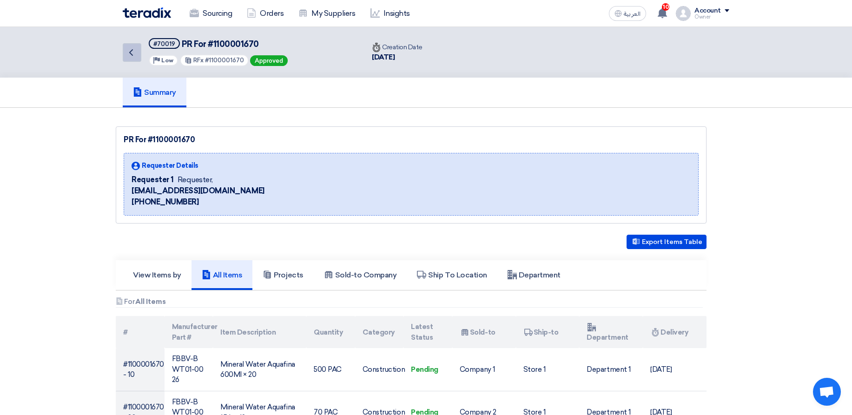
click at [138, 54] on link "Back" at bounding box center [132, 52] width 19 height 19
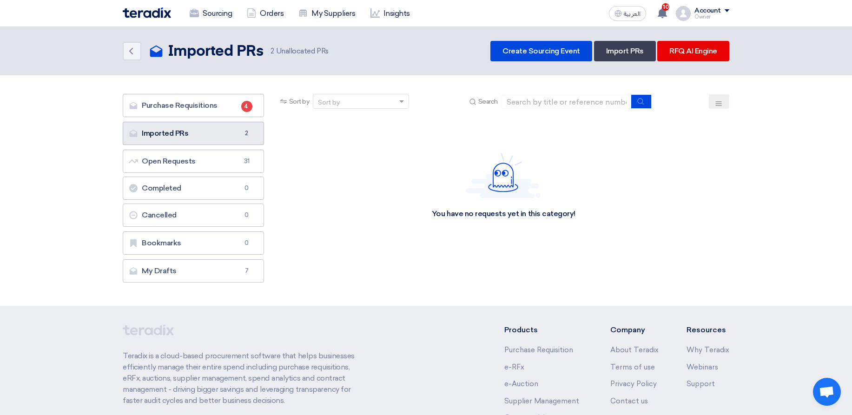
click at [225, 125] on link "Imported PRs Imported PRs 2" at bounding box center [193, 133] width 141 height 23
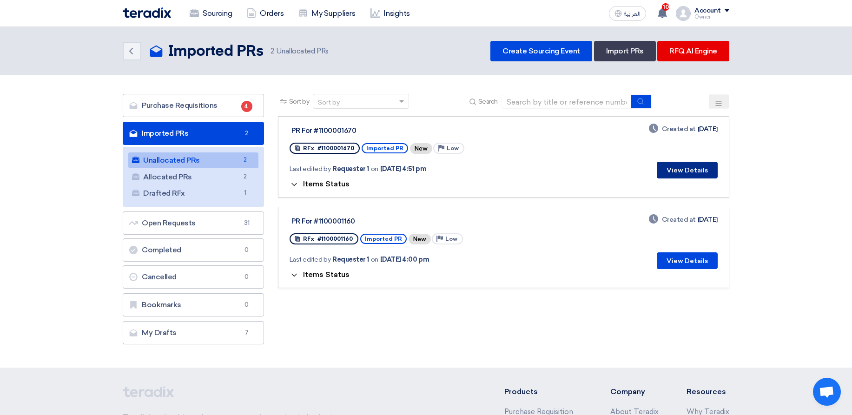
click at [691, 173] on button "View Details" at bounding box center [687, 170] width 61 height 17
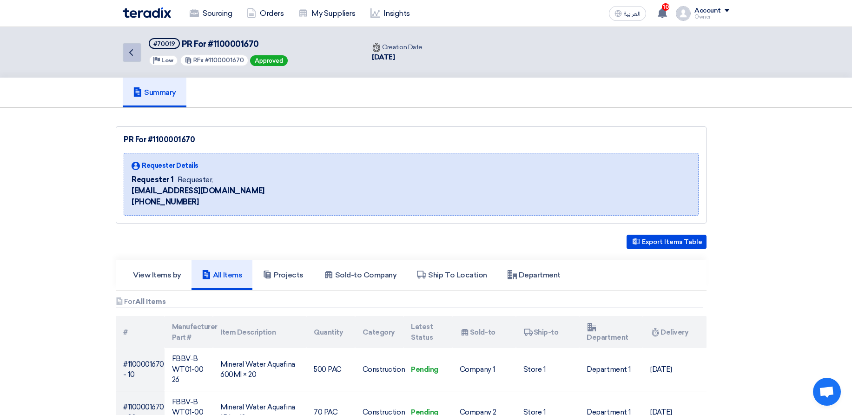
click at [134, 55] on icon "Back" at bounding box center [130, 52] width 11 height 11
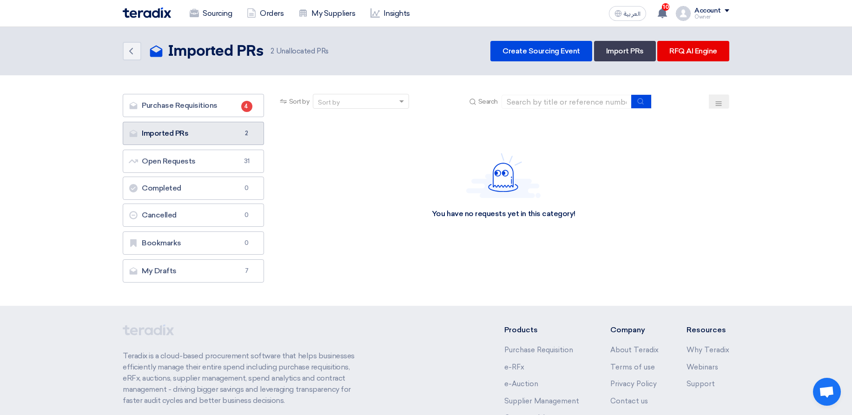
click at [228, 135] on link "Imported PRs Imported PRs 2" at bounding box center [193, 133] width 141 height 23
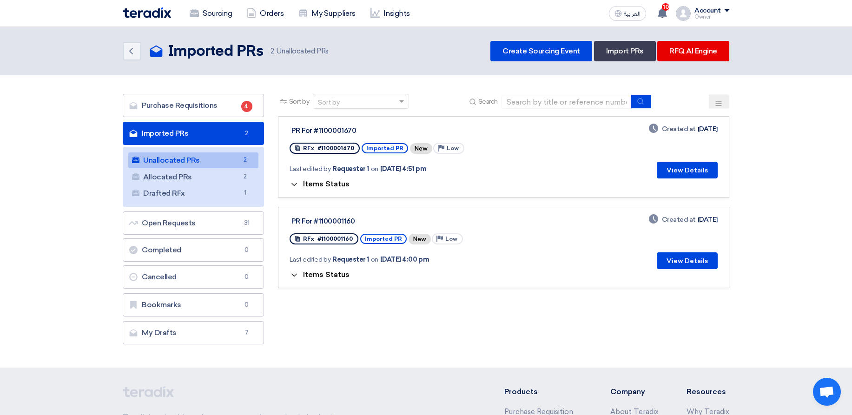
click at [334, 188] on button "Items Status" at bounding box center [319, 184] width 60 height 9
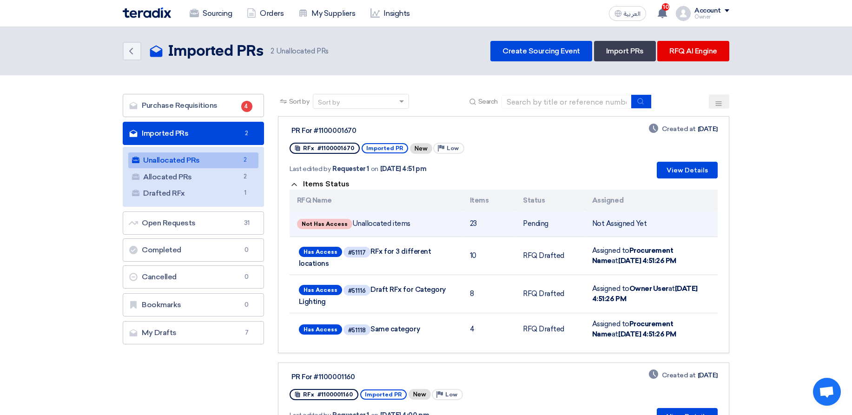
drag, startPoint x: 349, startPoint y: 226, endPoint x: 486, endPoint y: 224, distance: 137.6
click at [486, 224] on tr "Not Has Access Unallocated items 23 Pending Not Assigned Yet" at bounding box center [503, 224] width 428 height 26
click at [486, 224] on td "23" at bounding box center [488, 224] width 53 height 26
click at [487, 224] on td "23" at bounding box center [488, 224] width 53 height 26
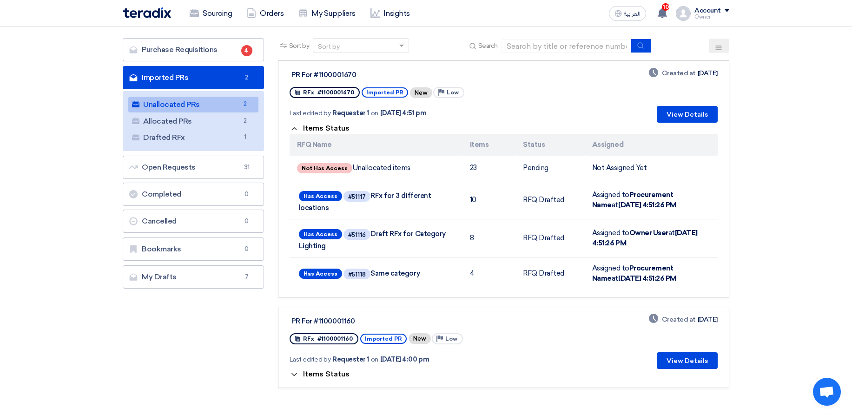
click at [331, 374] on span "Items Status" at bounding box center [326, 374] width 46 height 9
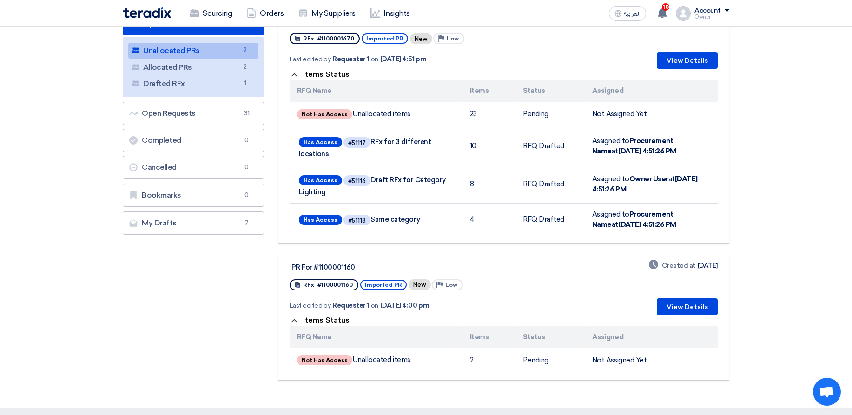
scroll to position [0, 0]
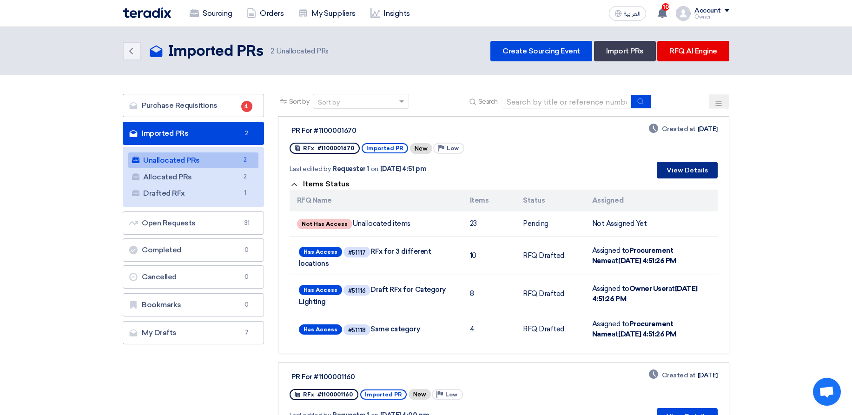
click at [687, 176] on button "View Details" at bounding box center [687, 170] width 61 height 17
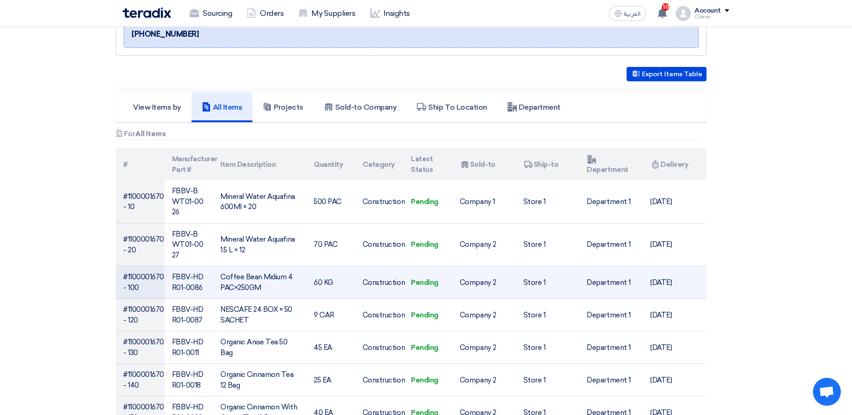
scroll to position [167, 0]
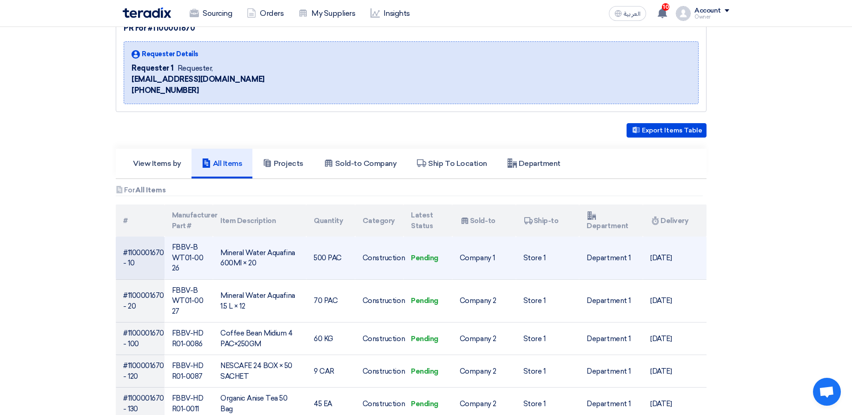
scroll to position [0, 0]
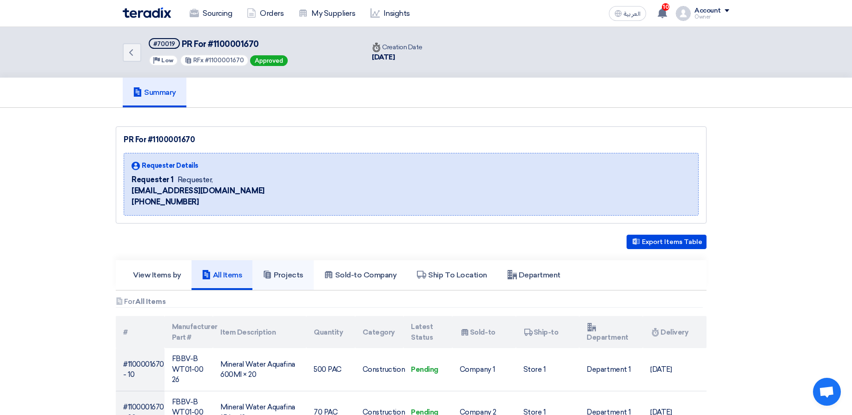
click at [302, 281] on link "Projects" at bounding box center [282, 275] width 61 height 30
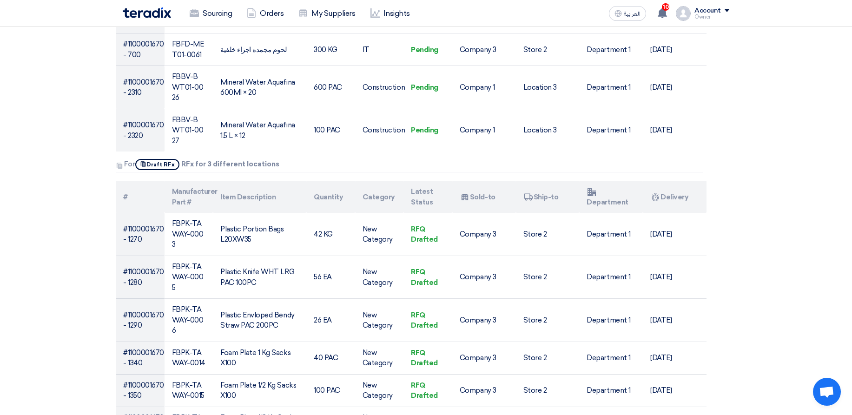
scroll to position [1004, 0]
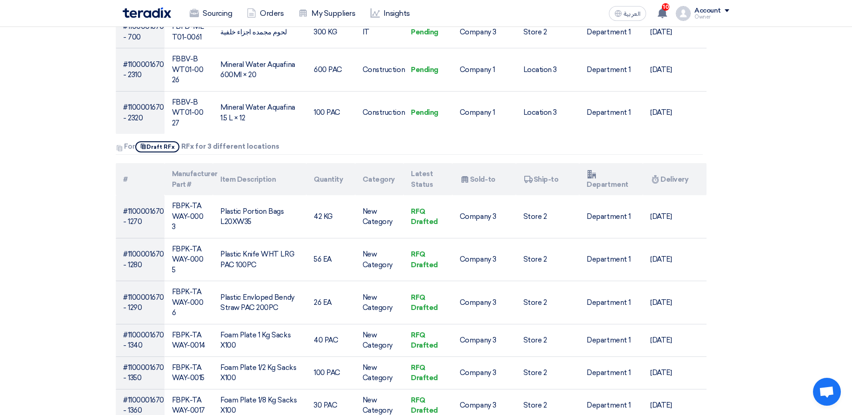
drag, startPoint x: 146, startPoint y: 102, endPoint x: 281, endPoint y: 110, distance: 135.0
click at [281, 141] on div "Attachments For Show Projects Draft RFx RFx for 3 different locations" at bounding box center [409, 147] width 587 height 13
click at [275, 109] on div at bounding box center [275, 109] width 0 height 0
click at [166, 141] on div "Attachments For Show Projects Draft RFx RFx for 3 different locations" at bounding box center [409, 147] width 587 height 13
drag, startPoint x: 203, startPoint y: 104, endPoint x: 364, endPoint y: 118, distance: 161.8
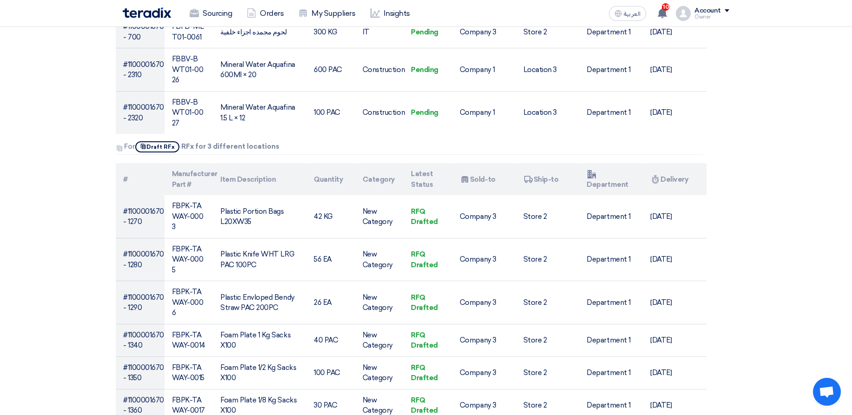
click at [309, 141] on div "Attachments For Show Projects Draft RFx RFx for 3 different locations" at bounding box center [409, 147] width 587 height 13
click at [396, 118] on div "Export Items Table View Items by All Items Projects Attachments # IT" at bounding box center [411, 204] width 591 height 1947
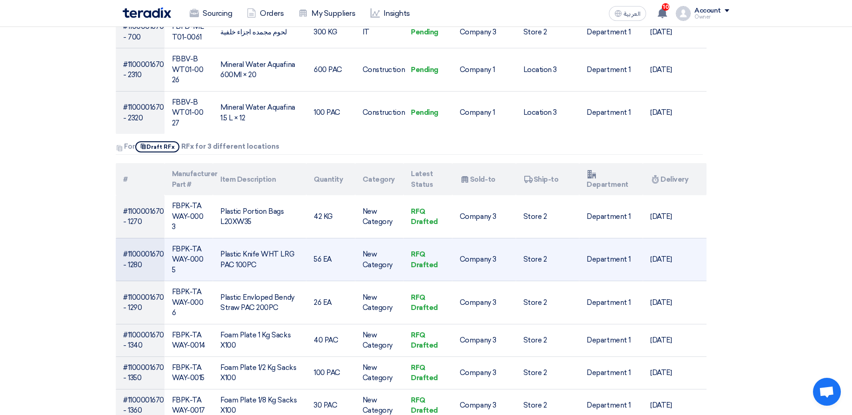
scroll to position [1115, 0]
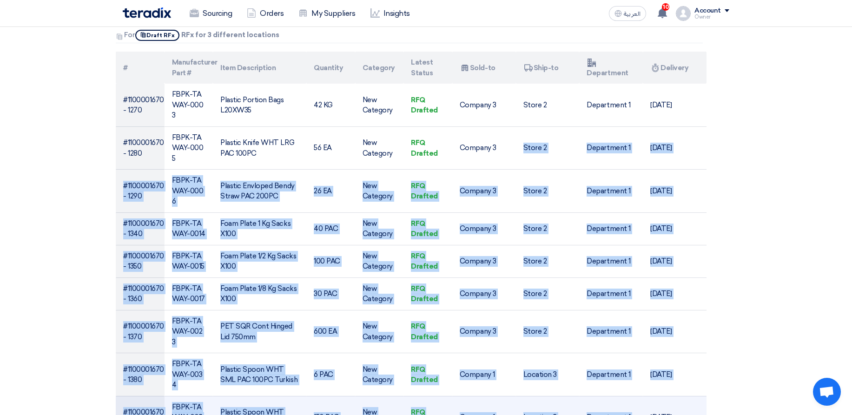
drag, startPoint x: 498, startPoint y: 91, endPoint x: 643, endPoint y: 322, distance: 272.9
click at [643, 322] on tbody "#1100001670 - 1270 FBPK-TAWAY-0003 Plastic Portion Bags L20XW35 42 KG New Categ…" at bounding box center [411, 283] width 591 height 398
click at [643, 396] on td "[DATE]" at bounding box center [675, 417] width 64 height 43
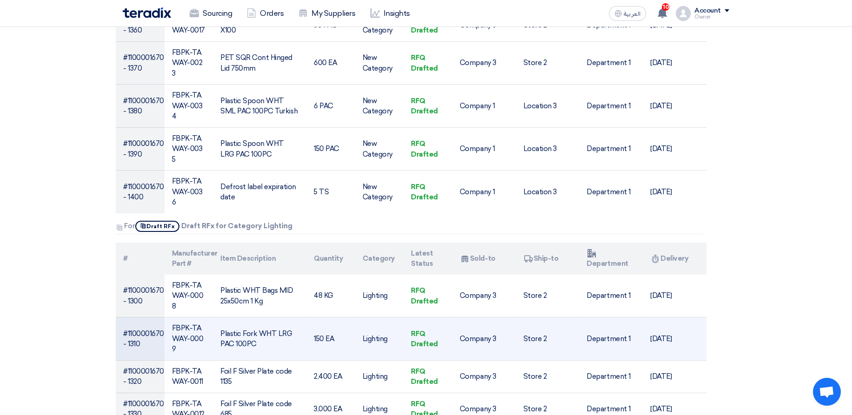
scroll to position [1394, 0]
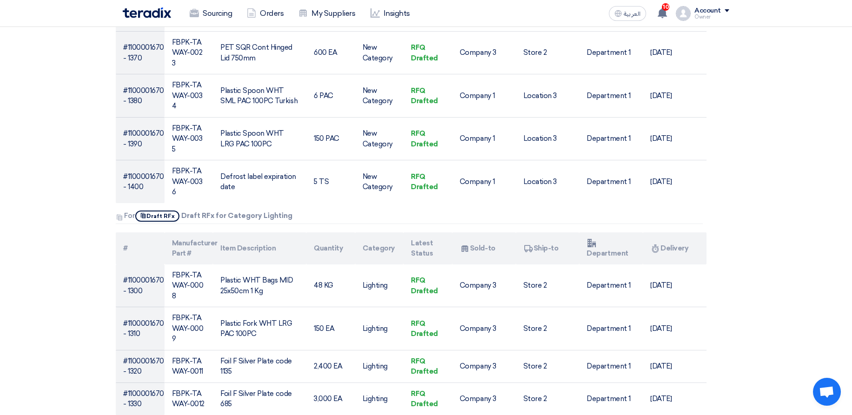
drag, startPoint x: 194, startPoint y: 110, endPoint x: 300, endPoint y: 118, distance: 105.8
click at [298, 210] on div "Attachments For Show Projects Draft RFx Draft RFx for Category Lighting" at bounding box center [409, 216] width 587 height 13
drag, startPoint x: 334, startPoint y: 180, endPoint x: 674, endPoint y: 337, distance: 374.6
click at [674, 337] on tbody "#1100001670 - 1300 FBPK-TAWAY-0008 Plastic WHT Bags MID 25x50cm 1 Kg 48 KG Ligh…" at bounding box center [411, 409] width 591 height 291
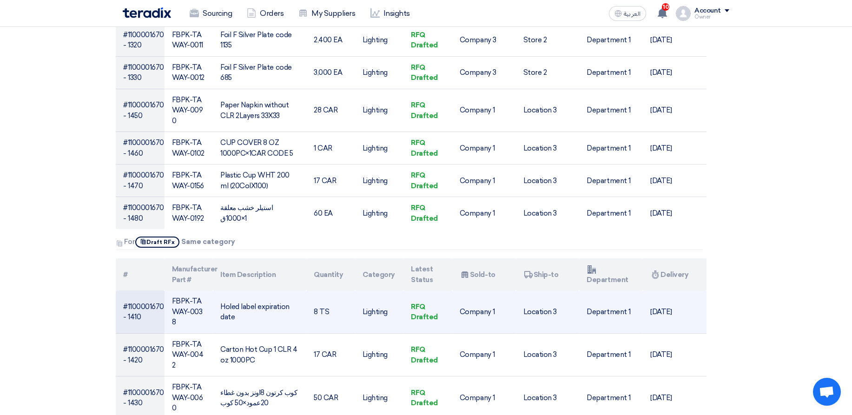
scroll to position [1728, 0]
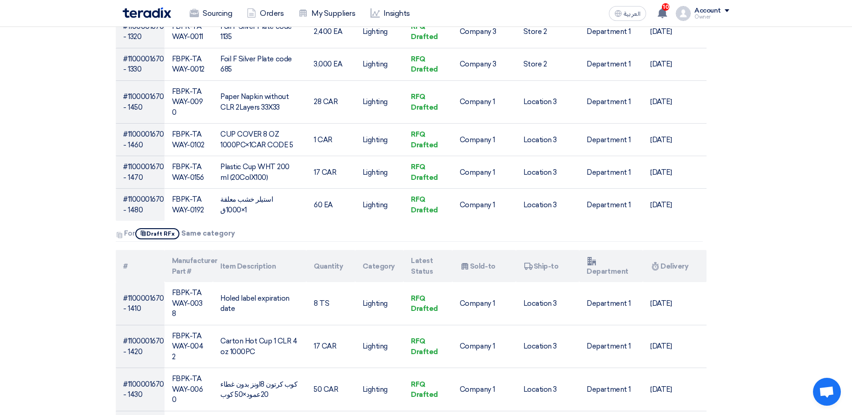
drag, startPoint x: 198, startPoint y: 131, endPoint x: 292, endPoint y: 131, distance: 93.4
click at [292, 228] on div "Attachments For Show Projects Draft RFx Same category" at bounding box center [409, 234] width 587 height 13
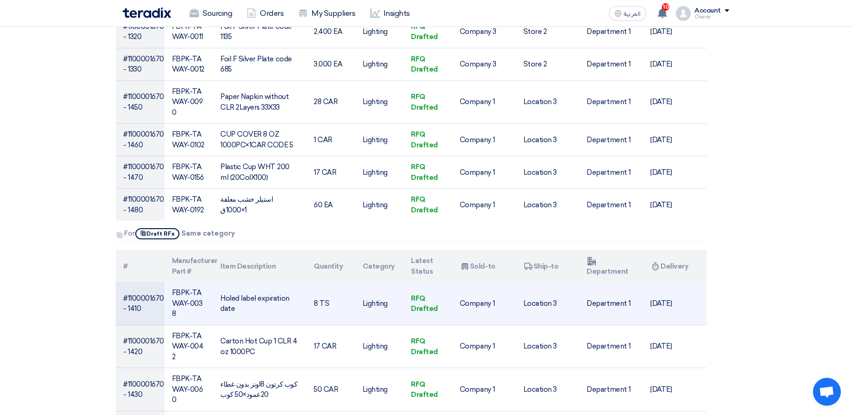
click at [500, 282] on td "Company 1" at bounding box center [484, 303] width 64 height 43
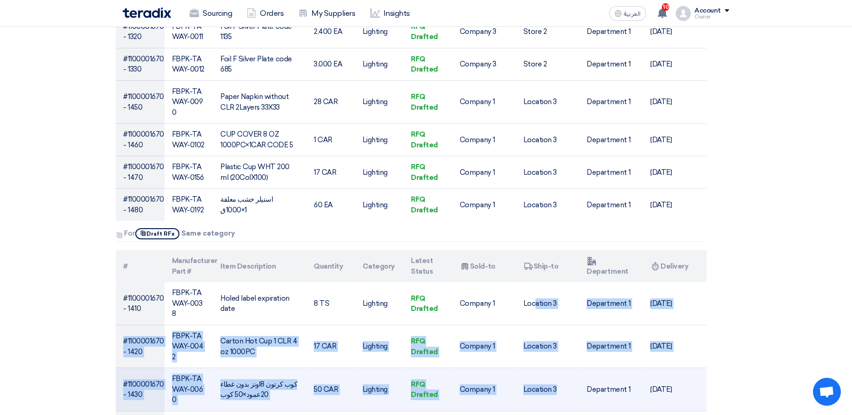
drag, startPoint x: 536, startPoint y: 194, endPoint x: 559, endPoint y: 265, distance: 74.1
click at [559, 282] on tbody "#1100001670 - 1410 FBPK-TAWAY-0038 Holed label expiration date 8 TS Lighting RF…" at bounding box center [411, 367] width 591 height 171
click at [559, 368] on td "Location 3" at bounding box center [548, 389] width 64 height 43
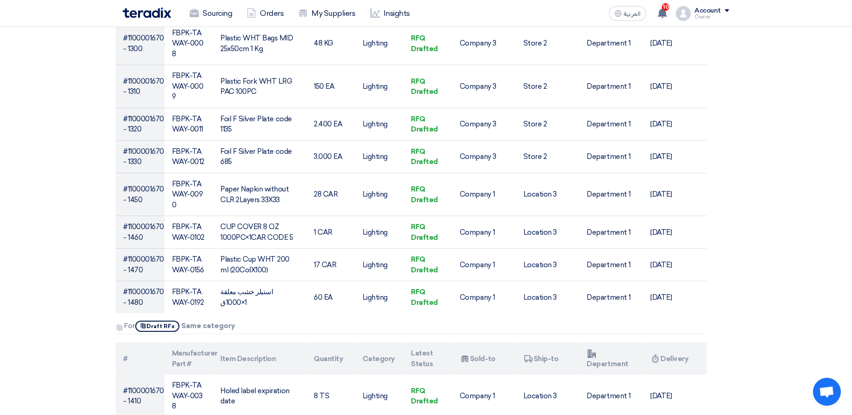
scroll to position [1505, 0]
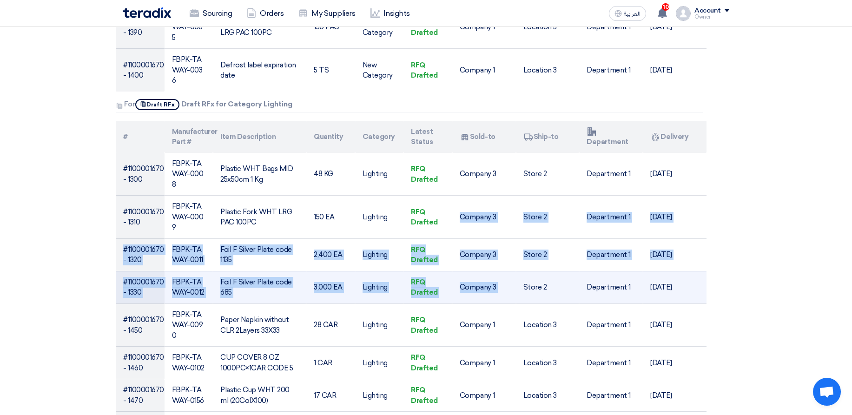
drag, startPoint x: 519, startPoint y: 132, endPoint x: 536, endPoint y: 171, distance: 43.1
click at [536, 171] on tbody "#1100001670 - 1300 FBPK-TAWAY-0008 Plastic WHT Bags MID 25x50cm 1 Kg 48 KG Ligh…" at bounding box center [411, 298] width 591 height 291
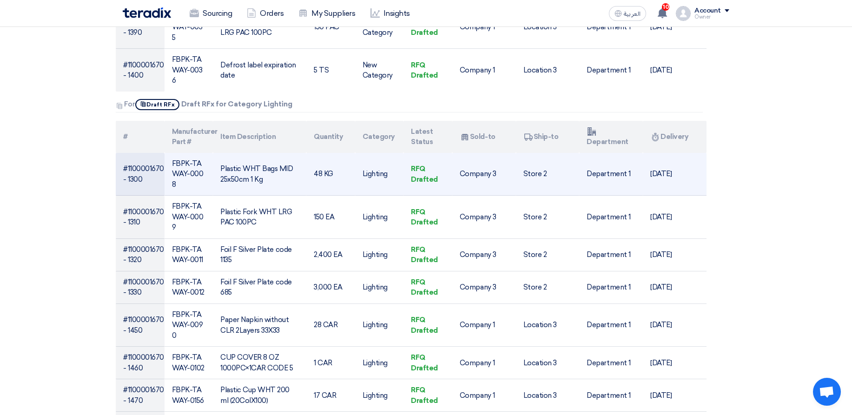
click at [518, 153] on td "Store 2" at bounding box center [548, 174] width 64 height 43
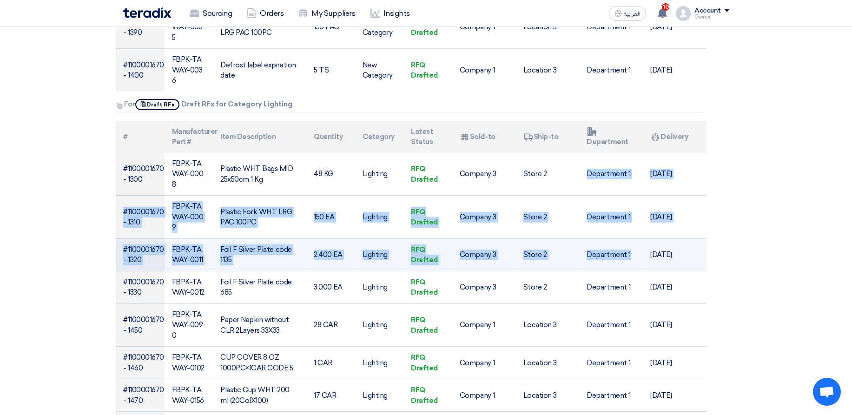
drag, startPoint x: 581, startPoint y: 54, endPoint x: 629, endPoint y: 147, distance: 103.9
click at [629, 153] on tbody "#1100001670 - 1300 FBPK-TAWAY-0008 Plastic WHT Bags MID 25x50cm 1 Kg 48 KG Ligh…" at bounding box center [411, 298] width 591 height 291
click at [530, 238] on td "Store 2" at bounding box center [548, 254] width 64 height 33
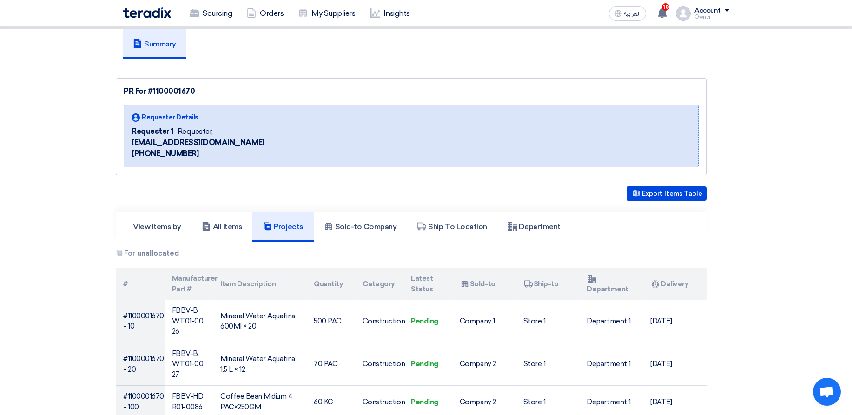
scroll to position [0, 0]
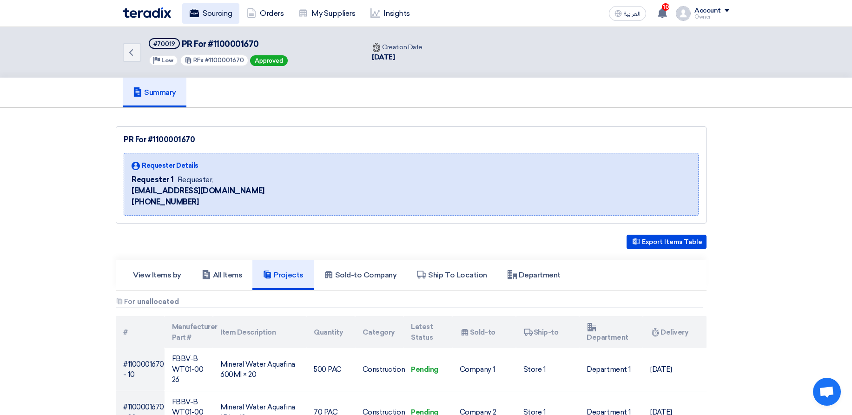
click at [201, 15] on link "Sourcing" at bounding box center [210, 13] width 57 height 20
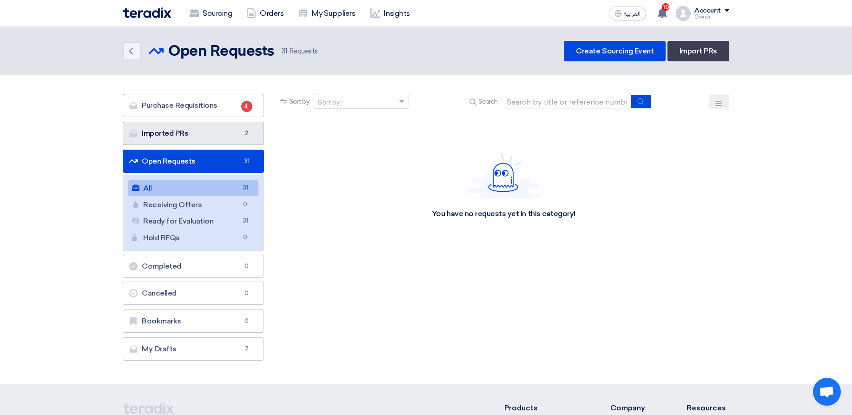
click at [210, 138] on link "Imported PRs Imported PRs 2" at bounding box center [193, 133] width 141 height 23
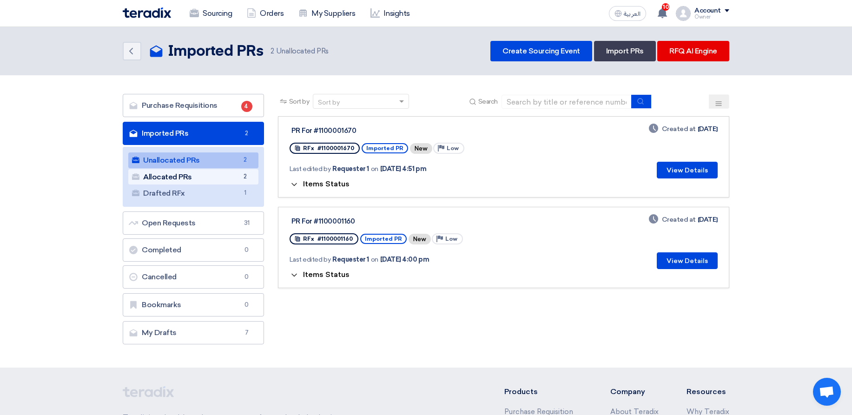
click at [220, 175] on link "Allocated PRs Allocated PRs 2" at bounding box center [193, 177] width 130 height 16
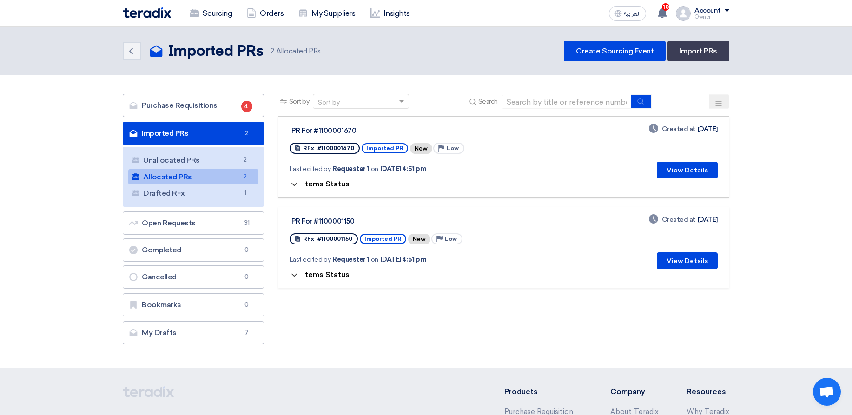
click at [325, 179] on div "Items Status" at bounding box center [503, 183] width 428 height 11
click at [325, 182] on span "Items Status" at bounding box center [326, 183] width 46 height 9
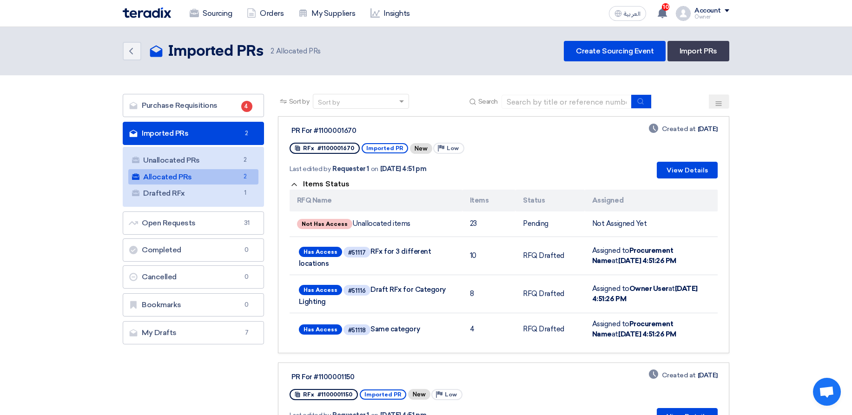
drag, startPoint x: 308, startPoint y: 131, endPoint x: 388, endPoint y: 132, distance: 79.9
click at [388, 132] on div "PR For #1100001670" at bounding box center [407, 130] width 232 height 8
click at [416, 125] on div "PR For #1100001670" at bounding box center [407, 130] width 236 height 12
click at [223, 168] on link "Unallocated PRs Unallocated PRs 2" at bounding box center [193, 160] width 130 height 16
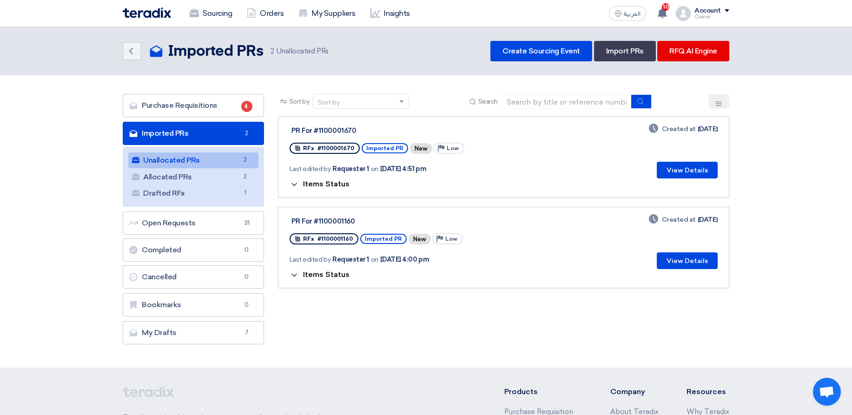
drag, startPoint x: 311, startPoint y: 129, endPoint x: 367, endPoint y: 128, distance: 55.8
click at [367, 128] on div "PR For #1100001670" at bounding box center [407, 130] width 232 height 8
click at [375, 127] on div "PR For #1100001670" at bounding box center [407, 130] width 232 height 8
click at [206, 177] on link "Allocated PRs Allocated PRs 2" at bounding box center [193, 177] width 130 height 16
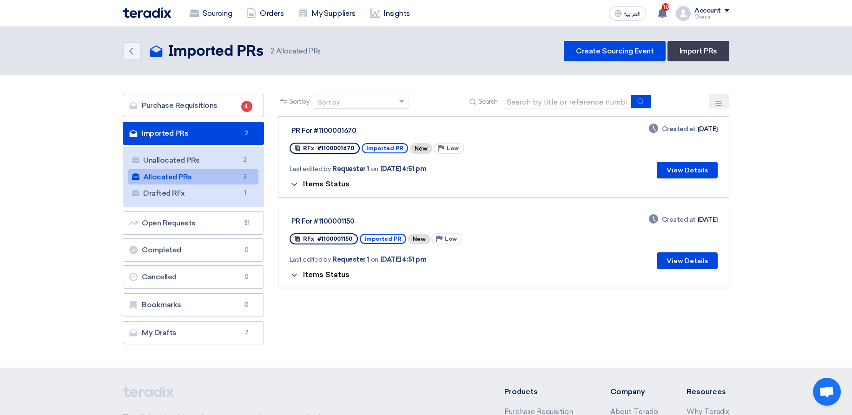
click at [327, 184] on span "Items Status" at bounding box center [326, 183] width 46 height 9
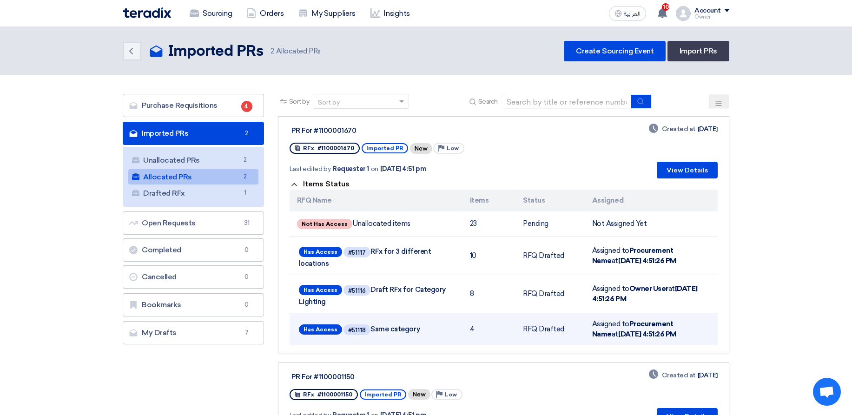
drag, startPoint x: 294, startPoint y: 249, endPoint x: 458, endPoint y: 329, distance: 182.0
click at [461, 335] on tbody "Not Has Access Unallocated items 23 Pending Not Assigned Yet Has Access #51117 …" at bounding box center [503, 278] width 428 height 134
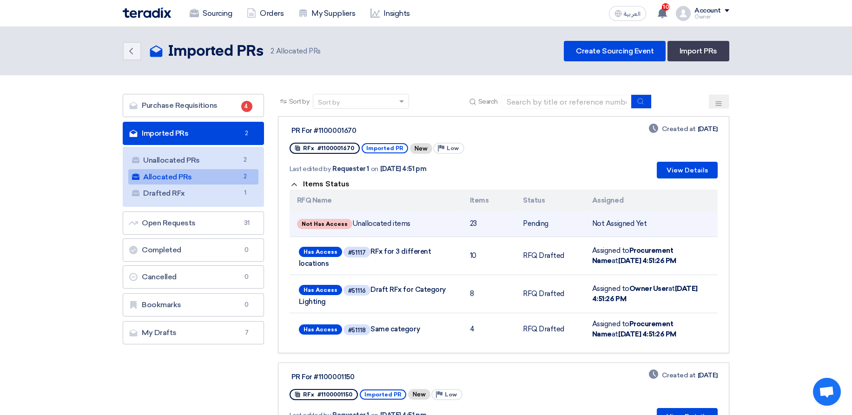
click at [416, 217] on td "Not Has Access Unallocated items" at bounding box center [375, 224] width 173 height 26
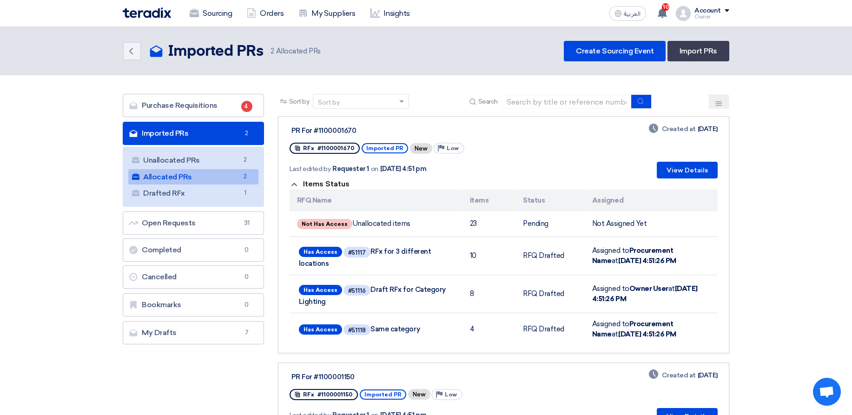
drag, startPoint x: 411, startPoint y: 222, endPoint x: 284, endPoint y: 222, distance: 126.4
click at [284, 222] on link "PR For #1100001670 RFx #1100001670 Imported PR New Priority Low Last edited by …" at bounding box center [503, 234] width 451 height 237
click at [219, 167] on link "Unallocated PRs Unallocated PRs 2" at bounding box center [193, 160] width 130 height 16
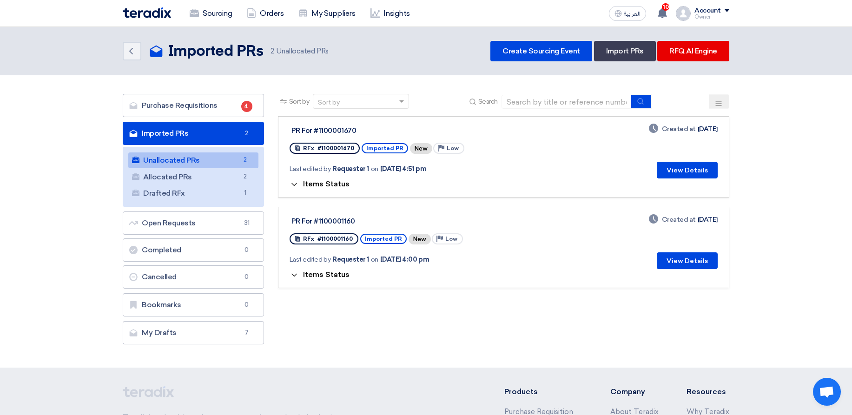
click at [323, 185] on span "Items Status" at bounding box center [326, 183] width 46 height 9
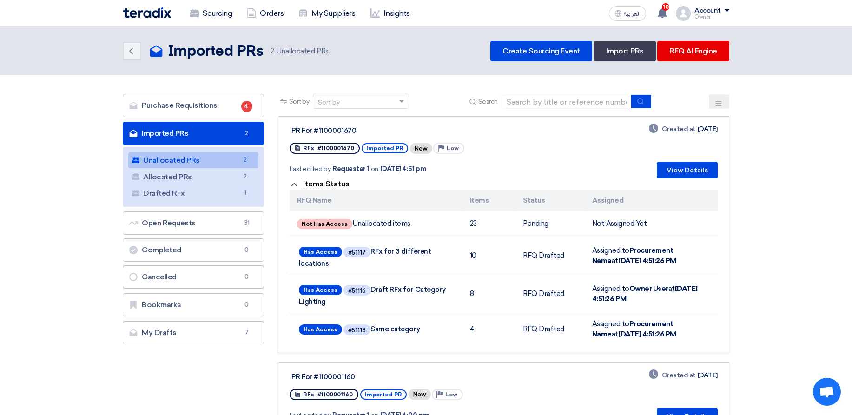
click at [705, 19] on div "Owner" at bounding box center [711, 16] width 35 height 5
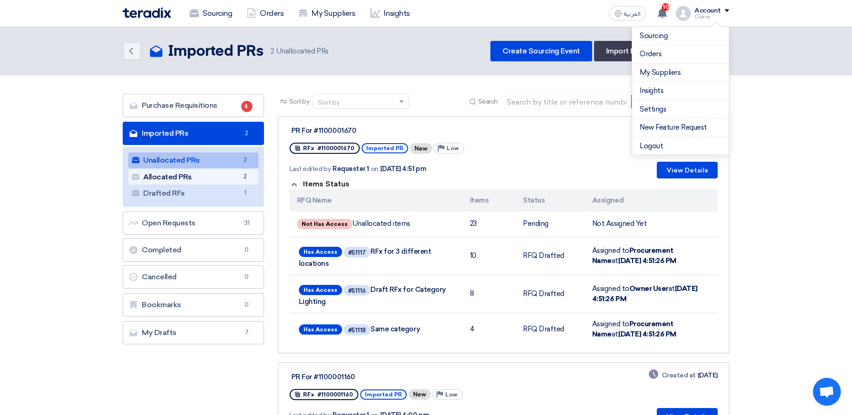
click at [239, 171] on link "Allocated PRs Allocated PRs 2" at bounding box center [193, 177] width 130 height 16
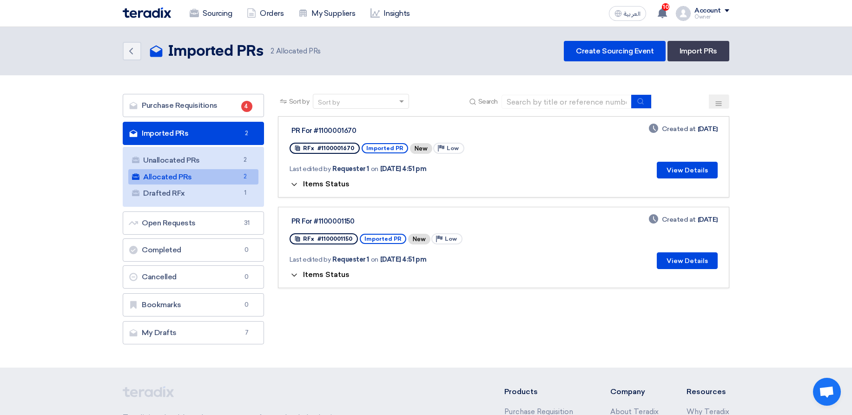
click at [328, 186] on span "Items Status" at bounding box center [326, 183] width 46 height 9
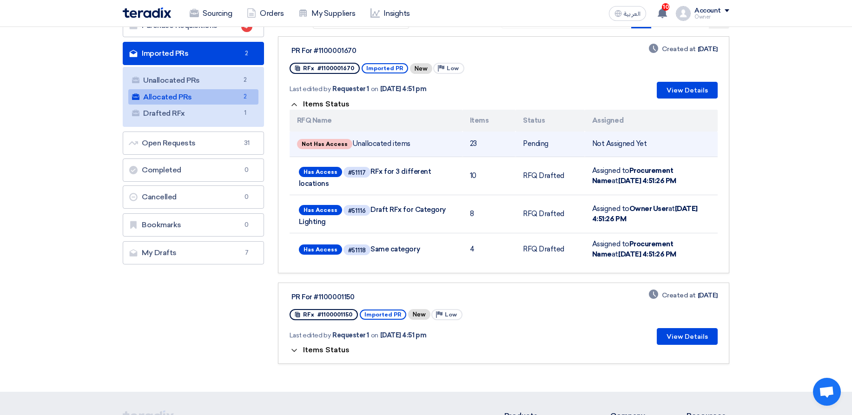
scroll to position [56, 0]
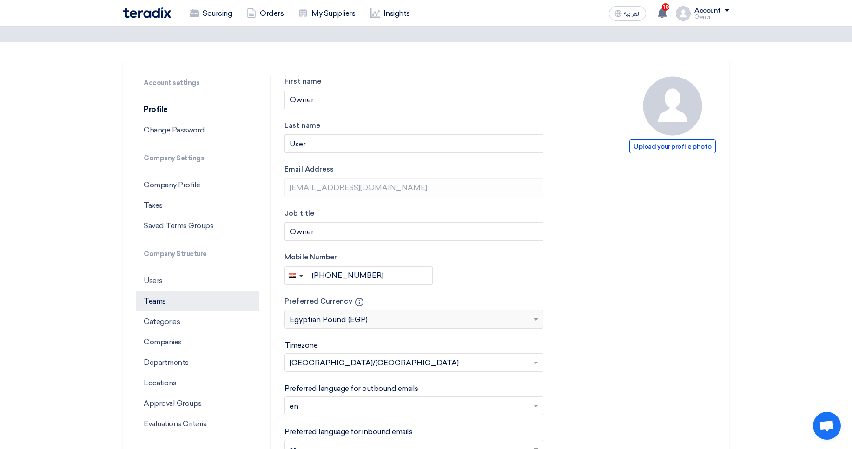
scroll to position [56, 0]
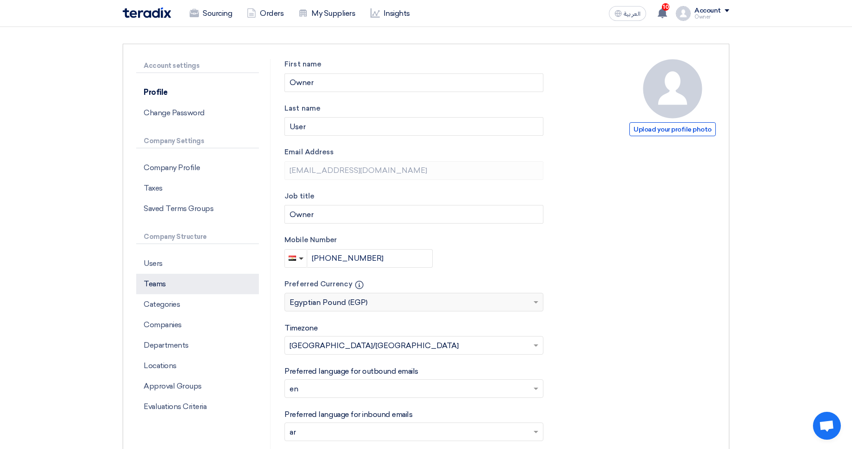
click at [161, 289] on p "Teams" at bounding box center [197, 284] width 123 height 20
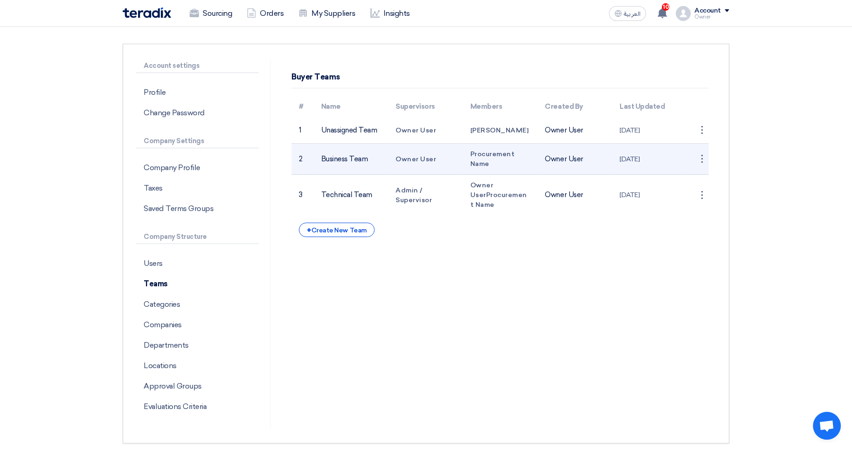
click at [348, 164] on td "Business Team" at bounding box center [351, 159] width 75 height 31
click at [409, 155] on span "Owner User" at bounding box center [415, 159] width 40 height 8
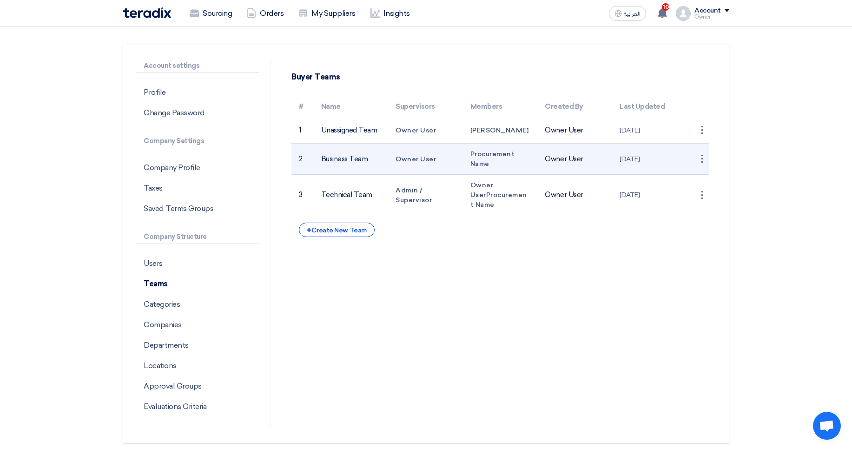
click at [409, 155] on span "Owner User" at bounding box center [415, 159] width 40 height 8
click at [356, 161] on td "Business Team" at bounding box center [351, 159] width 75 height 31
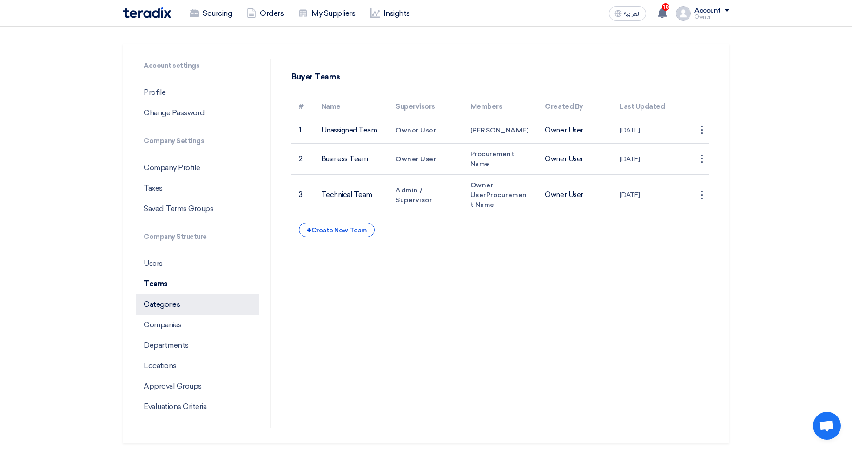
click at [210, 305] on p "Categories" at bounding box center [197, 304] width 123 height 20
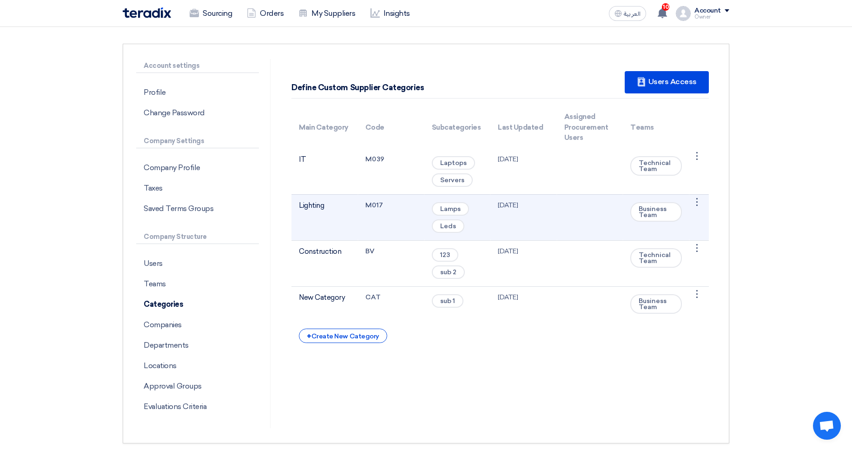
click at [315, 201] on td "Lighting" at bounding box center [324, 217] width 66 height 46
click at [648, 204] on span "Business Team" at bounding box center [656, 212] width 52 height 20
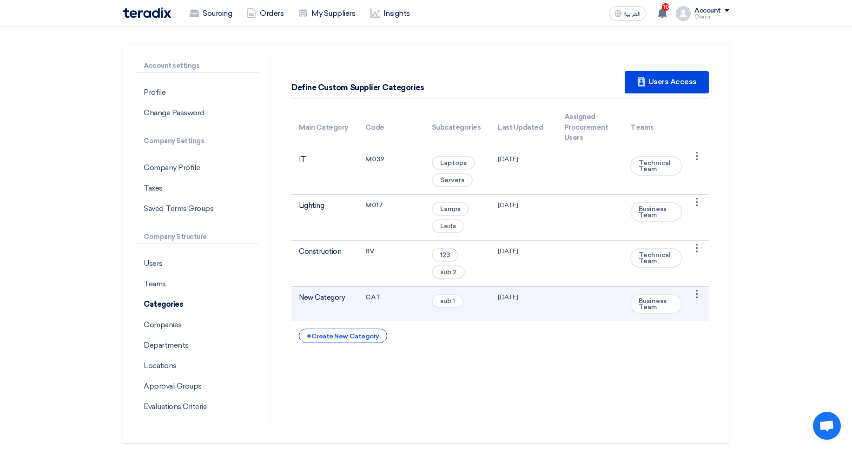
drag, startPoint x: 304, startPoint y: 291, endPoint x: 337, endPoint y: 290, distance: 33.0
click at [336, 290] on td "New Category" at bounding box center [324, 303] width 66 height 35
drag, startPoint x: 305, startPoint y: 297, endPoint x: 354, endPoint y: 297, distance: 48.8
click at [354, 297] on td "New Category" at bounding box center [324, 303] width 66 height 35
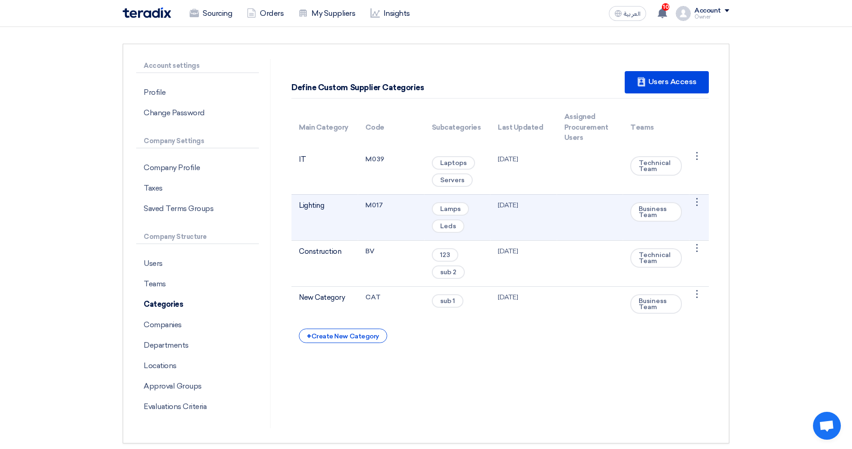
click at [652, 205] on span "Business Team" at bounding box center [656, 212] width 52 height 20
click at [312, 207] on td "Lighting" at bounding box center [324, 217] width 66 height 46
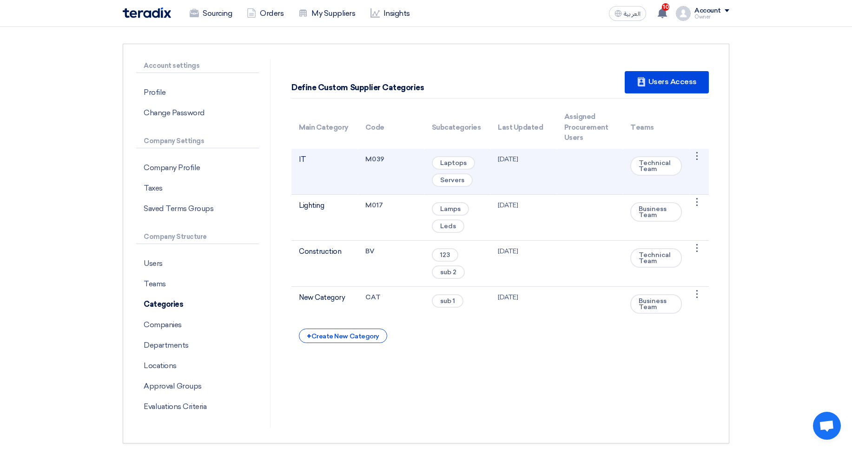
drag, startPoint x: 718, startPoint y: 152, endPoint x: 708, endPoint y: 155, distance: 10.7
click at [716, 154] on div "Define Custom Supplier Categories New Supplier Users Access Main Category Code …" at bounding box center [499, 243] width 445 height 369
click at [697, 154] on div "⋮" at bounding box center [696, 156] width 15 height 15
click at [687, 171] on link "Edit Category" at bounding box center [673, 173] width 60 height 13
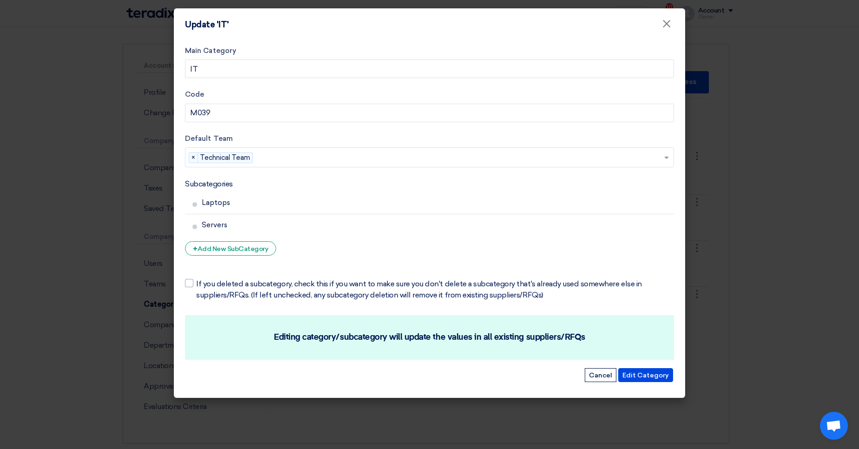
click at [729, 184] on modal-container "Update 'IT' × Main Category IT Code M039 Default Team Teams... × Technical Team…" at bounding box center [429, 224] width 859 height 449
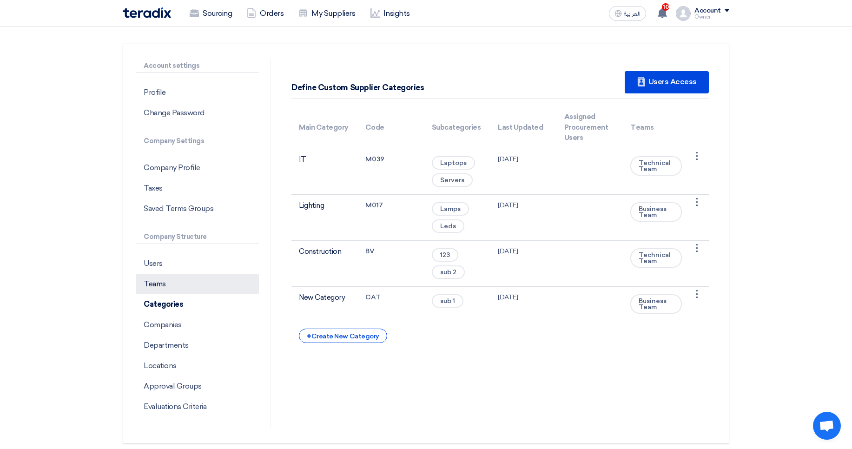
click at [195, 285] on p "Teams" at bounding box center [197, 284] width 123 height 20
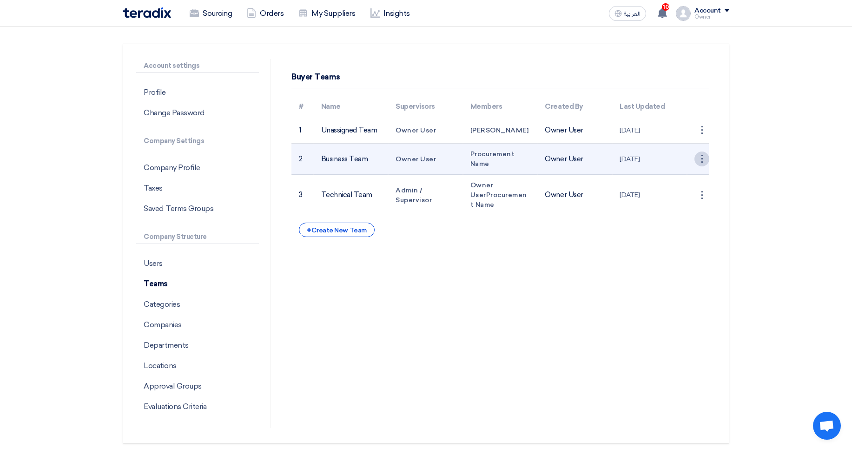
click at [699, 156] on div "⋮" at bounding box center [701, 158] width 15 height 15
click at [689, 174] on link "Edit Team" at bounding box center [685, 176] width 48 height 13
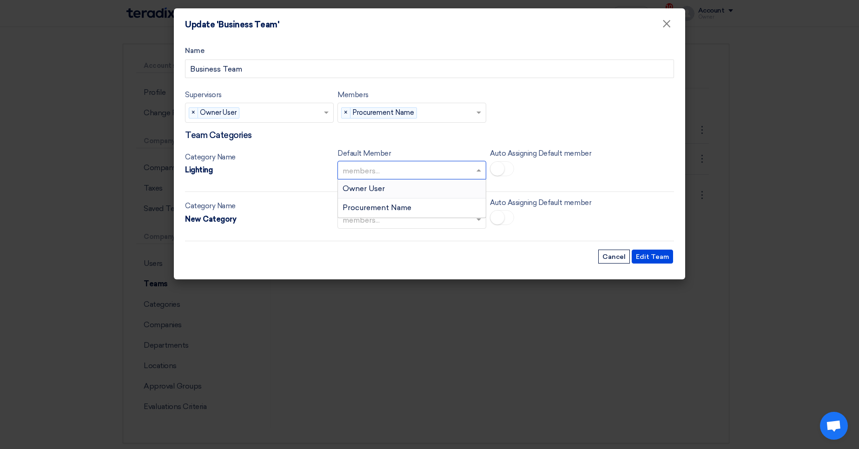
click at [346, 167] on input "text" at bounding box center [406, 171] width 129 height 15
click at [393, 208] on span "Procurement Name" at bounding box center [376, 207] width 69 height 9
click at [503, 173] on span at bounding box center [502, 168] width 24 height 15
click at [154, 40] on modal-container "Update 'Business Team' × Name Business Team Supervisors Supervisors... × Owner …" at bounding box center [429, 224] width 859 height 449
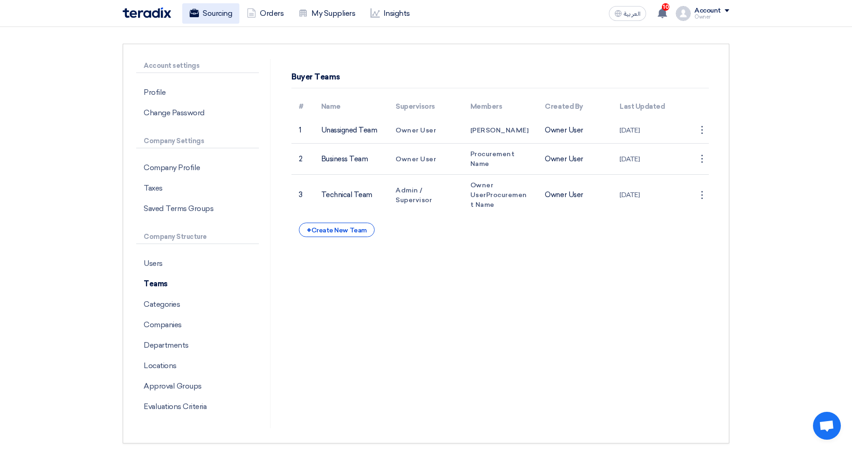
click at [204, 18] on link "Sourcing" at bounding box center [210, 13] width 57 height 20
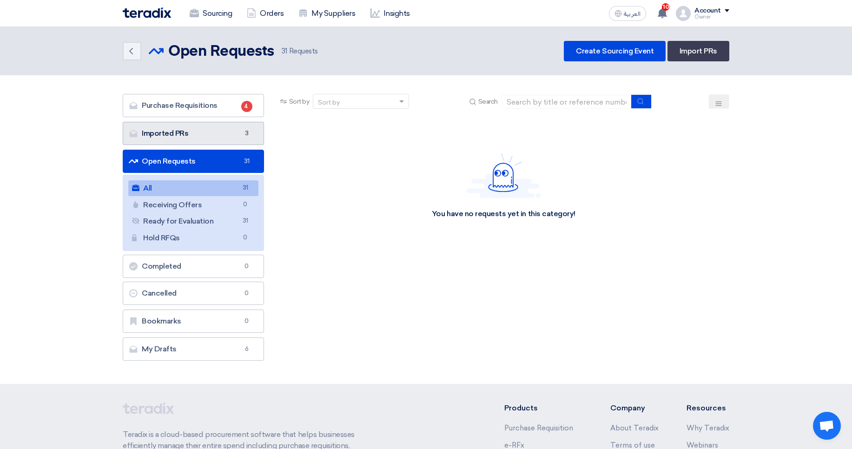
click at [198, 131] on link "Imported PRs Imported PRs 3" at bounding box center [193, 133] width 141 height 23
click at [710, 52] on link "Import PRs" at bounding box center [698, 51] width 62 height 20
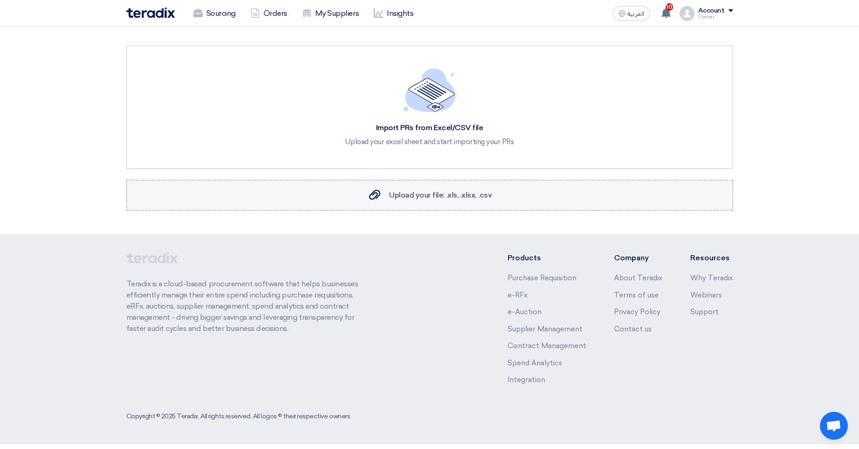
click at [430, 193] on span "Upload your file: .xls, .xlsx, .csv" at bounding box center [440, 195] width 103 height 9
click at [0, 0] on input "Upload your file: .xls, .xlsx, .csv Upload your file: .xls, .xlsx, .csv" at bounding box center [0, 0] width 0 height 0
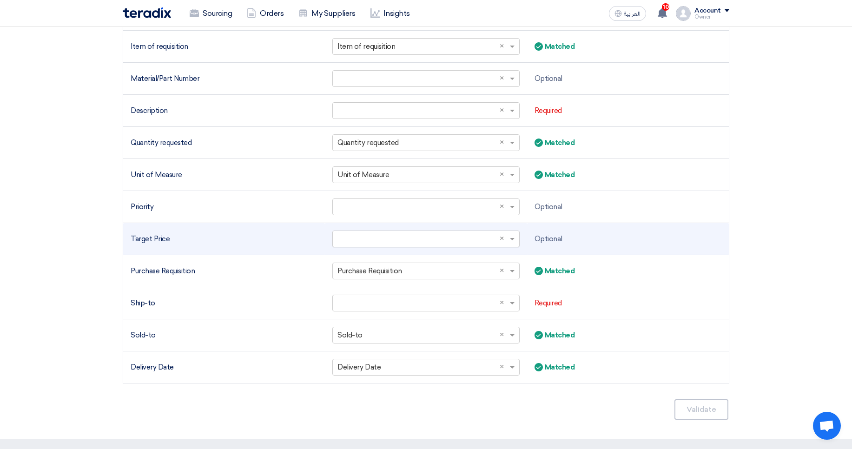
scroll to position [335, 0]
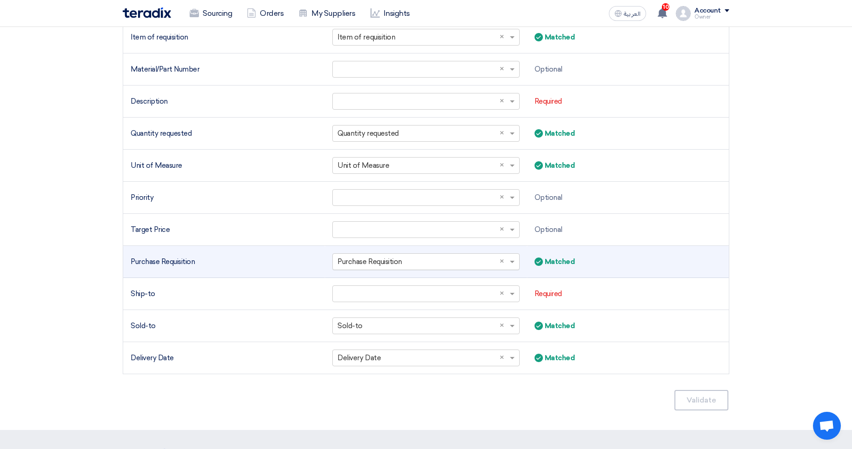
click at [360, 259] on input "text" at bounding box center [420, 261] width 167 height 15
click at [358, 254] on input "text" at bounding box center [420, 261] width 167 height 15
click at [262, 249] on td "Purchase Requisition" at bounding box center [224, 262] width 202 height 32
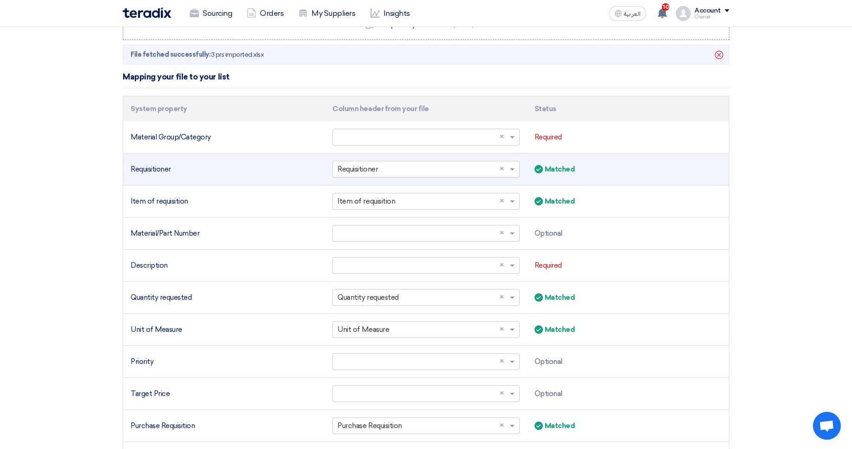
scroll to position [223, 0]
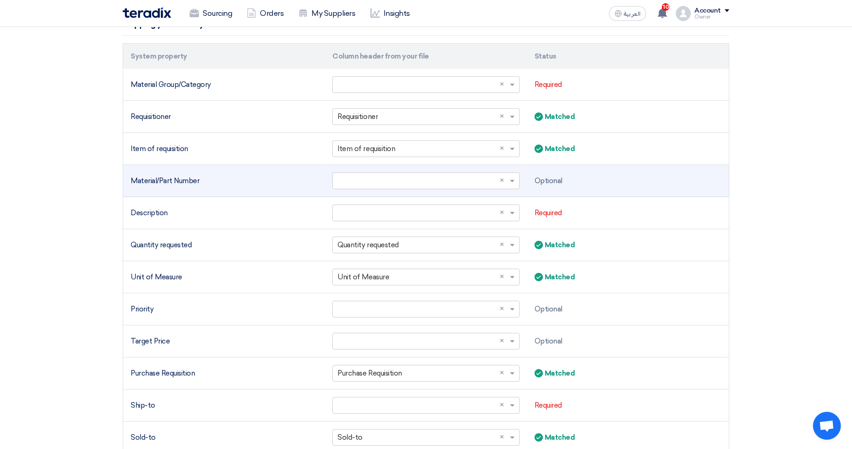
click at [585, 166] on td "Optional" at bounding box center [628, 181] width 202 height 32
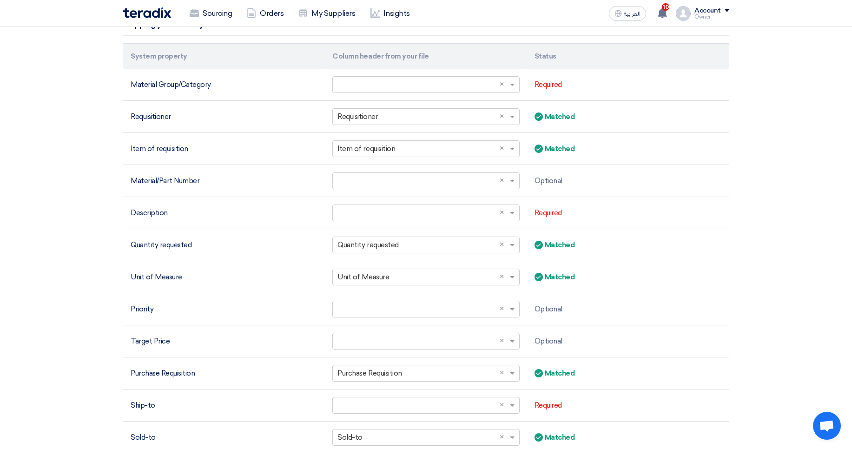
drag, startPoint x: 201, startPoint y: 53, endPoint x: 126, endPoint y: 58, distance: 75.4
click at [116, 60] on div "Import PRs from Excel/CSV file Upload your excel sheet and start importing your…" at bounding box center [426, 173] width 620 height 700
click at [141, 55] on th "System property" at bounding box center [224, 57] width 202 height 26
drag, startPoint x: 141, startPoint y: 55, endPoint x: 172, endPoint y: 58, distance: 31.3
click at [172, 58] on th "System property" at bounding box center [224, 57] width 202 height 26
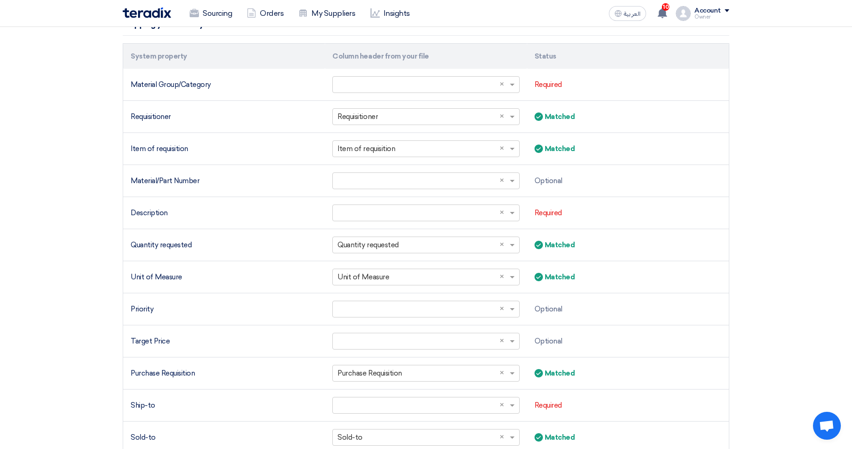
click at [172, 58] on th "System property" at bounding box center [224, 57] width 202 height 26
drag, startPoint x: 172, startPoint y: 58, endPoint x: 147, endPoint y: 60, distance: 25.2
click at [147, 60] on th "System property" at bounding box center [224, 57] width 202 height 26
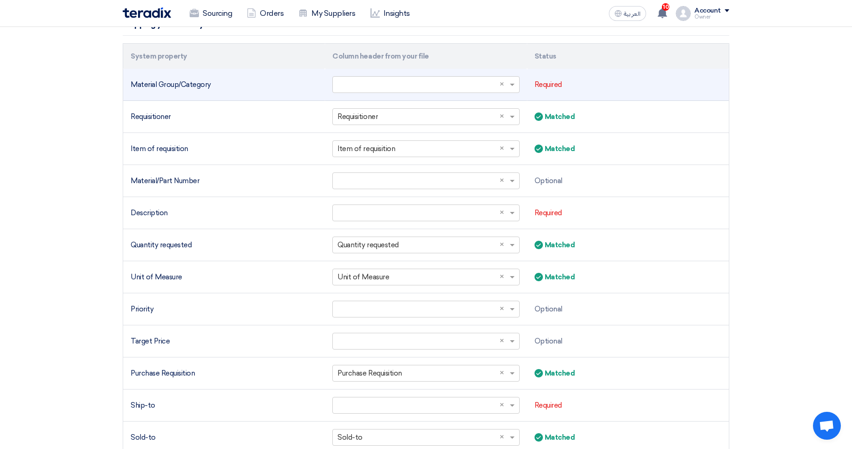
click at [163, 83] on div "Material Group/Category" at bounding box center [224, 84] width 187 height 11
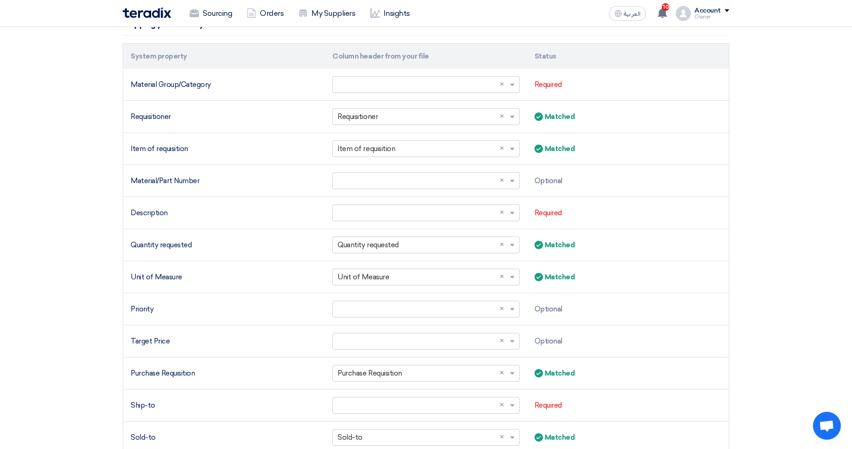
drag, startPoint x: 163, startPoint y: 83, endPoint x: 105, endPoint y: 84, distance: 57.6
click at [105, 84] on section "Import PRs from Excel/CSV file Upload your excel sheet and start importing your…" at bounding box center [426, 172] width 852 height 737
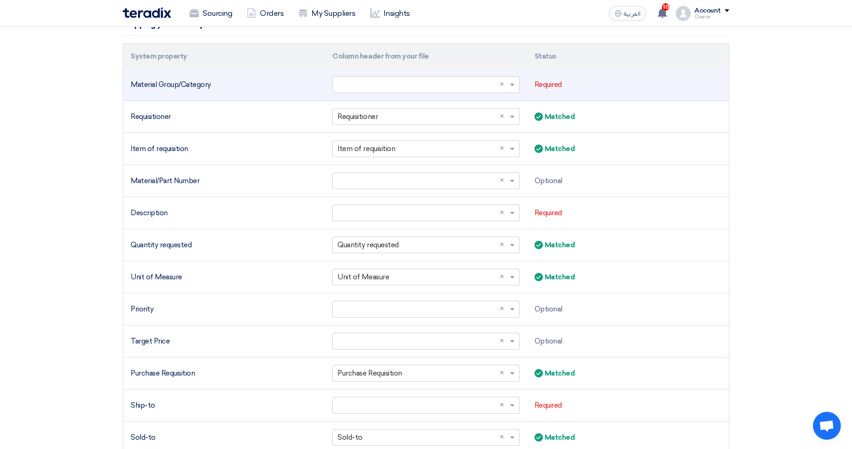
click at [125, 86] on td "Material Group/Category" at bounding box center [224, 85] width 202 height 32
click at [611, 79] on td "Required" at bounding box center [628, 85] width 202 height 32
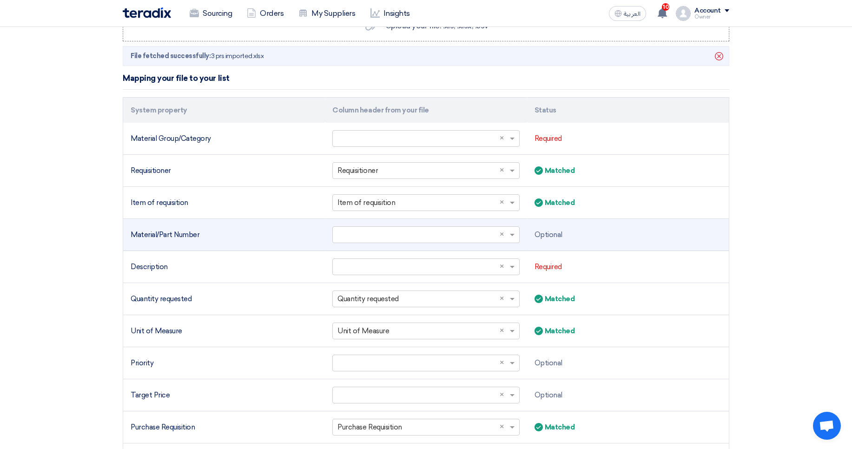
scroll to position [170, 0]
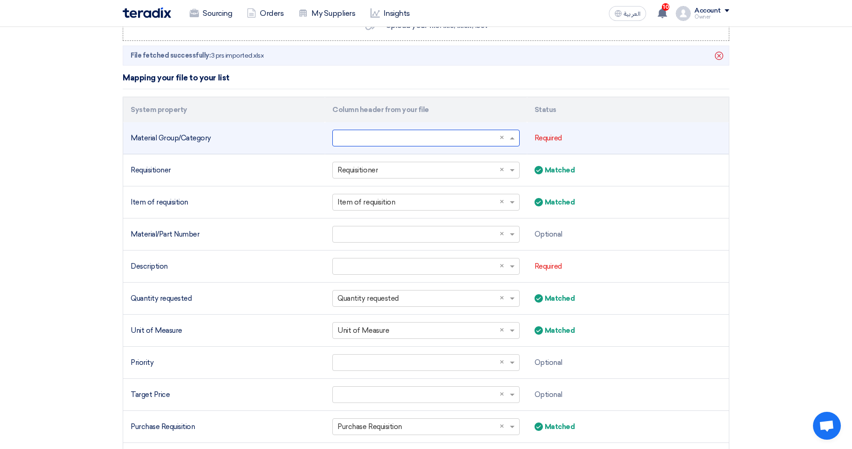
click at [368, 143] on input "text" at bounding box center [420, 138] width 167 height 15
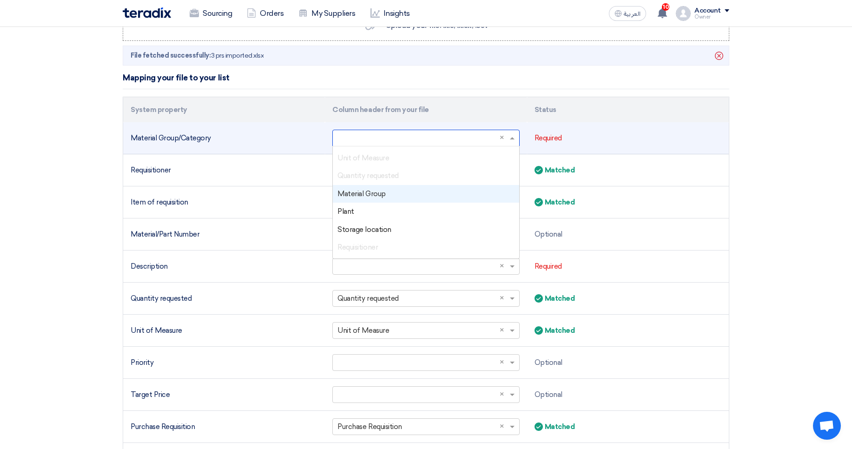
click at [355, 193] on span "Material Group" at bounding box center [361, 194] width 48 height 8
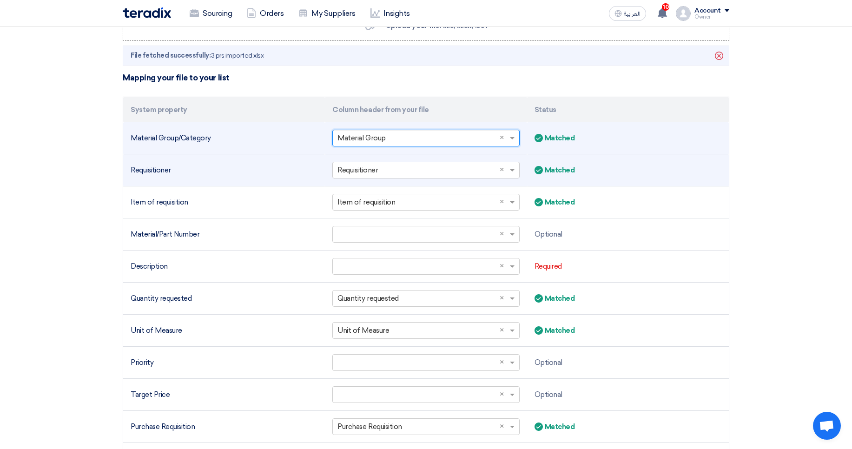
click at [285, 177] on td "Requisitioner" at bounding box center [224, 170] width 202 height 32
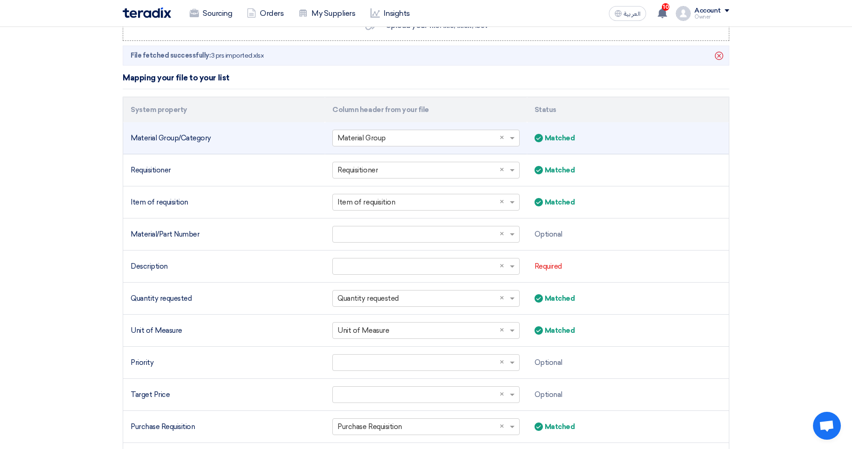
click at [330, 107] on th "Column header from your file" at bounding box center [426, 110] width 202 height 26
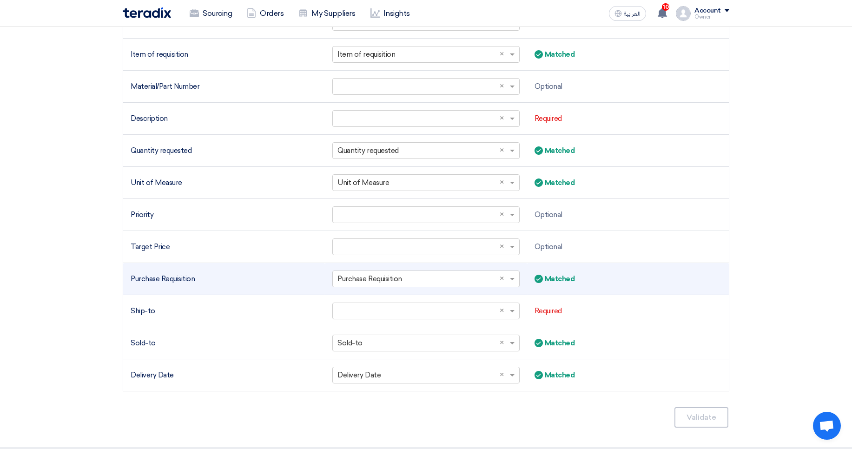
scroll to position [321, 0]
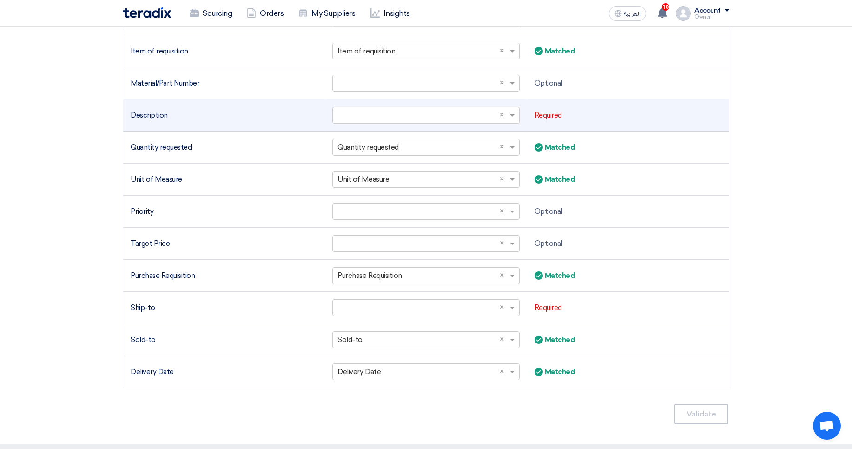
click at [677, 104] on td "Required" at bounding box center [628, 115] width 202 height 32
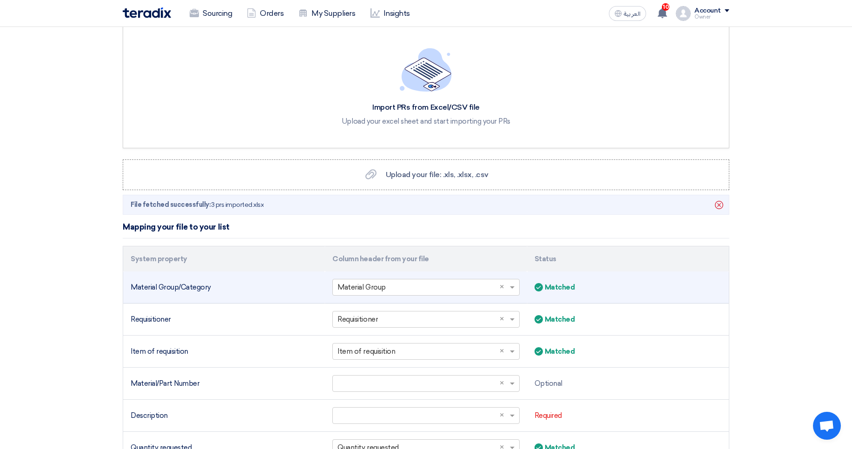
scroll to position [0, 0]
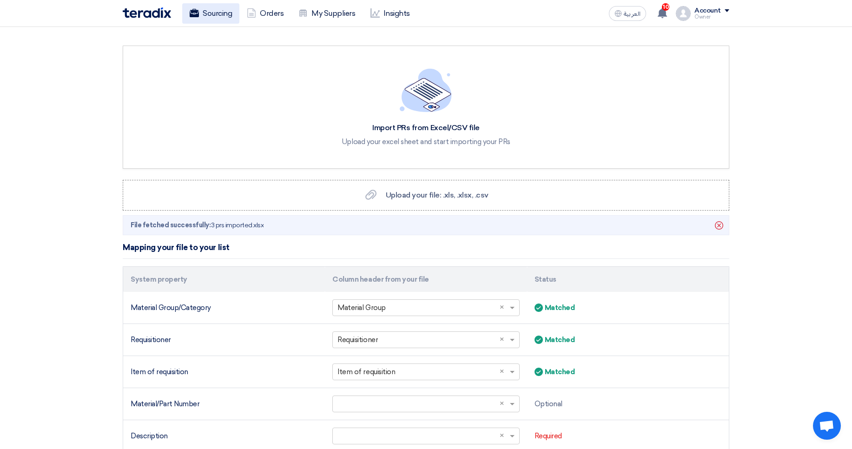
click at [190, 12] on use at bounding box center [194, 13] width 9 height 8
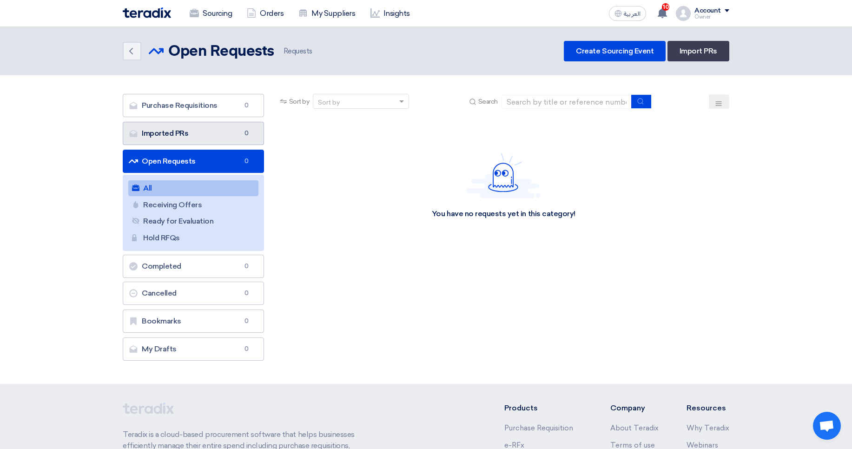
click at [236, 136] on link "Imported PRs Imported PRs 0" at bounding box center [193, 133] width 141 height 23
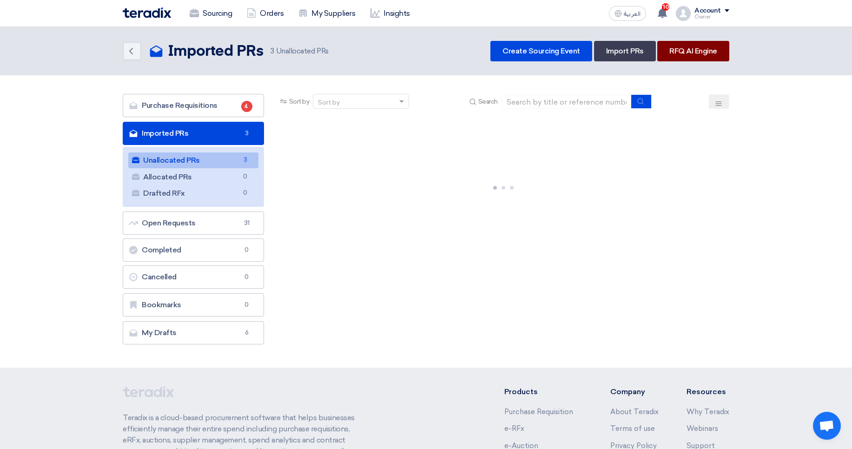
click at [703, 47] on link "RFQ AI Engine" at bounding box center [693, 51] width 72 height 20
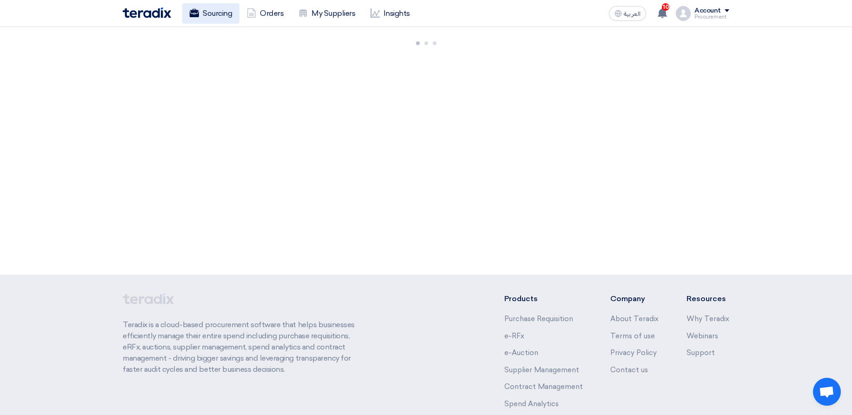
click at [216, 13] on link "Sourcing" at bounding box center [210, 13] width 57 height 20
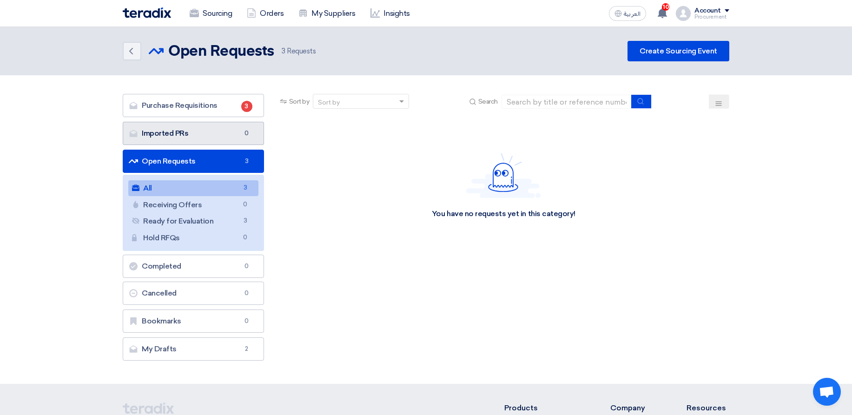
click at [253, 133] on link "Imported PRs Imported PRs 0" at bounding box center [193, 133] width 141 height 23
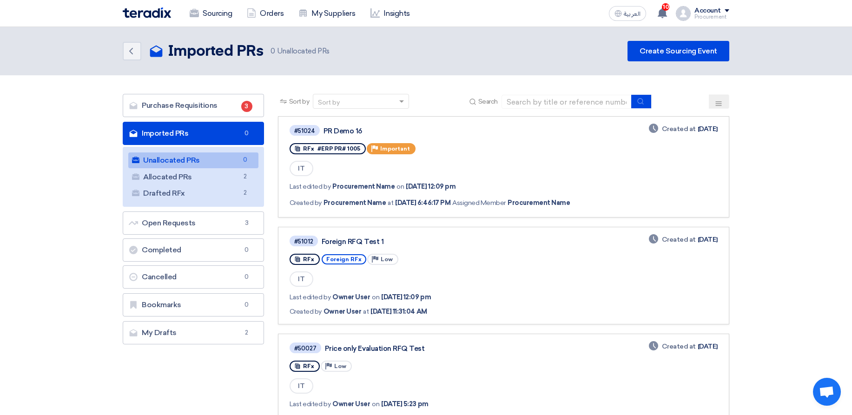
click at [209, 156] on link "Unallocated PRs Unallocated PRs 0" at bounding box center [193, 160] width 130 height 16
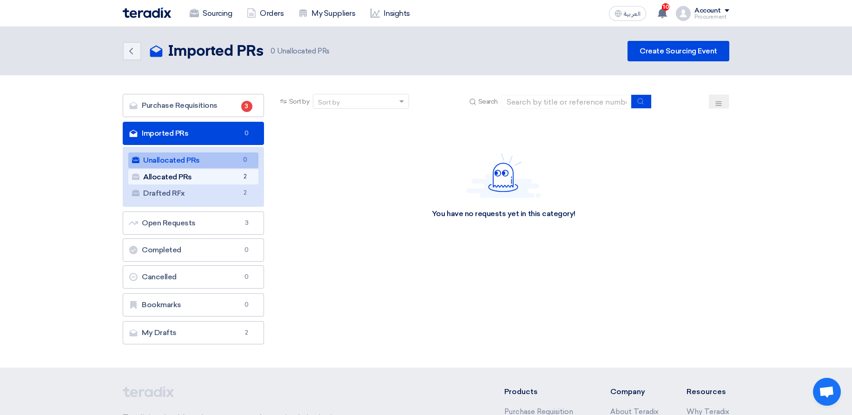
click at [195, 175] on link "Allocated PRs Allocated PRs 2" at bounding box center [193, 177] width 130 height 16
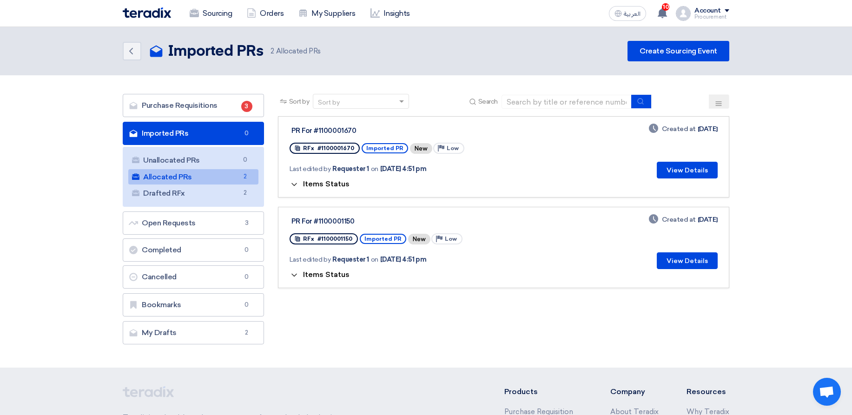
click at [322, 182] on span "Items Status" at bounding box center [326, 183] width 46 height 9
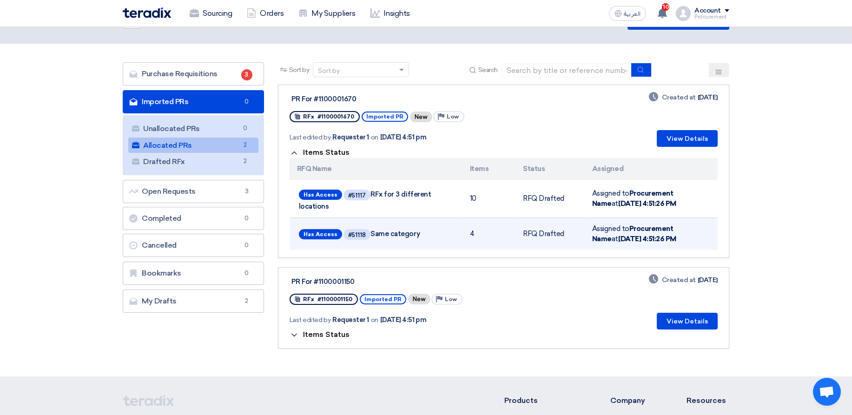
scroll to position [56, 0]
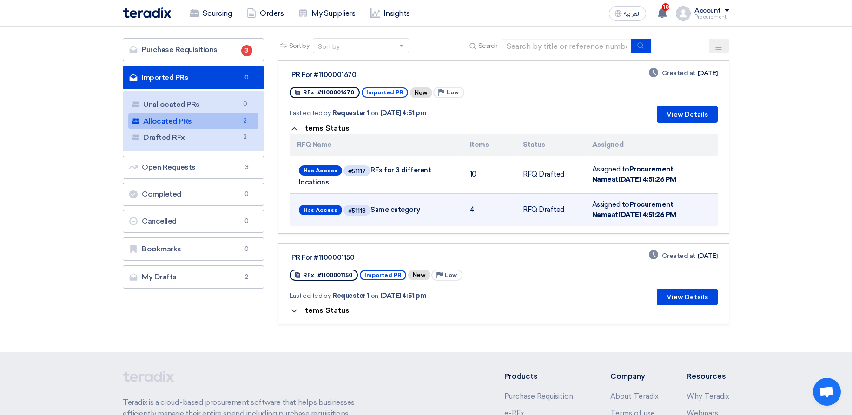
drag, startPoint x: 376, startPoint y: 168, endPoint x: 444, endPoint y: 205, distance: 77.1
click at [444, 205] on tbody "Has Access #51117 RFx for 3 different locations 10 RFQ Drafted Assigned to Proc…" at bounding box center [503, 191] width 428 height 70
click at [460, 204] on td "Has Access #51118 Same category" at bounding box center [375, 209] width 173 height 33
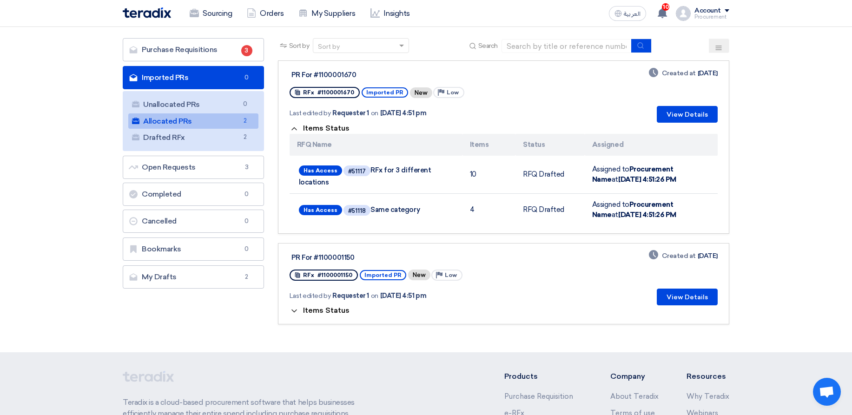
click at [330, 311] on span "Items Status" at bounding box center [326, 310] width 46 height 9
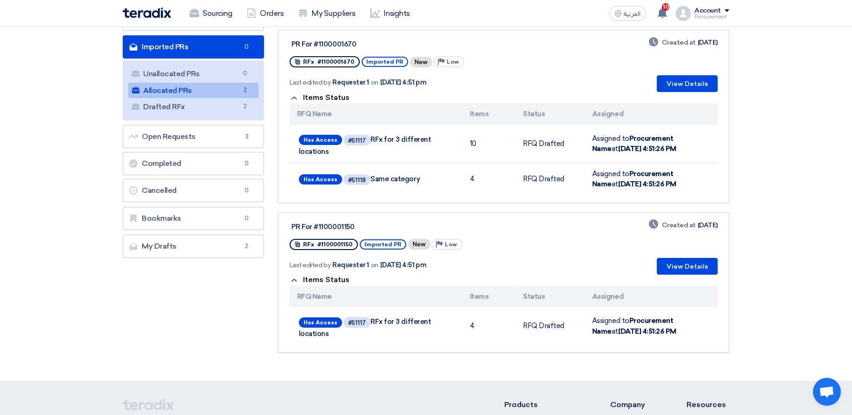
scroll to position [167, 0]
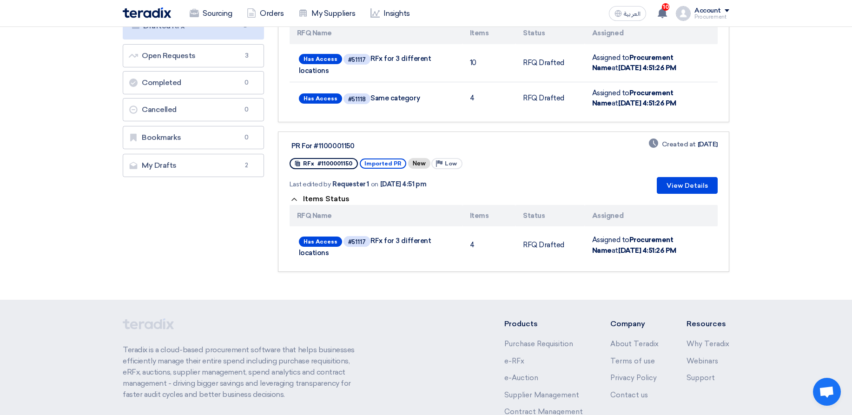
drag, startPoint x: 400, startPoint y: 243, endPoint x: 411, endPoint y: 223, distance: 22.5
click at [416, 245] on span "Has Access #51117 RFx for 3 different locations" at bounding box center [376, 245] width 154 height 23
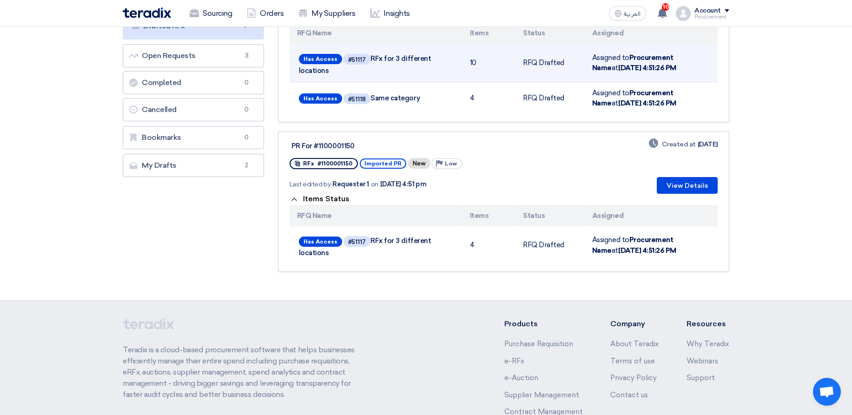
drag, startPoint x: 393, startPoint y: 55, endPoint x: 417, endPoint y: 59, distance: 24.6
click at [410, 59] on span "Has Access #51117 RFx for 3 different locations" at bounding box center [376, 63] width 154 height 23
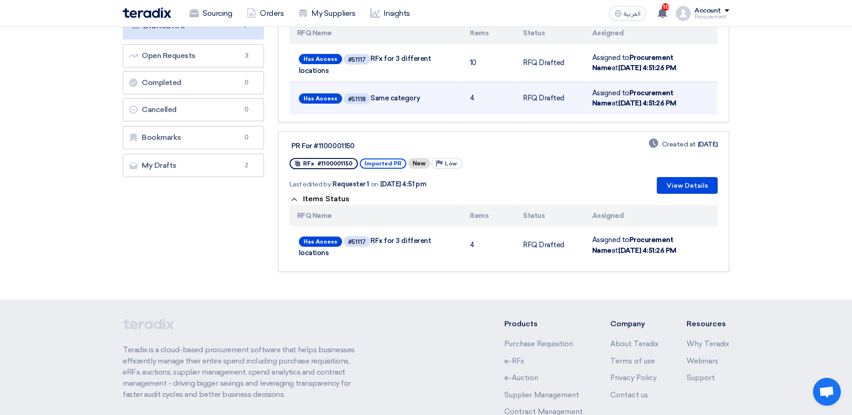
drag, startPoint x: 458, startPoint y: 59, endPoint x: 474, endPoint y: 82, distance: 28.0
click at [488, 62] on tr "Has Access #51117 RFx for 3 different locations 10 RFQ Drafted Assigned to Proc…" at bounding box center [503, 63] width 428 height 38
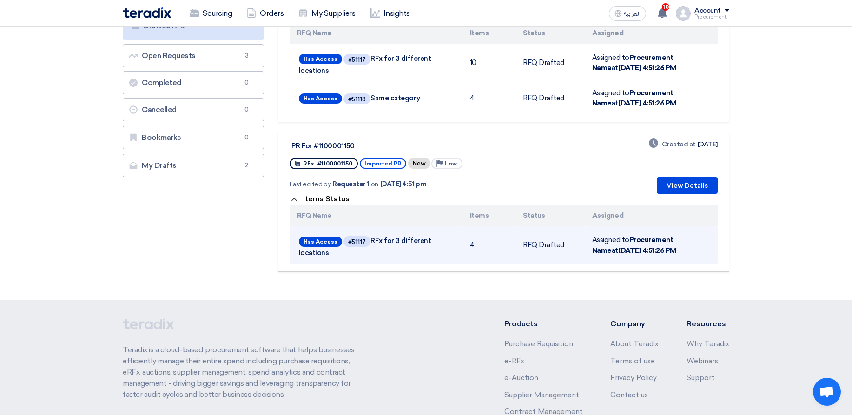
drag, startPoint x: 394, startPoint y: 237, endPoint x: 449, endPoint y: 240, distance: 55.4
click at [449, 240] on span "Has Access #51117 RFx for 3 different locations" at bounding box center [376, 245] width 154 height 23
click at [454, 239] on div "Has Access #51117 RFx for 3 different locations" at bounding box center [376, 245] width 158 height 26
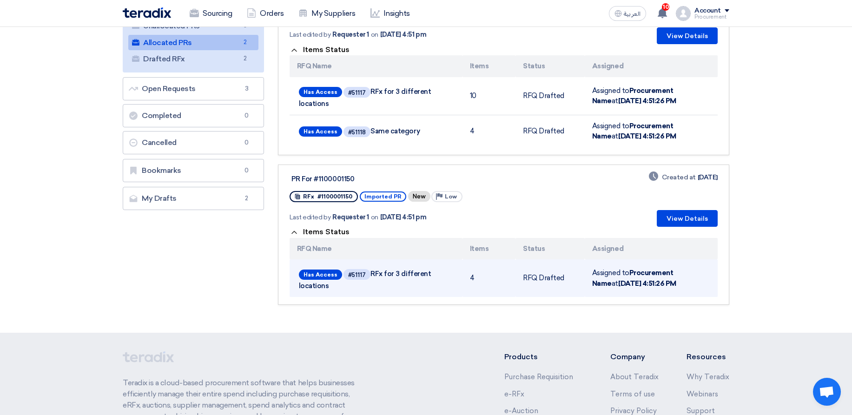
scroll to position [112, 0]
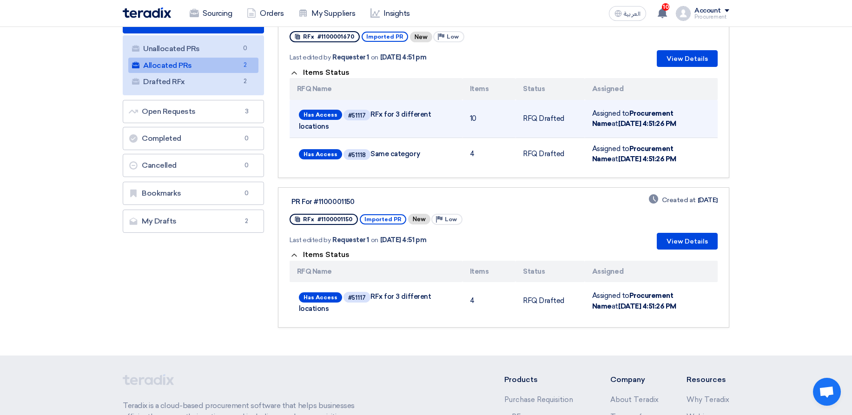
drag, startPoint x: 366, startPoint y: 112, endPoint x: 423, endPoint y: 117, distance: 57.3
click at [423, 117] on span "Has Access #51117 RFx for 3 different locations" at bounding box center [376, 119] width 154 height 23
drag, startPoint x: 469, startPoint y: 115, endPoint x: 484, endPoint y: 115, distance: 14.4
click at [484, 115] on td "10" at bounding box center [488, 119] width 53 height 38
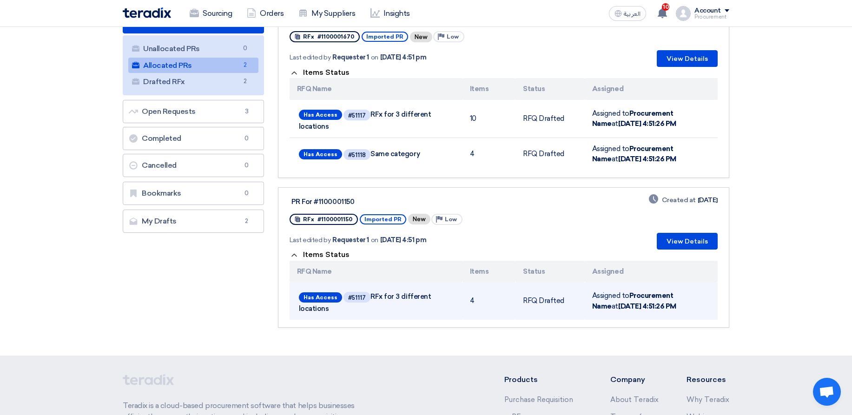
drag, startPoint x: 467, startPoint y: 302, endPoint x: 505, endPoint y: 297, distance: 38.9
click at [505, 297] on td "4" at bounding box center [488, 301] width 53 height 38
click at [506, 298] on td "4" at bounding box center [488, 301] width 53 height 38
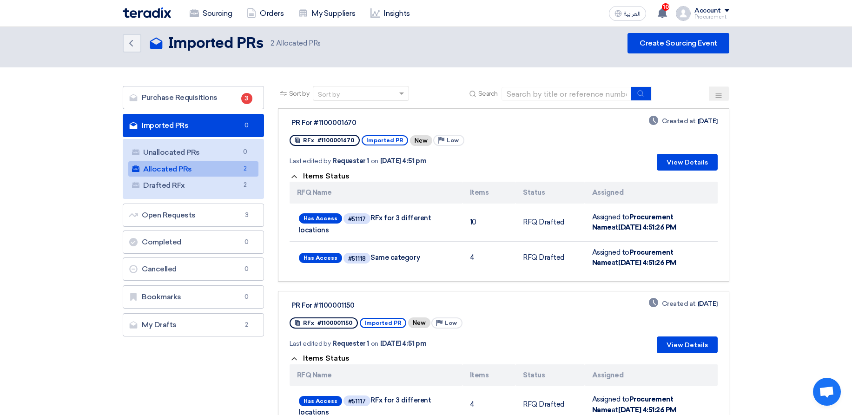
scroll to position [0, 0]
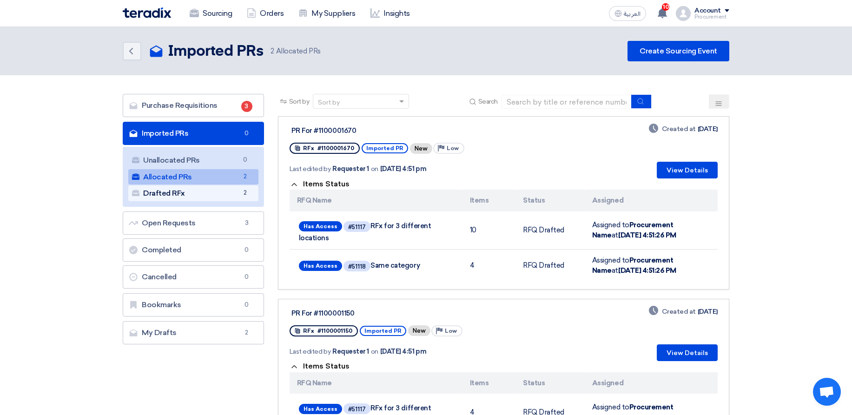
click at [229, 199] on link "Drafted RFx Drafted RFx 2" at bounding box center [193, 193] width 130 height 16
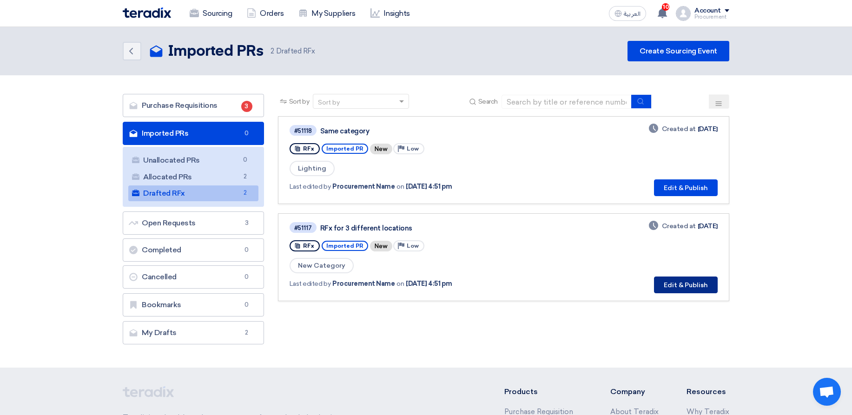
click at [686, 286] on button "Edit & Publish" at bounding box center [686, 284] width 64 height 17
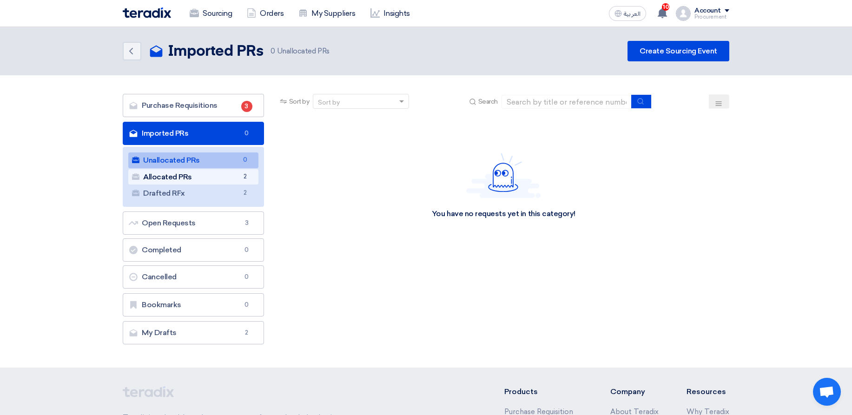
click at [202, 184] on link "Allocated PRs Allocated PRs 2" at bounding box center [193, 177] width 130 height 16
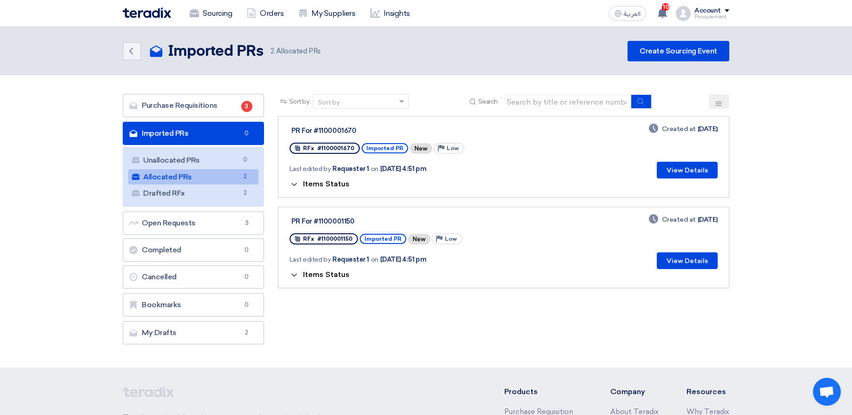
click at [315, 184] on span "Items Status" at bounding box center [326, 183] width 46 height 9
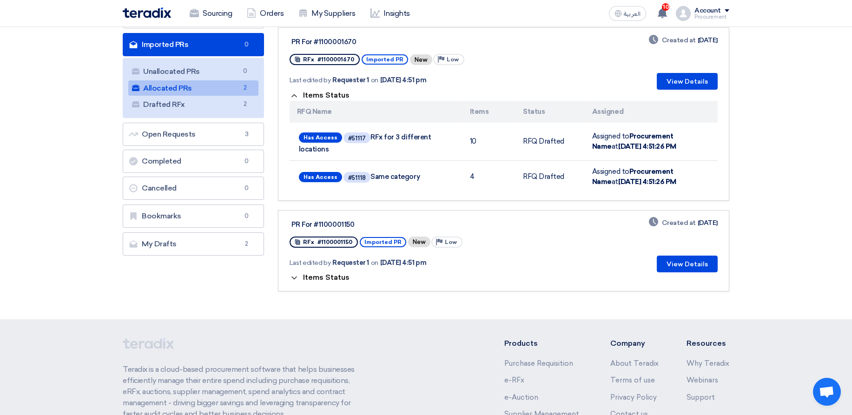
scroll to position [112, 0]
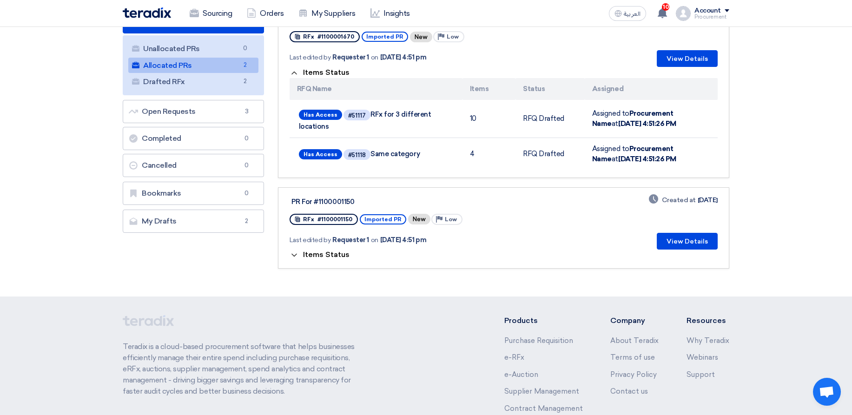
click at [338, 250] on div "Items Status" at bounding box center [503, 255] width 428 height 11
click at [333, 251] on span "Items Status" at bounding box center [326, 254] width 46 height 9
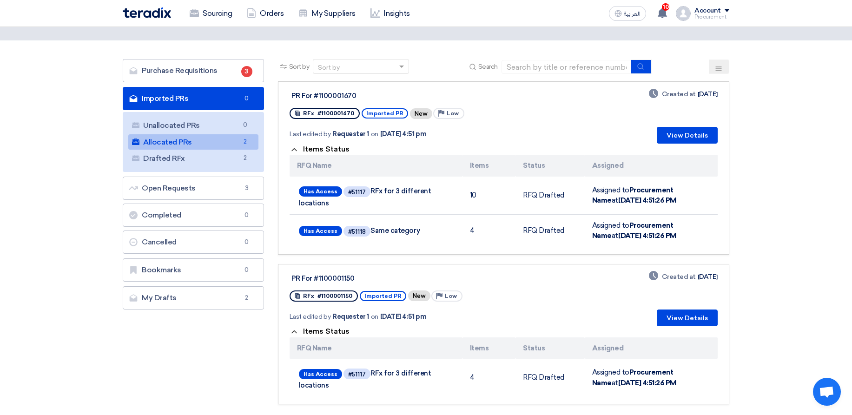
scroll to position [56, 0]
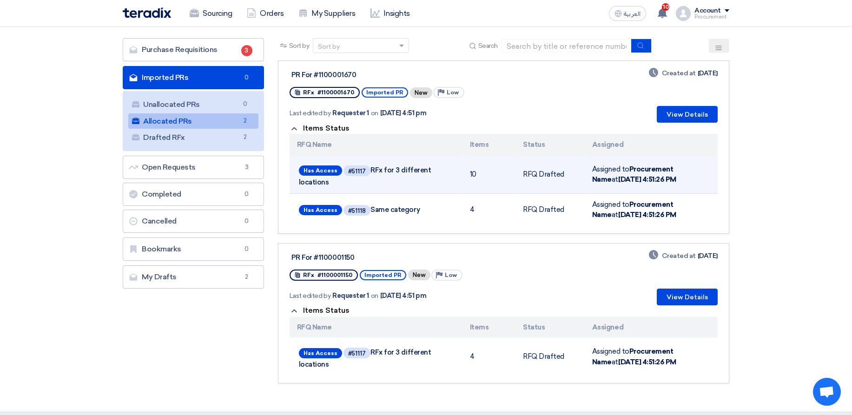
drag, startPoint x: 371, startPoint y: 169, endPoint x: 447, endPoint y: 187, distance: 77.3
click at [419, 173] on span "Has Access #51117 RFx for 3 different locations" at bounding box center [376, 175] width 154 height 23
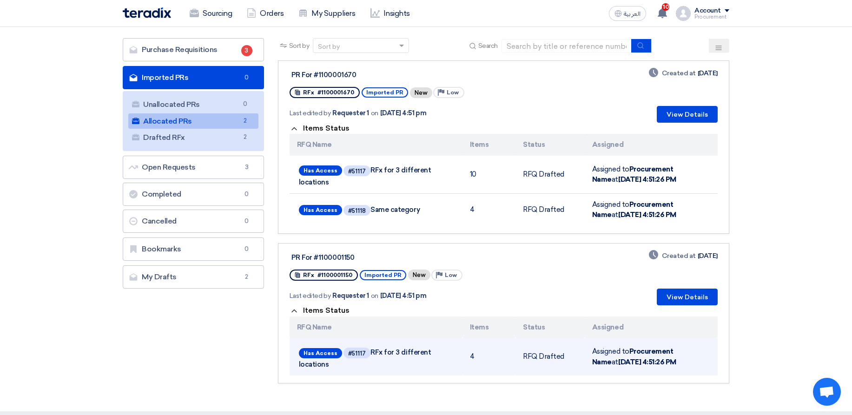
drag, startPoint x: 390, startPoint y: 352, endPoint x: 435, endPoint y: 352, distance: 45.1
click at [435, 352] on span "Has Access #51117 RFx for 3 different locations" at bounding box center [376, 357] width 154 height 23
click at [471, 351] on td "4" at bounding box center [488, 357] width 53 height 38
drag, startPoint x: 377, startPoint y: 355, endPoint x: 409, endPoint y: 355, distance: 31.6
click at [409, 355] on span "Has Access #51117 RFx for 3 different locations" at bounding box center [376, 357] width 154 height 23
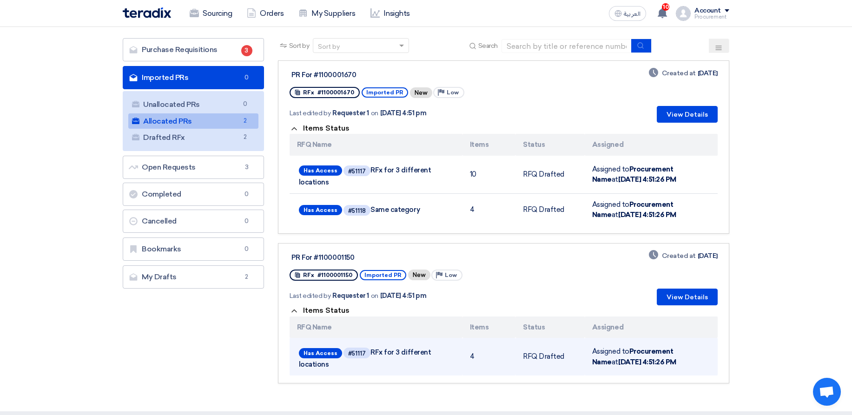
click at [409, 355] on span "Has Access #51117 RFx for 3 different locations" at bounding box center [376, 357] width 154 height 23
drag, startPoint x: 385, startPoint y: 351, endPoint x: 415, endPoint y: 351, distance: 29.7
click at [415, 351] on span "Has Access #51117 RFx for 3 different locations" at bounding box center [376, 357] width 154 height 23
click at [418, 352] on span "Has Access #51117 RFx for 3 different locations" at bounding box center [376, 357] width 154 height 23
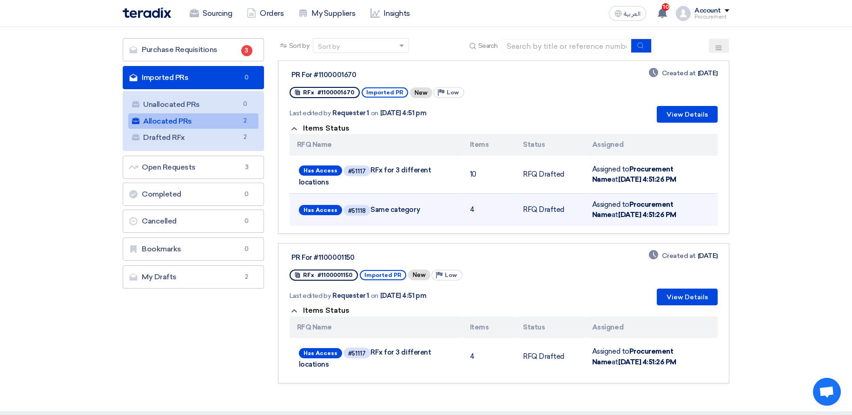
drag, startPoint x: 380, startPoint y: 210, endPoint x: 407, endPoint y: 207, distance: 26.7
click at [407, 207] on span "Has Access #51118 Same category" at bounding box center [376, 210] width 154 height 14
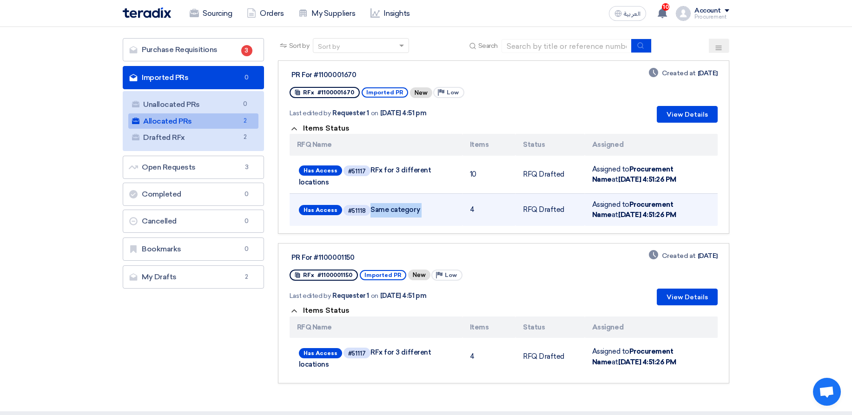
click at [407, 207] on span "Has Access #51118 Same category" at bounding box center [376, 210] width 154 height 14
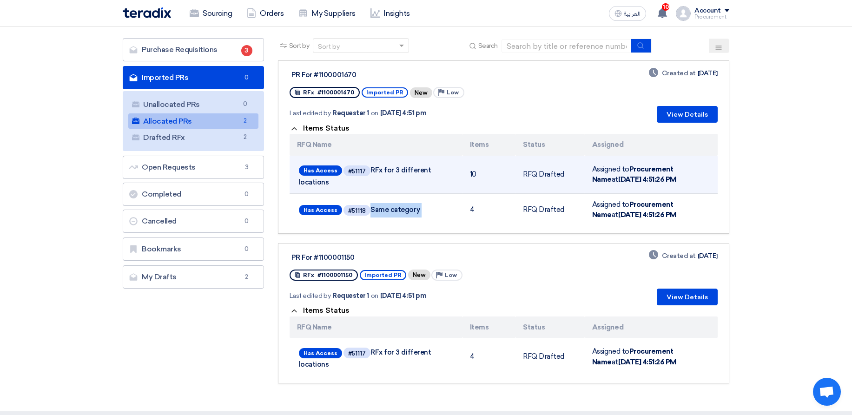
drag, startPoint x: 371, startPoint y: 167, endPoint x: 410, endPoint y: 192, distance: 46.0
click at [410, 192] on td "Has Access #51117 RFx for 3 different locations" at bounding box center [375, 175] width 173 height 38
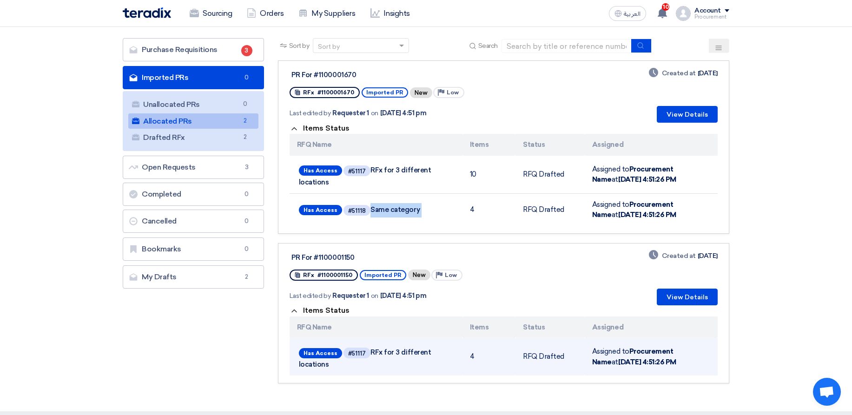
drag, startPoint x: 370, startPoint y: 352, endPoint x: 335, endPoint y: 362, distance: 36.2
click at [335, 362] on span "Has Access #51117 RFx for 3 different locations" at bounding box center [376, 357] width 154 height 23
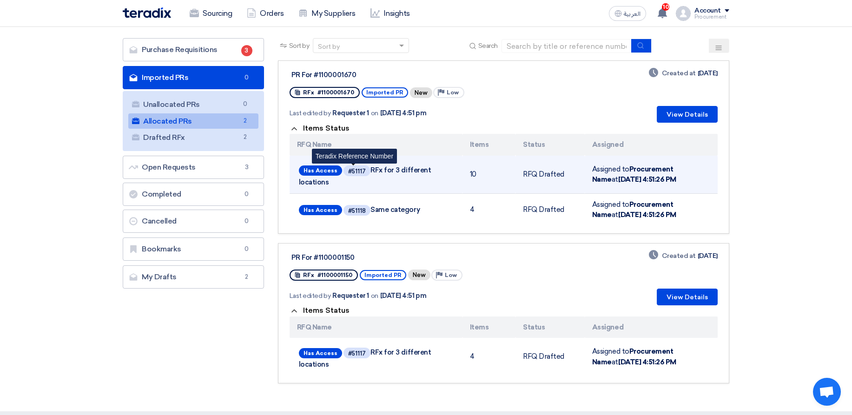
click at [354, 167] on span "#51117" at bounding box center [356, 170] width 27 height 11
click at [354, 168] on div "#51117" at bounding box center [357, 171] width 18 height 6
copy div "51117"
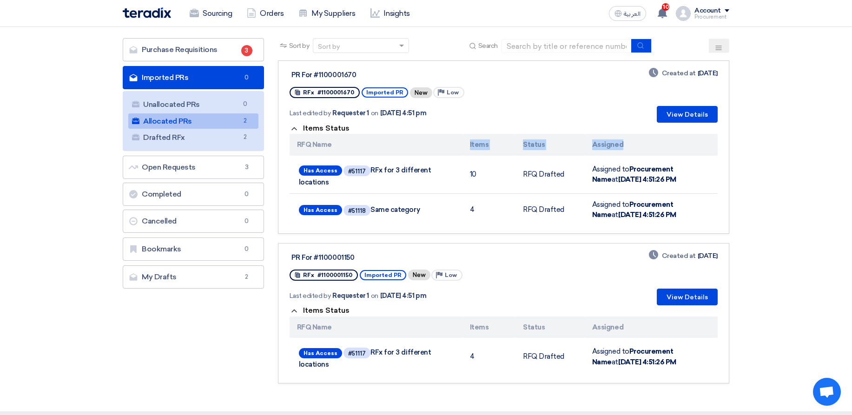
click at [395, 154] on table "RFQ Name Items Status Assigned Has Access #51117 RFx for 3 different locations …" at bounding box center [503, 180] width 428 height 92
click at [395, 154] on th "RFQ Name" at bounding box center [375, 145] width 173 height 22
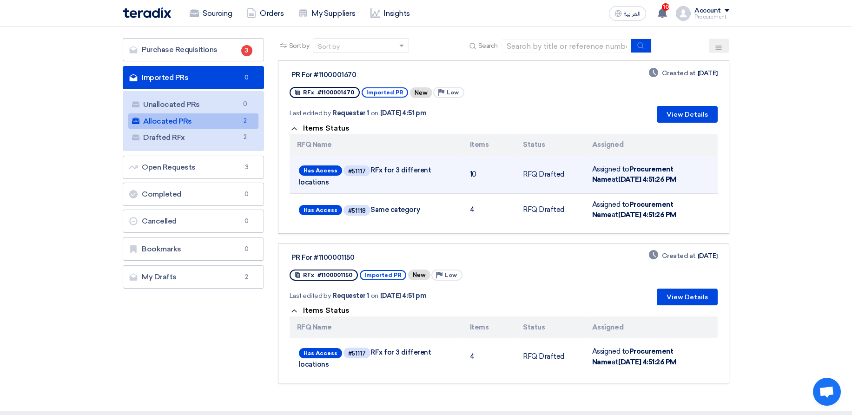
click at [441, 168] on span "Has Access #51117 RFx for 3 different locations" at bounding box center [376, 175] width 154 height 23
click at [358, 170] on div "#51117" at bounding box center [357, 171] width 18 height 6
click at [359, 173] on div "#51117" at bounding box center [357, 171] width 18 height 6
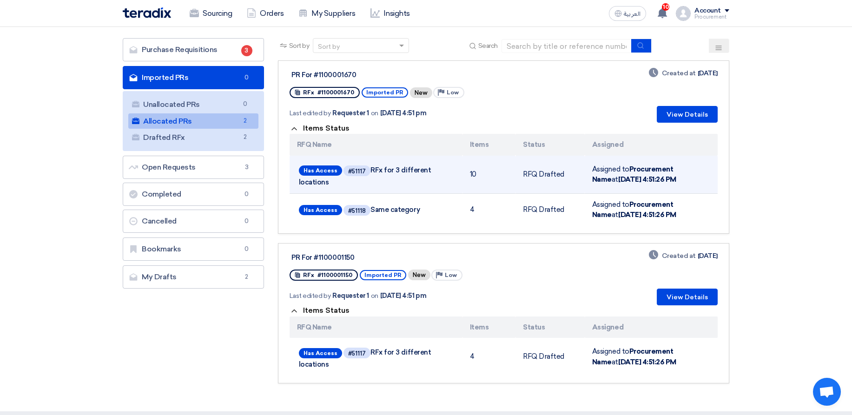
click at [459, 169] on td "Has Access #51117 RFx for 3 different locations" at bounding box center [375, 175] width 173 height 38
drag, startPoint x: 372, startPoint y: 168, endPoint x: 424, endPoint y: 172, distance: 52.7
click at [423, 171] on span "Has Access #51117 RFx for 3 different locations" at bounding box center [376, 175] width 154 height 23
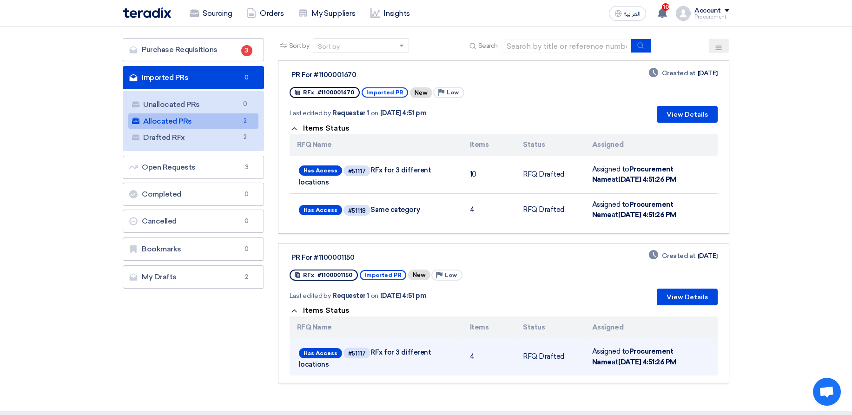
drag, startPoint x: 373, startPoint y: 351, endPoint x: 439, endPoint y: 350, distance: 66.0
click at [439, 350] on span "Has Access #51117 RFx for 3 different locations" at bounding box center [376, 357] width 154 height 23
click at [446, 350] on span "Has Access #51117 RFx for 3 different locations" at bounding box center [376, 357] width 154 height 23
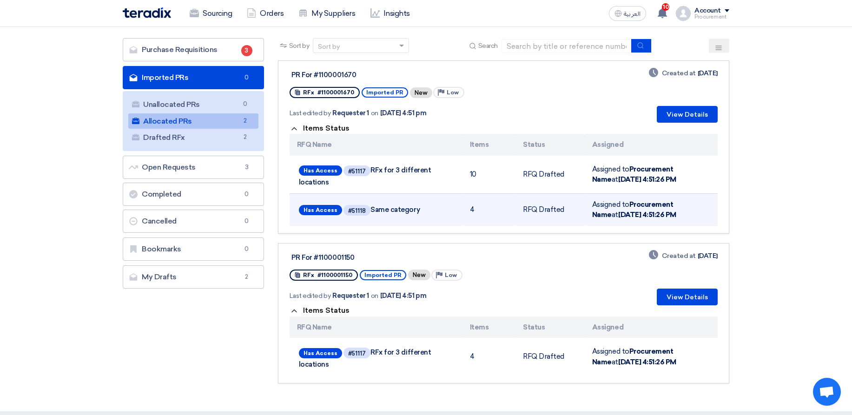
drag, startPoint x: 381, startPoint y: 212, endPoint x: 413, endPoint y: 215, distance: 32.2
click at [413, 215] on span "Has Access #51118 Same category" at bounding box center [376, 210] width 154 height 14
click at [407, 214] on div at bounding box center [407, 214] width 0 height 0
drag, startPoint x: 426, startPoint y: 214, endPoint x: 387, endPoint y: 208, distance: 39.9
click at [387, 208] on span "Has Access #51118 Same category" at bounding box center [376, 210] width 154 height 14
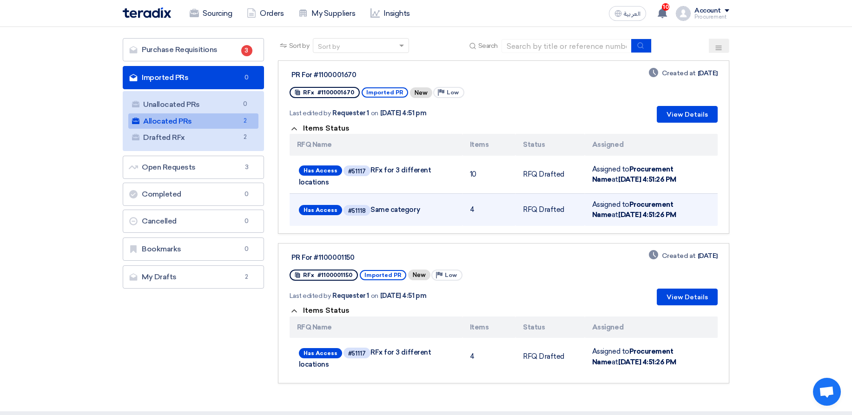
click at [387, 208] on span "Has Access #51118 Same category" at bounding box center [376, 210] width 154 height 14
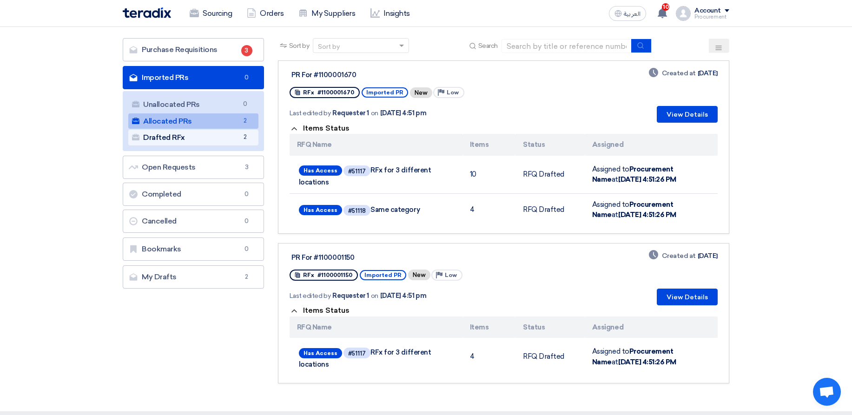
click at [236, 141] on link "Drafted RFx Drafted RFx 2" at bounding box center [193, 138] width 130 height 16
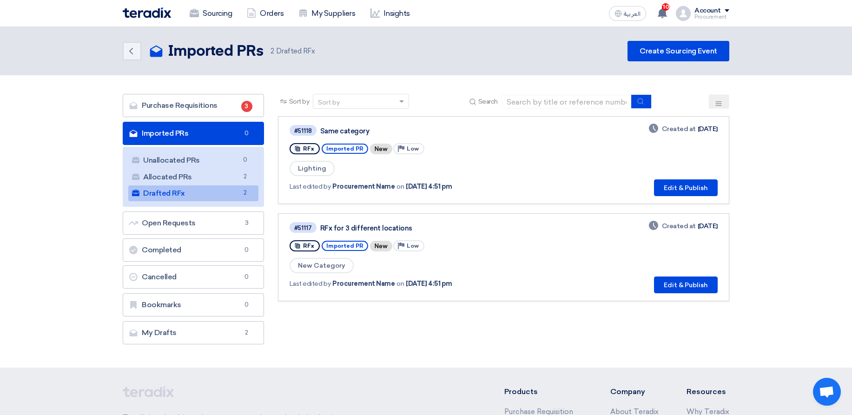
drag, startPoint x: 356, startPoint y: 232, endPoint x: 499, endPoint y: 242, distance: 143.4
click at [450, 234] on div "#51117 RFx for 3 different locations RFx Imported PR New Priority Low New Categ…" at bounding box center [421, 257] width 265 height 72
click at [701, 285] on button "Edit & Publish" at bounding box center [686, 284] width 64 height 17
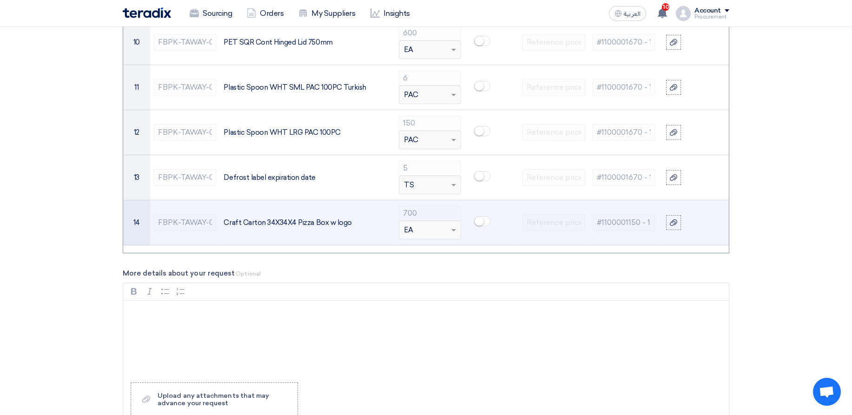
scroll to position [1171, 0]
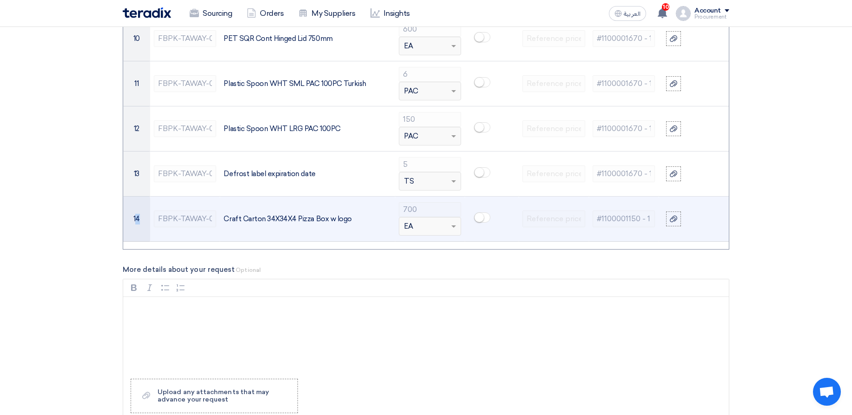
click at [159, 223] on tr "14 FBPK-TAWAY-0258 Craft Carton 34X34X4 Pizza Box w logo 700 Unit × EA #1100001…" at bounding box center [425, 219] width 605 height 45
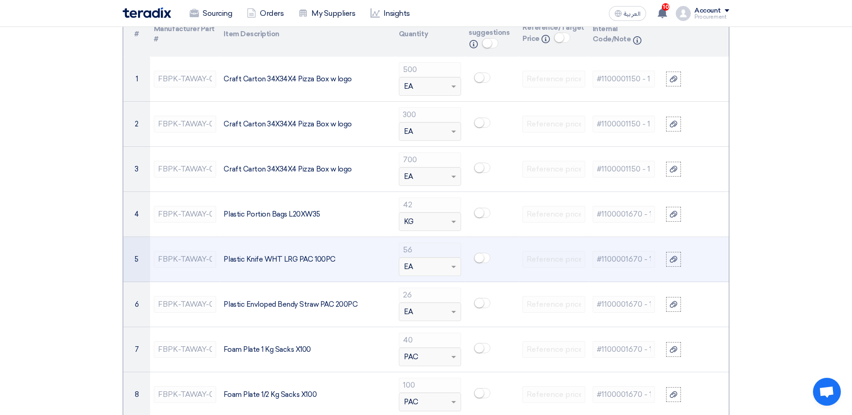
scroll to position [0, 13]
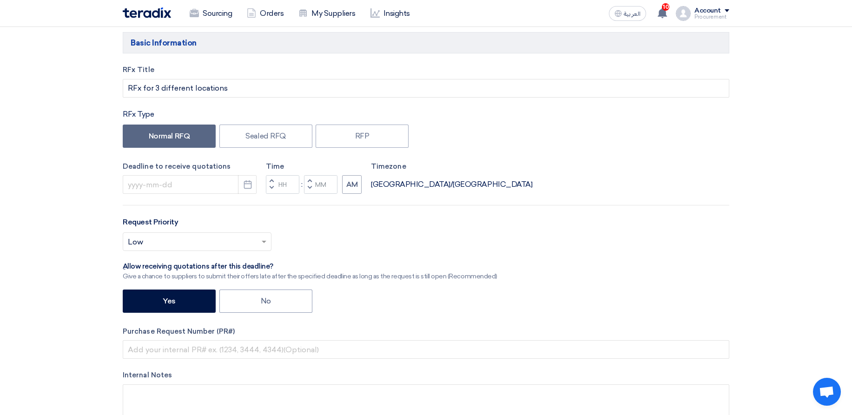
scroll to position [112, 0]
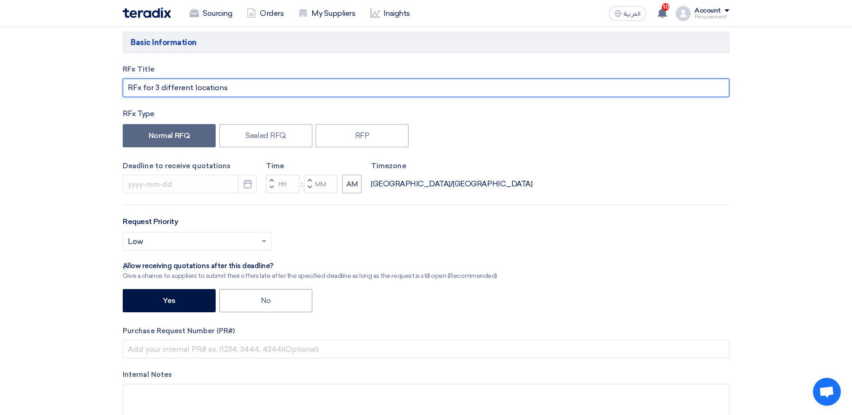
click at [236, 92] on input "RFx for 3 different locations" at bounding box center [426, 88] width 606 height 19
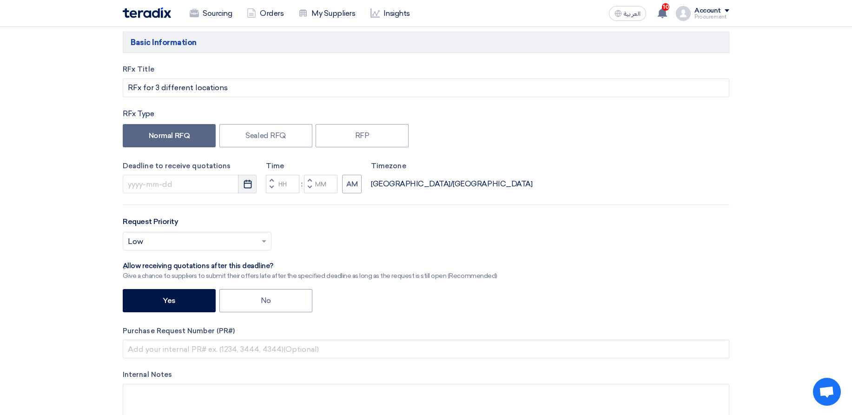
click at [249, 184] on use "button" at bounding box center [247, 184] width 8 height 8
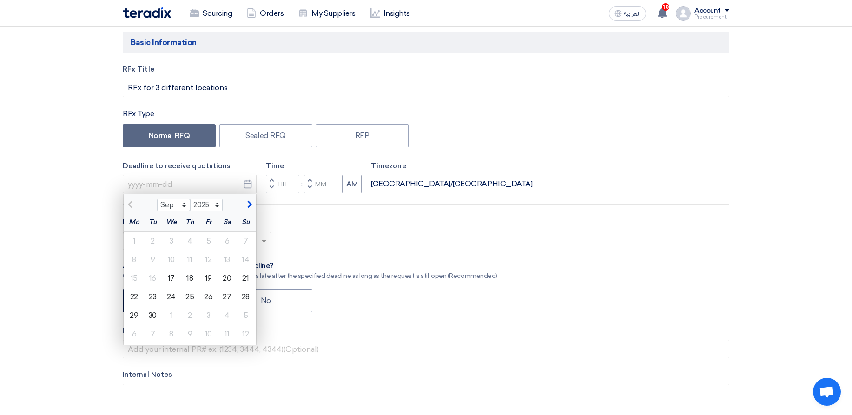
click at [249, 210] on div "Sep Oct Nov Dec 2025 2026 2027 2028 2029 2030 2031 2032 2033 2034 2035" at bounding box center [190, 203] width 132 height 19
click at [248, 204] on span "button" at bounding box center [248, 204] width 5 height 8
select select "10"
click at [207, 314] on div "31" at bounding box center [208, 315] width 19 height 19
type input "10/31/2025"
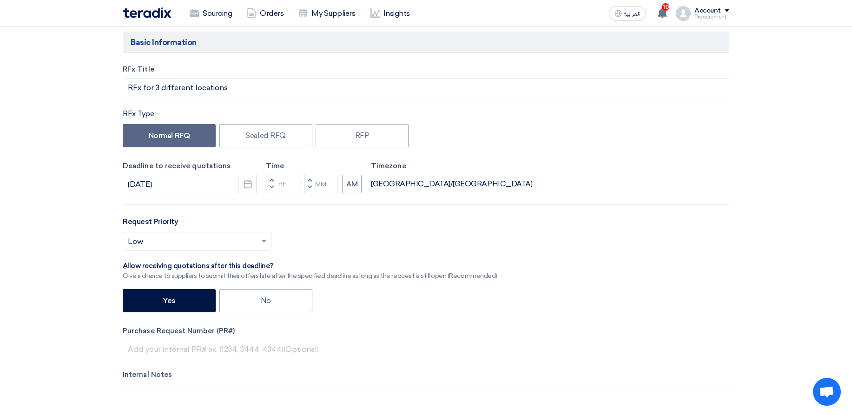
click at [309, 191] on button "Decrement minutes" at bounding box center [309, 188] width 11 height 12
type input "11"
type input "59"
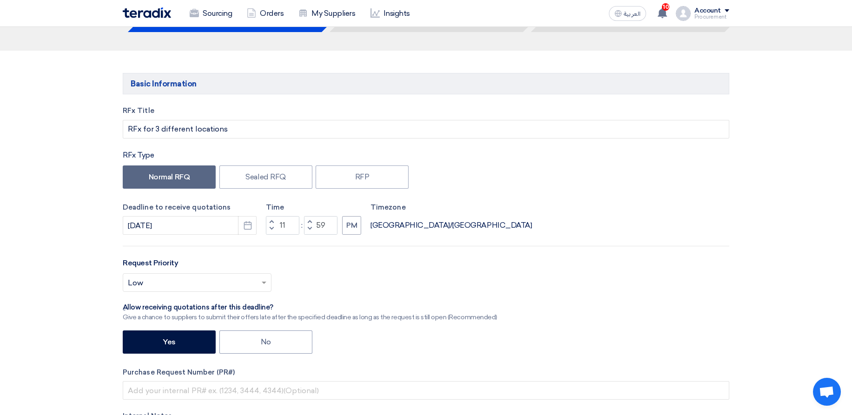
scroll to position [0, 0]
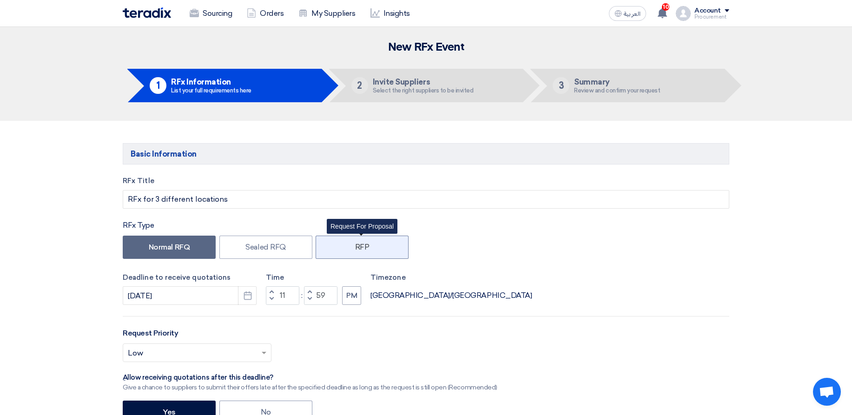
click at [324, 251] on label "RFP" at bounding box center [361, 247] width 93 height 23
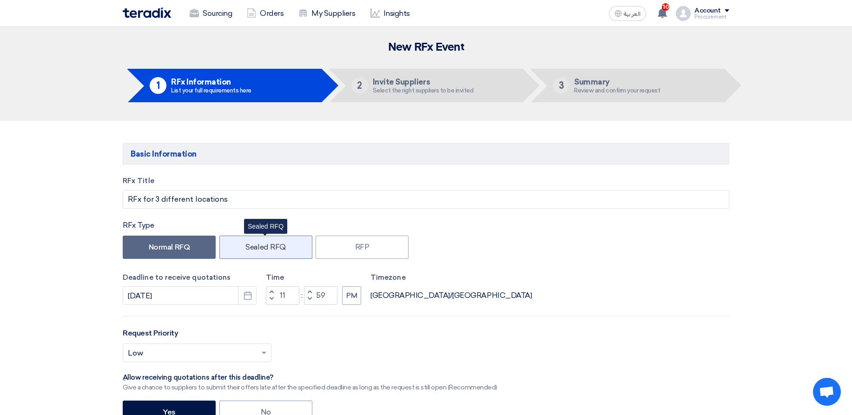
click at [268, 251] on label "Sealed RFQ" at bounding box center [265, 247] width 93 height 23
click at [474, 223] on div "RFx Type" at bounding box center [426, 225] width 606 height 11
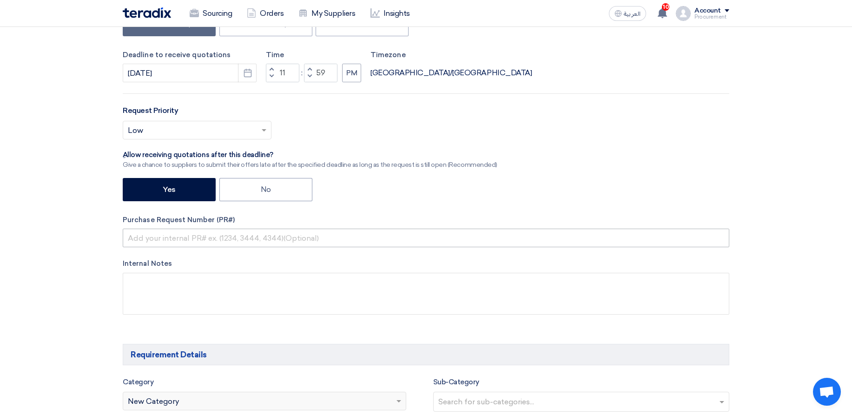
scroll to position [223, 0]
click at [231, 135] on input "text" at bounding box center [192, 130] width 129 height 15
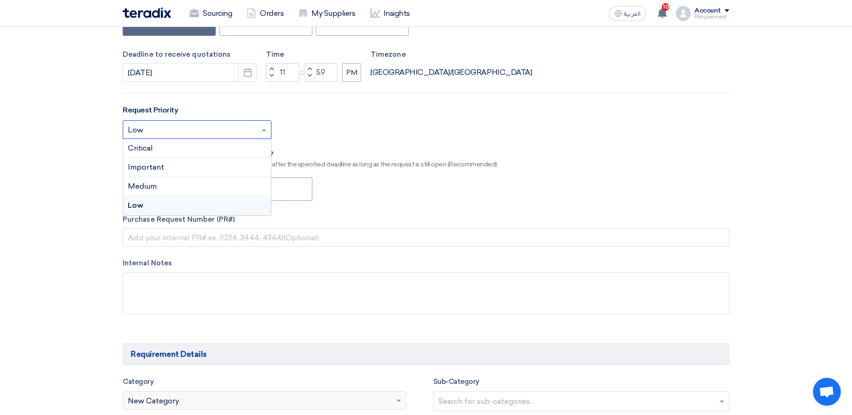
click at [546, 118] on div "Request Priority Select priority... × Low × Critical Important Medium Low" at bounding box center [426, 126] width 606 height 42
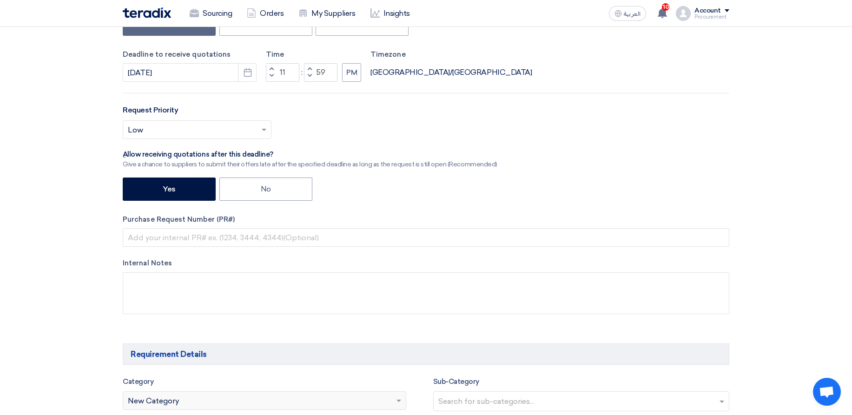
drag, startPoint x: 203, startPoint y: 153, endPoint x: 296, endPoint y: 151, distance: 93.0
click at [296, 151] on div "ِAllow receiving quotations after this deadline?" at bounding box center [310, 154] width 375 height 9
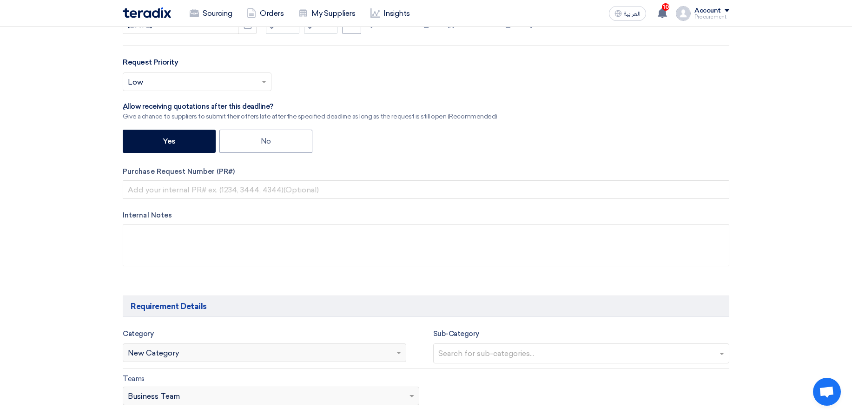
scroll to position [390, 0]
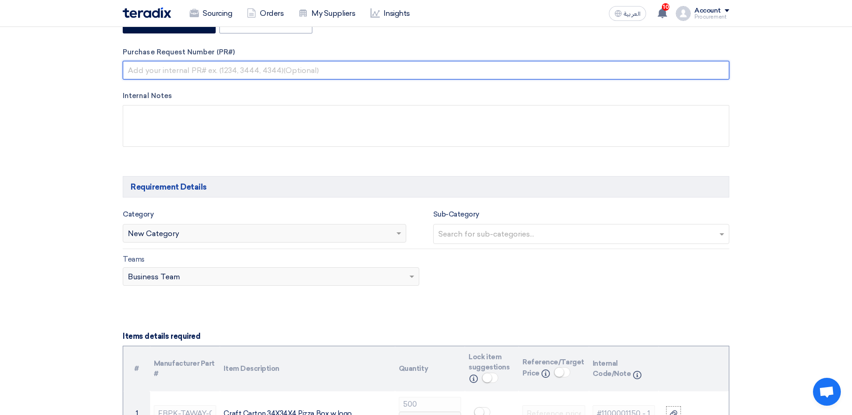
click at [208, 68] on input "text" at bounding box center [426, 70] width 606 height 19
click at [342, 72] on input "text" at bounding box center [426, 70] width 606 height 19
click at [357, 73] on input "text" at bounding box center [426, 70] width 606 height 19
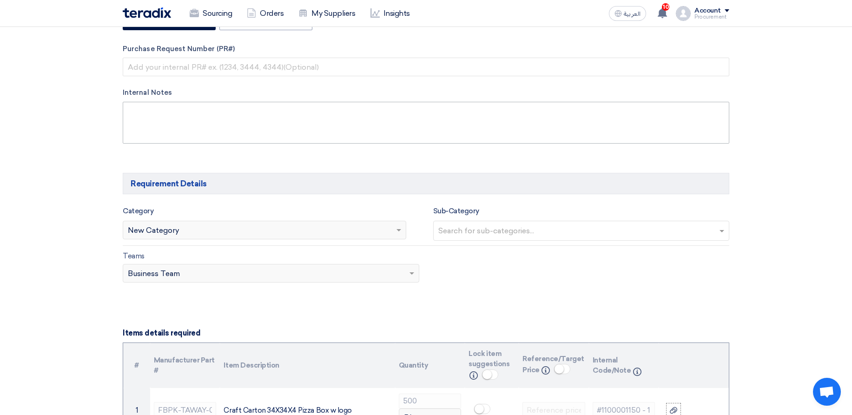
scroll to position [446, 0]
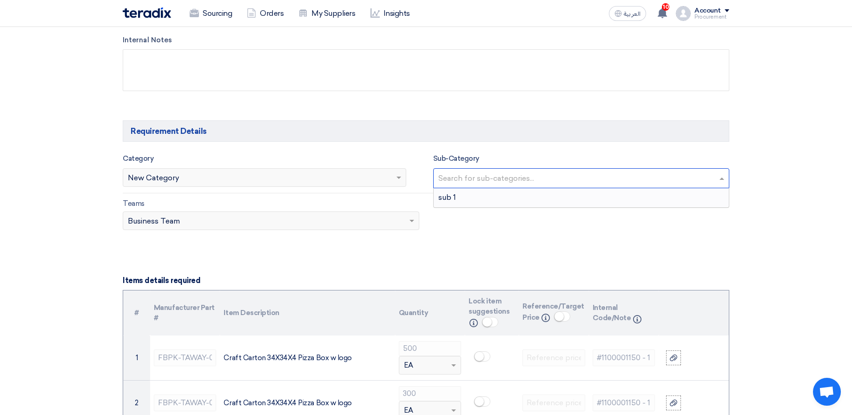
click at [456, 177] on input "text" at bounding box center [582, 178] width 289 height 15
click at [492, 197] on div "sub 1" at bounding box center [582, 197] width 296 height 19
click at [442, 177] on span "×" at bounding box center [441, 179] width 9 height 10
click at [487, 179] on input "text" at bounding box center [582, 178] width 289 height 15
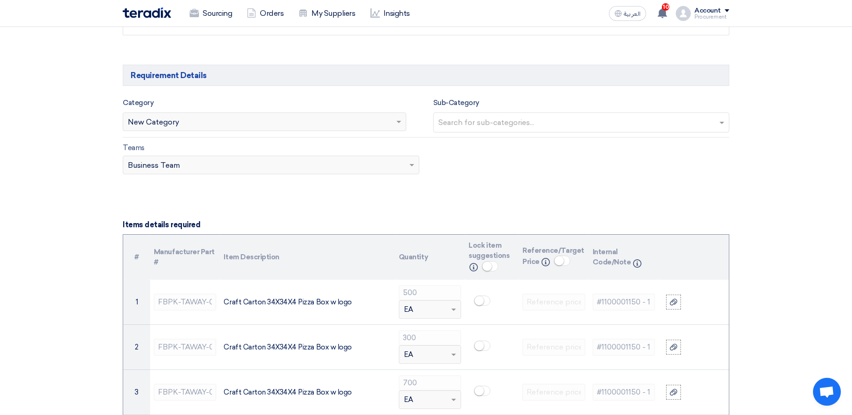
scroll to position [558, 0]
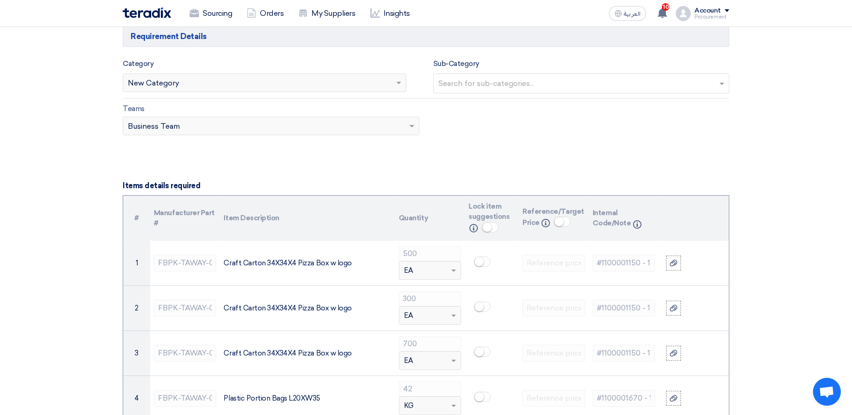
scroll to position [446, 0]
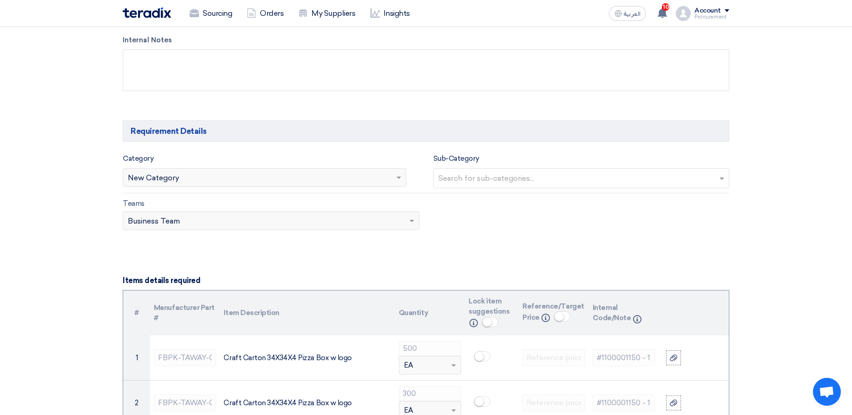
click at [586, 171] on div at bounding box center [577, 179] width 281 height 17
click at [569, 195] on div "sub 1" at bounding box center [582, 197] width 296 height 19
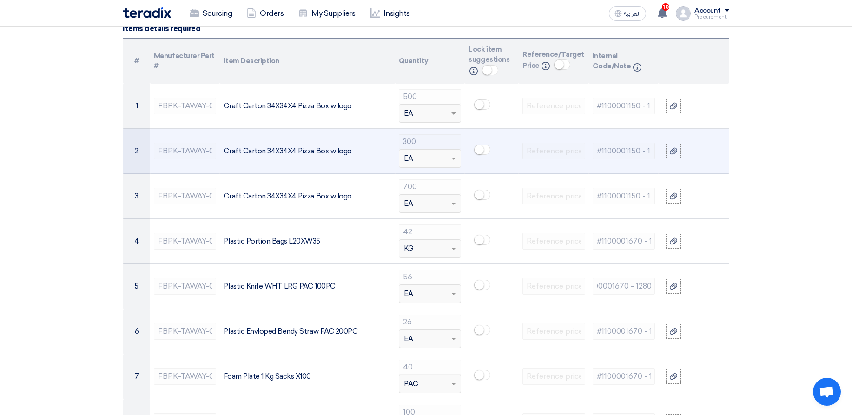
scroll to position [669, 0]
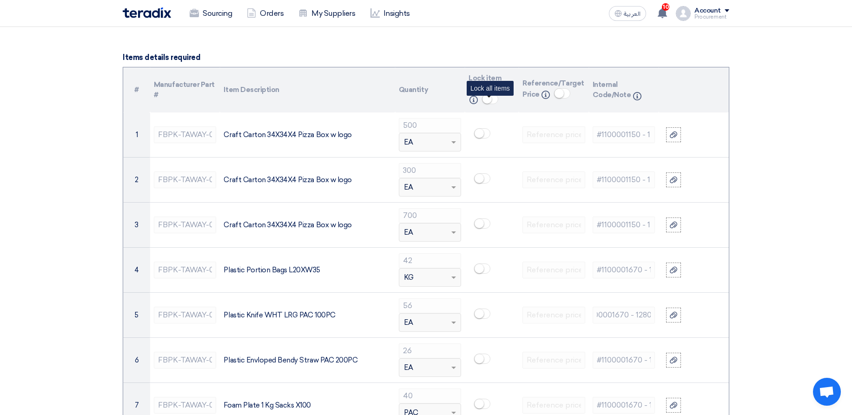
click at [490, 98] on small at bounding box center [486, 98] width 9 height 9
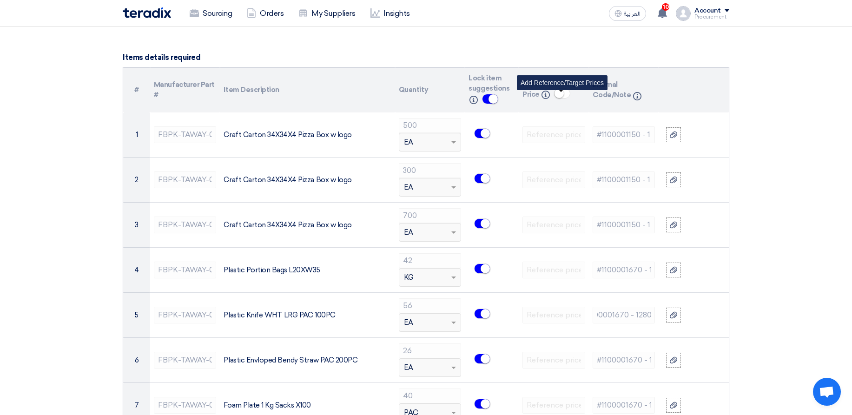
click at [561, 95] on small at bounding box center [558, 93] width 9 height 9
click at [566, 93] on small at bounding box center [564, 93] width 9 height 9
click at [487, 95] on span at bounding box center [490, 99] width 16 height 10
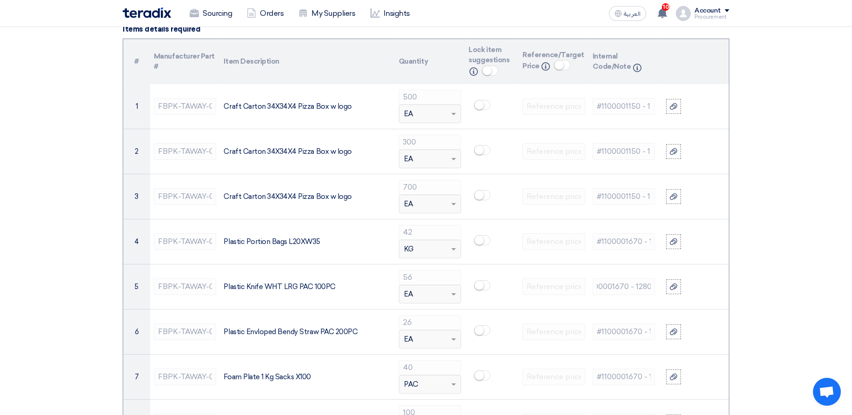
scroll to position [725, 0]
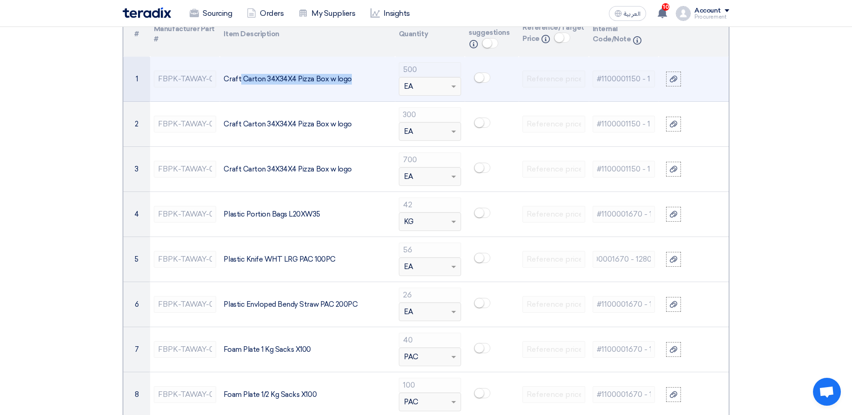
drag, startPoint x: 238, startPoint y: 80, endPoint x: 344, endPoint y: 84, distance: 105.5
click at [344, 84] on div "Craft Carton 34X34X4 Pizza Box w logo" at bounding box center [306, 79] width 167 height 11
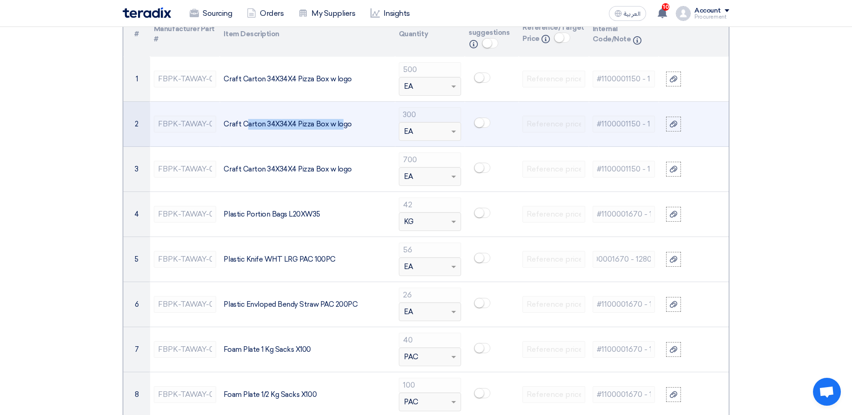
drag, startPoint x: 243, startPoint y: 123, endPoint x: 337, endPoint y: 124, distance: 93.9
click at [337, 124] on div "Craft Carton 34X34X4 Pizza Box w logo" at bounding box center [306, 124] width 167 height 11
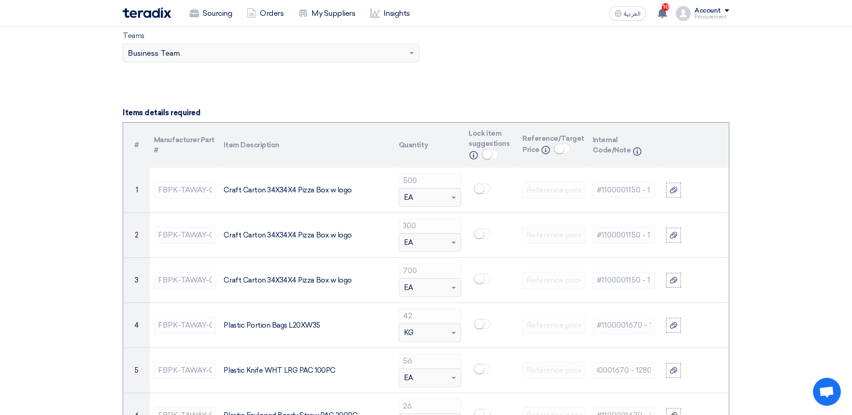
scroll to position [613, 0]
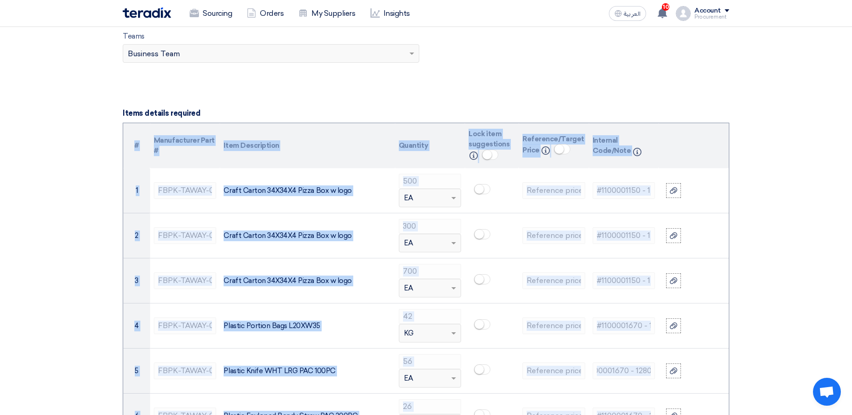
drag, startPoint x: 769, startPoint y: 154, endPoint x: 771, endPoint y: 171, distance: 16.4
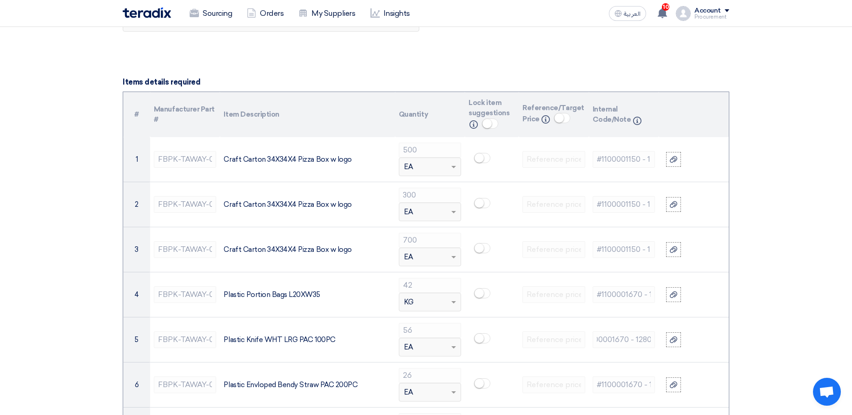
scroll to position [669, 0]
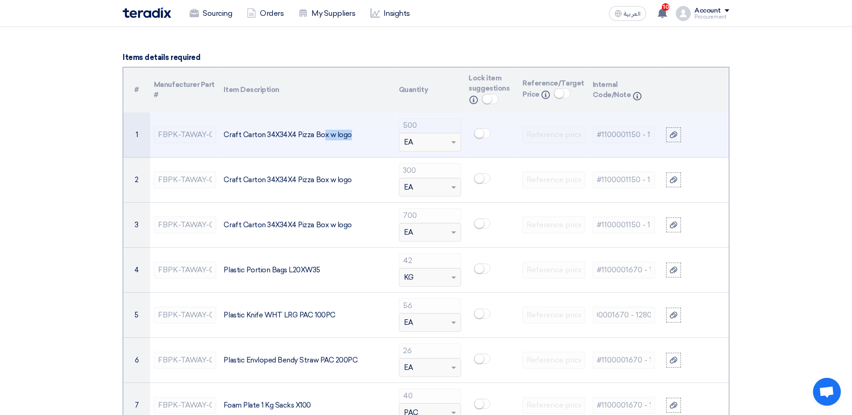
drag, startPoint x: 339, startPoint y: 137, endPoint x: 318, endPoint y: 136, distance: 20.4
click at [318, 136] on div "Craft Carton 34X34X4 Pizza Box w logo" at bounding box center [306, 135] width 167 height 11
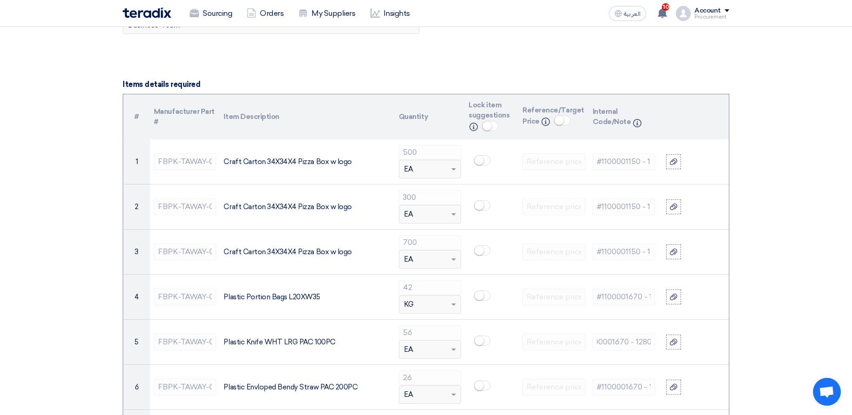
scroll to position [613, 0]
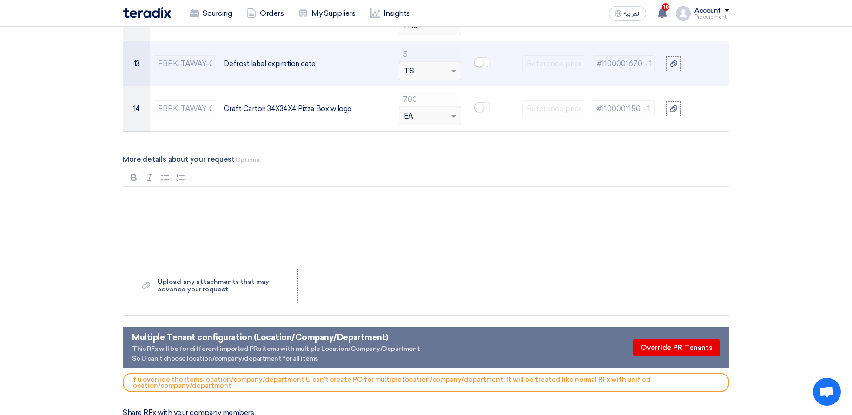
scroll to position [1282, 0]
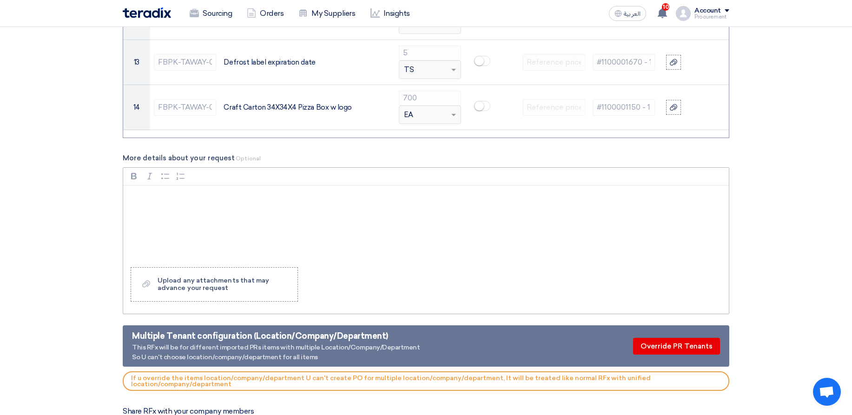
click at [173, 204] on div "Rich Text Editor, main" at bounding box center [425, 222] width 605 height 74
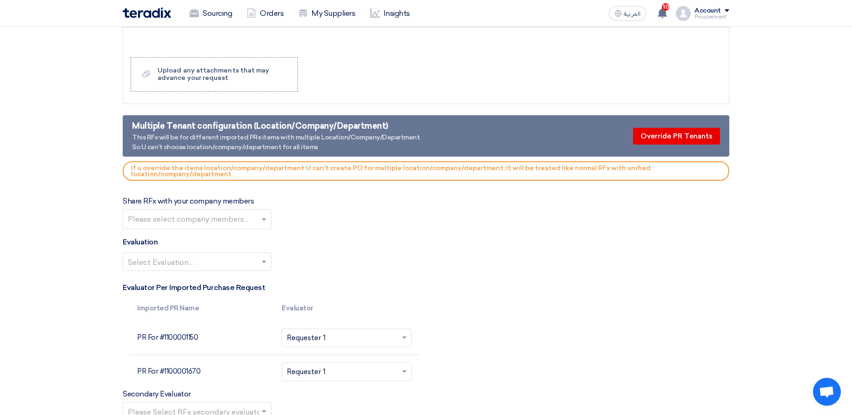
scroll to position [1505, 0]
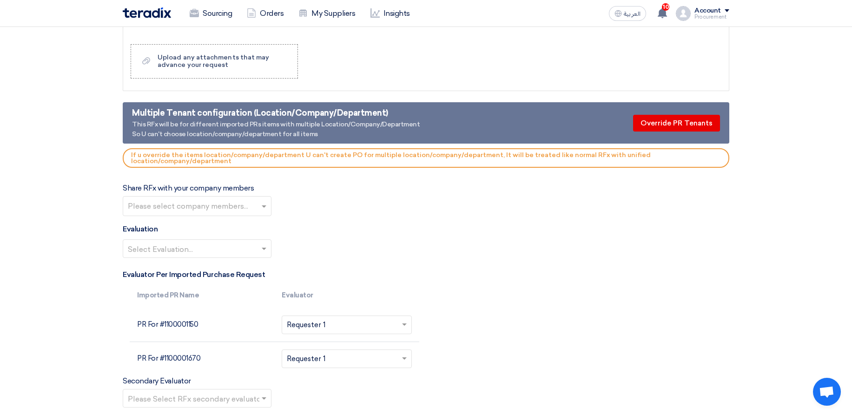
drag, startPoint x: 159, startPoint y: 126, endPoint x: 525, endPoint y: 178, distance: 369.4
click at [555, 243] on div "Select Evaluation..." at bounding box center [426, 252] width 606 height 26
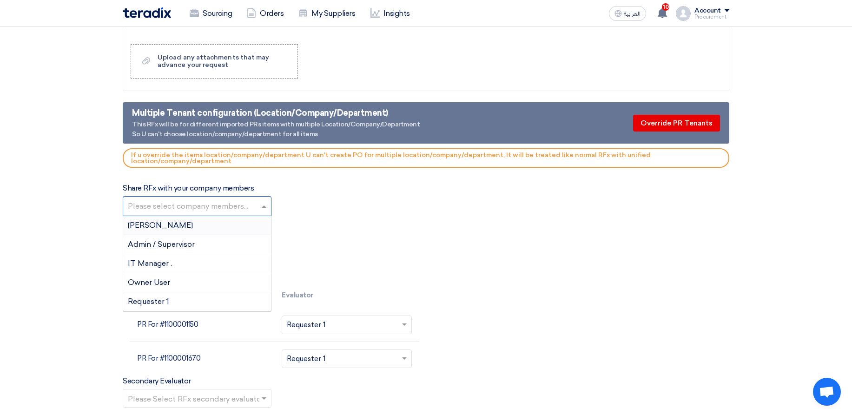
click at [238, 211] on input "text" at bounding box center [198, 206] width 141 height 15
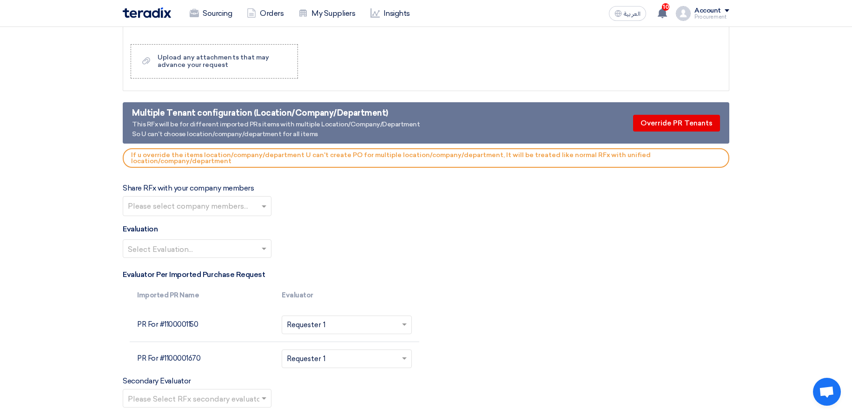
click at [427, 207] on div "Share RFx with your company members Please select company members..." at bounding box center [426, 199] width 606 height 33
click at [237, 254] on input "text" at bounding box center [192, 249] width 129 height 15
click at [426, 202] on div "Share RFx with your company members Please select company members..." at bounding box center [426, 199] width 606 height 33
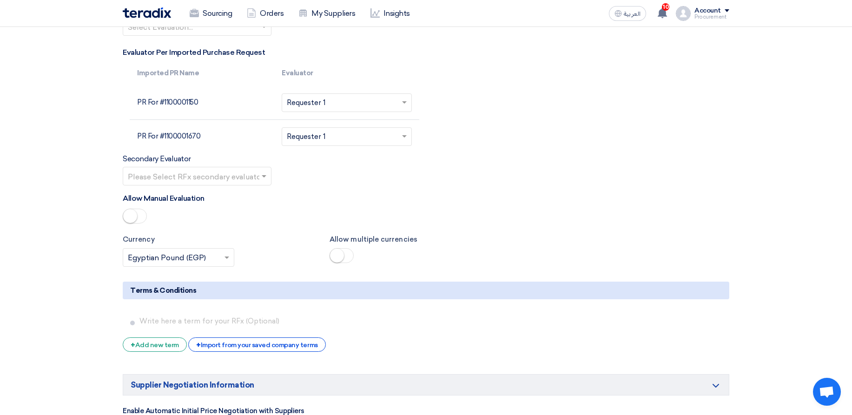
scroll to position [1561, 0]
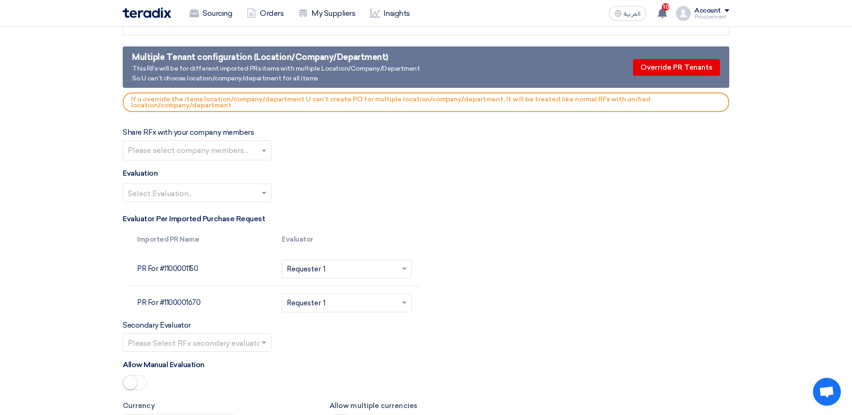
click at [200, 198] on input "text" at bounding box center [192, 193] width 129 height 15
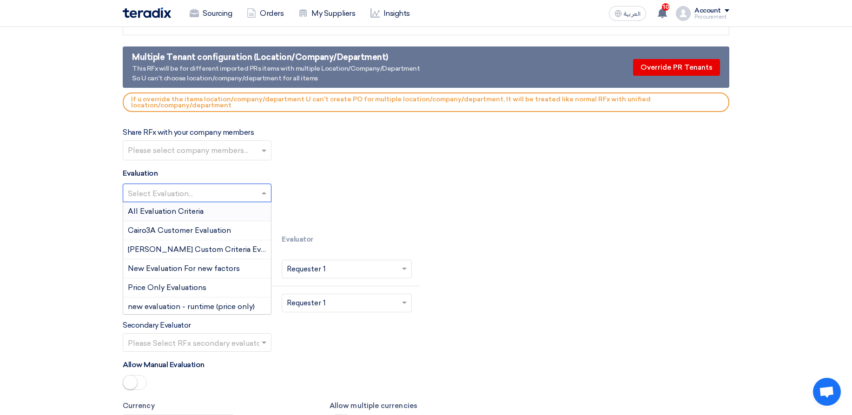
click at [210, 216] on div "All Evaluation Criteria" at bounding box center [197, 211] width 148 height 19
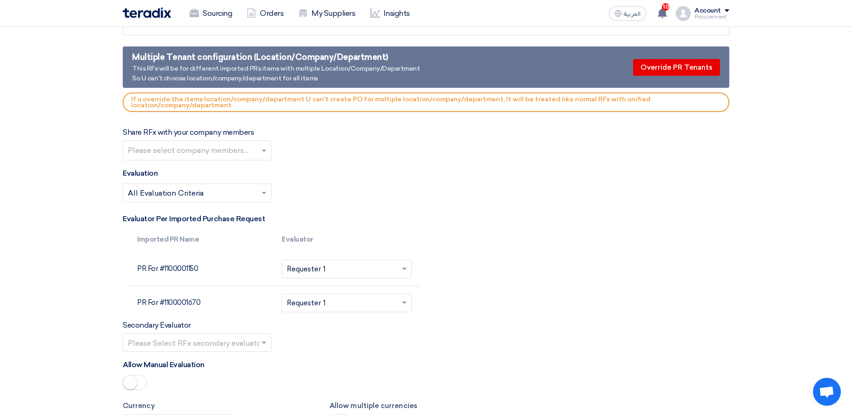
drag, startPoint x: 157, startPoint y: 268, endPoint x: 229, endPoint y: 306, distance: 80.8
click at [229, 306] on tbody "PR For #1100001150 Please Select RFx evaluator... × Requester 1 × PR For #11000…" at bounding box center [274, 285] width 289 height 67
click at [225, 273] on td "PR For #1100001150" at bounding box center [202, 269] width 145 height 34
drag, startPoint x: 159, startPoint y: 268, endPoint x: 223, endPoint y: 261, distance: 64.5
click at [210, 267] on td "PR For #1100001150" at bounding box center [202, 269] width 145 height 34
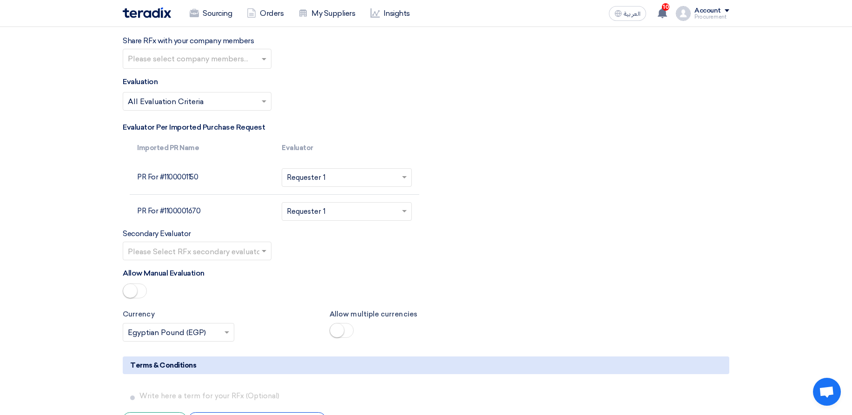
scroll to position [1673, 0]
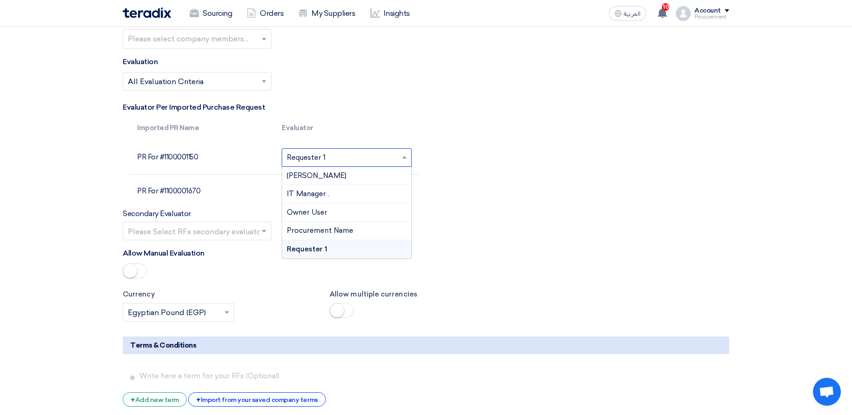
click at [327, 160] on input "text" at bounding box center [341, 158] width 108 height 15
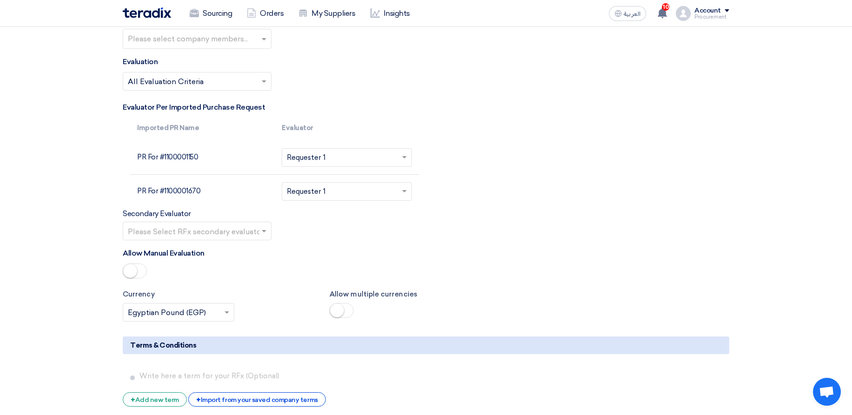
drag, startPoint x: 171, startPoint y: 158, endPoint x: 237, endPoint y: 157, distance: 66.0
click at [237, 157] on td "PR For #1100001150" at bounding box center [202, 158] width 145 height 34
drag, startPoint x: 167, startPoint y: 186, endPoint x: 213, endPoint y: 184, distance: 45.6
click at [213, 184] on td "PR For #1100001670" at bounding box center [202, 191] width 145 height 34
click at [213, 191] on td "PR For #1100001670" at bounding box center [202, 191] width 145 height 34
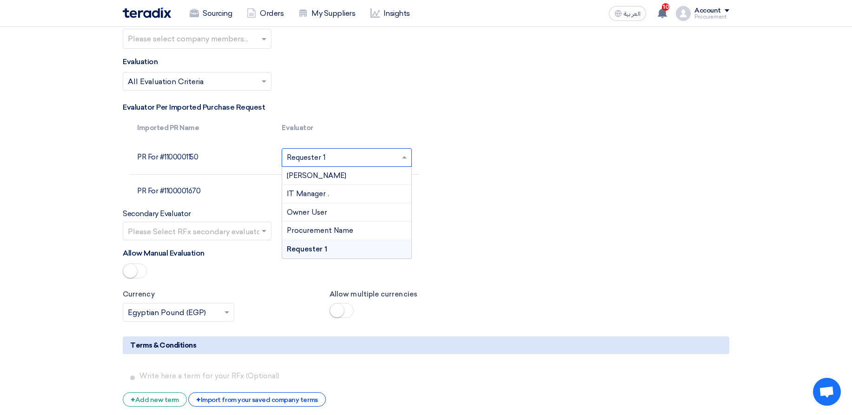
click at [390, 162] on input "text" at bounding box center [341, 158] width 108 height 15
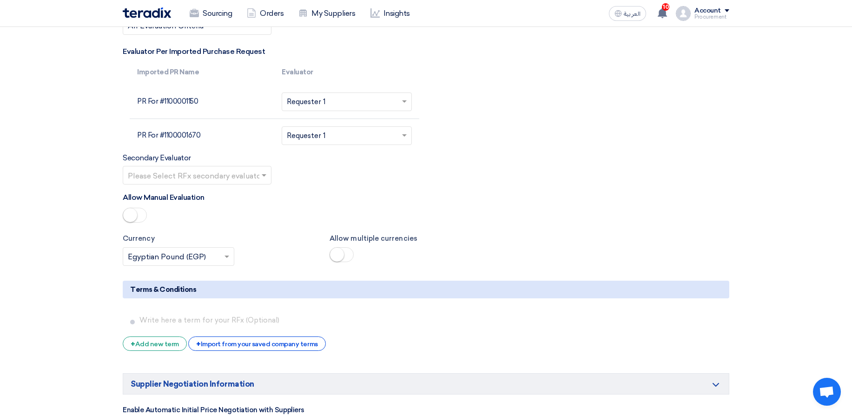
scroll to position [1617, 0]
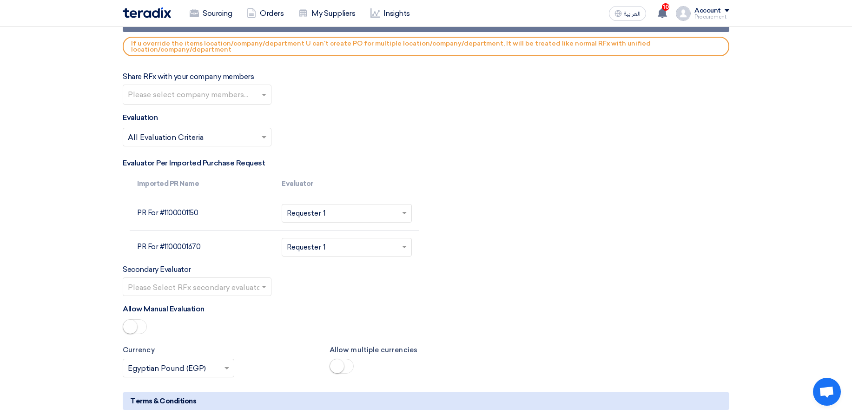
drag, startPoint x: 139, startPoint y: 213, endPoint x: 185, endPoint y: 210, distance: 46.1
click at [185, 210] on td "PR For #1100001150" at bounding box center [202, 214] width 145 height 34
drag, startPoint x: 139, startPoint y: 166, endPoint x: 179, endPoint y: 164, distance: 40.0
click at [179, 164] on label "Evaluator Per Imported Purchase Request" at bounding box center [194, 163] width 142 height 11
click at [197, 161] on label "Evaluator Per Imported Purchase Request" at bounding box center [194, 163] width 142 height 11
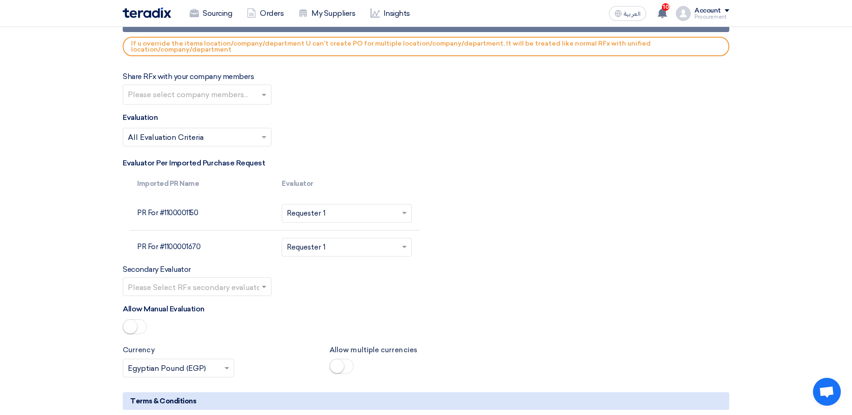
click at [311, 208] on input "text" at bounding box center [341, 214] width 108 height 15
drag, startPoint x: 172, startPoint y: 215, endPoint x: 223, endPoint y: 215, distance: 51.1
click at [223, 215] on td "PR For #1100001150" at bounding box center [202, 214] width 145 height 34
click at [294, 208] on input "text" at bounding box center [341, 214] width 108 height 15
click at [234, 235] on td "PR For #1100001670" at bounding box center [202, 247] width 145 height 34
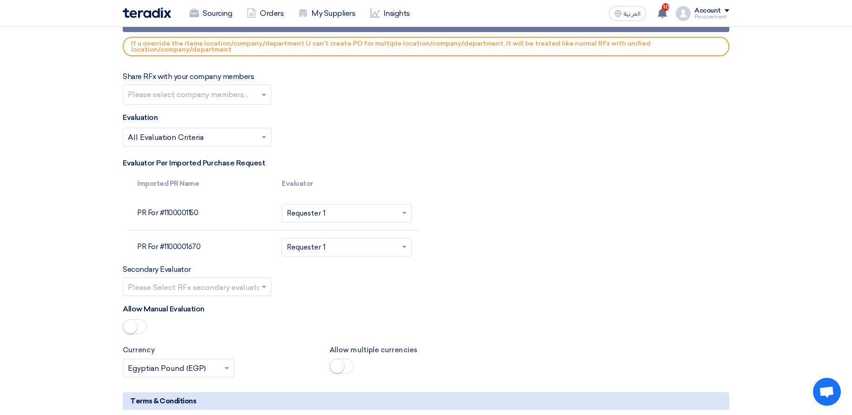
click at [317, 238] on div "Please Select RFx evaluator... × Requester 1 ×" at bounding box center [347, 247] width 130 height 19
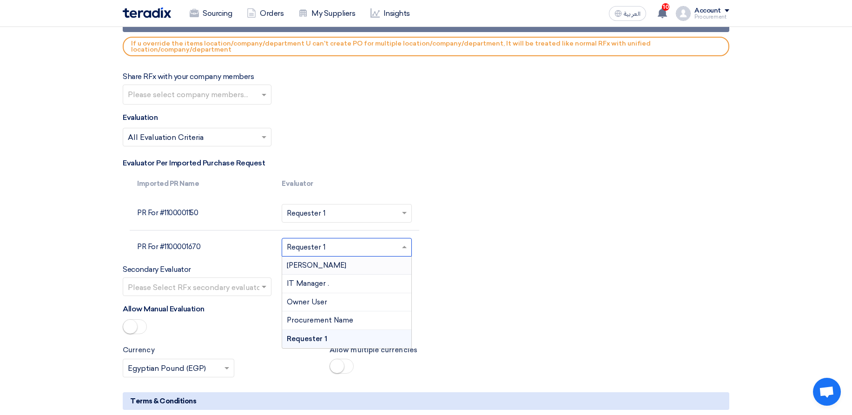
click at [363, 271] on div "Abd Rah" at bounding box center [346, 265] width 129 height 19
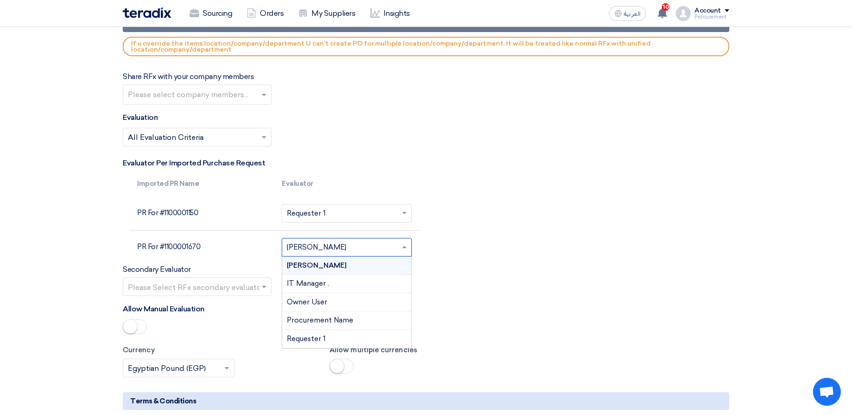
click at [391, 251] on input "text" at bounding box center [341, 248] width 108 height 15
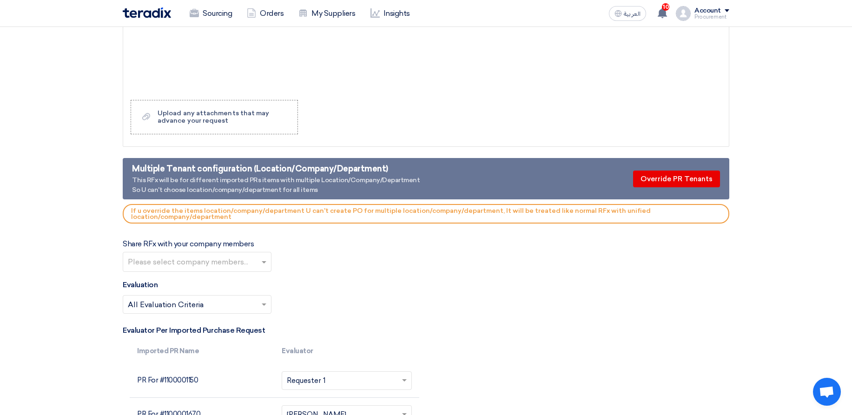
scroll to position [1505, 0]
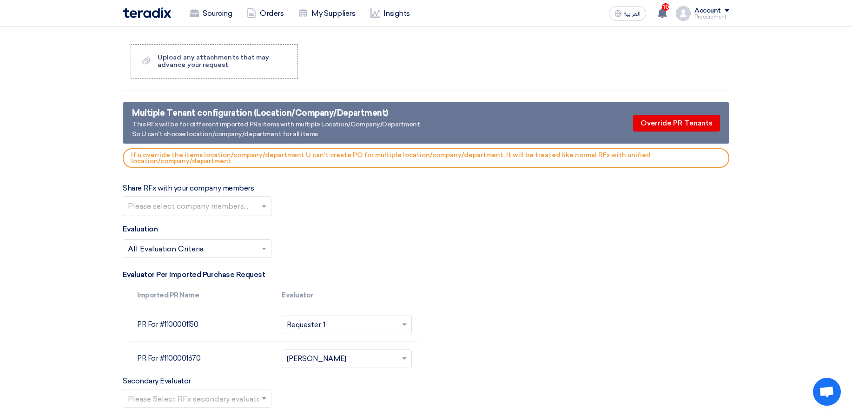
drag, startPoint x: 141, startPoint y: 110, endPoint x: 383, endPoint y: 130, distance: 242.5
click at [383, 130] on div "Multiple Tenant configuration (Location/Company/Department) This RFx will be fo…" at bounding box center [276, 123] width 288 height 32
click at [472, 116] on div "Multiple Tenant configuration (Location/Company/Department) This RFx will be fo…" at bounding box center [426, 122] width 606 height 41
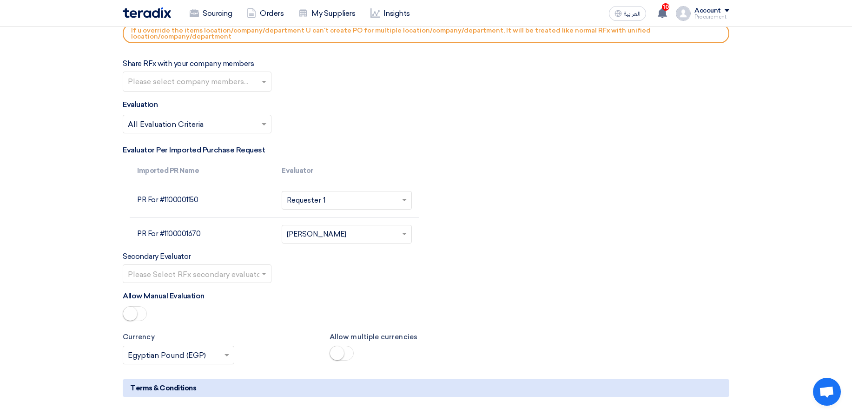
scroll to position [1617, 0]
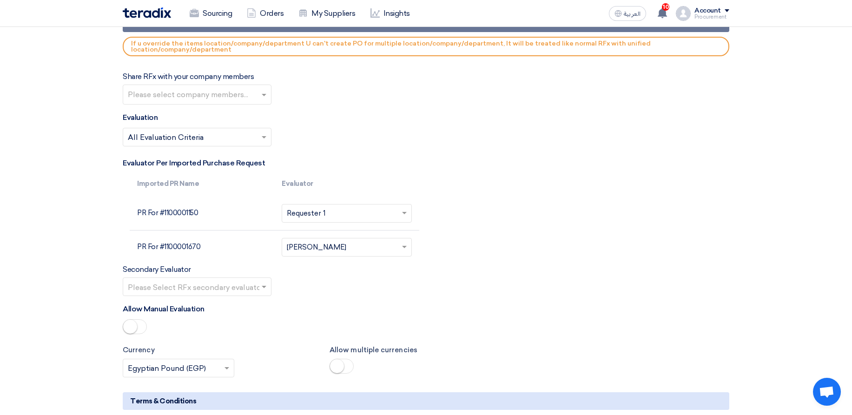
click at [208, 134] on input "text" at bounding box center [192, 138] width 129 height 15
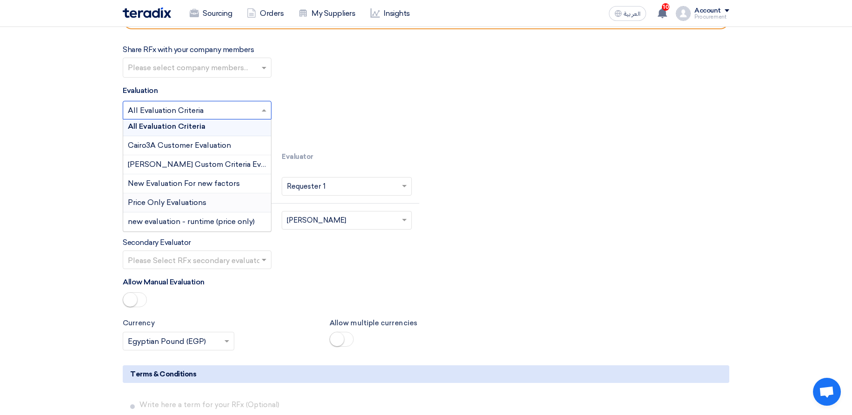
scroll to position [1673, 0]
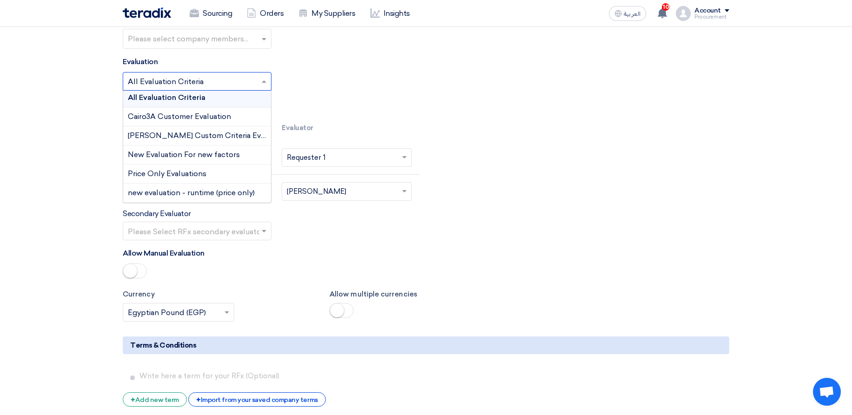
click at [219, 102] on div "All Evaluation Criteria" at bounding box center [197, 97] width 148 height 19
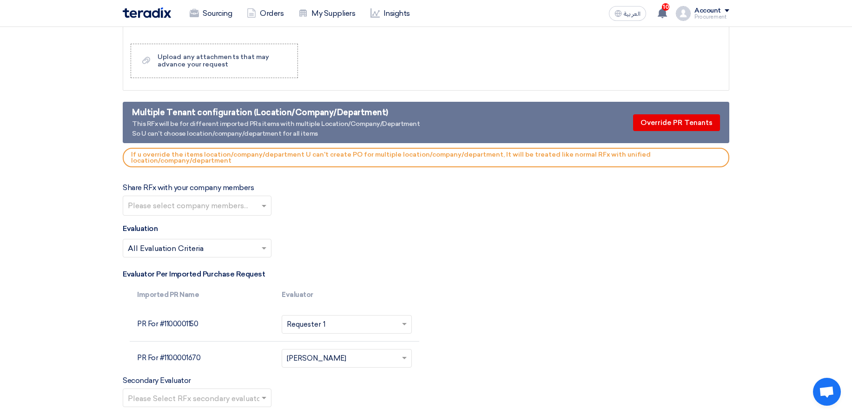
scroll to position [1505, 0]
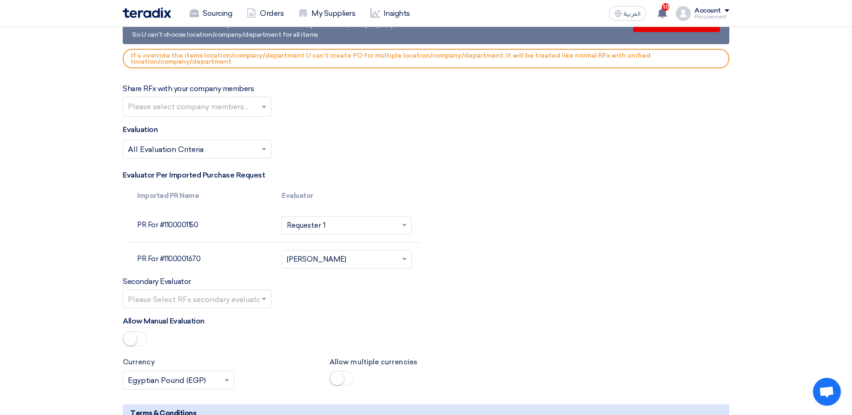
scroll to position [1617, 0]
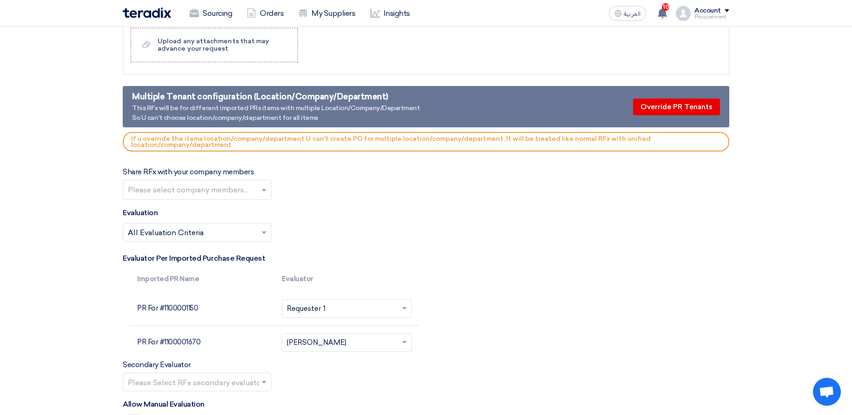
scroll to position [1561, 0]
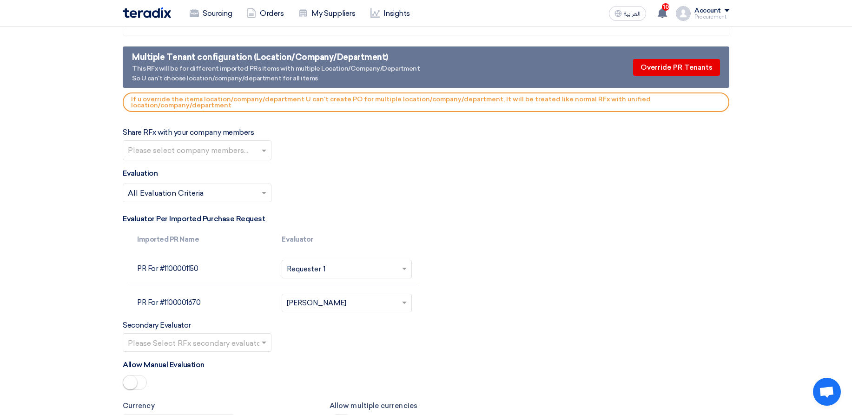
drag, startPoint x: 156, startPoint y: 221, endPoint x: 276, endPoint y: 224, distance: 119.9
drag, startPoint x: 160, startPoint y: 241, endPoint x: 200, endPoint y: 240, distance: 40.0
click at [200, 240] on th "Imported PR Name" at bounding box center [202, 240] width 145 height 26
drag, startPoint x: 138, startPoint y: 269, endPoint x: 187, endPoint y: 288, distance: 52.4
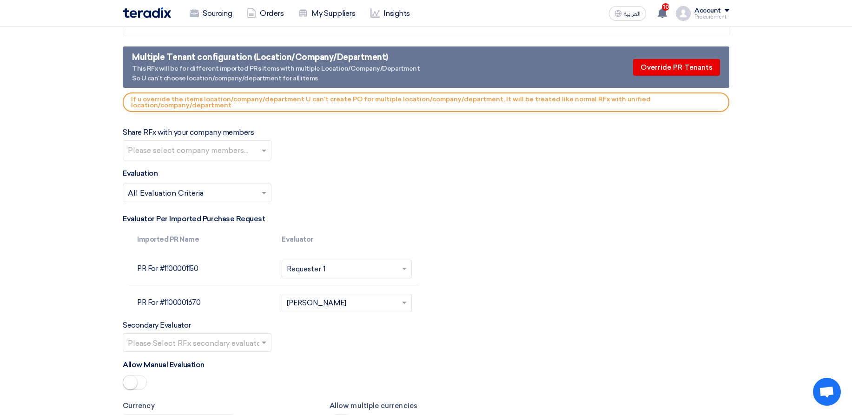
click at [233, 269] on td "PR For #1100001150" at bounding box center [202, 269] width 145 height 34
drag, startPoint x: 144, startPoint y: 294, endPoint x: 276, endPoint y: 273, distance: 134.1
click at [205, 296] on td "PR For #1100001670" at bounding box center [202, 303] width 145 height 34
drag, startPoint x: 288, startPoint y: 236, endPoint x: 353, endPoint y: 237, distance: 65.1
click at [353, 237] on th "Evaluator" at bounding box center [346, 240] width 145 height 26
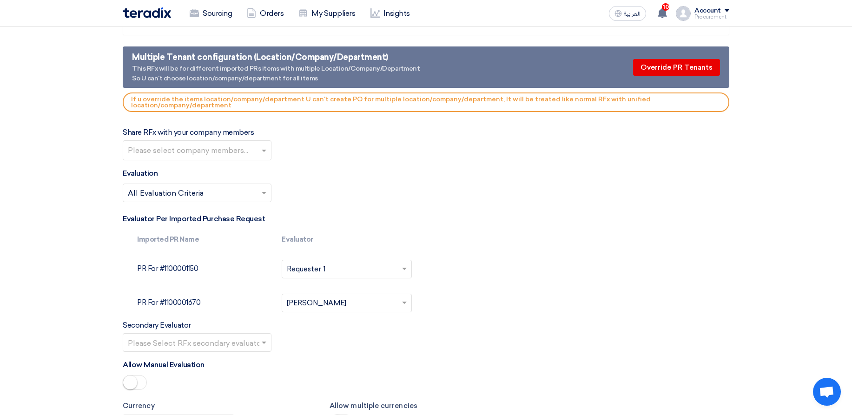
click at [177, 269] on td "PR For #1100001150" at bounding box center [202, 269] width 145 height 34
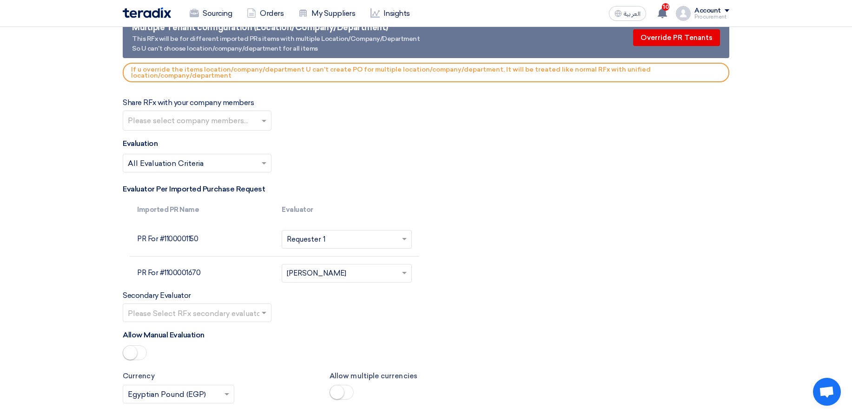
scroll to position [1594, 0]
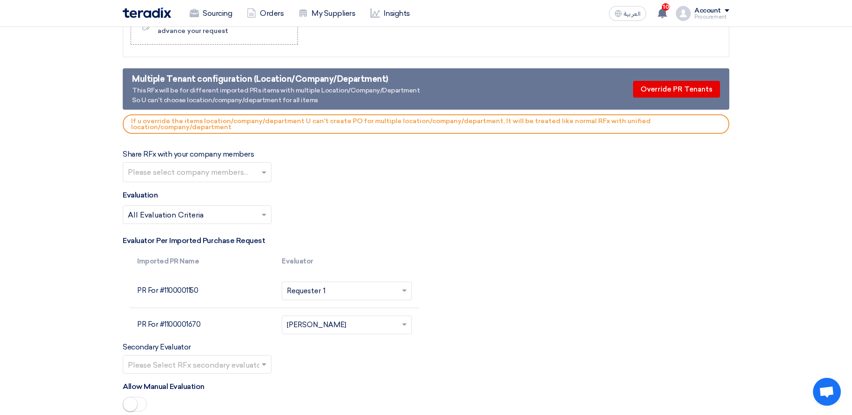
scroll to position [1538, 0]
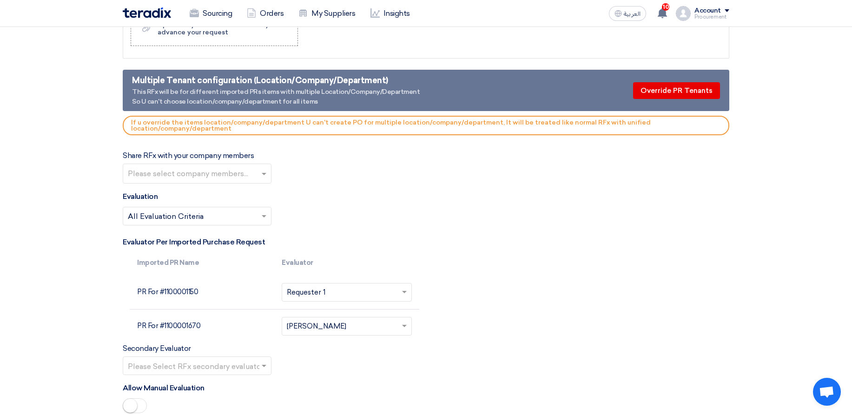
click at [181, 294] on td "PR For #1100001150" at bounding box center [202, 293] width 145 height 34
click at [536, 210] on div "Select Evaluation... × All Evaluation Criteria ×" at bounding box center [426, 220] width 606 height 26
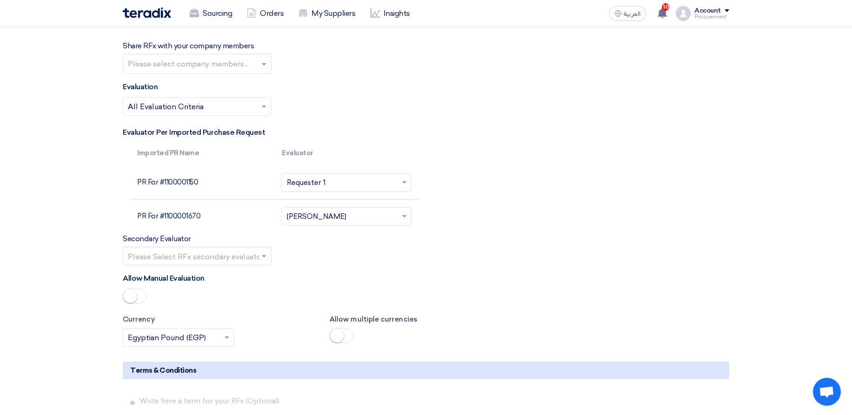
scroll to position [1649, 0]
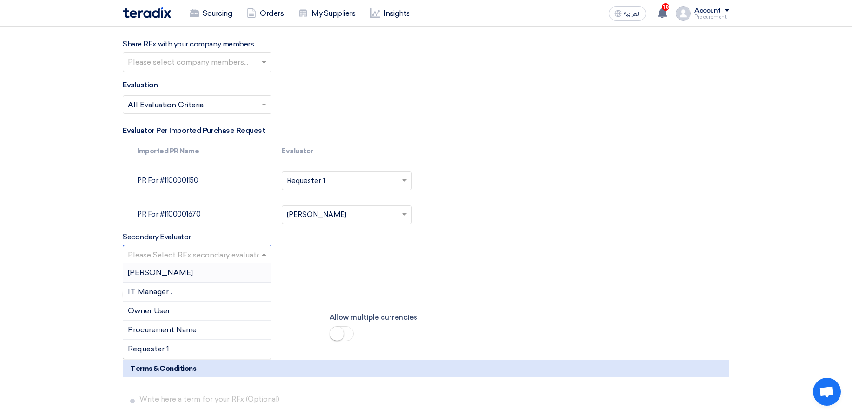
click at [202, 251] on input "text" at bounding box center [192, 254] width 129 height 15
click at [677, 239] on div "Secondary Evaluator Please Select RFx secondary evaluator... Abd Rah IT Manager…" at bounding box center [426, 247] width 606 height 32
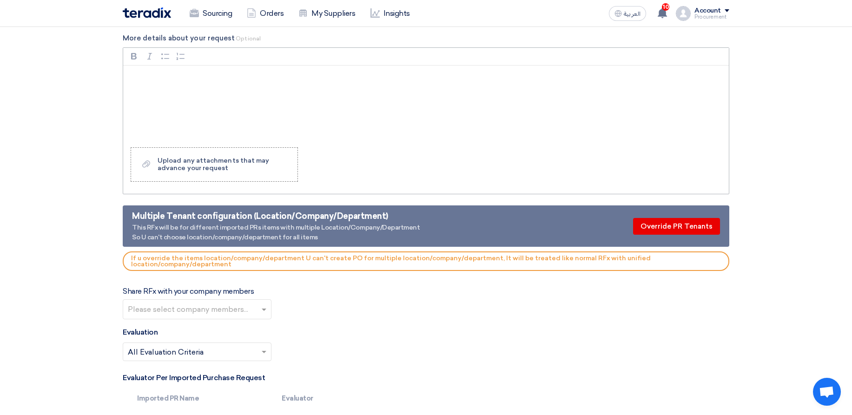
scroll to position [1371, 0]
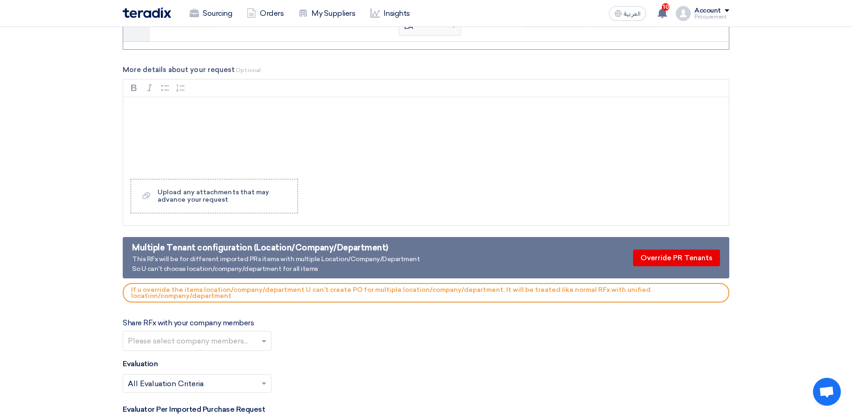
click at [245, 245] on div "Multiple Tenant configuration (Location/Company/Department)" at bounding box center [276, 248] width 288 height 13
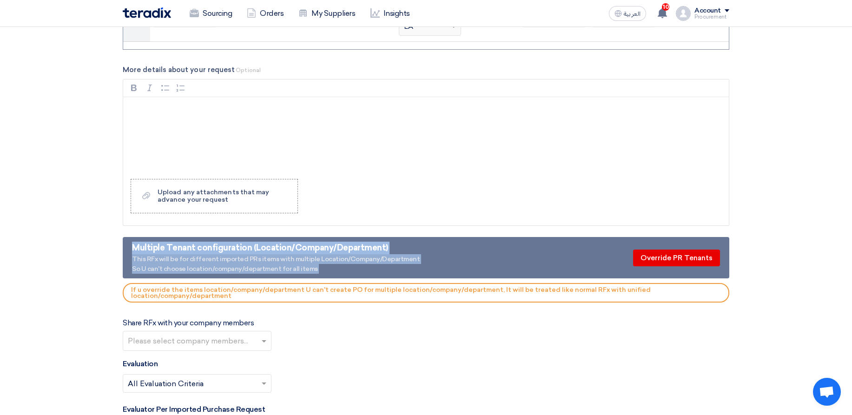
drag, startPoint x: 245, startPoint y: 245, endPoint x: 302, endPoint y: 266, distance: 59.8
click at [302, 266] on div "Multiple Tenant configuration (Location/Company/Department) This RFx will be fo…" at bounding box center [276, 258] width 288 height 32
click at [302, 266] on div "This RFx will be for different imported PRs items with multiple Location/Compan…" at bounding box center [276, 264] width 288 height 20
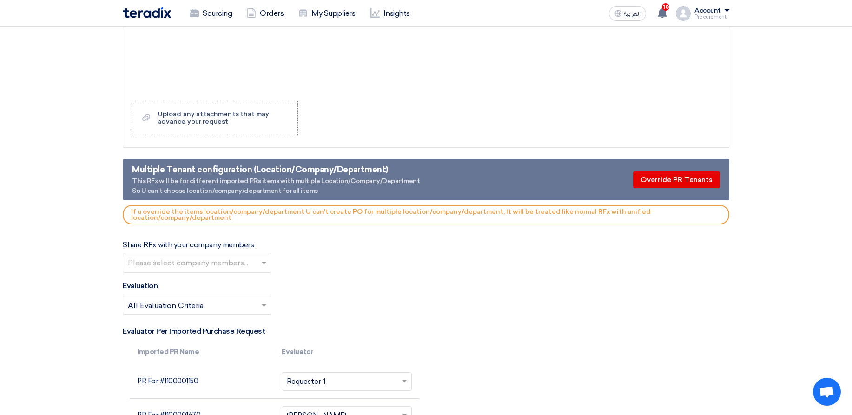
scroll to position [1446, 0]
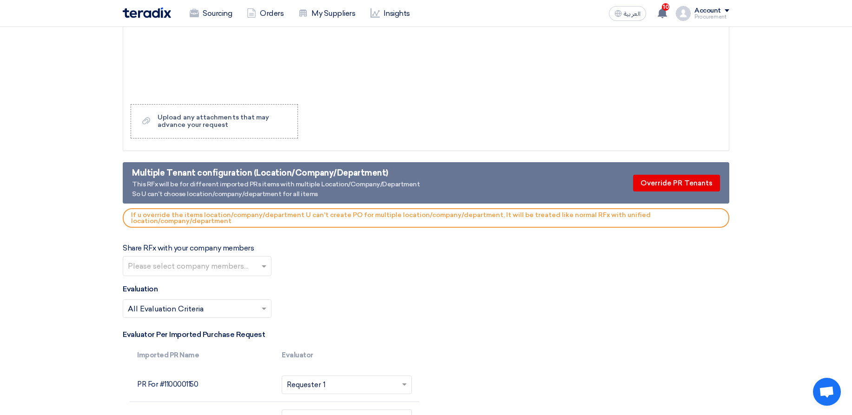
click at [304, 176] on div "Multiple Tenant configuration (Location/Company/Department)" at bounding box center [276, 173] width 288 height 13
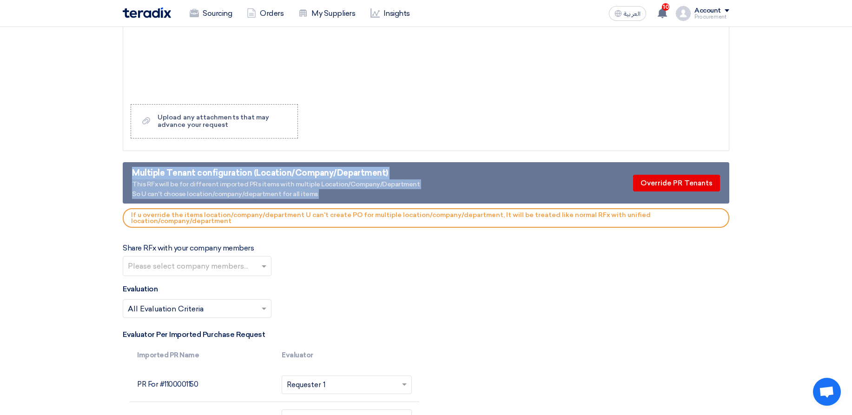
drag, startPoint x: 304, startPoint y: 176, endPoint x: 306, endPoint y: 195, distance: 18.6
click at [306, 195] on div "Multiple Tenant configuration (Location/Company/Department) This RFx will be fo…" at bounding box center [276, 183] width 288 height 32
click at [306, 195] on div "This RFx will be for different imported PRs items with multiple Location/Compan…" at bounding box center [276, 189] width 288 height 20
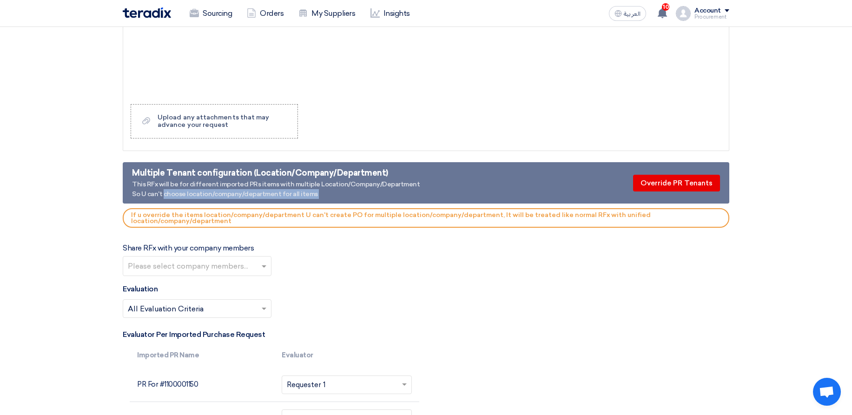
click at [306, 195] on div "This RFx will be for different imported PRs items with multiple Location/Compan…" at bounding box center [276, 189] width 288 height 20
click at [317, 166] on div "Multiple Tenant configuration (Location/Company/Department) This RFx will be fo…" at bounding box center [426, 182] width 606 height 41
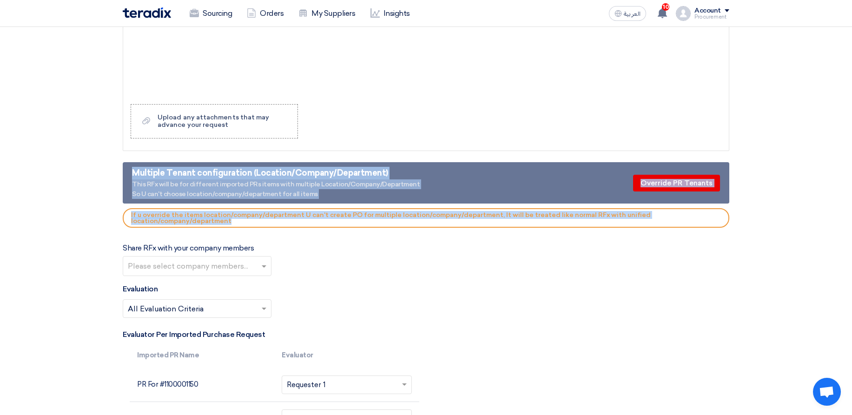
drag, startPoint x: 317, startPoint y: 166, endPoint x: 320, endPoint y: 204, distance: 37.7
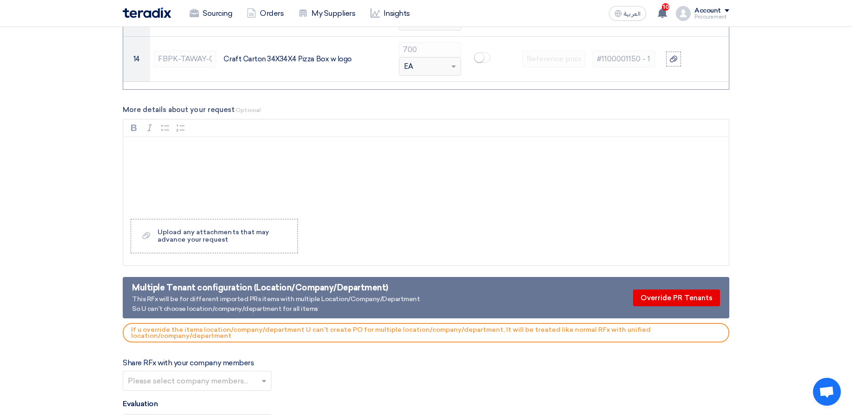
click at [394, 180] on div "Rich Text Editor, main" at bounding box center [425, 174] width 605 height 74
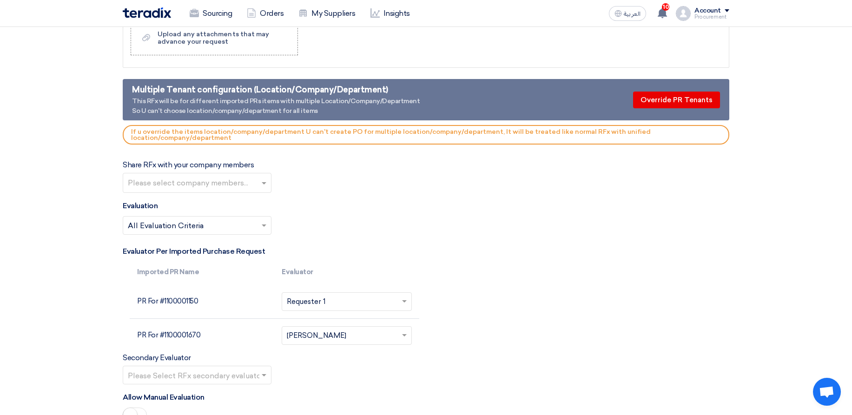
scroll to position [1520, 0]
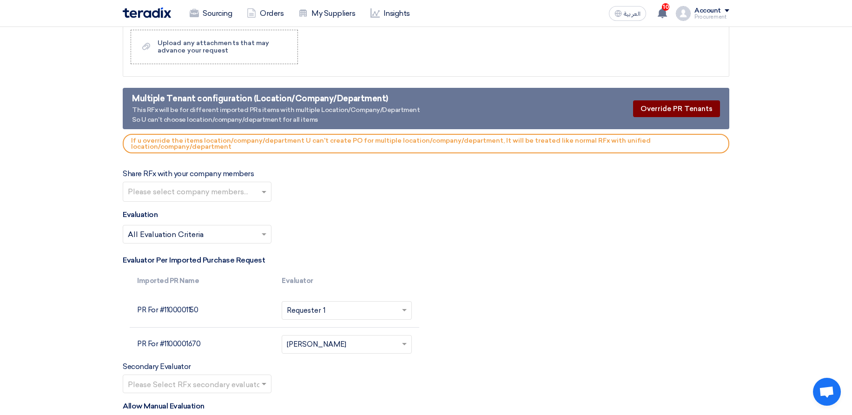
click at [712, 107] on button "Override PR Tenants" at bounding box center [676, 108] width 87 height 17
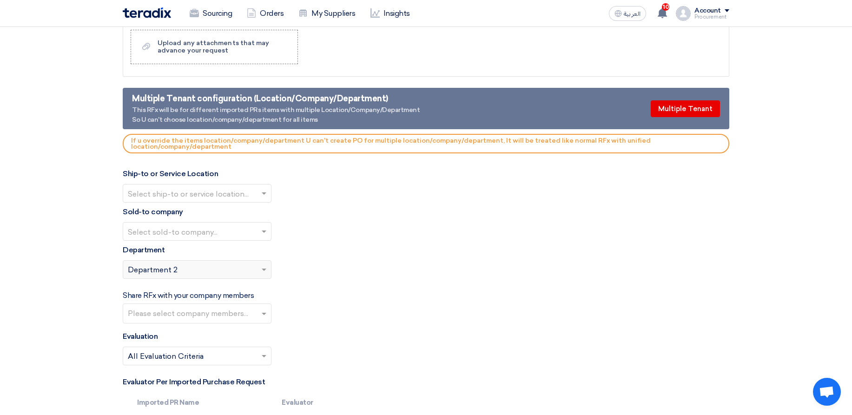
click at [203, 197] on input "text" at bounding box center [192, 194] width 129 height 15
click at [184, 211] on div "Store 1" at bounding box center [197, 212] width 148 height 19
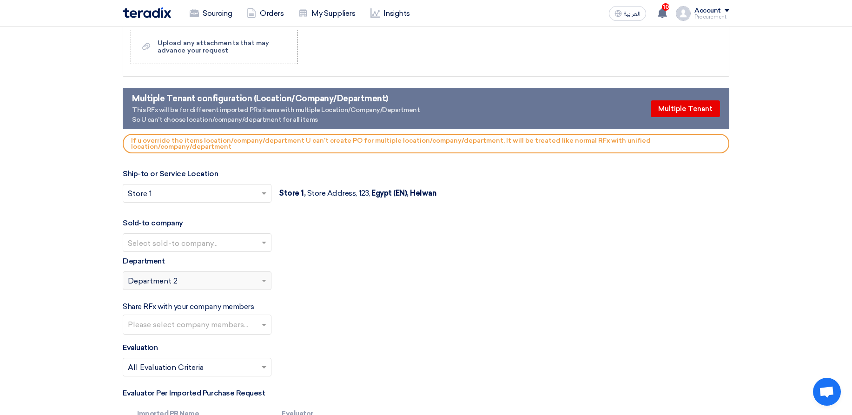
click at [151, 236] on input "text" at bounding box center [192, 243] width 129 height 15
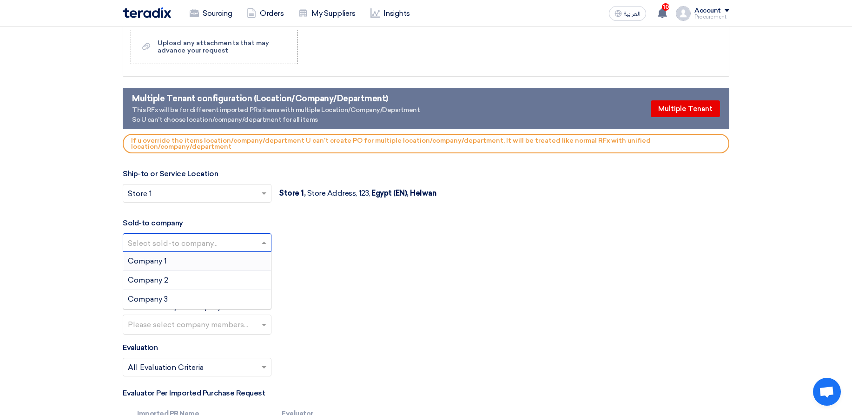
click at [166, 264] on span "Company 1" at bounding box center [147, 260] width 39 height 9
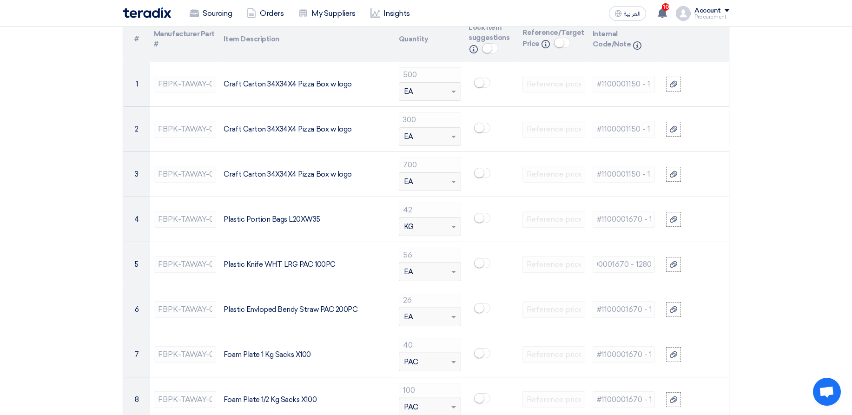
scroll to position [689, 0]
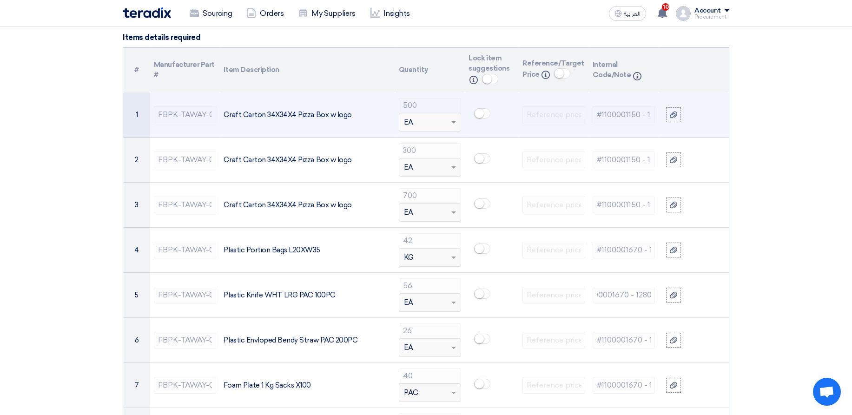
click at [263, 114] on div "Craft Carton 34X34X4 Pizza Box w logo" at bounding box center [306, 115] width 167 height 11
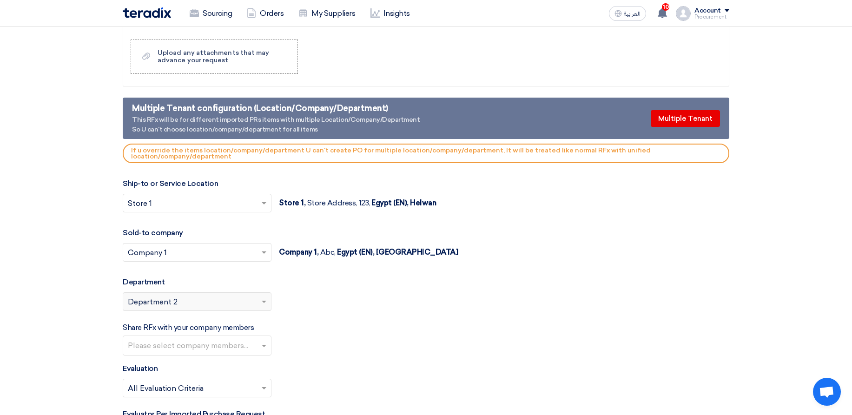
scroll to position [1579, 0]
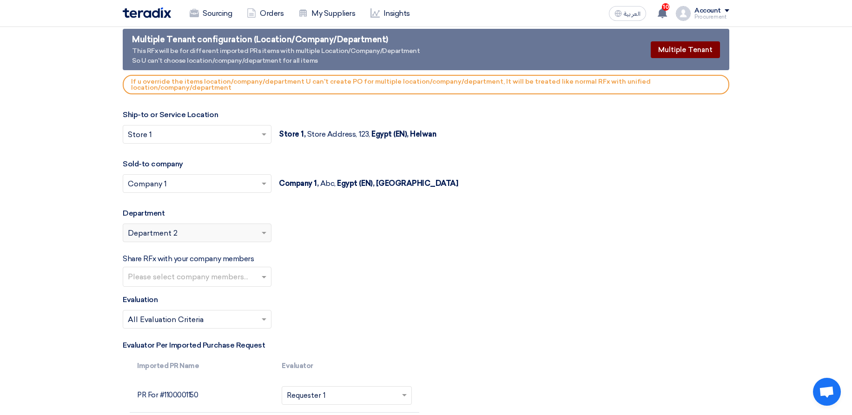
click at [684, 43] on button "Multiple Tenant" at bounding box center [685, 49] width 69 height 17
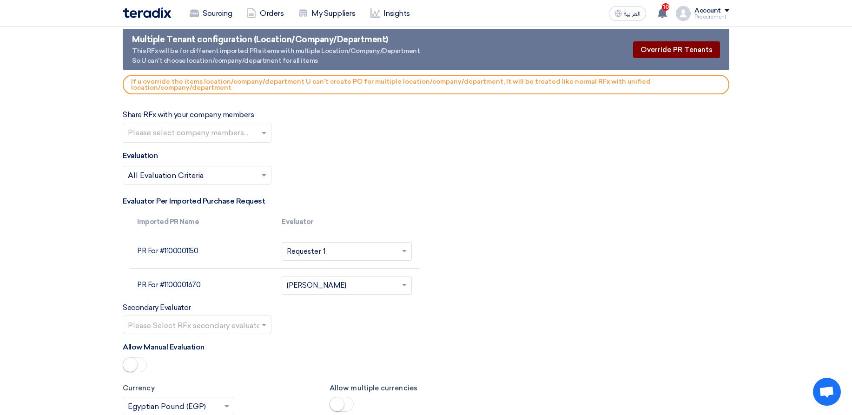
click at [678, 46] on button "Override PR Tenants" at bounding box center [676, 49] width 87 height 17
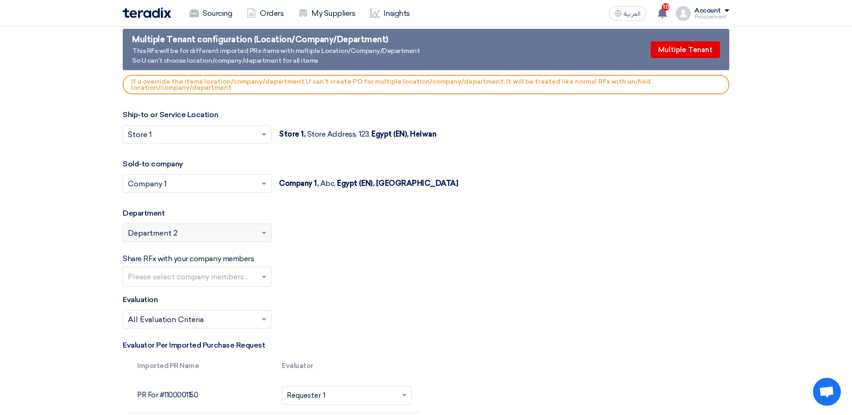
click at [637, 197] on div "Select sold-to company... × Company 1 × Company 1, Abc, Egypt (EN), Cairo" at bounding box center [426, 189] width 606 height 30
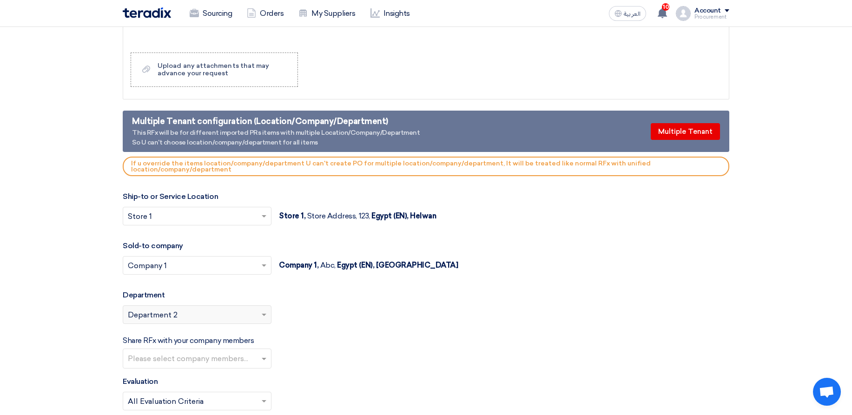
scroll to position [1531, 0]
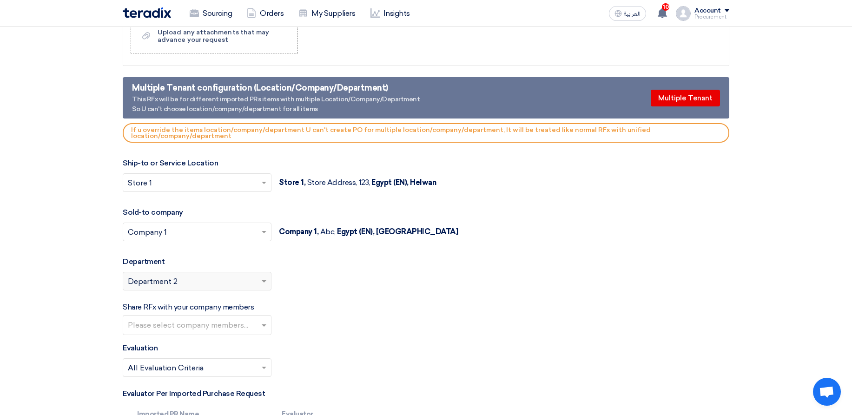
click at [673, 87] on div "Multiple Tenant configuration (Location/Company/Department) This RFx will be fo…" at bounding box center [426, 97] width 606 height 41
click at [676, 91] on button "Multiple Tenant" at bounding box center [685, 98] width 69 height 17
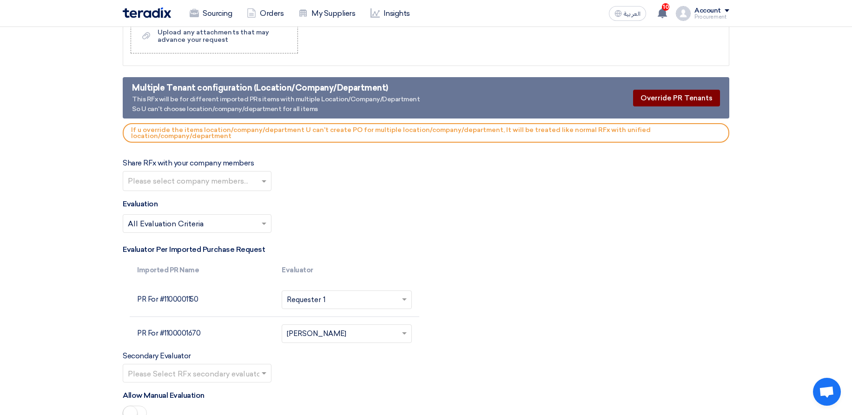
click at [687, 99] on button "Override PR Tenants" at bounding box center [676, 98] width 87 height 17
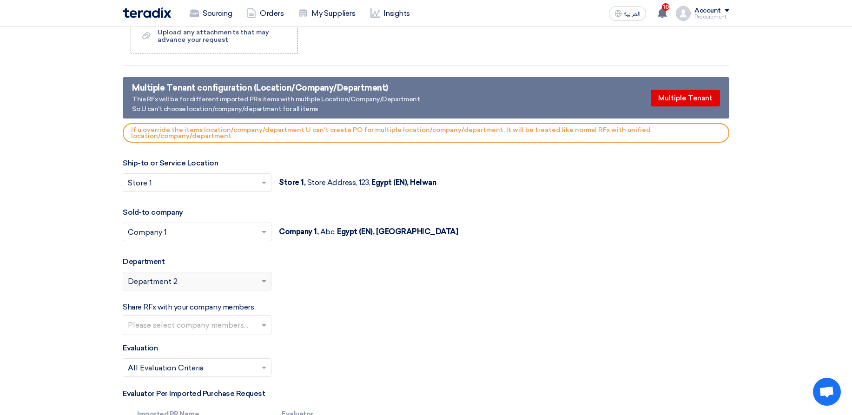
click at [708, 95] on button "Multiple Tenant" at bounding box center [685, 98] width 69 height 17
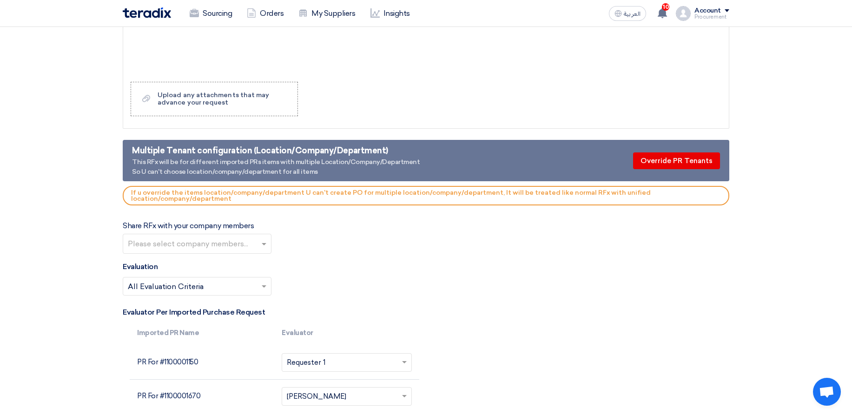
scroll to position [1450, 0]
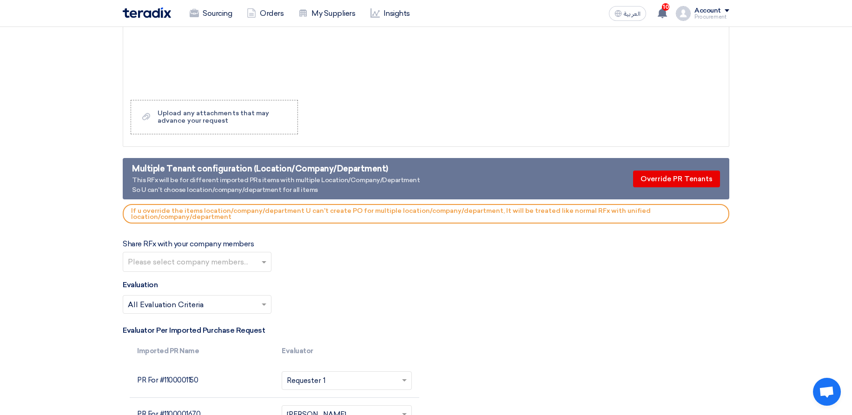
click at [559, 210] on div "If u override the items location/company/department U can't create PO for multi…" at bounding box center [426, 214] width 606 height 20
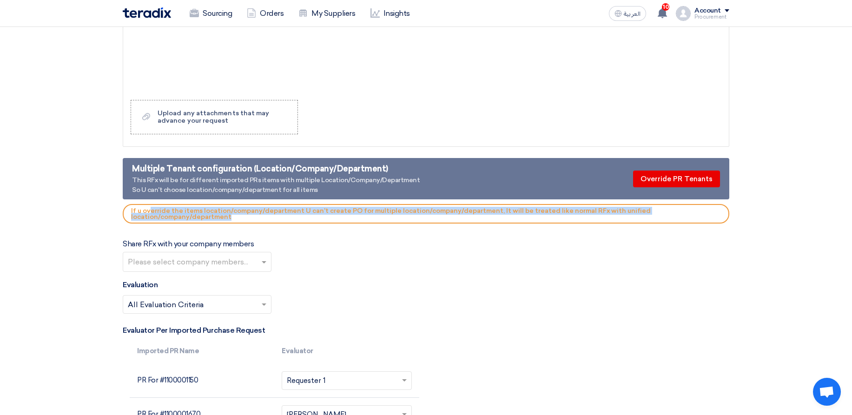
drag, startPoint x: 559, startPoint y: 210, endPoint x: 559, endPoint y: 217, distance: 7.0
click at [559, 217] on div "If u override the items location/company/department U can't create PO for multi…" at bounding box center [426, 214] width 606 height 20
click at [559, 218] on div "If u override the items location/company/department U can't create PO for multi…" at bounding box center [426, 214] width 606 height 20
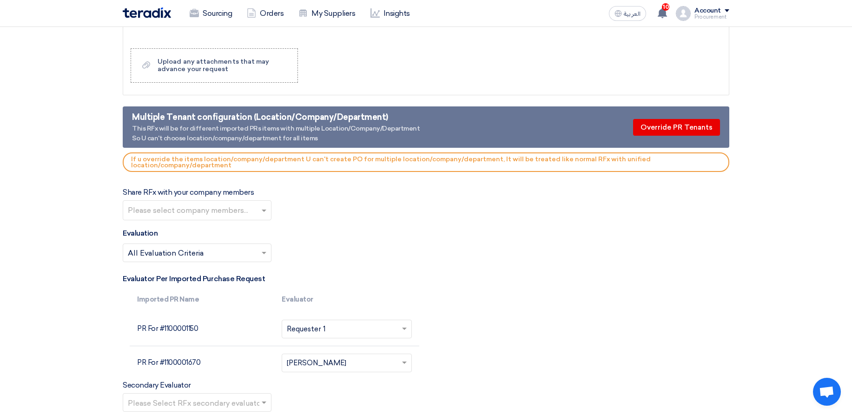
scroll to position [1505, 0]
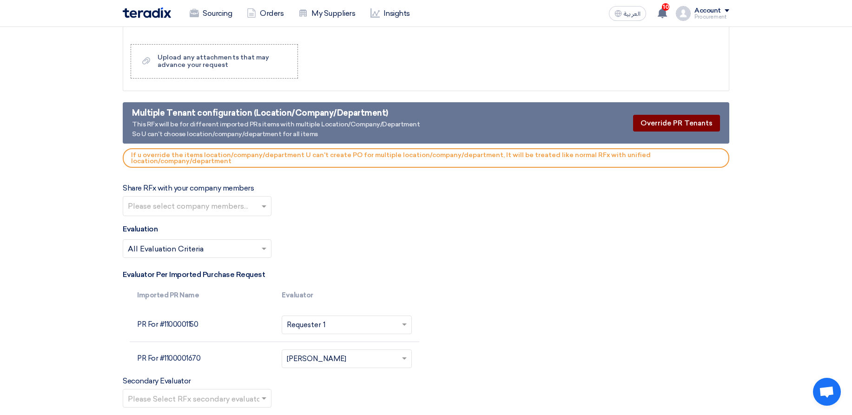
click at [689, 127] on button "Override PR Tenants" at bounding box center [676, 123] width 87 height 17
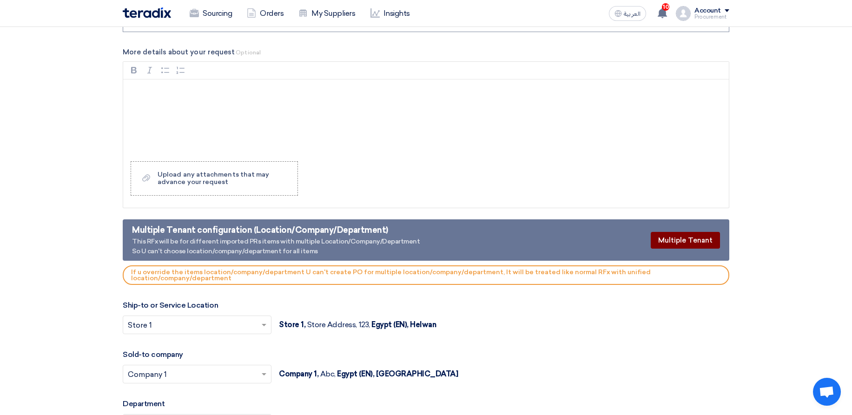
scroll to position [1394, 0]
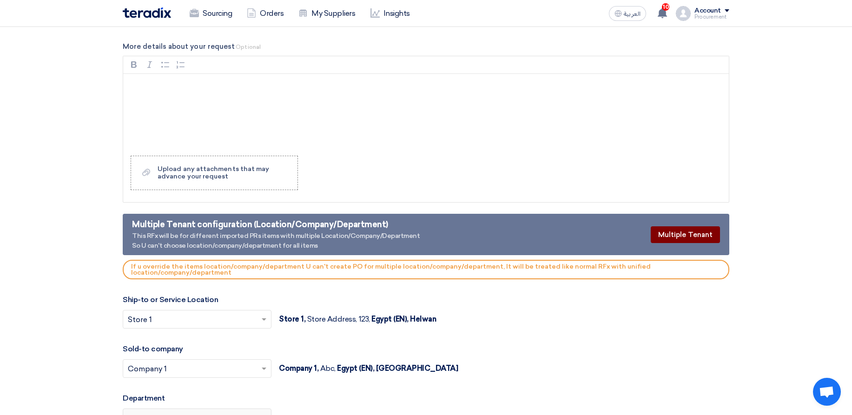
click at [695, 236] on button "Multiple Tenant" at bounding box center [685, 234] width 69 height 17
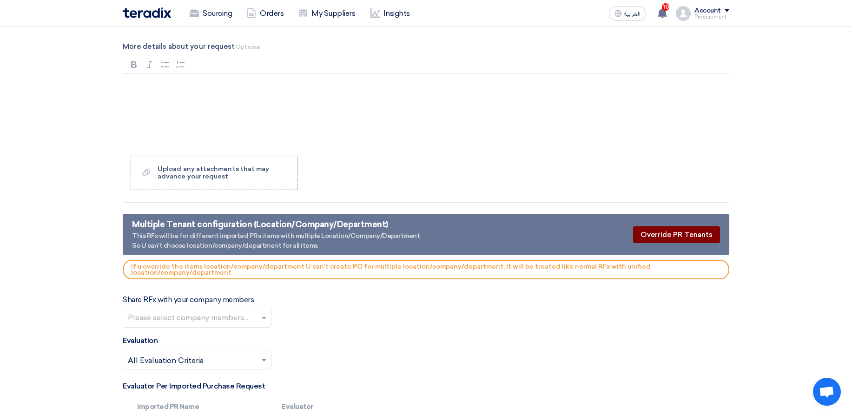
click at [694, 237] on button "Override PR Tenants" at bounding box center [676, 234] width 87 height 17
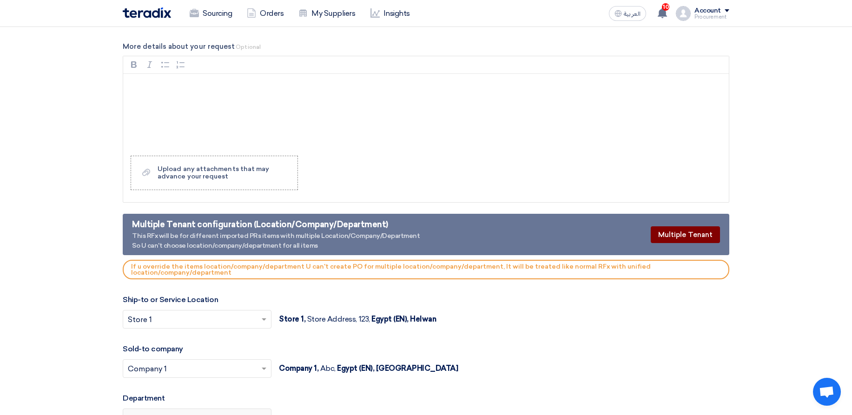
click at [694, 237] on button "Multiple Tenant" at bounding box center [685, 234] width 69 height 17
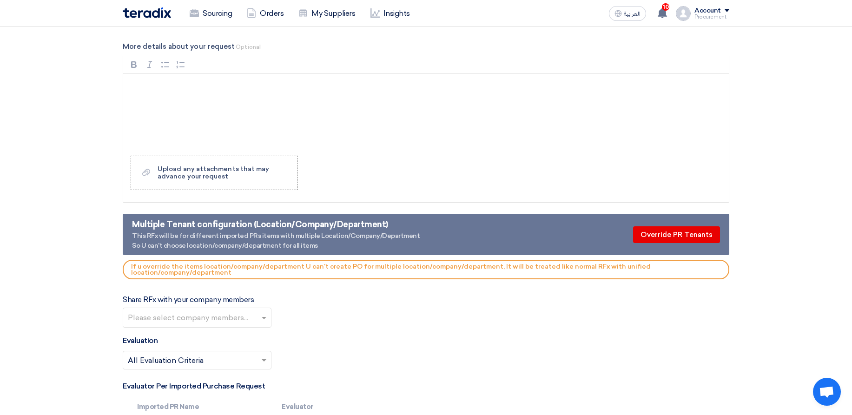
click at [710, 237] on button "Override PR Tenants" at bounding box center [676, 234] width 87 height 17
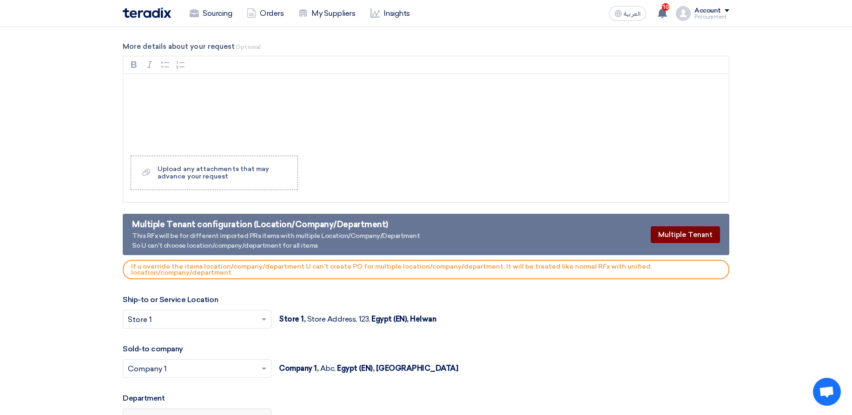
click at [710, 237] on button "Multiple Tenant" at bounding box center [685, 234] width 69 height 17
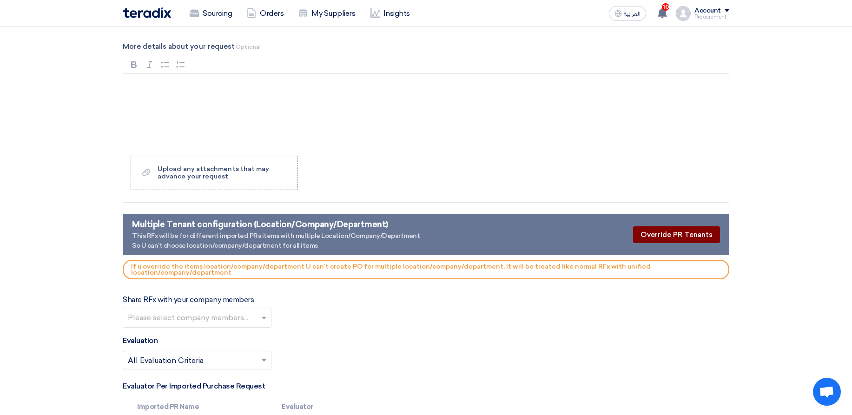
click at [710, 238] on button "Override PR Tenants" at bounding box center [676, 234] width 87 height 17
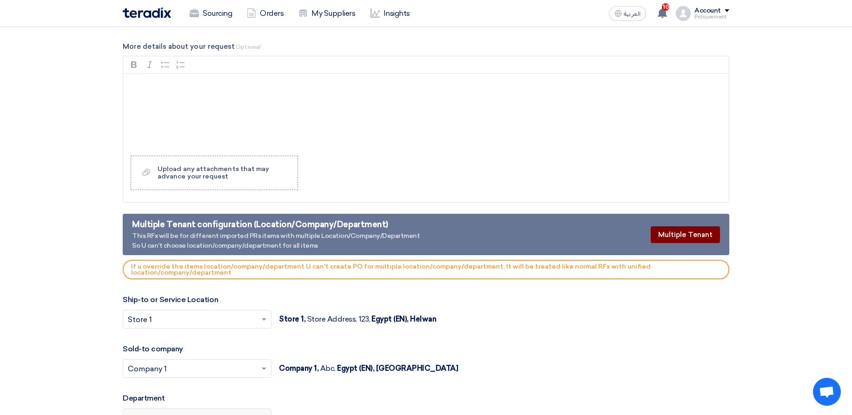
click at [710, 238] on button "Multiple Tenant" at bounding box center [685, 234] width 69 height 17
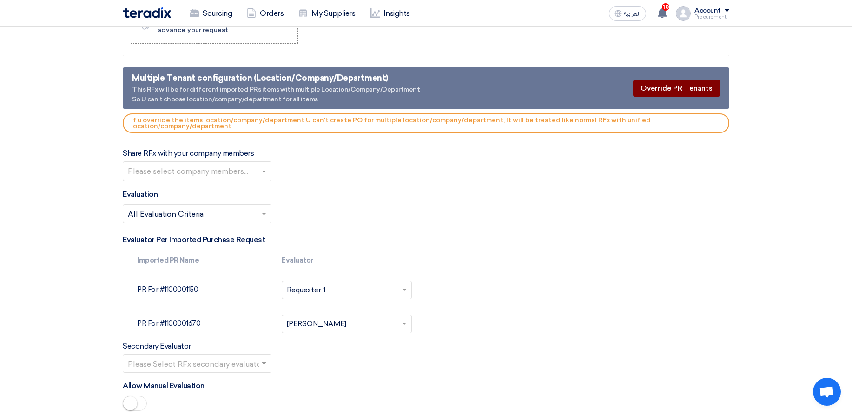
scroll to position [1561, 0]
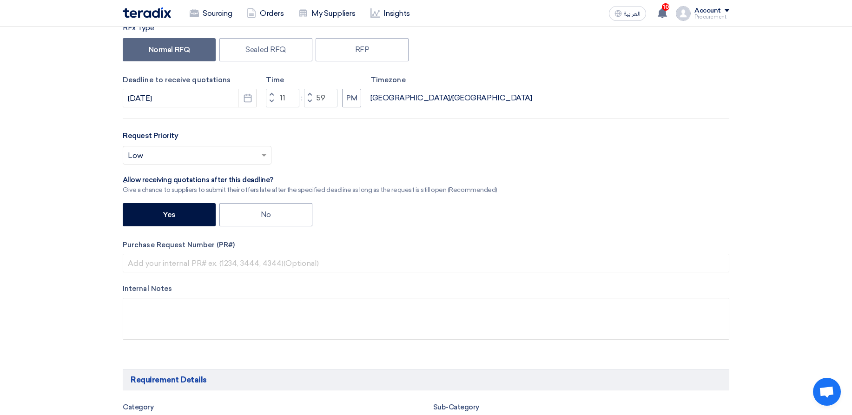
scroll to position [0, 0]
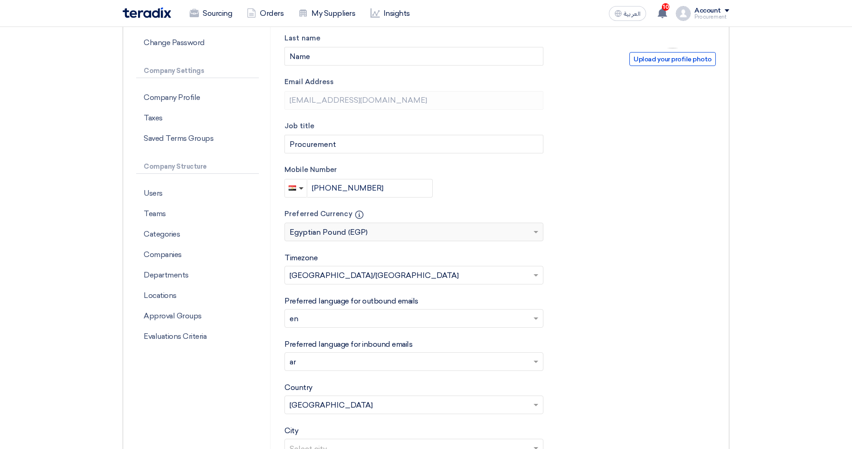
scroll to position [167, 0]
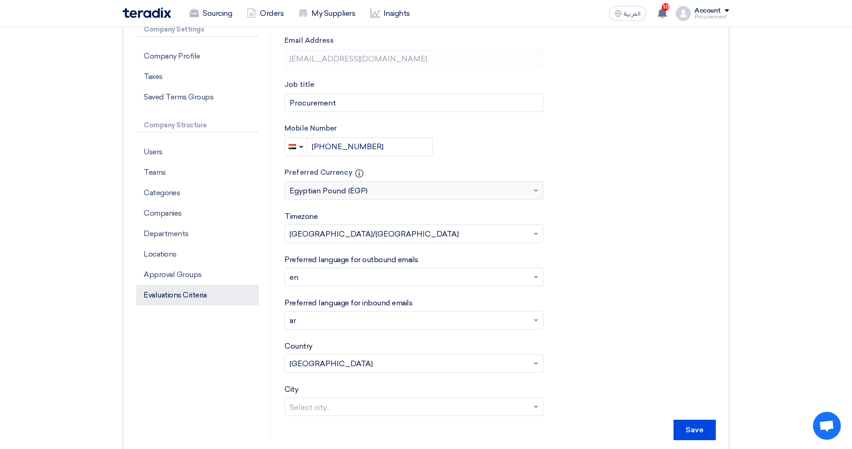
click at [179, 301] on p "Evaluations Criteria" at bounding box center [197, 295] width 123 height 20
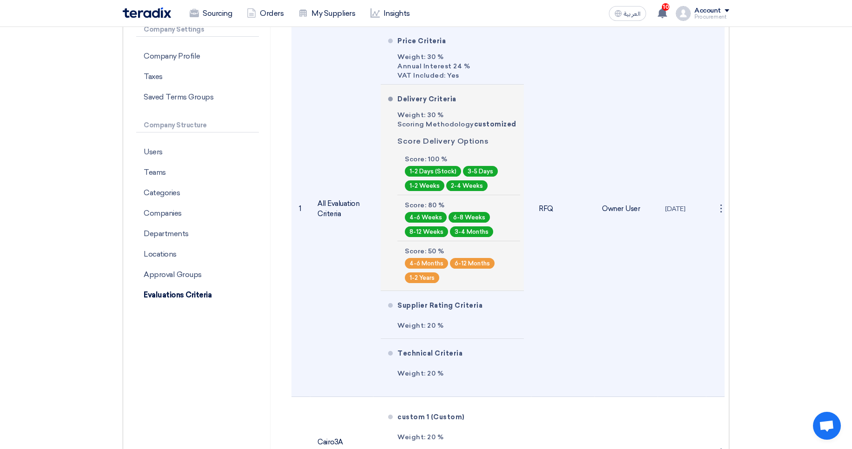
drag, startPoint x: 459, startPoint y: 110, endPoint x: 486, endPoint y: 205, distance: 99.1
click at [486, 205] on div "Delivery Criteria Weight: 30 % Scoring Methodology customized Score Delivery Op…" at bounding box center [458, 187] width 123 height 198
click at [486, 206] on div "Score: 80 %" at bounding box center [461, 205] width 112 height 9
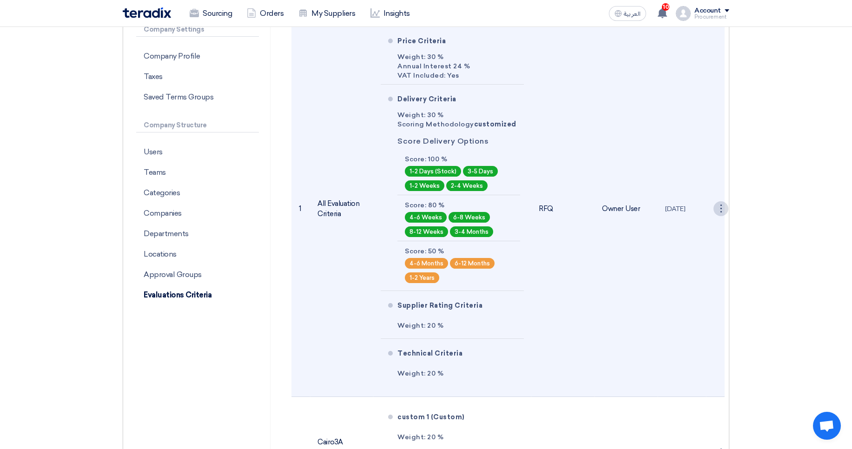
click at [714, 210] on div "⋮" at bounding box center [720, 208] width 15 height 15
click at [716, 205] on div "⋮" at bounding box center [720, 208] width 15 height 15
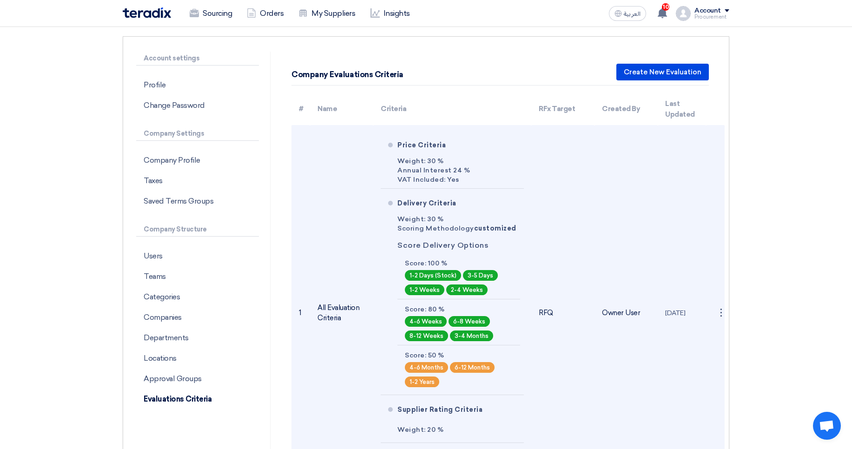
scroll to position [56, 0]
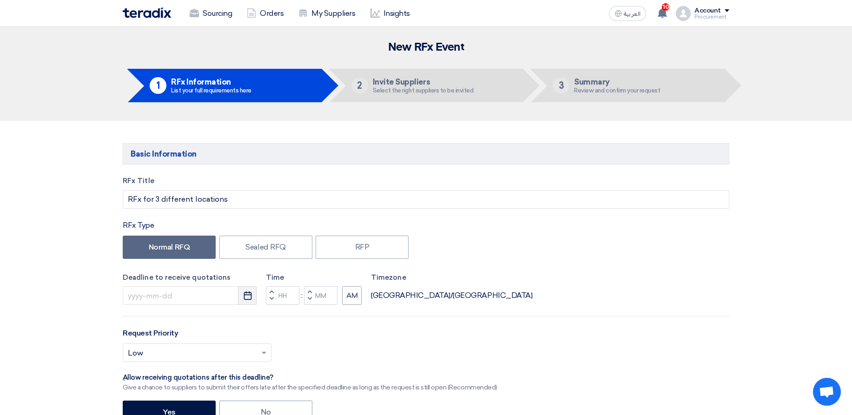
click at [250, 294] on icon "Pick a date" at bounding box center [247, 295] width 9 height 9
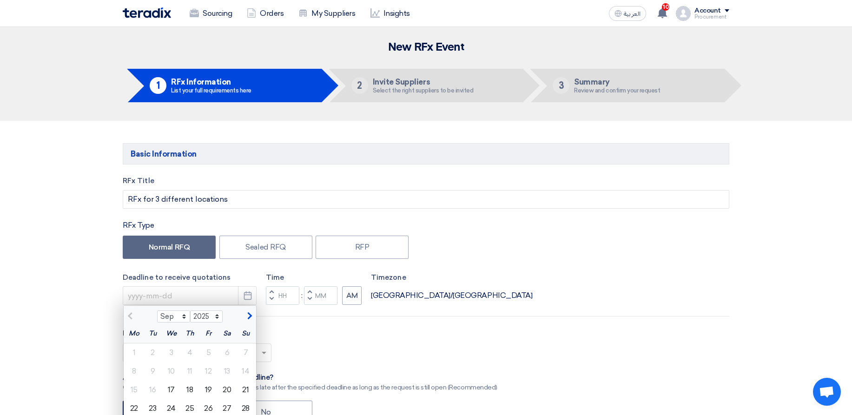
click at [243, 312] on button "button" at bounding box center [248, 314] width 15 height 9
select select "10"
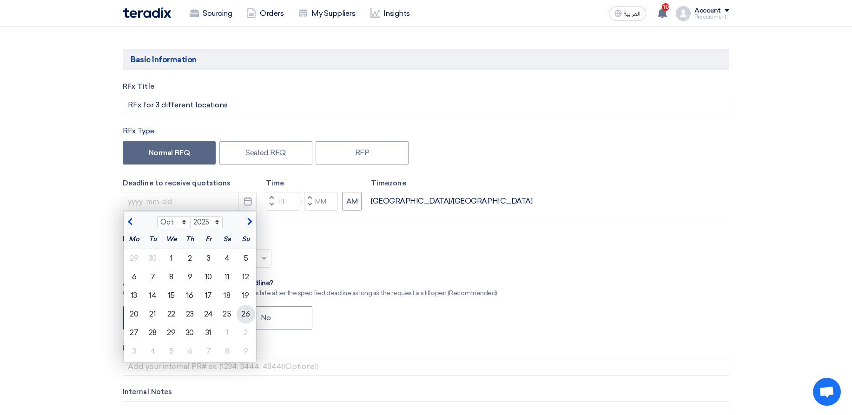
scroll to position [112, 0]
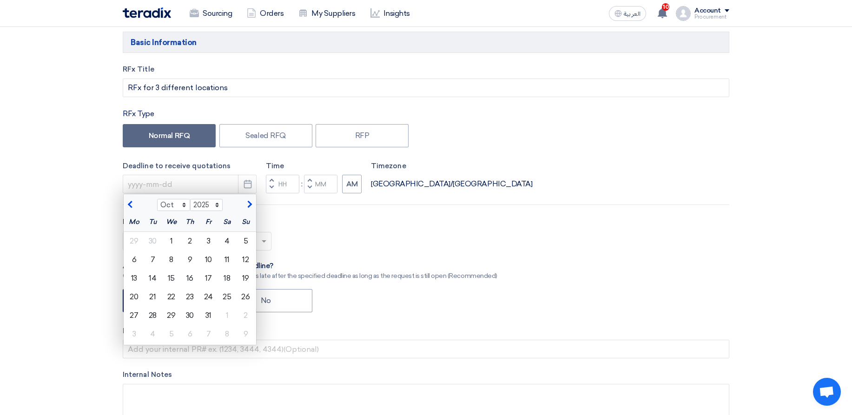
drag, startPoint x: 207, startPoint y: 294, endPoint x: 215, endPoint y: 289, distance: 9.4
click at [207, 294] on div "24" at bounding box center [208, 297] width 19 height 19
type input "[DATE]"
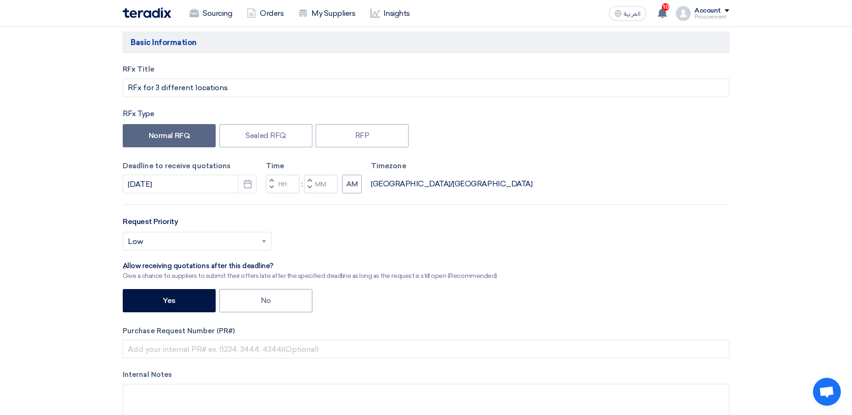
click at [307, 188] on button "Decrement minutes" at bounding box center [309, 188] width 11 height 12
type input "11"
type input "59"
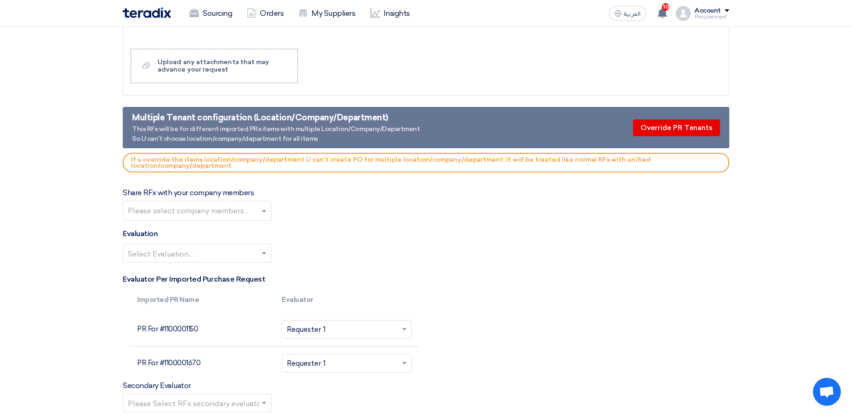
scroll to position [1505, 0]
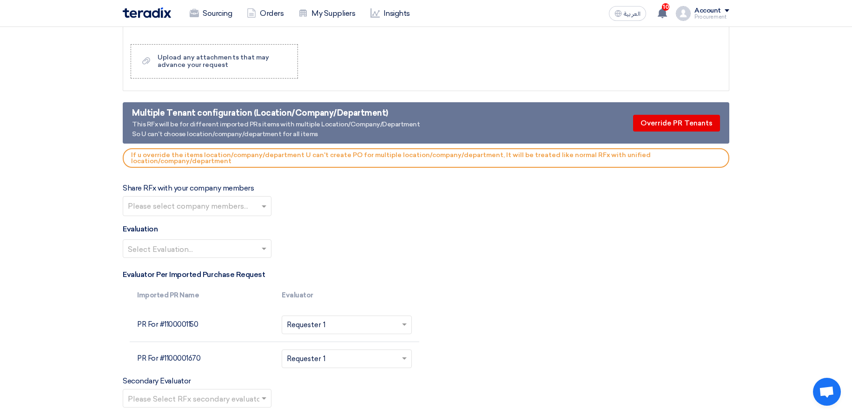
click at [349, 357] on input "text" at bounding box center [341, 359] width 108 height 15
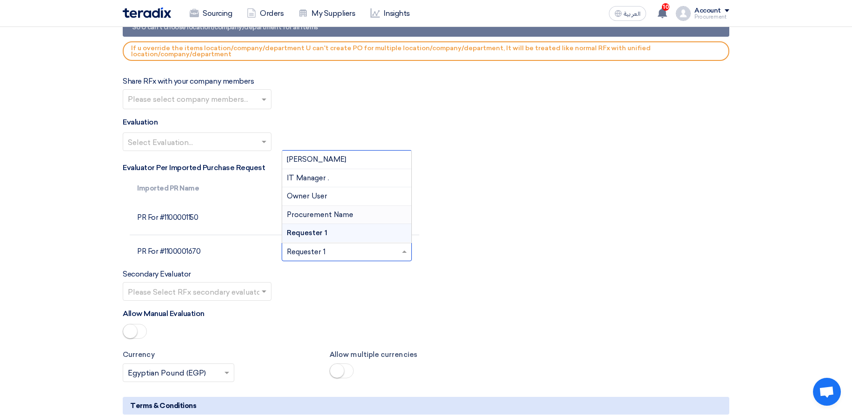
scroll to position [1617, 0]
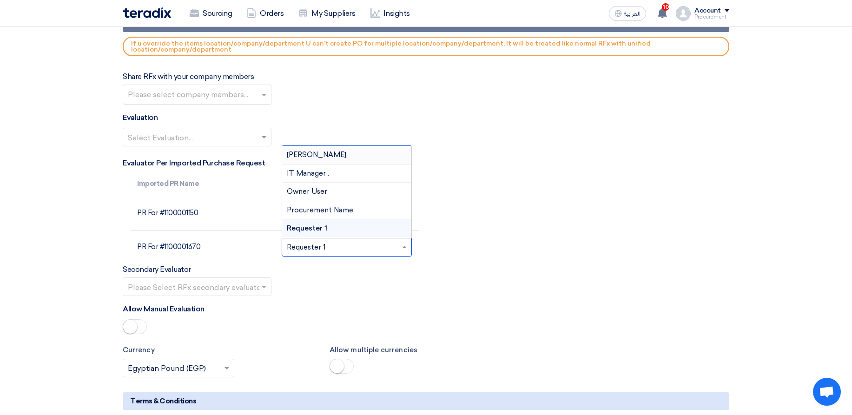
click at [341, 157] on div "[PERSON_NAME]" at bounding box center [346, 155] width 129 height 19
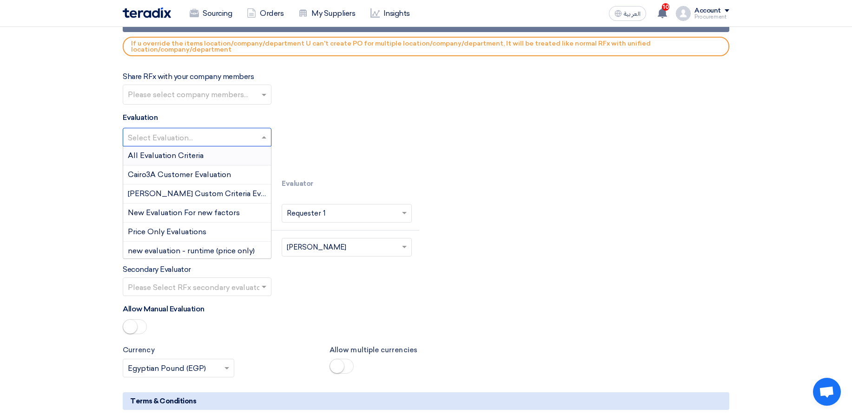
click at [214, 135] on input "text" at bounding box center [192, 138] width 129 height 15
click at [221, 159] on div "All Evaluation Criteria" at bounding box center [197, 155] width 148 height 19
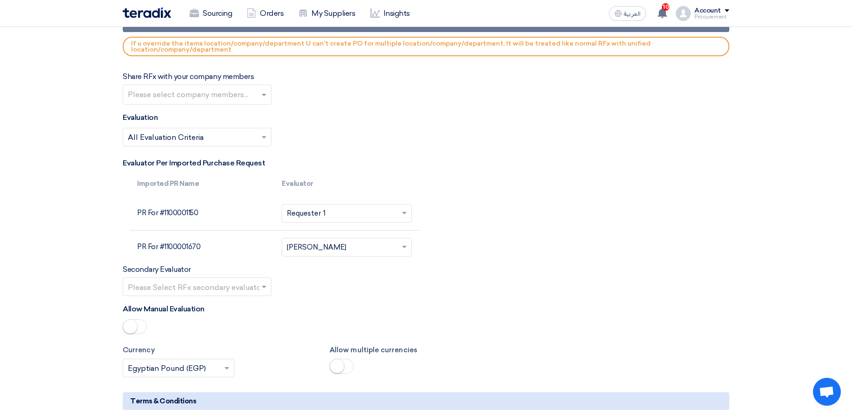
click at [453, 127] on div "Evaluation Select Evaluation... × All Evaluation Criteria ×" at bounding box center [426, 133] width 606 height 42
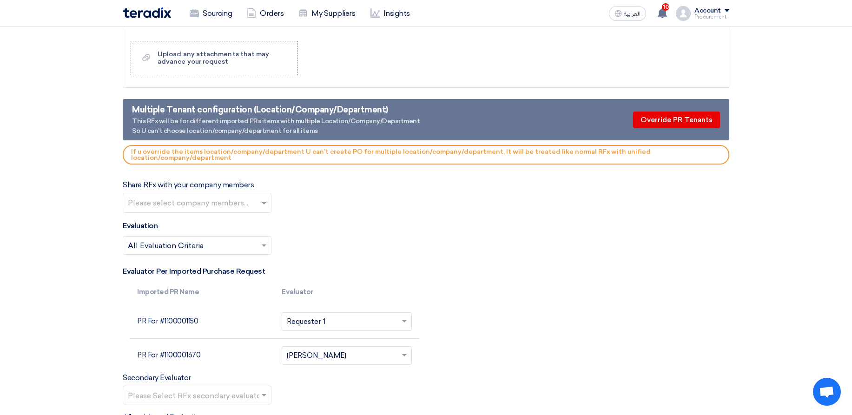
scroll to position [1505, 0]
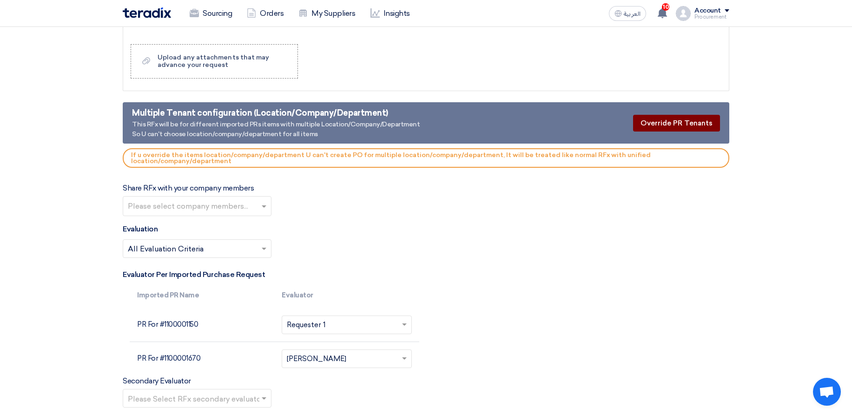
click at [693, 128] on button "Override PR Tenants" at bounding box center [676, 123] width 87 height 17
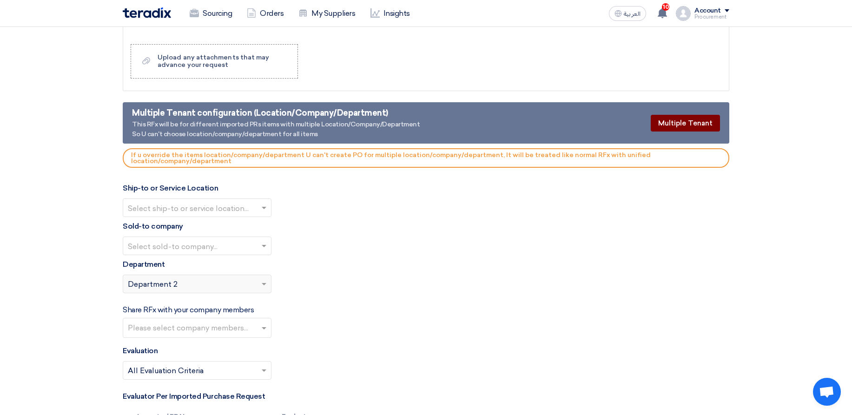
click at [693, 128] on button "Multiple Tenant" at bounding box center [685, 123] width 69 height 17
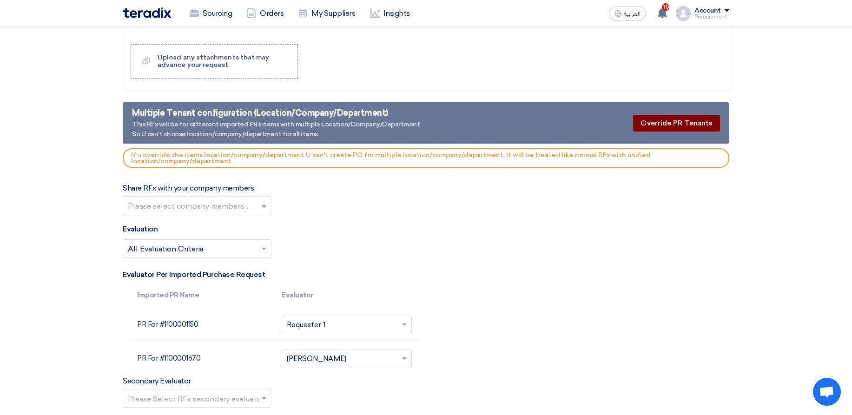
click at [693, 128] on button "Override PR Tenants" at bounding box center [676, 123] width 87 height 17
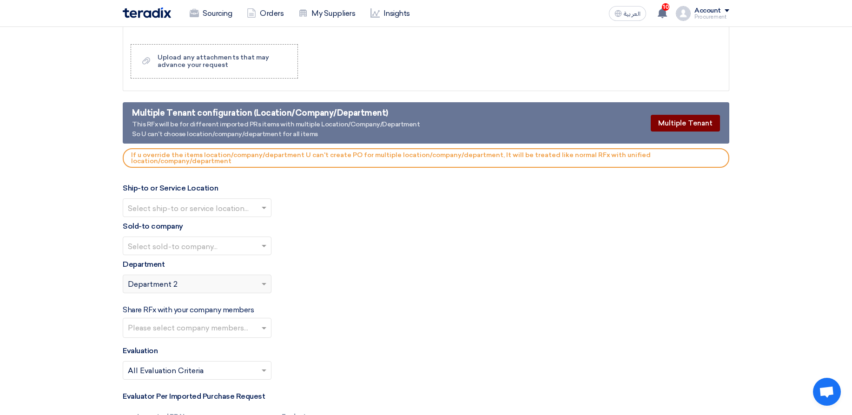
click at [693, 128] on button "Multiple Tenant" at bounding box center [685, 123] width 69 height 17
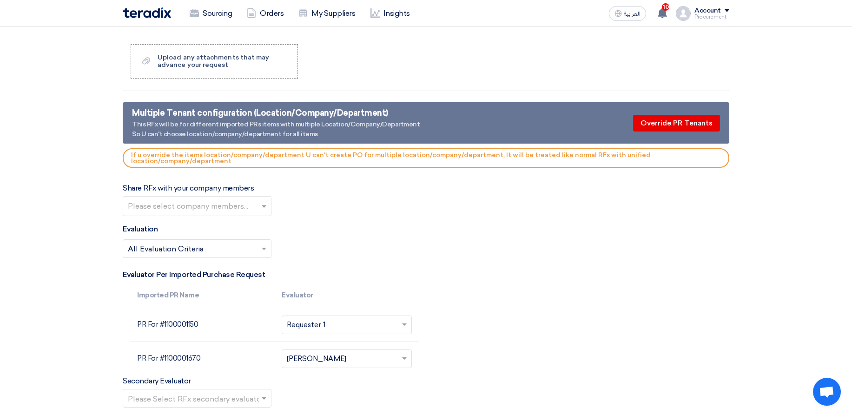
click at [709, 115] on button "Override PR Tenants" at bounding box center [676, 123] width 87 height 17
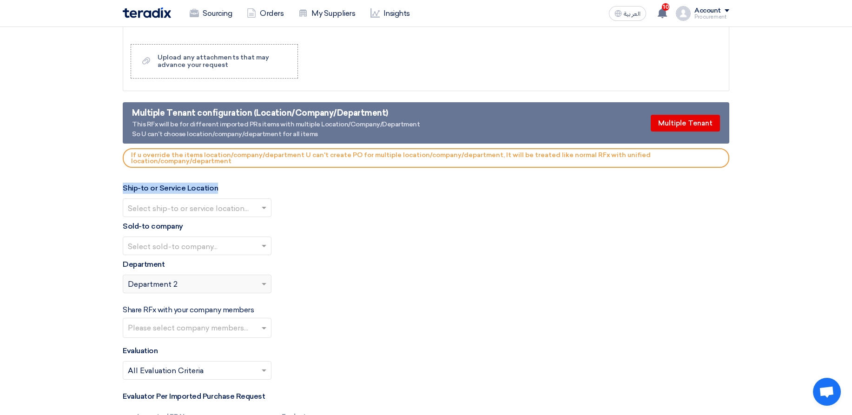
drag, startPoint x: 115, startPoint y: 184, endPoint x: 214, endPoint y: 191, distance: 99.2
drag, startPoint x: 124, startPoint y: 228, endPoint x: 202, endPoint y: 230, distance: 78.6
click at [190, 235] on div "Sold-to company Select sold-to company..." at bounding box center [426, 238] width 606 height 34
click at [205, 230] on div "Sold-to company Select sold-to company..." at bounding box center [426, 238] width 606 height 34
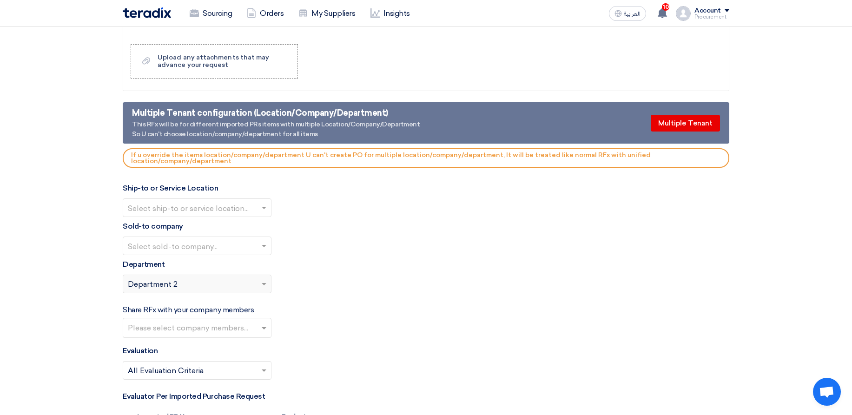
click at [447, 232] on div "Sold-to company Select sold-to company..." at bounding box center [426, 238] width 606 height 34
click at [686, 120] on button "Multiple Tenant" at bounding box center [685, 123] width 69 height 17
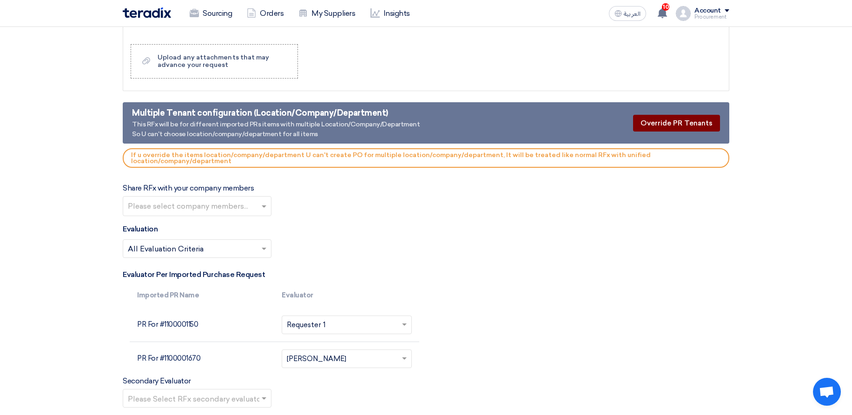
click at [678, 130] on button "Override PR Tenants" at bounding box center [676, 123] width 87 height 17
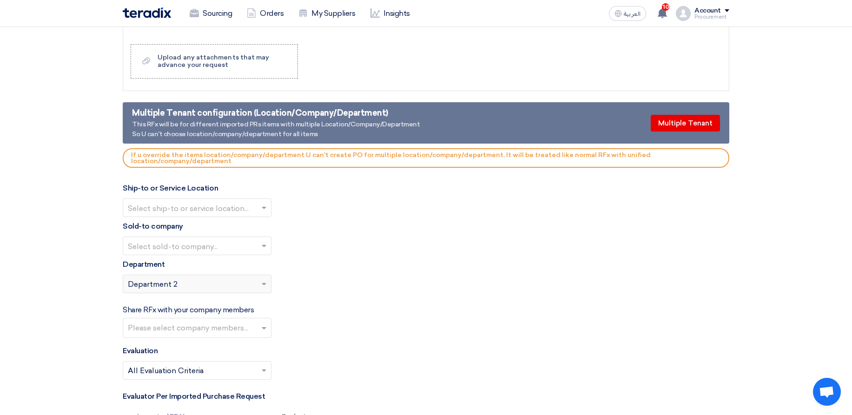
click at [198, 187] on label "Ship-to or Service Location" at bounding box center [170, 188] width 95 height 11
click at [235, 185] on div "Ship-to or Service Location Select ship-to or service location..." at bounding box center [426, 200] width 606 height 34
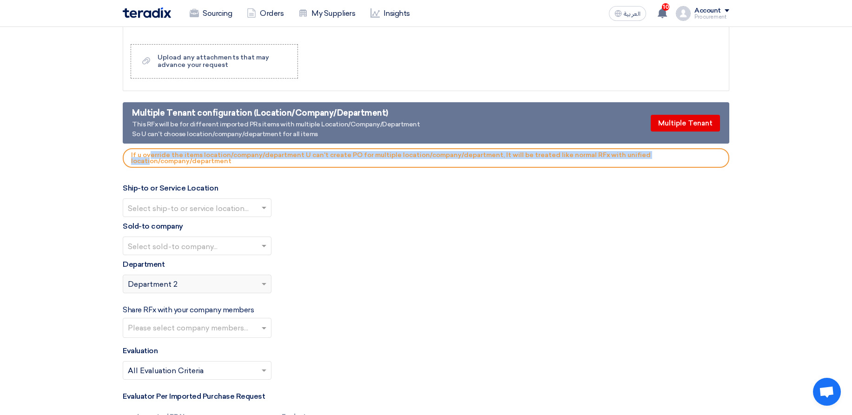
drag, startPoint x: 684, startPoint y: 158, endPoint x: 336, endPoint y: 145, distance: 348.8
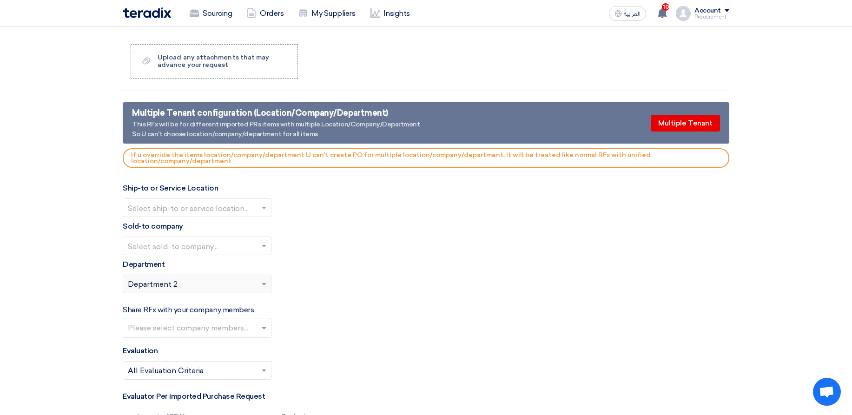
click at [666, 131] on button "Multiple Tenant" at bounding box center [685, 123] width 69 height 17
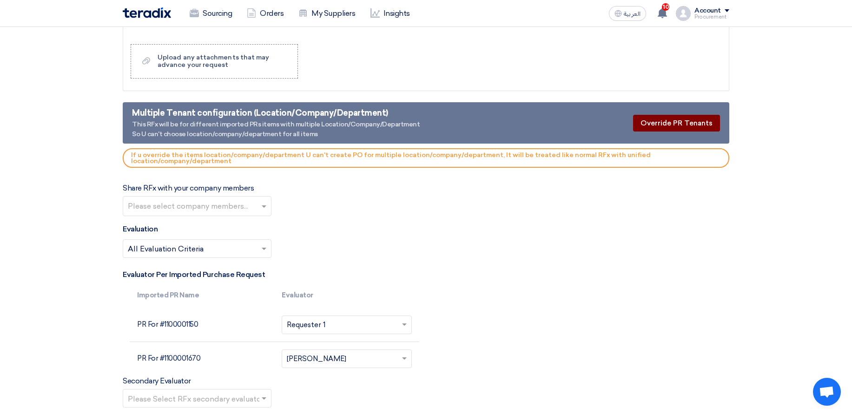
click at [666, 131] on button "Override PR Tenants" at bounding box center [676, 123] width 87 height 17
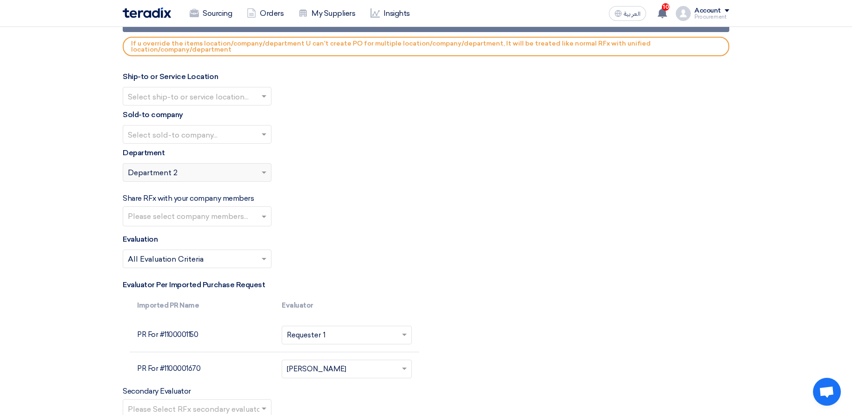
scroll to position [1561, 0]
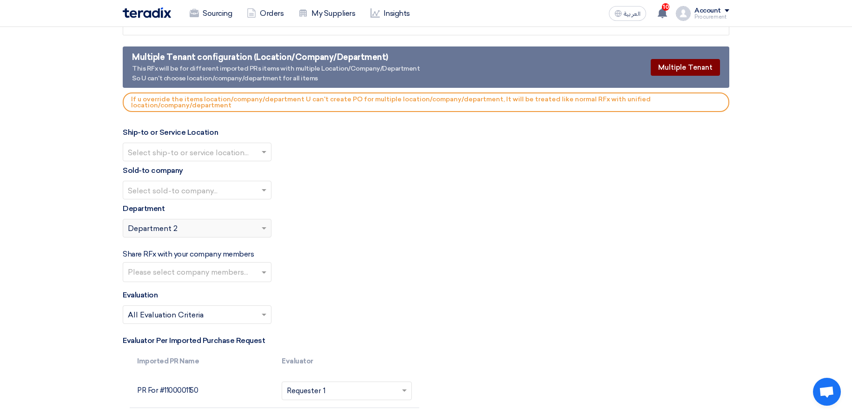
click at [700, 71] on button "Multiple Tenant" at bounding box center [685, 67] width 69 height 17
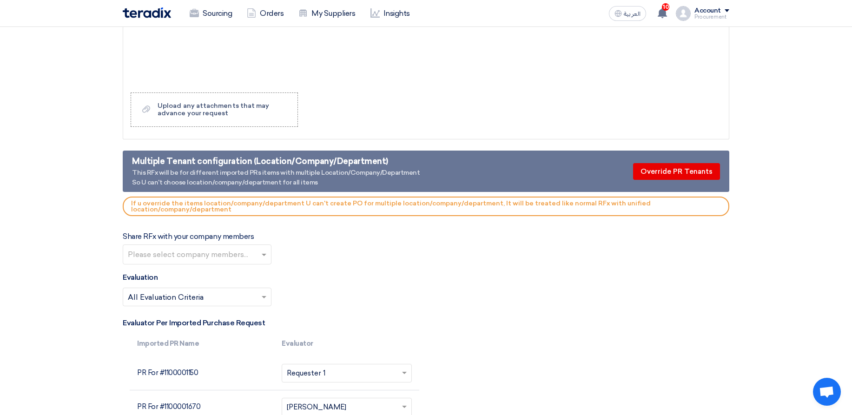
scroll to position [1394, 0]
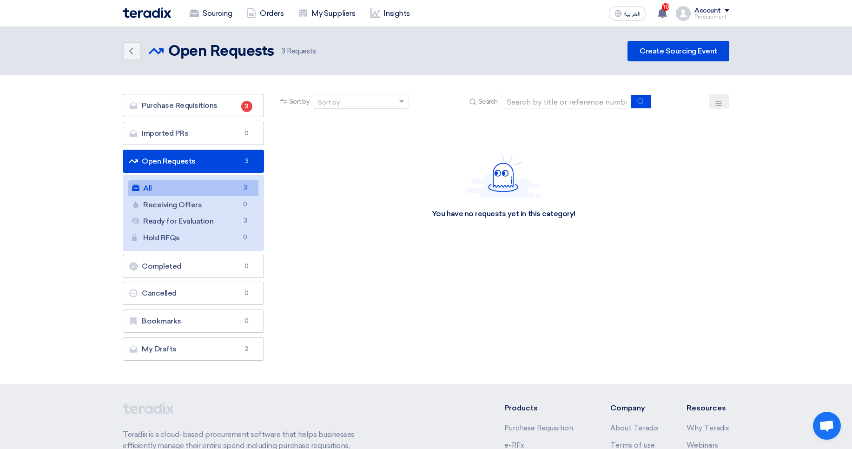
click at [177, 147] on div "Purchase Requisitions Purchase Requisitions 3 Imported PRs Imported PRs 0 Open …" at bounding box center [193, 227] width 141 height 267
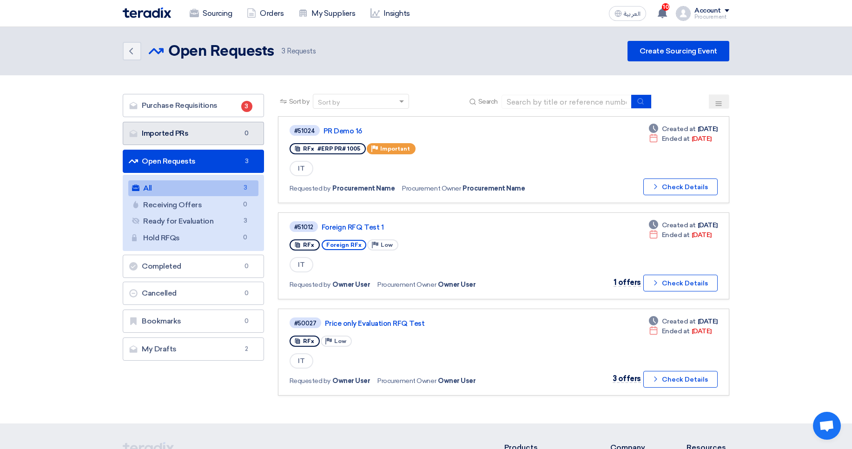
click at [190, 134] on link "Imported PRs Imported PRs 0" at bounding box center [193, 133] width 141 height 23
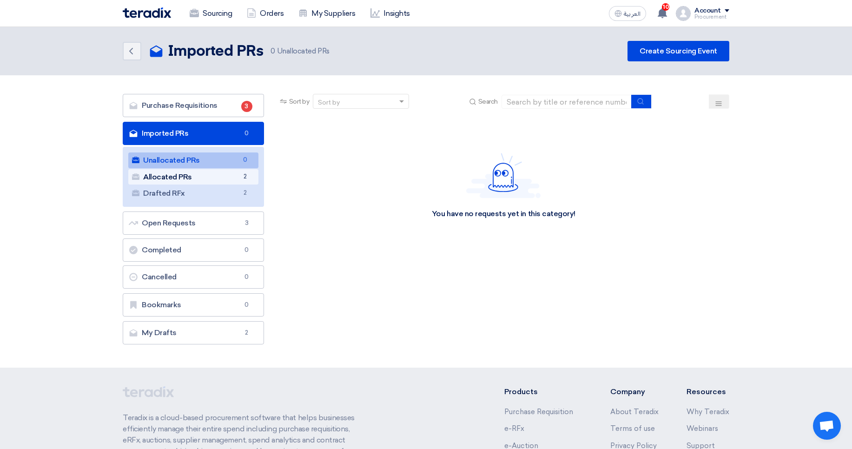
click at [170, 183] on link "Allocated PRs Allocated PRs 2" at bounding box center [193, 177] width 130 height 16
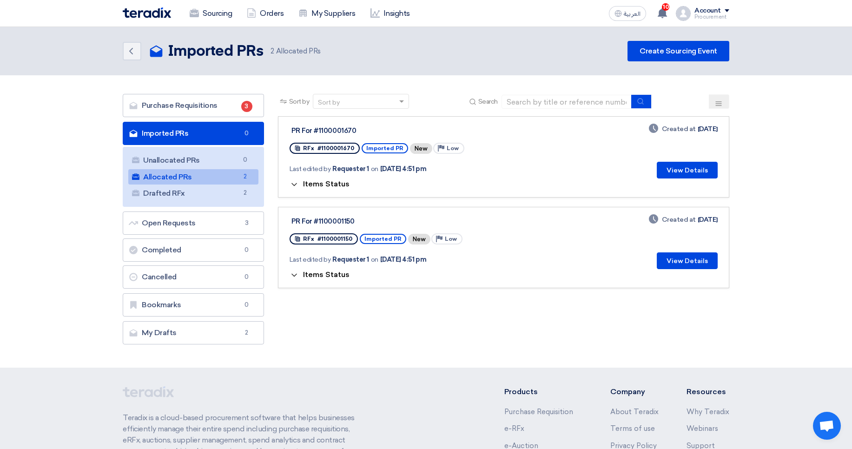
click at [316, 179] on div "Items Status" at bounding box center [503, 183] width 428 height 11
drag, startPoint x: 316, startPoint y: 184, endPoint x: 321, endPoint y: 189, distance: 6.9
click at [316, 184] on span "Items Status" at bounding box center [326, 183] width 46 height 9
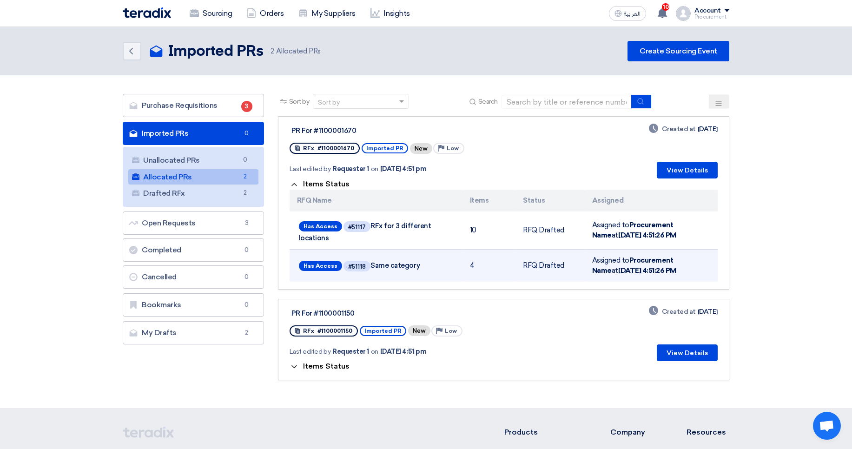
drag, startPoint x: 420, startPoint y: 220, endPoint x: 420, endPoint y: 263, distance: 43.2
click at [420, 263] on tbody "Has Access #51117 RFx for 3 different locations 10 RFQ Drafted Assigned to Proc…" at bounding box center [503, 246] width 428 height 70
click at [496, 255] on td "4" at bounding box center [488, 265] width 53 height 33
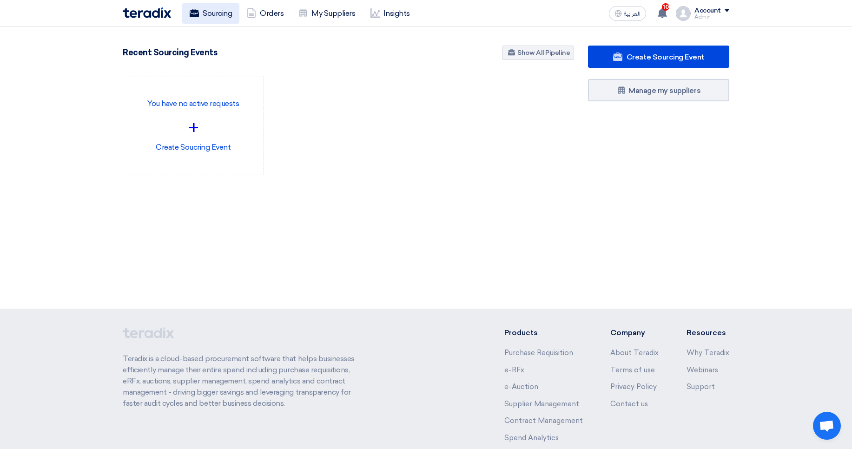
click at [197, 12] on use at bounding box center [194, 13] width 9 height 8
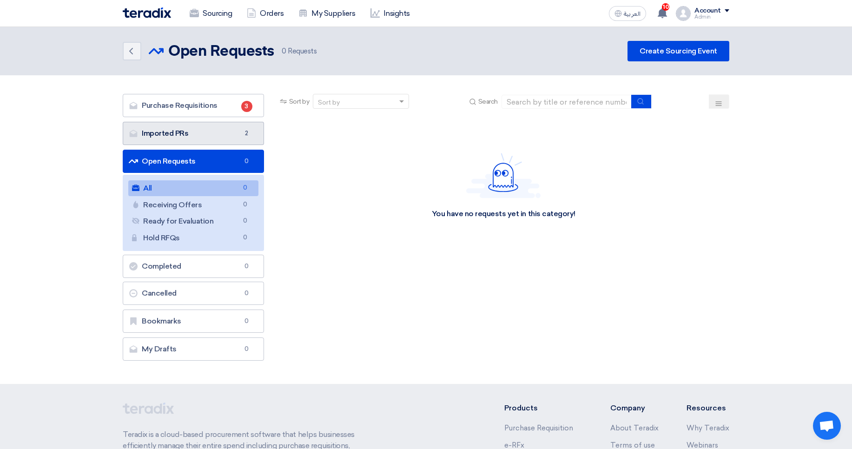
click at [220, 137] on link "Imported PRs Imported PRs 2" at bounding box center [193, 133] width 141 height 23
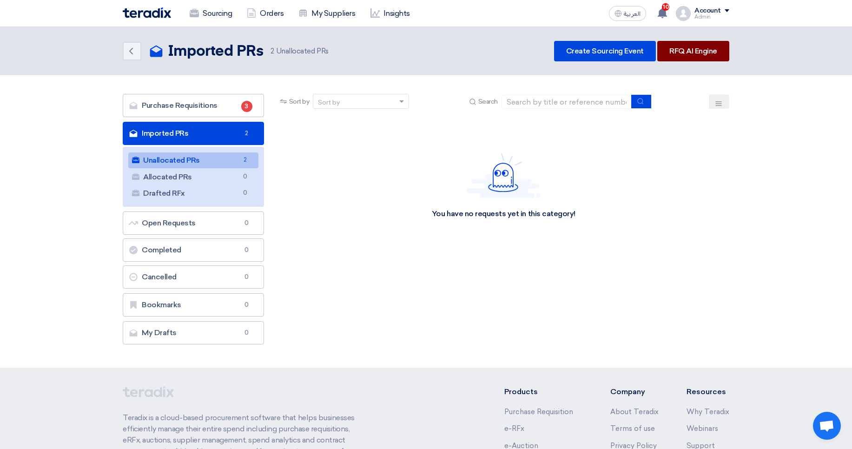
click at [685, 49] on link "RFQ AI Engine" at bounding box center [693, 51] width 72 height 20
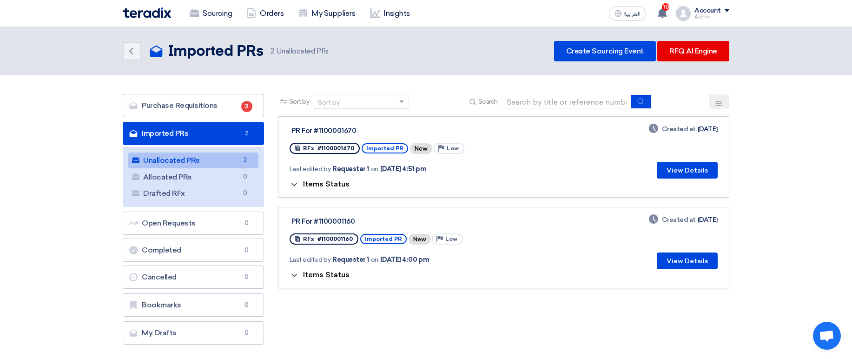
click at [326, 183] on span "Items Status" at bounding box center [326, 183] width 46 height 9
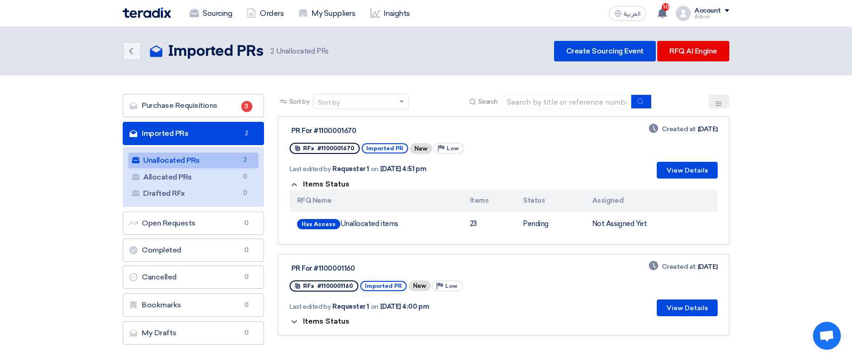
scroll to position [56, 0]
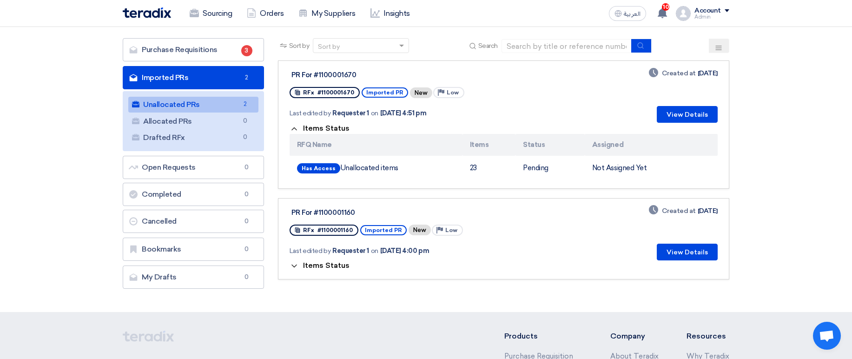
click at [313, 263] on span "Items Status" at bounding box center [326, 265] width 46 height 9
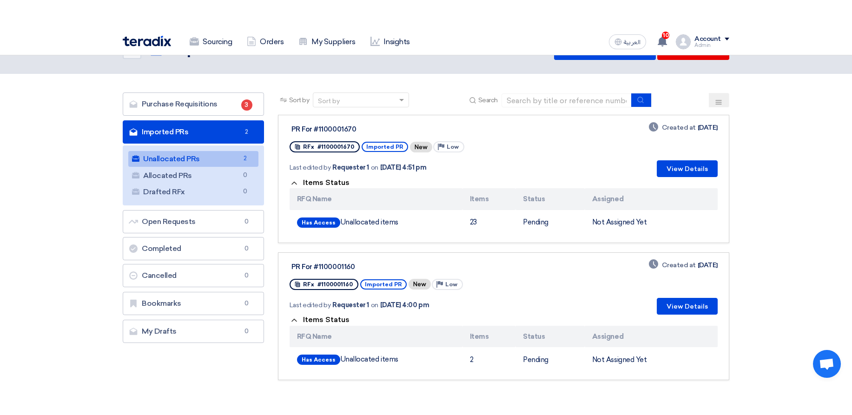
scroll to position [0, 0]
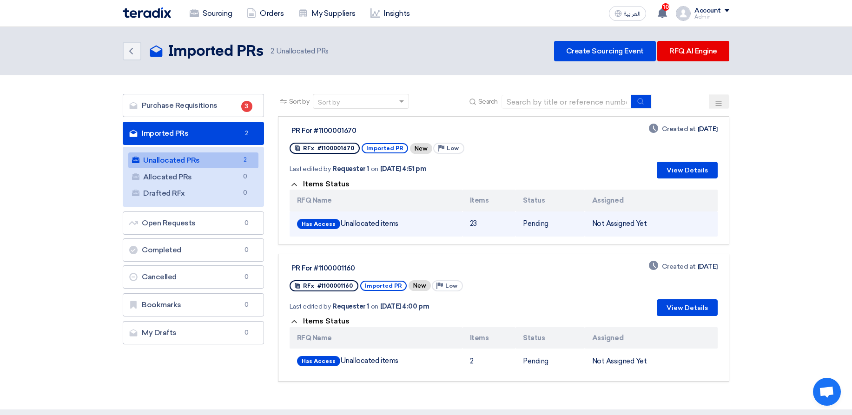
drag, startPoint x: 355, startPoint y: 224, endPoint x: 422, endPoint y: 222, distance: 67.0
click at [421, 222] on td "Has Access Unallocated items" at bounding box center [375, 223] width 173 height 25
click at [473, 223] on td "23" at bounding box center [488, 223] width 53 height 25
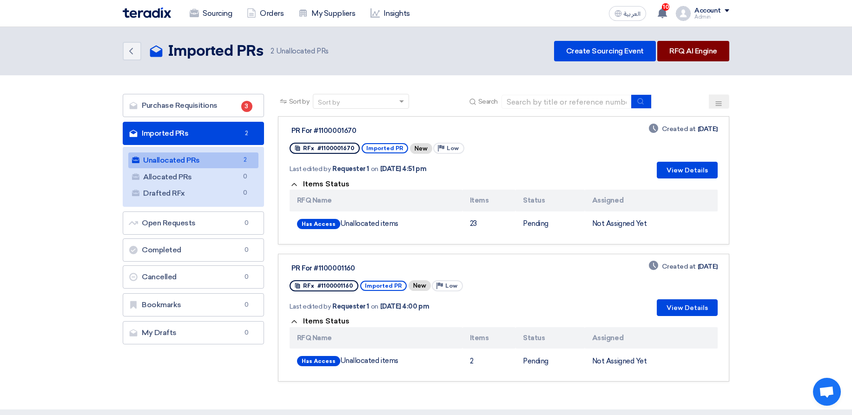
click at [702, 55] on link "RFQ AI Engine" at bounding box center [693, 51] width 72 height 20
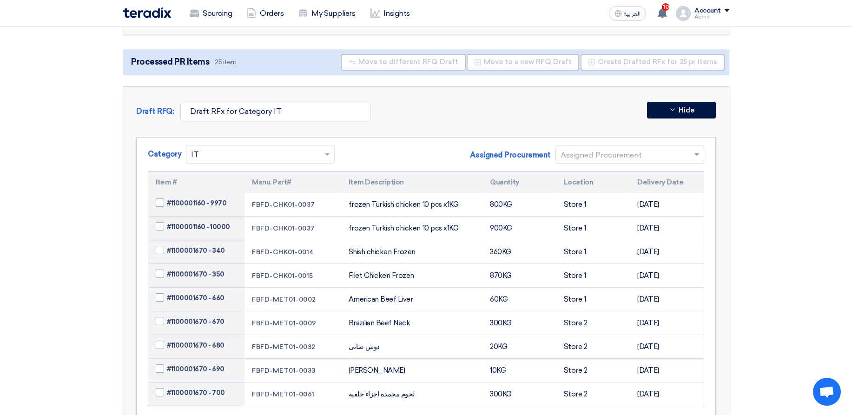
scroll to position [100, 0]
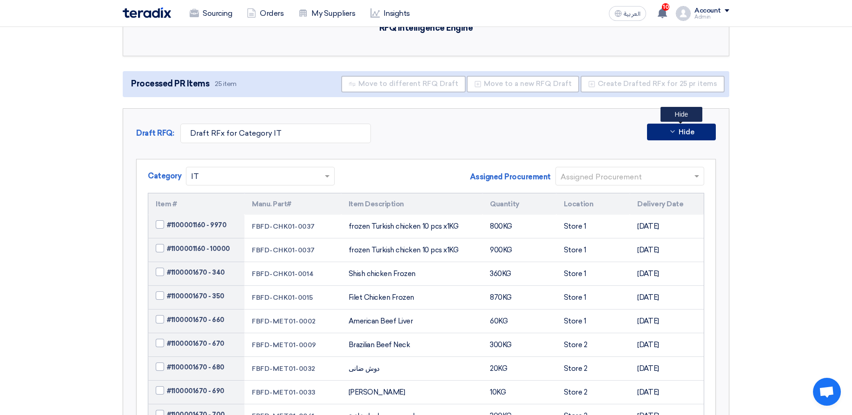
click at [671, 130] on icon at bounding box center [672, 131] width 7 height 7
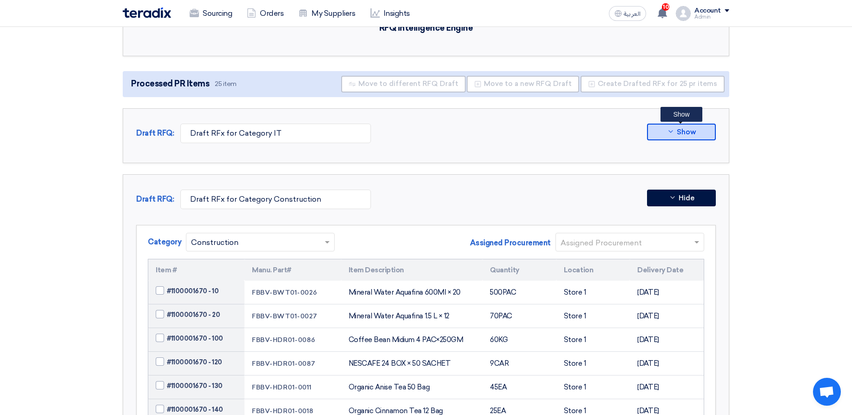
click at [671, 130] on icon at bounding box center [670, 131] width 7 height 7
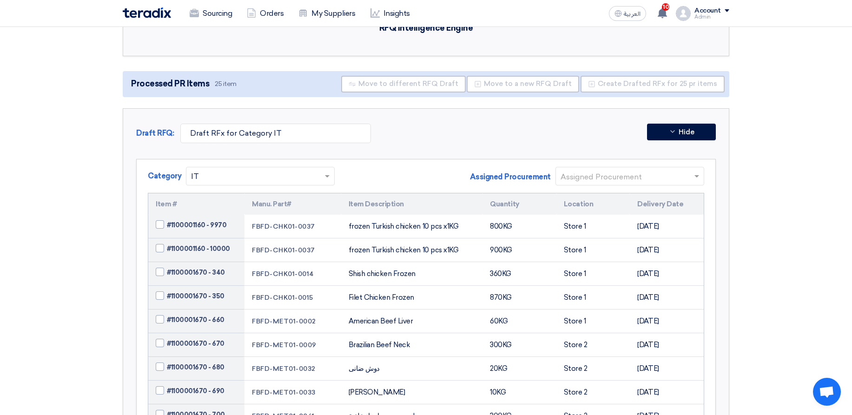
click at [210, 220] on td "#1100001160 - 9970" at bounding box center [196, 227] width 96 height 24
click at [209, 246] on span "#1100001160 - 10000" at bounding box center [198, 249] width 63 height 10
click at [209, 246] on input "#1100001160 - 10000" at bounding box center [207, 249] width 81 height 15
checkbox input "true"
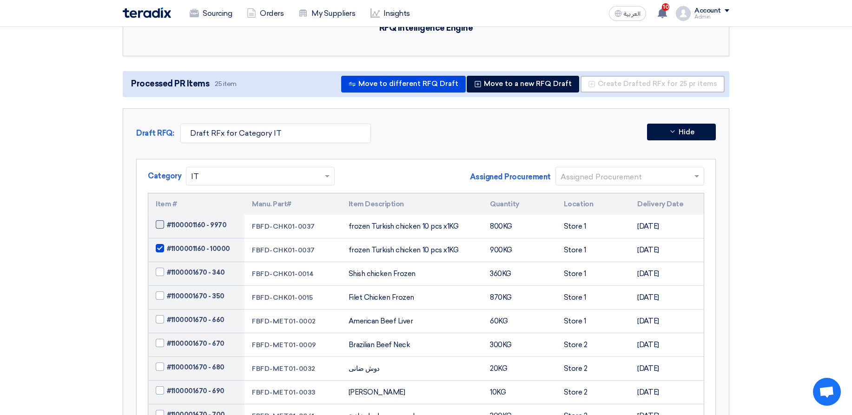
click at [204, 228] on span "#1100001160 - 9970" at bounding box center [196, 225] width 59 height 10
click at [204, 228] on input "#1100001160 - 9970" at bounding box center [207, 225] width 81 height 15
checkbox input "true"
click at [185, 276] on span "#1100001670 - 340" at bounding box center [196, 273] width 58 height 10
click at [185, 276] on input "#1100001670 - 340" at bounding box center [207, 272] width 81 height 15
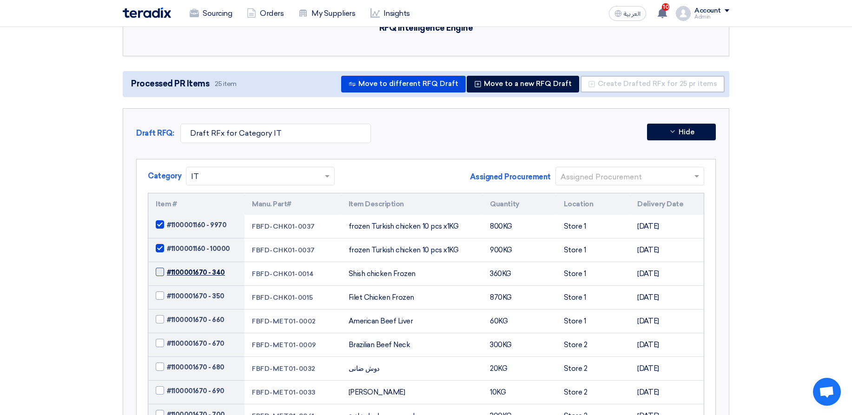
checkbox input "true"
click at [445, 89] on button "Move to different RFQ Draft" at bounding box center [403, 84] width 125 height 17
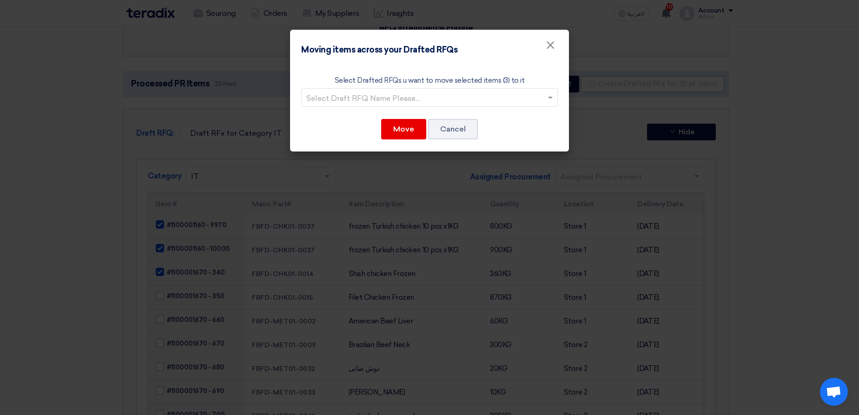
click at [646, 149] on modal-container "Moving items across your Drafted RFQs × Select Drafted RFQs u want to move sele…" at bounding box center [429, 207] width 859 height 415
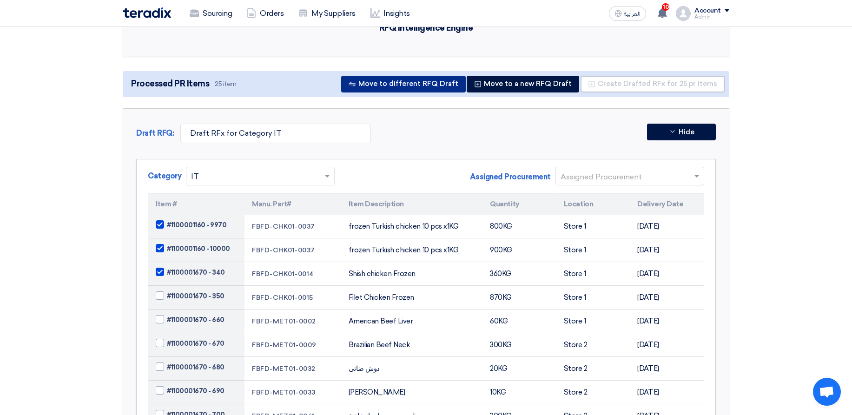
click at [426, 79] on button "Move to different RFQ Draft" at bounding box center [403, 84] width 125 height 17
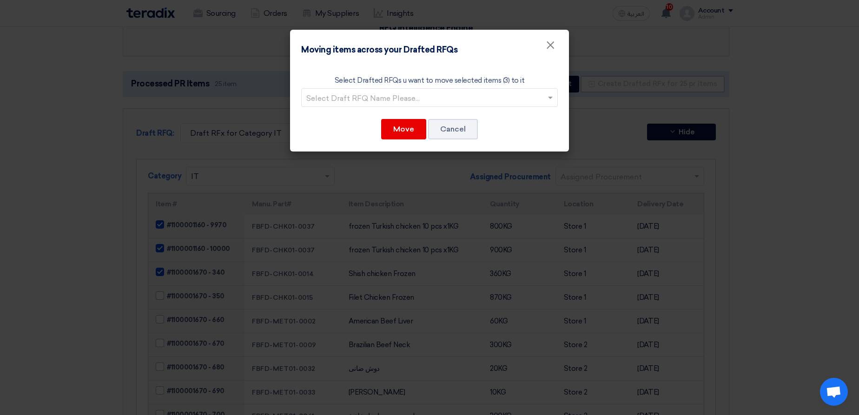
click at [410, 94] on input "text" at bounding box center [424, 98] width 237 height 15
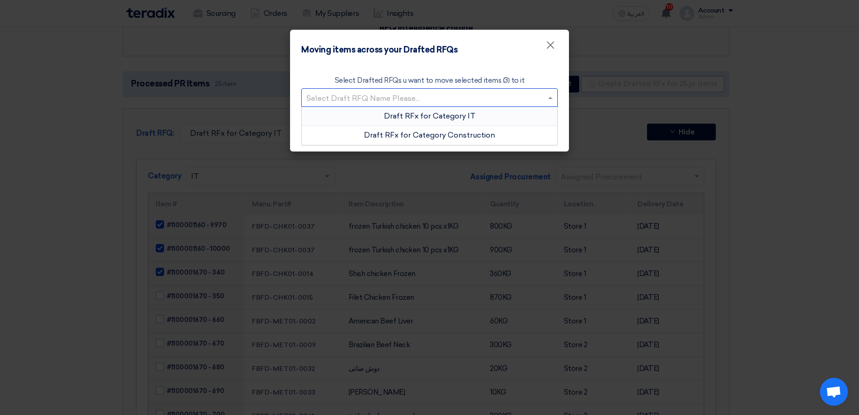
click at [646, 76] on modal-container "Moving items across your Drafted RFQs × Select Drafted RFQs u want to move sele…" at bounding box center [429, 207] width 859 height 415
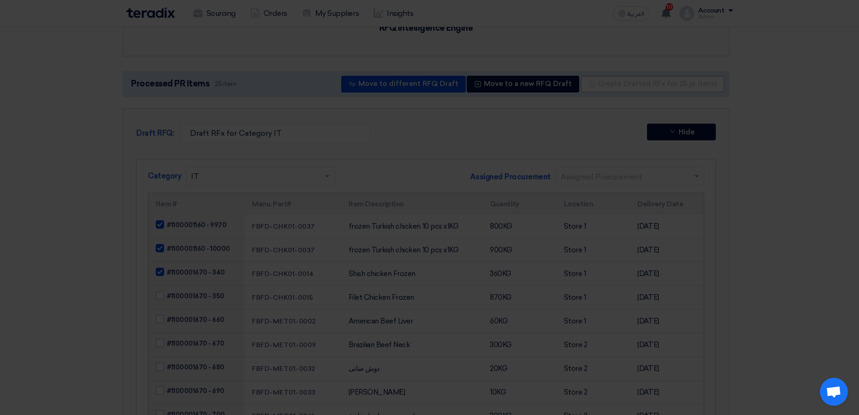
click at [642, 72] on modal-container "Moving items across your Drafted RFQs × Select Drafted RFQs u want to move sele…" at bounding box center [429, 207] width 859 height 415
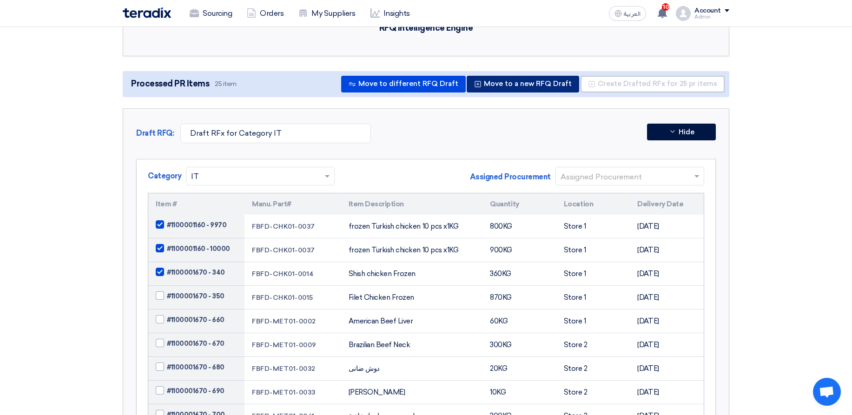
click at [526, 87] on button "Move to a new RFQ Draft" at bounding box center [523, 84] width 112 height 17
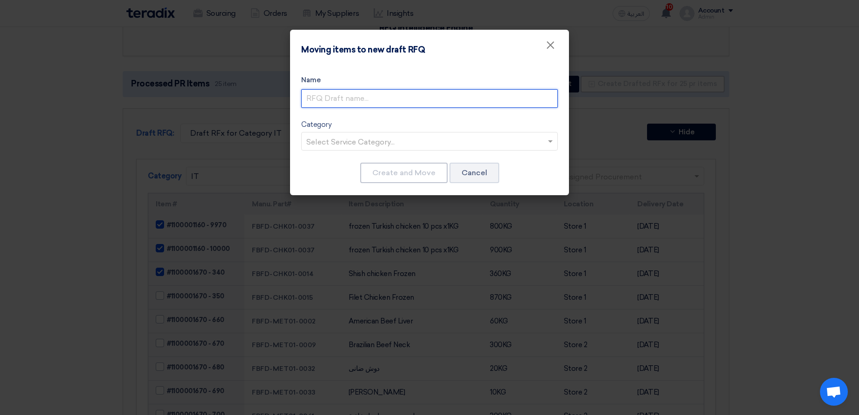
click at [398, 91] on input "text" at bounding box center [429, 98] width 256 height 19
type input "New Draft"
click at [414, 137] on input "text" at bounding box center [424, 142] width 237 height 15
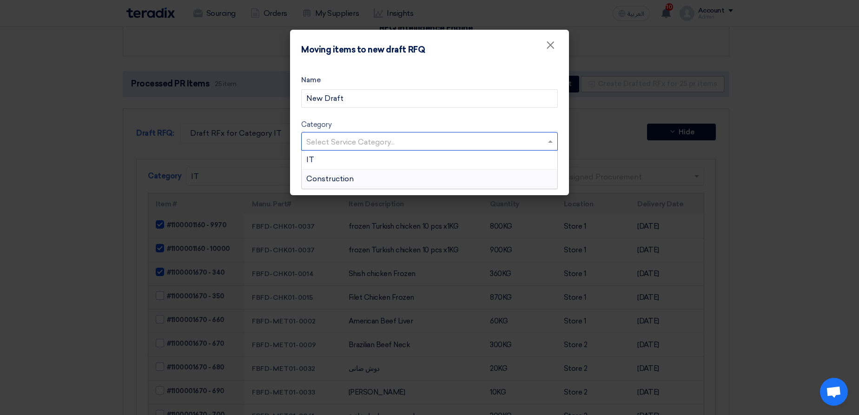
click at [407, 175] on div "Construction" at bounding box center [430, 179] width 256 height 19
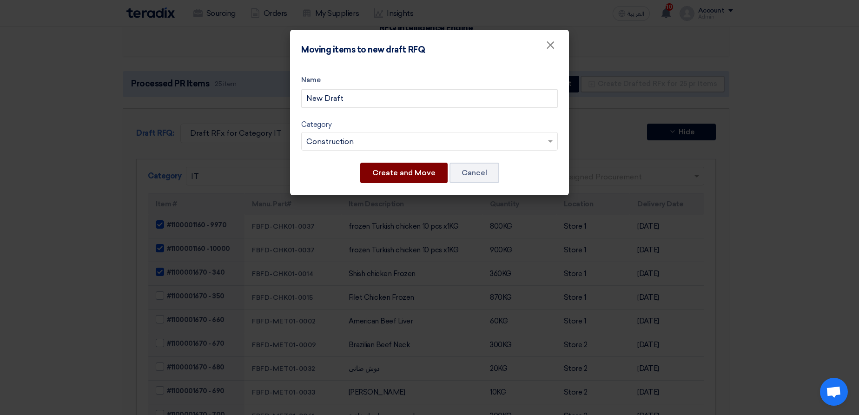
click at [385, 177] on button "Create and Move" at bounding box center [403, 173] width 87 height 20
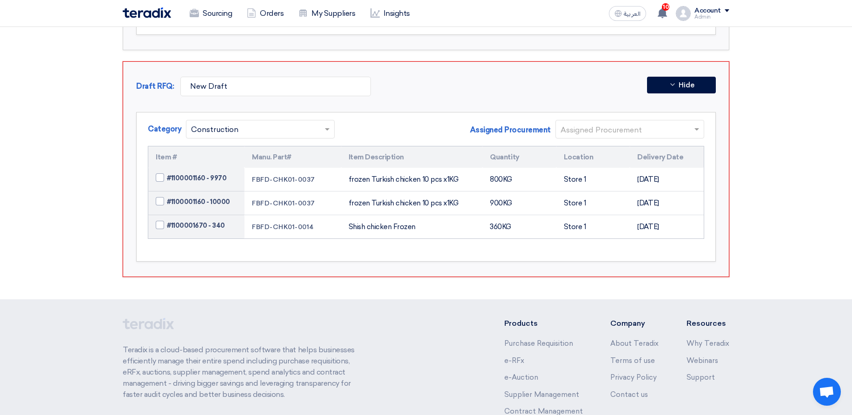
scroll to position [981, 0]
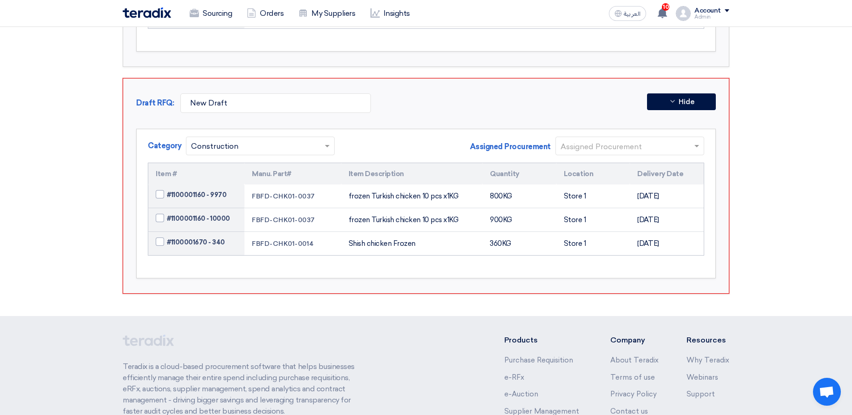
drag, startPoint x: 571, startPoint y: 193, endPoint x: 585, endPoint y: 195, distance: 14.1
click at [585, 195] on td "Store 1" at bounding box center [593, 196] width 74 height 24
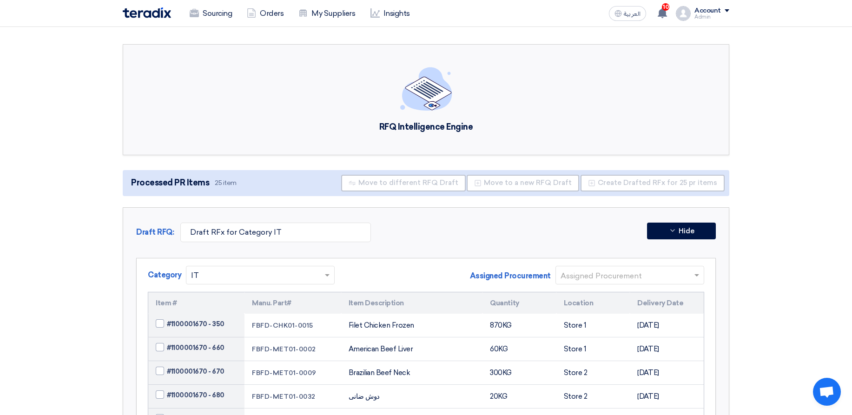
scroll to position [0, 0]
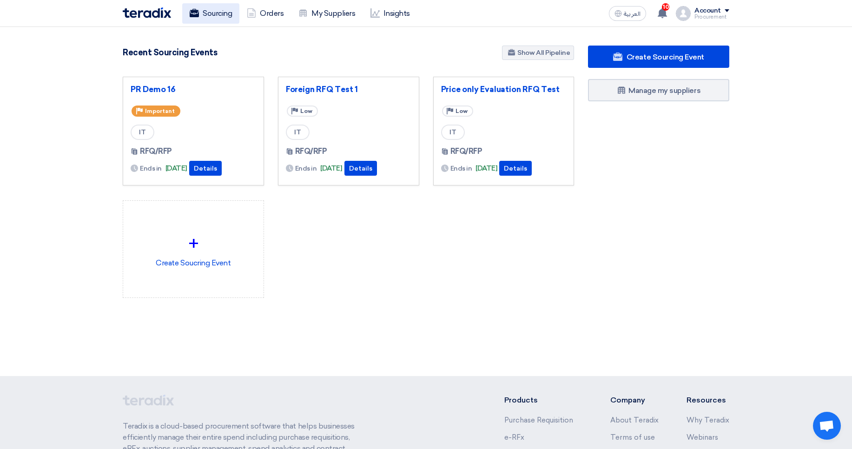
click at [218, 8] on link "Sourcing" at bounding box center [210, 13] width 57 height 20
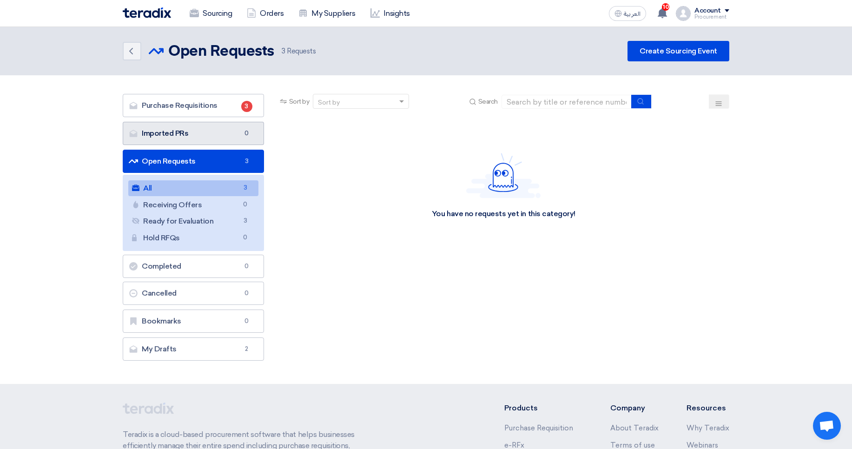
click at [240, 131] on link "Imported PRs Imported PRs 0" at bounding box center [193, 133] width 141 height 23
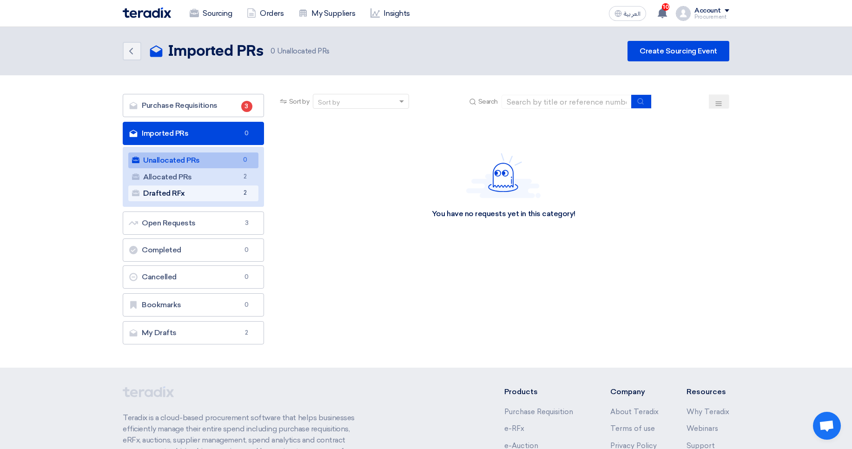
click at [253, 195] on link "Drafted RFx Drafted RFx 2" at bounding box center [193, 193] width 130 height 16
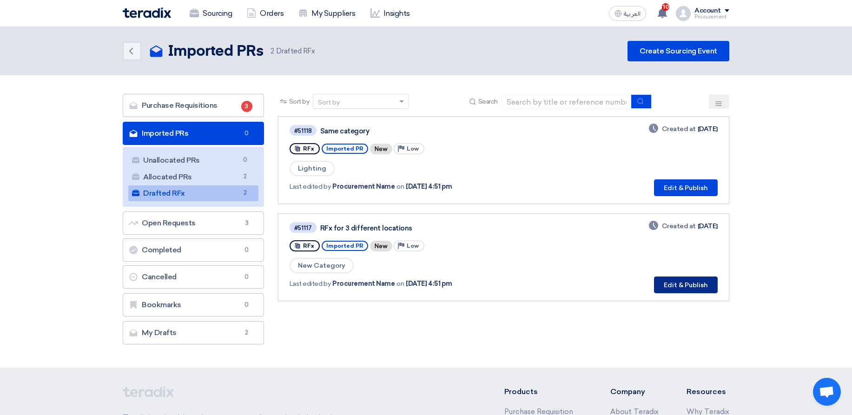
click at [702, 283] on button "Edit & Publish" at bounding box center [686, 284] width 64 height 17
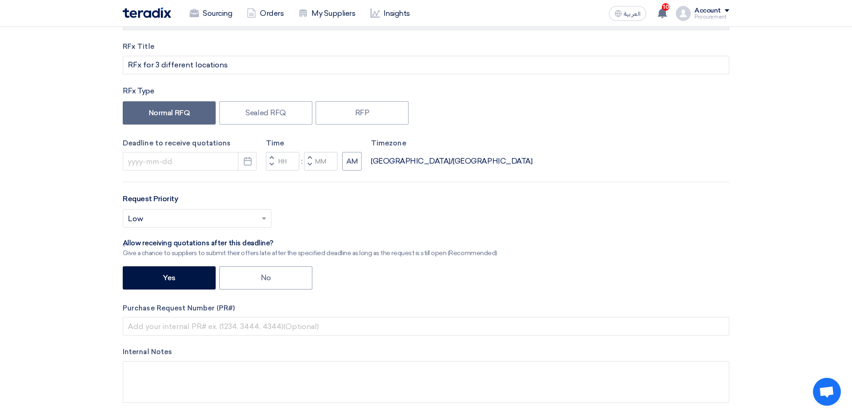
scroll to position [56, 0]
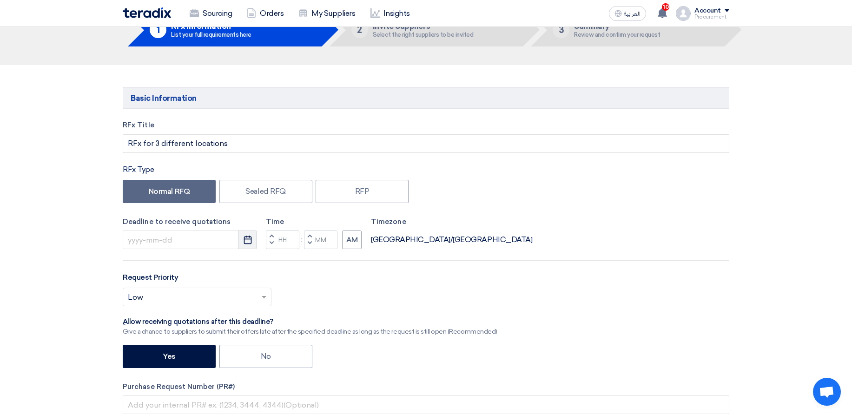
click at [253, 242] on button "Pick a date" at bounding box center [247, 239] width 19 height 19
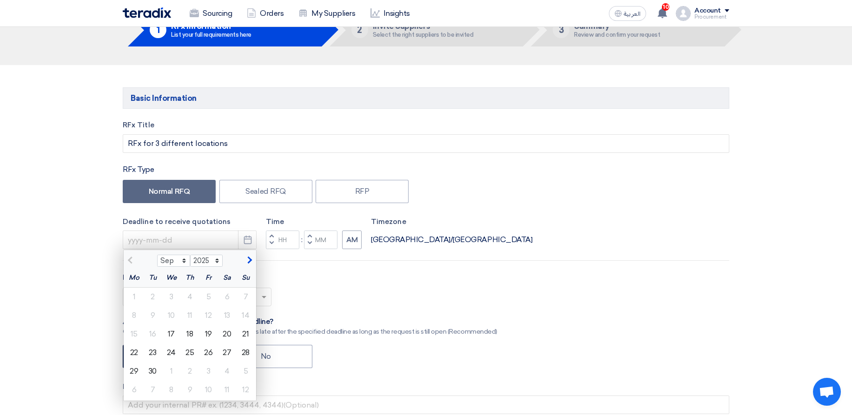
click at [249, 261] on span "button" at bounding box center [248, 260] width 5 height 8
select select "10"
click at [211, 369] on div "31" at bounding box center [208, 371] width 19 height 19
type input "[DATE]"
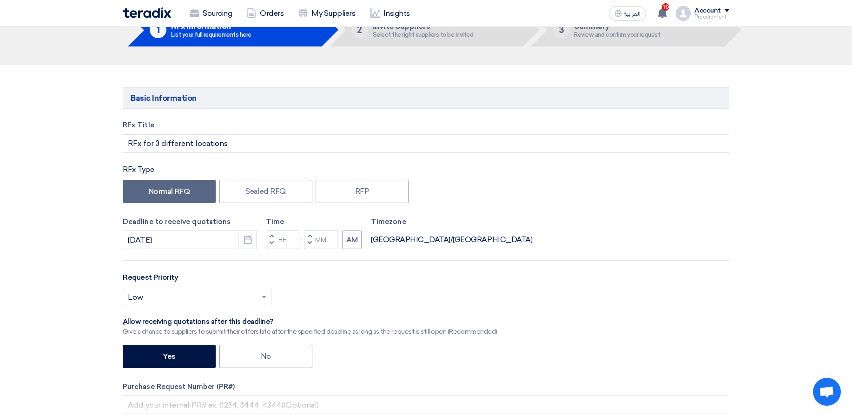
click at [312, 244] on button "Decrement minutes" at bounding box center [309, 244] width 11 height 12
type input "11"
type input "59"
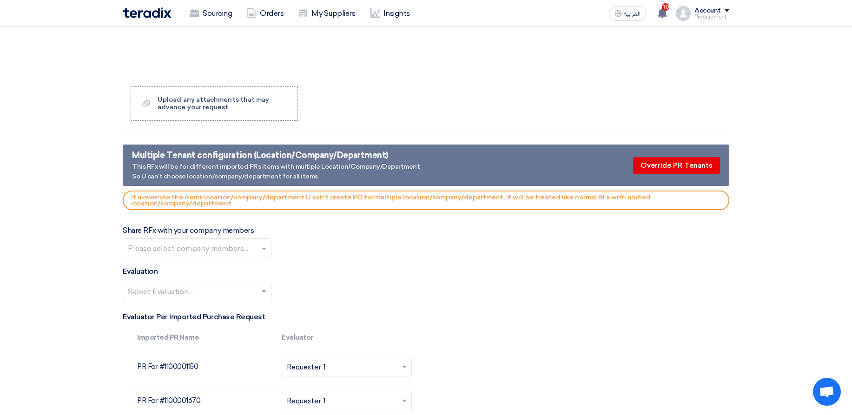
scroll to position [1561, 0]
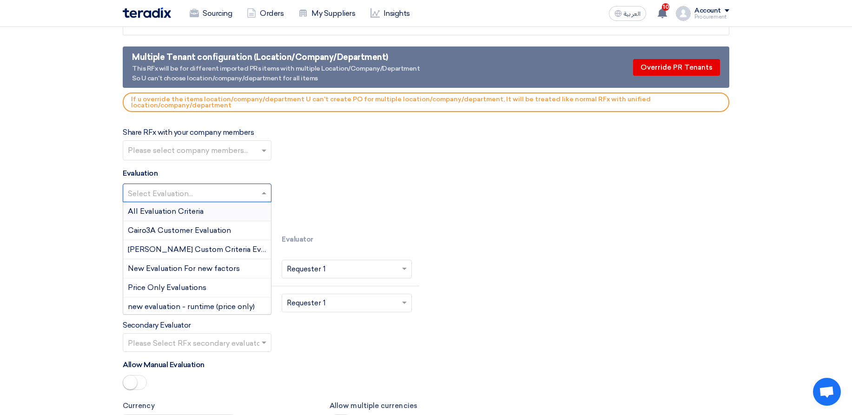
click at [228, 193] on input "text" at bounding box center [192, 193] width 129 height 15
click at [230, 221] on div "All Evaluation Criteria" at bounding box center [197, 211] width 148 height 19
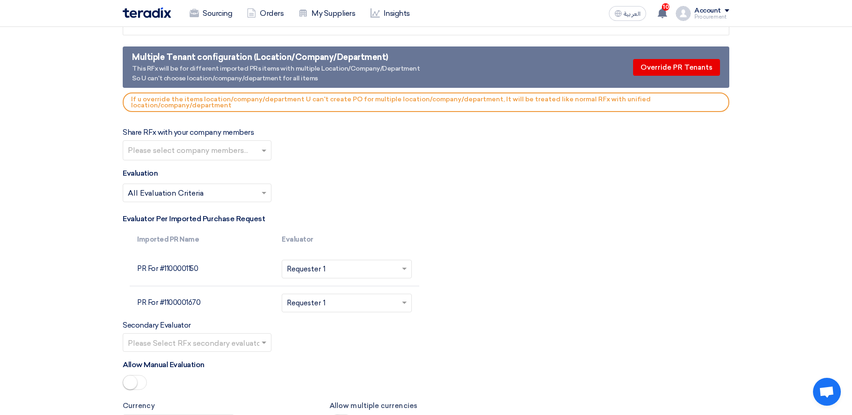
click at [371, 302] on input "text" at bounding box center [341, 303] width 108 height 15
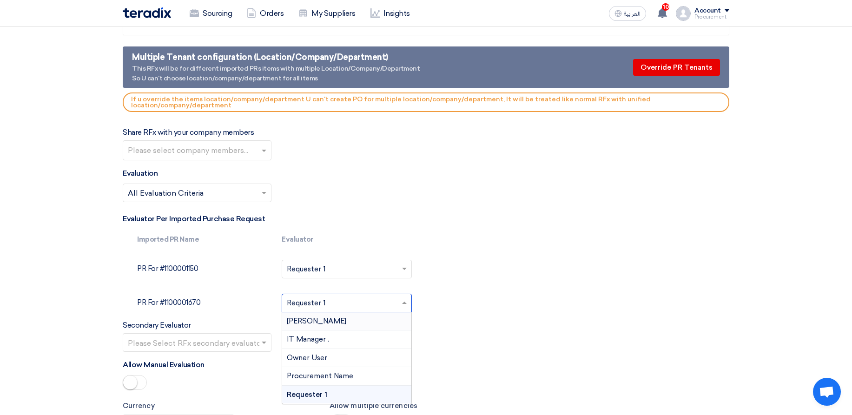
click at [375, 322] on div "[PERSON_NAME]" at bounding box center [346, 321] width 129 height 19
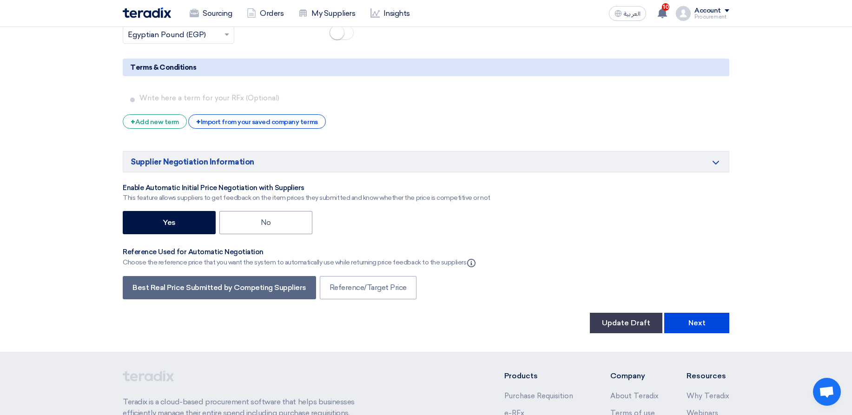
scroll to position [1952, 0]
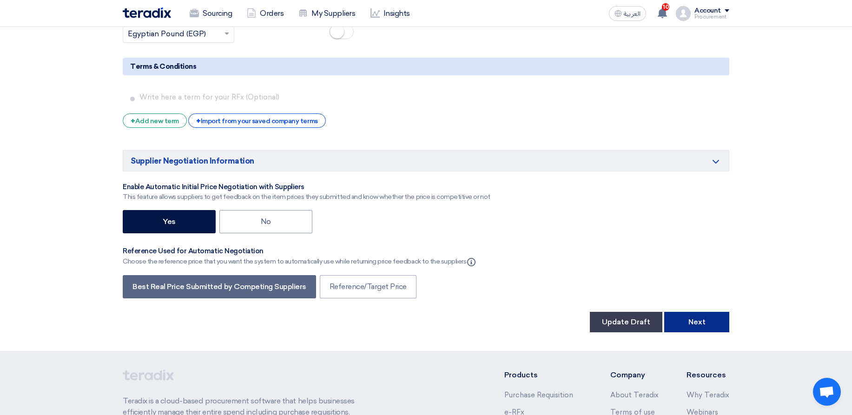
click at [719, 322] on button "Next" at bounding box center [696, 322] width 65 height 20
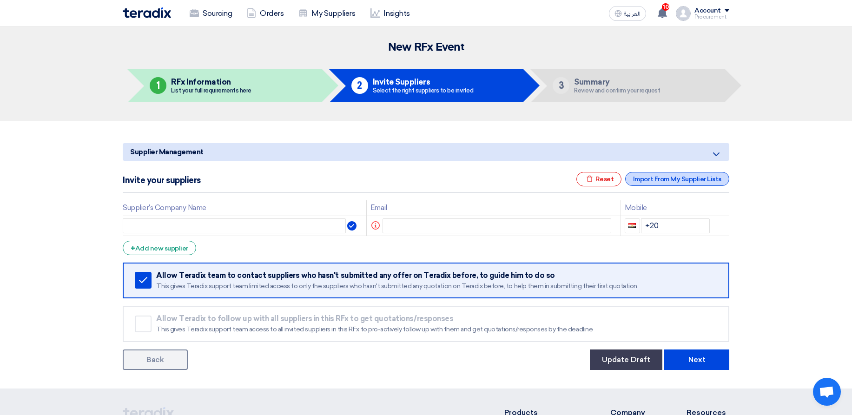
click at [675, 173] on div "Import From My Supplier Lists" at bounding box center [677, 179] width 104 height 14
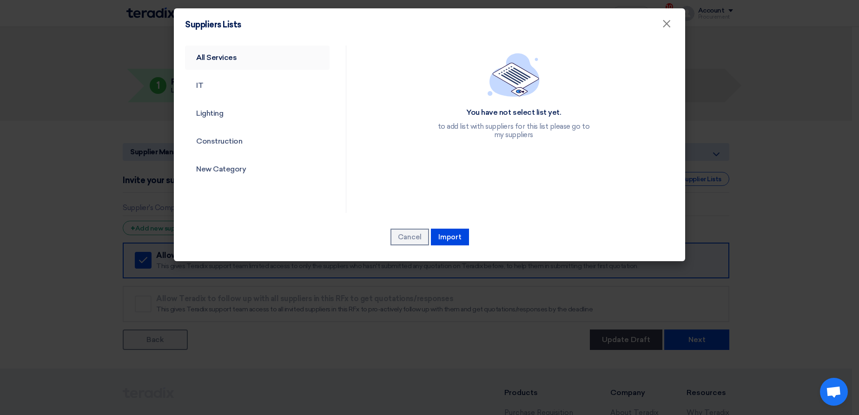
click at [248, 55] on link "All Services" at bounding box center [257, 58] width 145 height 24
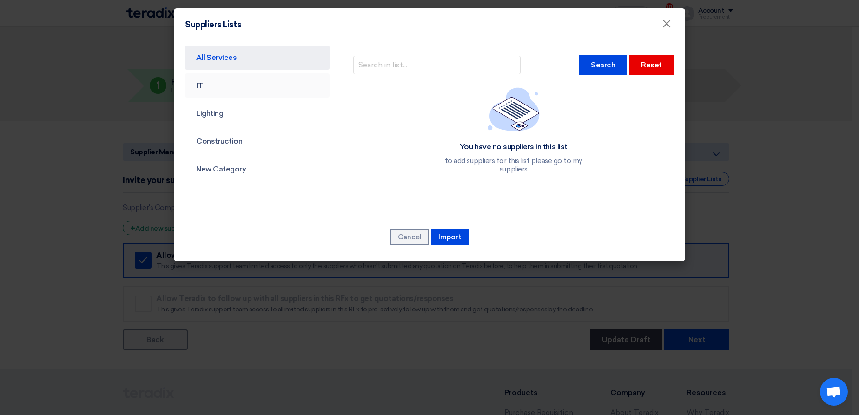
click at [270, 76] on link "IT" at bounding box center [257, 85] width 145 height 24
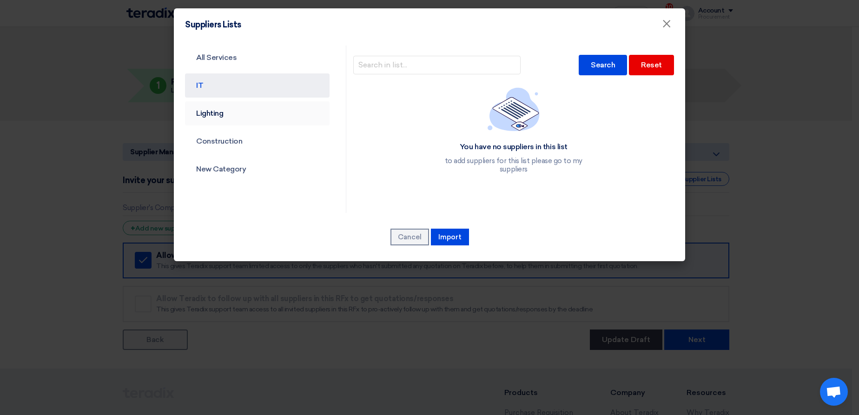
click at [236, 106] on link "Lighting" at bounding box center [257, 113] width 145 height 24
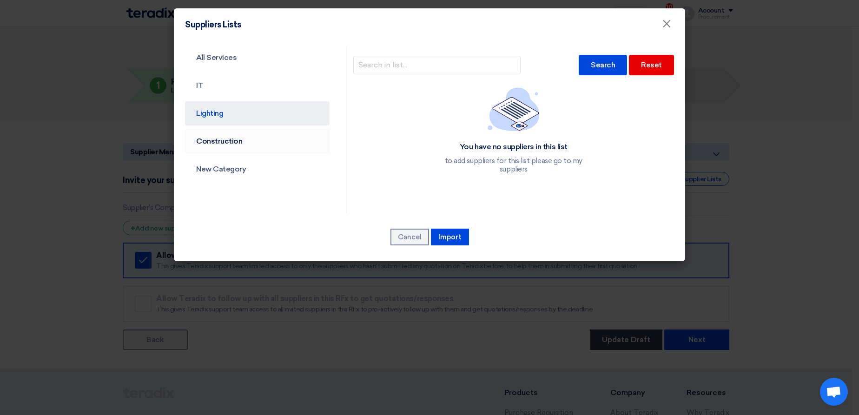
click at [243, 134] on link "Construction" at bounding box center [257, 141] width 145 height 24
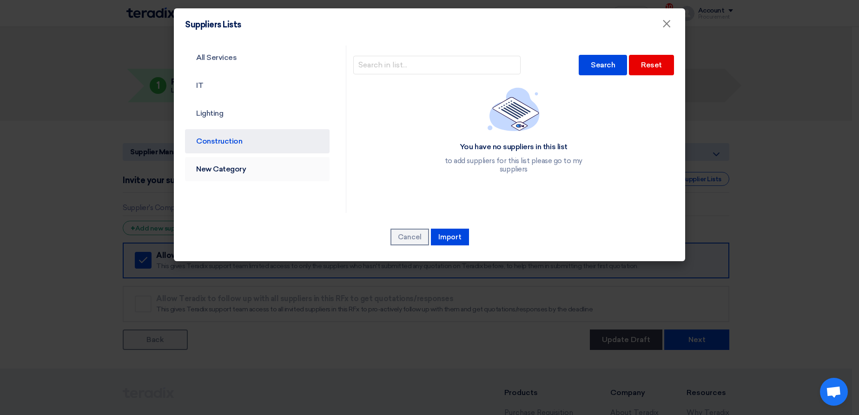
click at [247, 164] on link "New Category" at bounding box center [257, 169] width 145 height 24
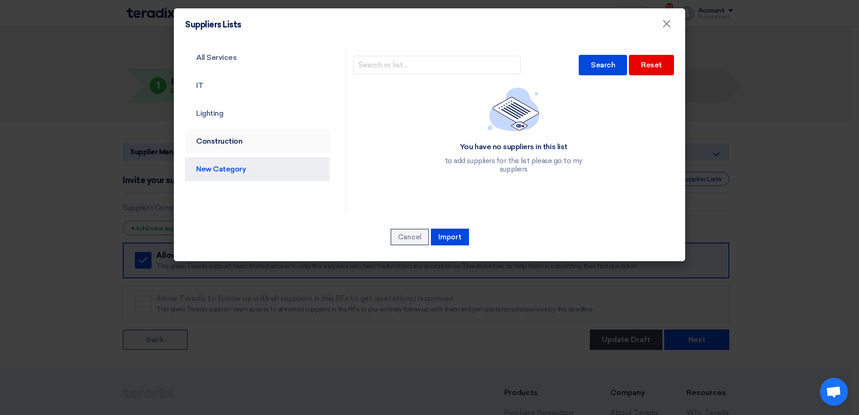
click at [240, 145] on link "Construction" at bounding box center [257, 141] width 145 height 24
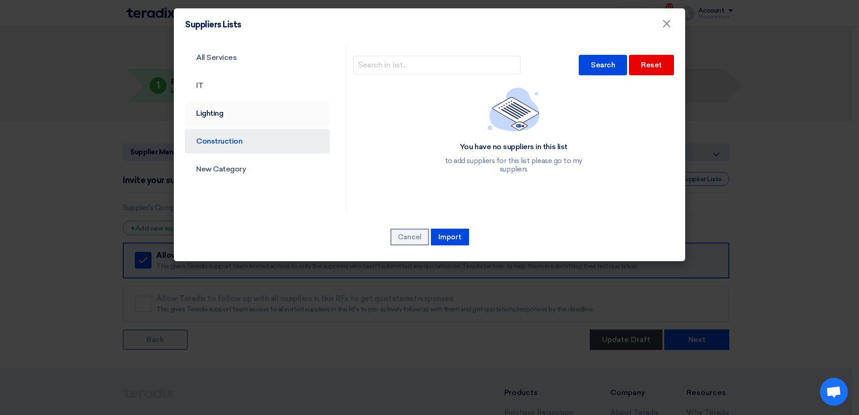
drag, startPoint x: 238, startPoint y: 130, endPoint x: 231, endPoint y: 112, distance: 18.6
click at [237, 128] on ul "All Services IT Lighting Construction New Category" at bounding box center [257, 114] width 145 height 136
click at [230, 110] on link "Lighting" at bounding box center [257, 113] width 145 height 24
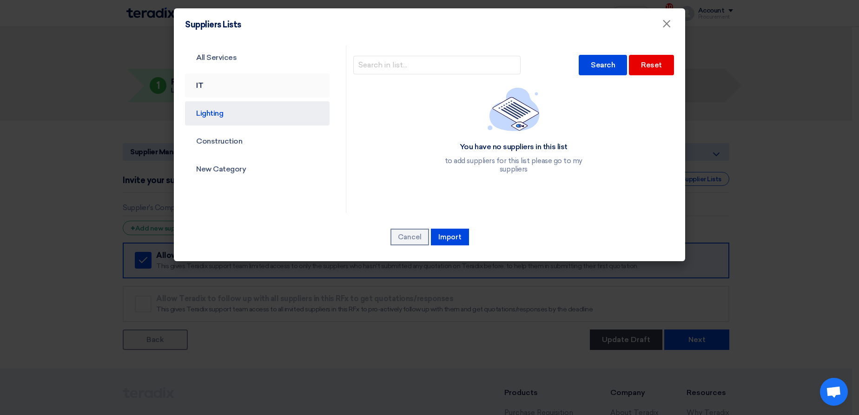
click at [227, 85] on link "IT" at bounding box center [257, 85] width 145 height 24
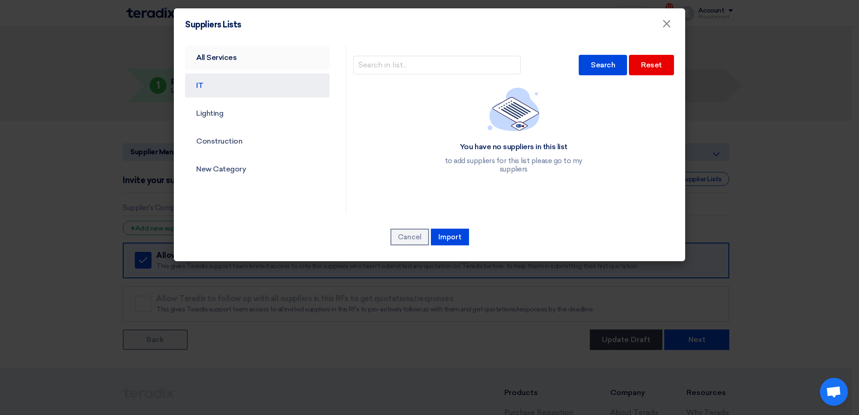
click at [231, 48] on link "All Services" at bounding box center [257, 58] width 145 height 24
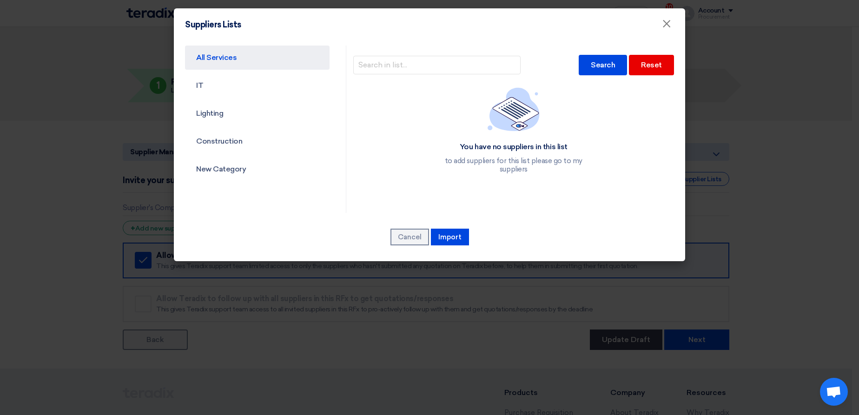
click at [829, 248] on modal-container "Suppliers Lists × All Services IT Lighting Construction New Category Search Res…" at bounding box center [429, 207] width 859 height 415
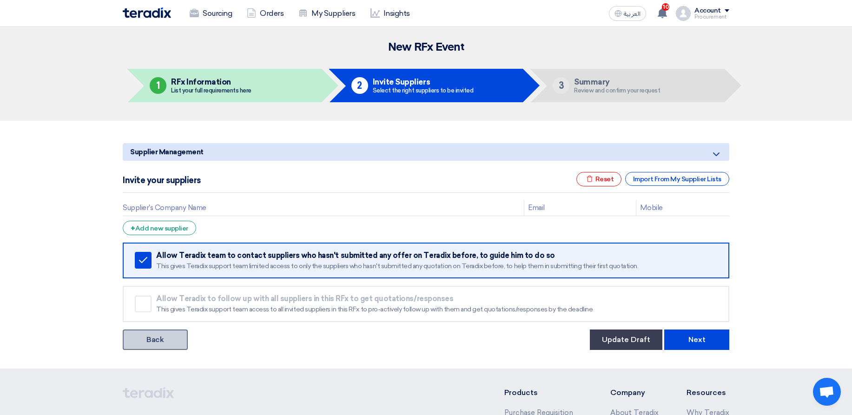
click at [174, 342] on link "Back" at bounding box center [155, 339] width 65 height 20
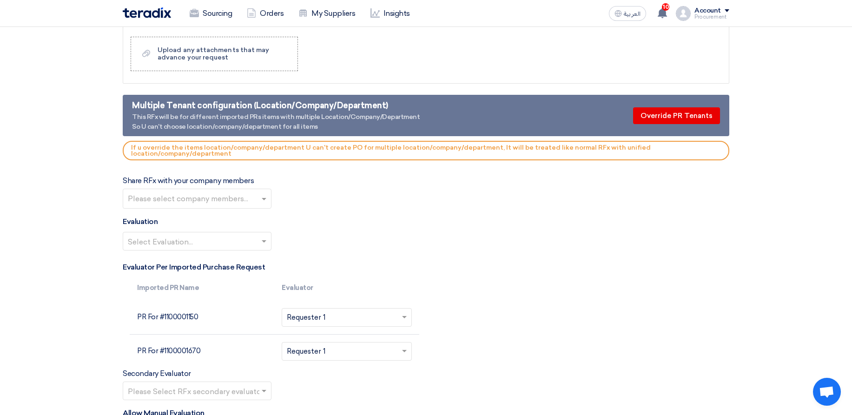
scroll to position [1483, 0]
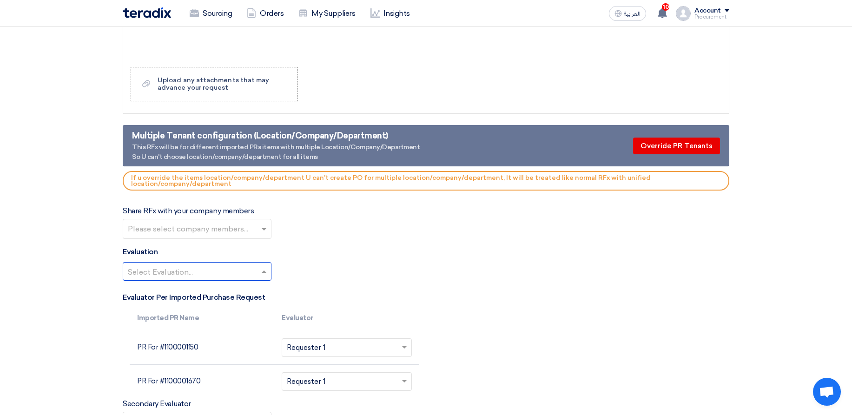
click at [208, 278] on input "text" at bounding box center [192, 272] width 129 height 15
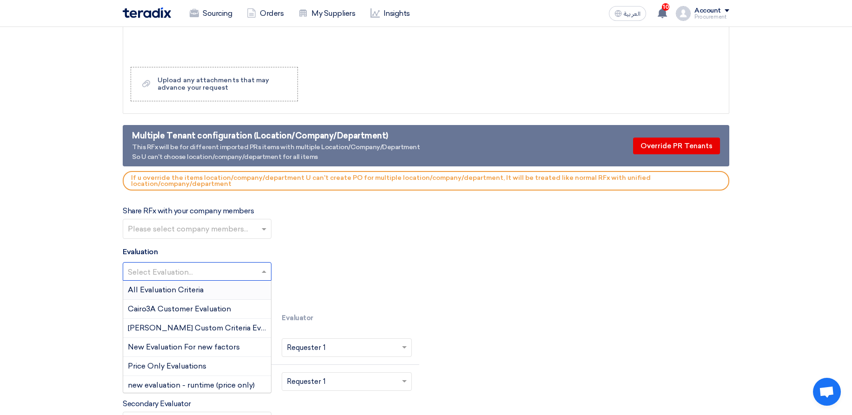
click at [208, 296] on div "All Evaluation Criteria" at bounding box center [197, 290] width 148 height 19
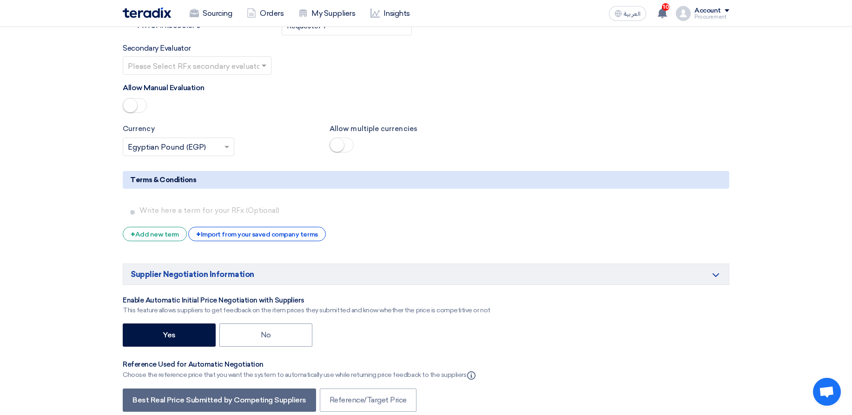
scroll to position [1817, 0]
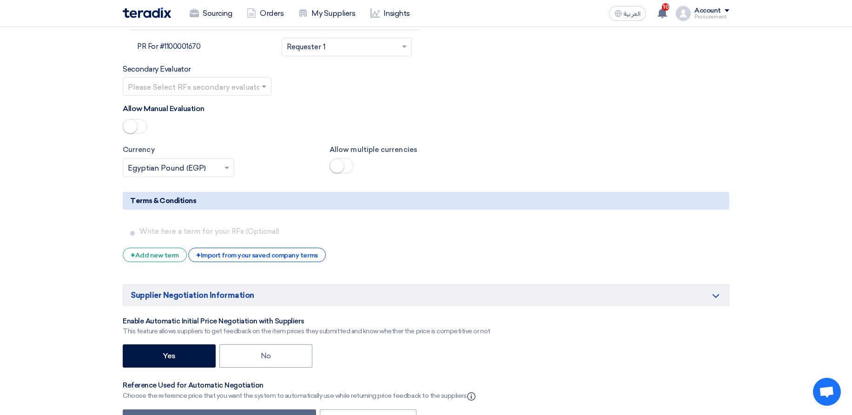
click at [373, 48] on input "text" at bounding box center [341, 47] width 108 height 15
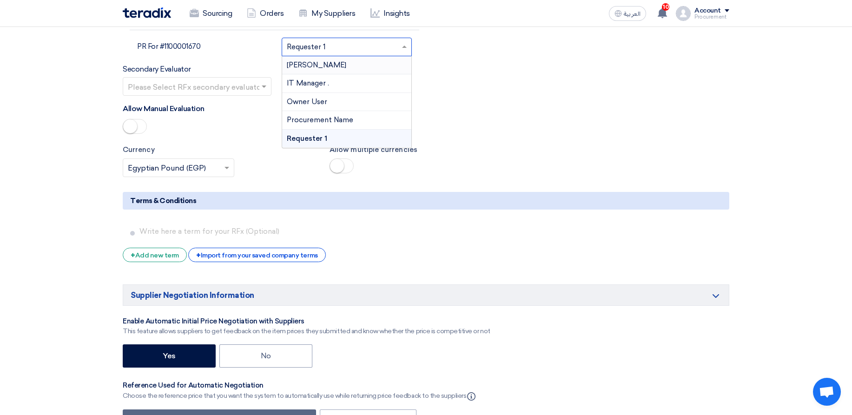
click at [362, 66] on div "[PERSON_NAME]" at bounding box center [346, 65] width 129 height 19
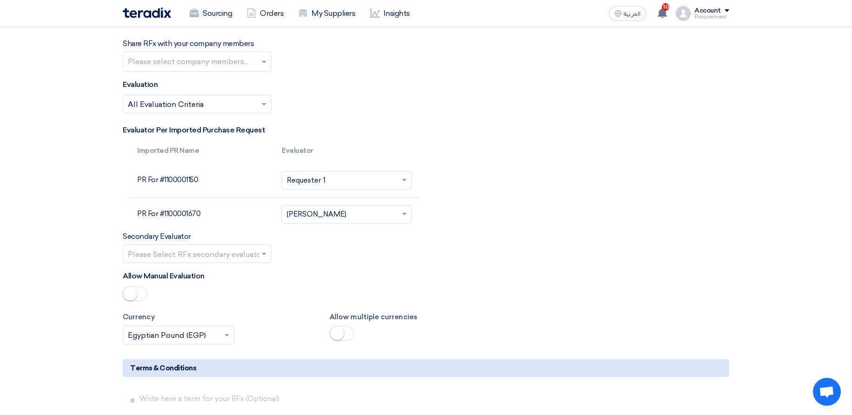
scroll to position [1594, 0]
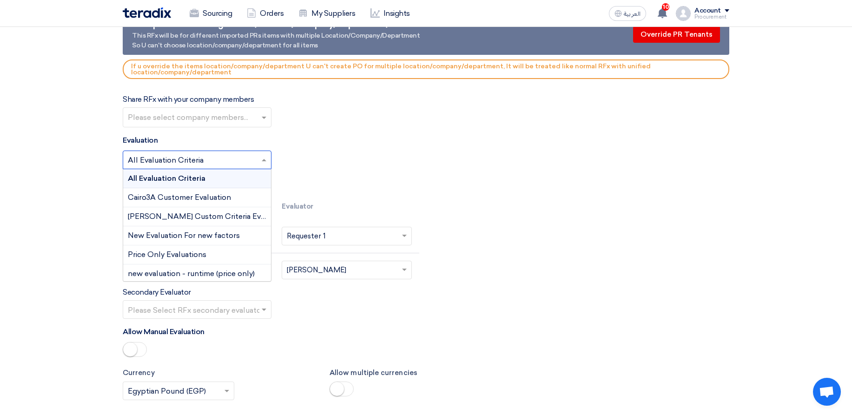
click at [143, 151] on div "Select Evaluation... × All Evaluation Criteria ×" at bounding box center [197, 160] width 149 height 19
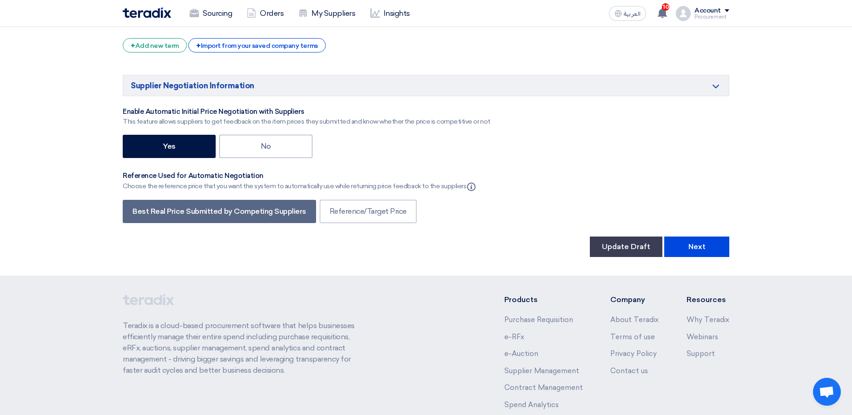
scroll to position [2098, 0]
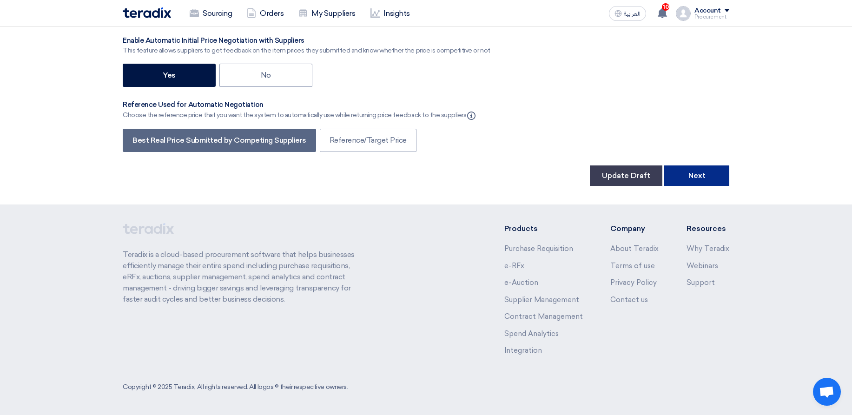
click at [709, 180] on button "Next" at bounding box center [696, 175] width 65 height 20
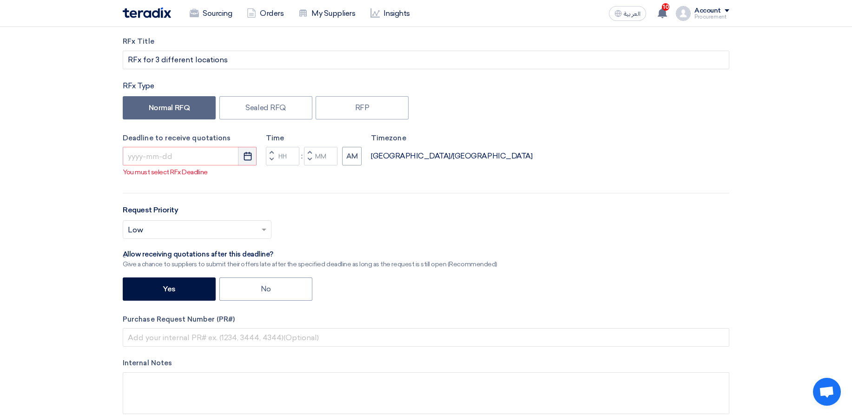
click at [241, 151] on button "Pick a date" at bounding box center [247, 156] width 19 height 19
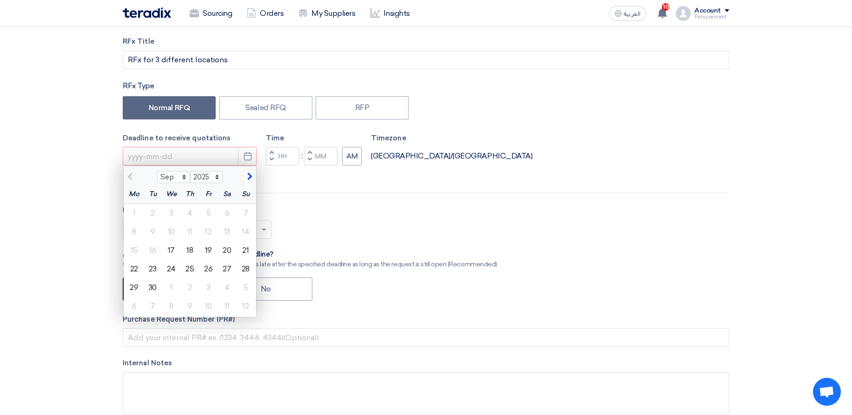
click at [247, 177] on span "button" at bounding box center [248, 176] width 5 height 8
select select "10"
click at [208, 292] on div "31" at bounding box center [208, 287] width 19 height 19
type input "10/31/2025"
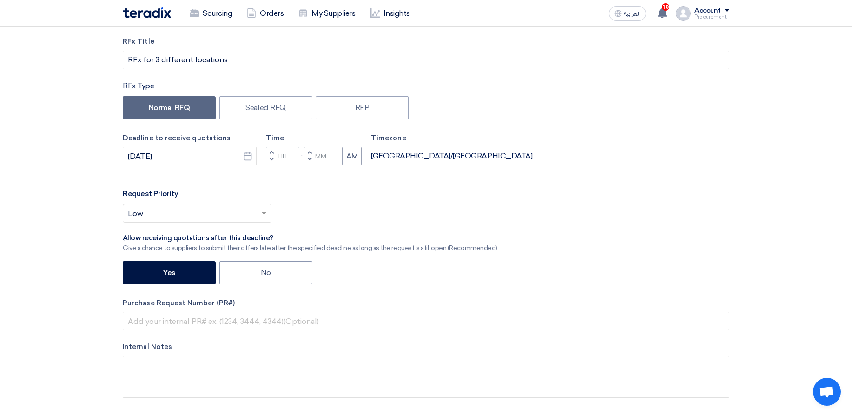
click at [311, 161] on span "button" at bounding box center [309, 160] width 3 height 6
type input "11"
type input "59"
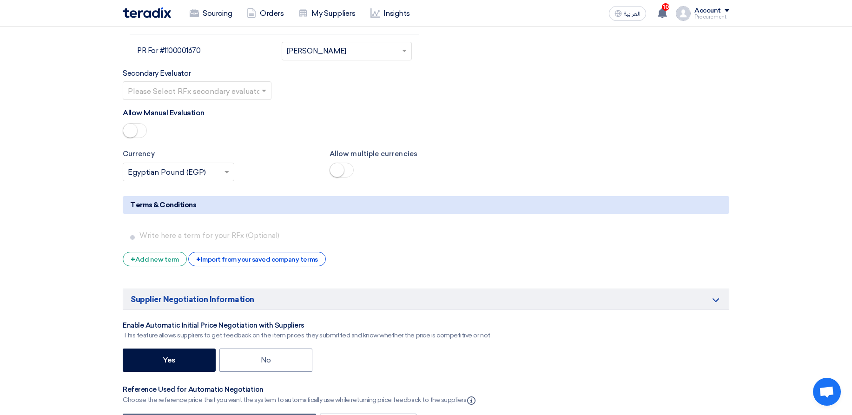
scroll to position [2098, 0]
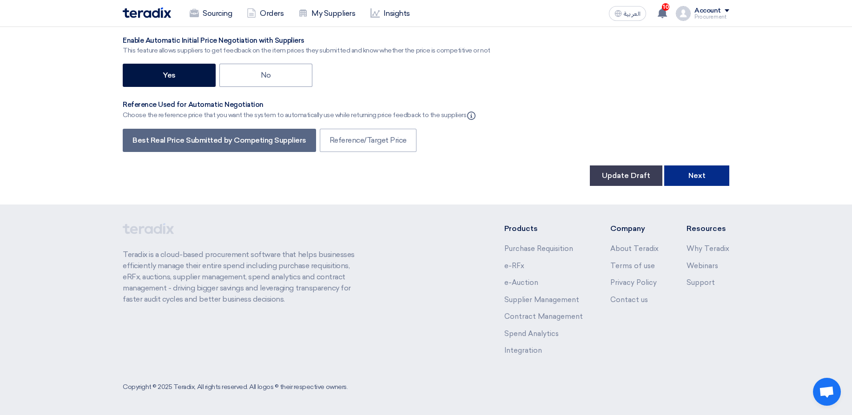
click at [707, 171] on button "Next" at bounding box center [696, 175] width 65 height 20
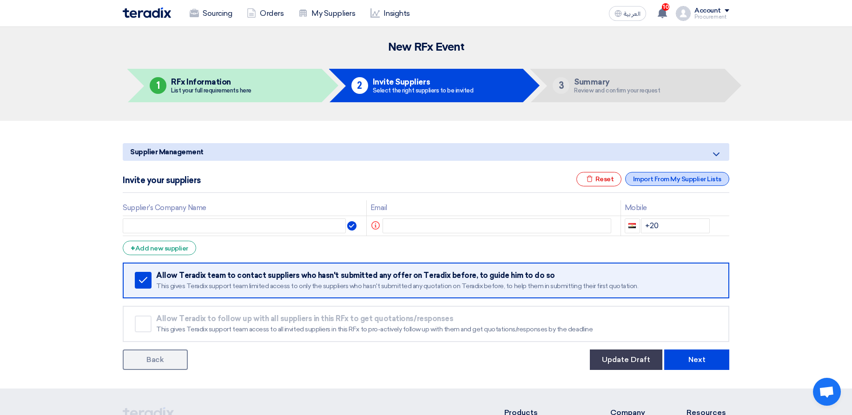
click at [664, 180] on div "Import From My Supplier Lists" at bounding box center [677, 179] width 104 height 14
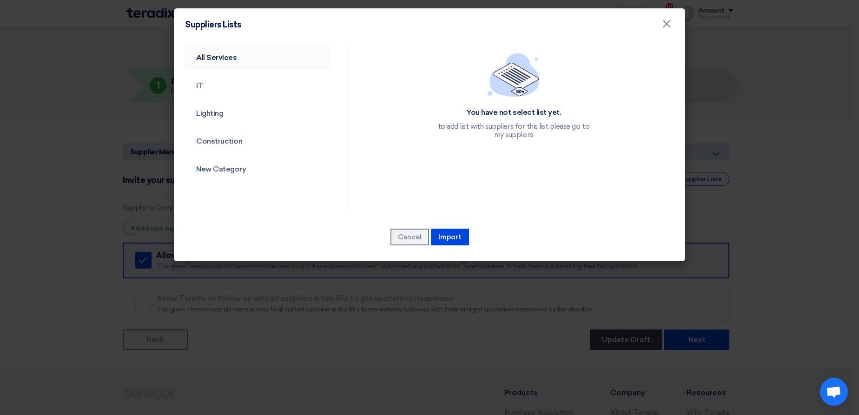
click at [227, 67] on link "All Services" at bounding box center [257, 58] width 145 height 24
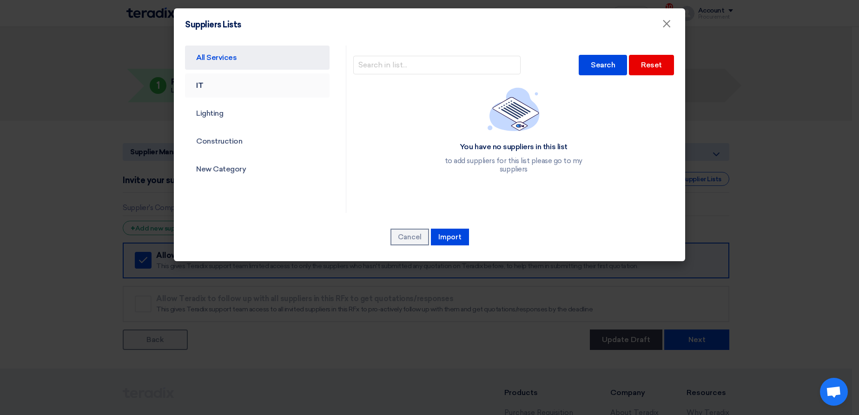
click at [222, 86] on link "IT" at bounding box center [257, 85] width 145 height 24
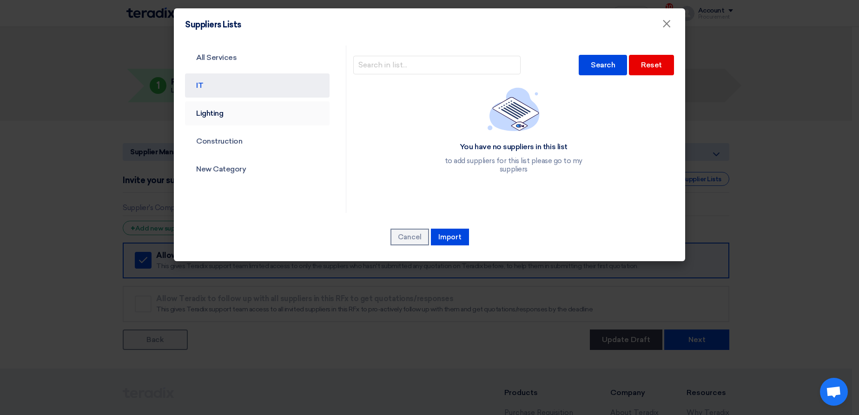
click at [230, 102] on link "Lighting" at bounding box center [257, 113] width 145 height 24
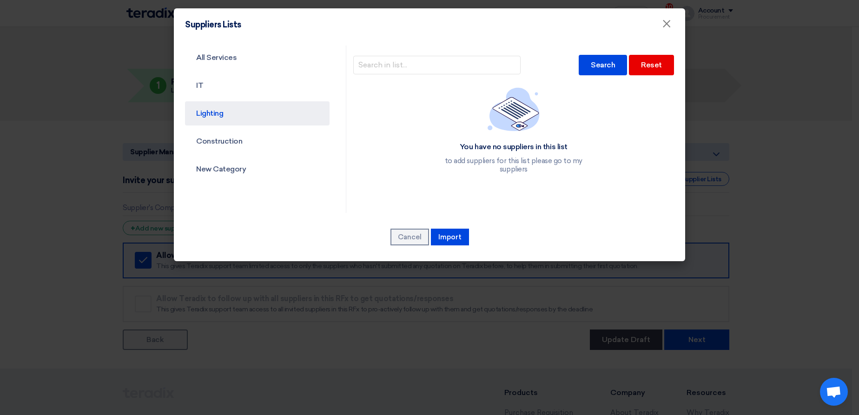
click at [770, 149] on modal-container "Suppliers Lists × All Services IT Lighting Construction New Category Search Res…" at bounding box center [429, 207] width 859 height 415
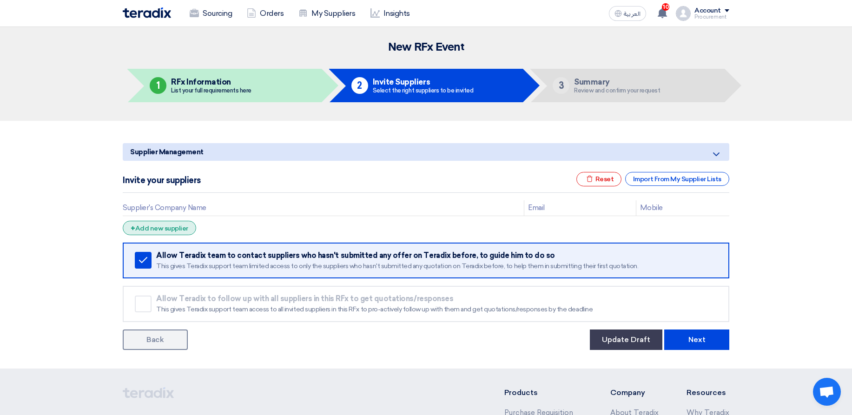
click at [174, 235] on div "+ Add new supplier" at bounding box center [159, 228] width 73 height 14
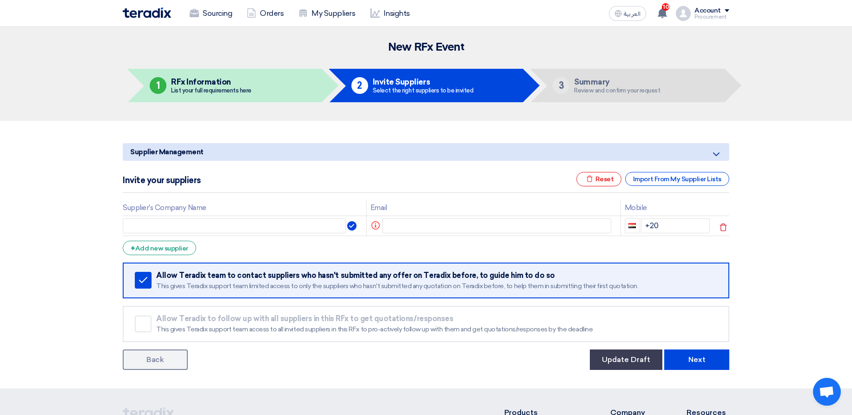
click at [180, 234] on td at bounding box center [244, 226] width 243 height 20
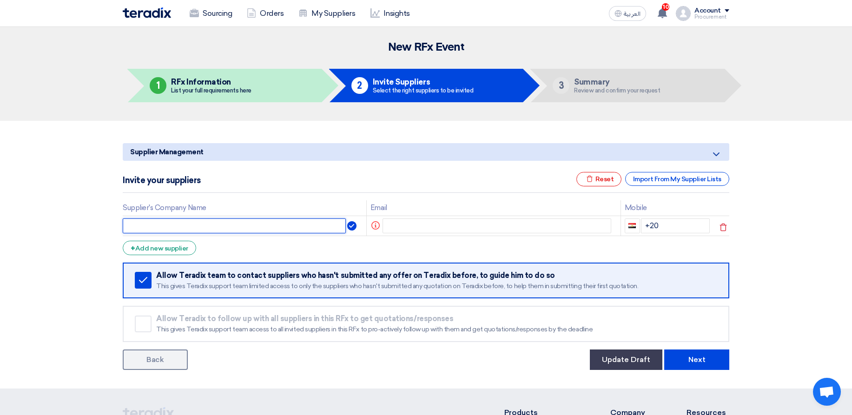
click at [186, 225] on input "text" at bounding box center [234, 225] width 223 height 15
type input "Hamda"
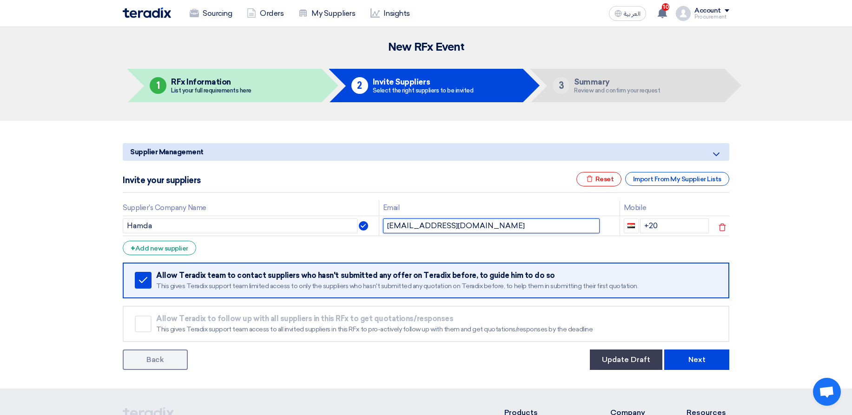
type input "ashjds@asdlkj.com"
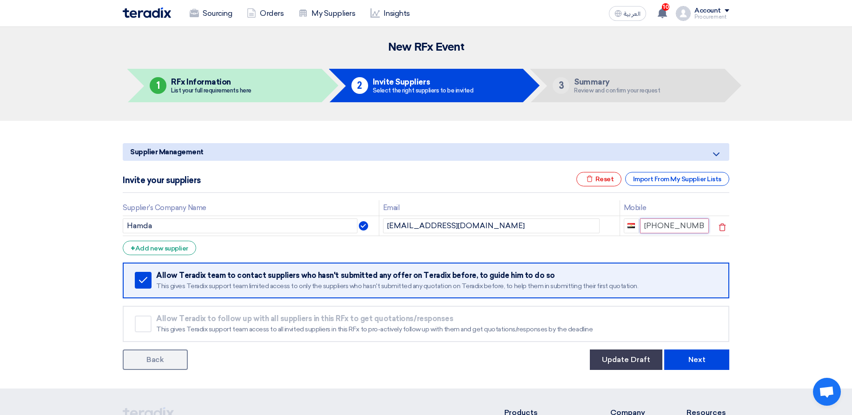
type input "+20 122233388"
click at [149, 246] on div "+ Add new supplier" at bounding box center [159, 248] width 73 height 14
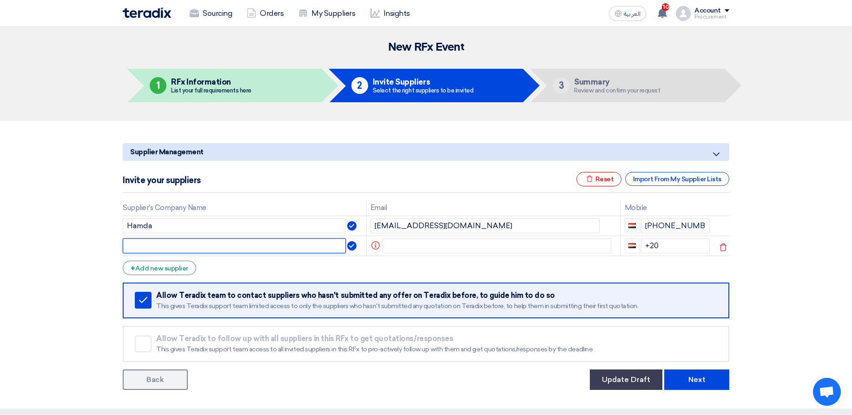
click at [168, 249] on input "text" at bounding box center [234, 245] width 223 height 15
type input "hamda 2"
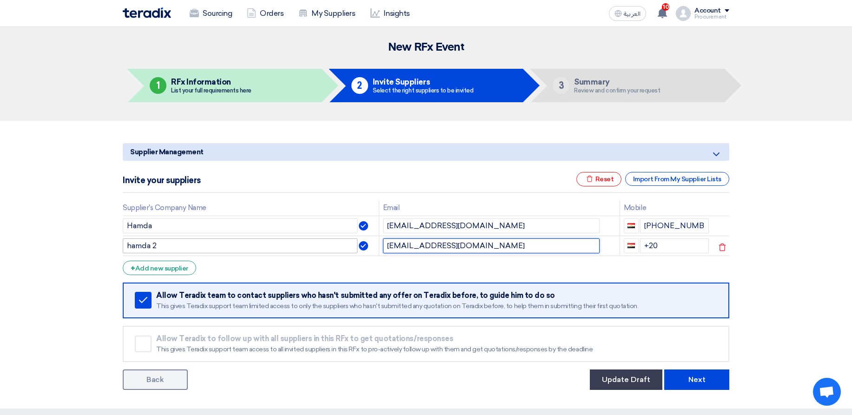
type input "kasdjhskajd@asndlk.com"
click at [687, 249] on input "+20" at bounding box center [674, 245] width 69 height 15
type input "+20 122313267"
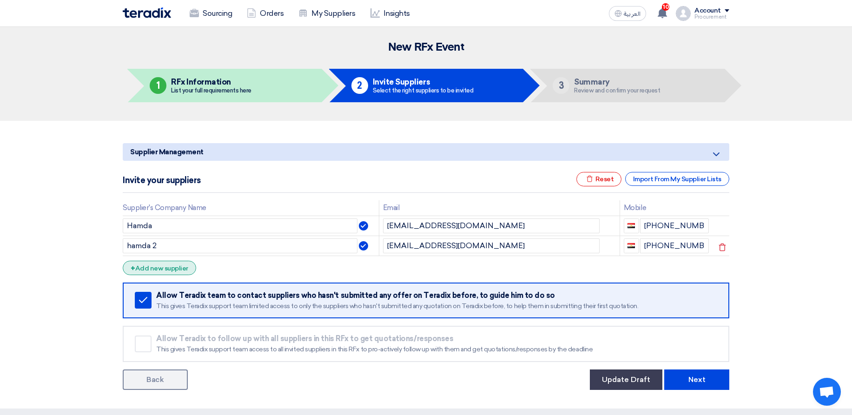
click at [140, 263] on div "+ Add new supplier" at bounding box center [159, 268] width 73 height 14
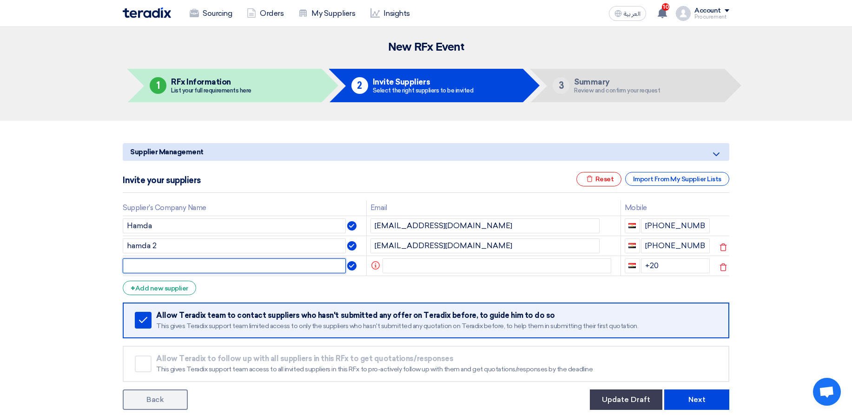
click at [157, 266] on input "text" at bounding box center [234, 265] width 223 height 15
type input "hamda 3"
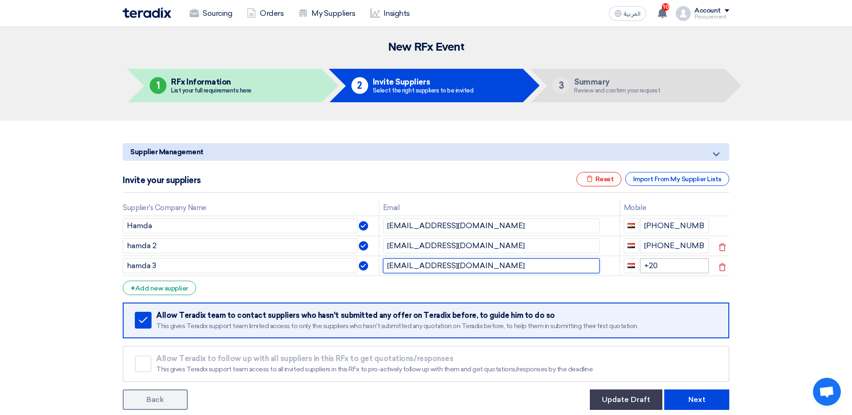
type input "kjashdkjasdhkjd@alkshdlk.com"
click at [689, 267] on input "+20" at bounding box center [674, 265] width 69 height 15
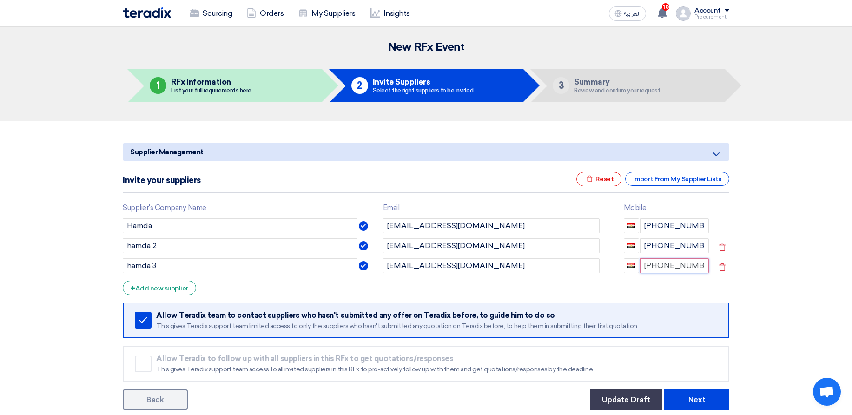
type input "+20 122123433"
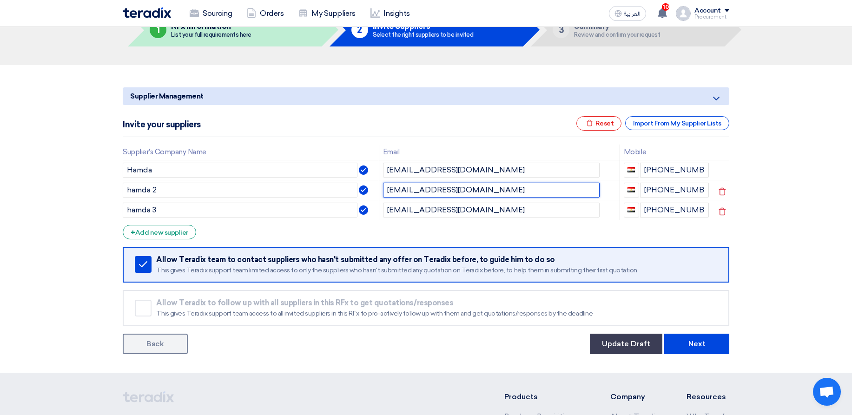
click at [425, 187] on input "kasdjhskajd@asndlk.com" at bounding box center [491, 190] width 217 height 15
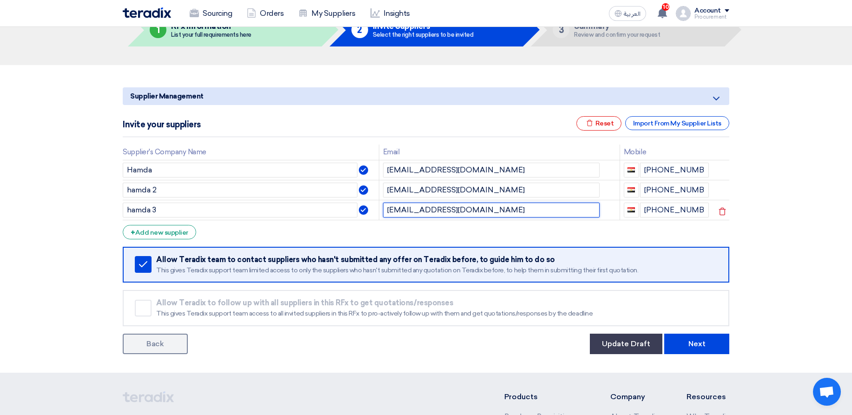
click at [411, 210] on input "kjashdkjasdhkjd@alkshdlk.com" at bounding box center [491, 210] width 217 height 15
click at [458, 214] on input "kjashdkjasdhkjd@alkshdlk.com" at bounding box center [491, 210] width 217 height 15
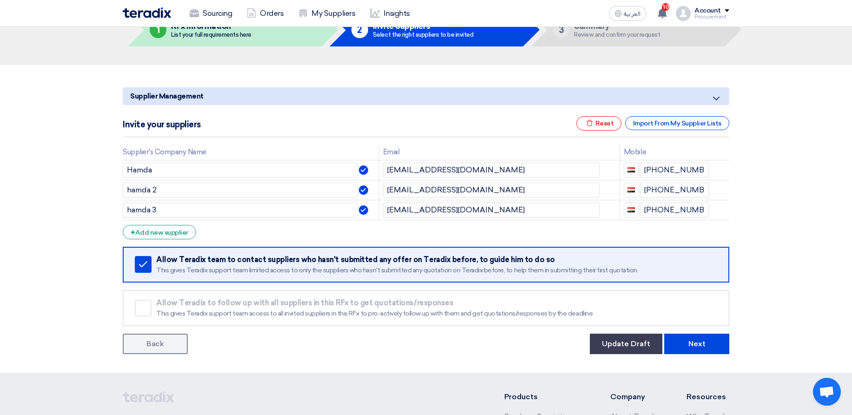
click at [798, 196] on section "Supplier Management Minimize/Maximize Category Invite your suppliers Excel file…" at bounding box center [426, 219] width 852 height 308
click at [719, 341] on button "Next" at bounding box center [696, 344] width 65 height 20
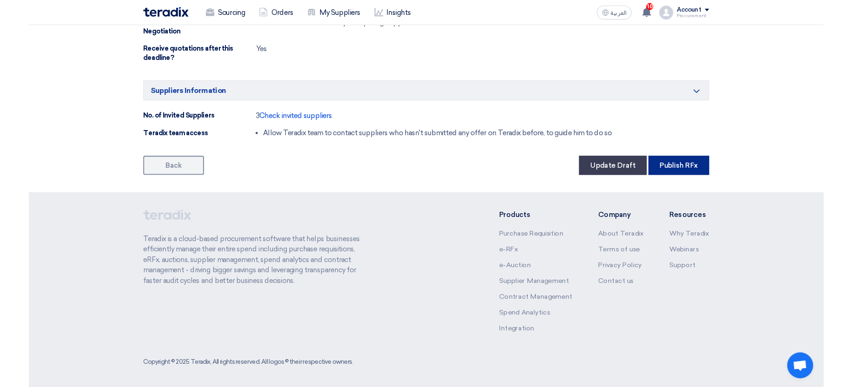
scroll to position [904, 0]
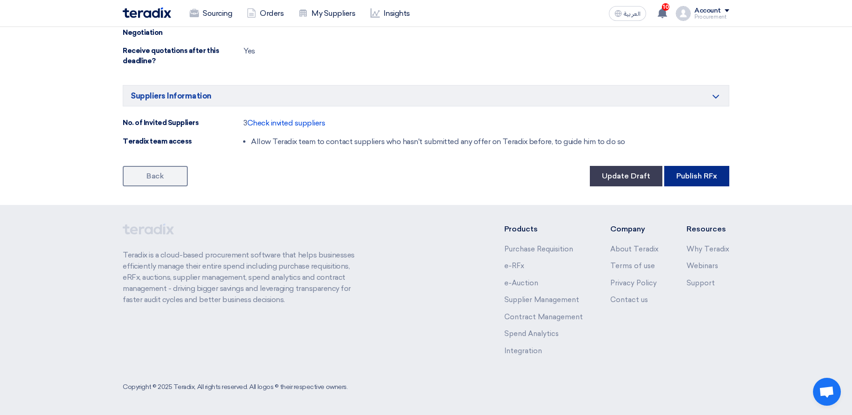
click at [693, 177] on button "Publish RFx" at bounding box center [696, 176] width 65 height 20
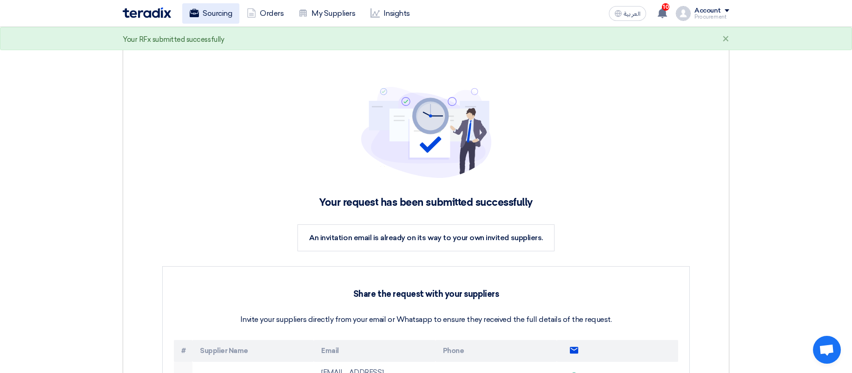
click at [214, 22] on link "Sourcing" at bounding box center [210, 13] width 57 height 20
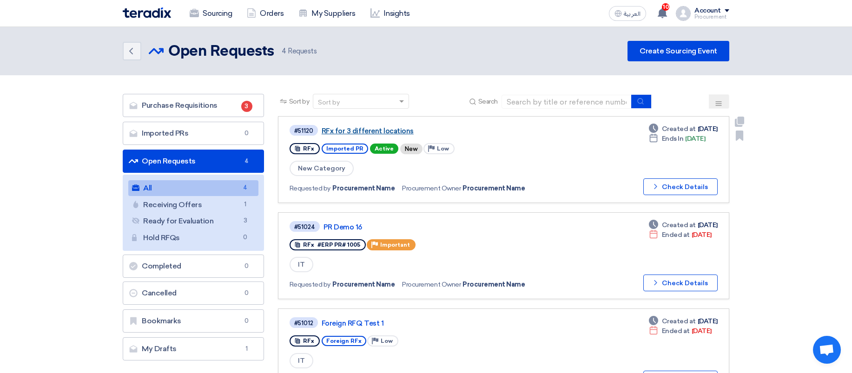
click at [354, 130] on link "RFx for 3 different locations" at bounding box center [438, 131] width 232 height 8
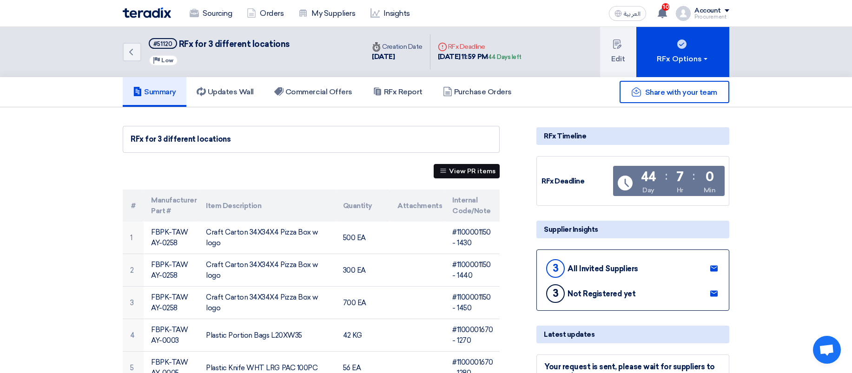
click at [463, 167] on button "View PR items" at bounding box center [467, 171] width 66 height 14
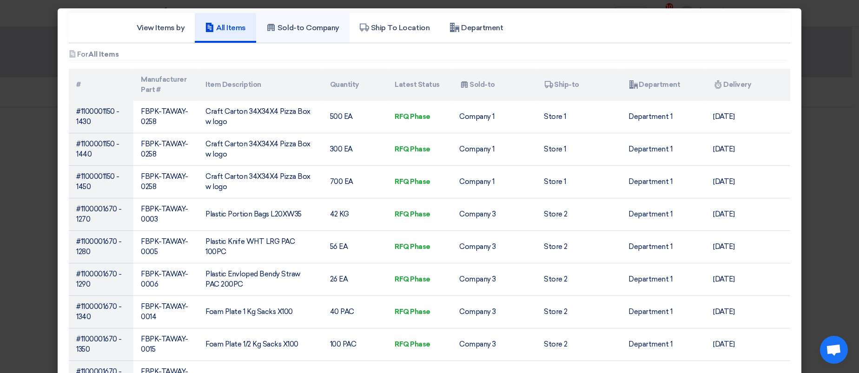
click at [303, 35] on link "Sold-to Company" at bounding box center [302, 28] width 93 height 30
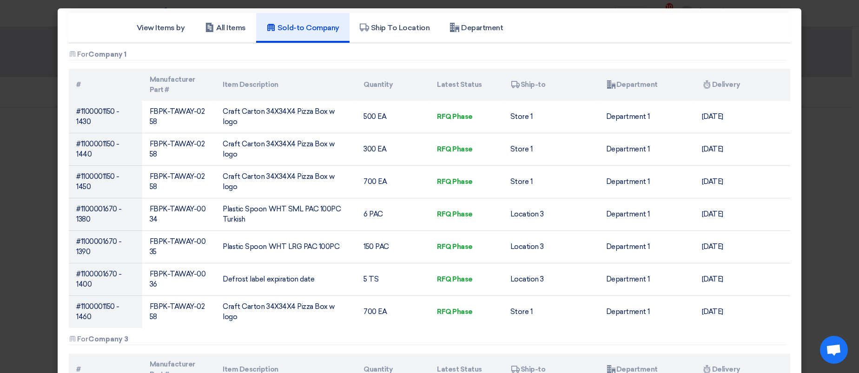
click at [816, 70] on modal-container "View Items by All Items Sold-to Company Ship To Location Department Attachments…" at bounding box center [429, 186] width 859 height 373
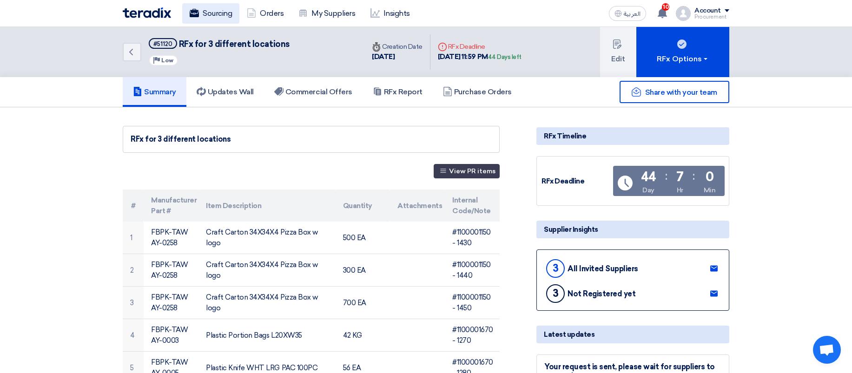
click at [217, 9] on link "Sourcing" at bounding box center [210, 13] width 57 height 20
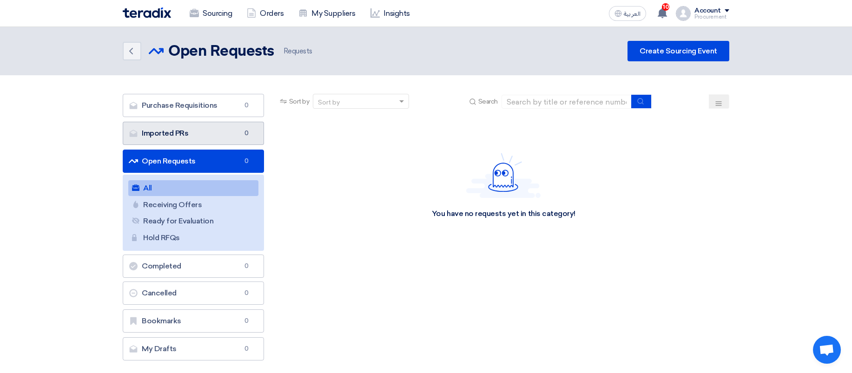
click at [242, 129] on span "0" at bounding box center [246, 133] width 11 height 9
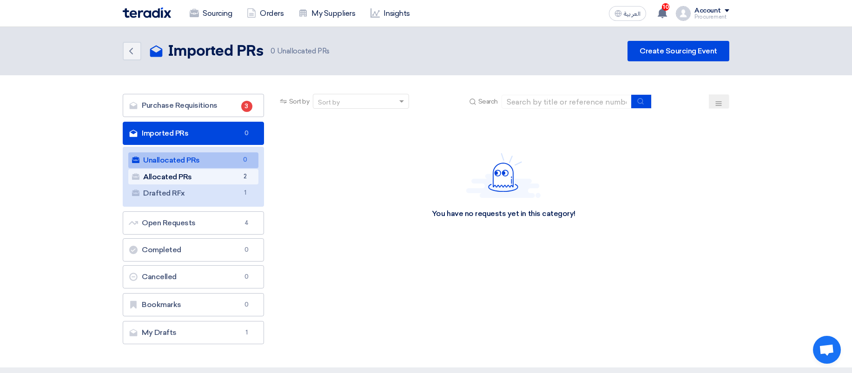
click at [231, 175] on link "Allocated PRs Allocated PRs 2" at bounding box center [193, 177] width 130 height 16
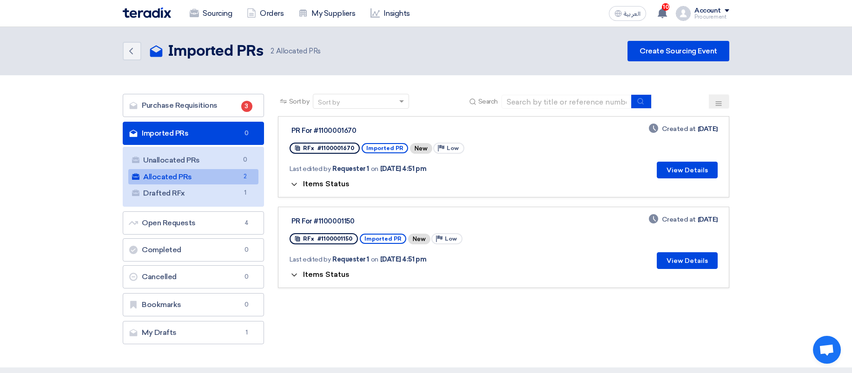
click at [213, 171] on link "Allocated PRs Allocated PRs 2" at bounding box center [193, 177] width 130 height 16
click at [328, 186] on span "Items Status" at bounding box center [326, 183] width 46 height 9
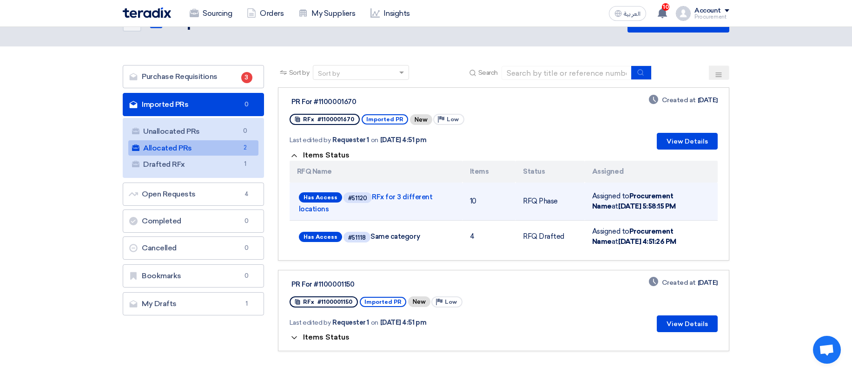
scroll to position [56, 0]
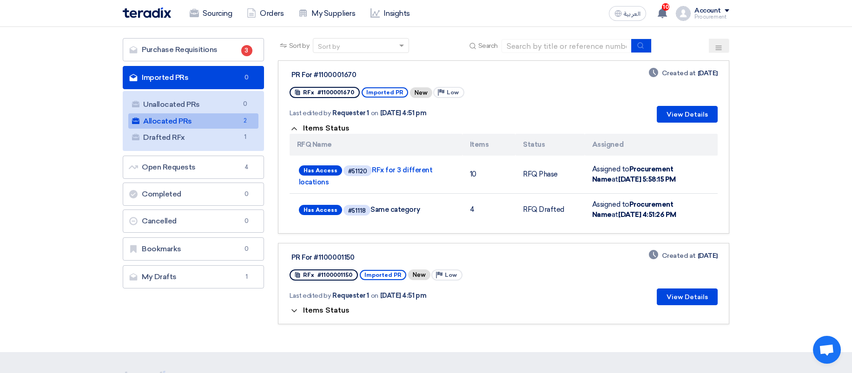
drag, startPoint x: 340, startPoint y: 77, endPoint x: 450, endPoint y: 77, distance: 110.6
click at [450, 77] on div "PR For #1100001670" at bounding box center [407, 75] width 232 height 8
click at [334, 311] on span "Items Status" at bounding box center [326, 310] width 46 height 9
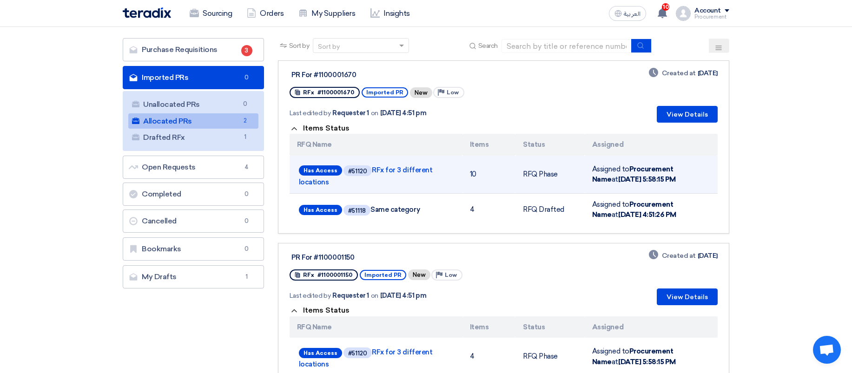
drag, startPoint x: 473, startPoint y: 174, endPoint x: 532, endPoint y: 168, distance: 58.8
click at [532, 168] on tr "Has Access #51120 RFx for 3 different locations 10 RFQ Phase Assigned to Procur…" at bounding box center [503, 175] width 428 height 38
drag, startPoint x: 529, startPoint y: 176, endPoint x: 561, endPoint y: 176, distance: 32.1
click at [561, 176] on td "RFQ Phase" at bounding box center [549, 175] width 69 height 38
click at [381, 172] on link "Has Access #51120 RFx for 3 different locations" at bounding box center [376, 175] width 154 height 23
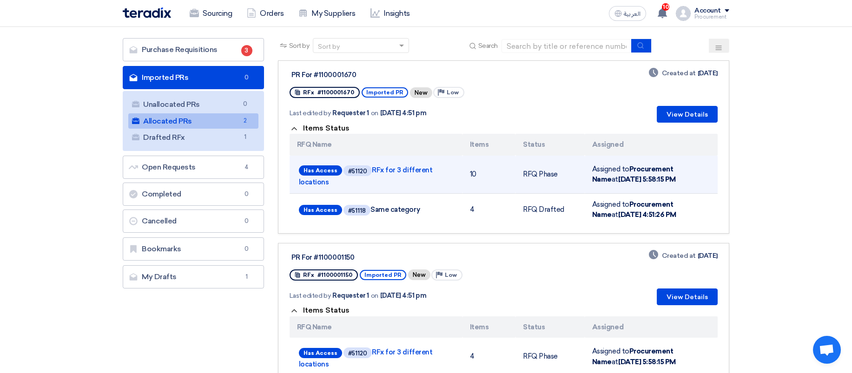
click at [531, 172] on td "RFQ Phase" at bounding box center [549, 175] width 69 height 38
drag, startPoint x: 525, startPoint y: 174, endPoint x: 553, endPoint y: 171, distance: 28.0
click at [553, 171] on td "RFQ Phase" at bounding box center [549, 175] width 69 height 38
drag, startPoint x: 475, startPoint y: 171, endPoint x: 386, endPoint y: 172, distance: 88.8
click at [461, 172] on tr "Has Access #51120 RFx for 3 different locations 10 RFQ Phase Assigned to Procur…" at bounding box center [503, 175] width 428 height 38
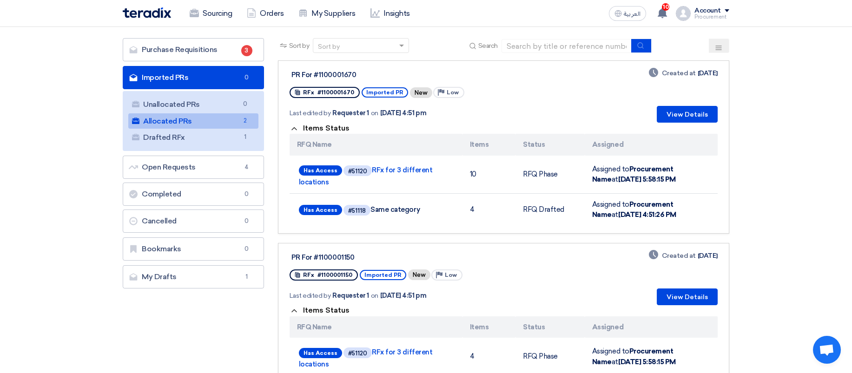
click at [521, 94] on div "PR For #1100001670 RFx #1100001670 Imported PR New Priority Low Last edited by …" at bounding box center [503, 95] width 428 height 54
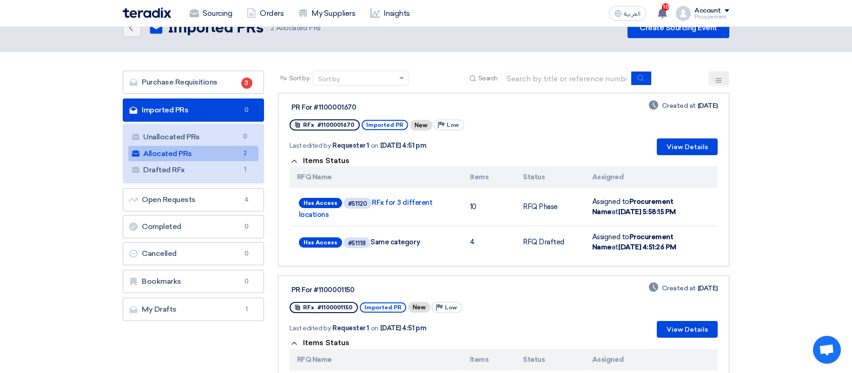
scroll to position [0, 0]
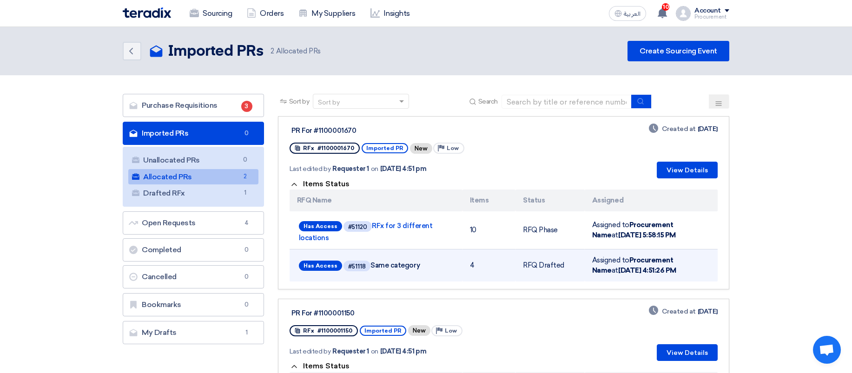
click at [401, 269] on span "Has Access #51118 Same category" at bounding box center [376, 266] width 154 height 14
click at [389, 266] on span "Has Access #51118 Same category" at bounding box center [376, 266] width 154 height 14
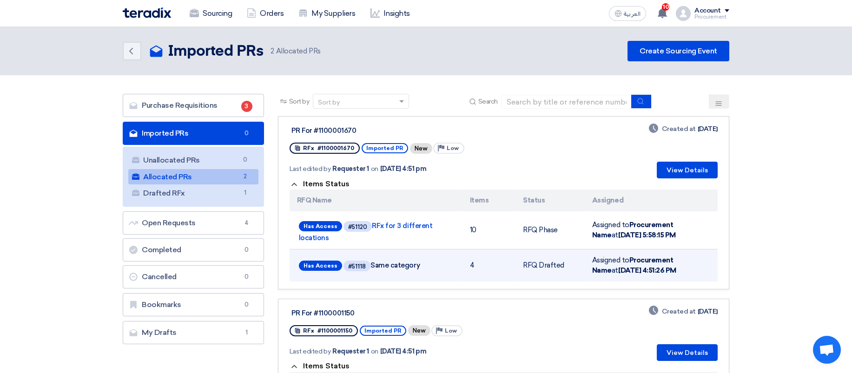
click at [389, 265] on span "Has Access #51118 Same category" at bounding box center [376, 266] width 154 height 14
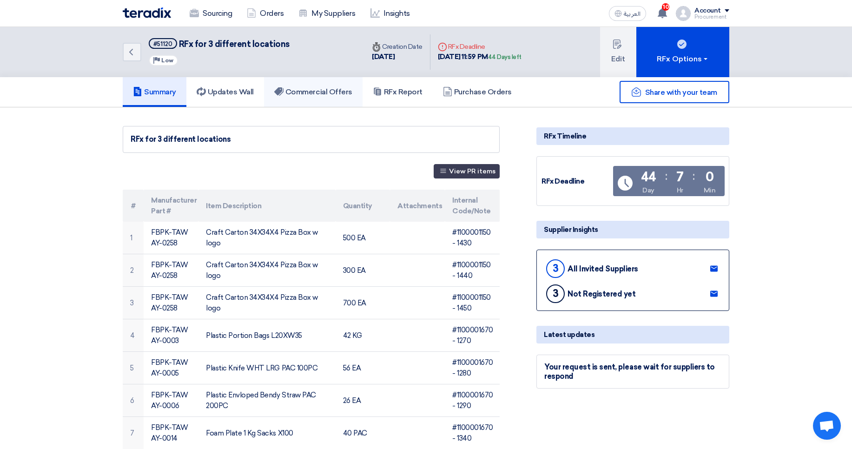
click at [286, 102] on link "Commercial Offers" at bounding box center [313, 92] width 99 height 30
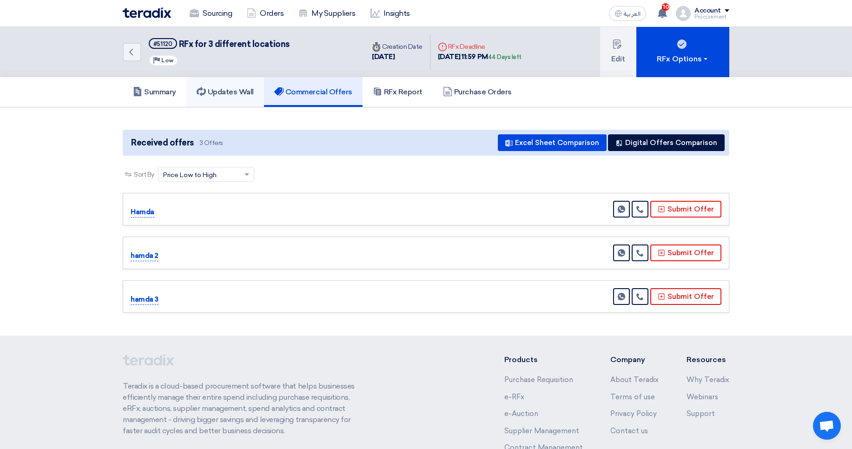
click at [224, 94] on h5 "Updates Wall" at bounding box center [225, 91] width 57 height 9
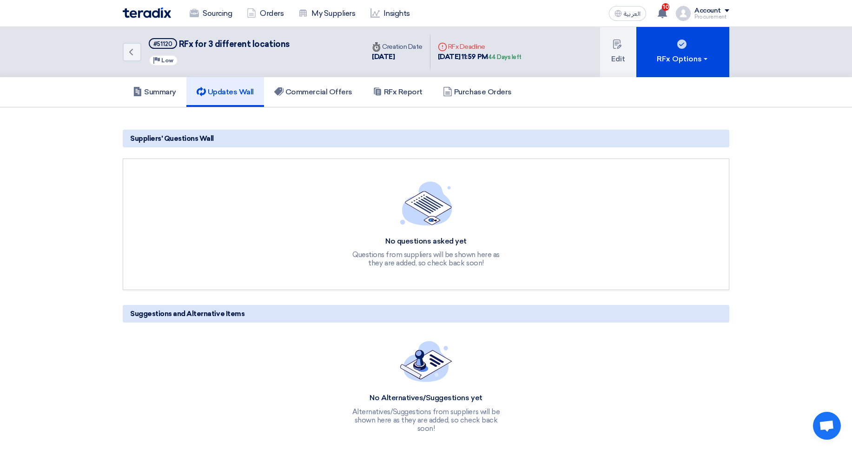
click at [120, 98] on div "Summary Updates Wall Commercial Offers RFx Report Purchase Orders" at bounding box center [426, 92] width 620 height 30
click at [161, 97] on link "Summary" at bounding box center [155, 92] width 64 height 30
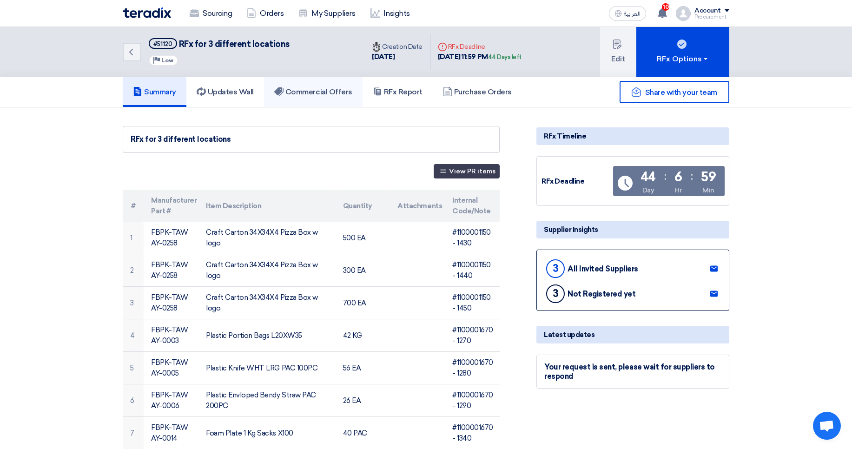
click at [273, 95] on link "Commercial Offers" at bounding box center [313, 92] width 99 height 30
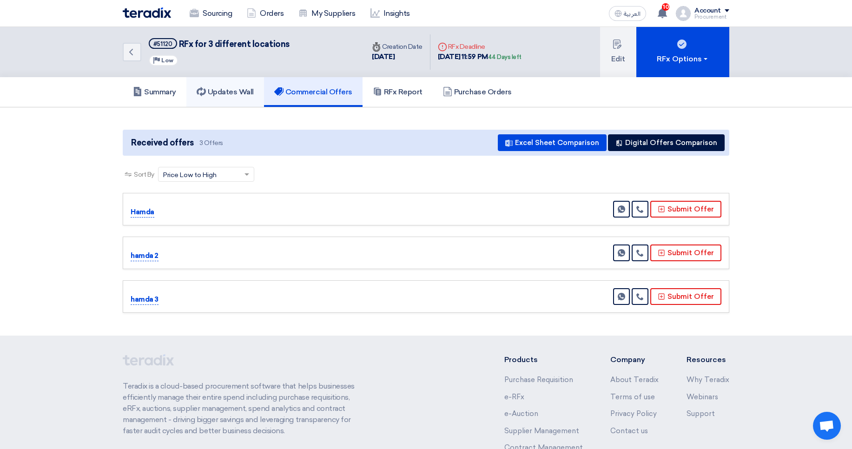
click at [253, 95] on h5 "Updates Wall" at bounding box center [225, 91] width 57 height 9
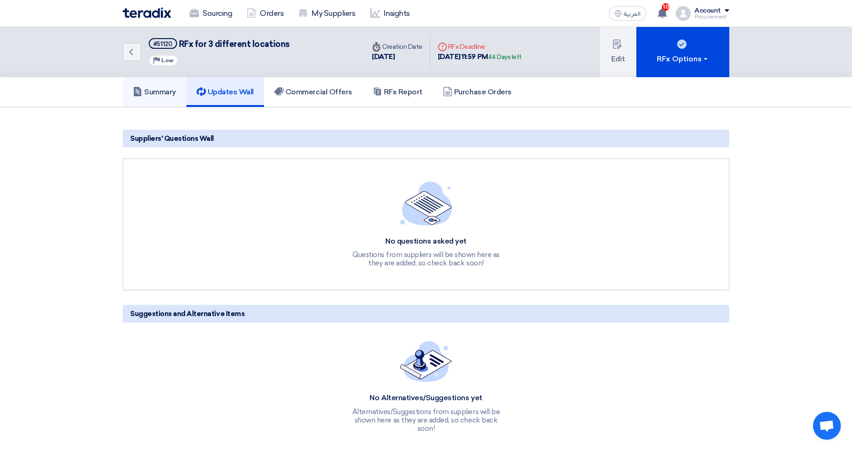
click at [152, 99] on link "Summary" at bounding box center [155, 92] width 64 height 30
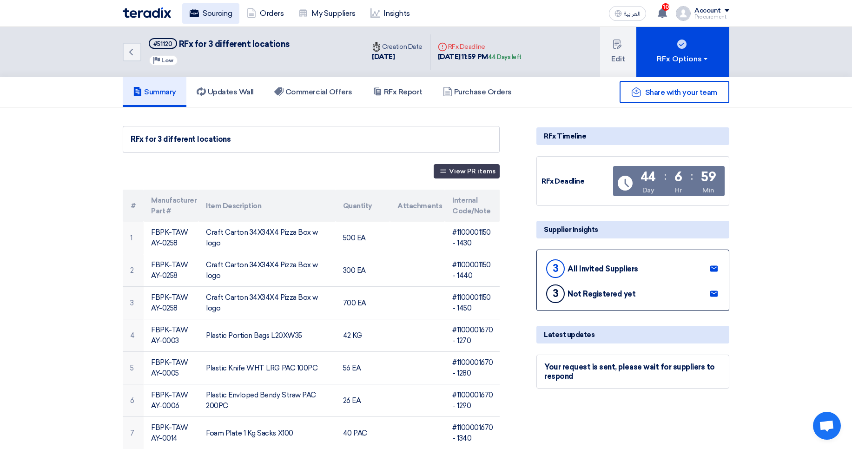
click at [216, 14] on link "Sourcing" at bounding box center [210, 13] width 57 height 20
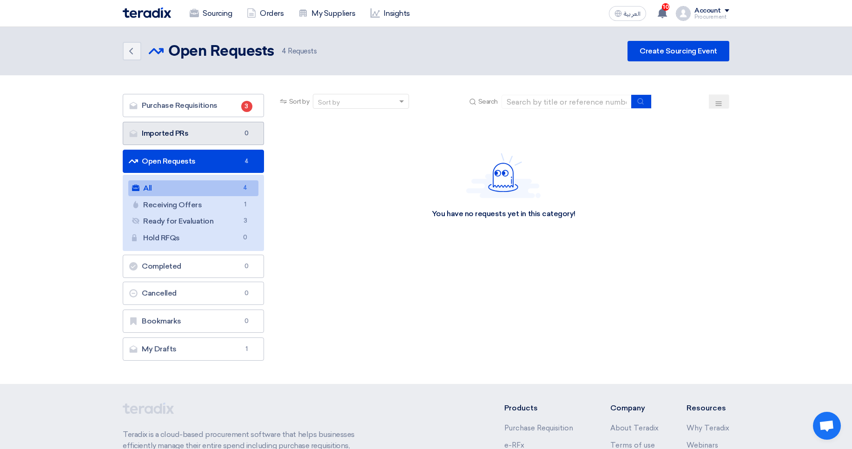
click at [225, 132] on link "Imported PRs Imported PRs 0" at bounding box center [193, 133] width 141 height 23
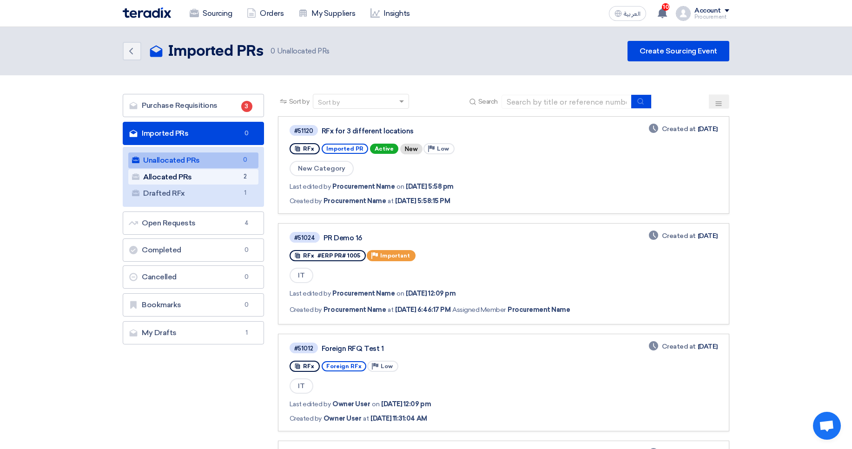
click at [229, 176] on link "Allocated PRs Allocated PRs 2" at bounding box center [193, 177] width 130 height 16
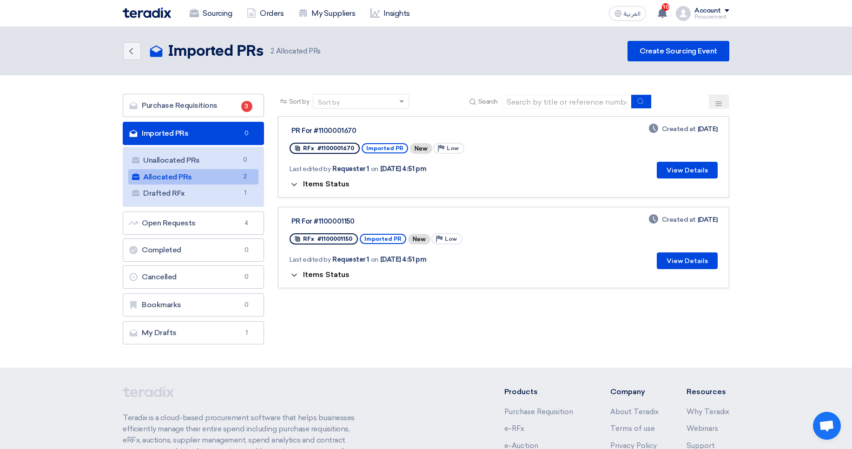
click at [301, 189] on button "Items Status" at bounding box center [319, 184] width 60 height 9
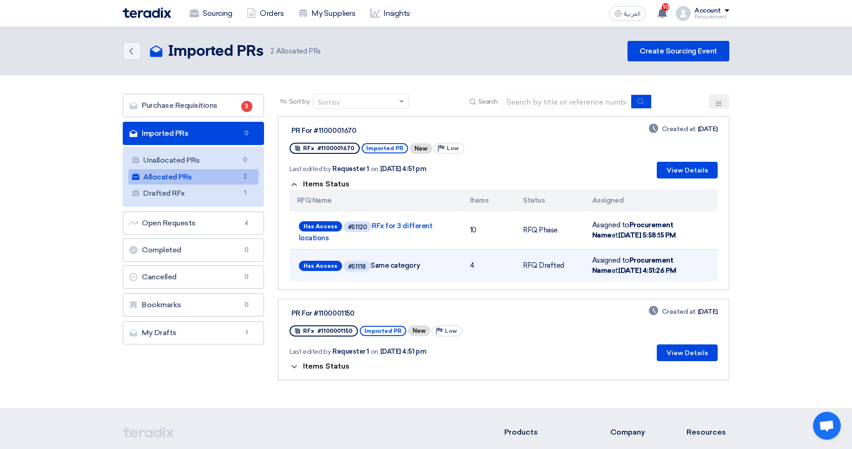
click at [381, 267] on span "Has Access #51118 Same category" at bounding box center [376, 266] width 154 height 14
drag, startPoint x: 381, startPoint y: 267, endPoint x: 437, endPoint y: 274, distance: 57.1
click at [437, 274] on div "Has Access #51118 Same category" at bounding box center [376, 265] width 158 height 18
click at [491, 261] on td "4" at bounding box center [488, 265] width 53 height 33
click at [454, 261] on div "Has Access #51118 Same category" at bounding box center [376, 265] width 158 height 18
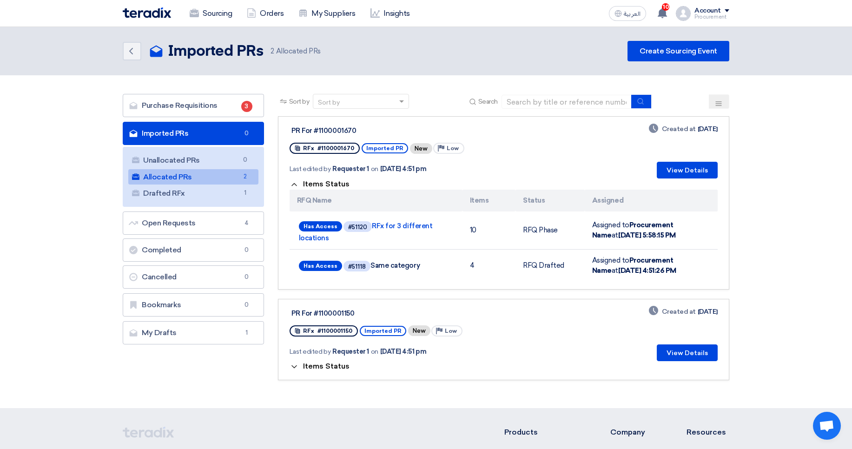
click at [325, 371] on button "Items Status" at bounding box center [319, 366] width 60 height 9
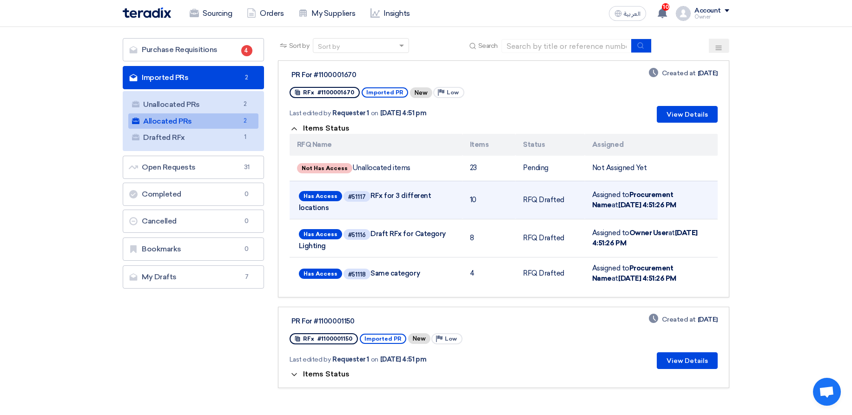
scroll to position [56, 0]
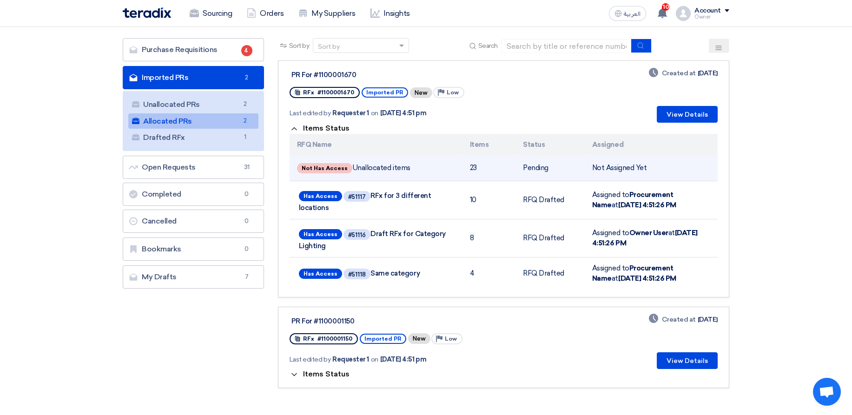
drag, startPoint x: 361, startPoint y: 164, endPoint x: 408, endPoint y: 161, distance: 47.5
click at [408, 161] on td "Not Has Access Unallocated items" at bounding box center [375, 169] width 173 height 26
click at [380, 166] on td "Not Has Access Unallocated items" at bounding box center [375, 169] width 173 height 26
drag, startPoint x: 380, startPoint y: 166, endPoint x: 417, endPoint y: 166, distance: 36.7
click at [417, 166] on td "Not Has Access Unallocated items" at bounding box center [375, 169] width 173 height 26
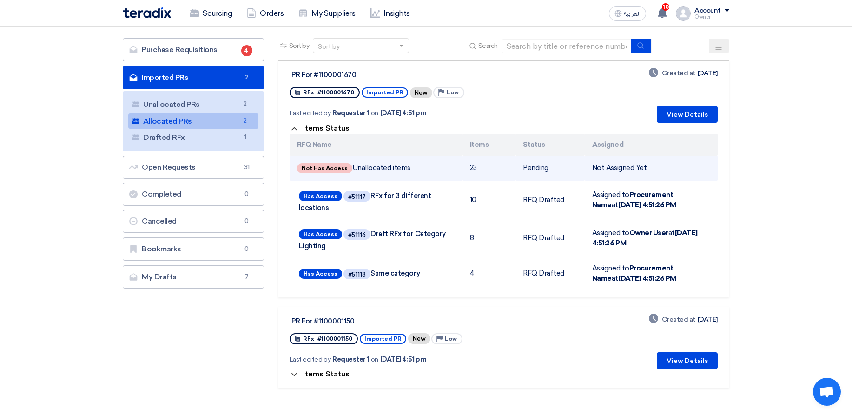
click at [370, 173] on td "Not Has Access Unallocated items" at bounding box center [375, 169] width 173 height 26
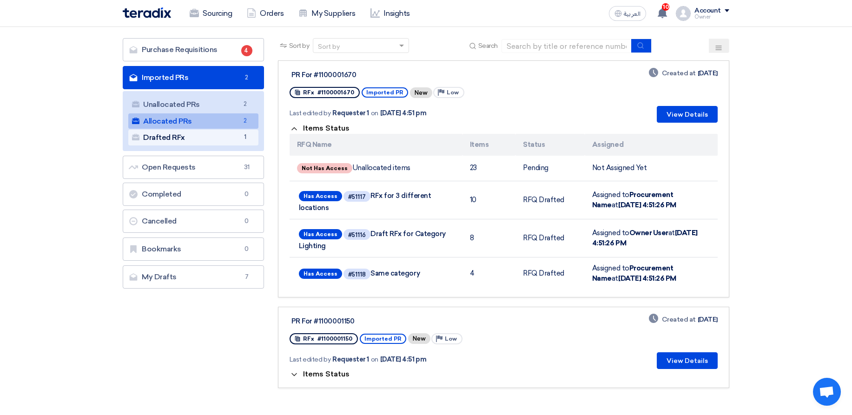
click at [213, 133] on link "Drafted RFx Drafted RFx 1" at bounding box center [193, 138] width 130 height 16
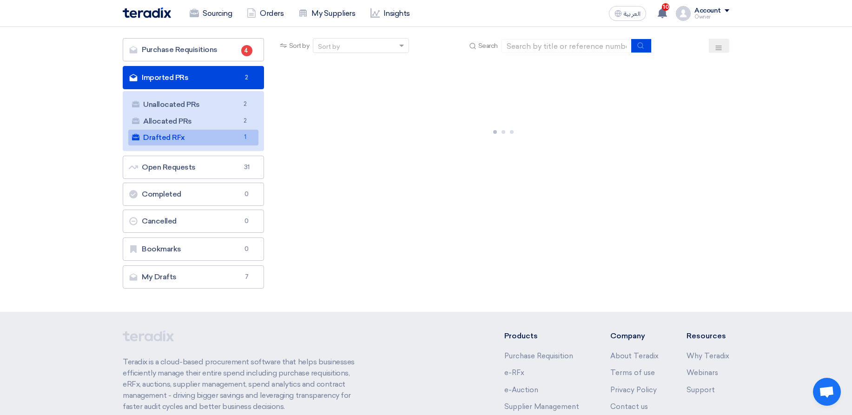
scroll to position [0, 0]
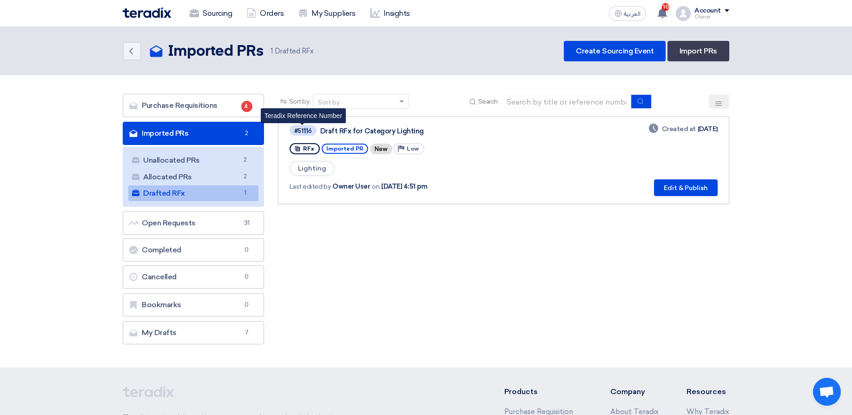
drag, startPoint x: 303, startPoint y: 131, endPoint x: 313, endPoint y: 135, distance: 10.0
click at [310, 135] on span "#51116" at bounding box center [302, 130] width 27 height 11
click at [572, 143] on div "#51116 Draft RFx for Category Lighting RFx Imported PR New Priority Low Lightin…" at bounding box center [503, 160] width 428 height 72
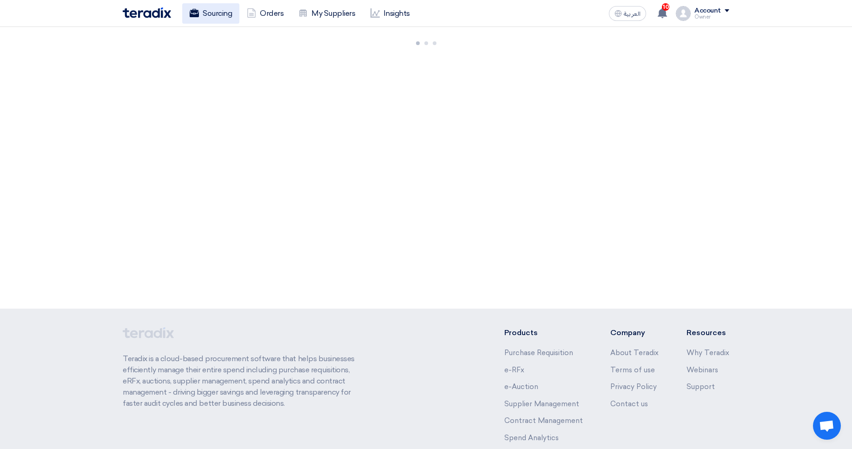
click at [238, 14] on link "Sourcing" at bounding box center [210, 13] width 57 height 20
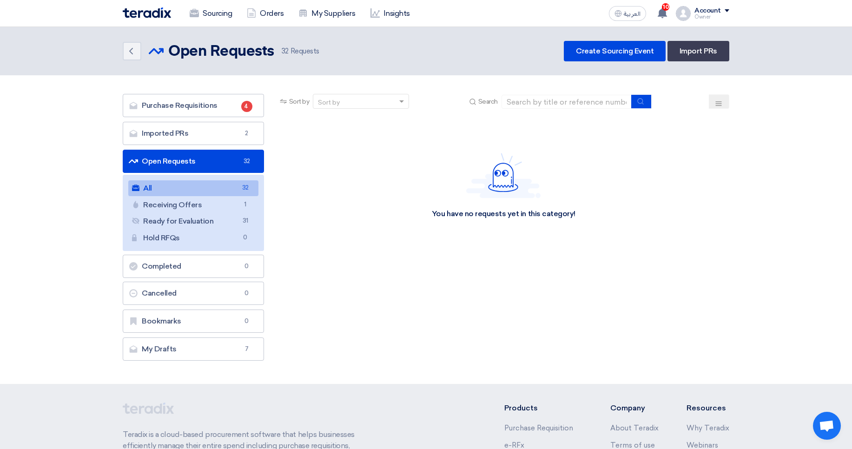
click at [231, 145] on div "Purchase Requisitions Purchase Requisitions 4 Imported PRs Imported PRs 2 Open …" at bounding box center [193, 227] width 141 height 267
click at [224, 143] on link "Imported PRs Imported PRs 2" at bounding box center [193, 133] width 141 height 23
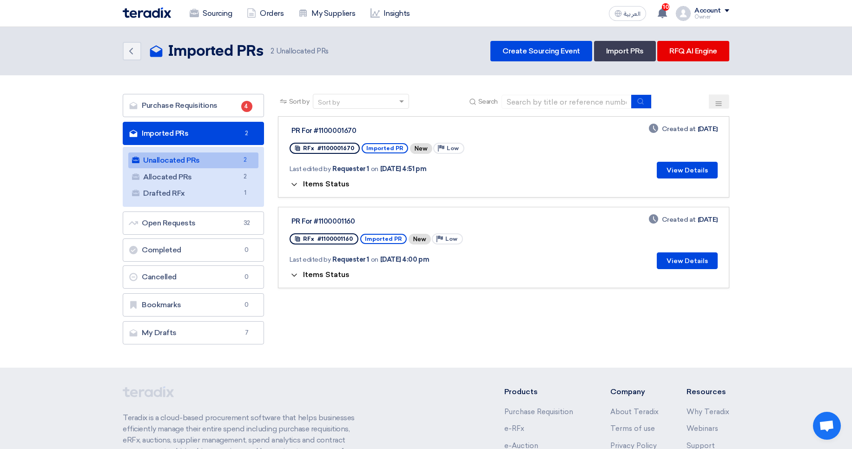
click at [329, 186] on span "Items Status" at bounding box center [326, 183] width 46 height 9
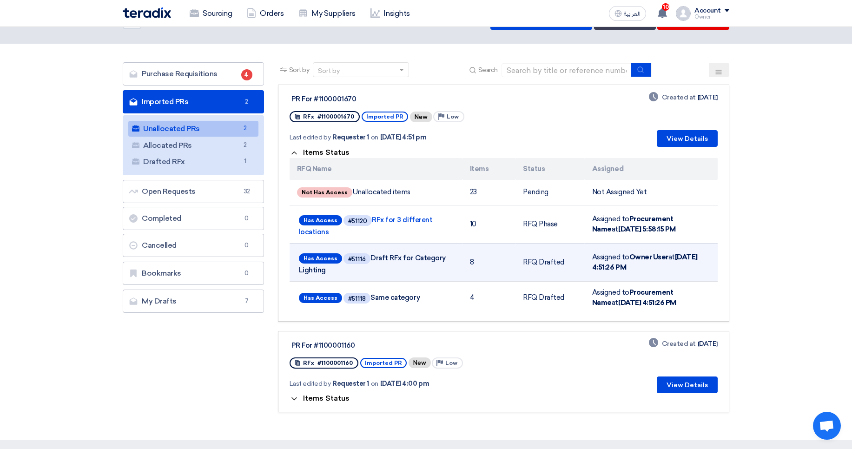
scroll to position [56, 0]
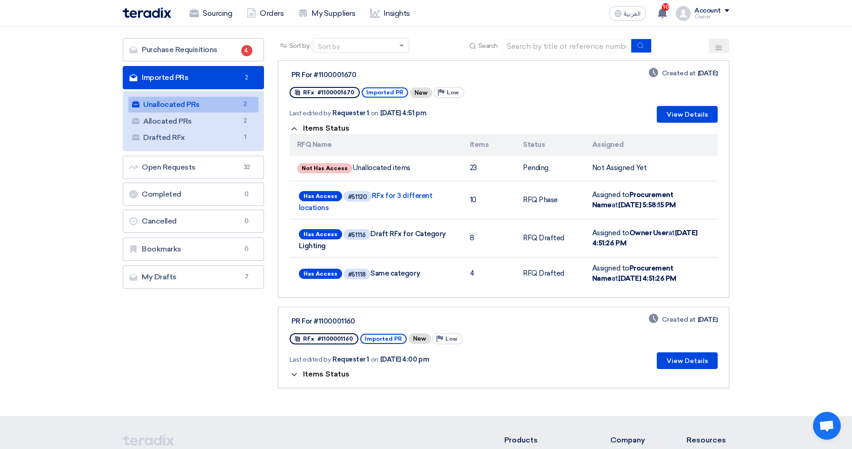
click at [330, 368] on div "Last edited by Requester 1 on Sep 17, 2025, 4:00 pm" at bounding box center [407, 359] width 236 height 19
click at [329, 373] on span "Items Status" at bounding box center [326, 374] width 46 height 9
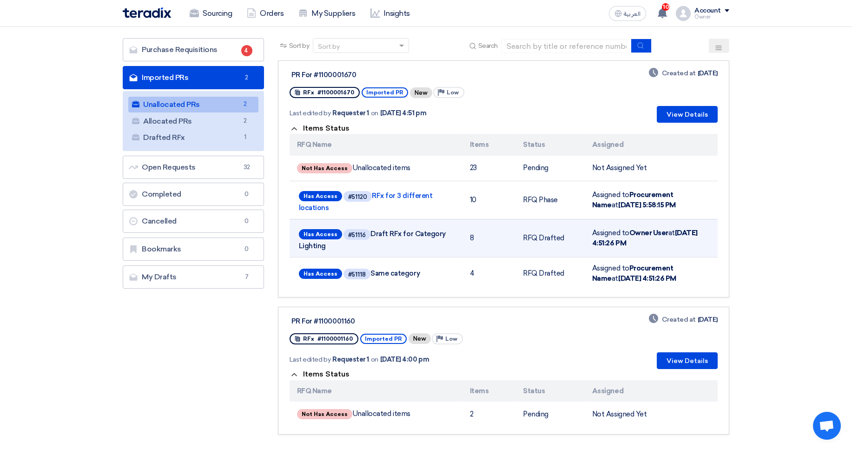
click at [481, 236] on td "8" at bounding box center [488, 238] width 53 height 38
click at [376, 232] on span "Has Access #51116 Draft RFx for Category Lighting" at bounding box center [376, 238] width 154 height 23
drag, startPoint x: 376, startPoint y: 232, endPoint x: 365, endPoint y: 250, distance: 21.7
click at [365, 250] on div "Has Access #51116 Draft RFx for Category Lighting" at bounding box center [376, 238] width 158 height 26
click at [366, 250] on div "Has Access #51116 Draft RFx for Category Lighting" at bounding box center [376, 238] width 158 height 26
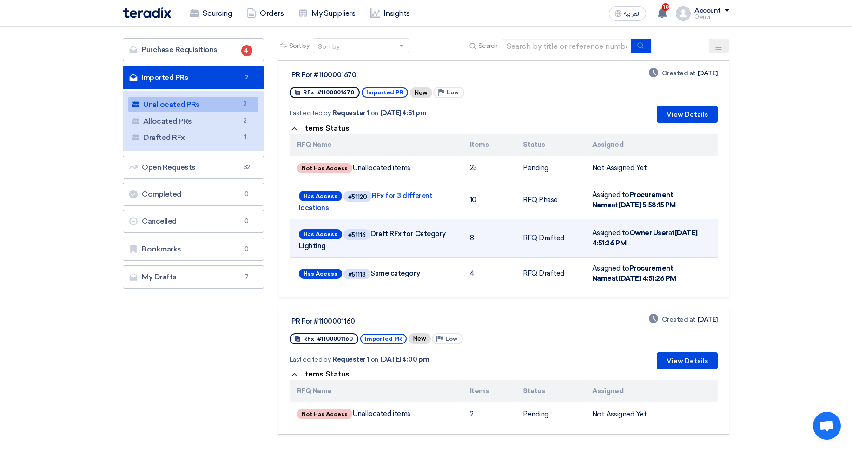
drag, startPoint x: 366, startPoint y: 250, endPoint x: 372, endPoint y: 235, distance: 16.7
click at [372, 235] on div "Has Access #51116 Draft RFx for Category Lighting" at bounding box center [376, 238] width 158 height 26
click at [355, 234] on div "#51116" at bounding box center [357, 235] width 18 height 6
click at [374, 248] on span "Has Access #51116 Draft RFx for Category Lighting" at bounding box center [376, 238] width 154 height 23
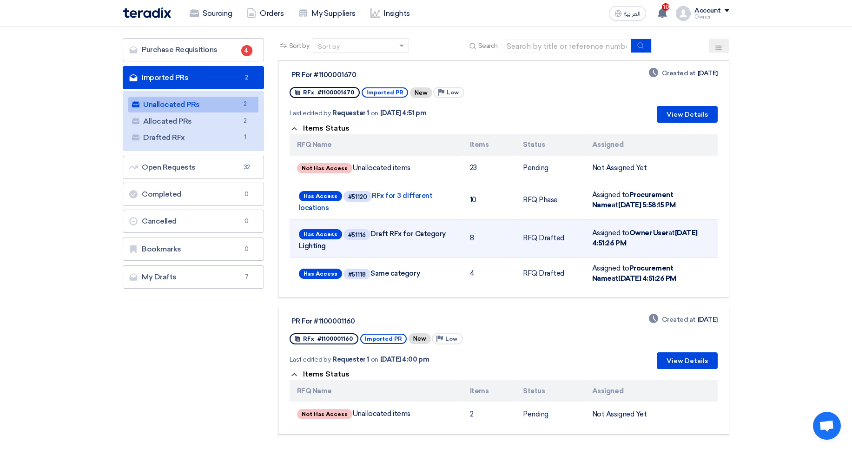
click at [359, 240] on span "Has Access #51116 Draft RFx for Category Lighting" at bounding box center [376, 238] width 154 height 23
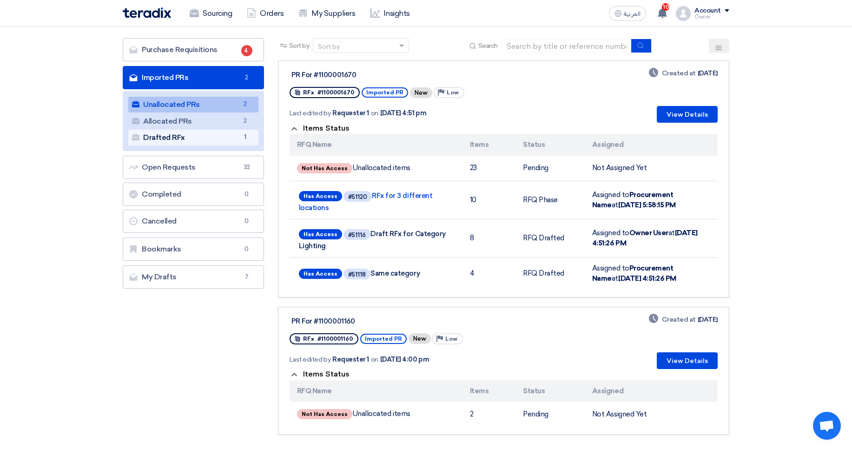
click at [229, 135] on link "Drafted RFx Drafted RFx 1" at bounding box center [193, 138] width 130 height 16
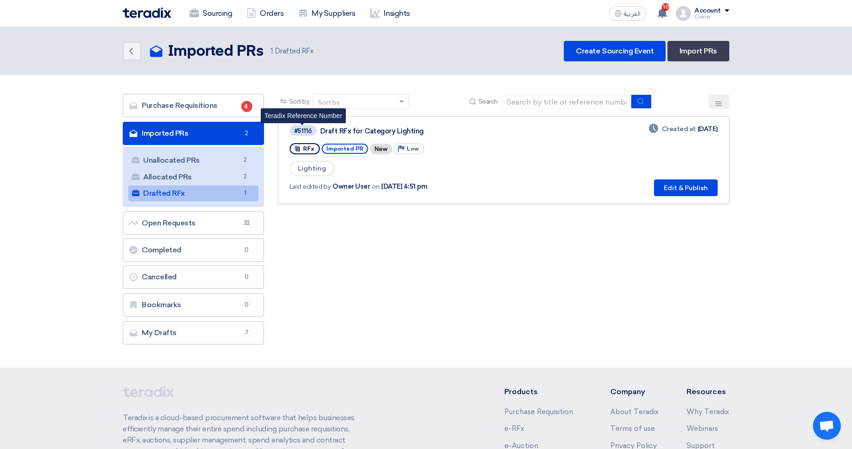
click at [307, 131] on div "#51116" at bounding box center [303, 131] width 18 height 6
drag, startPoint x: 307, startPoint y: 131, endPoint x: 360, endPoint y: 133, distance: 53.5
click at [308, 131] on div "#51116" at bounding box center [303, 131] width 18 height 6
click at [365, 133] on div "Draft RFx for Category Lighting" at bounding box center [436, 131] width 232 height 8
drag, startPoint x: 365, startPoint y: 133, endPoint x: 475, endPoint y: 133, distance: 110.1
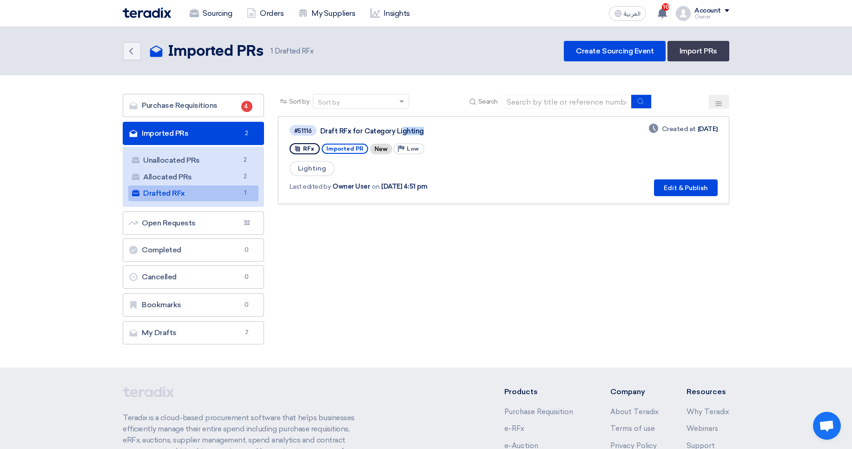
click at [475, 133] on div "Draft RFx for Category Lighting" at bounding box center [436, 131] width 232 height 8
click at [477, 133] on div "Draft RFx for Category Lighting" at bounding box center [436, 131] width 232 height 8
drag, startPoint x: 475, startPoint y: 131, endPoint x: 322, endPoint y: 129, distance: 153.3
click at [322, 129] on div "Draft RFx for Category Lighting" at bounding box center [436, 131] width 232 height 8
click at [208, 166] on link "Unallocated PRs Unallocated PRs 2" at bounding box center [193, 160] width 130 height 16
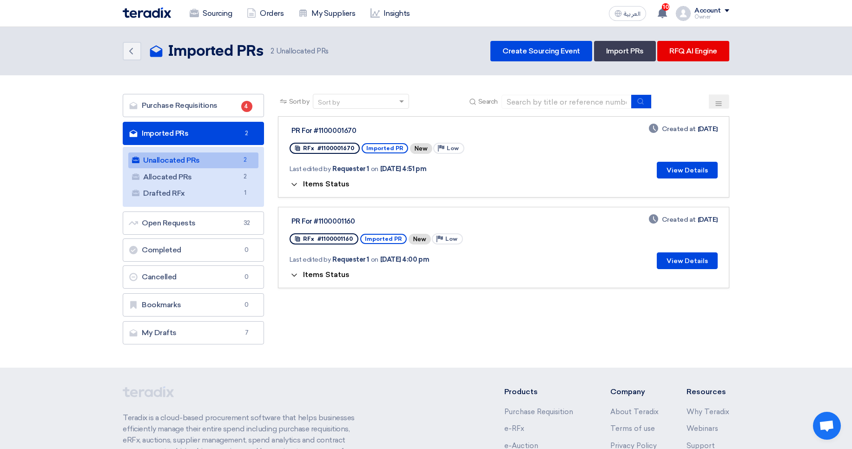
click at [333, 181] on span "Items Status" at bounding box center [326, 183] width 46 height 9
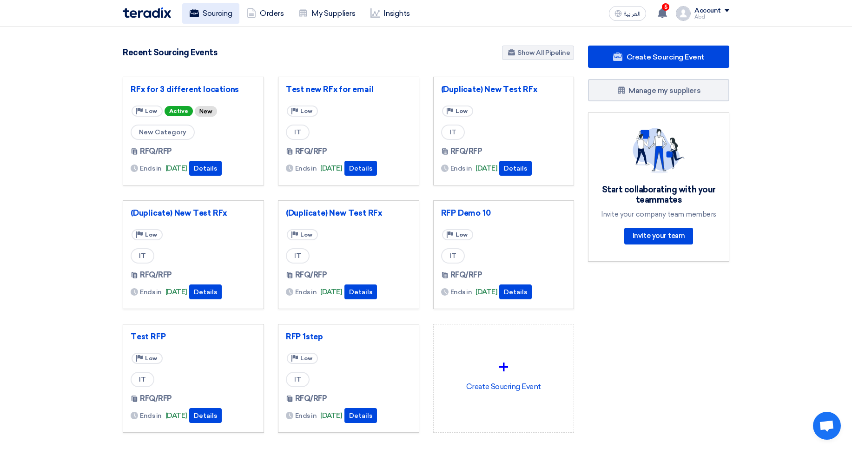
click at [211, 19] on link "Sourcing" at bounding box center [210, 13] width 57 height 20
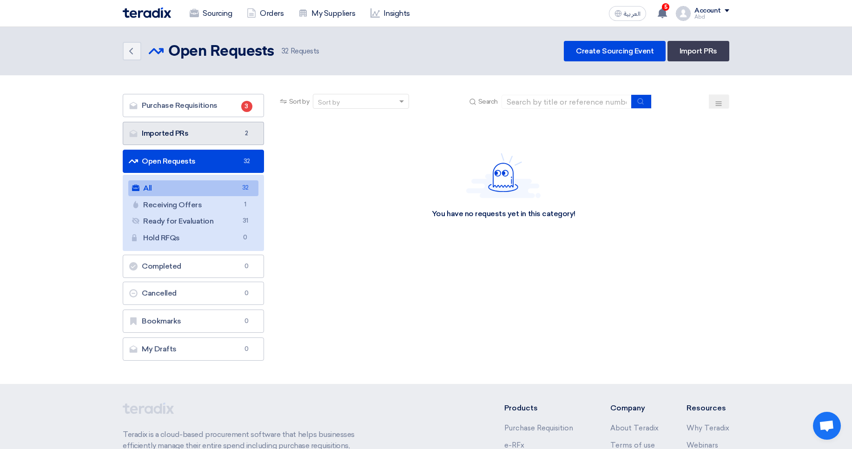
click at [216, 134] on link "Imported PRs Imported PRs 2" at bounding box center [193, 133] width 141 height 23
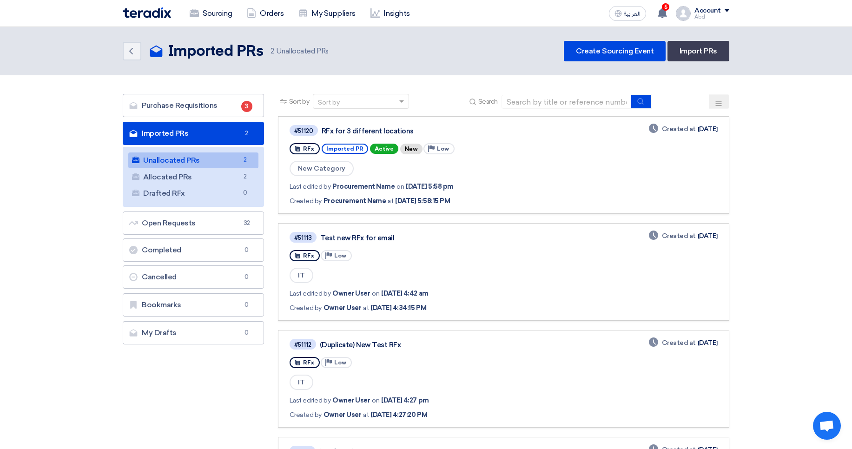
click at [210, 158] on link "Unallocated PRs Unallocated PRs 2" at bounding box center [193, 160] width 130 height 16
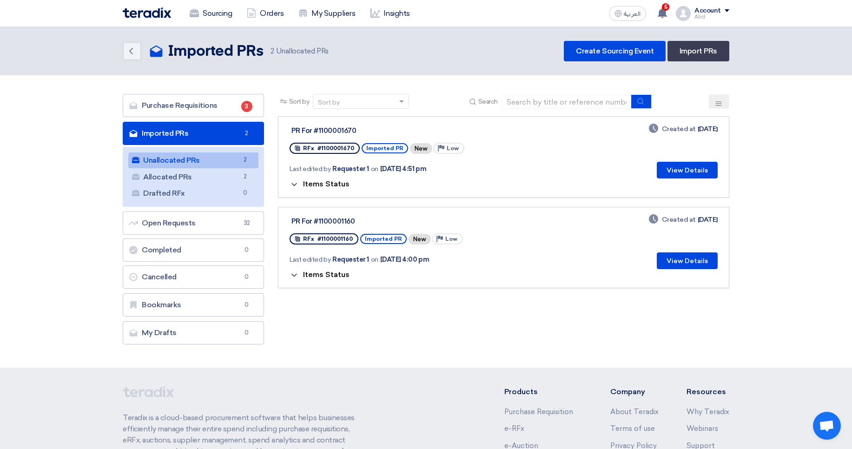
click at [315, 183] on span "Items Status" at bounding box center [326, 183] width 46 height 9
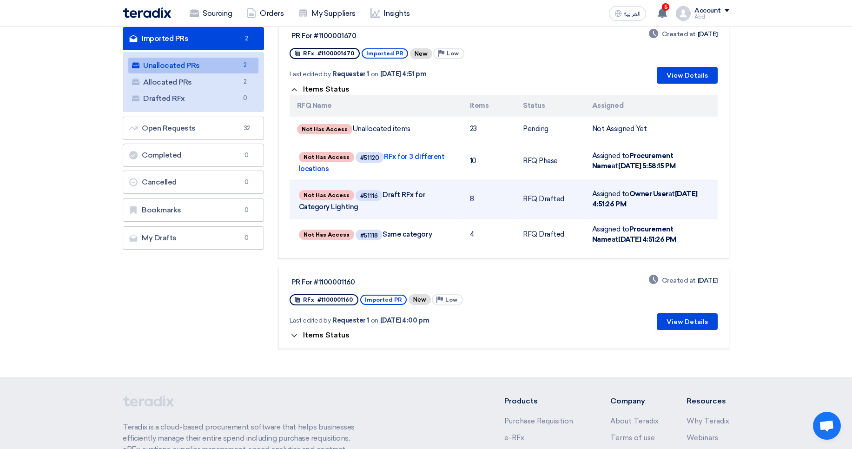
scroll to position [112, 0]
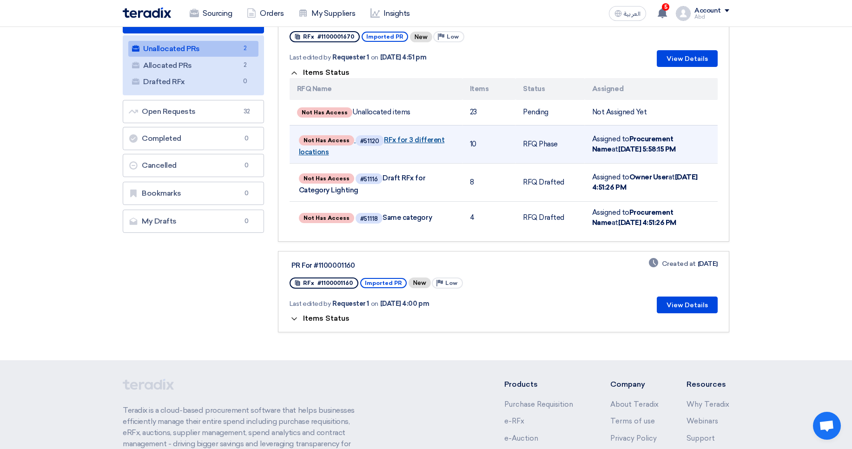
click at [405, 140] on link "Not Has Access #51120 RFx for 3 different locations" at bounding box center [376, 144] width 154 height 23
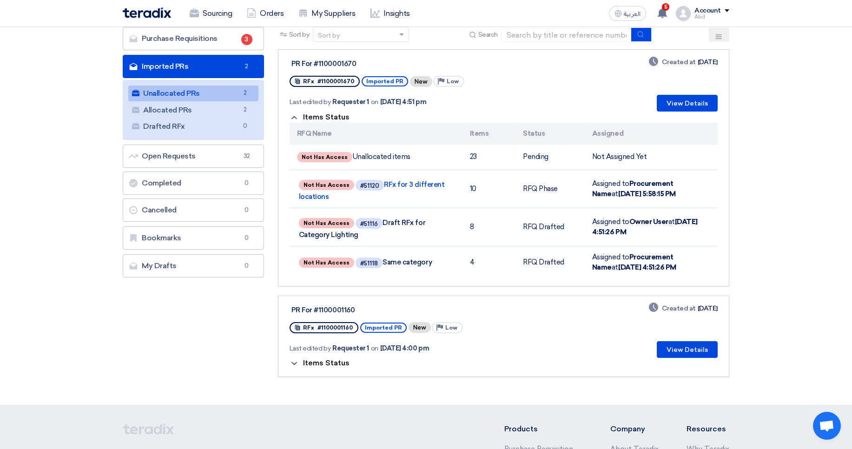
scroll to position [0, 0]
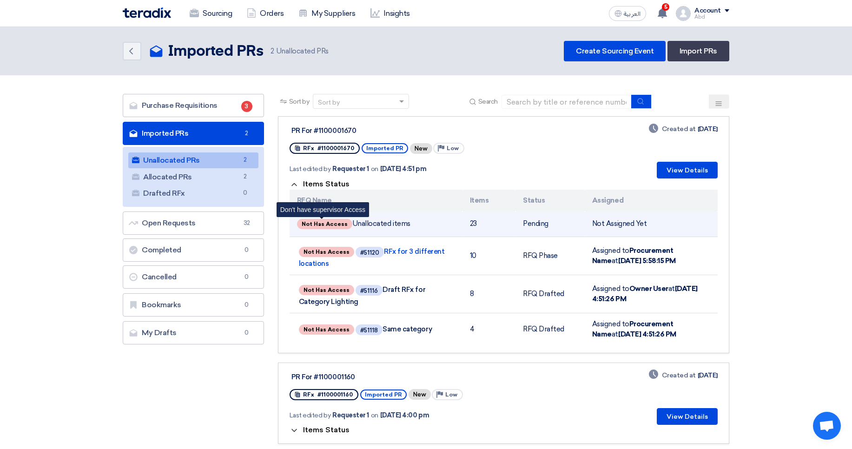
drag, startPoint x: 303, startPoint y: 224, endPoint x: 343, endPoint y: 224, distance: 40.4
click at [343, 224] on span "Not Has Access" at bounding box center [324, 224] width 55 height 10
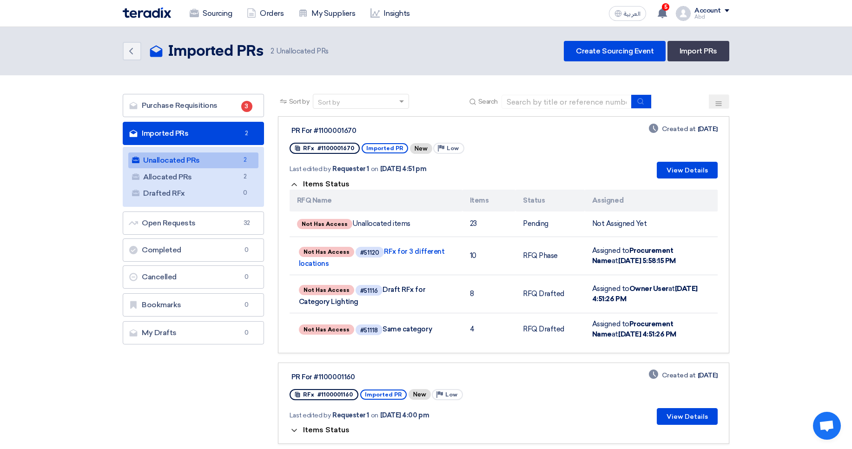
click at [467, 171] on div "Last edited by Requester 1 on Sep 17, 2025, 4:51 pm" at bounding box center [406, 169] width 234 height 10
click at [212, 170] on link "Allocated PRs Allocated PRs 2" at bounding box center [193, 177] width 130 height 16
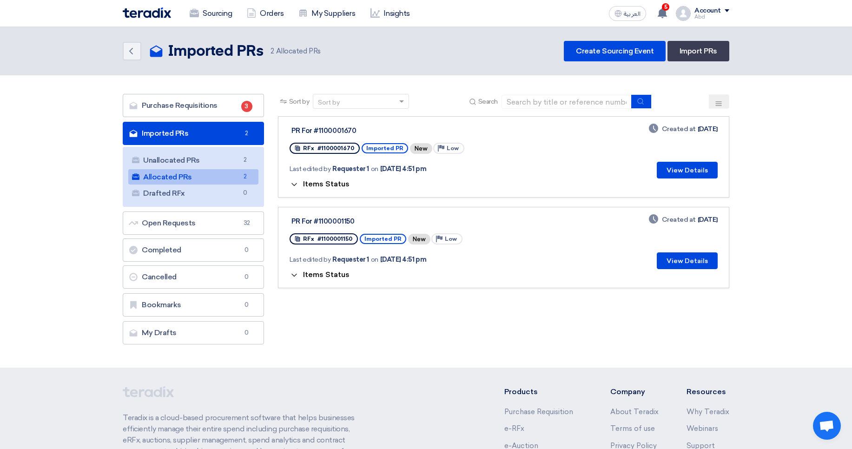
click at [318, 187] on span "Items Status" at bounding box center [326, 183] width 46 height 9
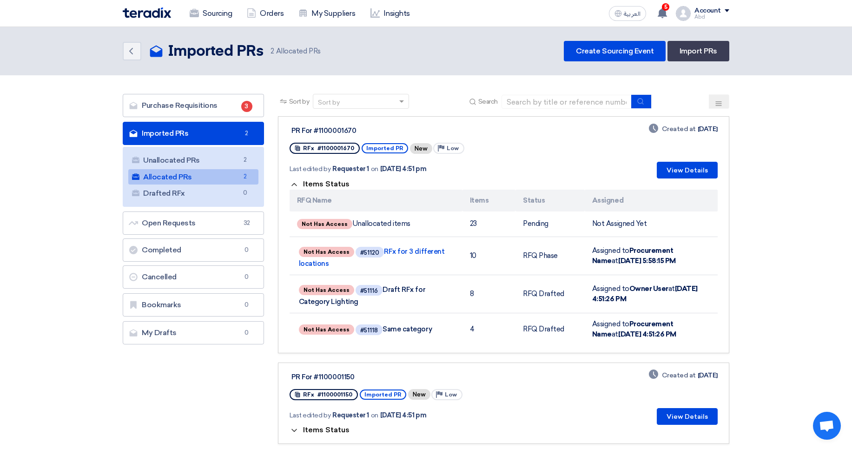
scroll to position [56, 0]
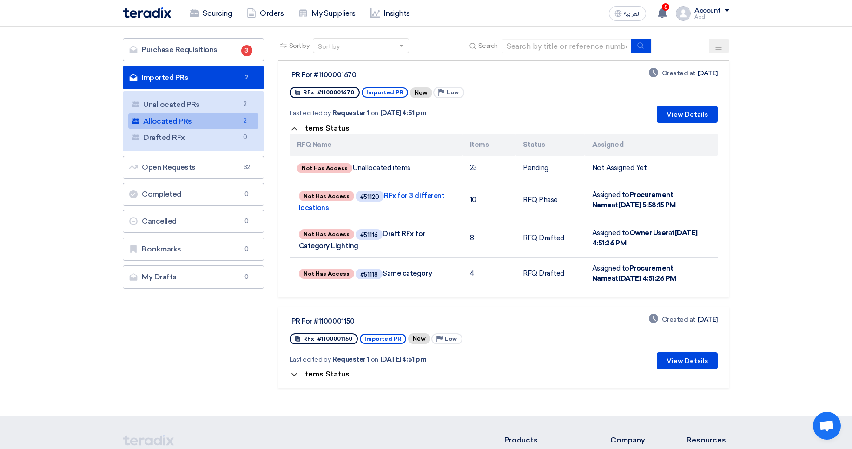
click at [341, 373] on span "Items Status" at bounding box center [326, 374] width 46 height 9
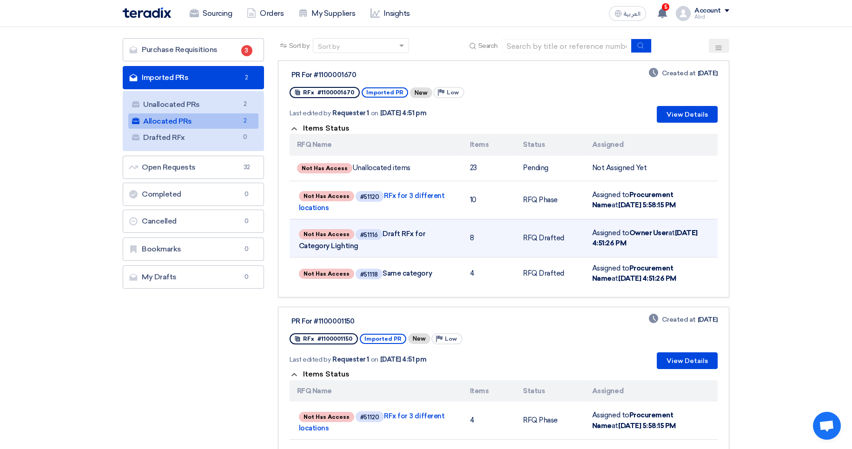
scroll to position [0, 0]
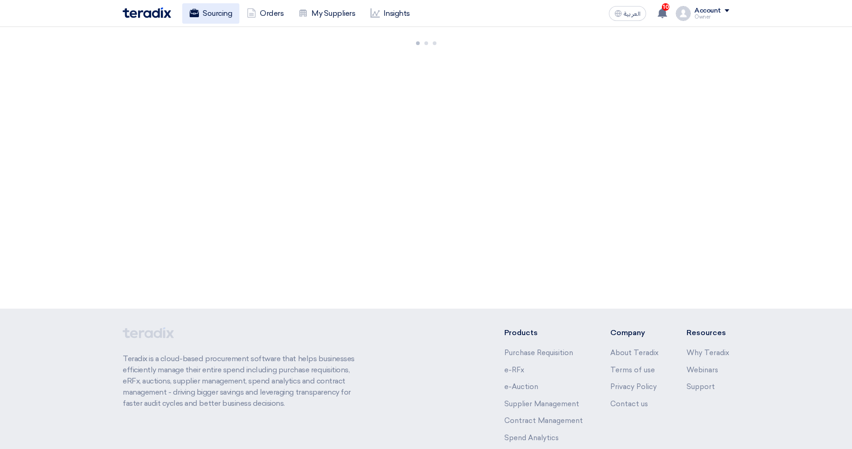
click at [210, 21] on link "Sourcing" at bounding box center [210, 13] width 57 height 20
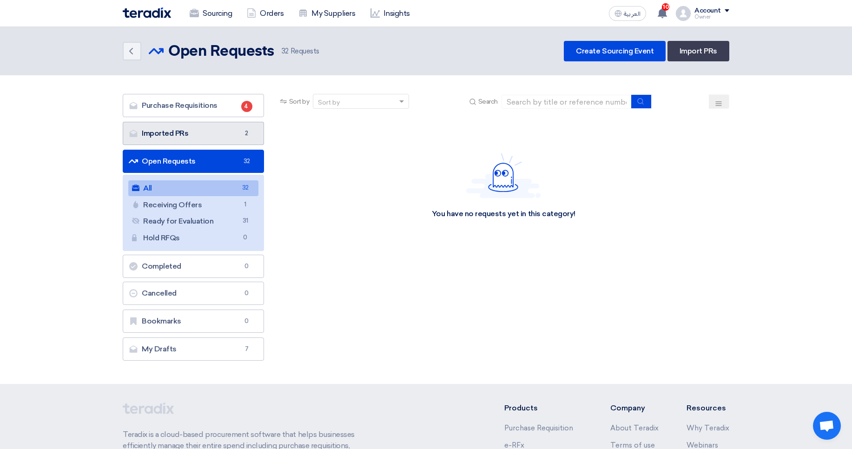
click at [229, 133] on link "Imported PRs Imported PRs 2" at bounding box center [193, 133] width 141 height 23
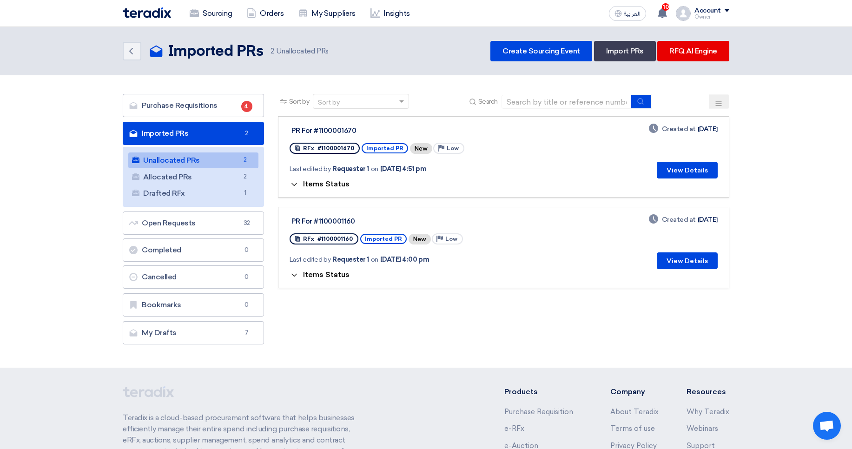
click at [329, 186] on span "Items Status" at bounding box center [326, 183] width 46 height 9
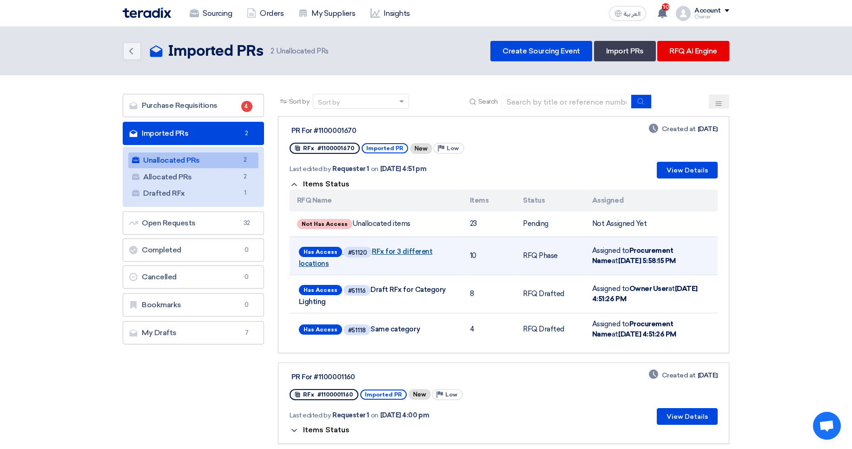
click at [383, 254] on link "Has Access #51120 RFx for 3 different locations" at bounding box center [376, 256] width 154 height 23
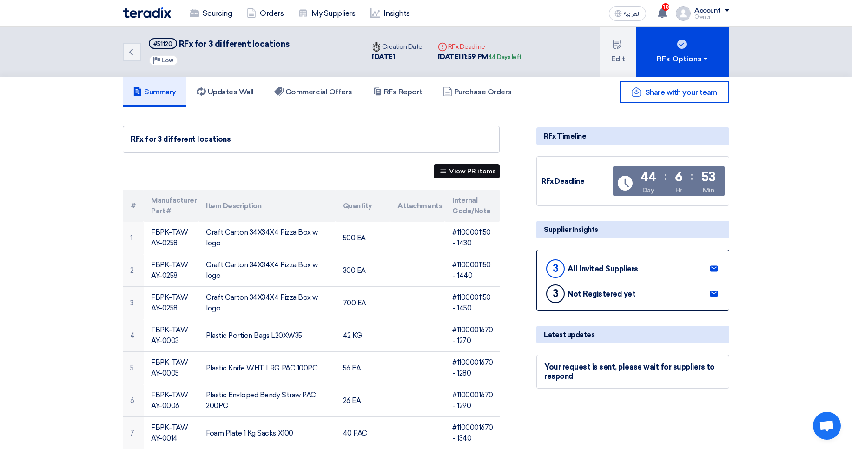
click at [480, 167] on button "View PR items" at bounding box center [467, 171] width 66 height 14
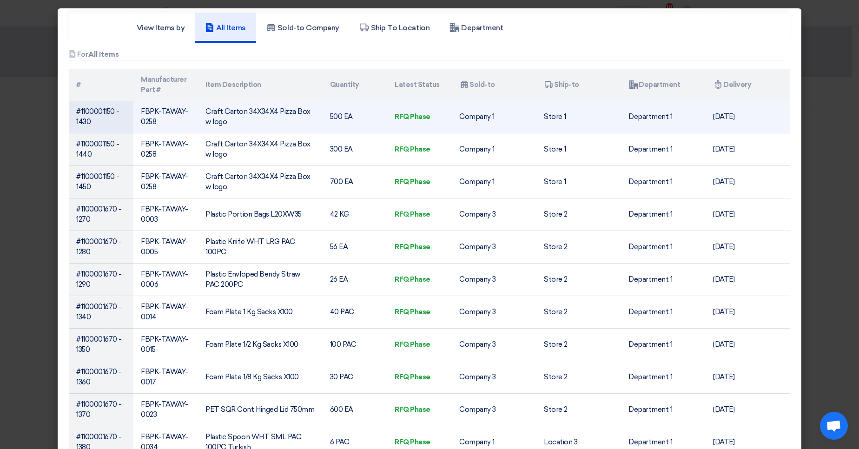
drag, startPoint x: 112, startPoint y: 110, endPoint x: 77, endPoint y: 112, distance: 34.9
click at [77, 112] on td "#1100001150 - 1430" at bounding box center [101, 117] width 65 height 33
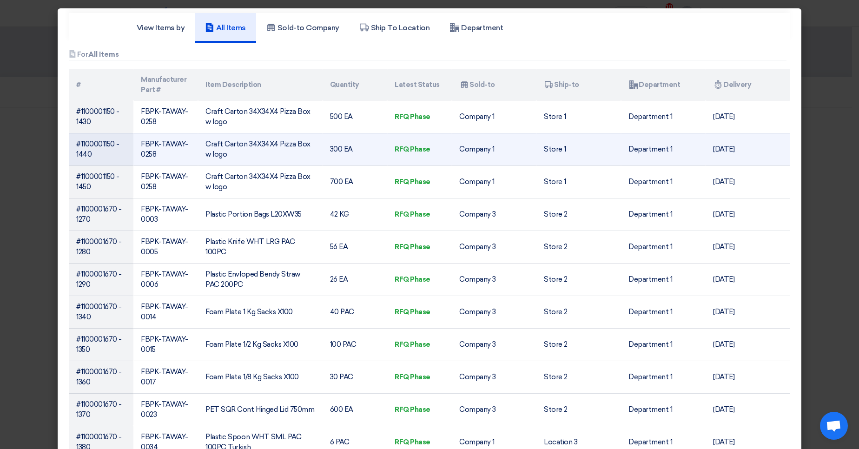
click at [108, 142] on td "#1100001150 - 1440" at bounding box center [101, 149] width 65 height 33
drag, startPoint x: 110, startPoint y: 143, endPoint x: 77, endPoint y: 145, distance: 32.6
click at [77, 145] on td "#1100001150 - 1440" at bounding box center [101, 149] width 65 height 33
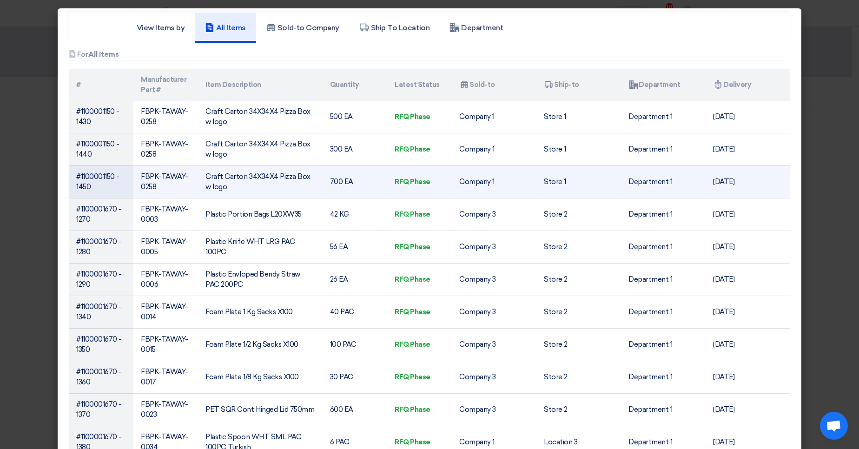
drag, startPoint x: 109, startPoint y: 173, endPoint x: 77, endPoint y: 175, distance: 31.7
click at [77, 175] on td "#1100001150 - 1450" at bounding box center [101, 181] width 65 height 33
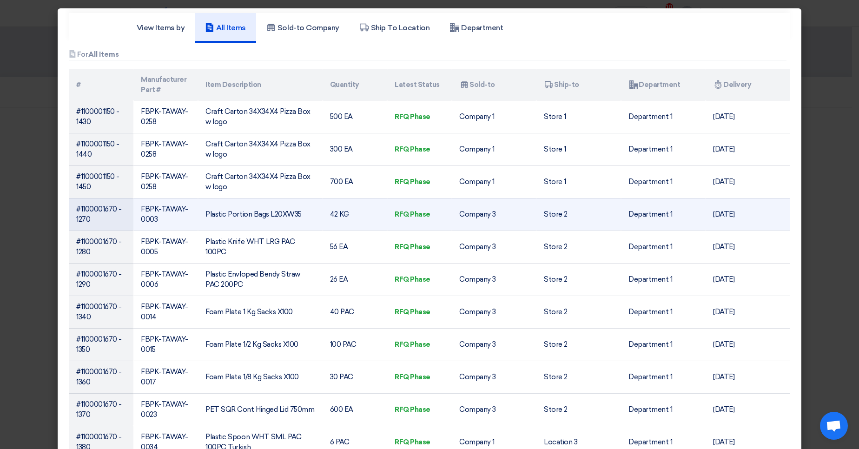
drag, startPoint x: 111, startPoint y: 208, endPoint x: 77, endPoint y: 209, distance: 33.9
click at [76, 209] on td "#1100001670 - 1270" at bounding box center [101, 214] width 65 height 33
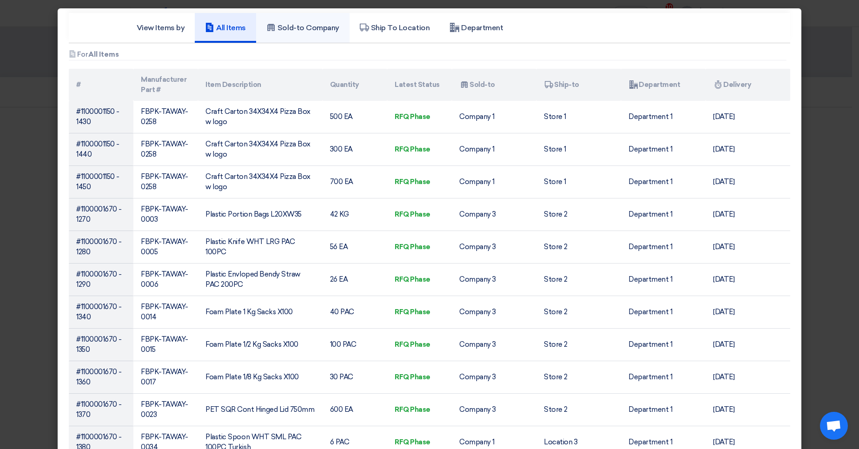
click at [313, 34] on link "Sold-to Company" at bounding box center [302, 28] width 93 height 30
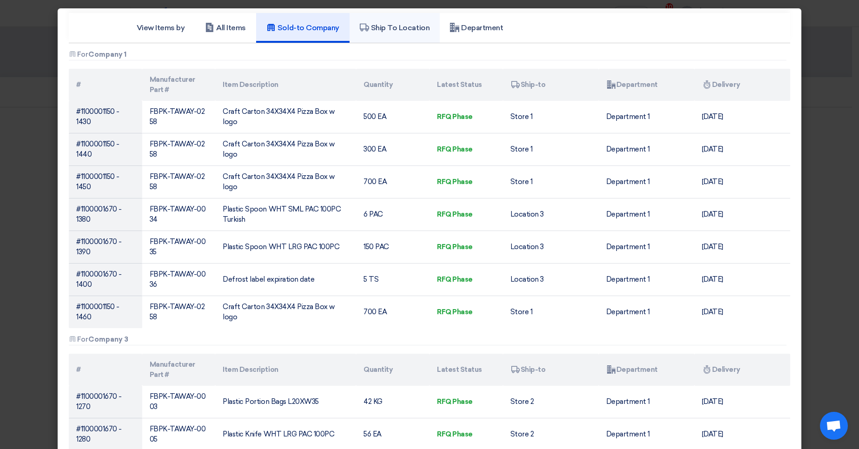
click at [369, 34] on link "Ship To Location" at bounding box center [394, 28] width 90 height 30
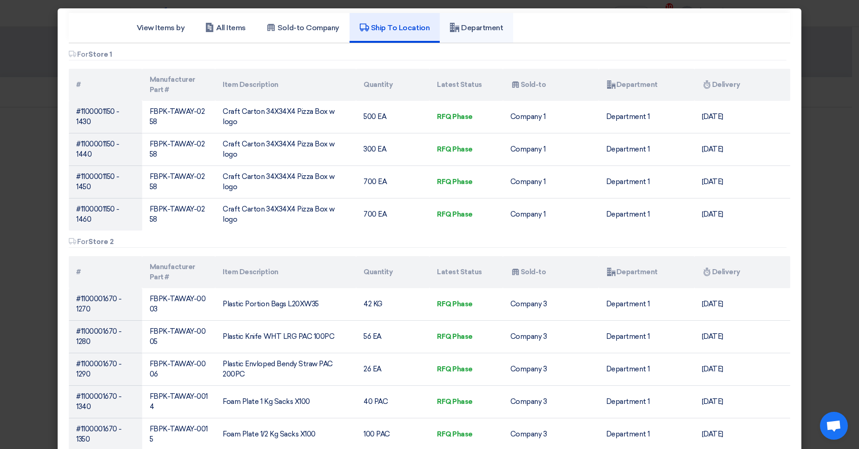
click at [462, 38] on link "Department" at bounding box center [476, 28] width 73 height 30
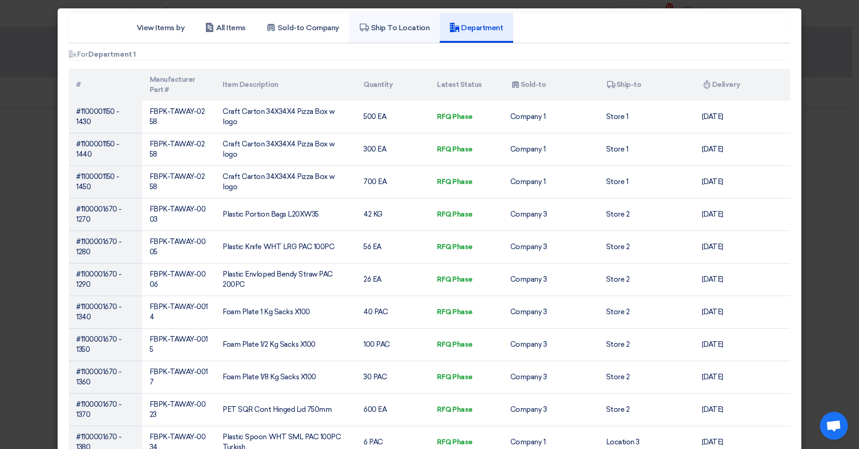
click at [364, 34] on link "Ship To Location" at bounding box center [394, 28] width 90 height 30
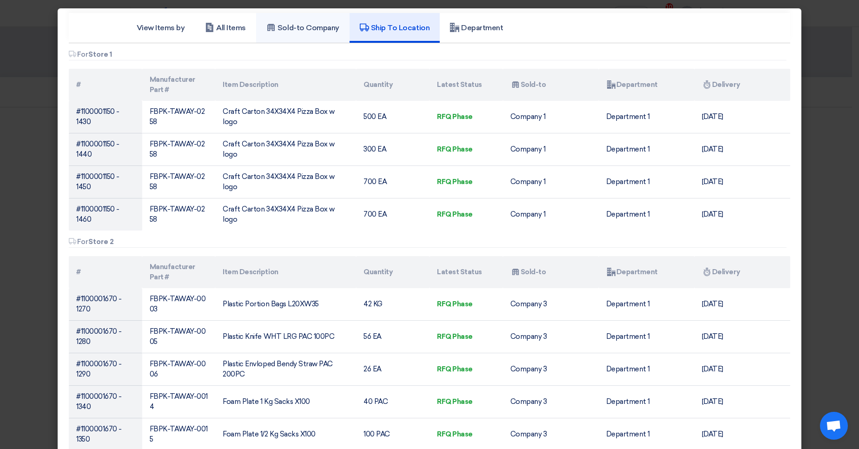
click at [298, 34] on link "Sold-to Company" at bounding box center [302, 28] width 93 height 30
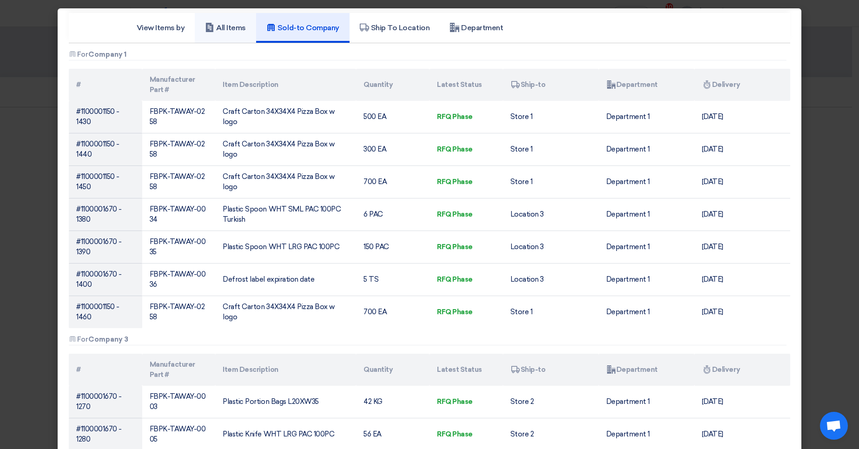
click at [234, 33] on link "All Items" at bounding box center [225, 28] width 61 height 30
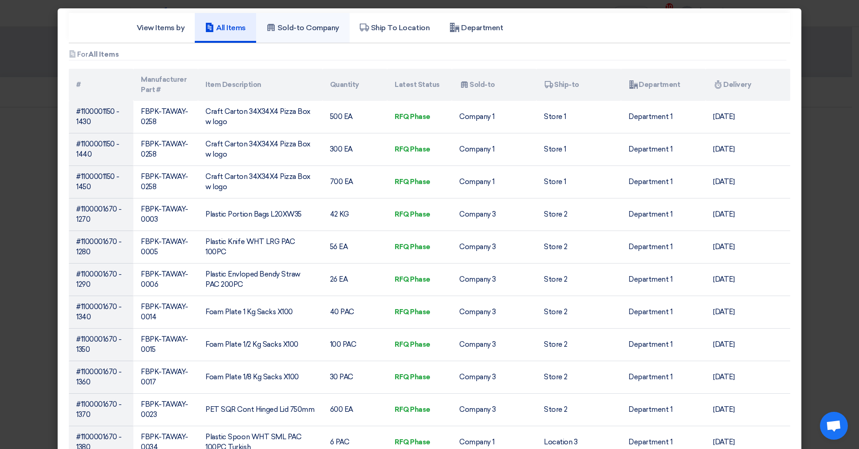
click at [307, 36] on link "Sold-to Company" at bounding box center [302, 28] width 93 height 30
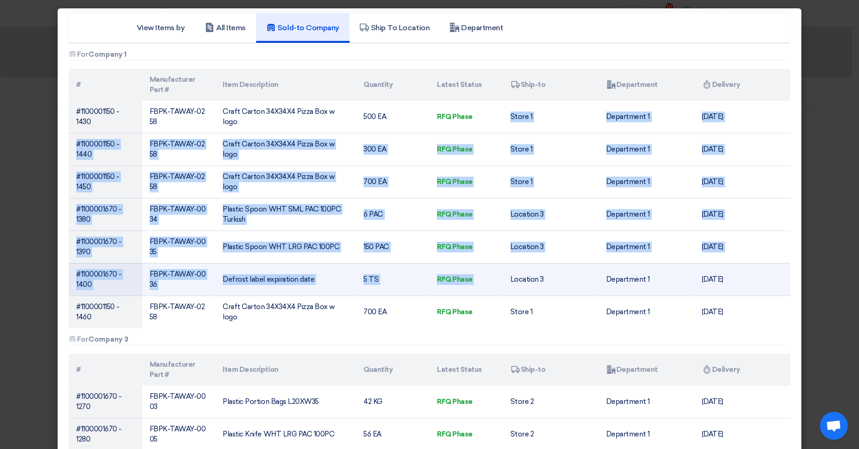
drag, startPoint x: 539, startPoint y: 123, endPoint x: 568, endPoint y: 271, distance: 151.2
click at [566, 270] on tbody "#1100001150 - 1430 FBPK-TAWAY-0258 Craft Carton 34X34X4 Pizza Box w logo 500 EA…" at bounding box center [429, 214] width 721 height 227
click at [584, 265] on td "Location 3" at bounding box center [551, 279] width 96 height 33
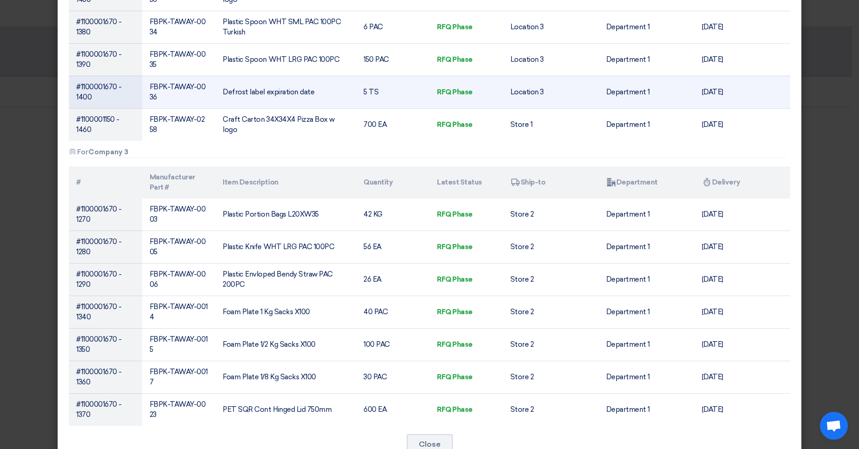
scroll to position [217, 0]
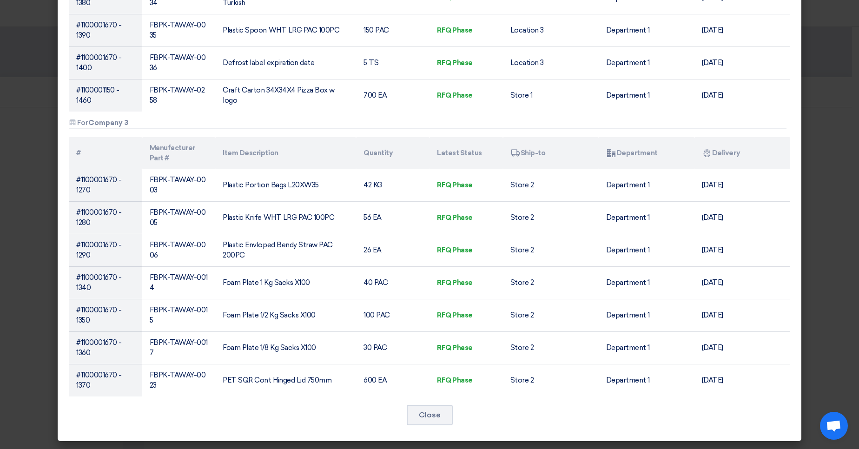
click at [826, 140] on modal-container "View Items by All Items Sold-to Company Ship To Location Department Attachments…" at bounding box center [429, 224] width 859 height 449
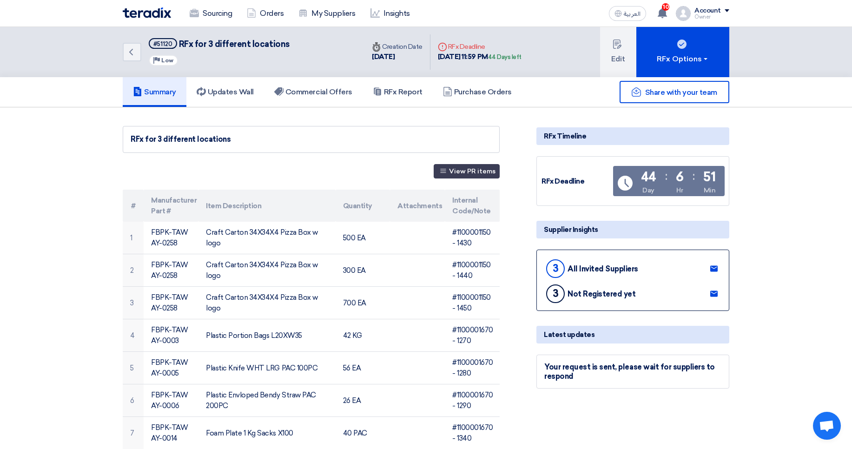
click at [491, 164] on button "View PR items" at bounding box center [467, 171] width 66 height 14
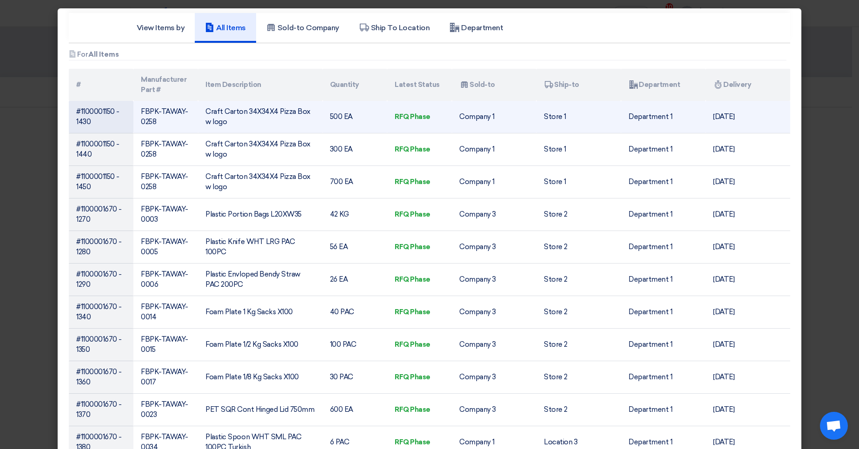
click at [96, 109] on td "#1100001150 - 1430" at bounding box center [101, 117] width 65 height 33
click at [180, 122] on td "FBPK-TAWAY-0258" at bounding box center [165, 117] width 65 height 33
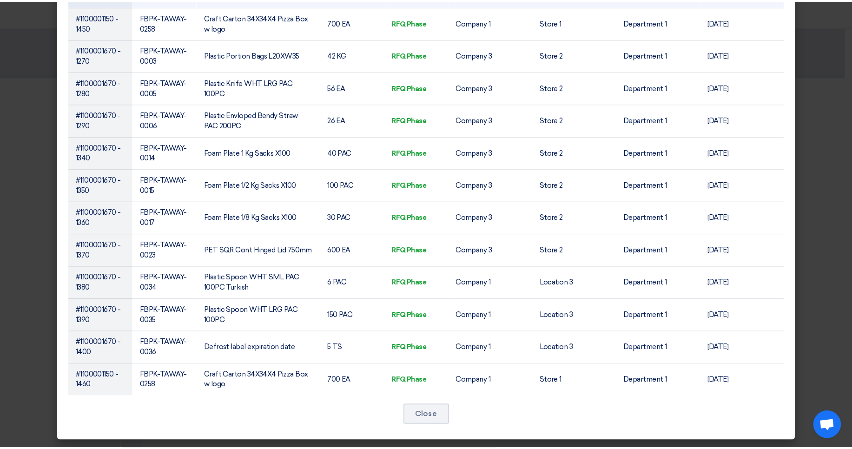
scroll to position [0, 0]
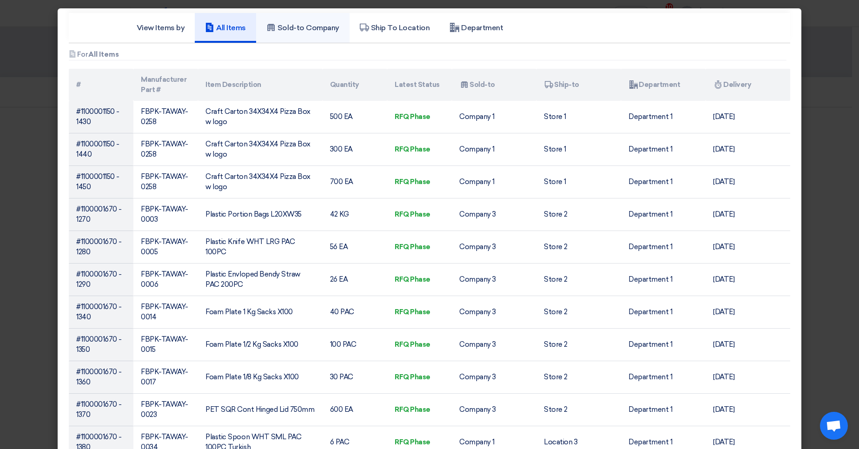
click at [310, 34] on link "Sold-to Company" at bounding box center [302, 28] width 93 height 30
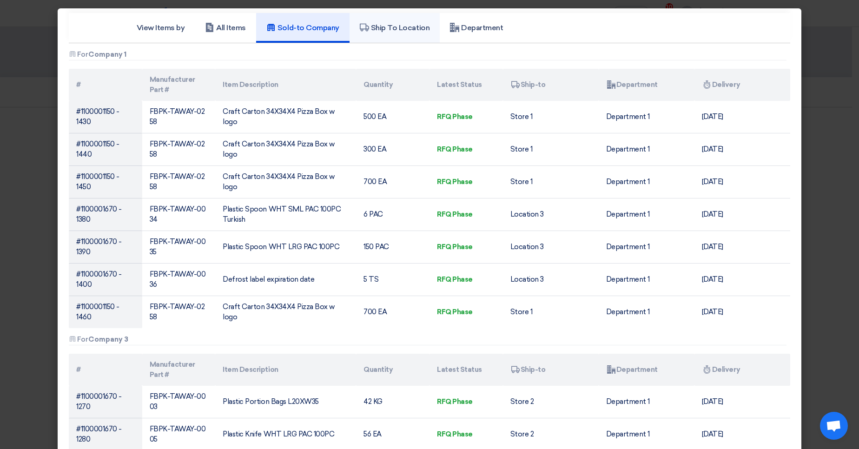
click at [390, 28] on h5 "Ship To Location" at bounding box center [395, 27] width 70 height 9
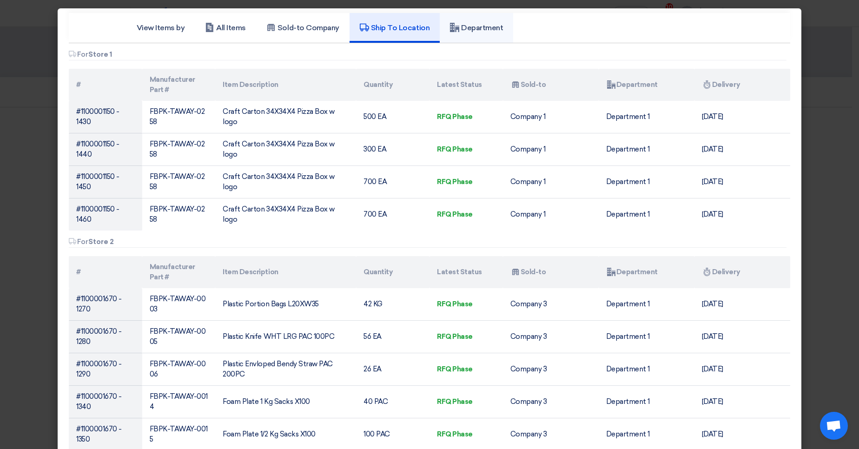
click at [473, 28] on h5 "Department" at bounding box center [476, 27] width 53 height 9
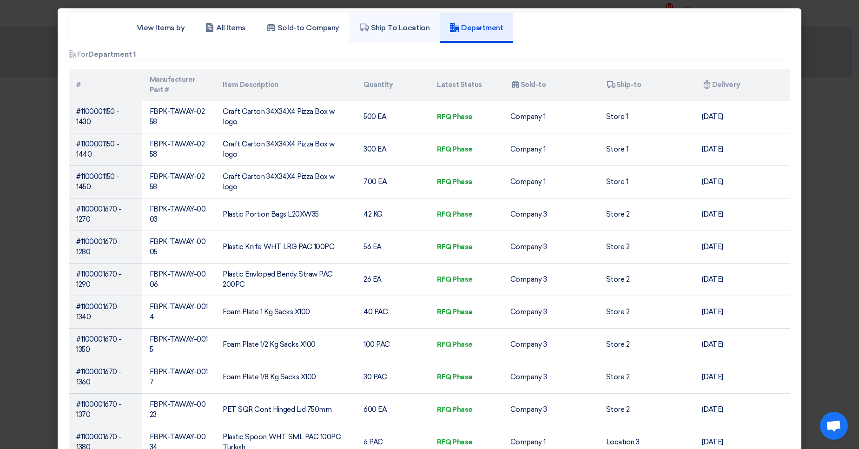
click at [397, 32] on h5 "Ship To Location" at bounding box center [395, 27] width 70 height 9
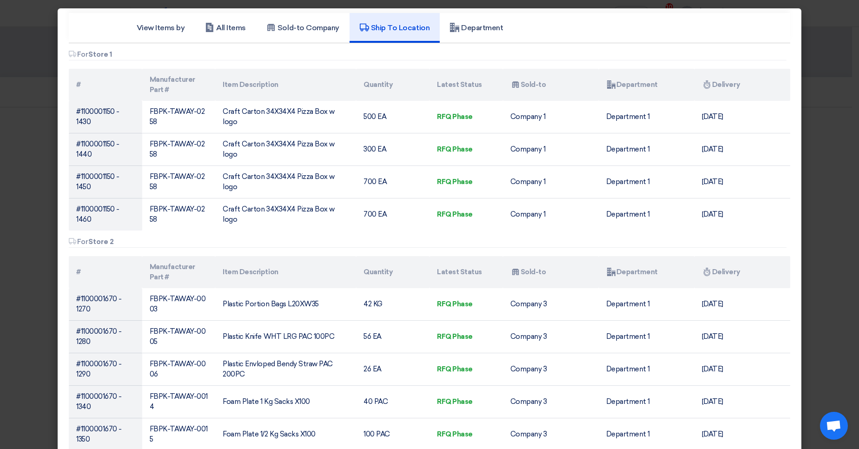
click at [296, 44] on app-pr-items-view "View Items by All Items Sold-to Company Ship To Location Department Attachments…" at bounding box center [429, 341] width 721 height 657
drag, startPoint x: 301, startPoint y: 30, endPoint x: 256, endPoint y: 36, distance: 45.5
click at [301, 30] on h5 "Sold-to Company" at bounding box center [302, 27] width 73 height 9
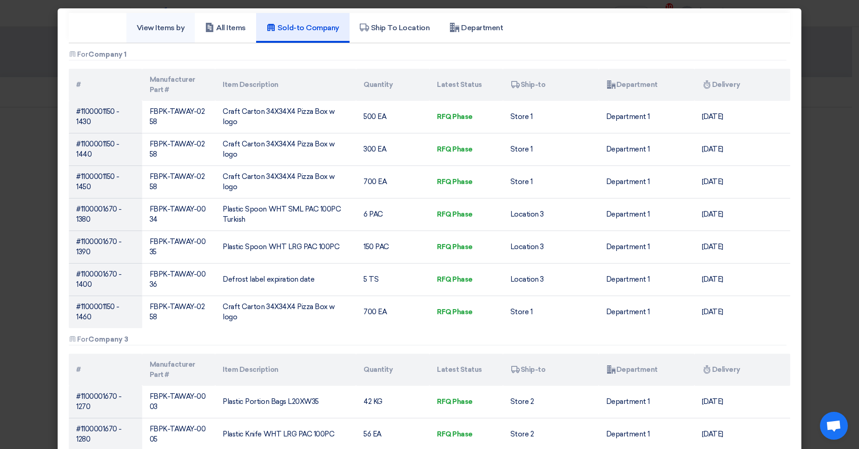
click at [187, 36] on link "View Items by" at bounding box center [160, 28] width 69 height 30
click at [215, 33] on link "All Items" at bounding box center [225, 28] width 61 height 30
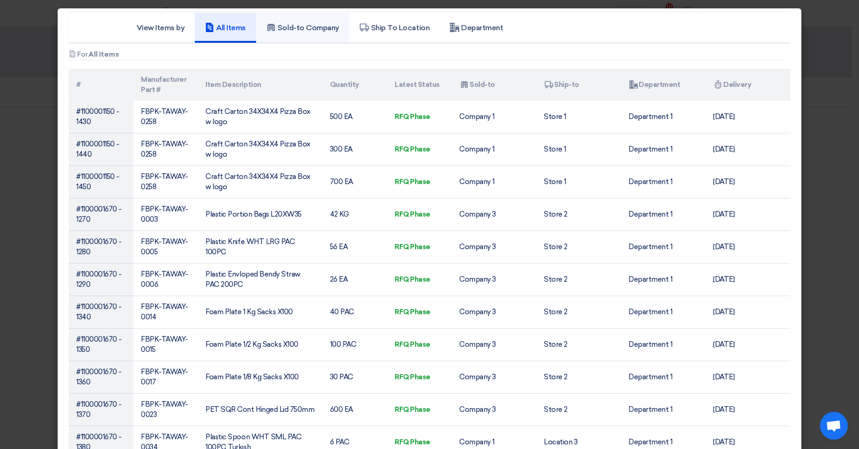
click at [342, 33] on link "Sold-to Company" at bounding box center [302, 28] width 93 height 30
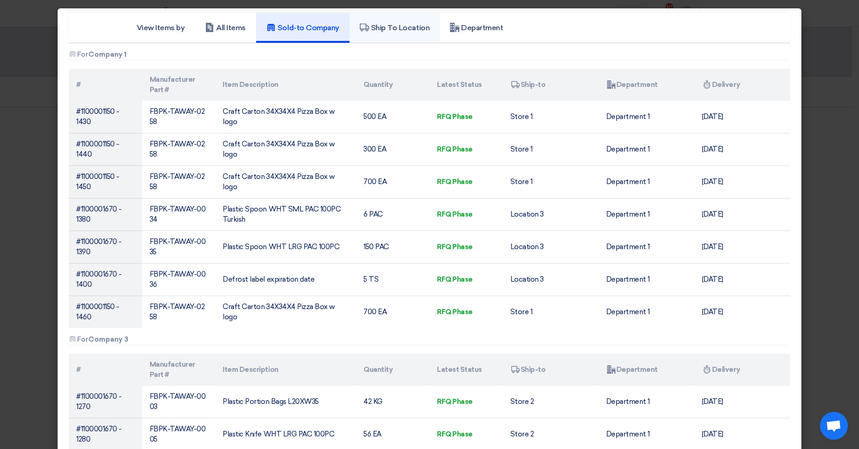
click at [427, 33] on link "Ship To Location" at bounding box center [394, 28] width 90 height 30
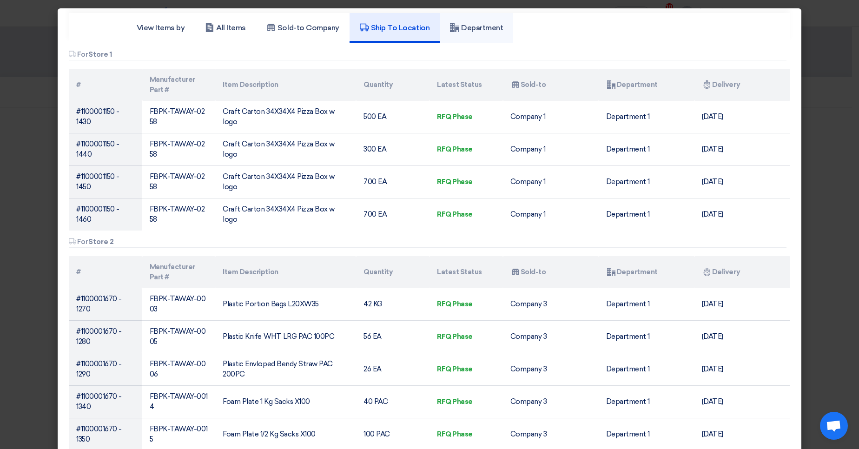
click at [469, 33] on link "Department" at bounding box center [476, 28] width 73 height 30
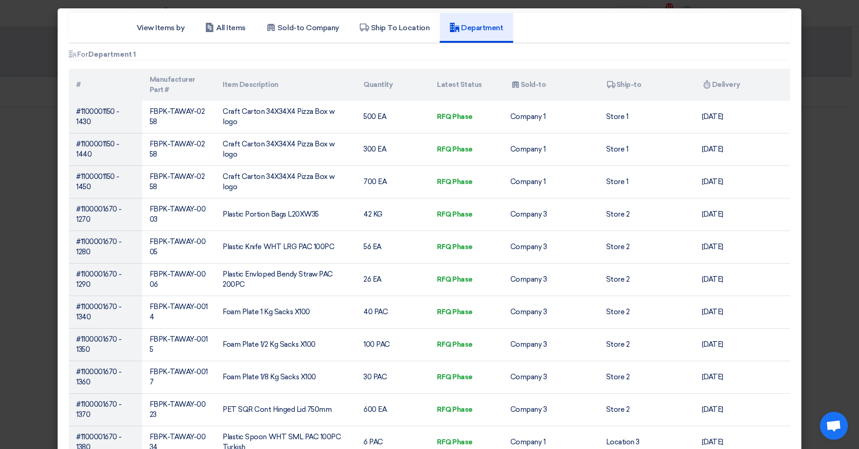
click at [820, 127] on modal-container "View Items by All Items Sold-to Company Ship To Location Department Attachments…" at bounding box center [429, 224] width 859 height 449
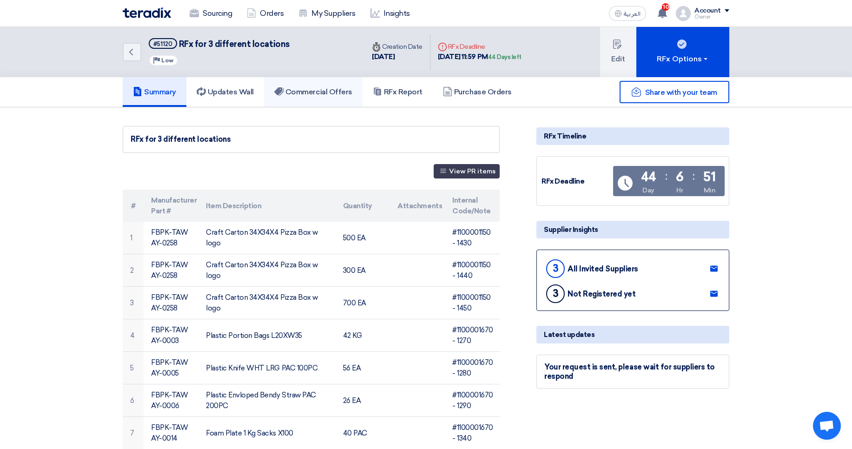
click at [343, 91] on h5 "Commercial Offers" at bounding box center [313, 91] width 78 height 9
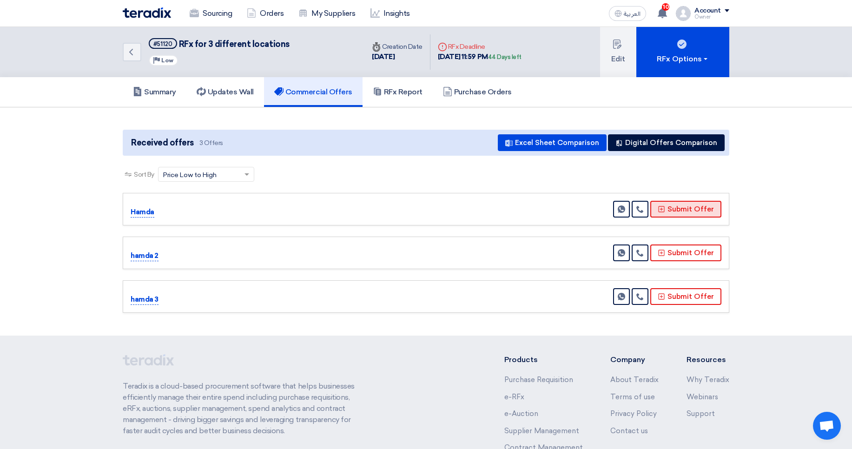
click at [674, 210] on button "Submit Offer" at bounding box center [685, 209] width 71 height 17
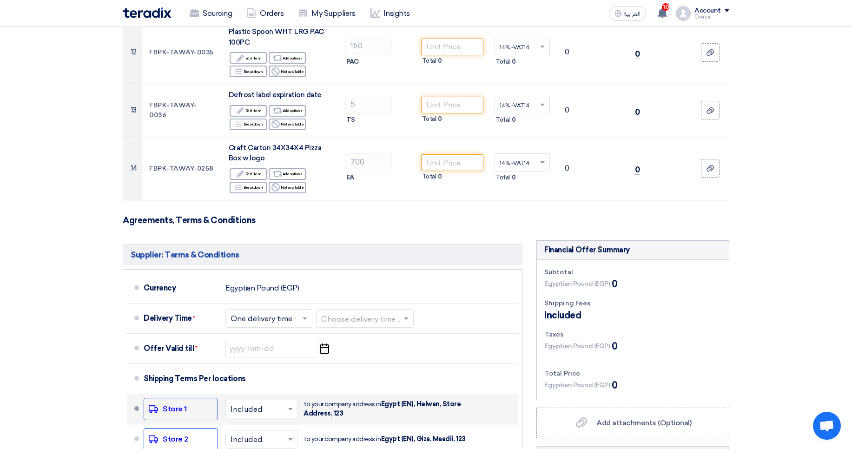
scroll to position [892, 0]
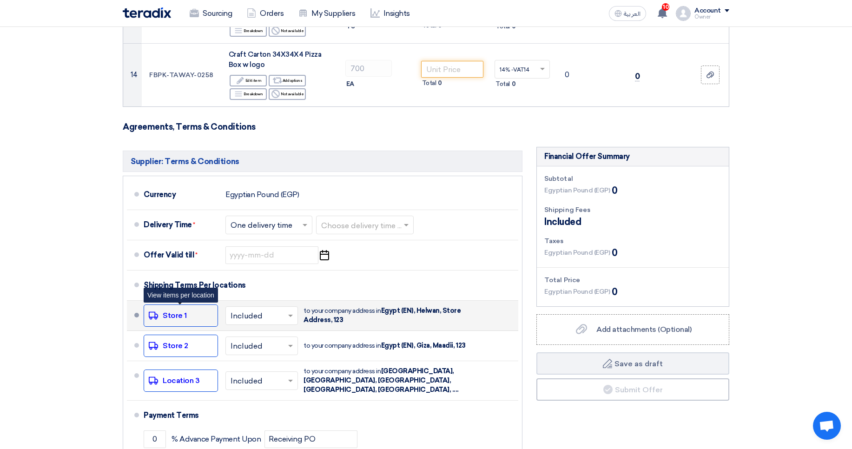
click at [176, 314] on div "Shipping To location Store 1" at bounding box center [181, 315] width 74 height 22
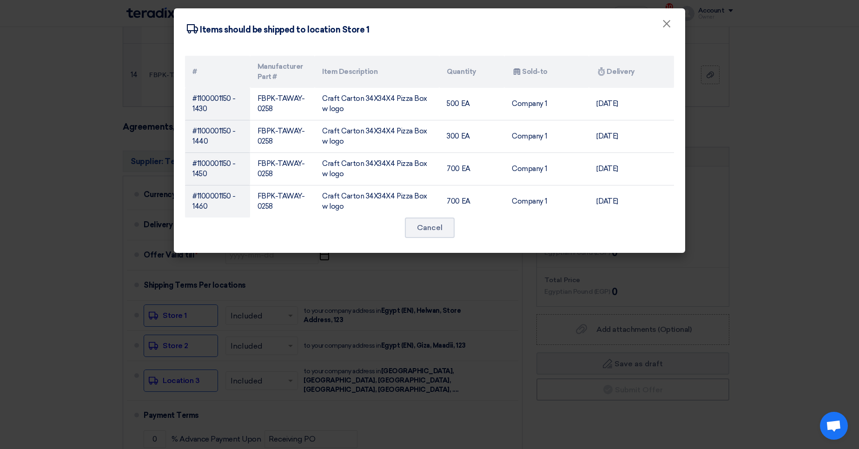
click at [728, 197] on modal-container "Shipping To location Items should be shipped to location Store 1 × # Manufactur…" at bounding box center [429, 224] width 859 height 449
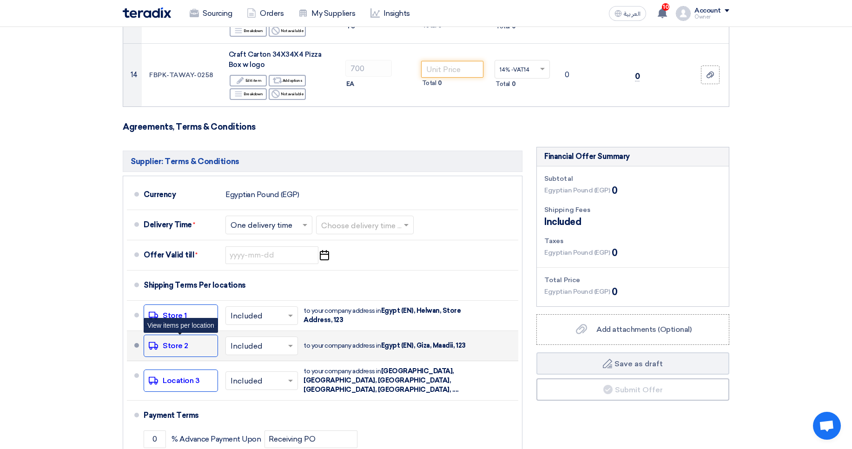
click at [200, 339] on div "Shipping To location Store 2" at bounding box center [181, 346] width 74 height 22
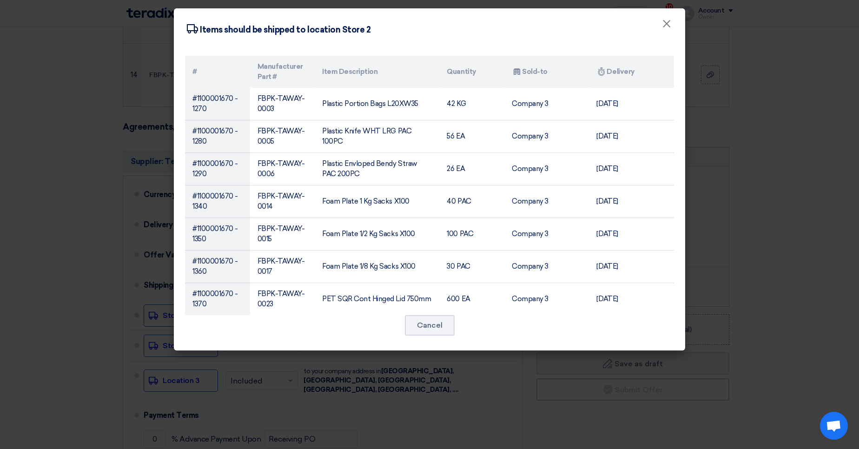
click at [137, 54] on modal-container "Shipping To location Items should be shipped to location Store 2 × # Manufactur…" at bounding box center [429, 224] width 859 height 449
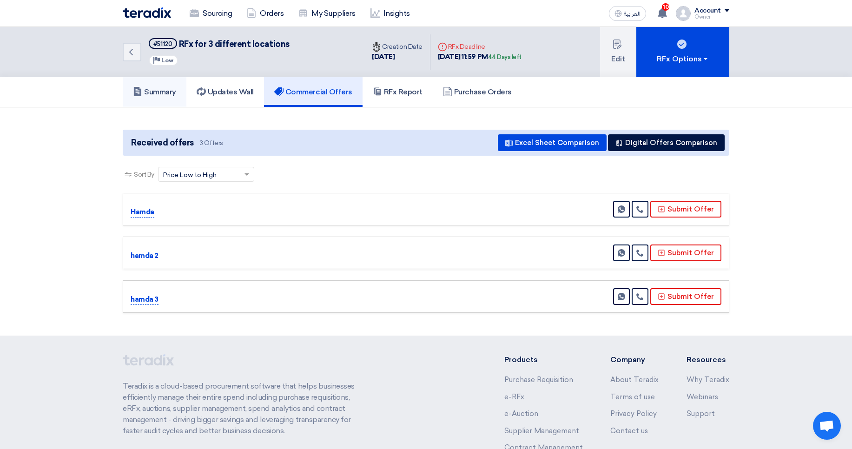
click at [151, 81] on link "Summary" at bounding box center [155, 92] width 64 height 30
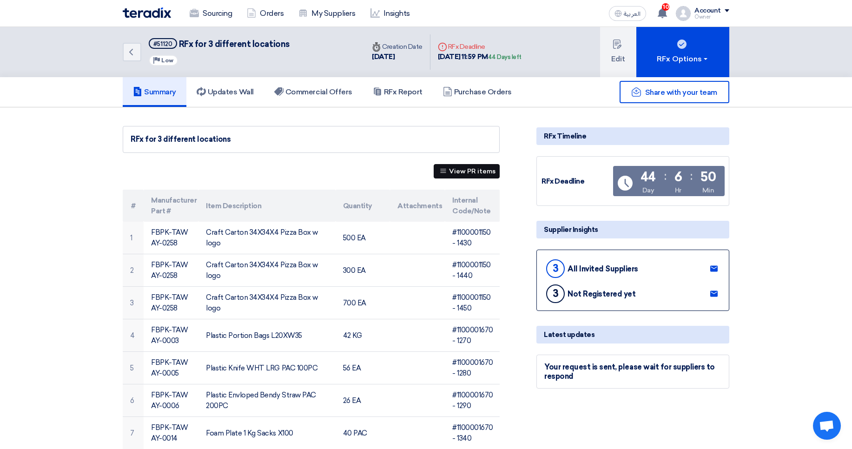
click at [459, 174] on button "View PR items" at bounding box center [467, 171] width 66 height 14
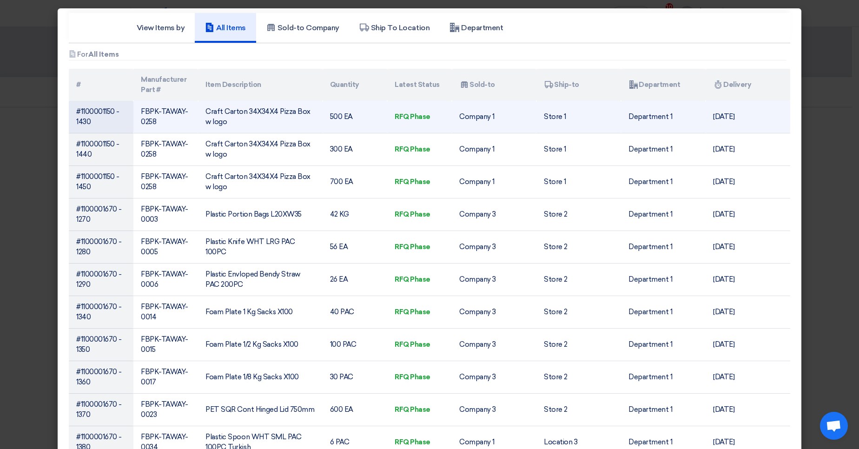
drag, startPoint x: 395, startPoint y: 109, endPoint x: 428, endPoint y: 119, distance: 34.5
click at [428, 119] on td "RFQ Phase" at bounding box center [419, 117] width 65 height 33
click at [431, 119] on td "RFQ Phase" at bounding box center [419, 117] width 65 height 33
drag, startPoint x: 422, startPoint y: 119, endPoint x: 389, endPoint y: 118, distance: 32.6
click at [389, 118] on td "RFQ Phase" at bounding box center [419, 117] width 65 height 33
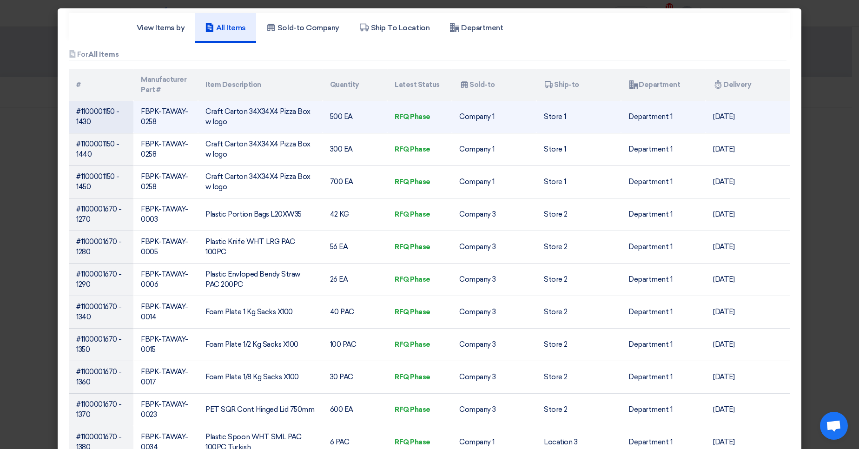
drag, startPoint x: 374, startPoint y: 116, endPoint x: 431, endPoint y: 115, distance: 56.7
click at [431, 115] on tr "#1100001150 - 1430 FBPK-TAWAY-0258 Craft Carton 34X34X4 Pizza Box w logo 500 EA…" at bounding box center [429, 117] width 721 height 33
click at [431, 115] on td "RFQ Phase" at bounding box center [419, 117] width 65 height 33
drag, startPoint x: 431, startPoint y: 115, endPoint x: 395, endPoint y: 118, distance: 36.3
click at [395, 118] on td "RFQ Phase" at bounding box center [419, 117] width 65 height 33
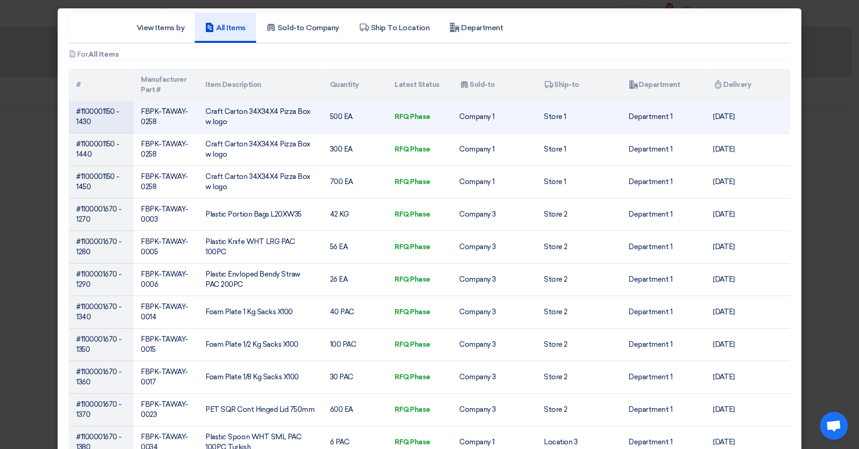
click at [395, 118] on td "RFQ Phase" at bounding box center [419, 117] width 65 height 33
drag, startPoint x: 395, startPoint y: 118, endPoint x: 421, endPoint y: 117, distance: 26.0
click at [421, 117] on td "RFQ Phase" at bounding box center [419, 117] width 65 height 33
drag, startPoint x: 115, startPoint y: 120, endPoint x: 232, endPoint y: 129, distance: 117.5
click at [189, 125] on tr "#1100001150 - 1430 FBPK-TAWAY-0258 Craft Carton 34X34X4 Pizza Box w logo 500 EA…" at bounding box center [429, 117] width 721 height 33
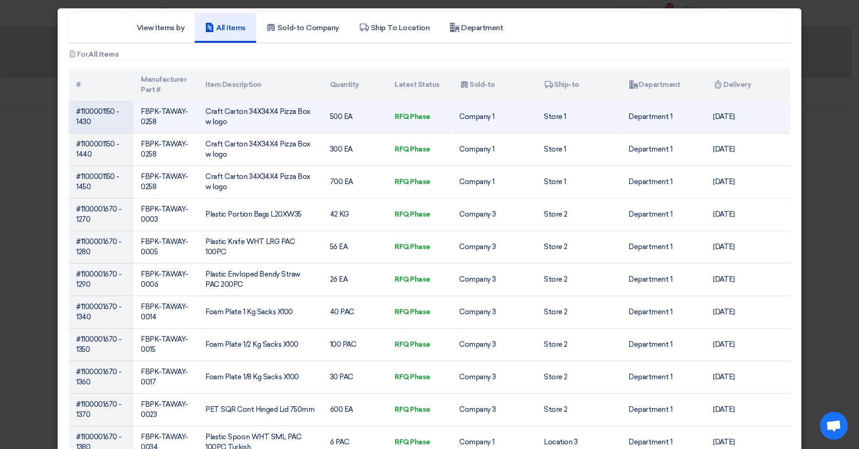
drag, startPoint x: 404, startPoint y: 115, endPoint x: 510, endPoint y: 106, distance: 106.3
click at [510, 106] on tr "#1100001150 - 1430 FBPK-TAWAY-0258 Craft Carton 34X34X4 Pizza Box w logo 500 EA…" at bounding box center [429, 117] width 721 height 33
click at [406, 121] on td "RFQ Phase" at bounding box center [419, 117] width 65 height 33
drag, startPoint x: 399, startPoint y: 115, endPoint x: 422, endPoint y: 114, distance: 23.7
click at [422, 114] on td "RFQ Phase" at bounding box center [419, 117] width 65 height 33
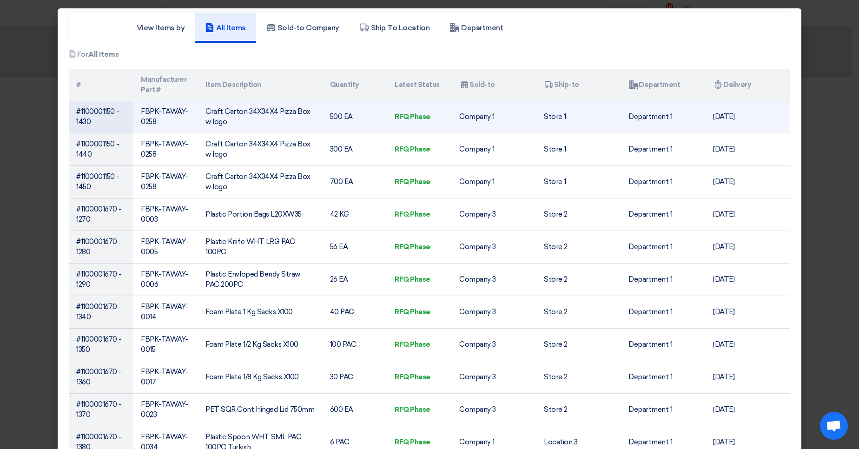
click at [415, 118] on td "RFQ Phase" at bounding box center [419, 117] width 65 height 33
click at [409, 121] on td "RFQ Phase" at bounding box center [419, 117] width 65 height 33
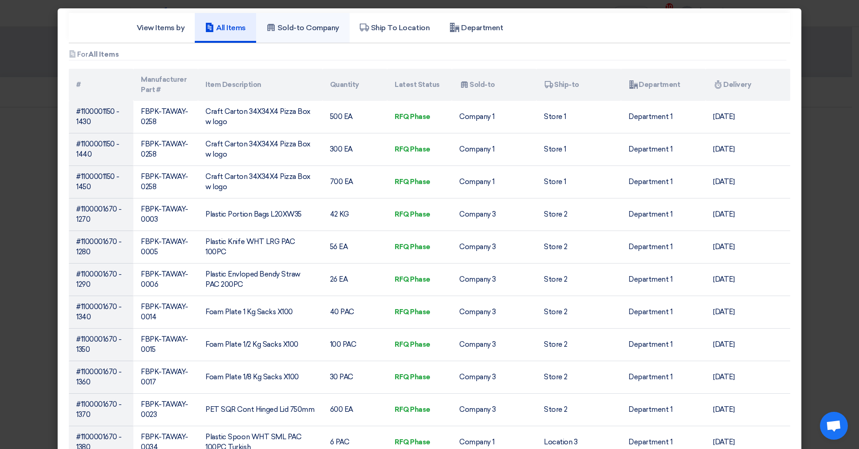
click at [323, 28] on h5 "Sold-to Company" at bounding box center [302, 27] width 73 height 9
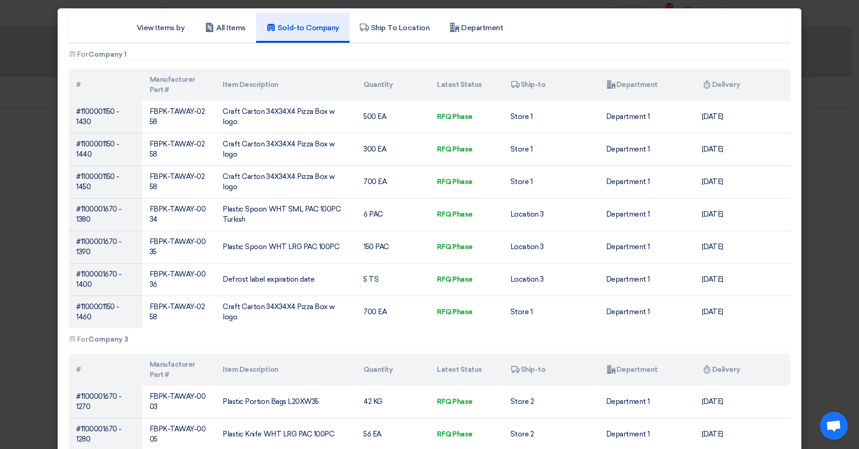
click at [821, 70] on modal-container "View Items by All Items Sold-to Company Ship To Location Department Attachments…" at bounding box center [429, 224] width 859 height 449
